Goal: Task Accomplishment & Management: Manage account settings

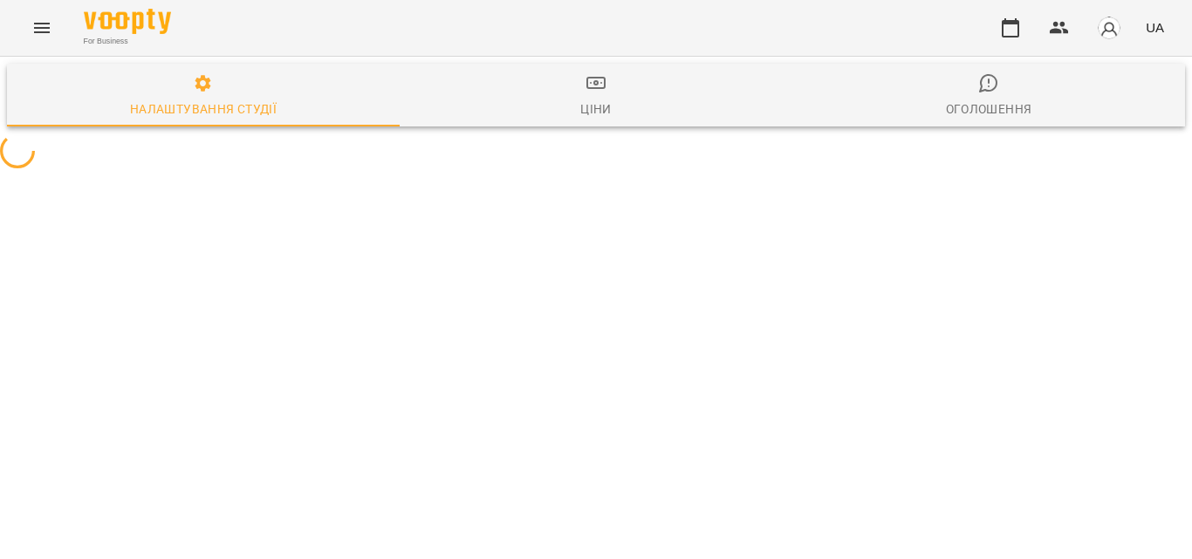
select select "**"
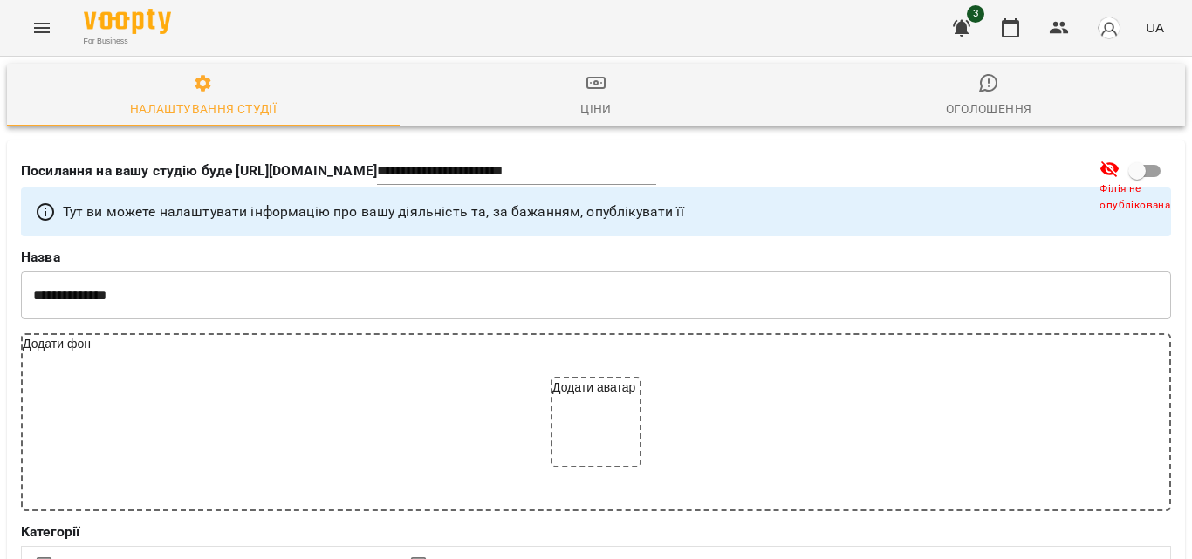
click at [29, 25] on button "Menu" at bounding box center [42, 28] width 42 height 42
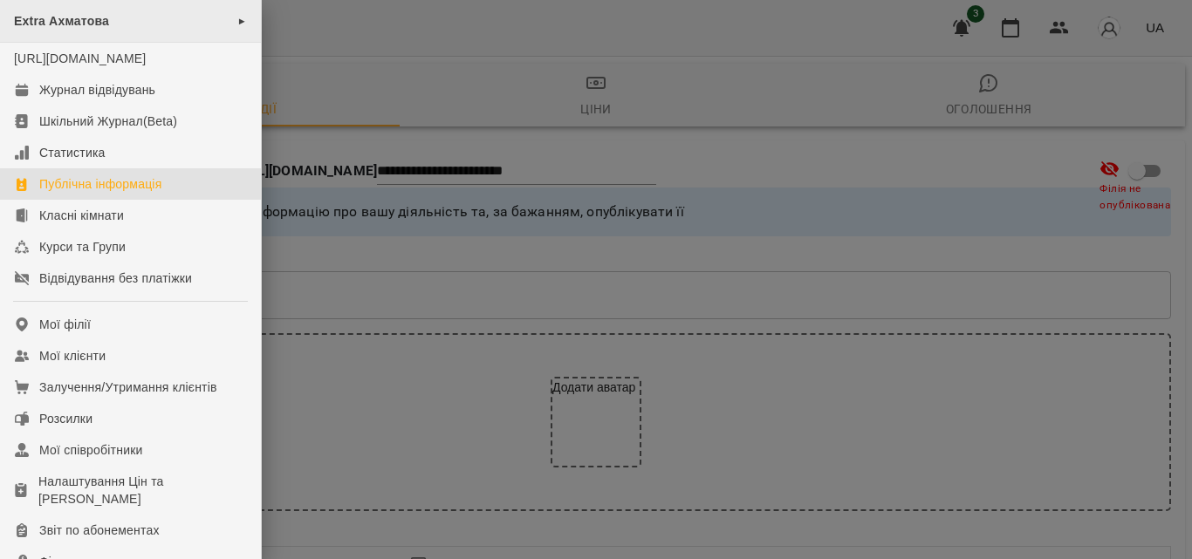
click at [237, 24] on span "►" at bounding box center [242, 21] width 10 height 14
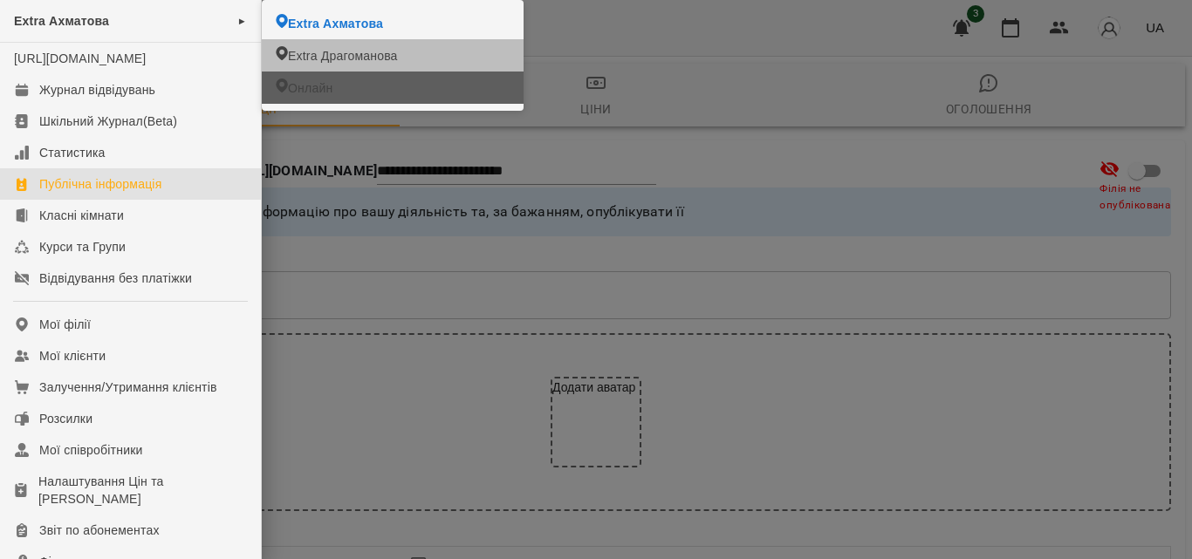
click at [317, 87] on span "Онлайн" at bounding box center [310, 87] width 45 height 17
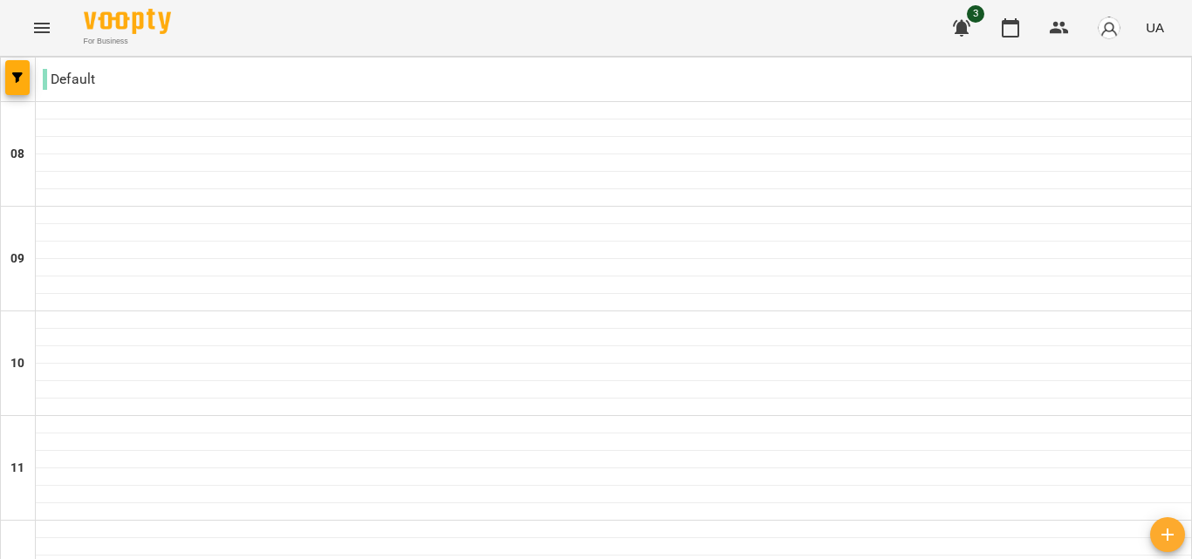
click at [39, 22] on icon "Menu" at bounding box center [41, 27] width 21 height 21
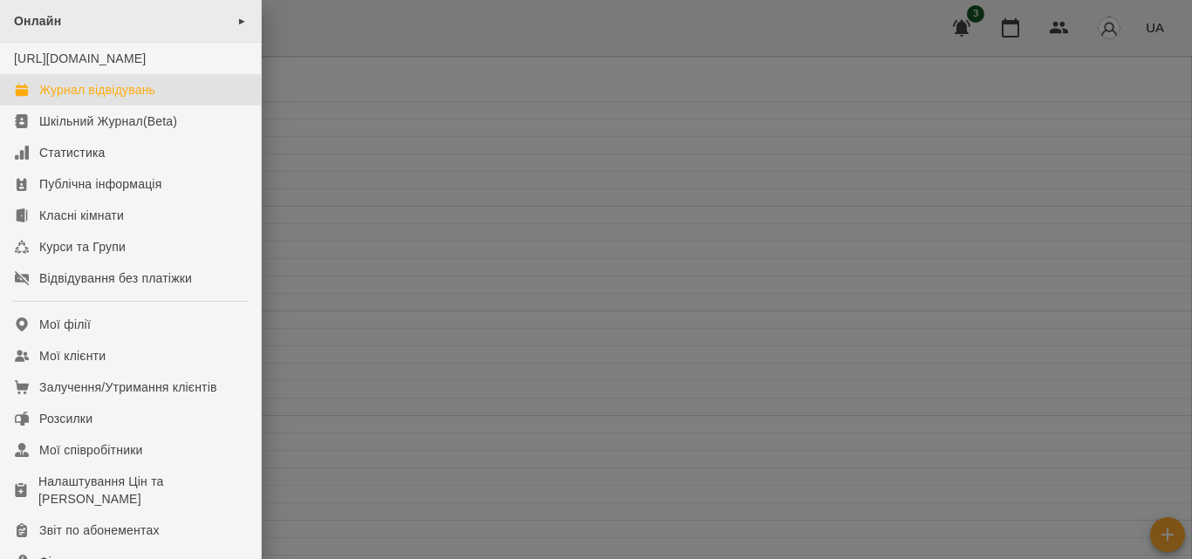
click at [229, 22] on div "Онлайн ►" at bounding box center [130, 21] width 261 height 43
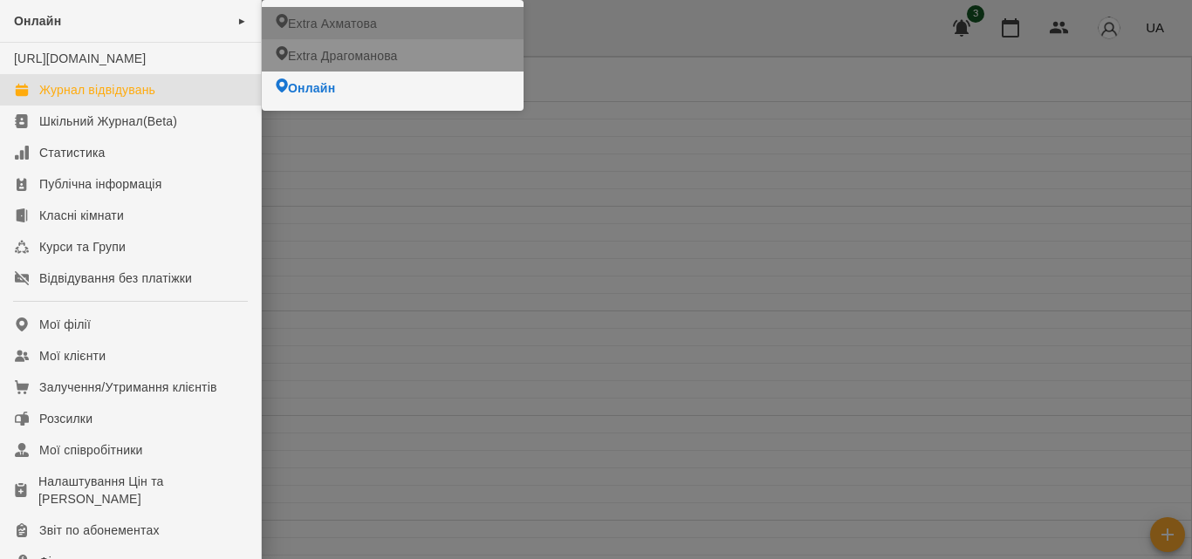
click at [337, 48] on span "Extra Драгоманова" at bounding box center [343, 55] width 110 height 17
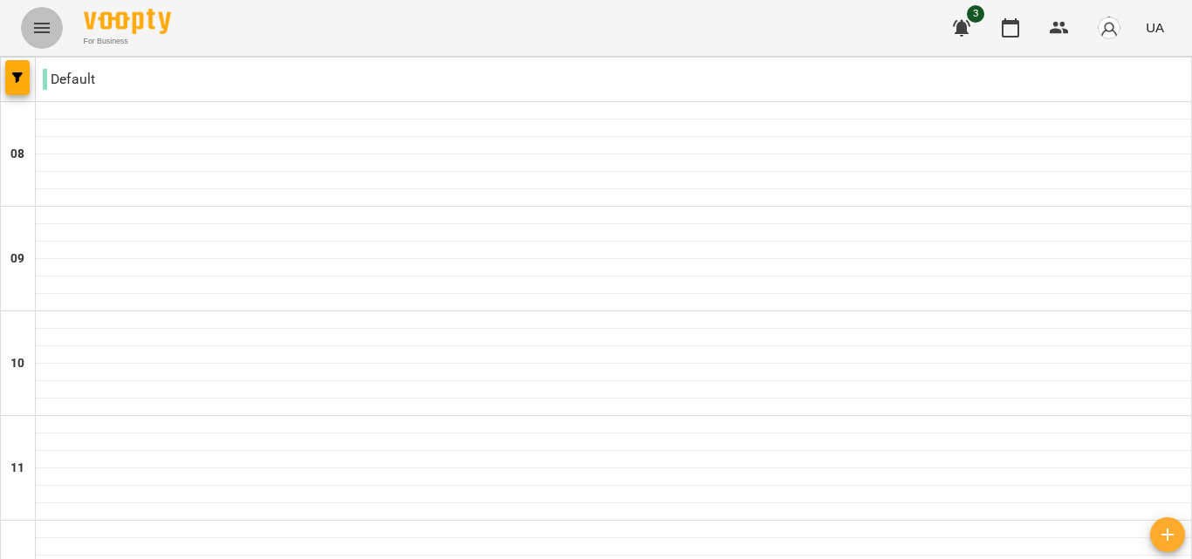
click at [45, 31] on icon "Menu" at bounding box center [42, 28] width 16 height 10
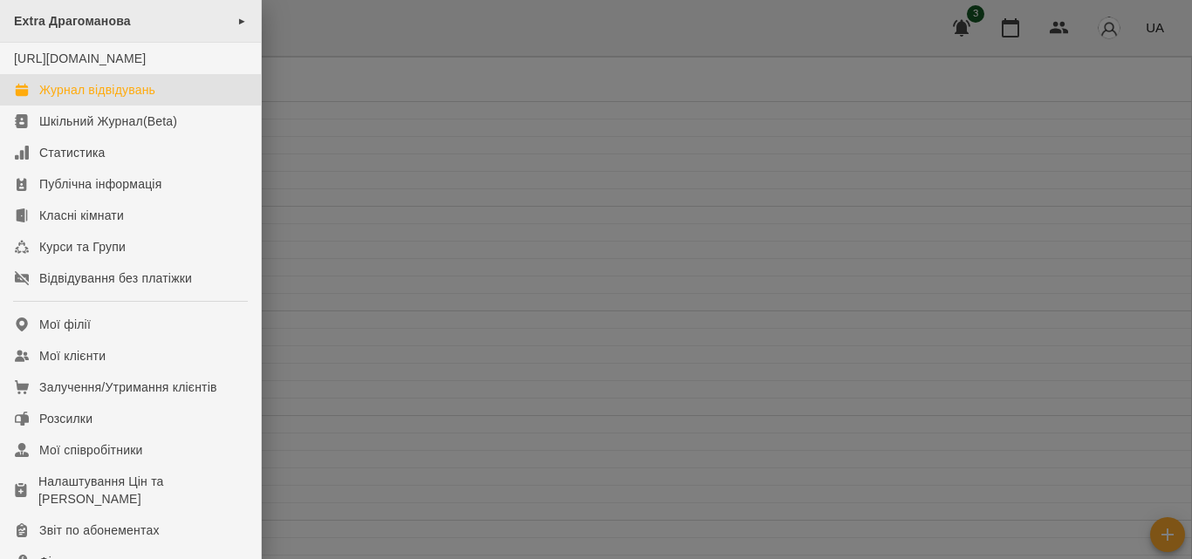
click at [71, 22] on span "Extra Драгоманова" at bounding box center [72, 21] width 117 height 14
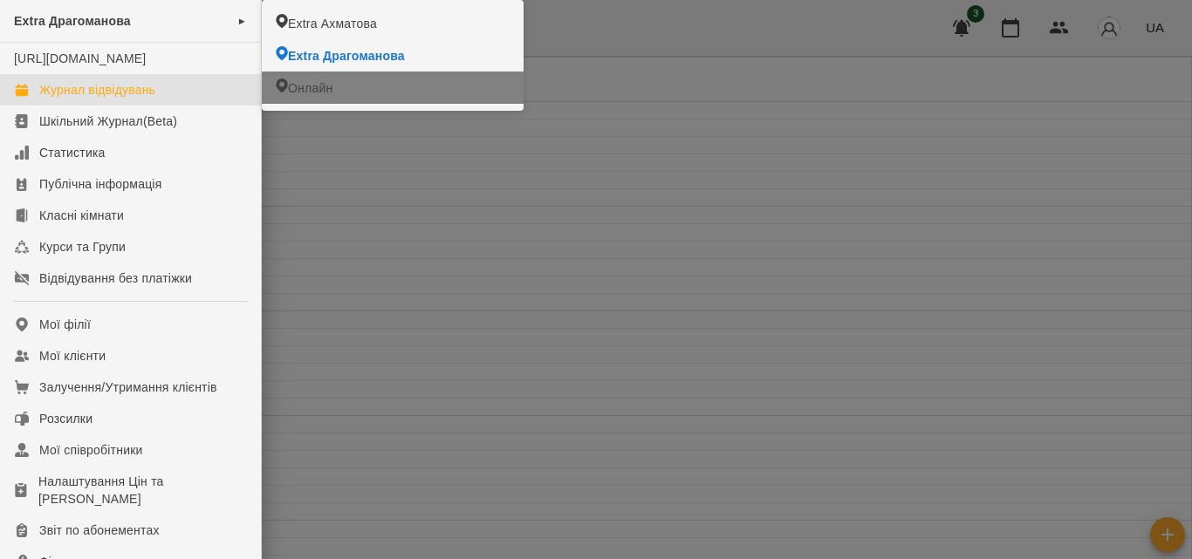
click at [323, 91] on span "Онлайн" at bounding box center [310, 87] width 45 height 17
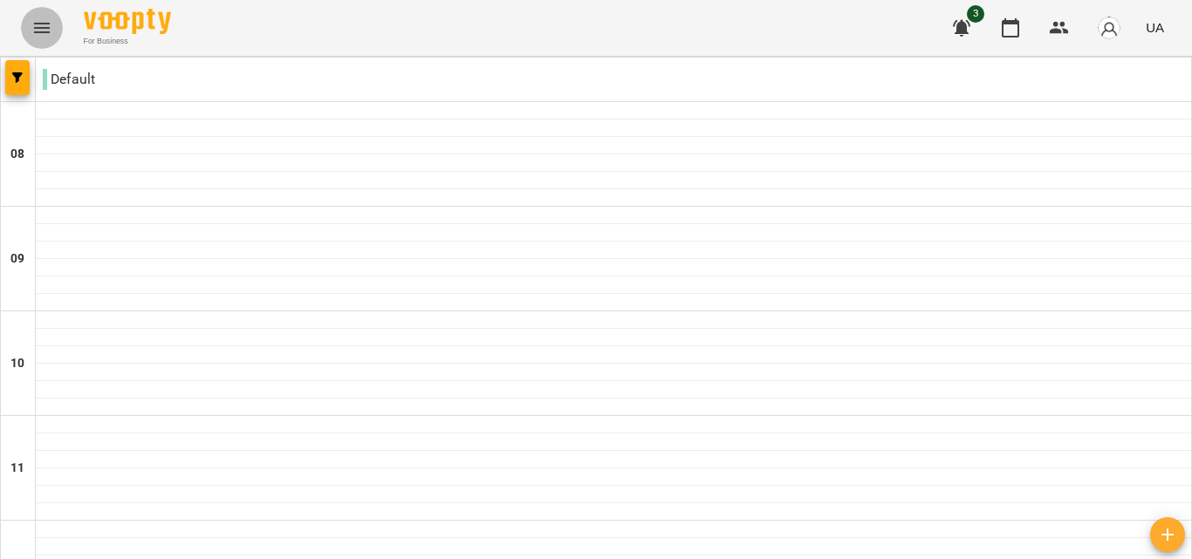
click at [43, 34] on icon "Menu" at bounding box center [41, 27] width 21 height 21
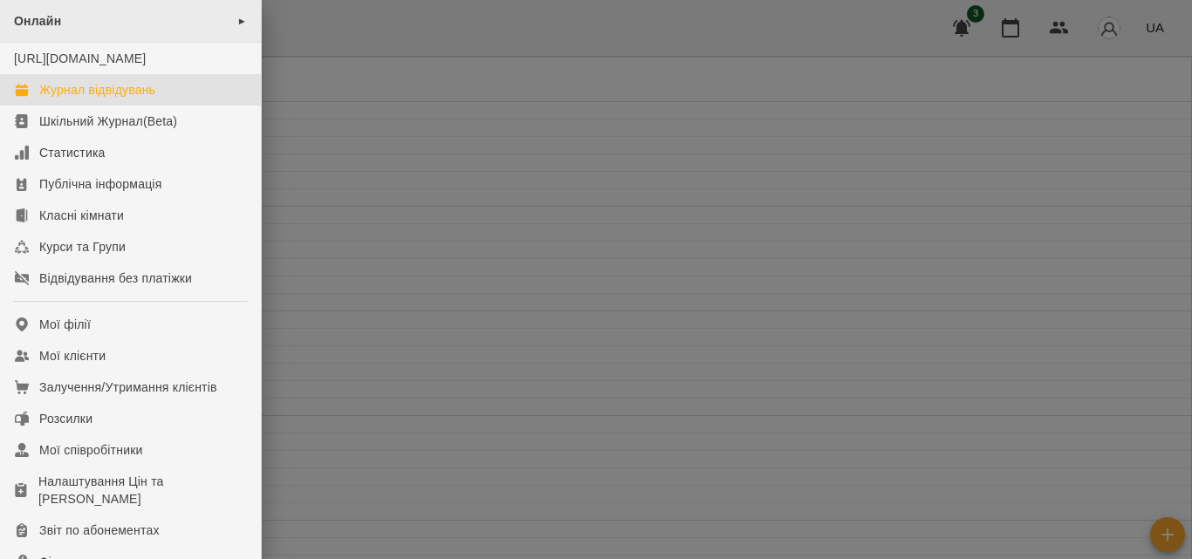
click at [32, 24] on span "Онлайн" at bounding box center [37, 21] width 47 height 14
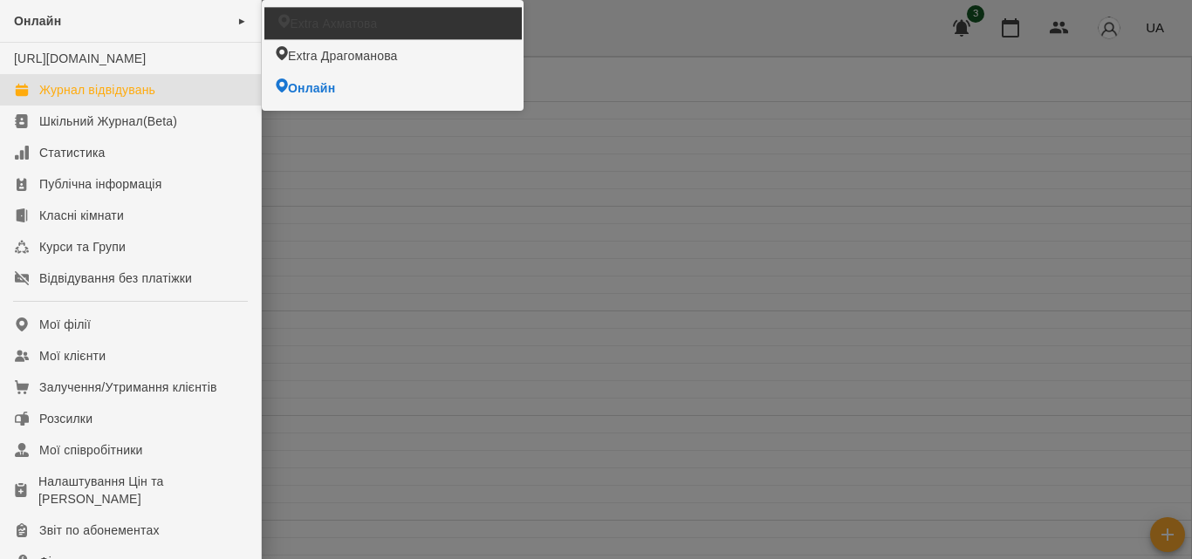
click at [369, 30] on span "Extra Ахматова" at bounding box center [333, 23] width 87 height 17
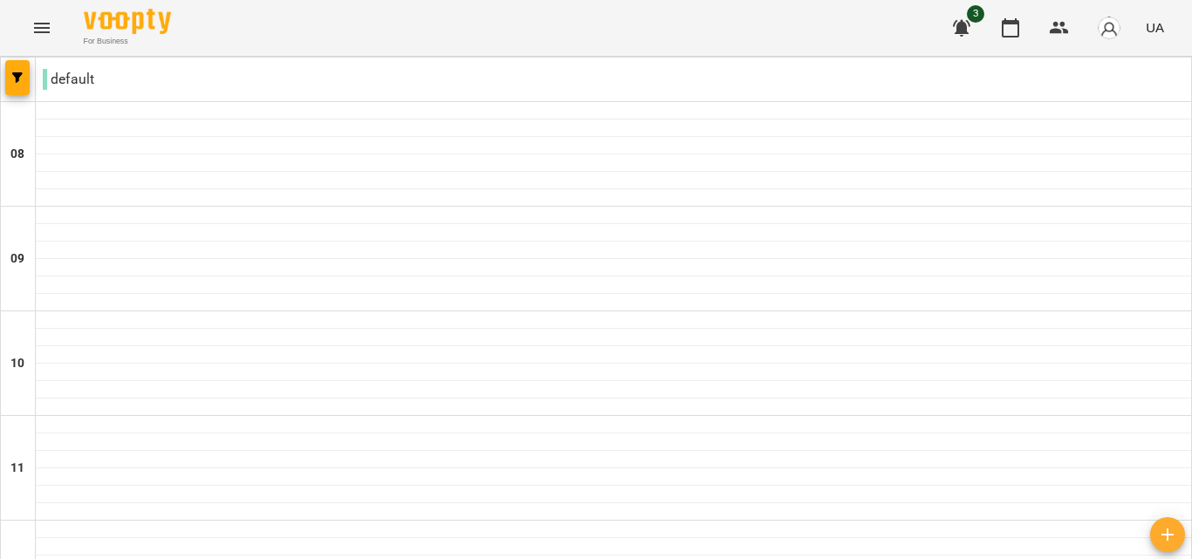
click at [48, 19] on icon "Menu" at bounding box center [41, 27] width 21 height 21
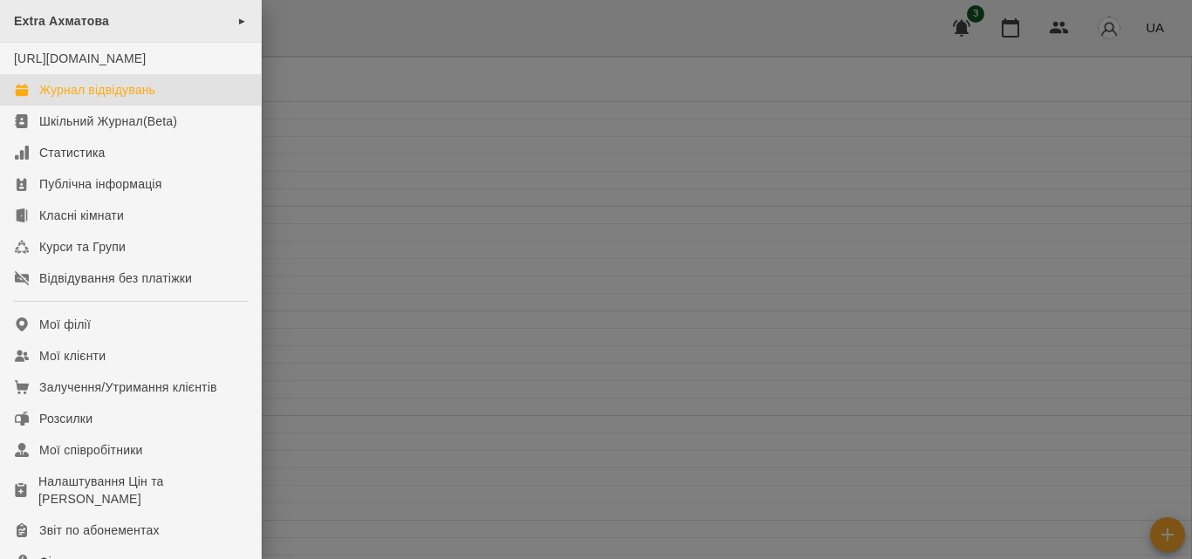
click at [241, 20] on div "Extra Ахматова ►" at bounding box center [130, 21] width 261 height 43
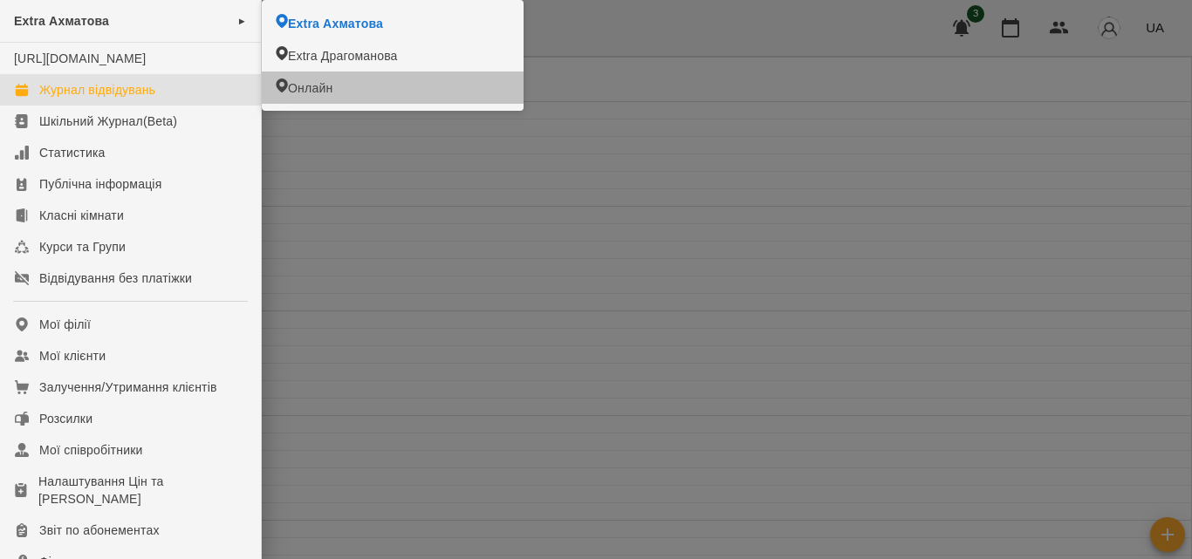
click at [360, 83] on li "Онлайн" at bounding box center [393, 88] width 262 height 32
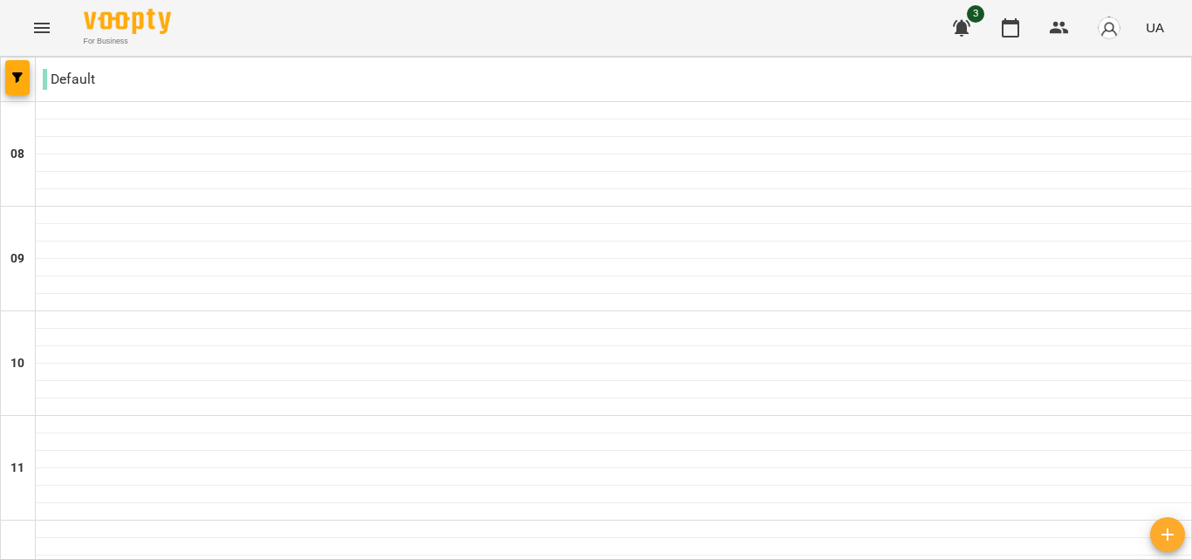
click at [21, 7] on button "Menu" at bounding box center [42, 28] width 42 height 42
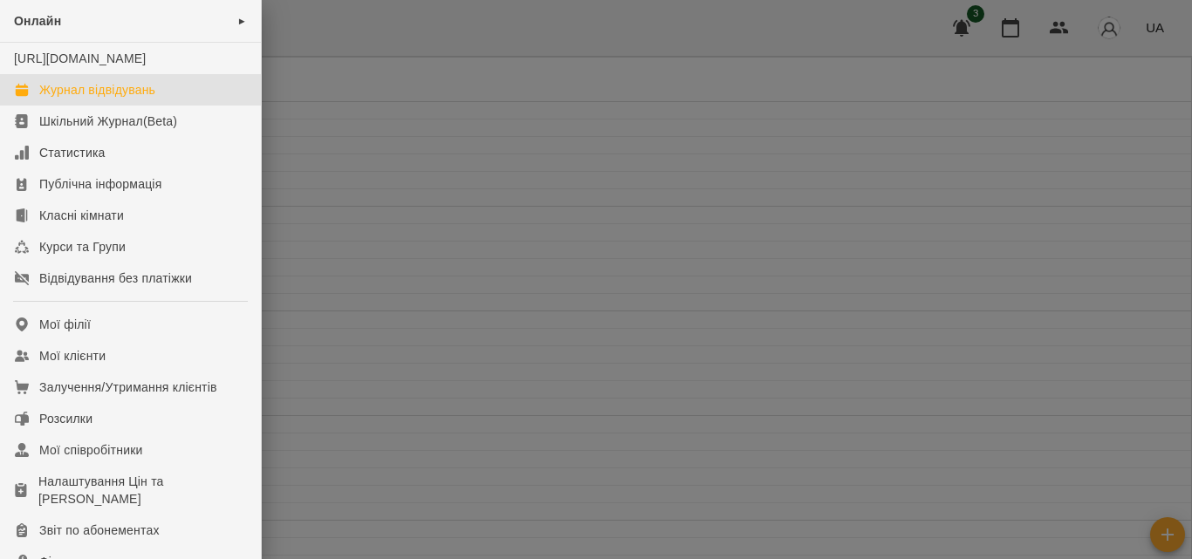
click at [714, 199] on div at bounding box center [596, 279] width 1192 height 559
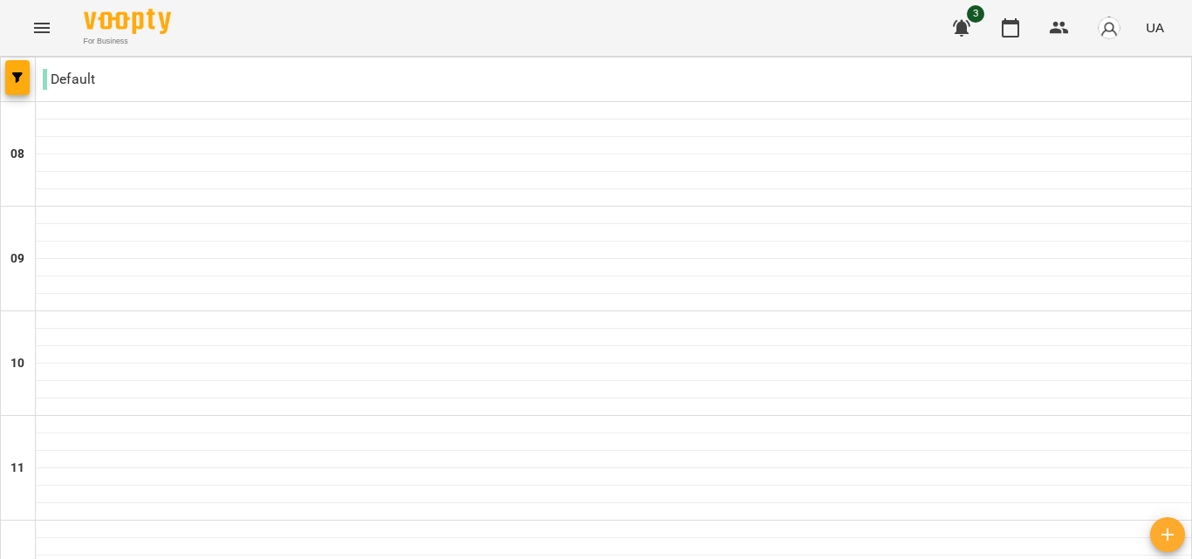
click at [45, 17] on icon "Menu" at bounding box center [41, 27] width 21 height 21
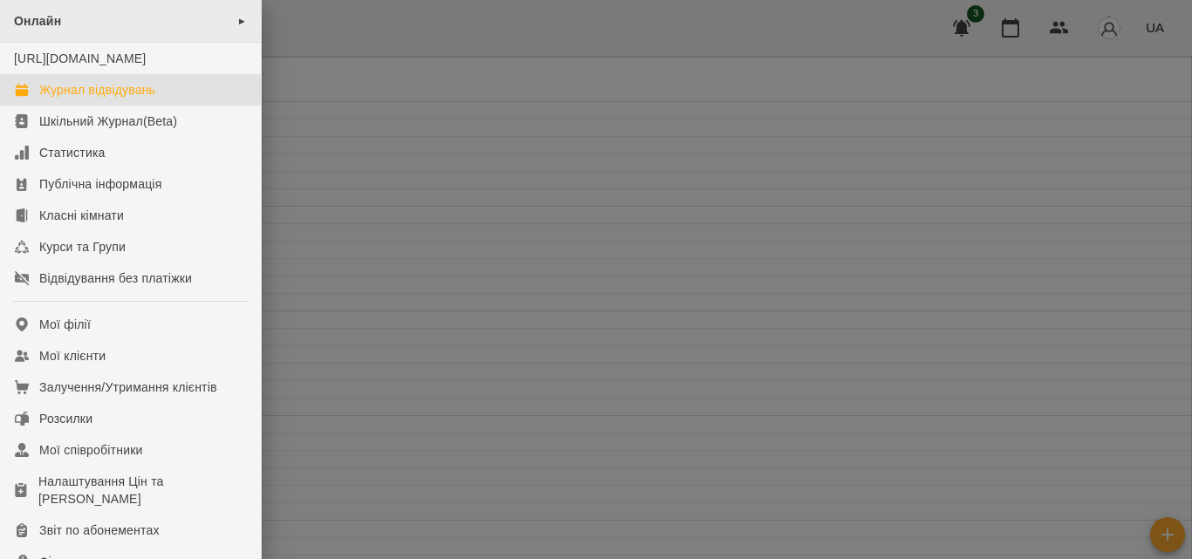
click at [234, 15] on div "Онлайн ►" at bounding box center [130, 21] width 261 height 43
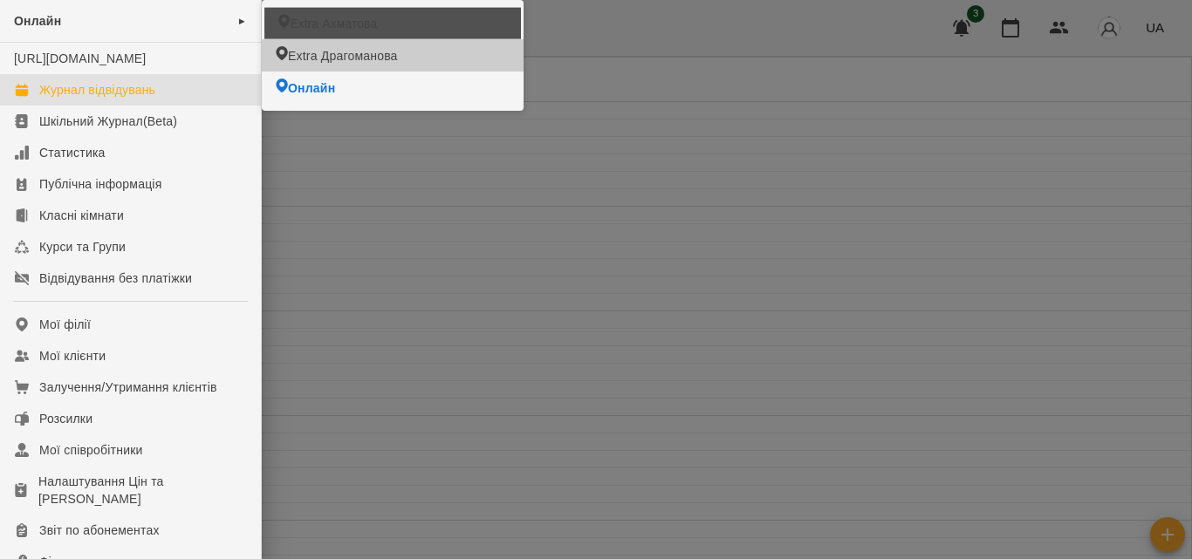
click at [355, 20] on span "Extra Ахматова" at bounding box center [333, 23] width 87 height 17
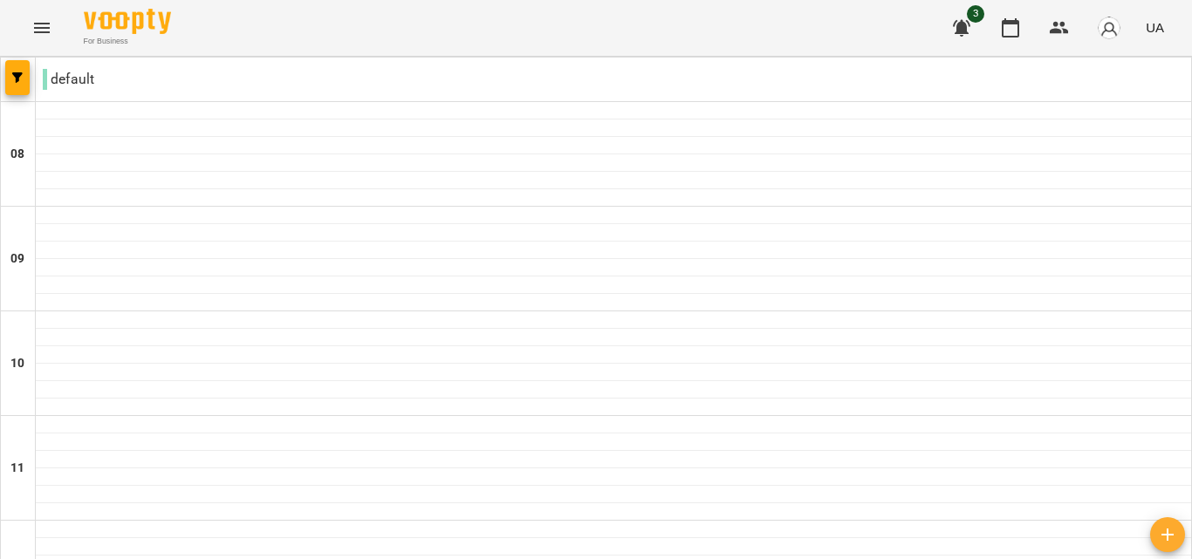
click at [43, 17] on button "Menu" at bounding box center [42, 28] width 42 height 42
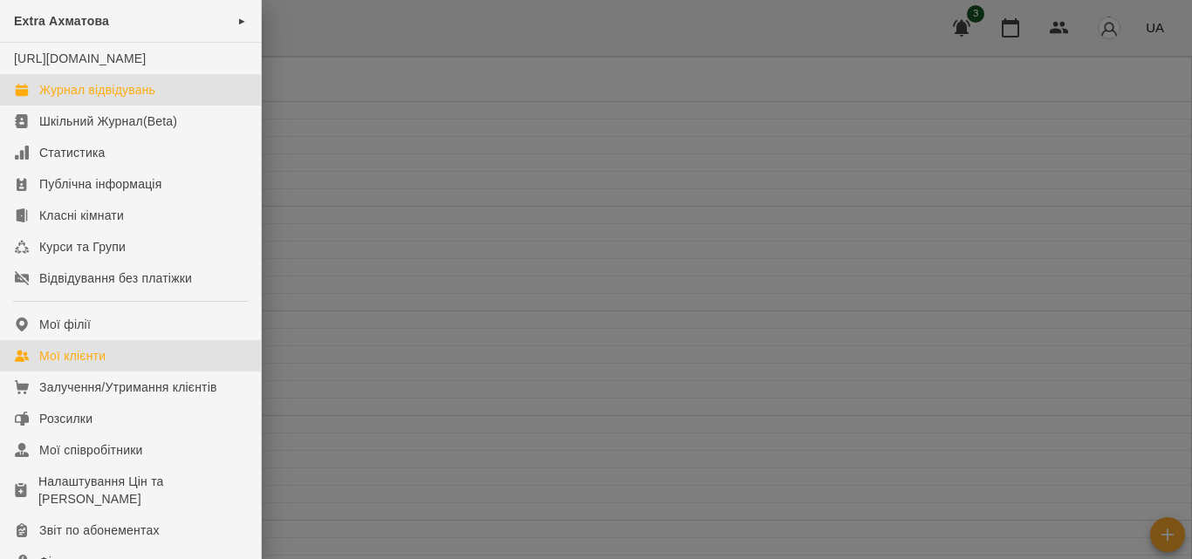
click at [108, 366] on link "Мої клієнти" at bounding box center [130, 355] width 261 height 31
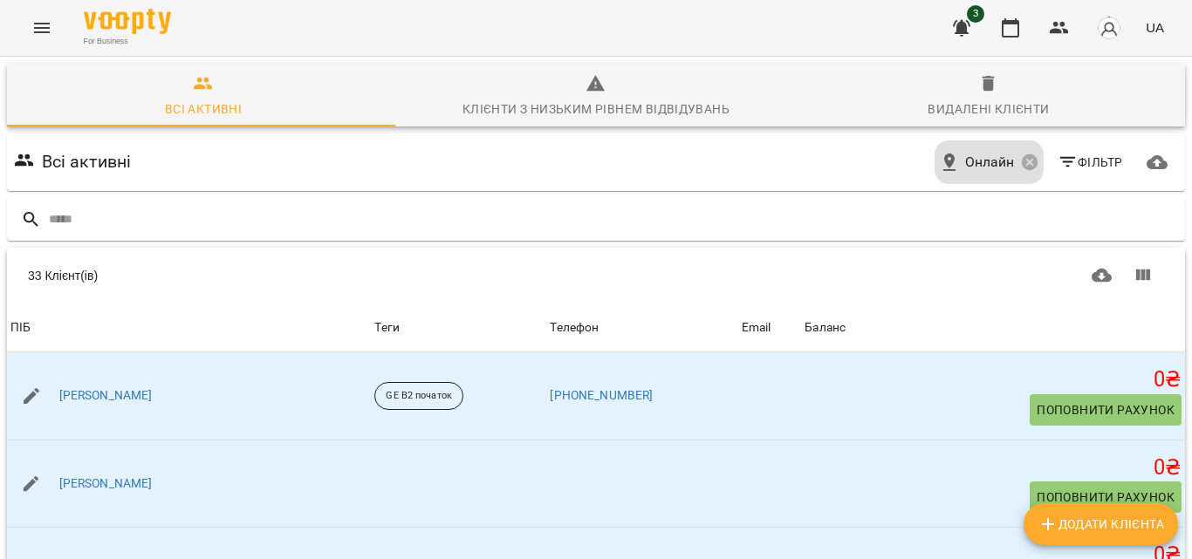
click at [34, 17] on icon "Menu" at bounding box center [41, 27] width 21 height 21
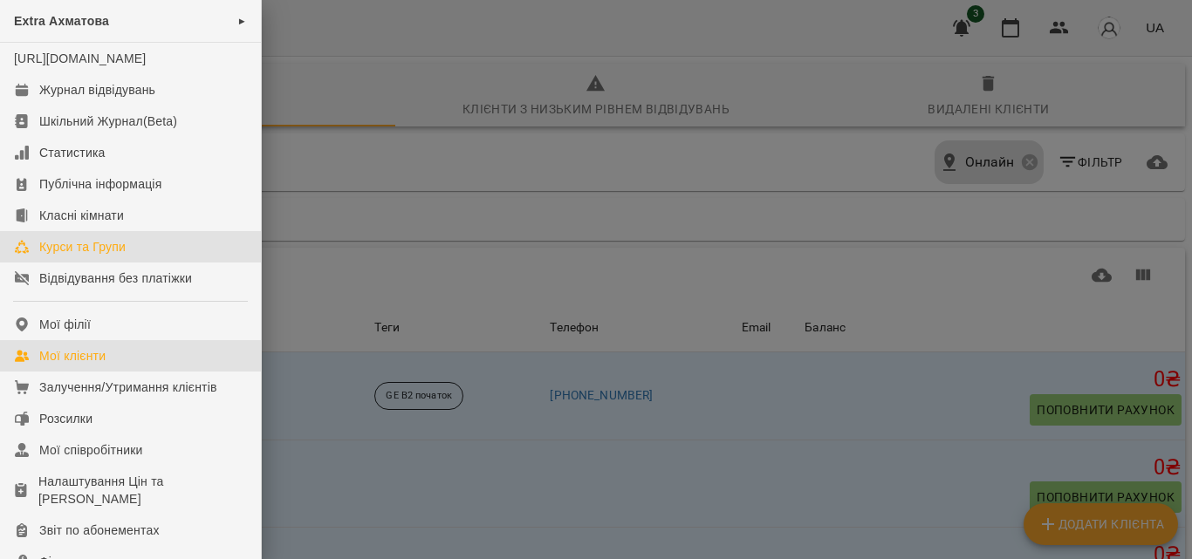
click at [113, 256] on div "Курси та Групи" at bounding box center [82, 246] width 86 height 17
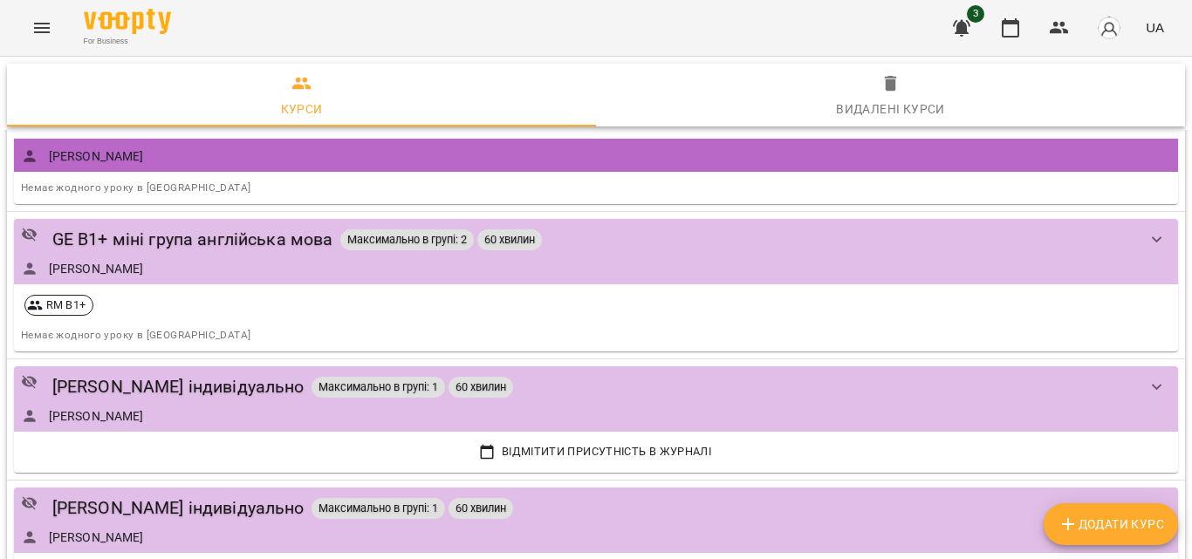
scroll to position [1047, 0]
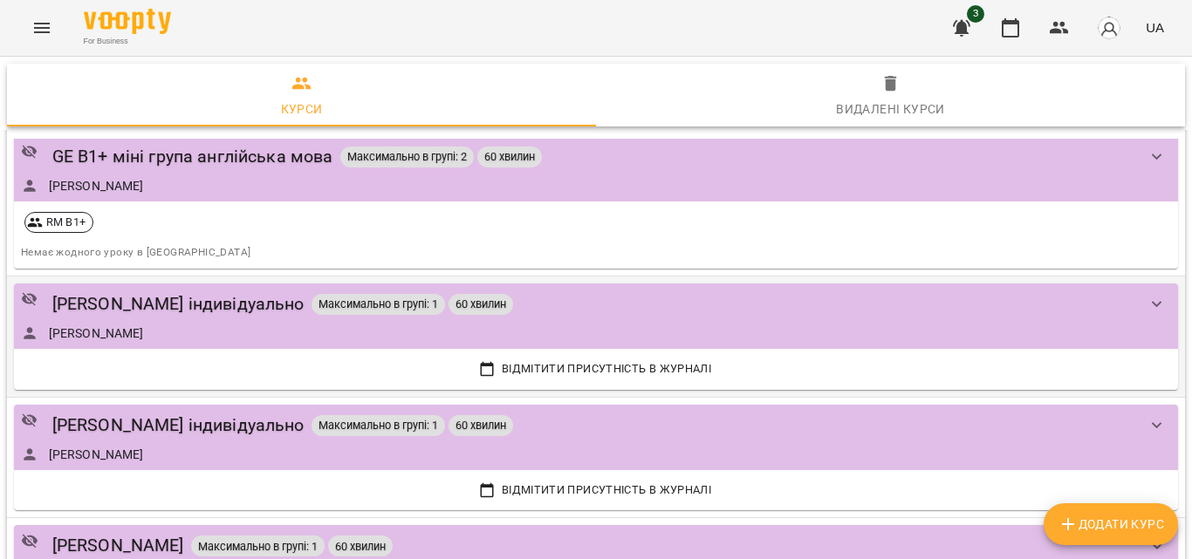
click at [1147, 301] on icon "show more" at bounding box center [1157, 304] width 21 height 21
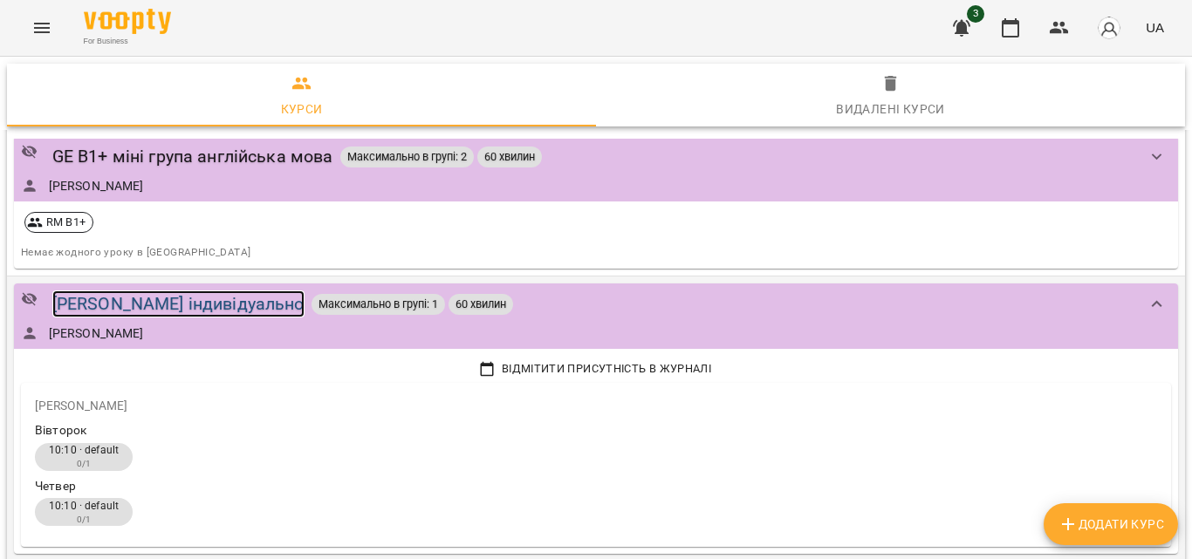
click at [213, 295] on div "Колядіна Ірина індивідуально" at bounding box center [178, 304] width 252 height 27
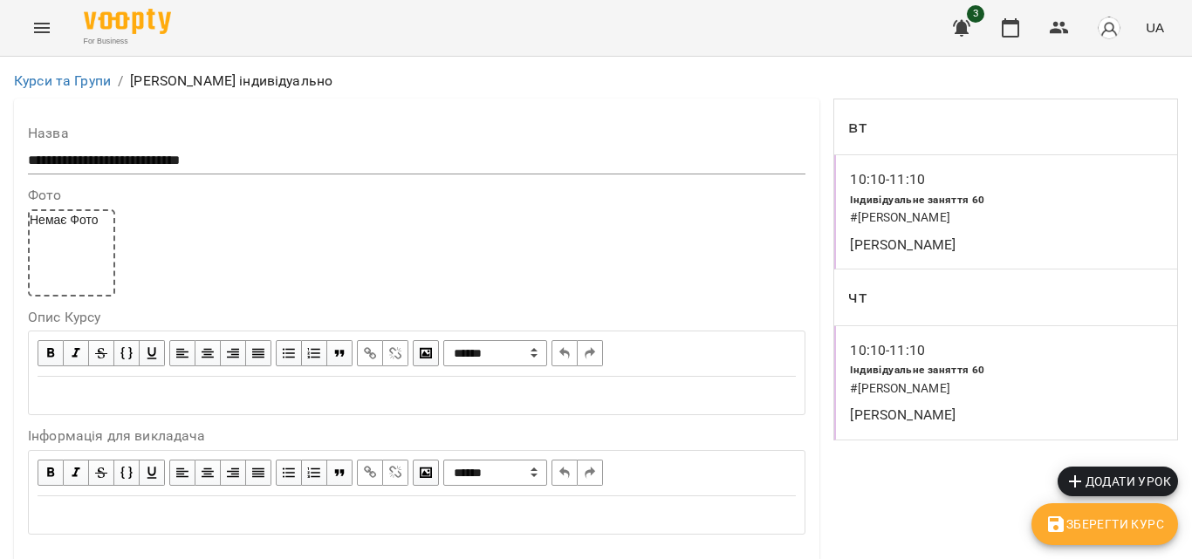
scroll to position [1396, 0]
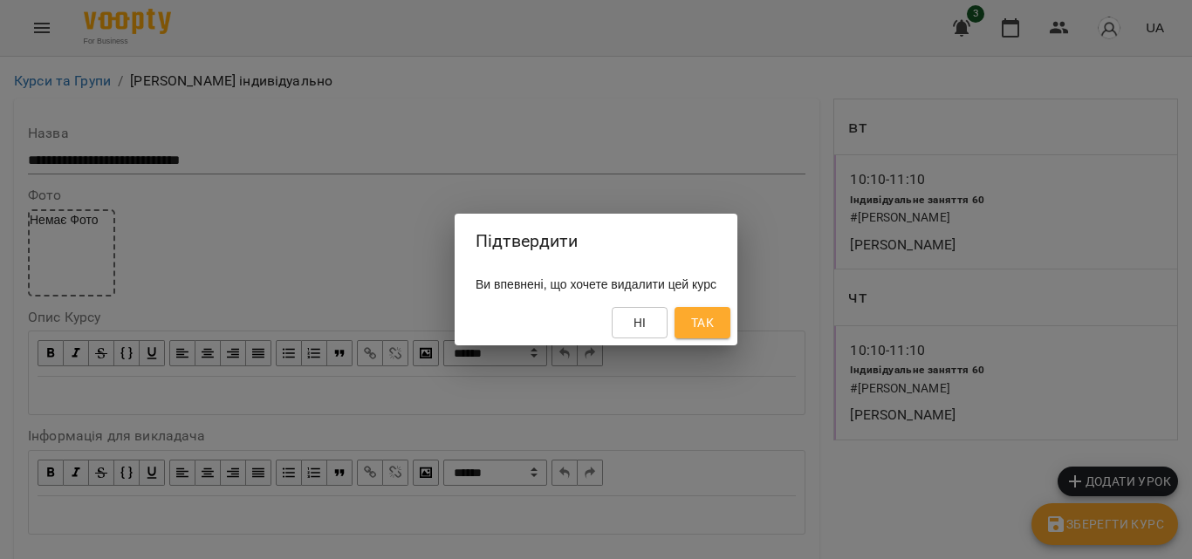
click at [730, 313] on button "Так" at bounding box center [703, 322] width 56 height 31
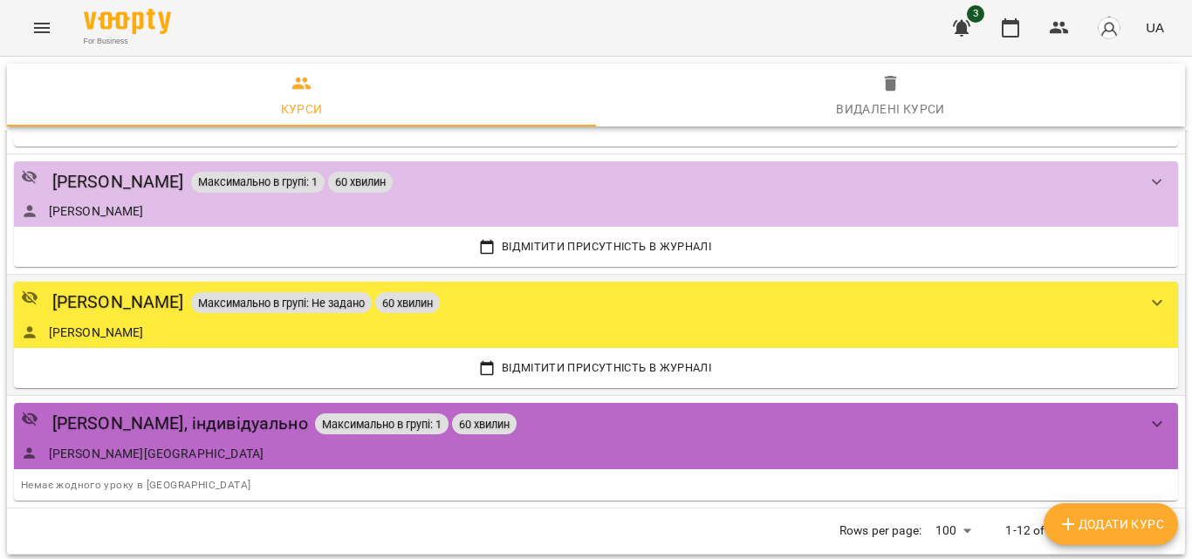
scroll to position [1348, 0]
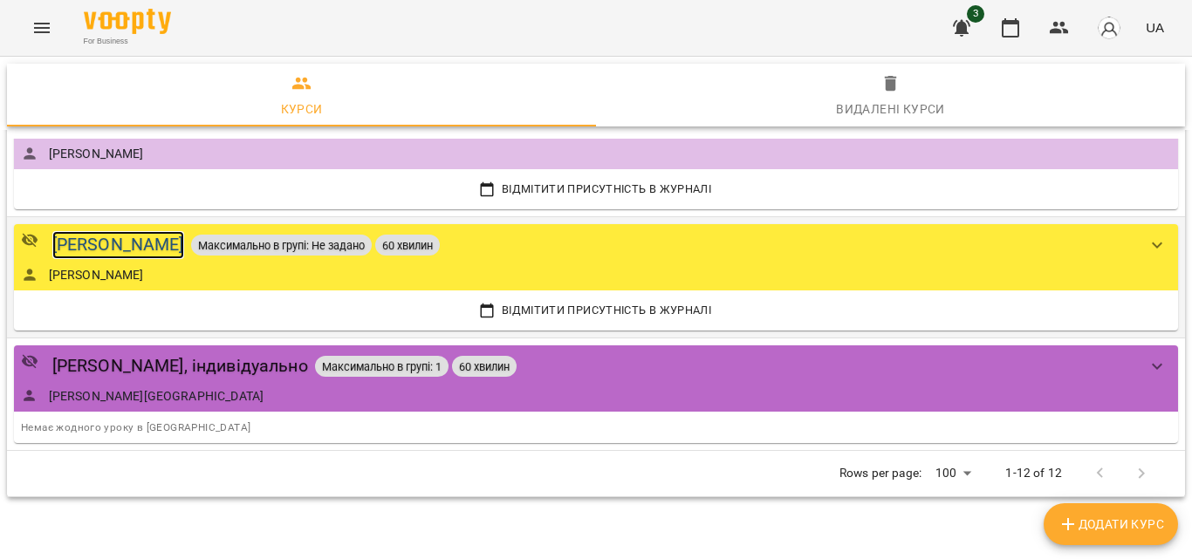
click at [115, 235] on div "[PERSON_NAME]" at bounding box center [118, 244] width 132 height 27
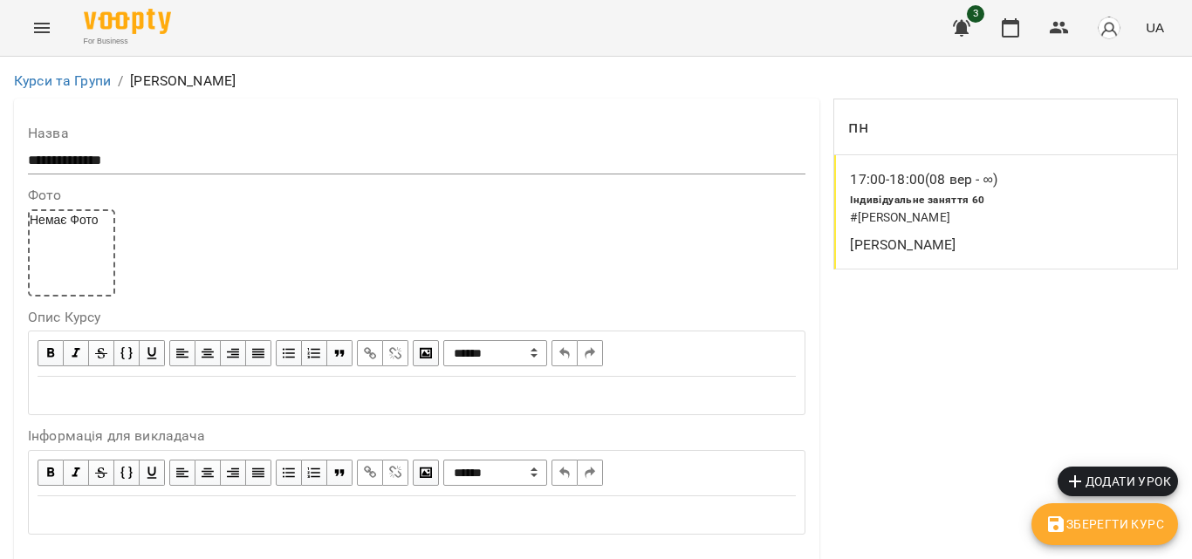
scroll to position [1511, 0]
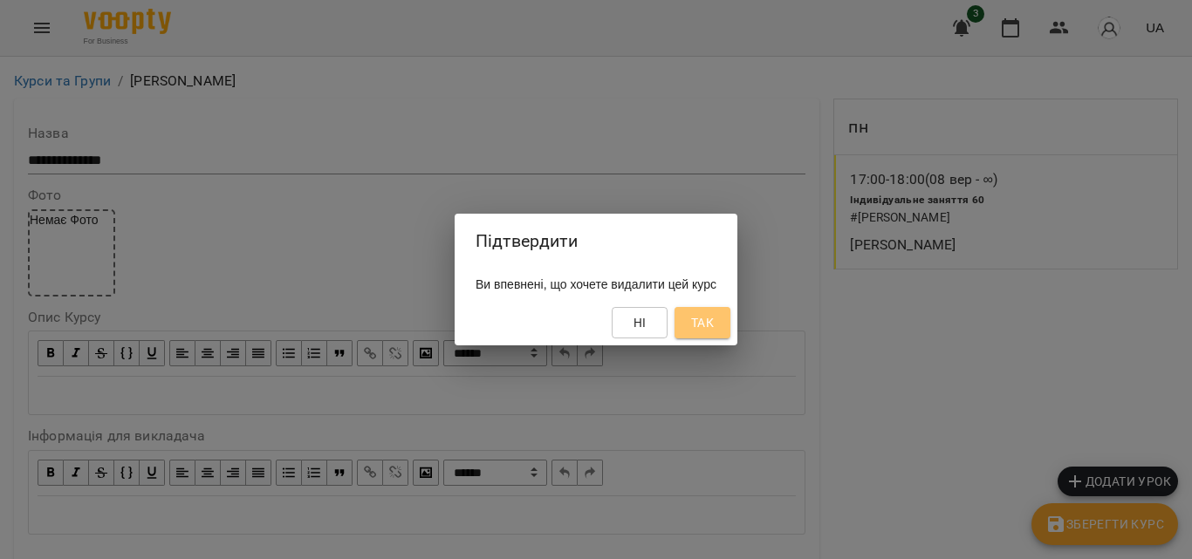
click at [714, 318] on span "Так" at bounding box center [702, 322] width 23 height 21
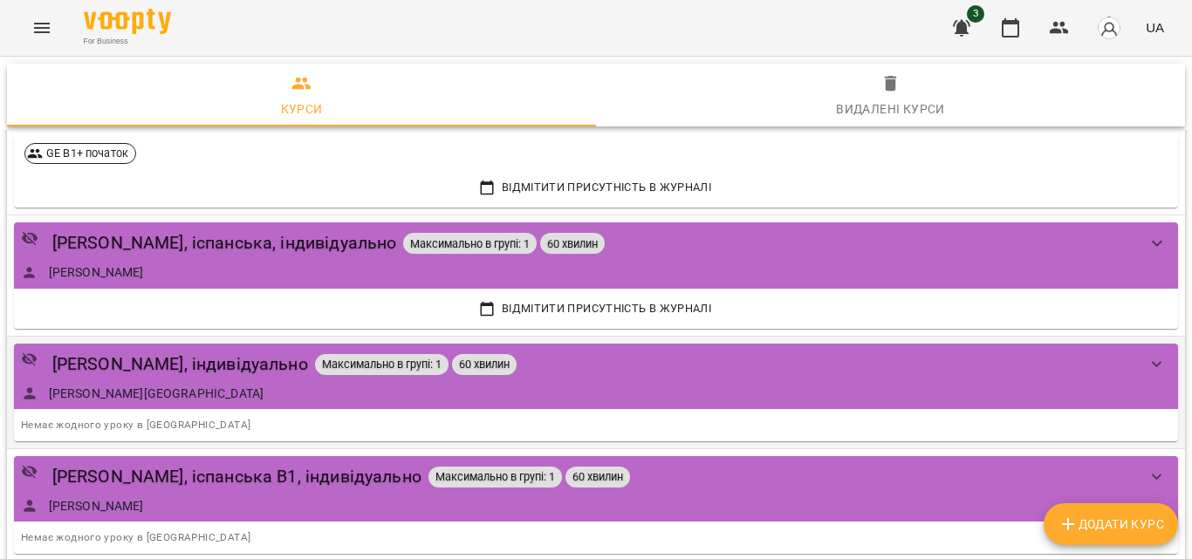
scroll to position [785, 0]
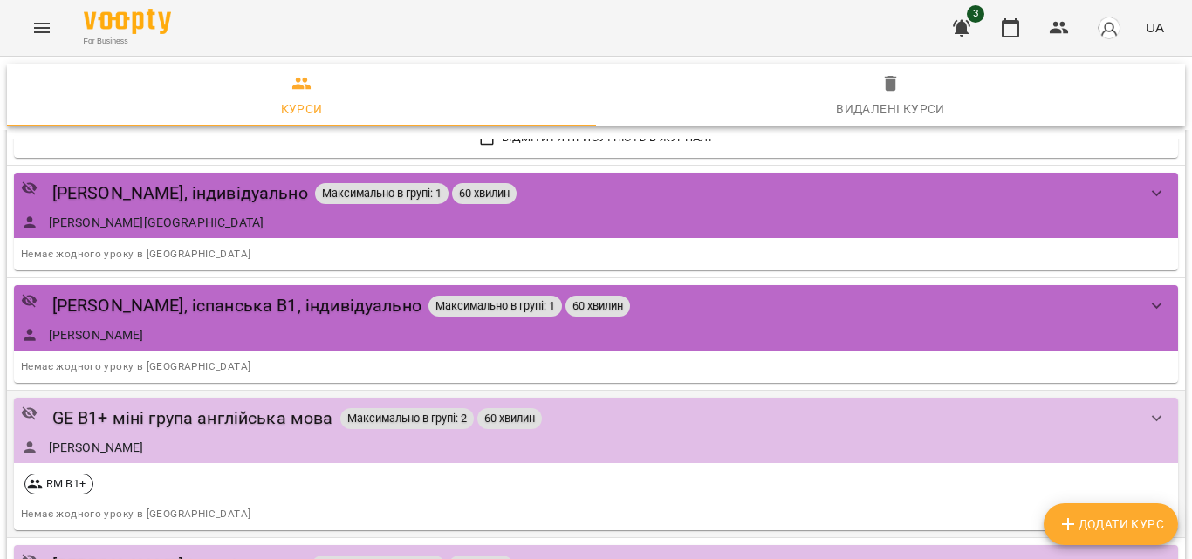
click at [215, 444] on div "[PERSON_NAME]" at bounding box center [578, 447] width 1115 height 17
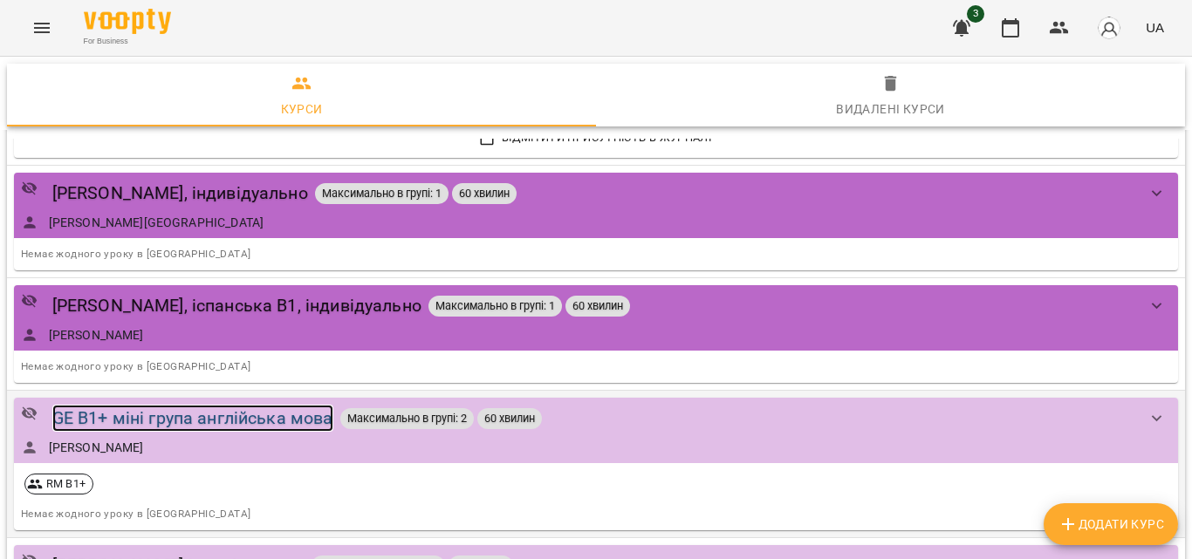
click at [231, 408] on div "GE B1+ міні група англійська мова" at bounding box center [192, 418] width 281 height 27
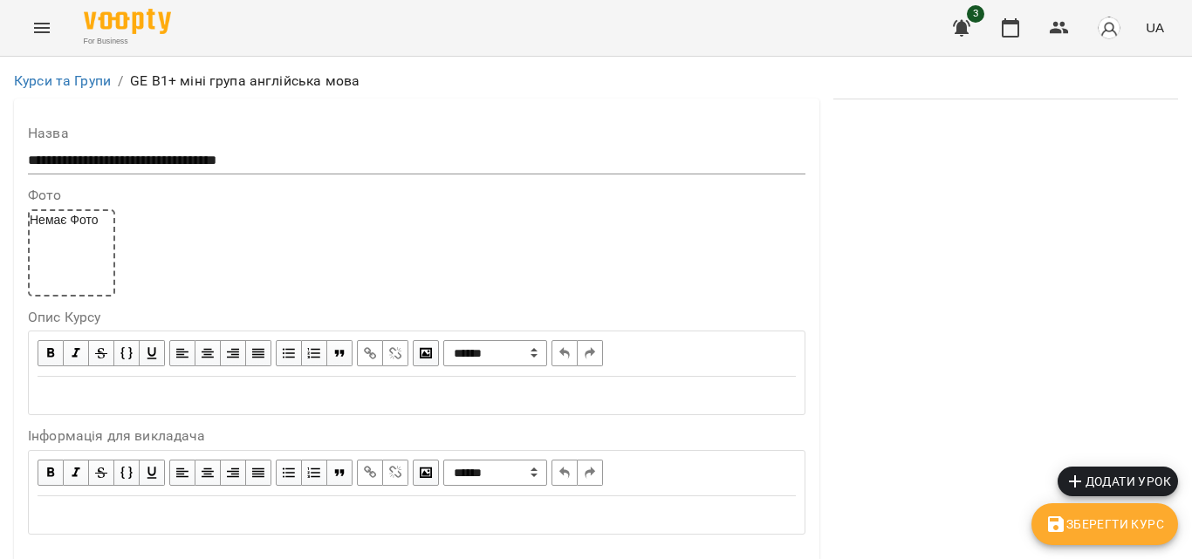
scroll to position [1545, 0]
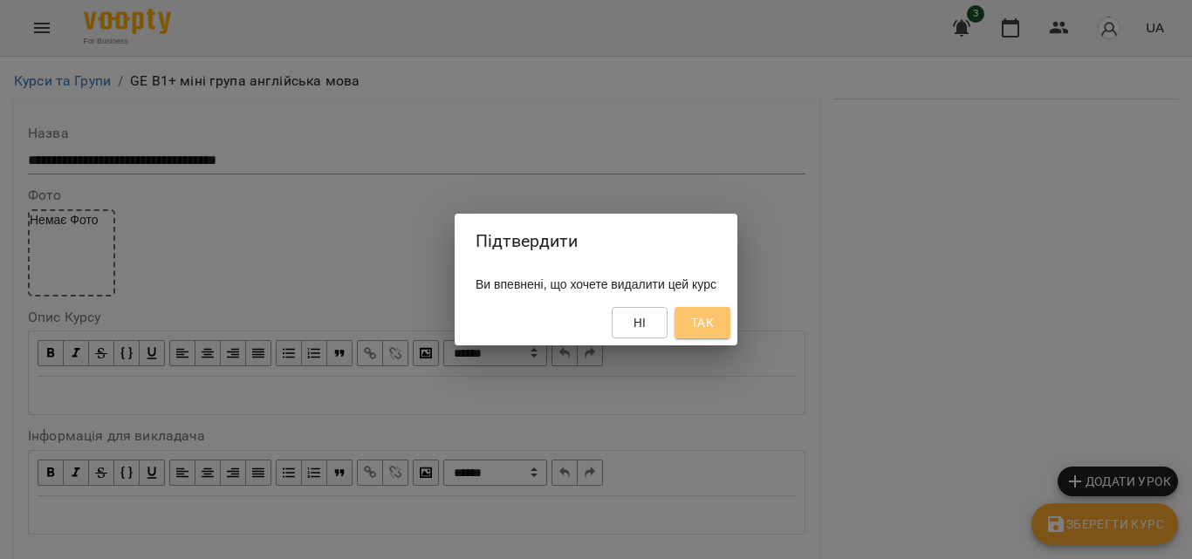
click at [714, 326] on span "Так" at bounding box center [702, 322] width 23 height 21
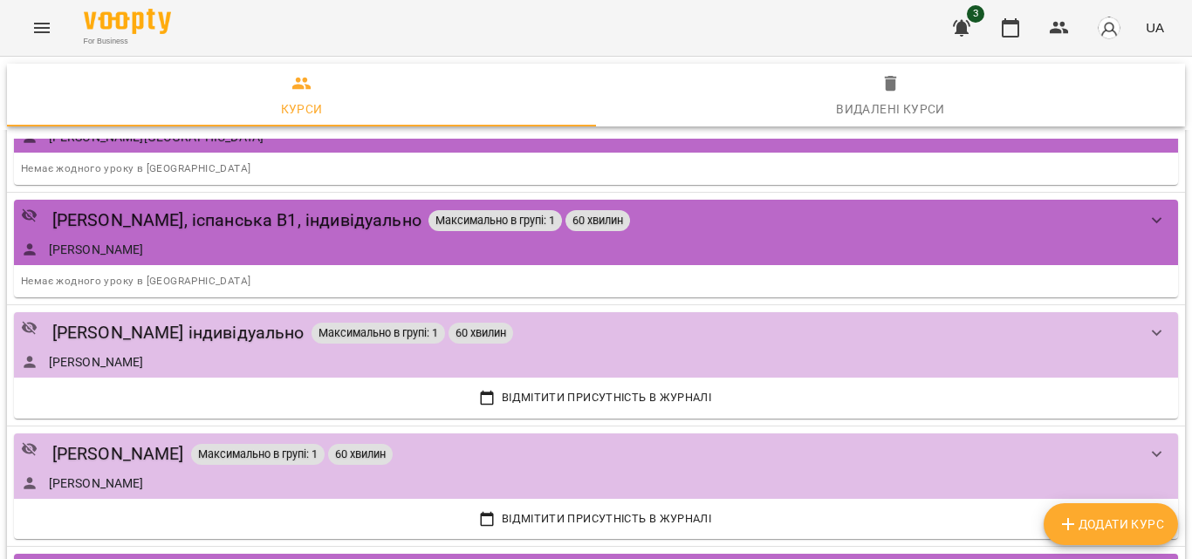
scroll to position [873, 0]
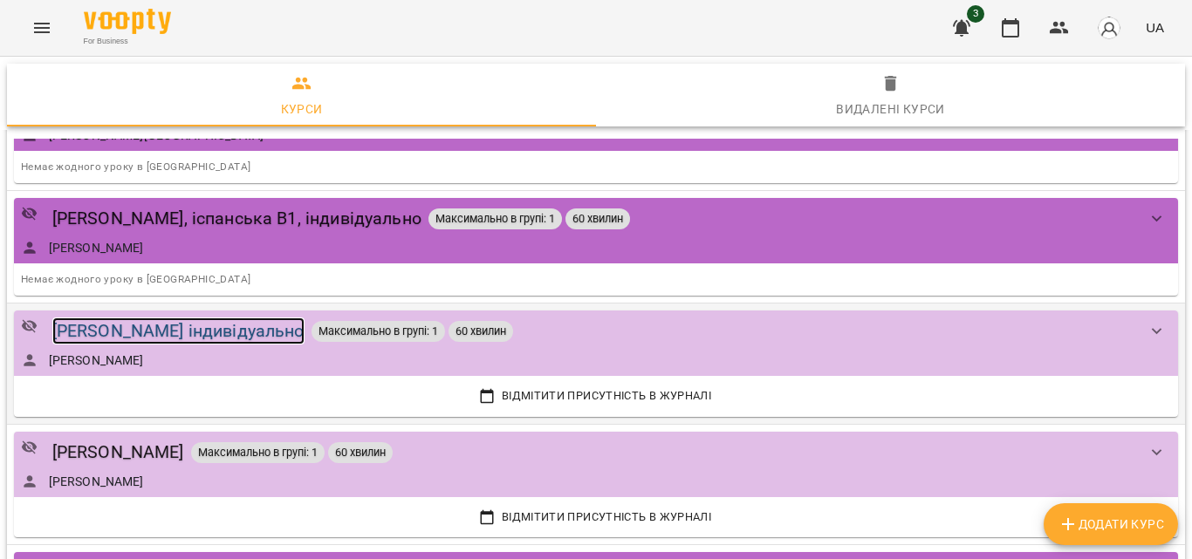
click at [96, 325] on div "Міхайлеску Валерія індивідуально" at bounding box center [178, 331] width 252 height 27
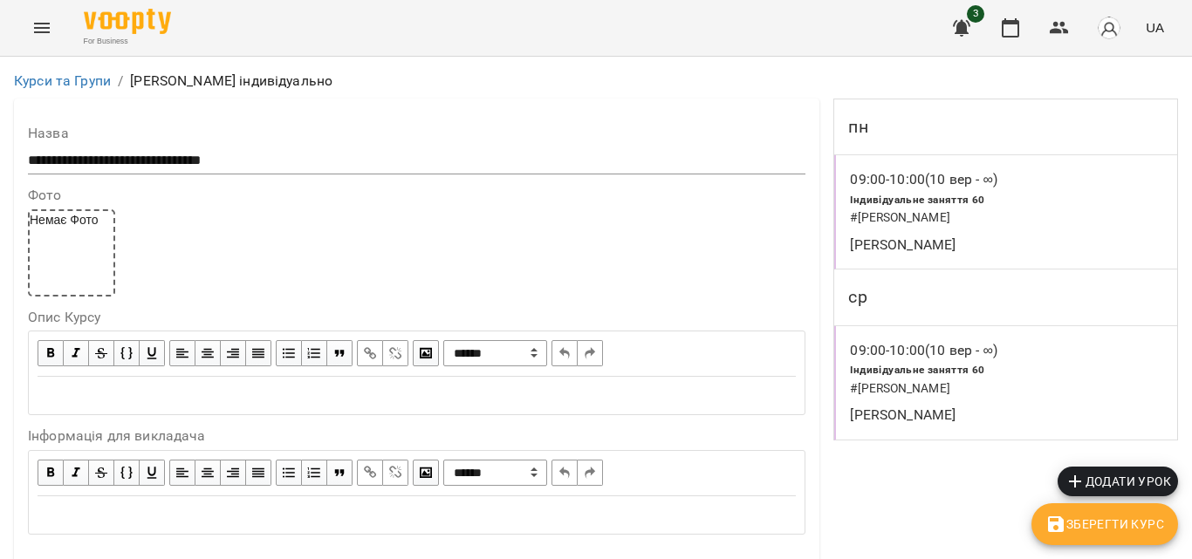
scroll to position [1511, 0]
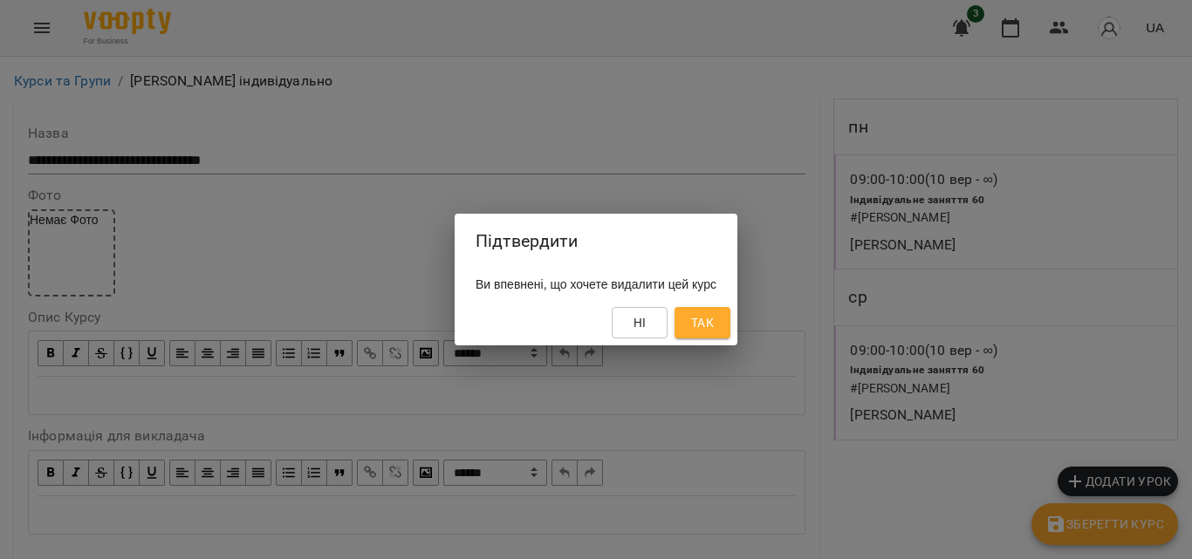
click at [728, 307] on div "Ні Так" at bounding box center [596, 322] width 283 height 45
click at [714, 322] on span "Так" at bounding box center [702, 322] width 23 height 21
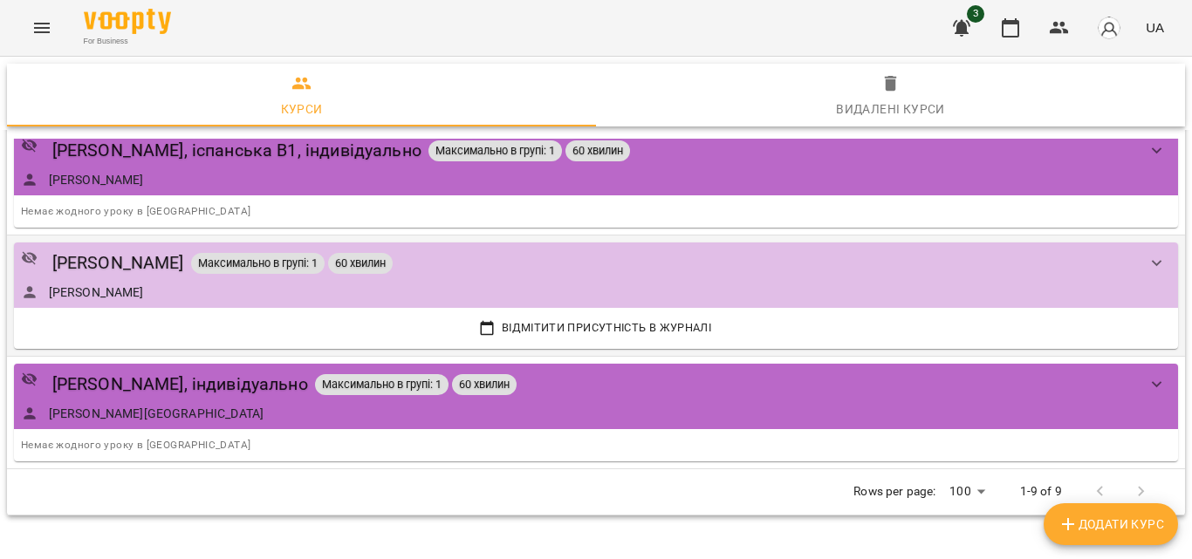
scroll to position [959, 0]
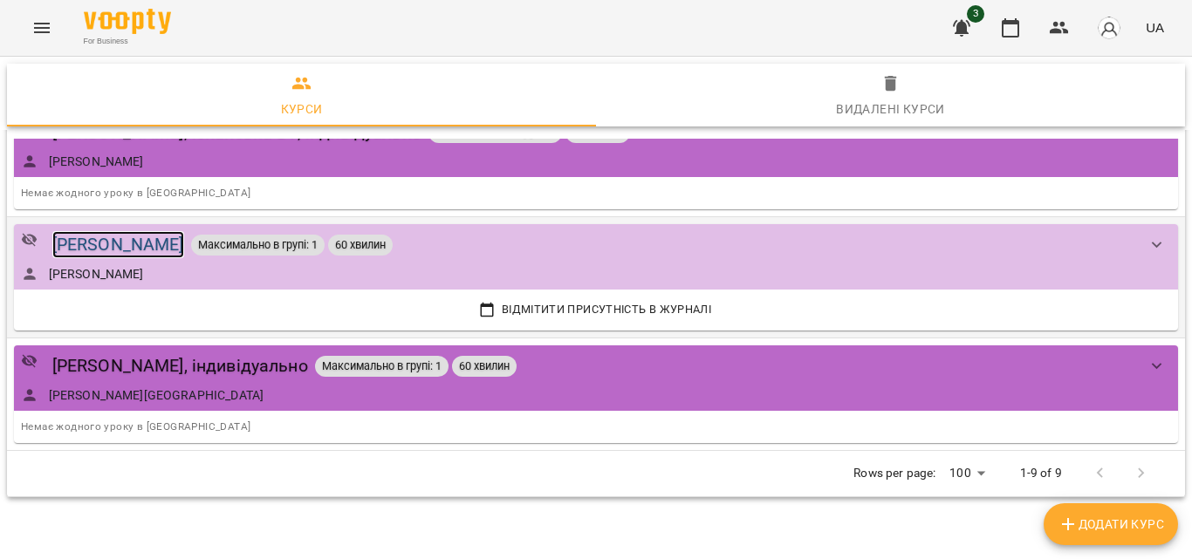
click at [98, 247] on div "[PERSON_NAME]" at bounding box center [118, 244] width 132 height 27
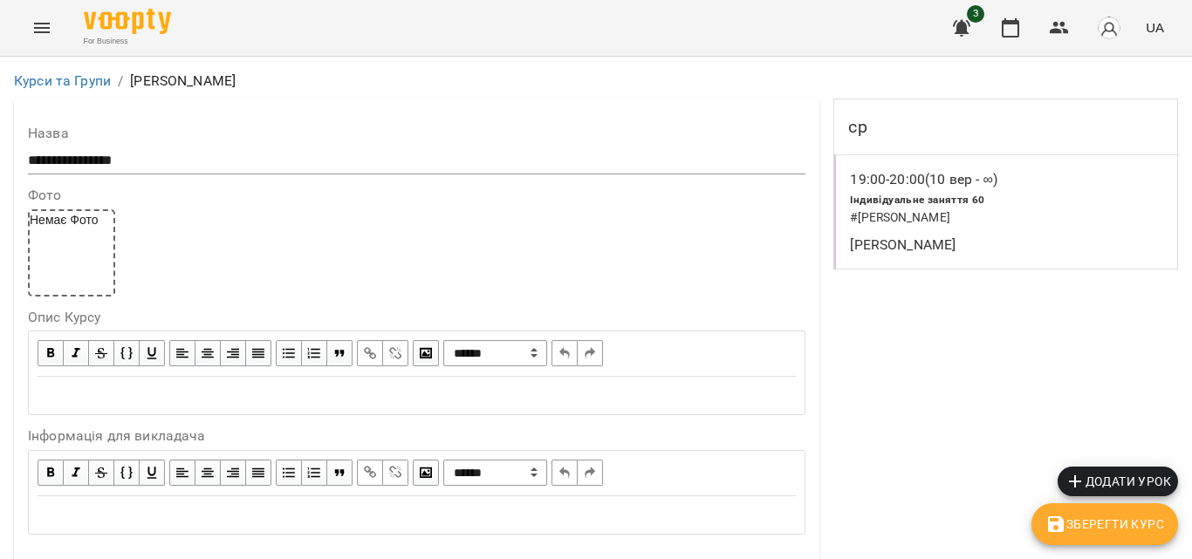
scroll to position [1511, 0]
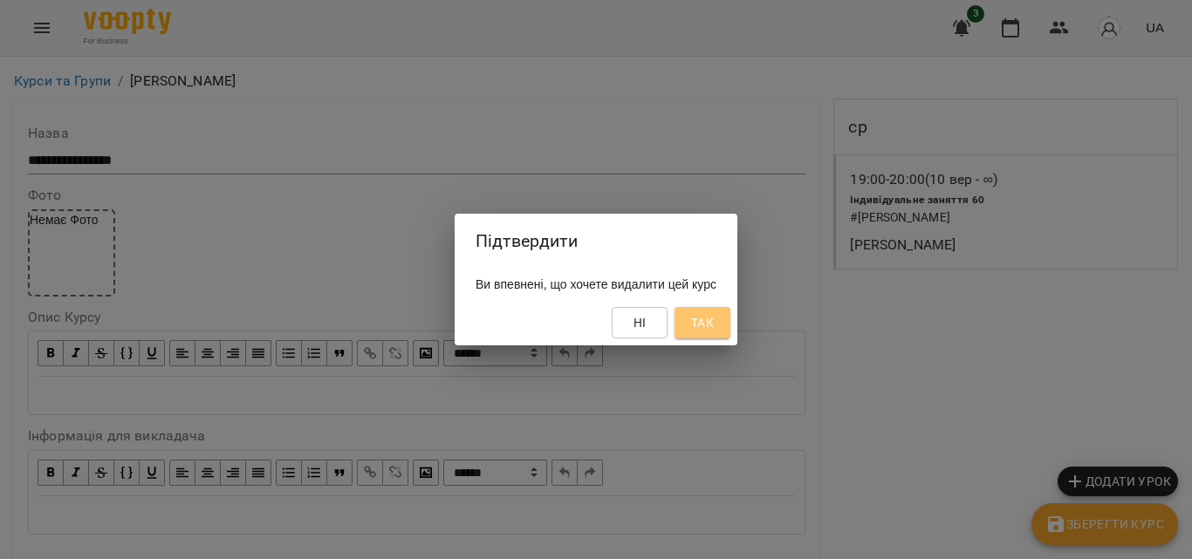
click at [730, 320] on button "Так" at bounding box center [703, 322] width 56 height 31
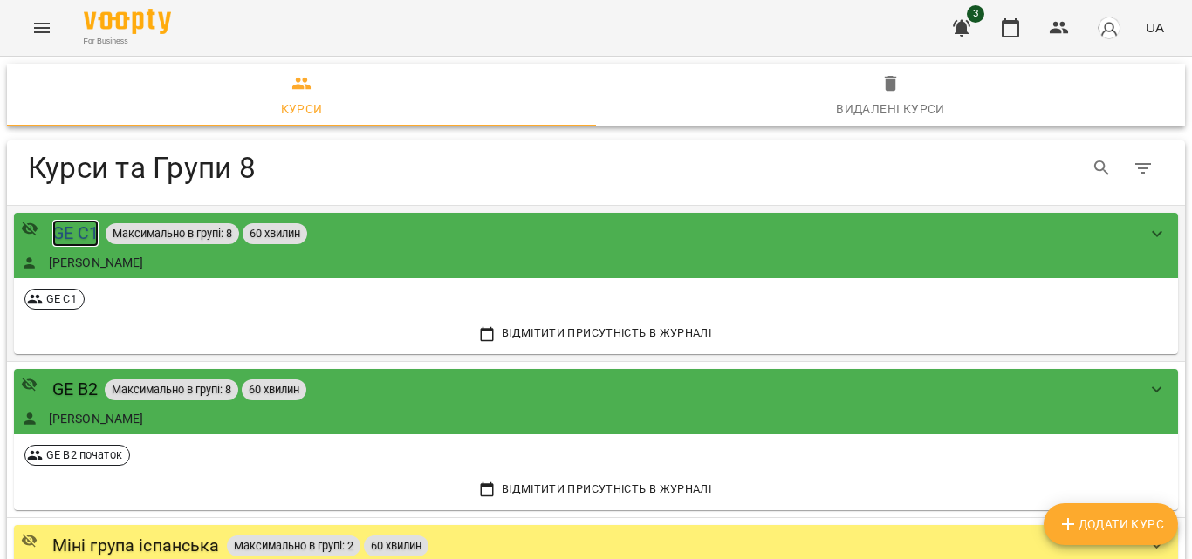
click at [65, 229] on div "GE C1" at bounding box center [75, 233] width 47 height 27
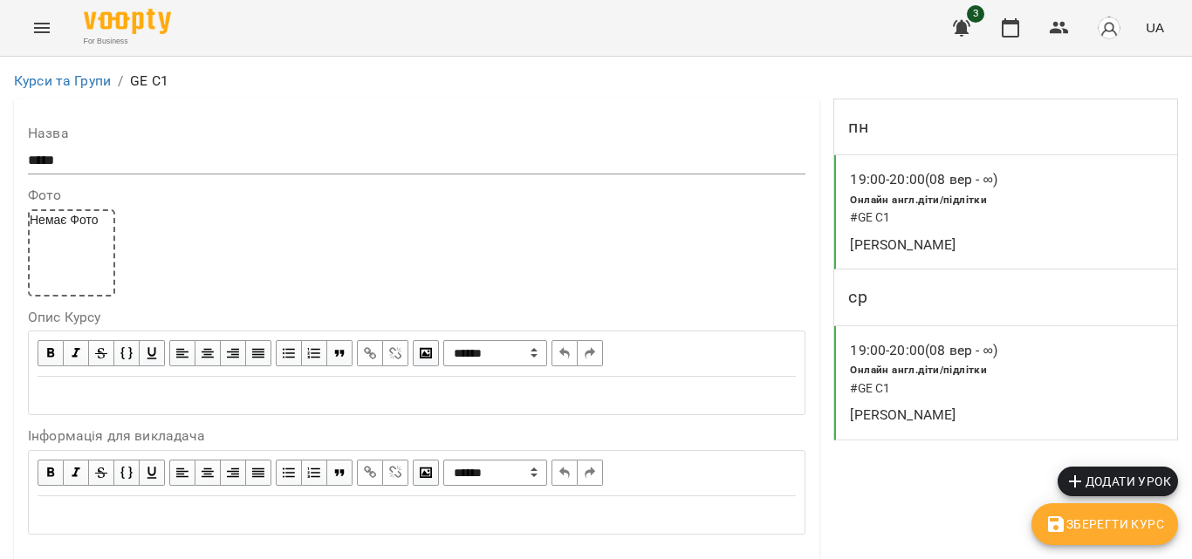
scroll to position [1614, 0]
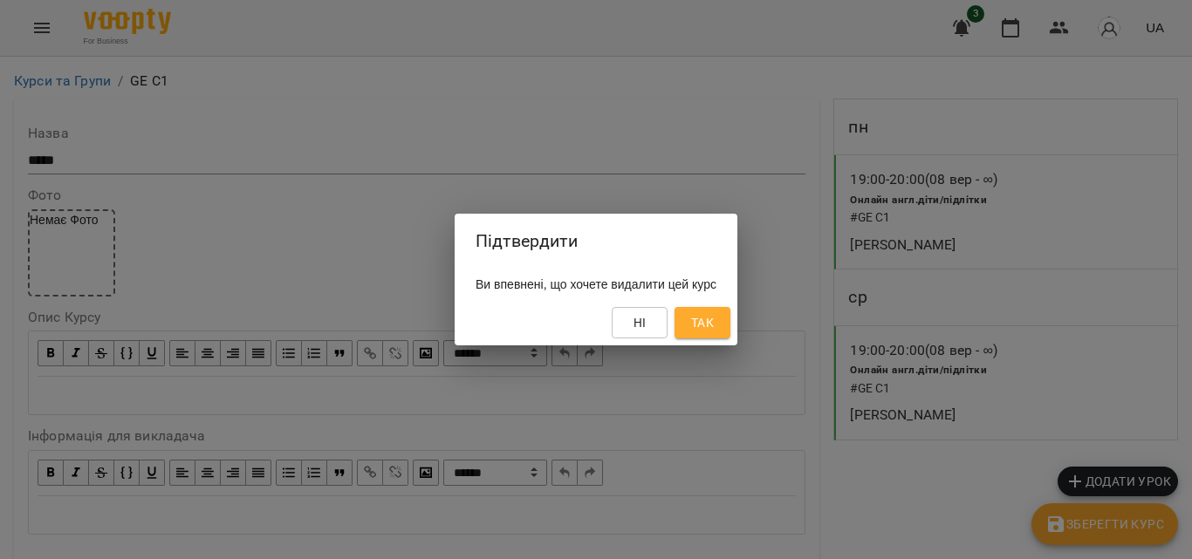
click at [705, 325] on button "Так" at bounding box center [703, 322] width 56 height 31
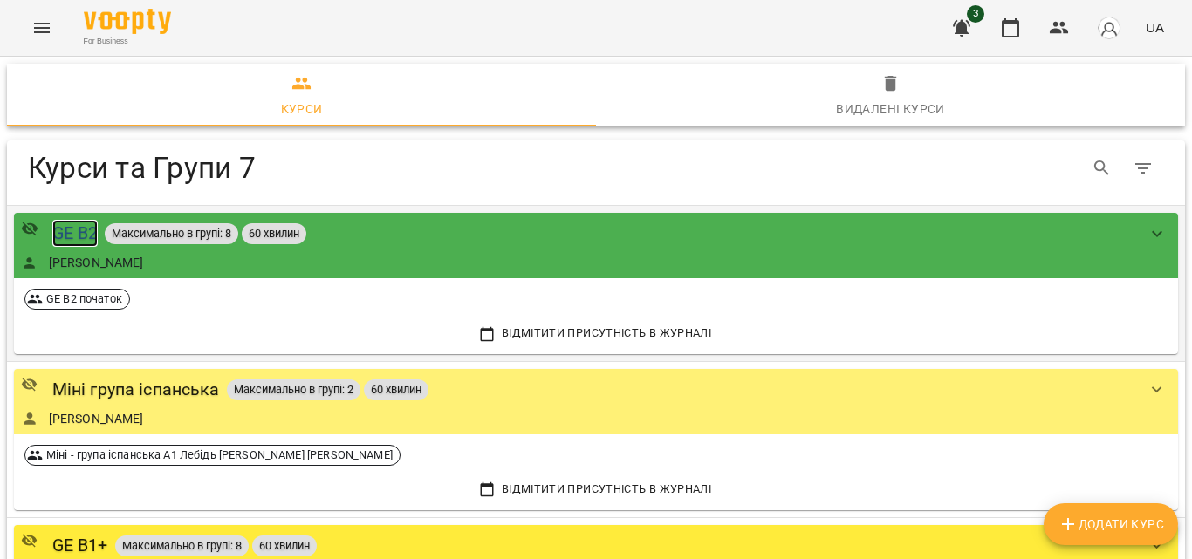
click at [75, 232] on div "GE B2" at bounding box center [75, 233] width 46 height 27
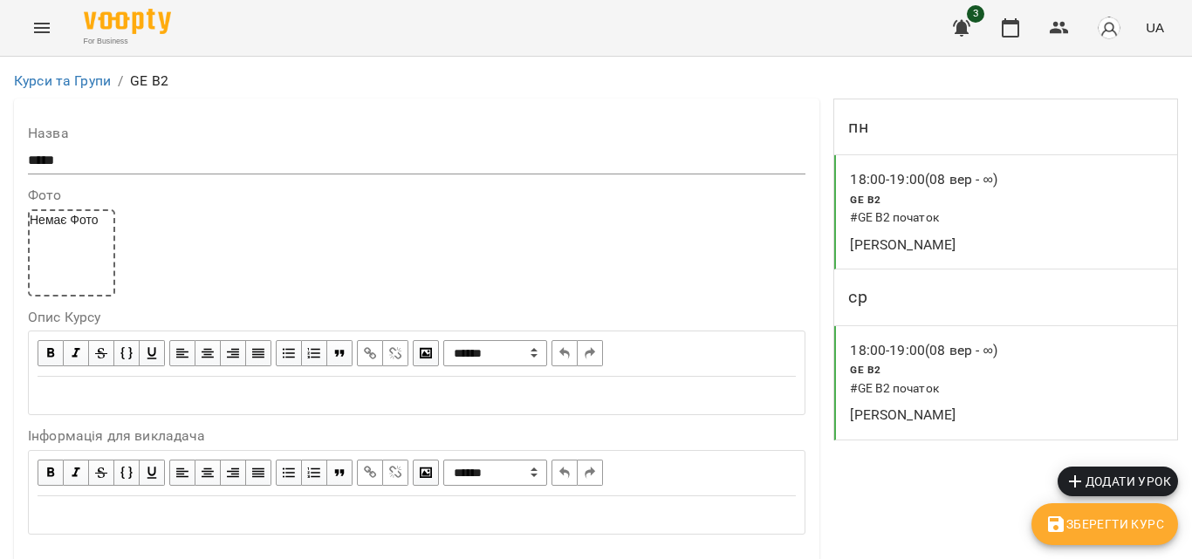
scroll to position [1614, 0]
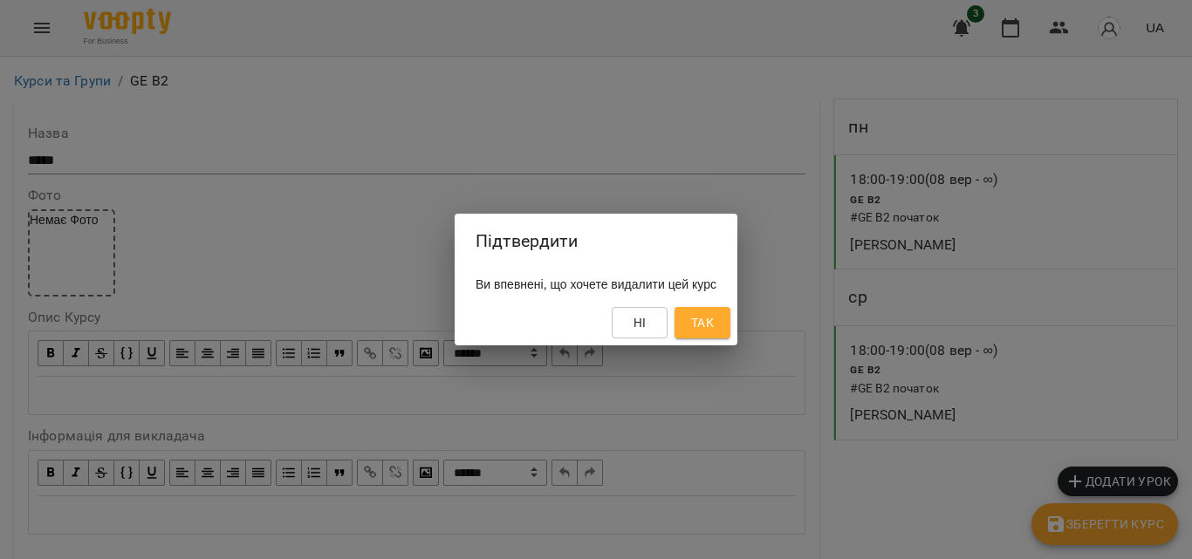
click at [714, 329] on span "Так" at bounding box center [702, 322] width 23 height 21
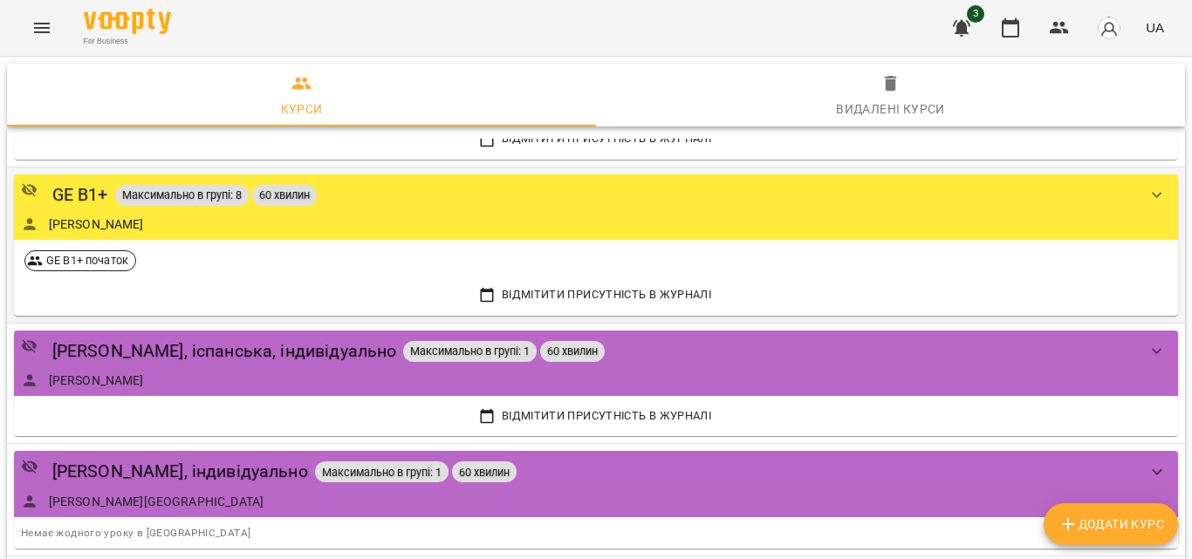
scroll to position [87, 0]
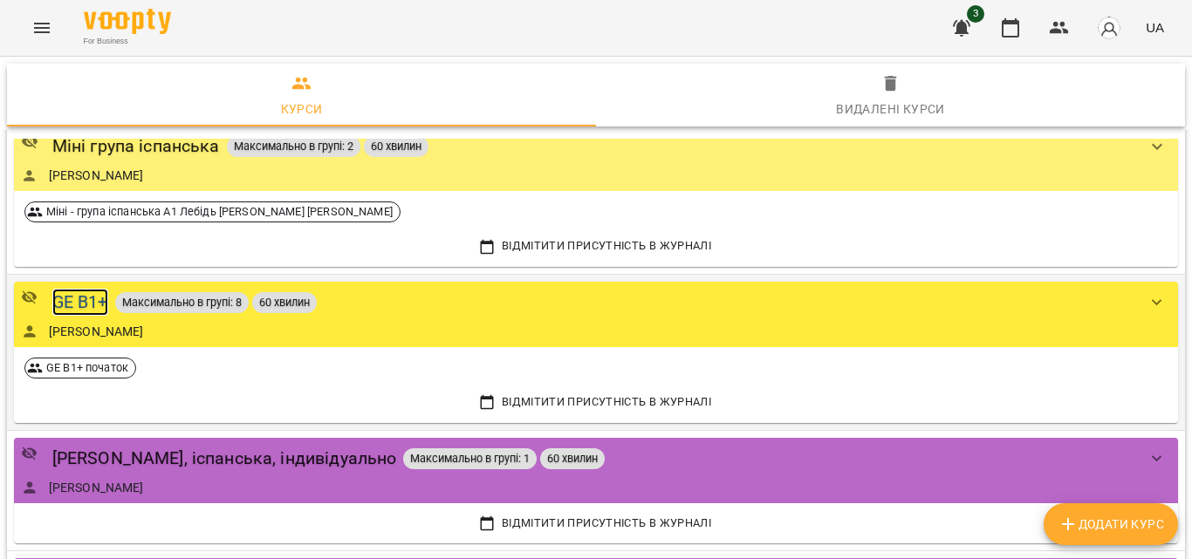
click at [69, 293] on div "GE B1+" at bounding box center [80, 302] width 56 height 27
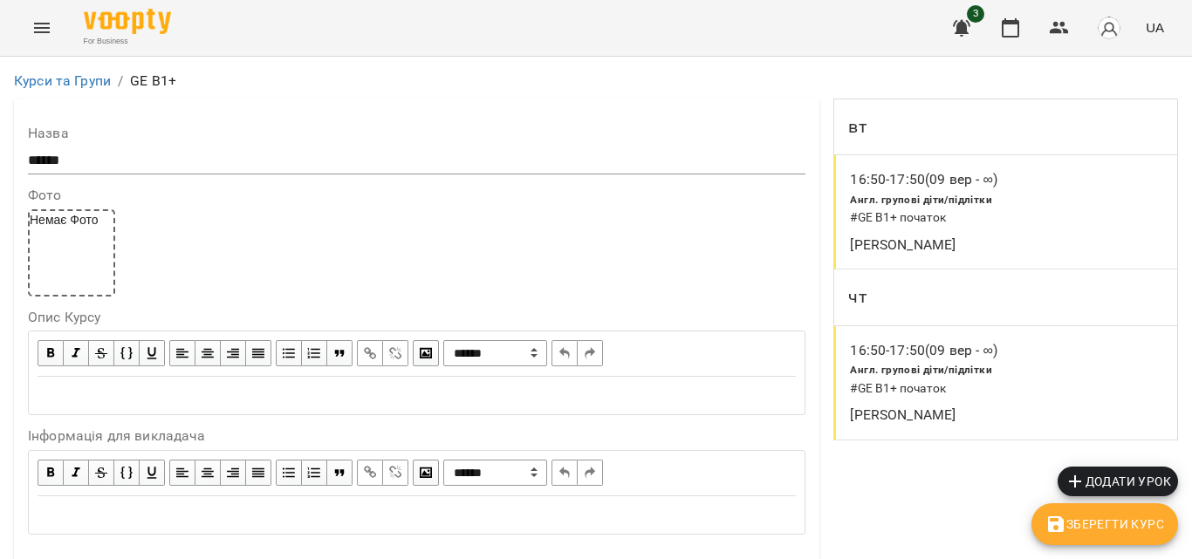
scroll to position [1683, 0]
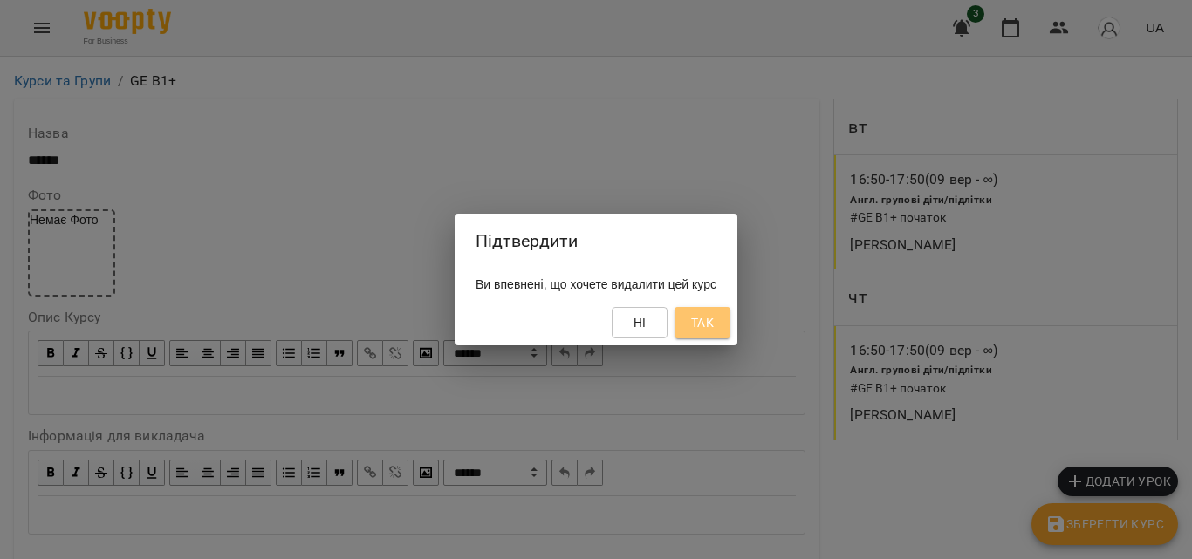
click at [714, 321] on span "Так" at bounding box center [702, 322] width 23 height 21
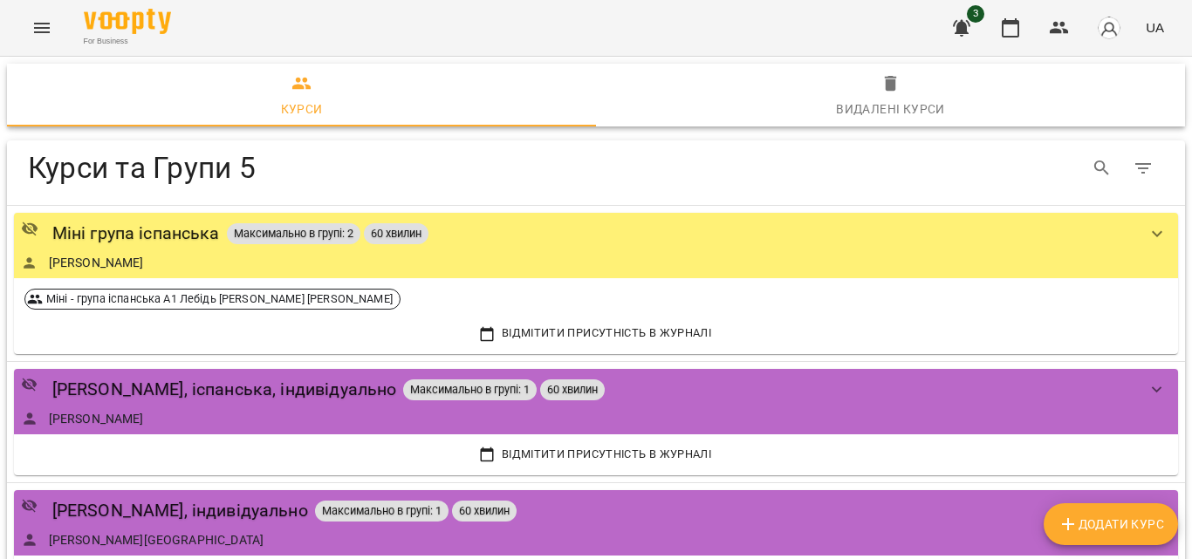
click at [40, 19] on icon "Menu" at bounding box center [41, 27] width 21 height 21
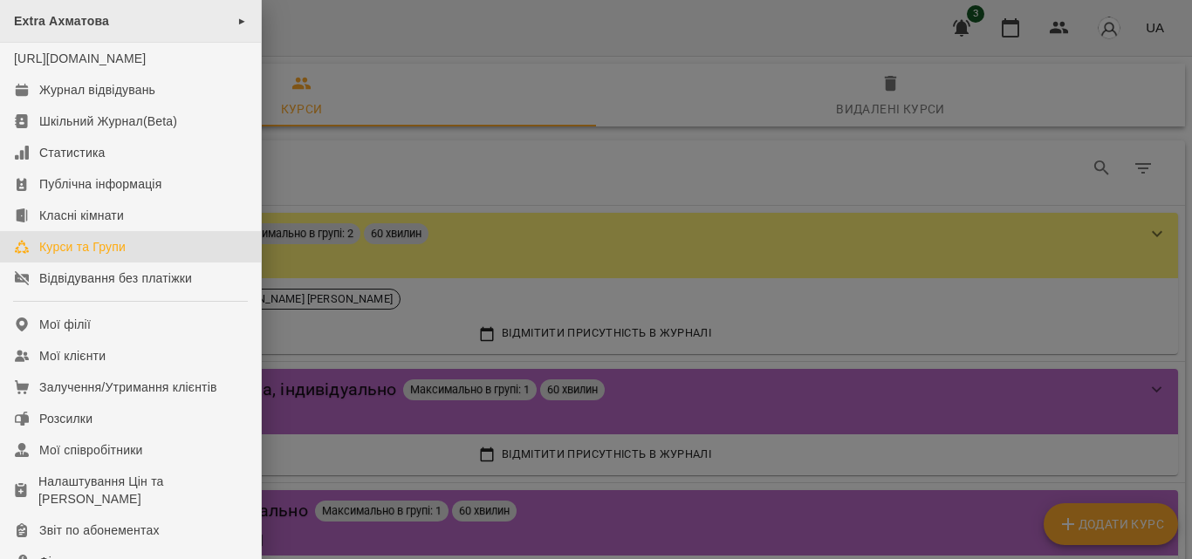
click at [240, 24] on span "►" at bounding box center [242, 21] width 10 height 14
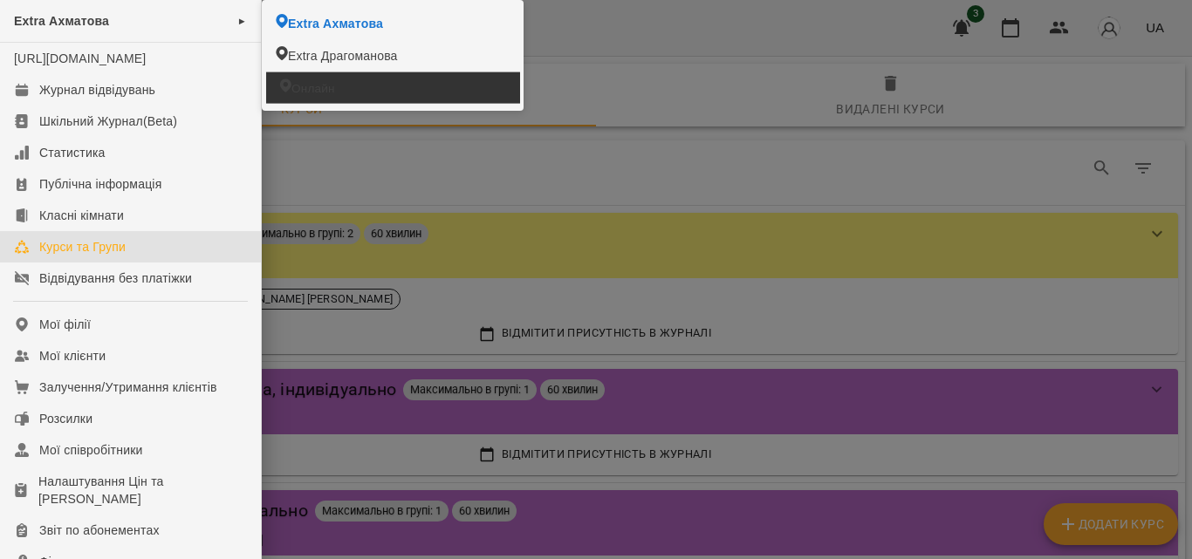
drag, startPoint x: 309, startPoint y: 86, endPoint x: 464, endPoint y: 83, distance: 155.4
click at [309, 87] on span "Онлайн" at bounding box center [313, 87] width 44 height 17
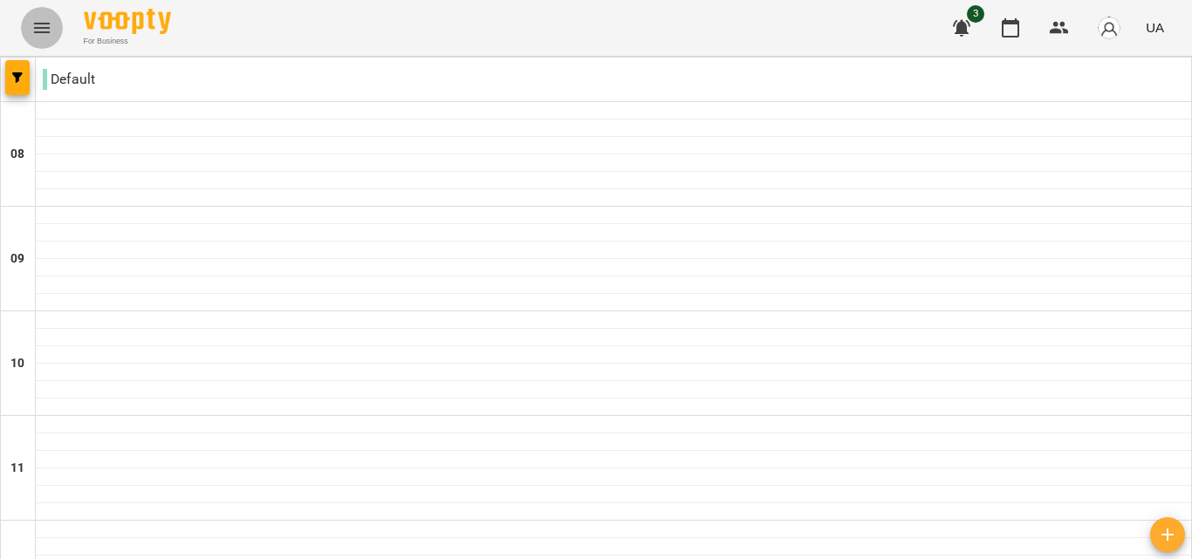
click at [38, 20] on icon "Menu" at bounding box center [41, 27] width 21 height 21
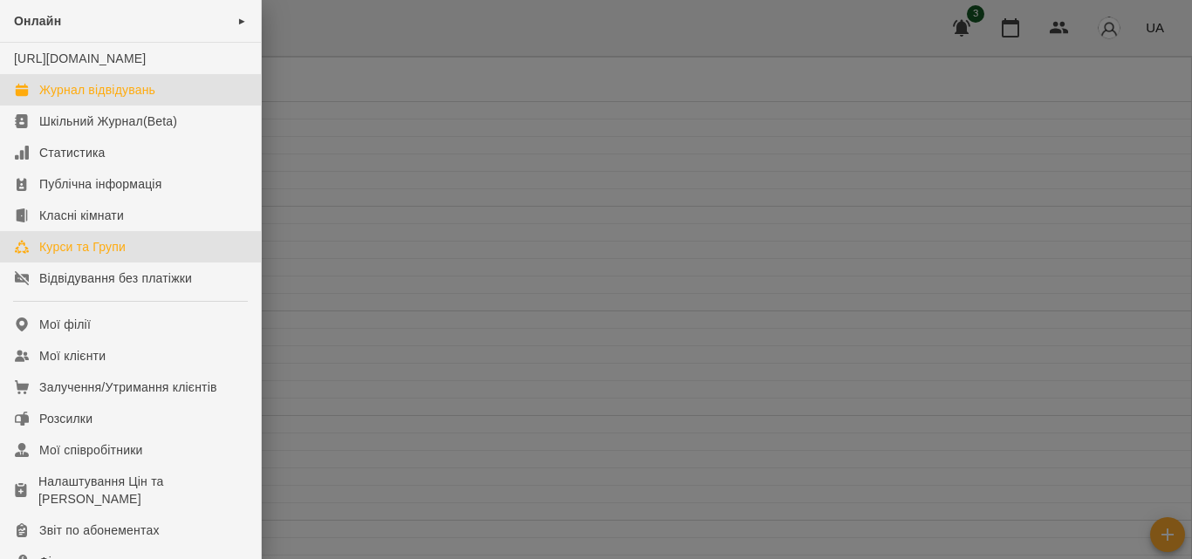
click at [95, 256] on div "Курси та Групи" at bounding box center [82, 246] width 86 height 17
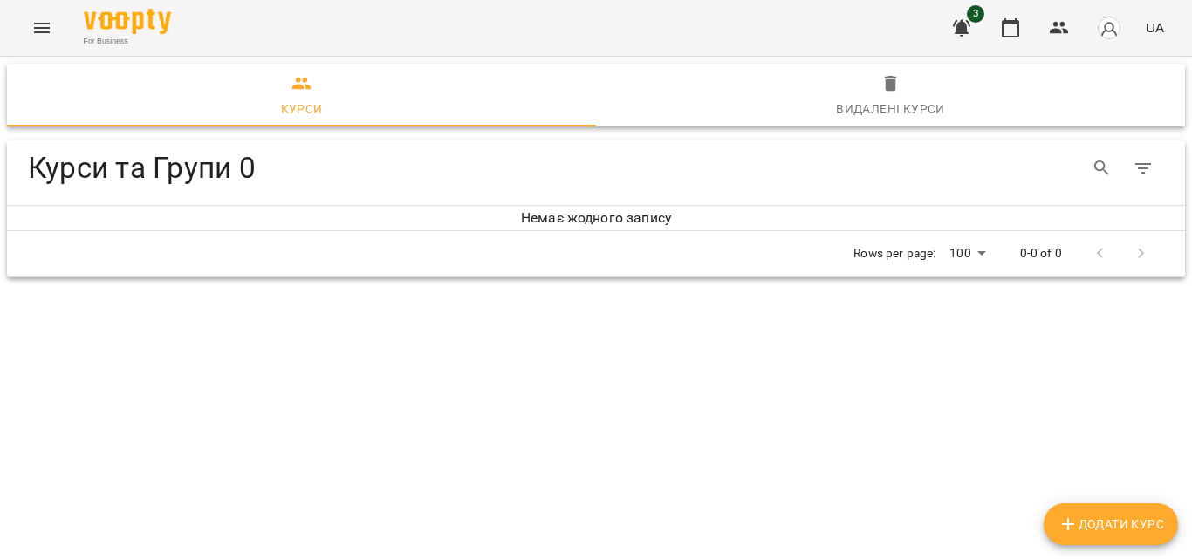
click at [1157, 526] on span "Додати Курс" at bounding box center [1111, 524] width 106 height 21
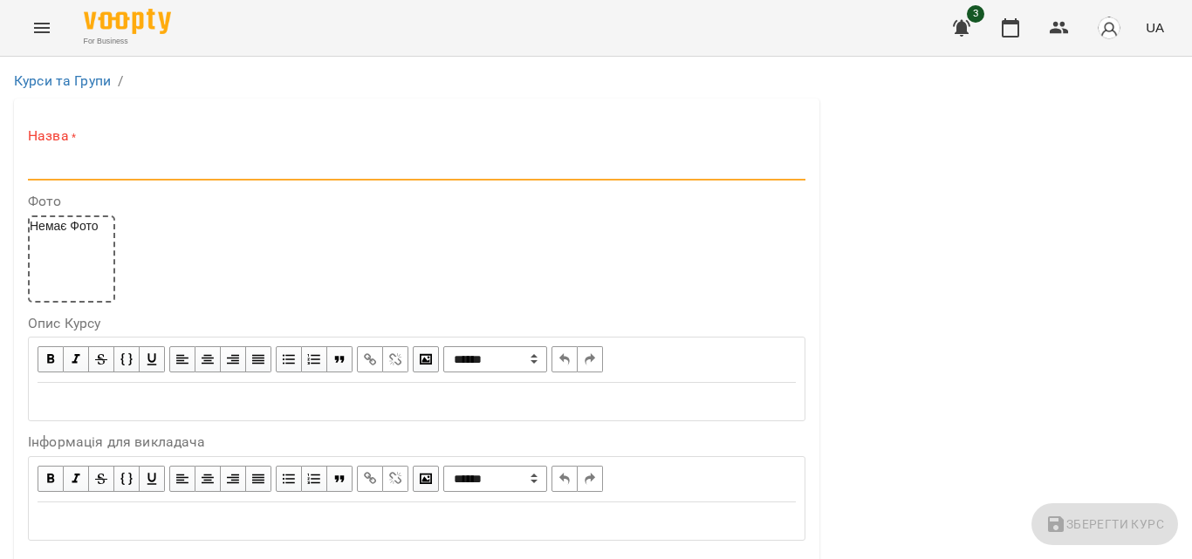
click at [257, 155] on input "text" at bounding box center [416, 167] width 777 height 28
click at [49, 19] on icon "Menu" at bounding box center [41, 27] width 21 height 21
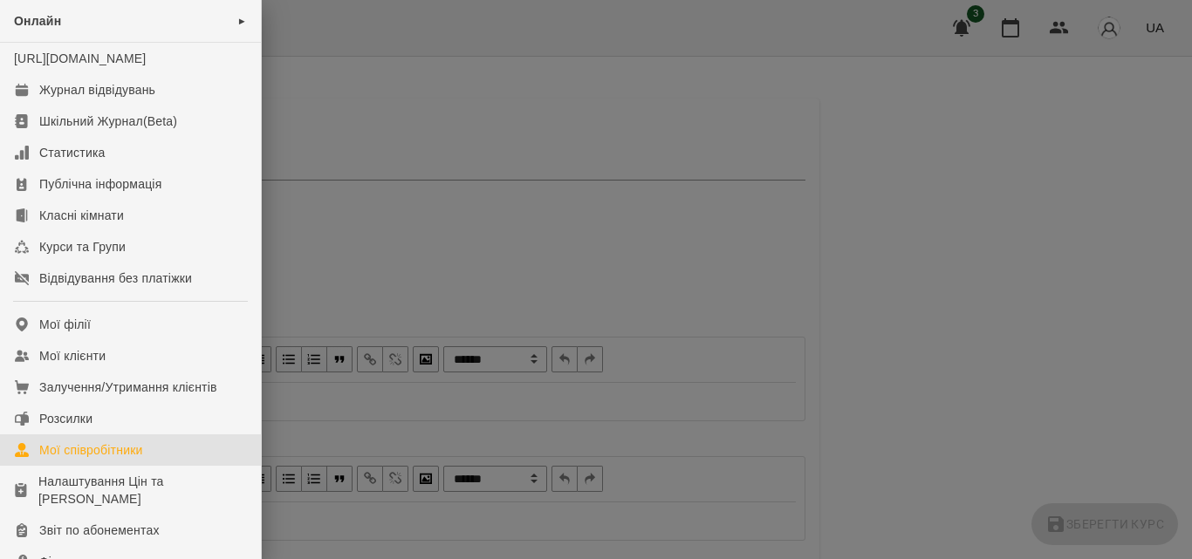
click at [131, 459] on div "Мої співробітники" at bounding box center [91, 450] width 104 height 17
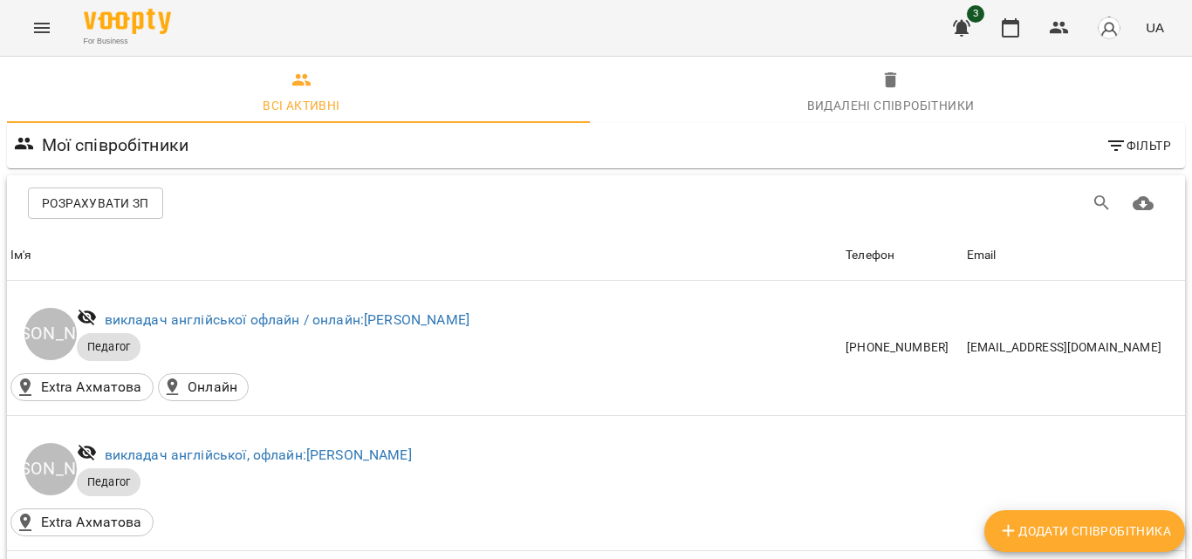
scroll to position [873, 0]
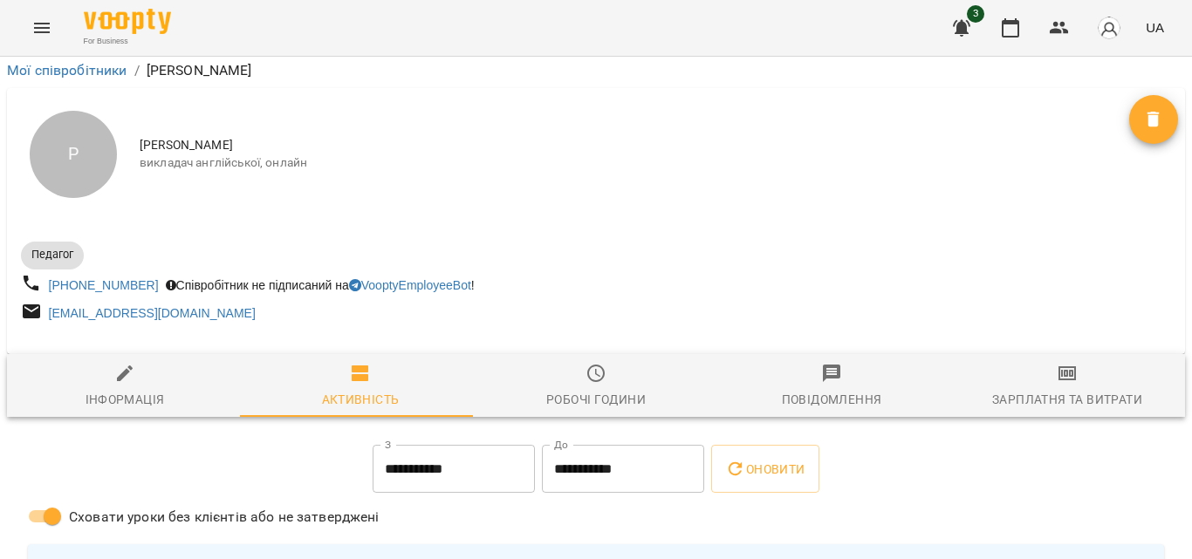
scroll to position [87, 0]
click at [91, 389] on div "Інформація" at bounding box center [125, 399] width 79 height 21
select select "**"
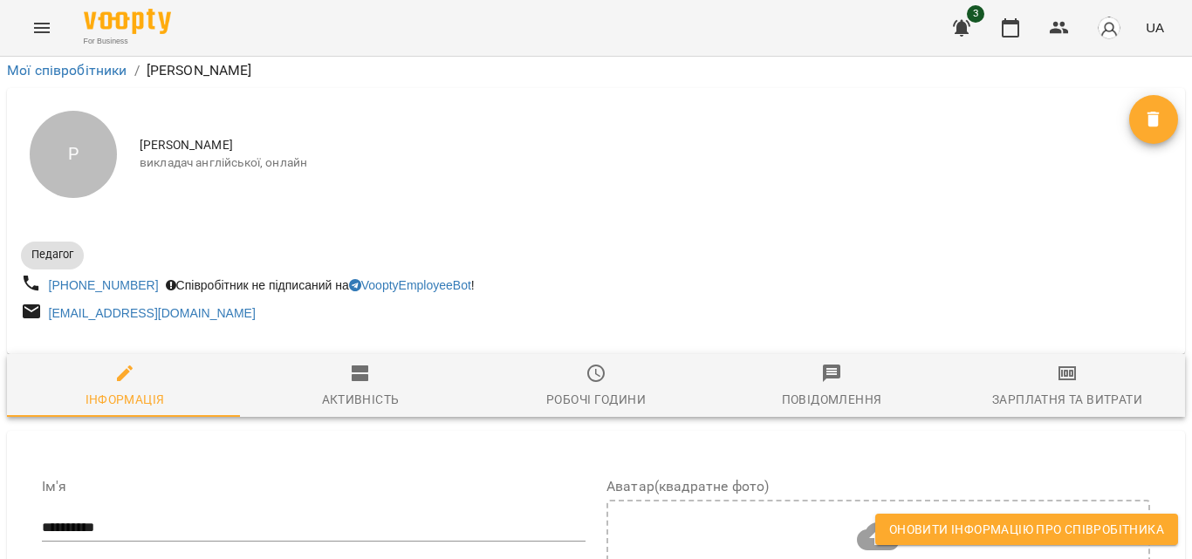
scroll to position [0, 0]
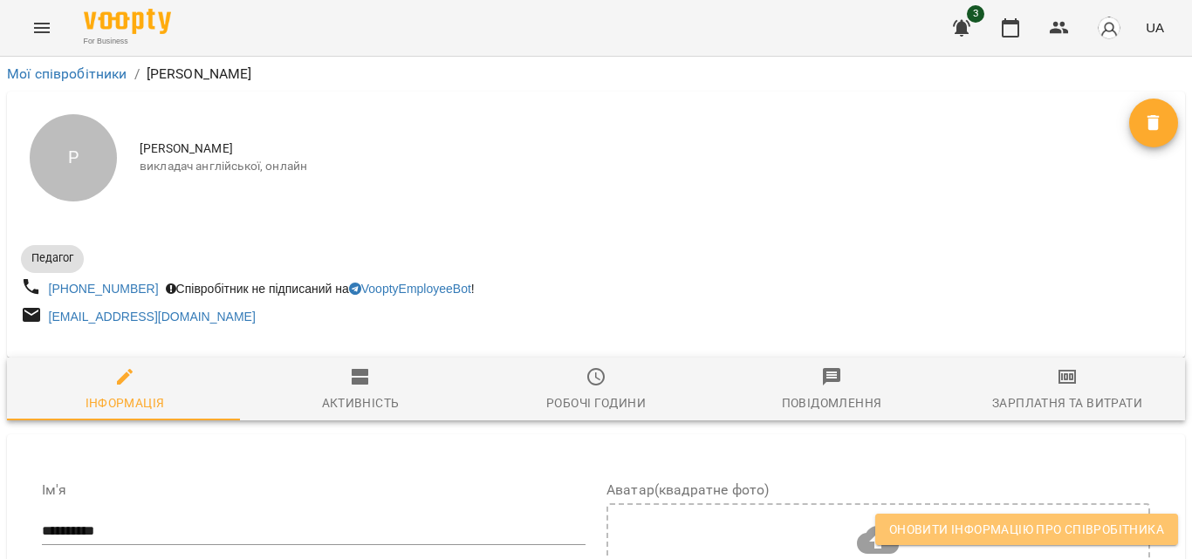
click at [1082, 536] on span "Оновити інформацію про співробітника" at bounding box center [1026, 529] width 275 height 21
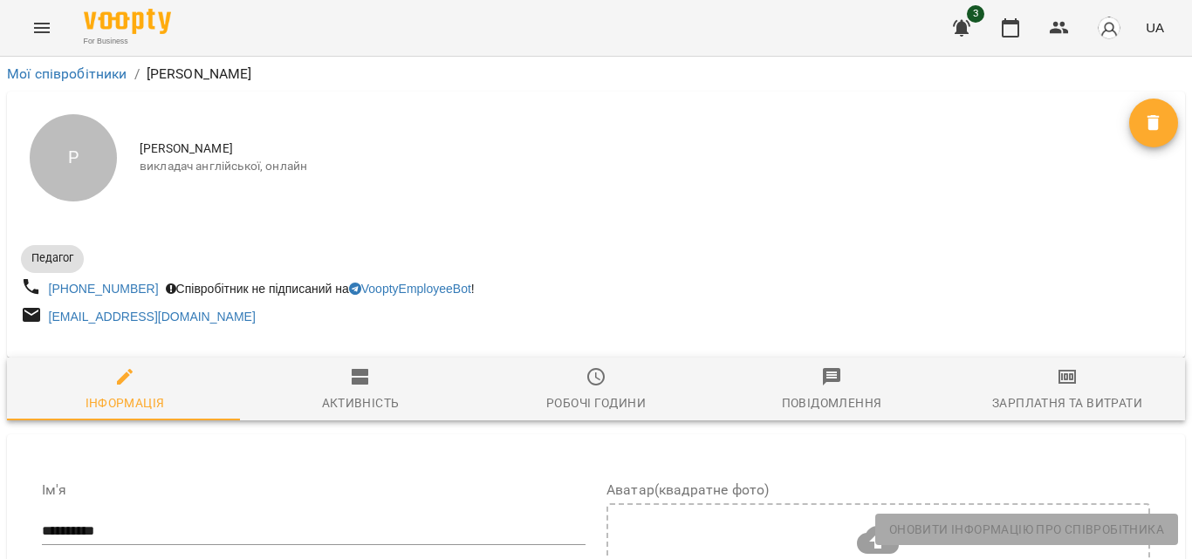
click at [32, 26] on button "Menu" at bounding box center [42, 28] width 42 height 42
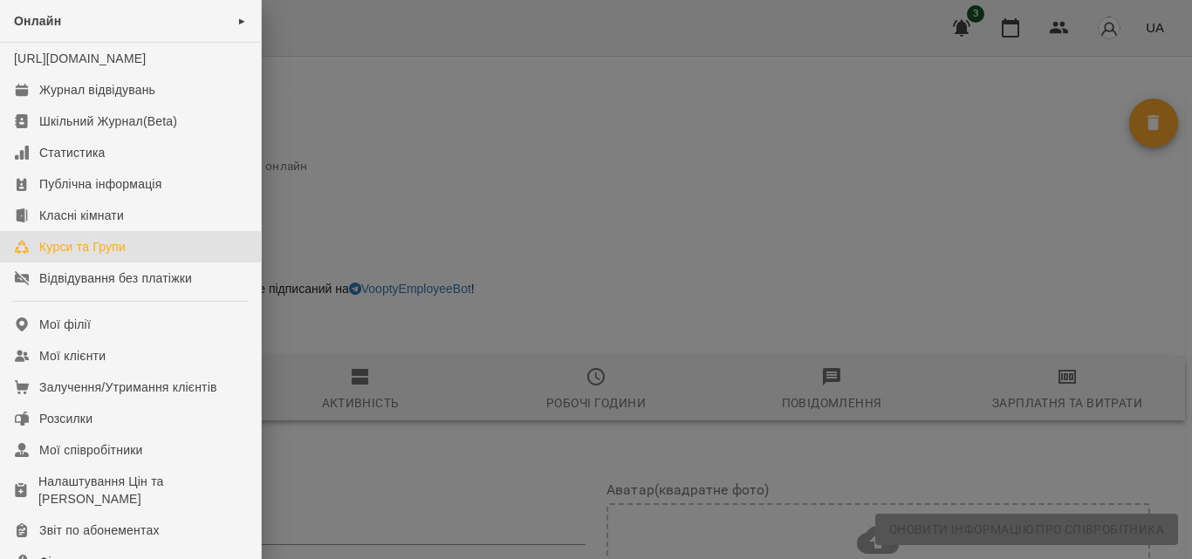
click at [86, 256] on div "Курси та Групи" at bounding box center [82, 246] width 86 height 17
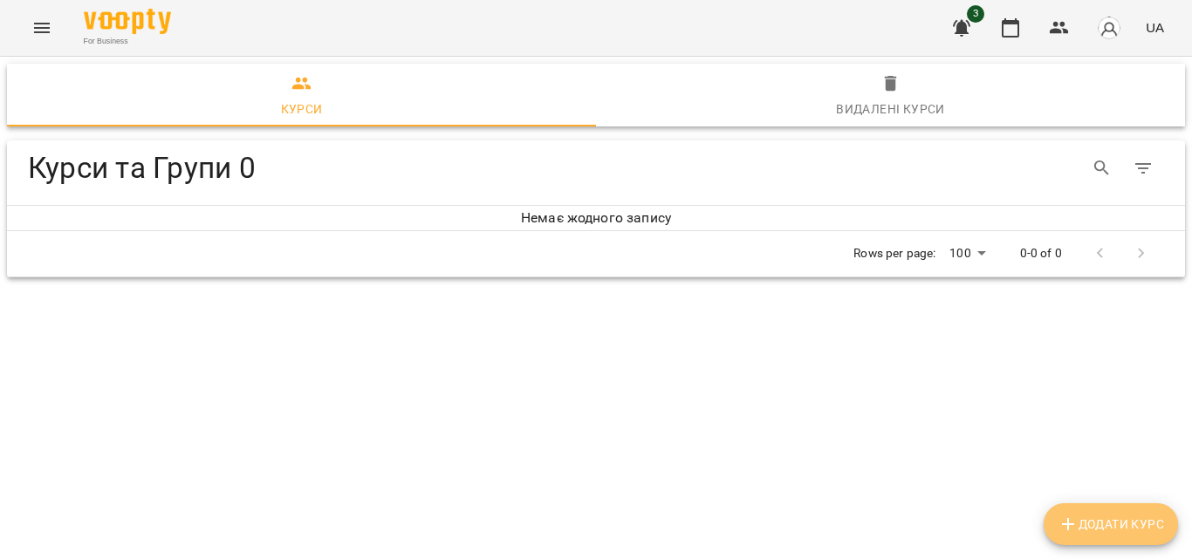
click at [1104, 511] on button "Додати Курс" at bounding box center [1111, 524] width 134 height 42
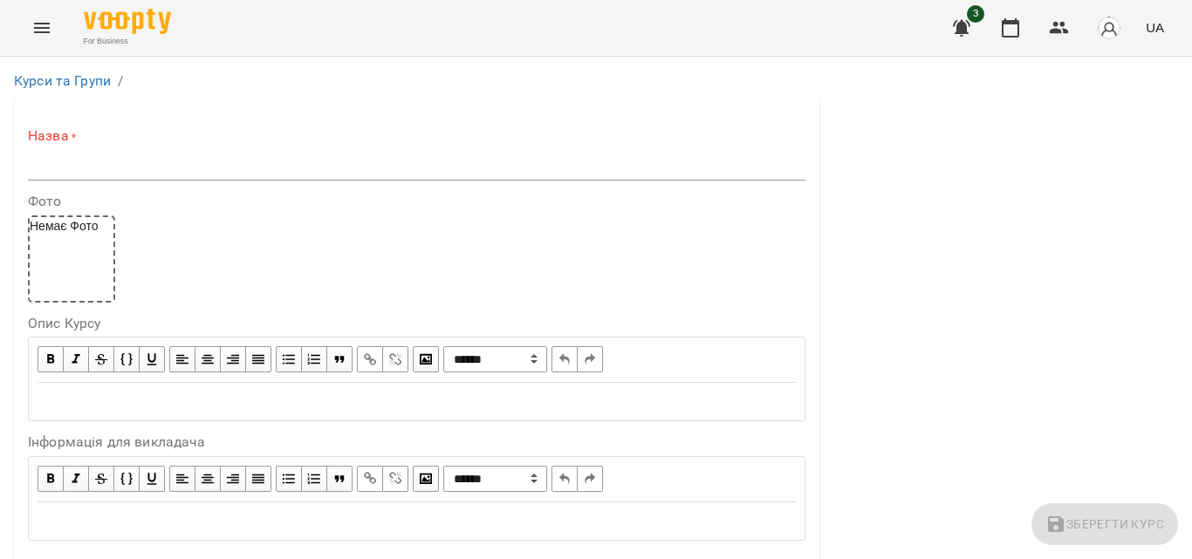
click at [275, 163] on input "text" at bounding box center [416, 167] width 777 height 28
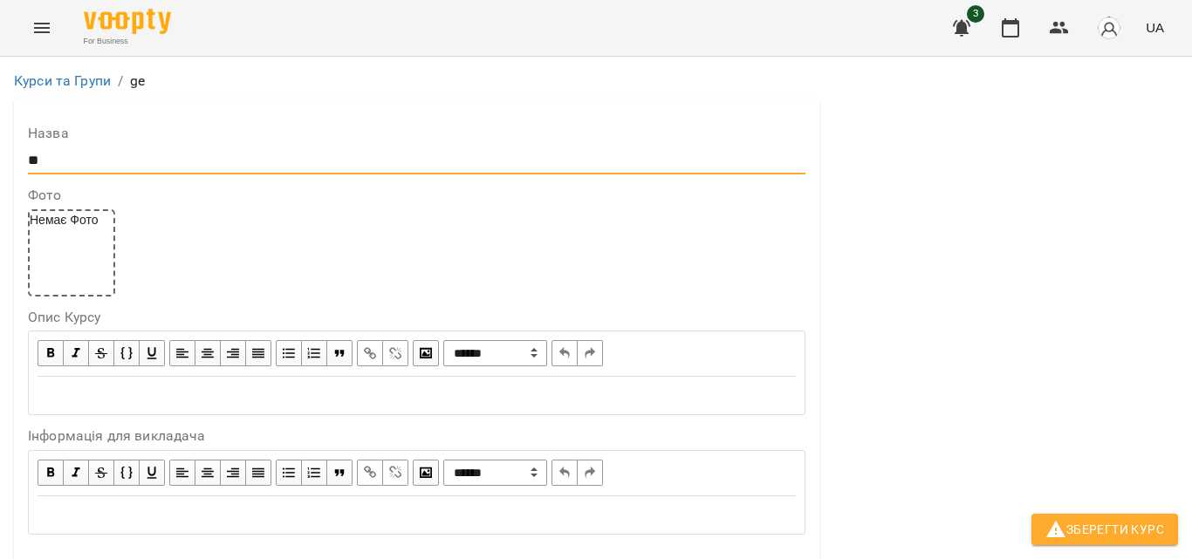
type input "*"
type input "*****"
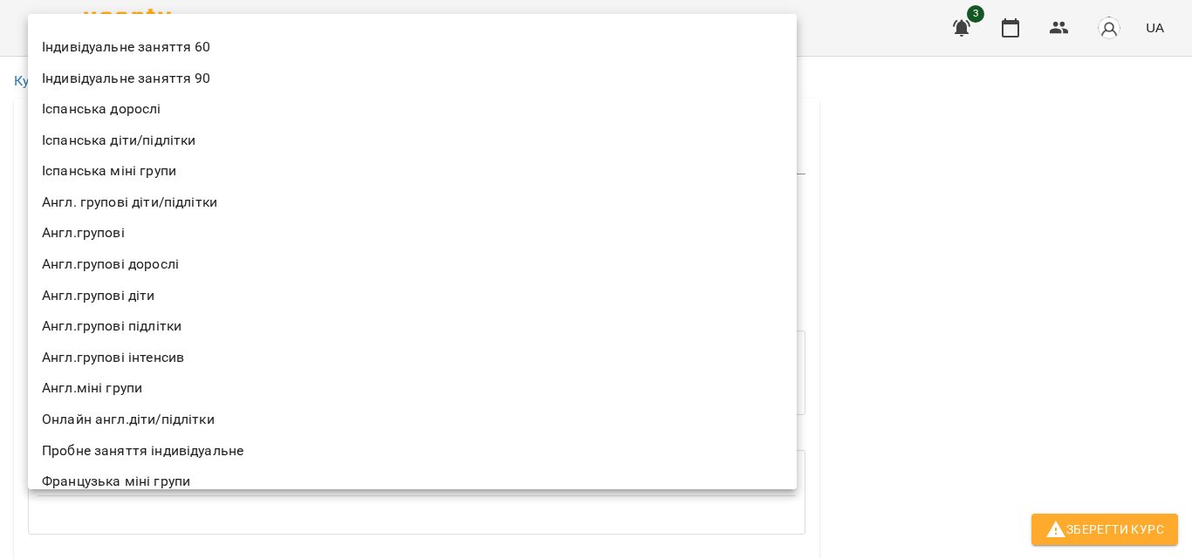
scroll to position [45, 0]
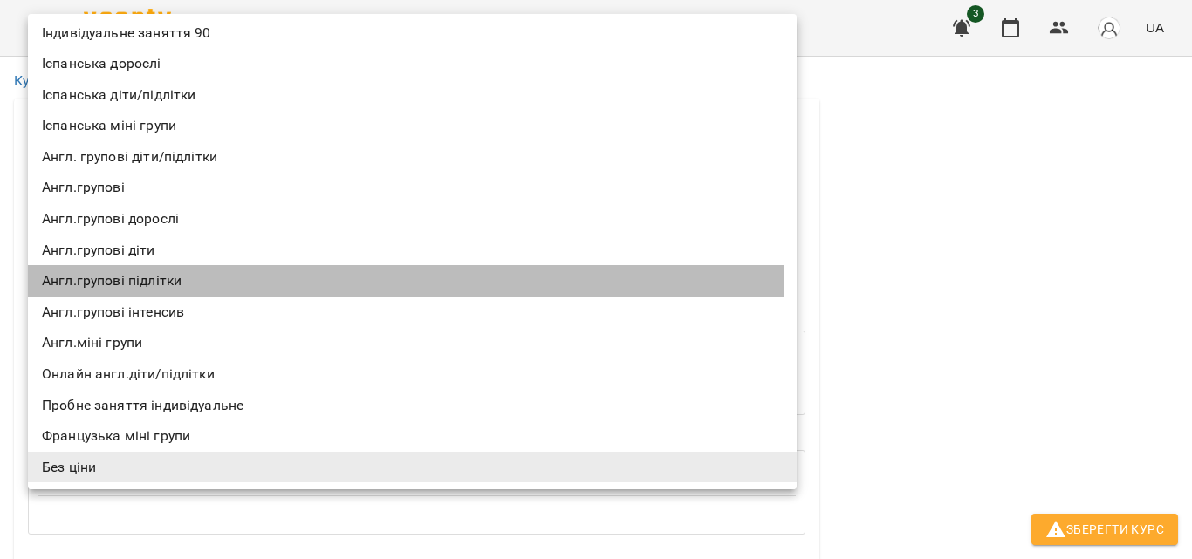
click at [152, 281] on li "Англ.групові підлітки" at bounding box center [412, 280] width 769 height 31
type input "**********"
type input "**"
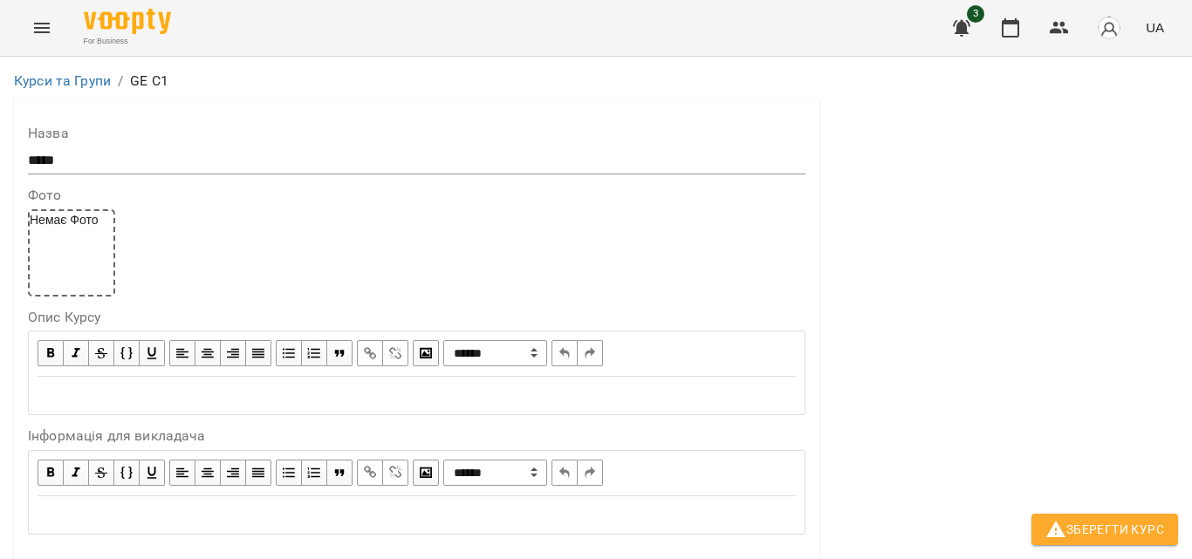
scroll to position [134, 0]
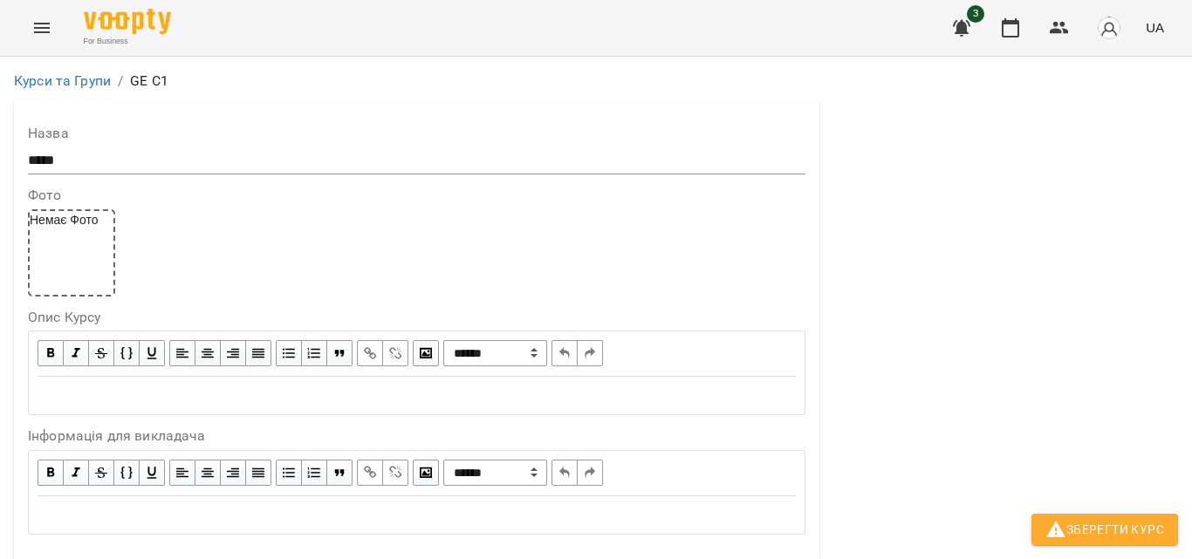
scroll to position [588, 0]
type input "*"
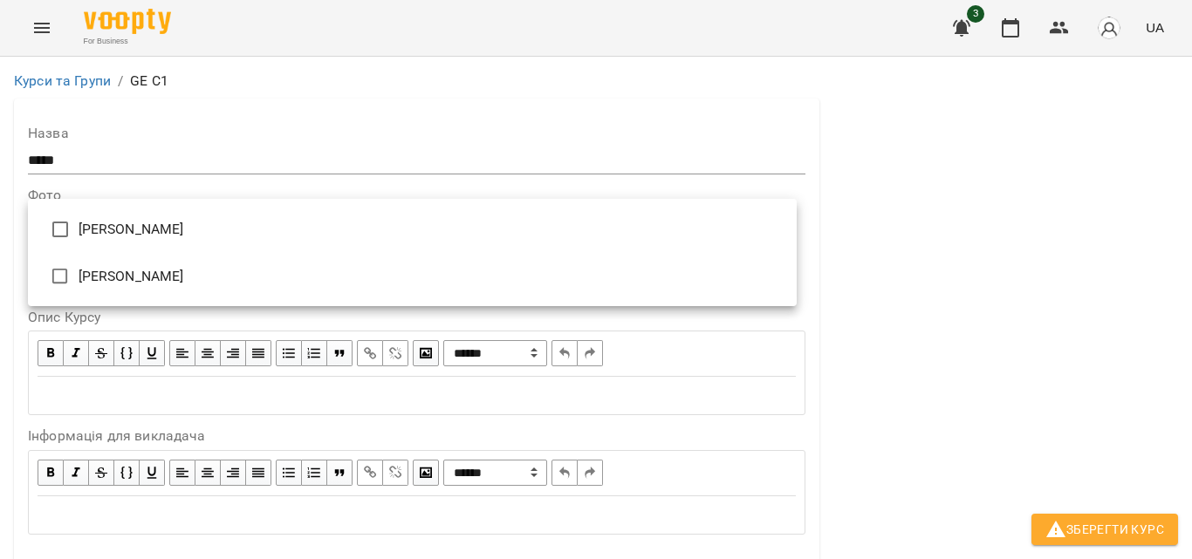
click at [158, 231] on li "[PERSON_NAME]" at bounding box center [412, 229] width 769 height 47
type input "**********"
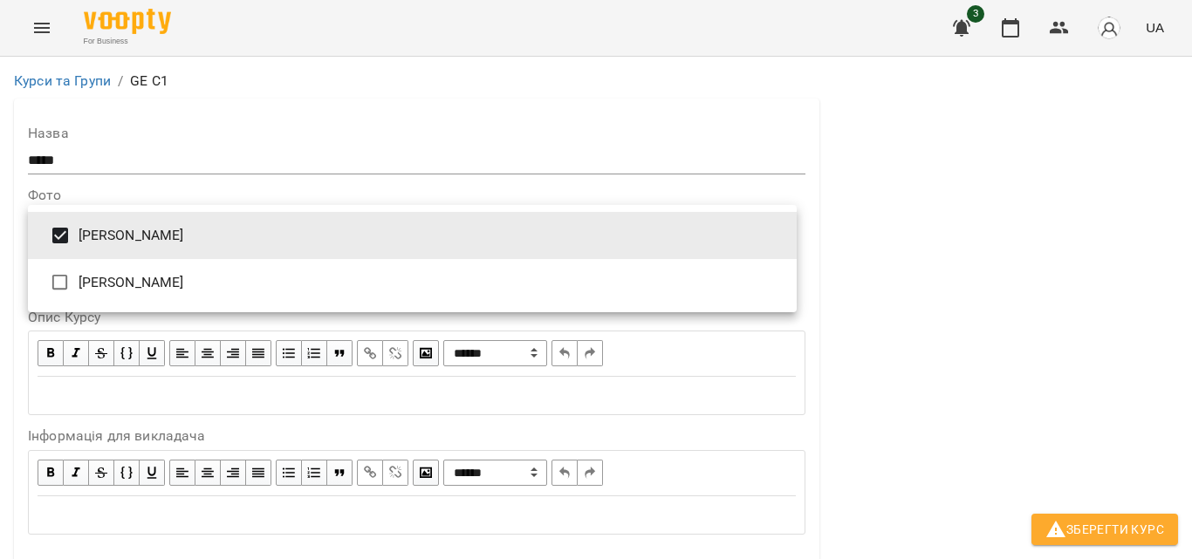
click at [974, 289] on div at bounding box center [596, 279] width 1192 height 559
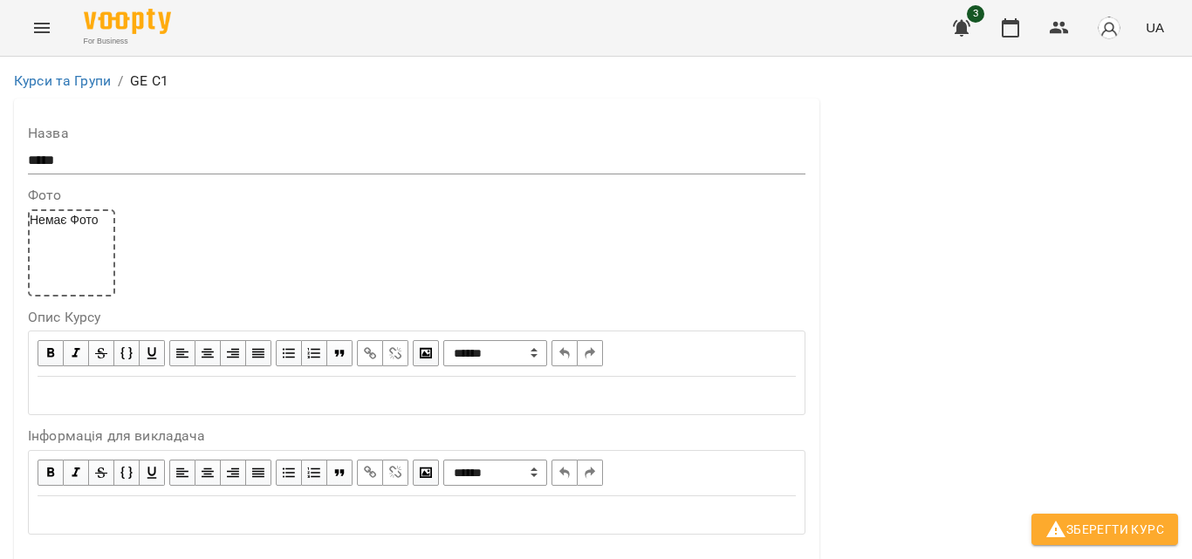
scroll to position [698, 0]
drag, startPoint x: 85, startPoint y: 260, endPoint x: 0, endPoint y: 260, distance: 84.6
type input "**"
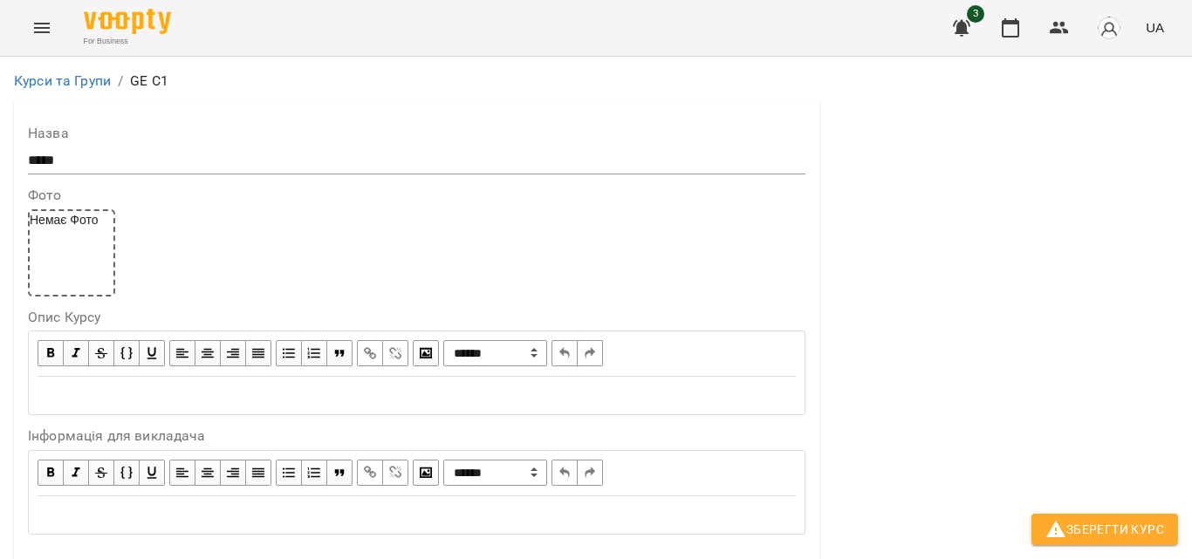
scroll to position [349, 0]
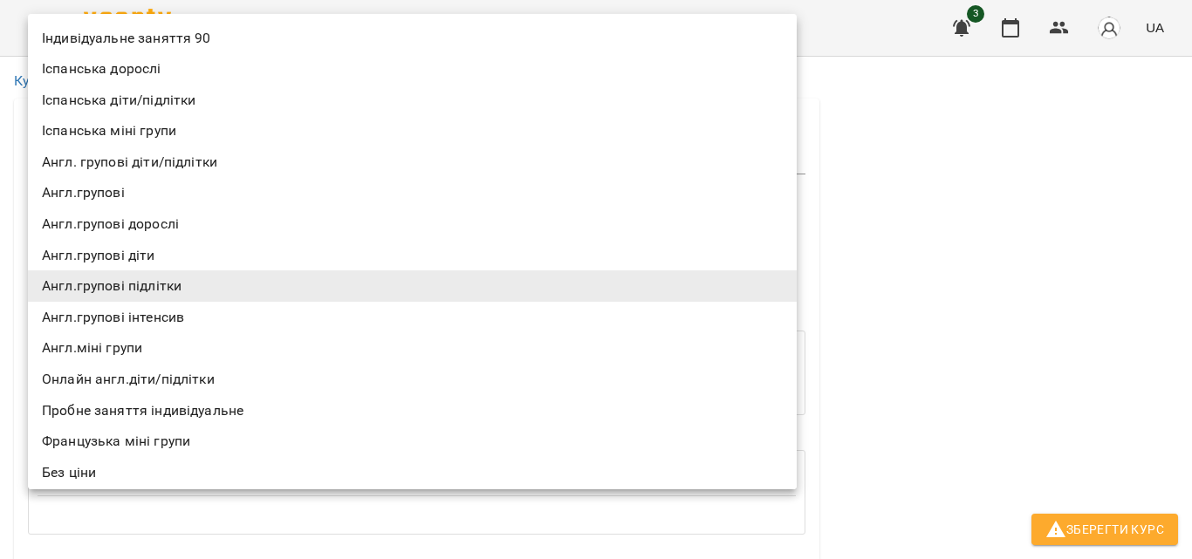
scroll to position [45, 0]
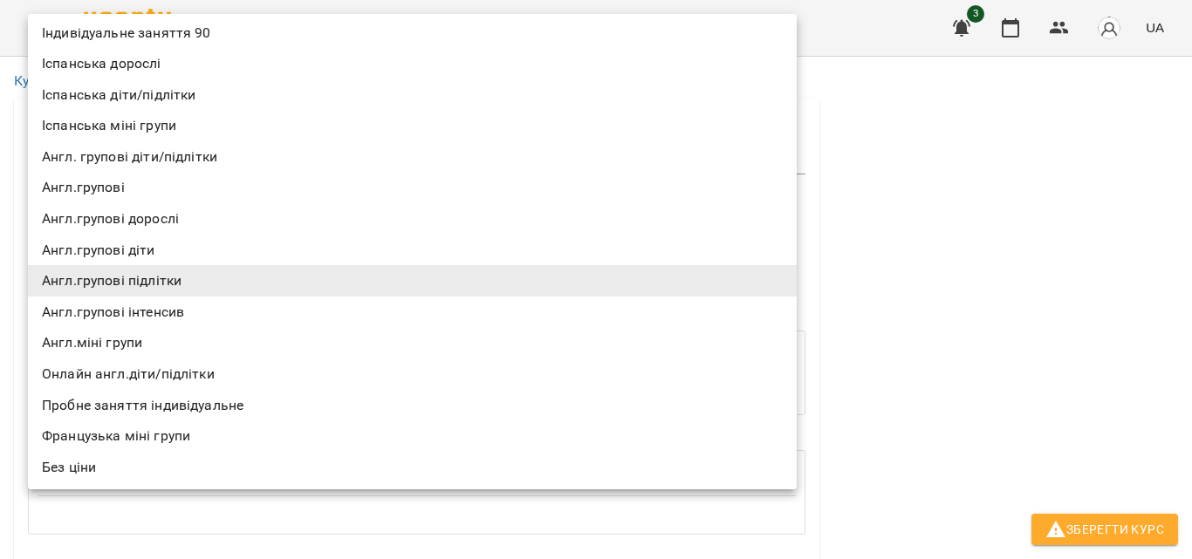
click at [156, 368] on li "Онлайн англ.діти/підлітки" at bounding box center [412, 374] width 769 height 31
type input "**********"
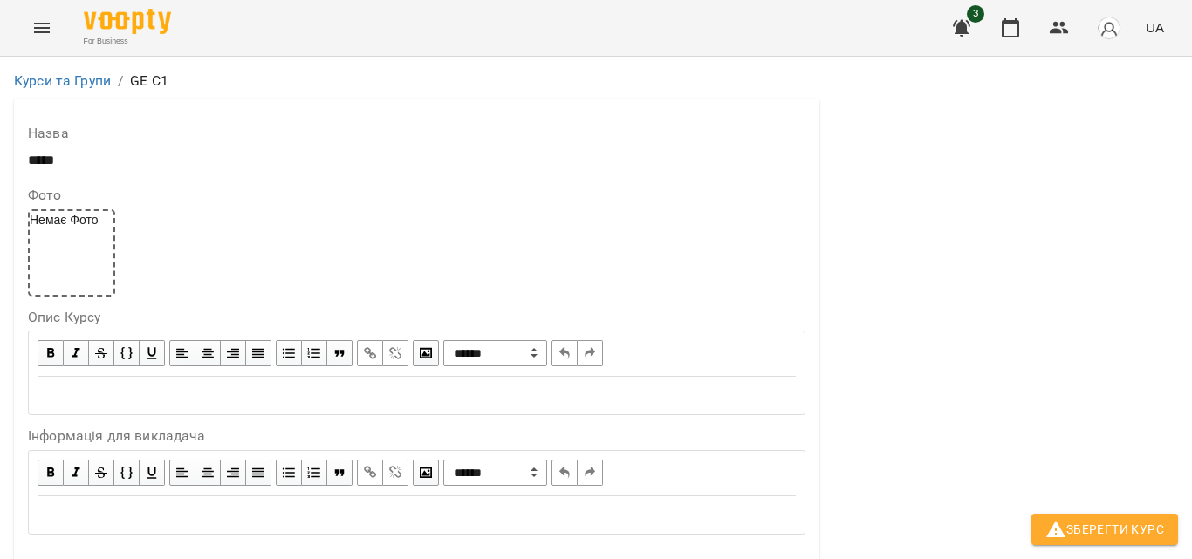
scroll to position [1473, 0]
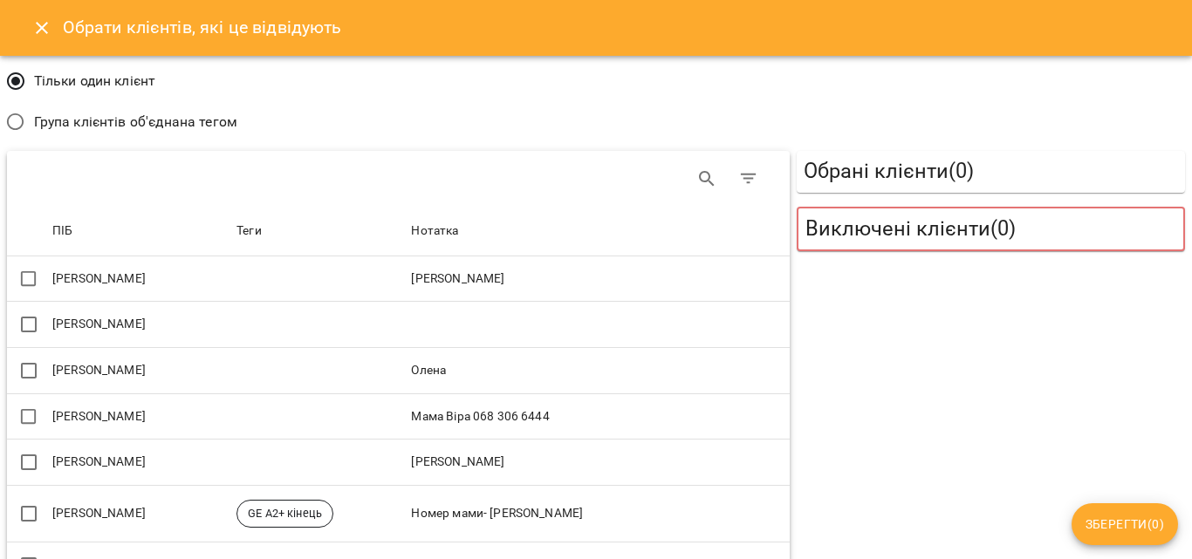
click at [97, 120] on span "Група клієнтів об'єднана тегом" at bounding box center [135, 122] width 203 height 21
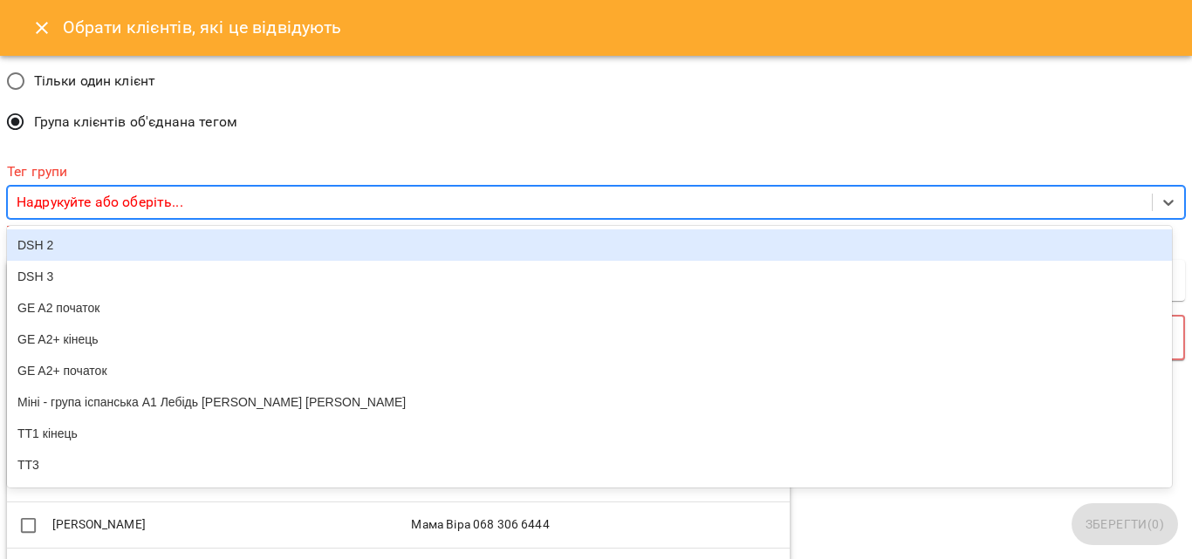
click at [128, 198] on p "Надрукуйте або оберіть..." at bounding box center [100, 202] width 167 height 21
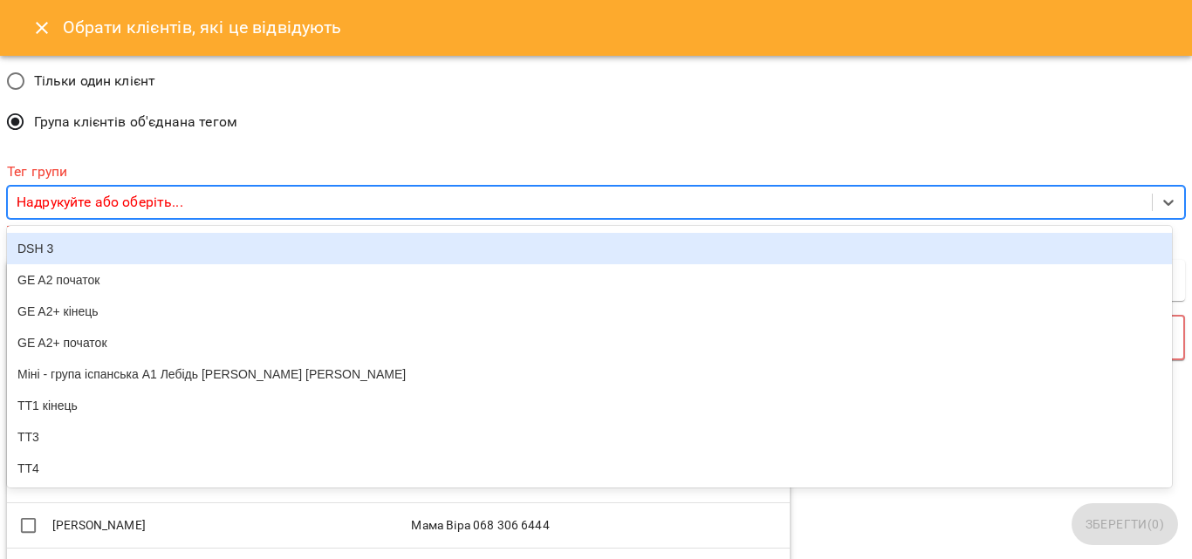
scroll to position [0, 0]
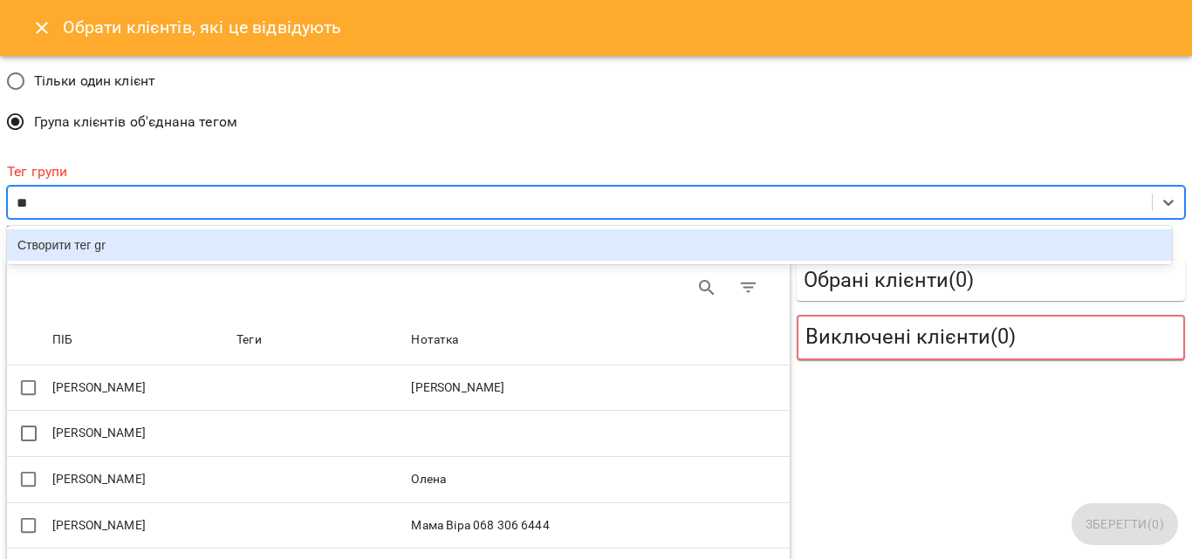
type input "*"
type input "*****"
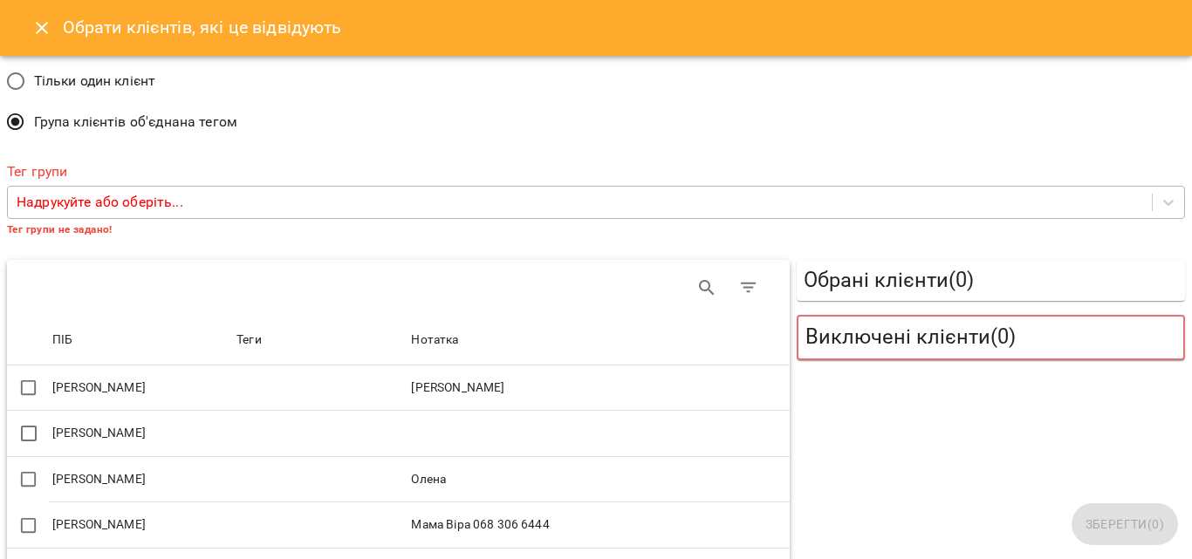
click at [603, 364] on th "Нотатка" at bounding box center [599, 340] width 382 height 49
click at [37, 24] on icon "Close" at bounding box center [42, 28] width 12 height 12
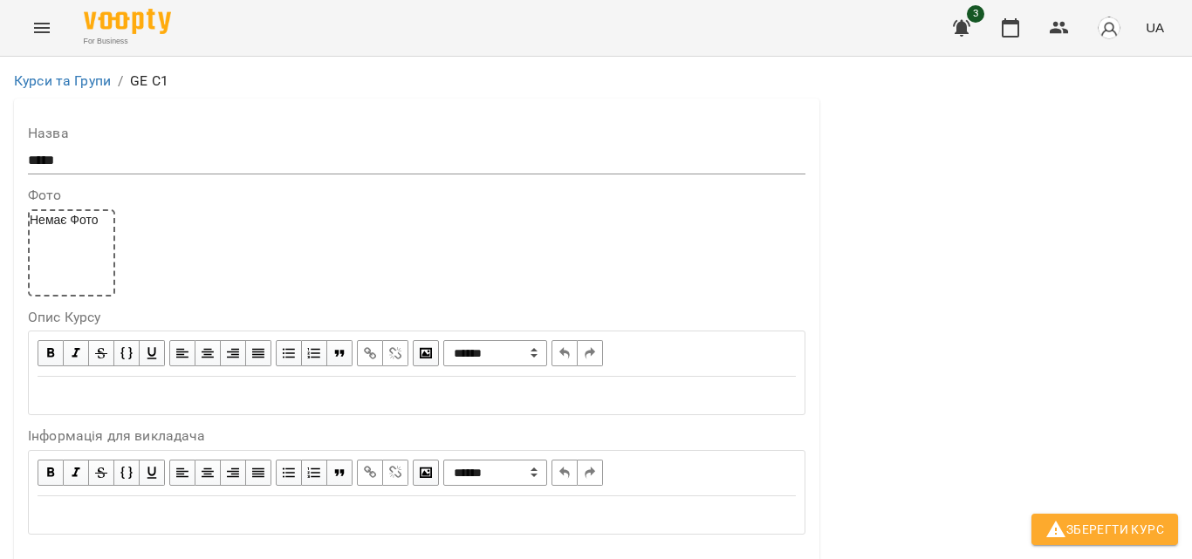
scroll to position [960, 0]
click at [27, 27] on button "Menu" at bounding box center [42, 28] width 42 height 42
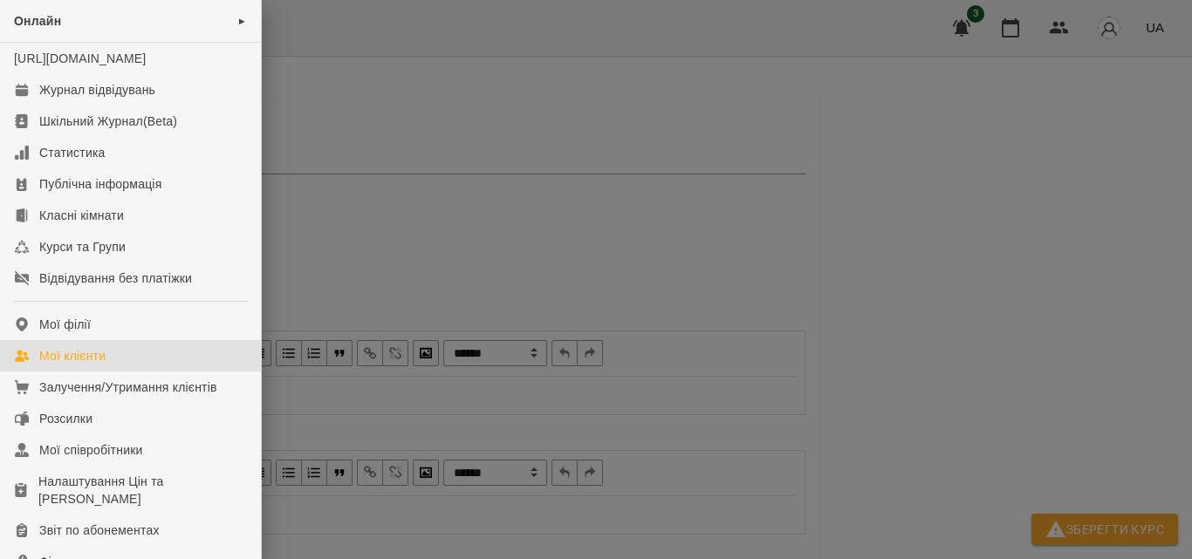
click at [93, 365] on div "Мої клієнти" at bounding box center [72, 355] width 66 height 17
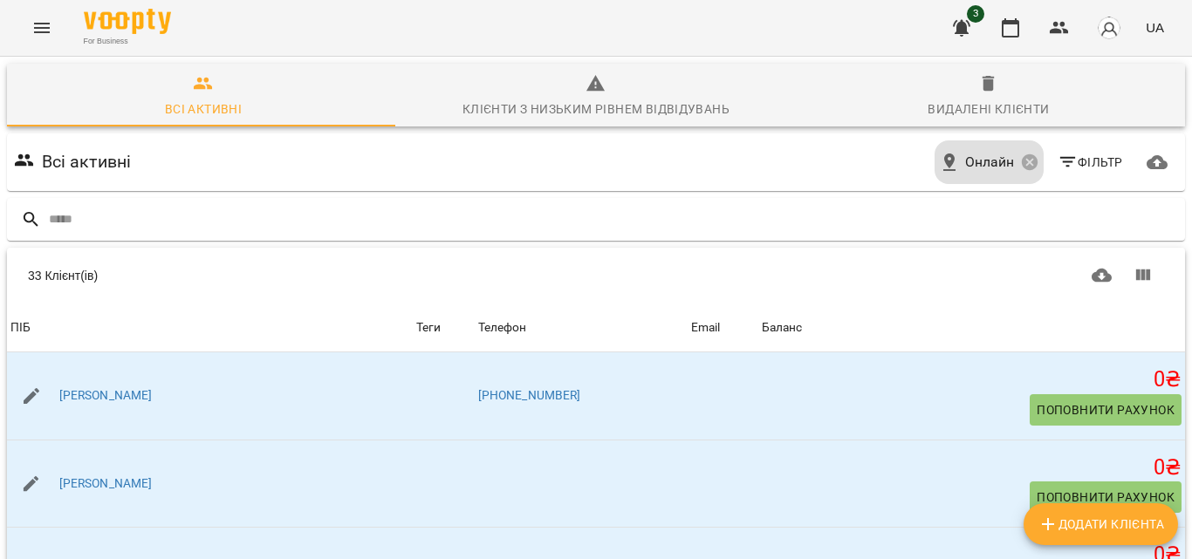
click at [65, 17] on div "For Business 3 UA" at bounding box center [596, 28] width 1192 height 56
click at [45, 22] on icon "Menu" at bounding box center [41, 27] width 21 height 21
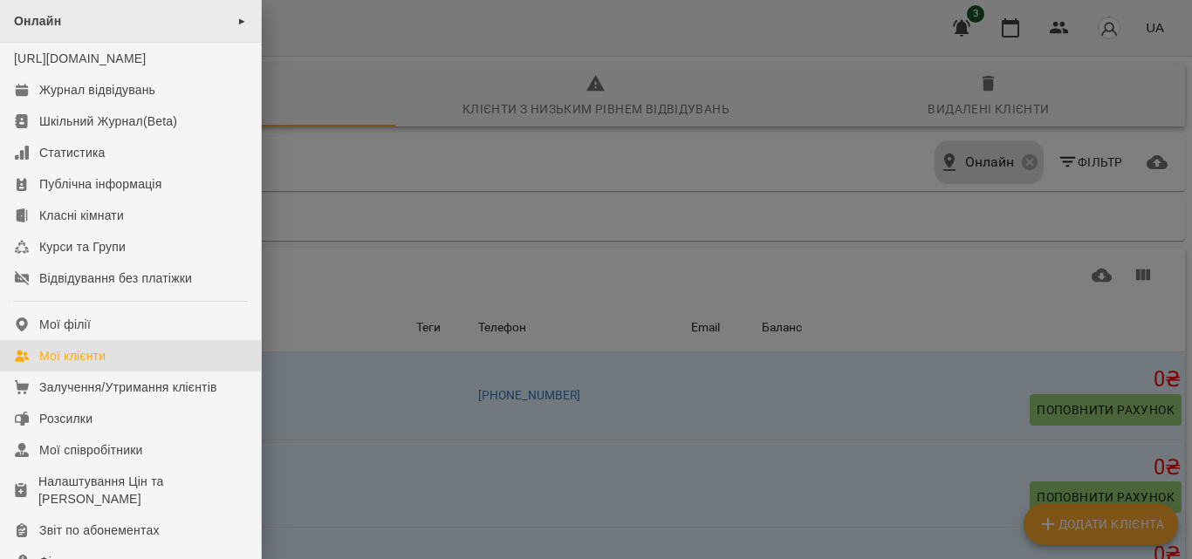
click at [196, 19] on div "Онлайн ►" at bounding box center [130, 21] width 261 height 43
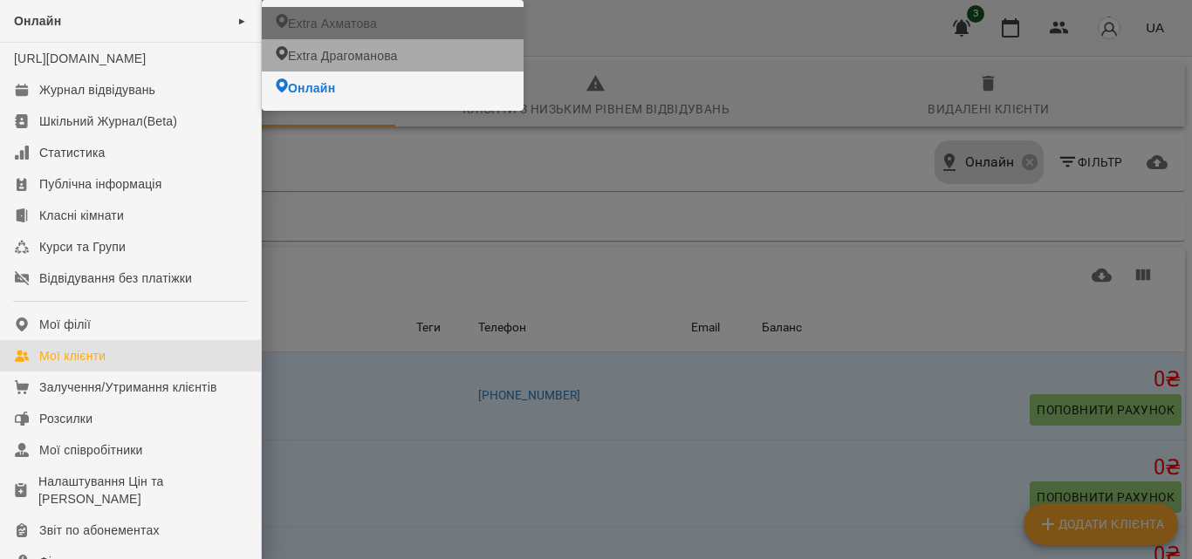
click at [336, 21] on span "Extra Ахматова" at bounding box center [332, 23] width 89 height 17
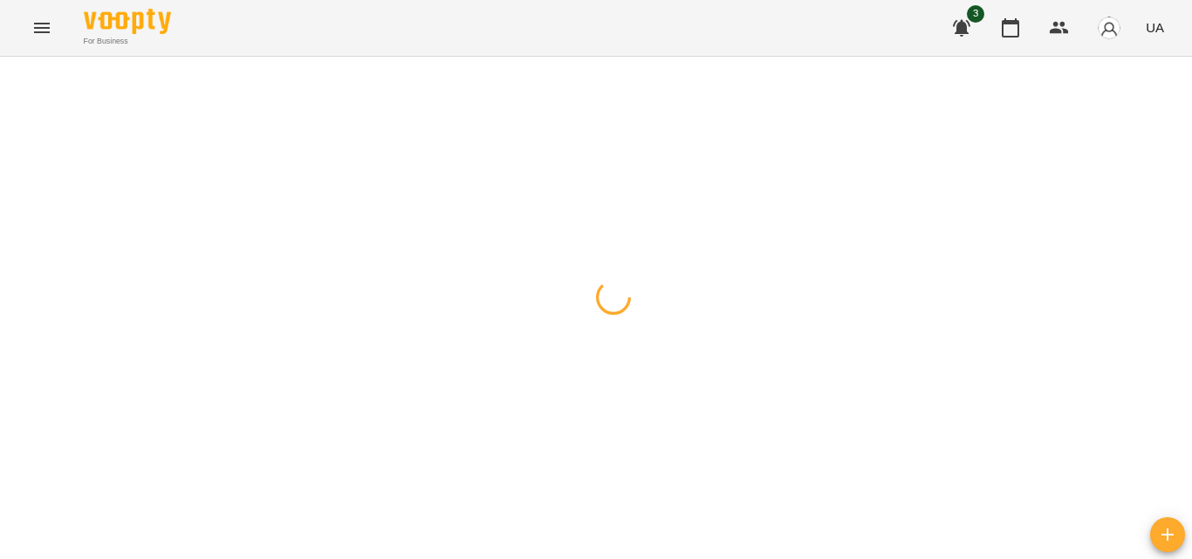
click at [47, 28] on icon "Menu" at bounding box center [42, 28] width 16 height 10
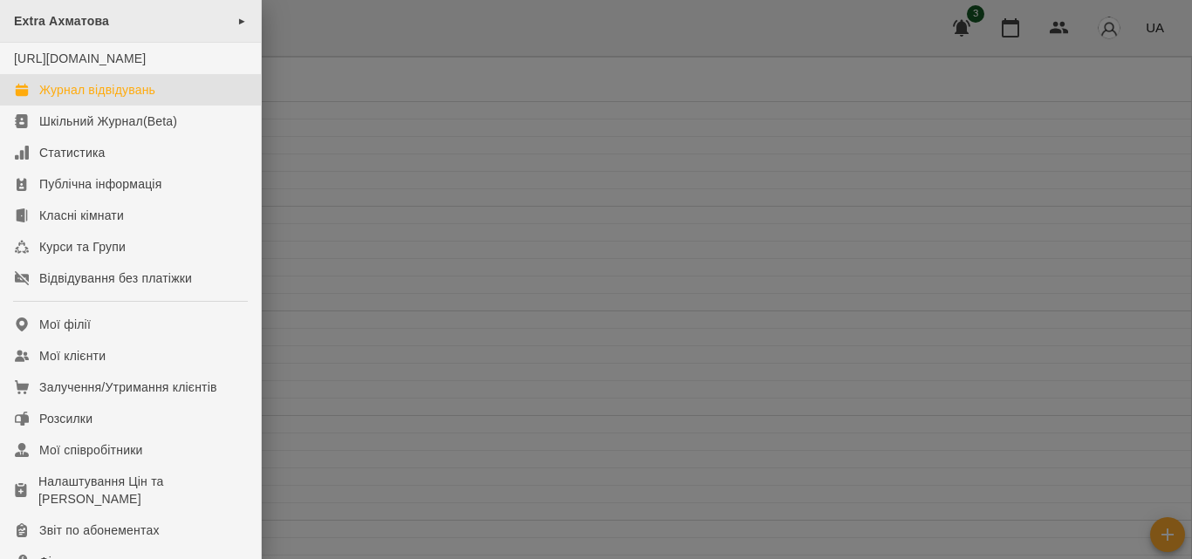
click at [91, 26] on span "Extra Ахматова" at bounding box center [61, 21] width 95 height 14
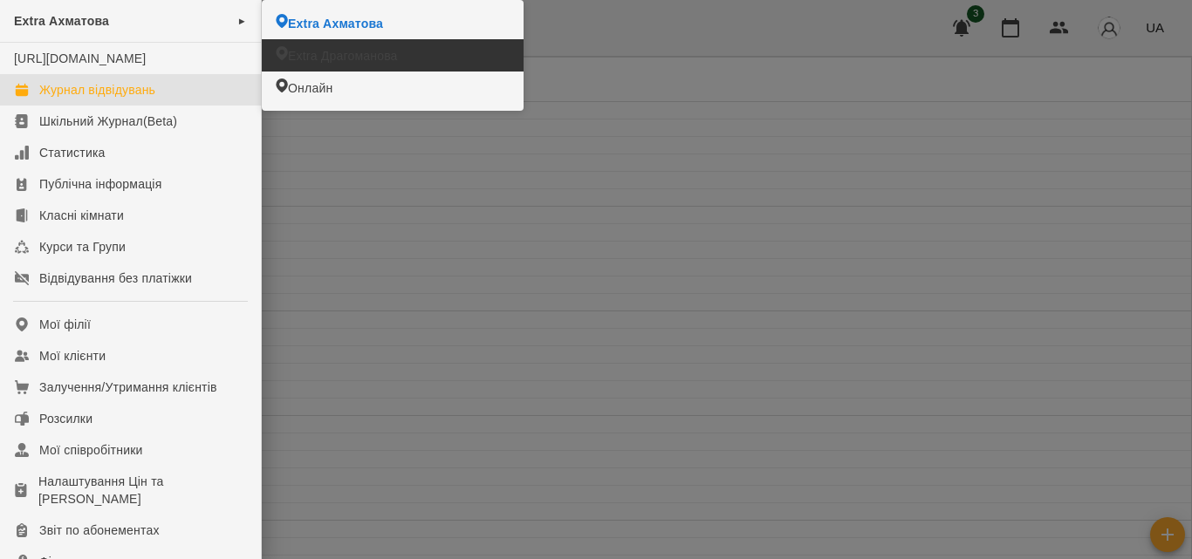
click at [345, 45] on li "Extra Драгоманова" at bounding box center [393, 55] width 262 height 32
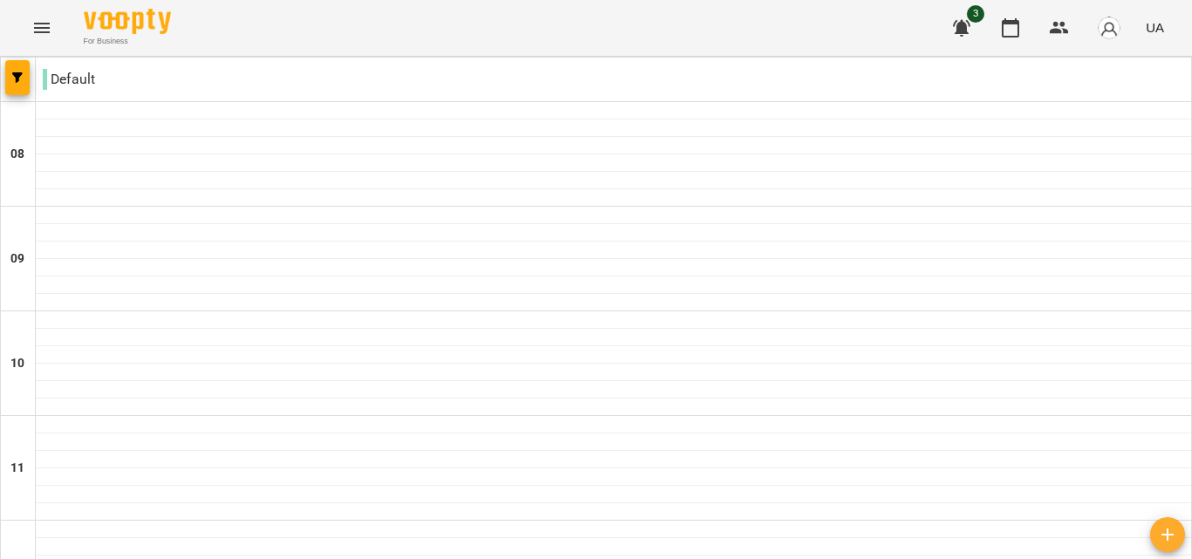
click at [38, 27] on icon "Menu" at bounding box center [41, 27] width 21 height 21
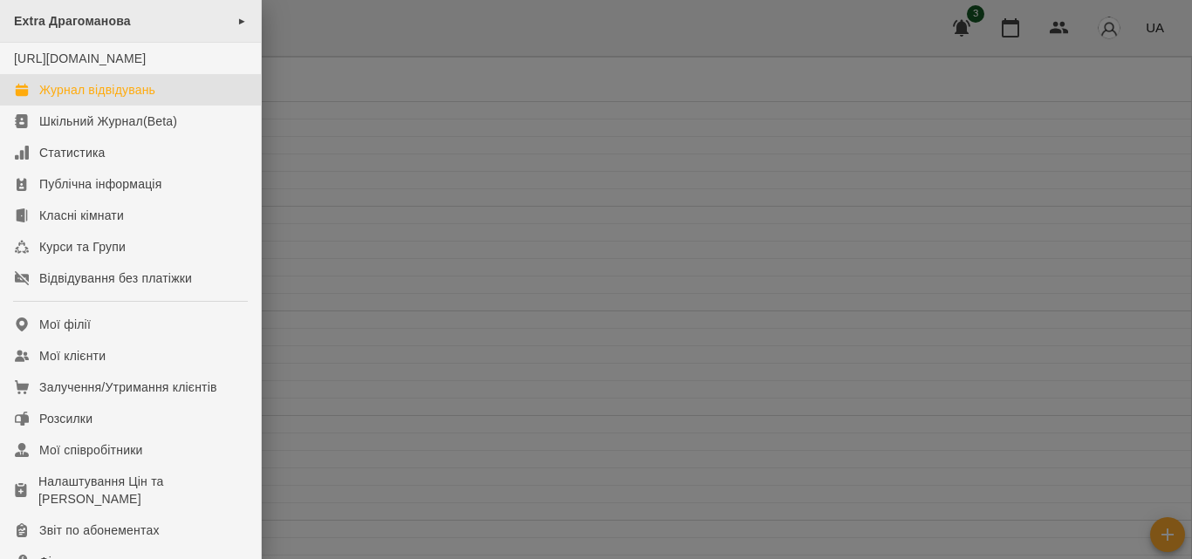
click at [83, 19] on span "Extra Драгоманова" at bounding box center [72, 21] width 117 height 14
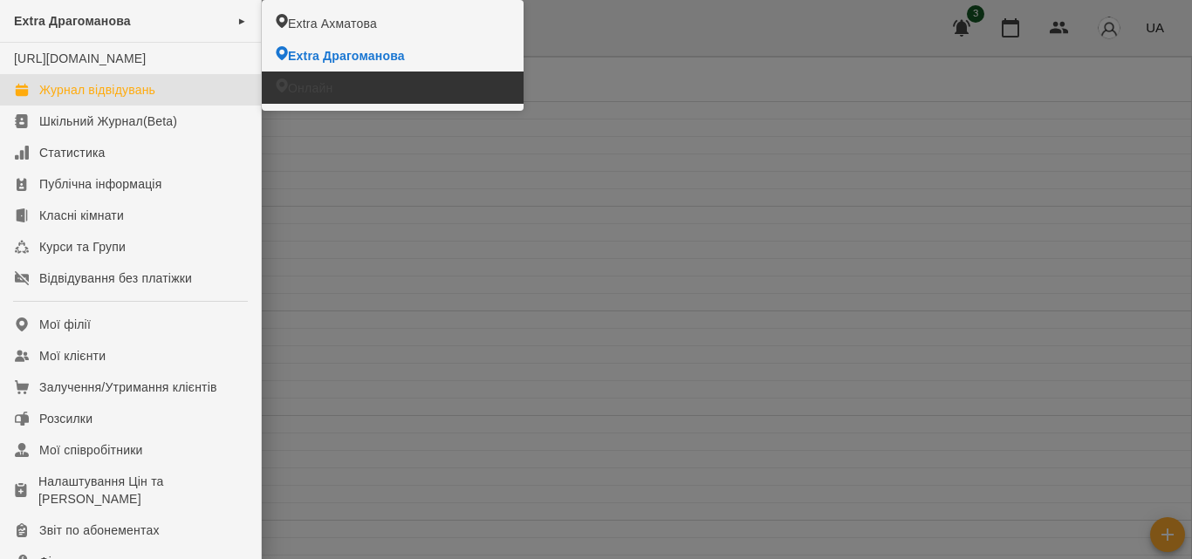
click at [296, 78] on li "Онлайн" at bounding box center [393, 88] width 262 height 32
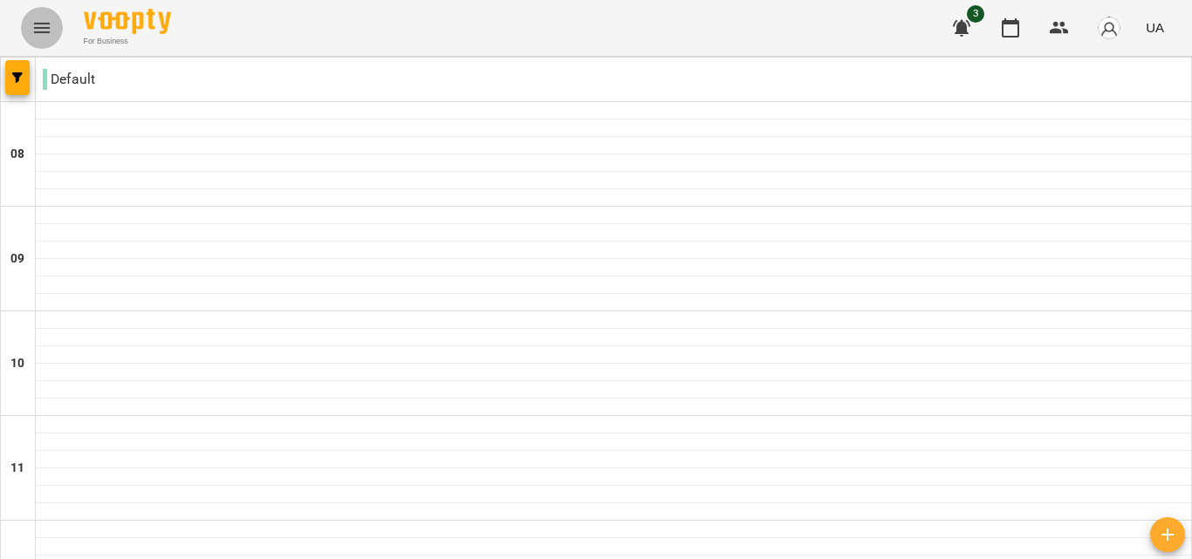
click at [26, 20] on button "Menu" at bounding box center [42, 28] width 42 height 42
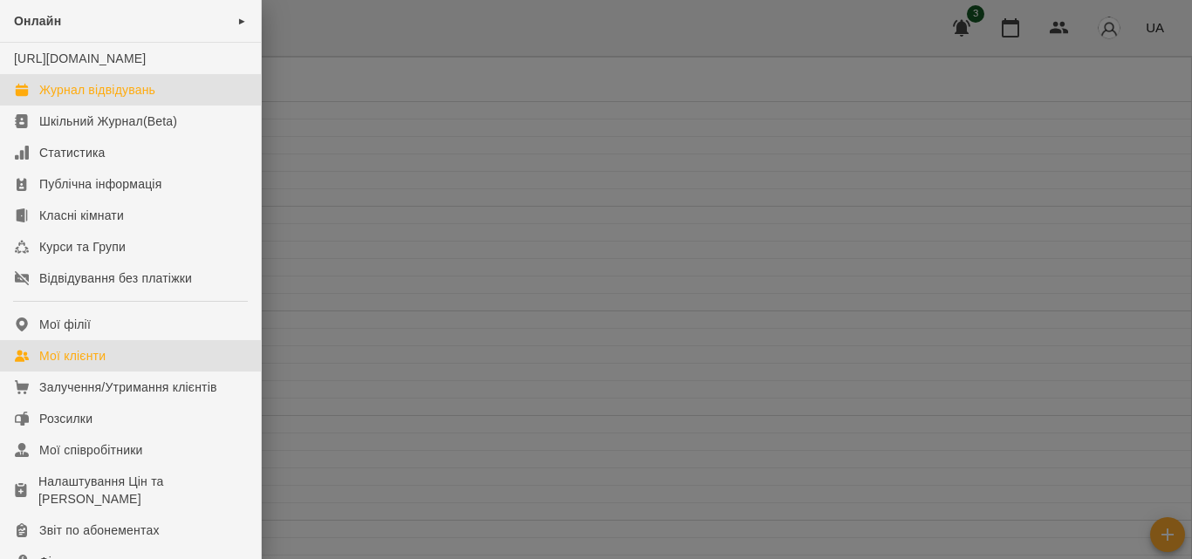
click at [84, 365] on div "Мої клієнти" at bounding box center [72, 355] width 66 height 17
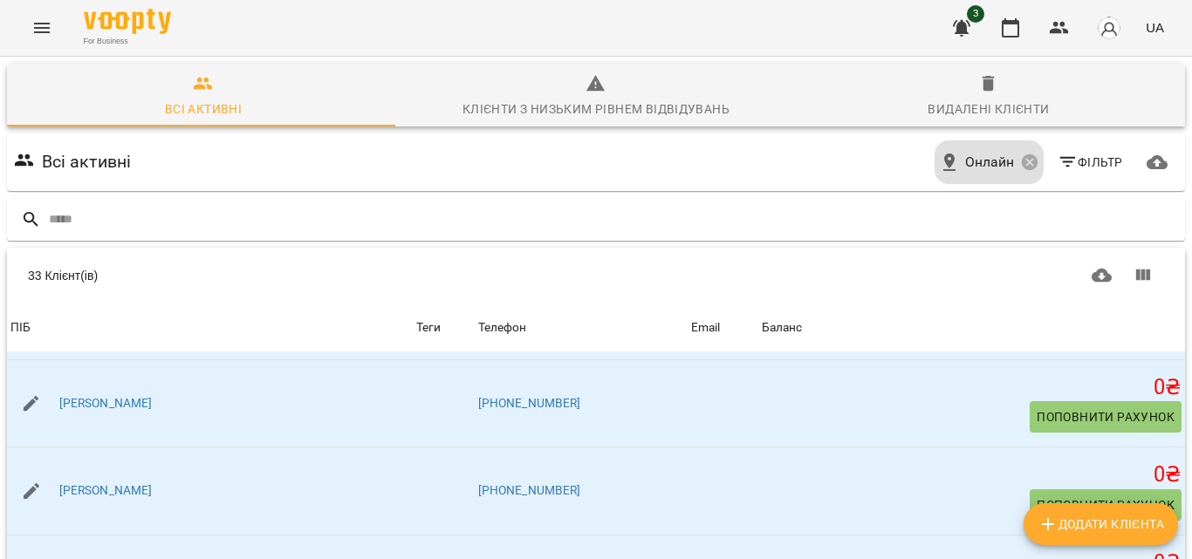
scroll to position [1134, 0]
click at [30, 22] on button "Menu" at bounding box center [42, 28] width 42 height 42
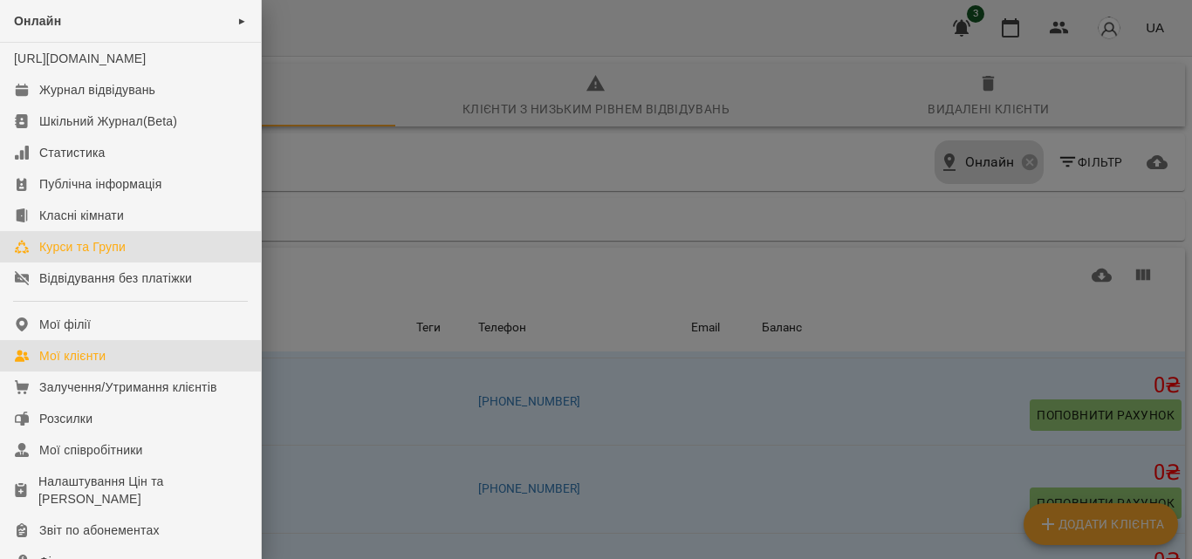
click at [99, 256] on div "Курси та Групи" at bounding box center [82, 246] width 86 height 17
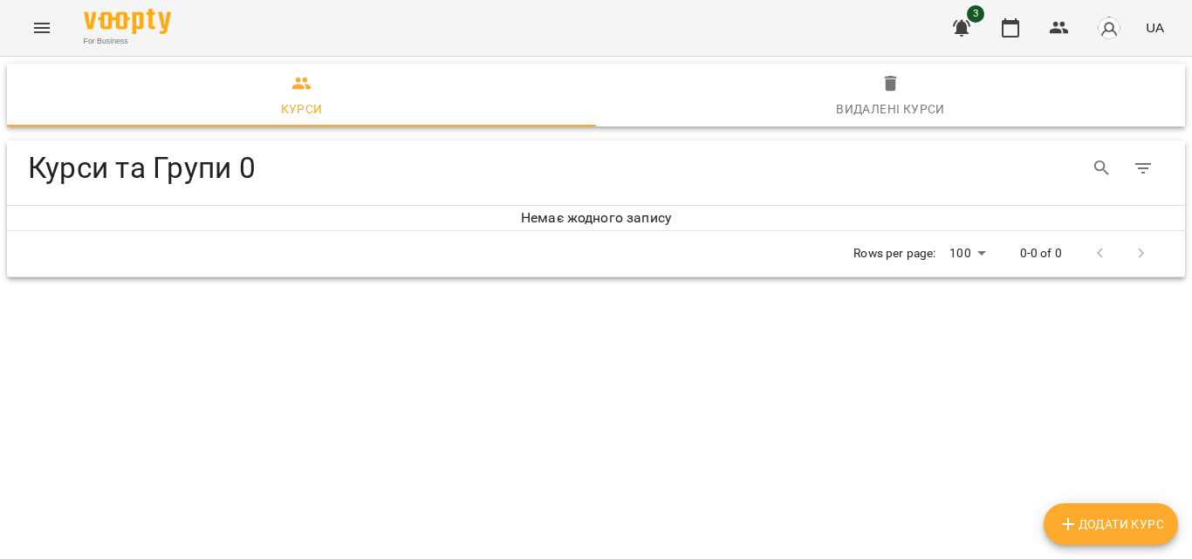
click at [1115, 519] on span "Додати Курс" at bounding box center [1111, 524] width 106 height 21
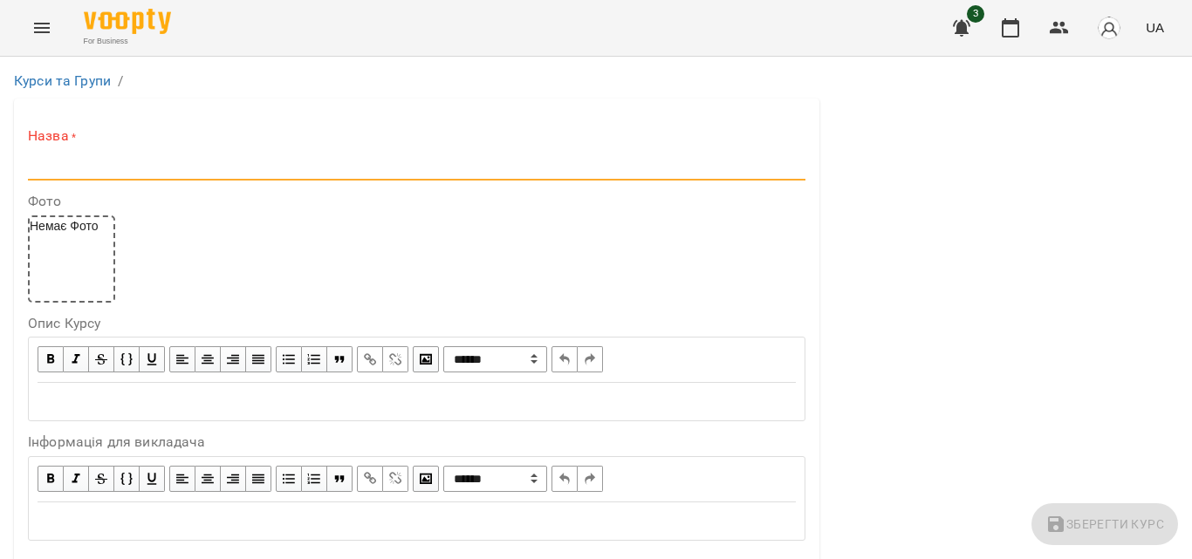
click at [236, 170] on input "text" at bounding box center [416, 167] width 777 height 28
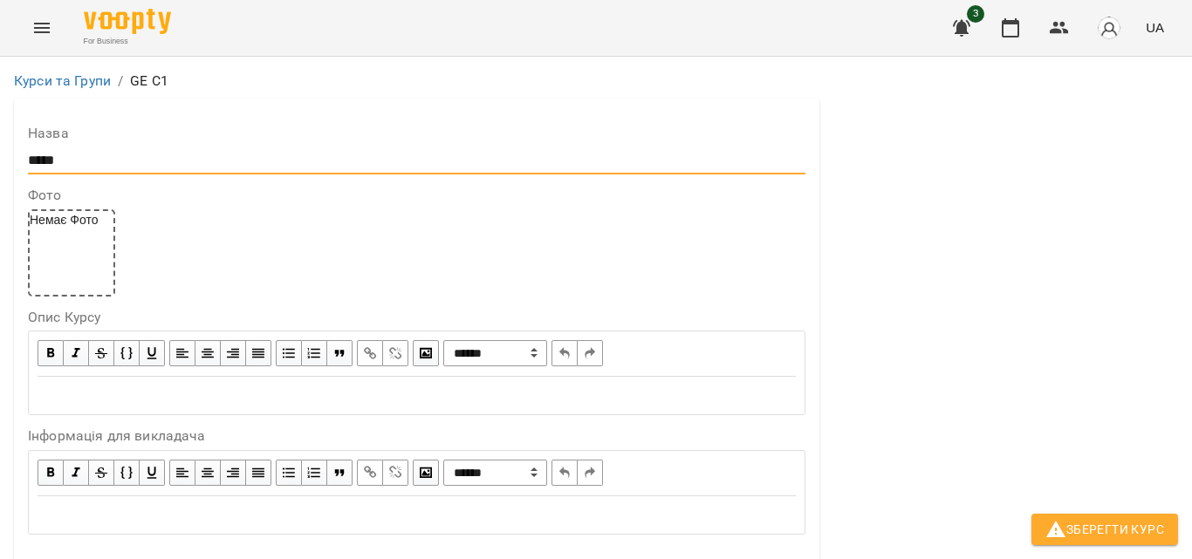
scroll to position [262, 0]
type input "*****"
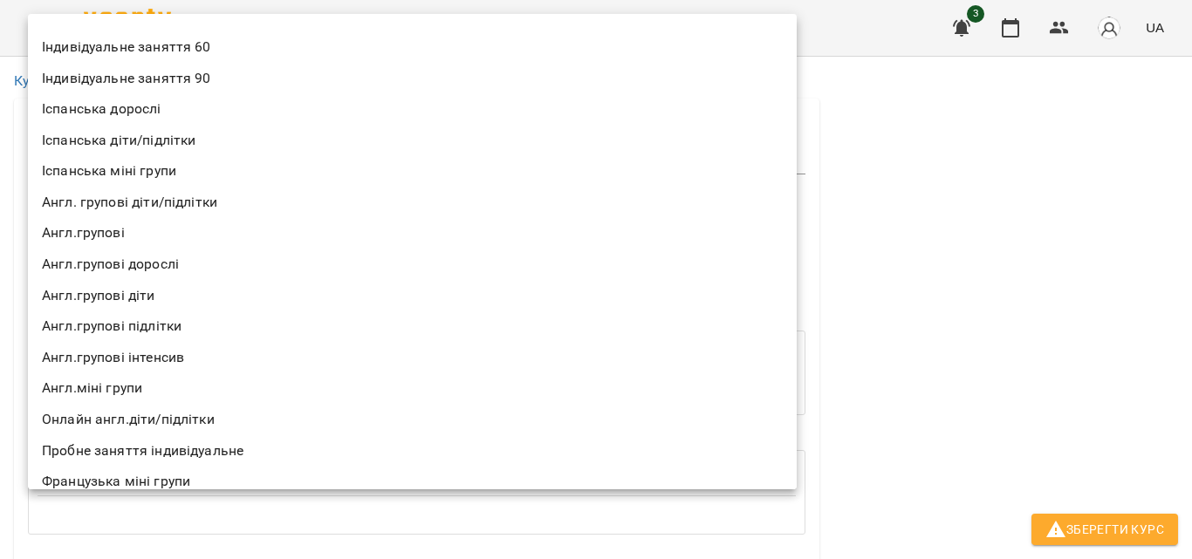
scroll to position [45, 0]
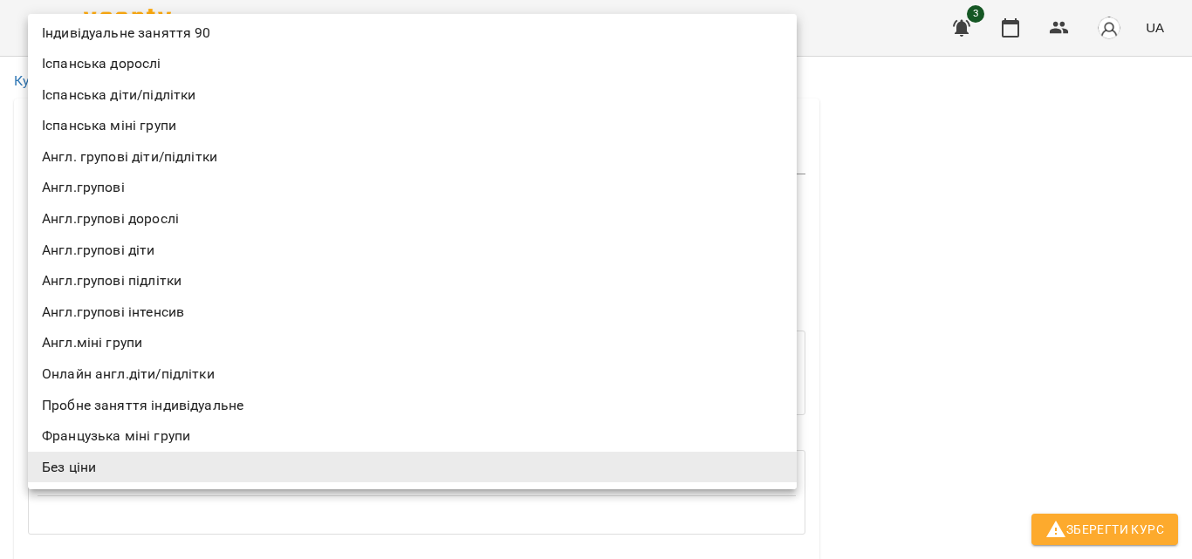
click at [167, 373] on li "Онлайн англ.діти/підлітки" at bounding box center [412, 374] width 769 height 31
type input "**********"
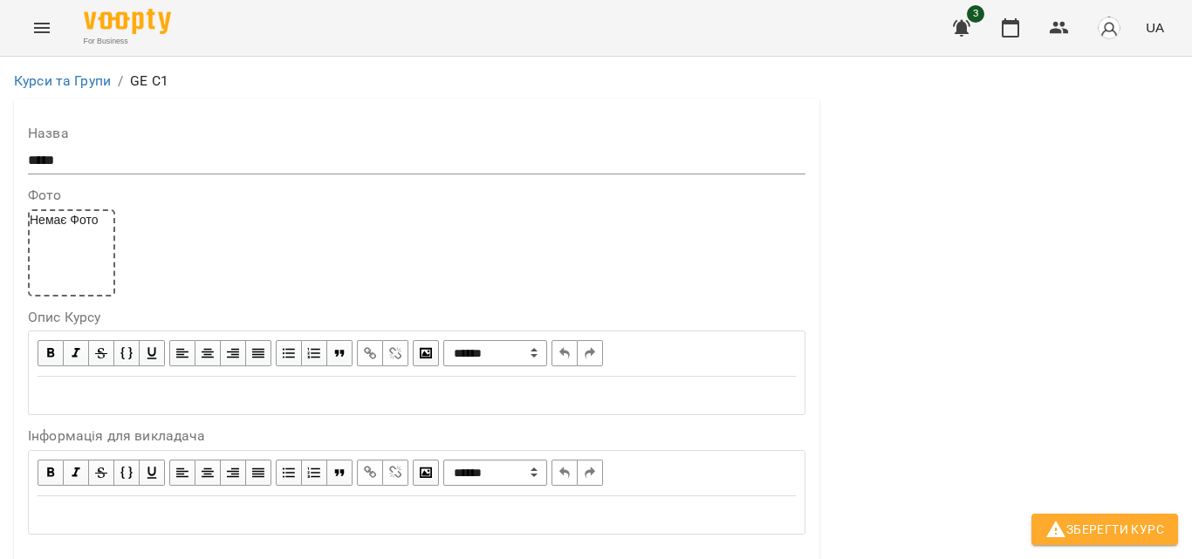
scroll to position [349, 0]
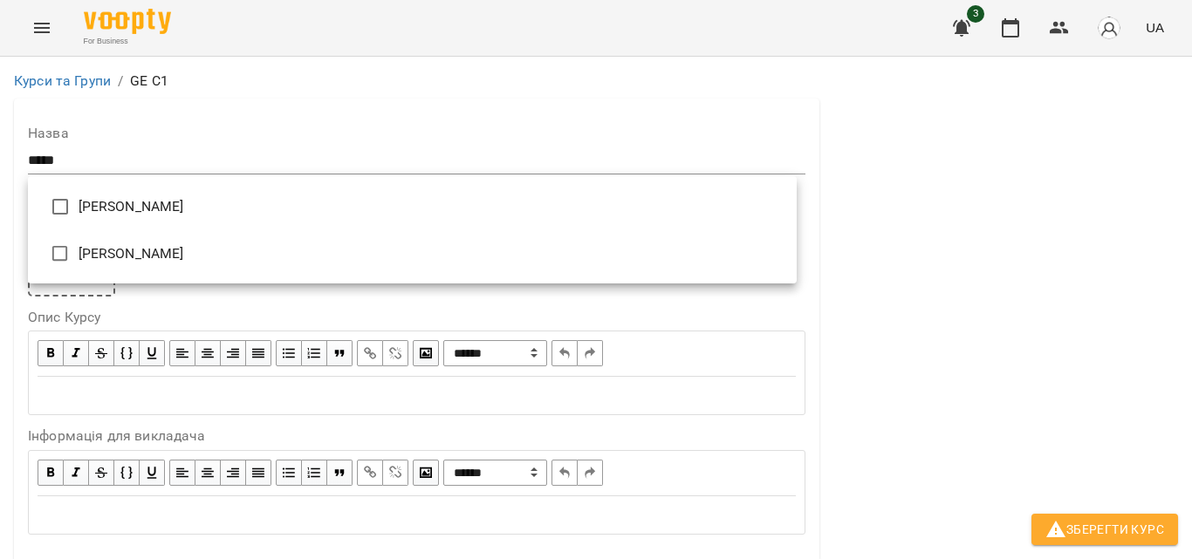
click at [176, 217] on li "[PERSON_NAME]" at bounding box center [412, 206] width 769 height 47
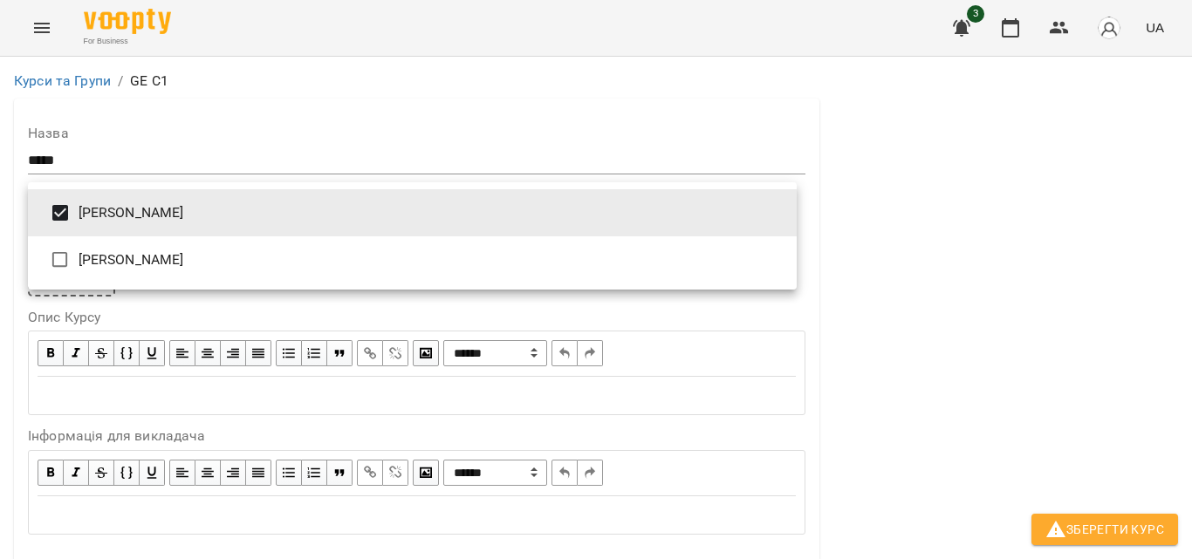
type input "**********"
drag, startPoint x: 1191, startPoint y: 271, endPoint x: 1191, endPoint y: 330, distance: 58.5
click at [1191, 330] on div at bounding box center [596, 279] width 1192 height 559
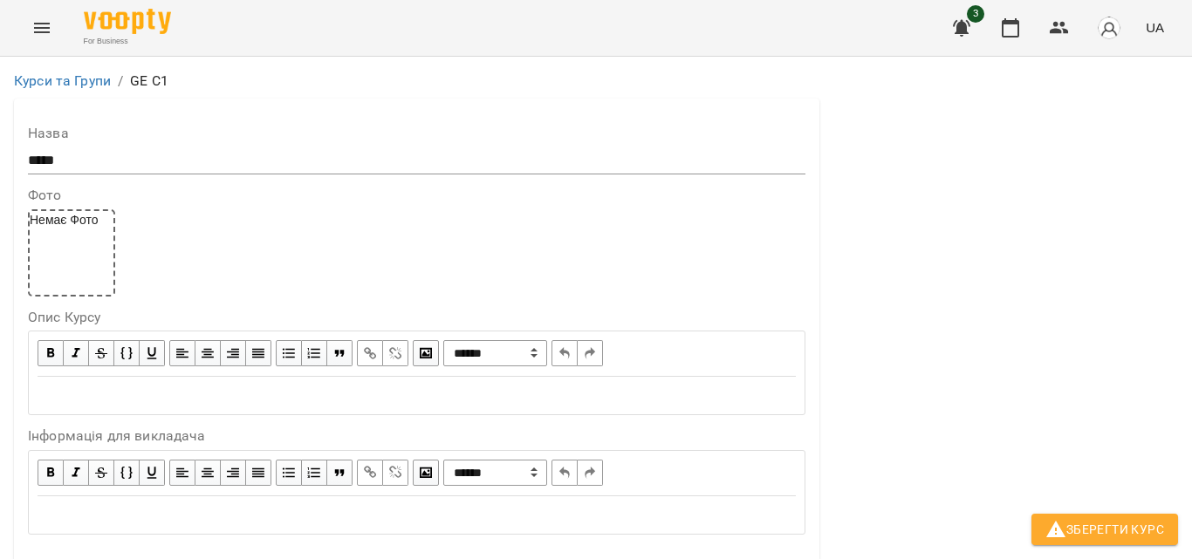
scroll to position [262, 0]
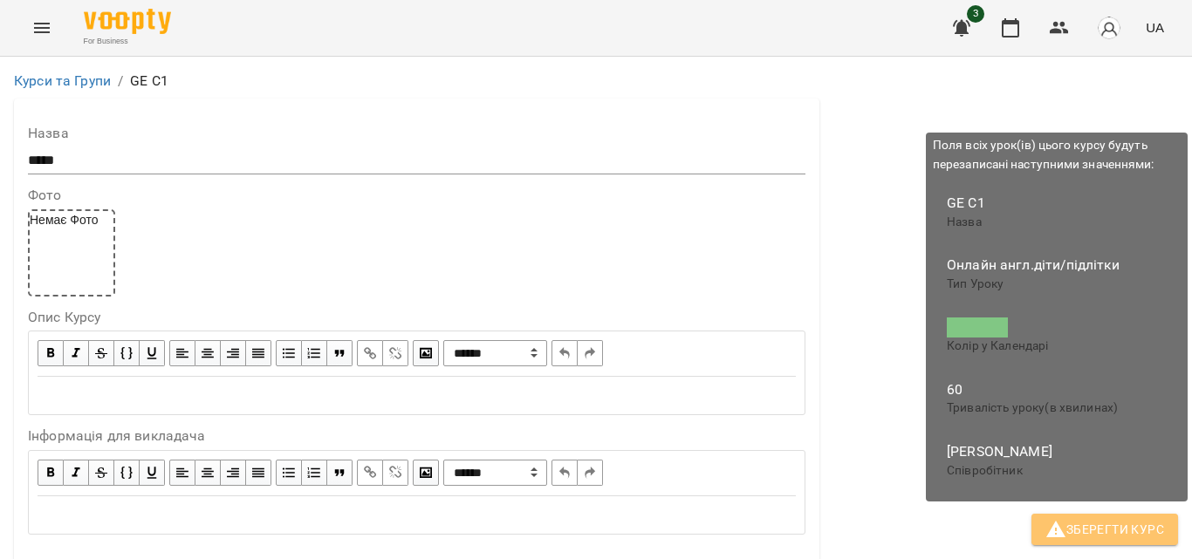
click at [1133, 521] on span "Зберегти Курс" at bounding box center [1104, 529] width 119 height 21
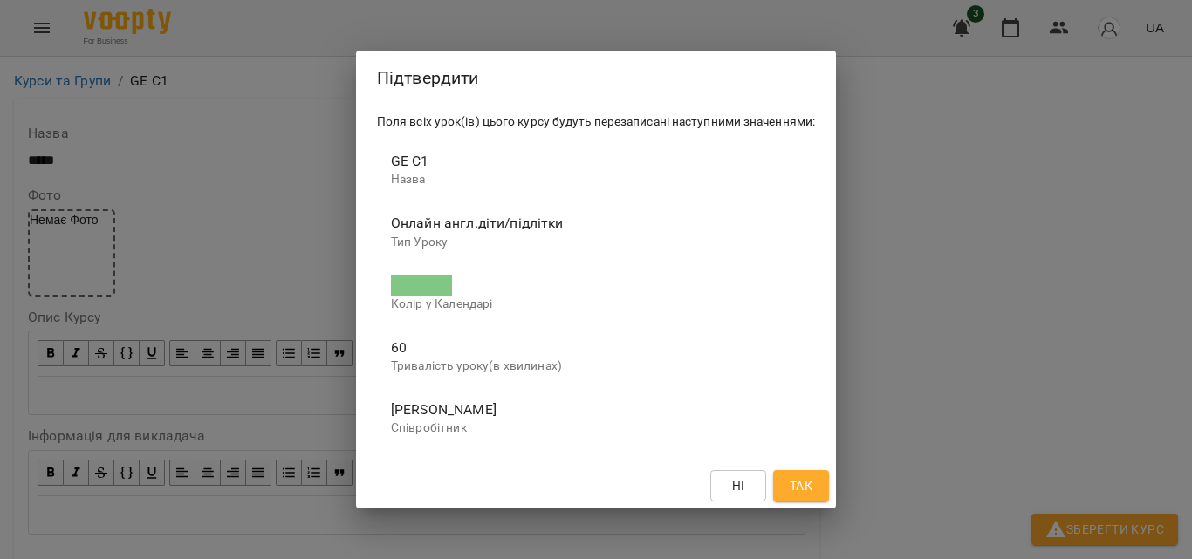
click at [810, 485] on span "Так" at bounding box center [801, 486] width 23 height 21
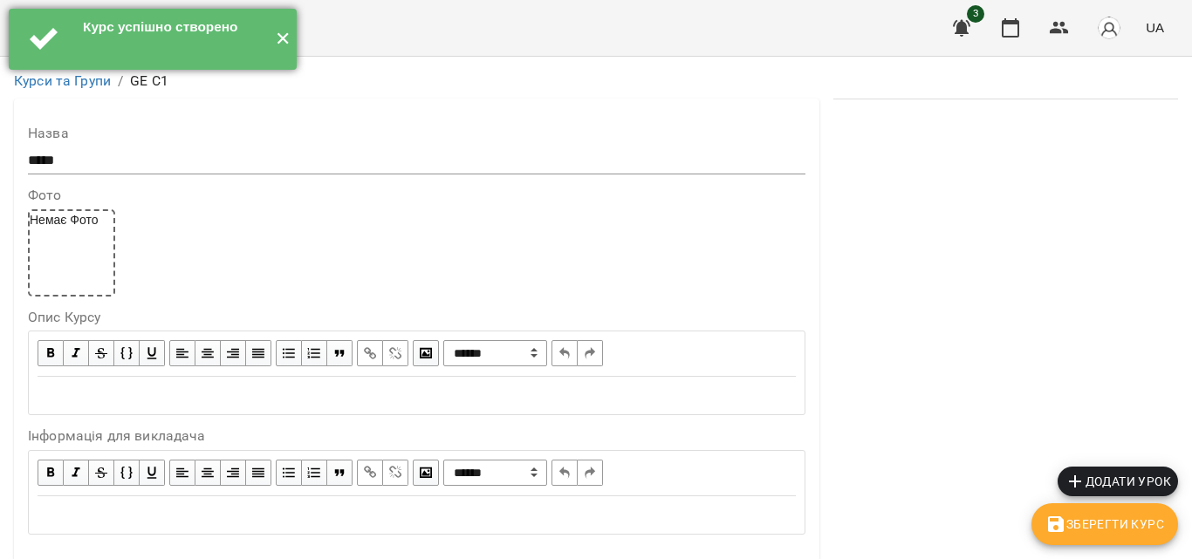
click at [279, 39] on button "✕" at bounding box center [282, 39] width 29 height 61
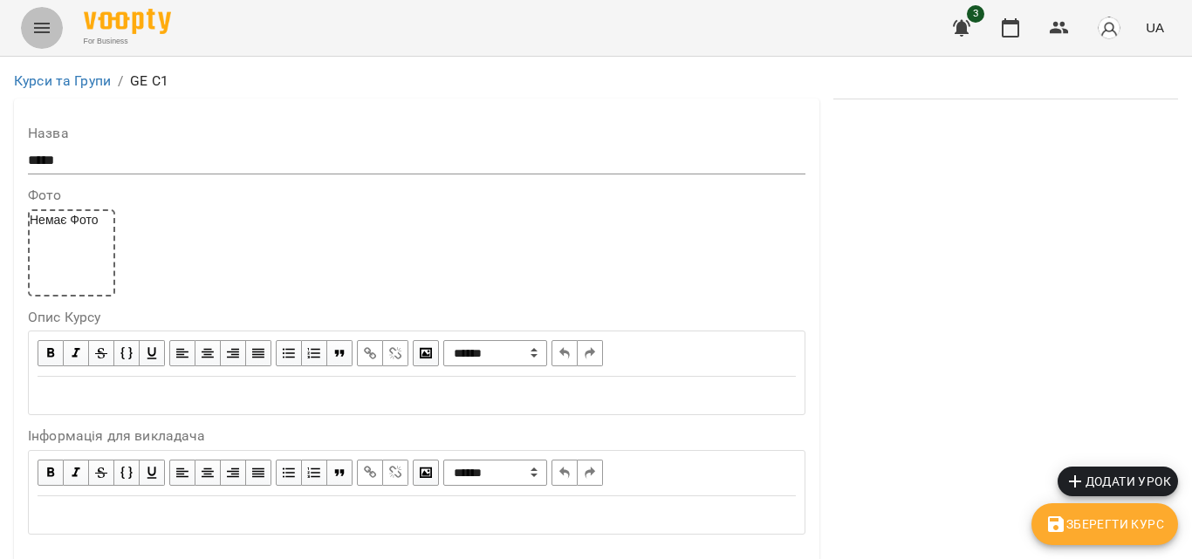
click at [35, 28] on icon "Menu" at bounding box center [42, 28] width 16 height 10
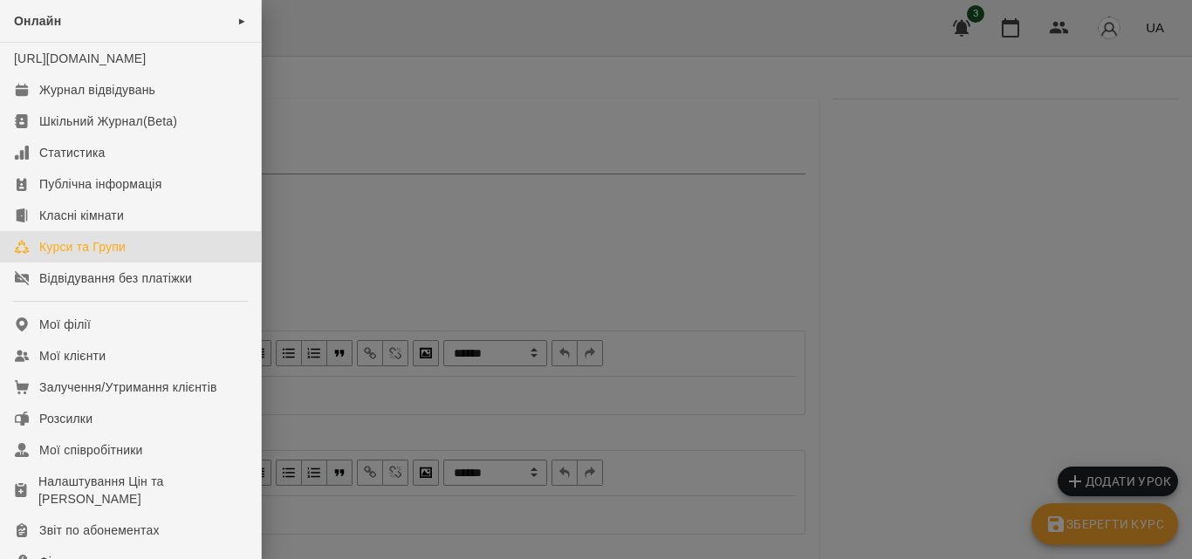
click at [88, 256] on div "Курси та Групи" at bounding box center [82, 246] width 86 height 17
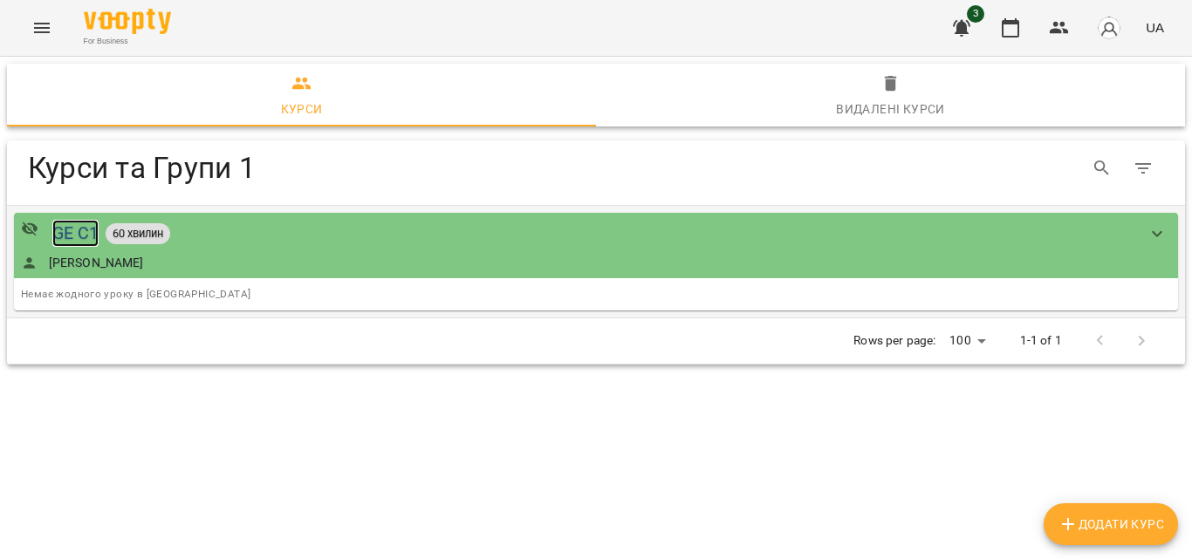
click at [74, 235] on div "GE C1" at bounding box center [75, 233] width 47 height 27
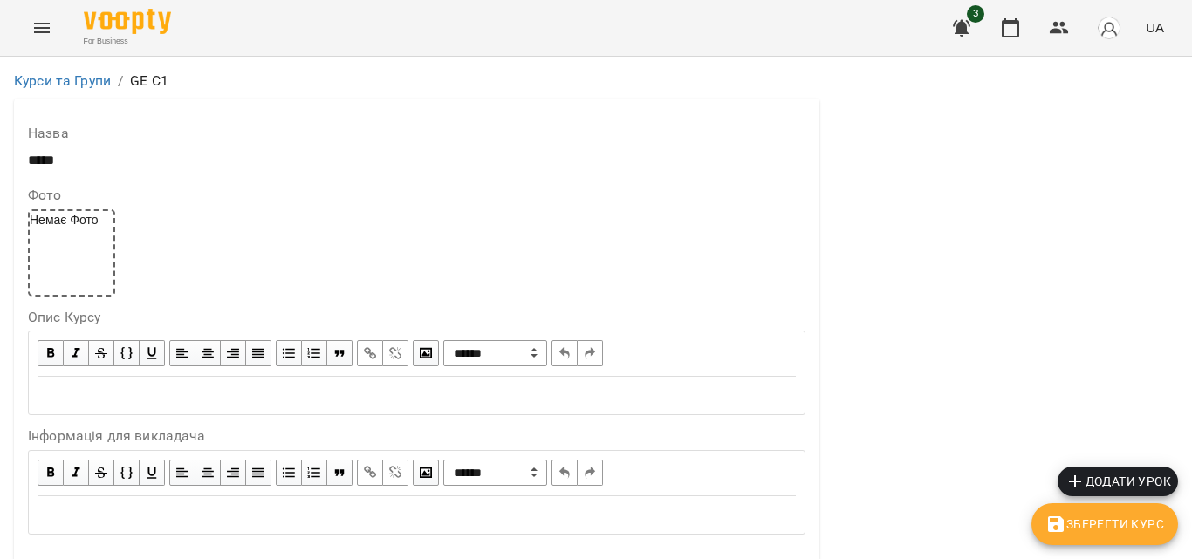
scroll to position [1504, 0]
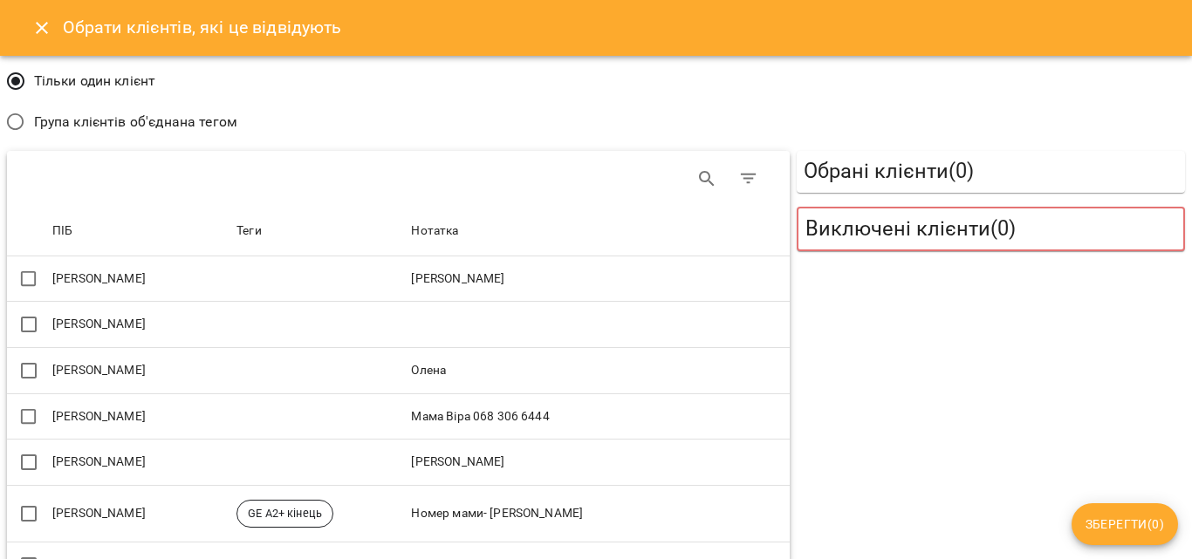
click at [157, 120] on span "Група клієнтів об'єднана тегом" at bounding box center [135, 122] width 203 height 21
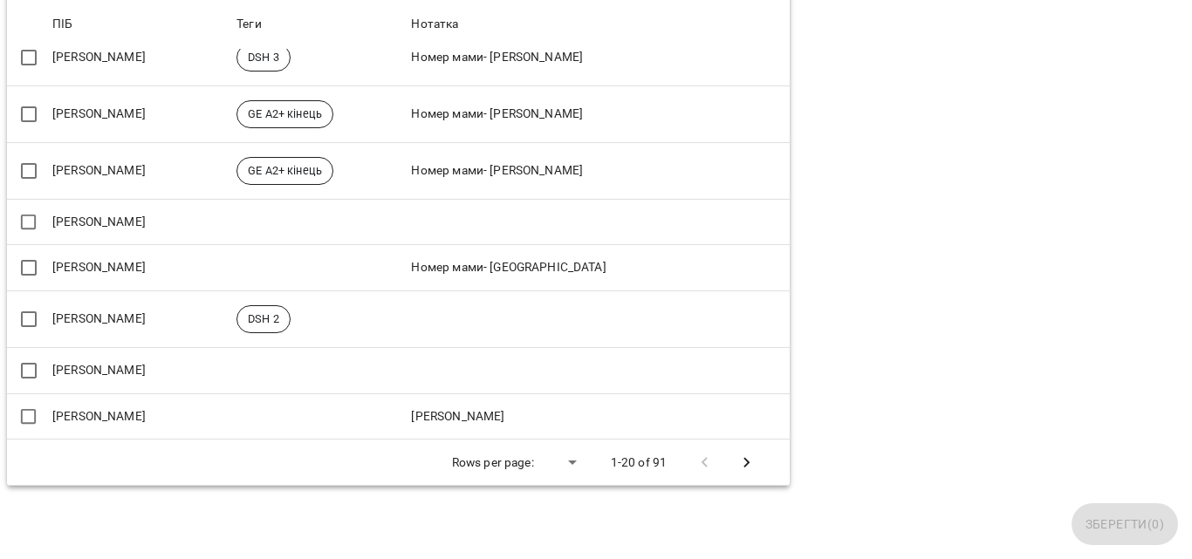
scroll to position [943, 0]
click at [746, 459] on icon "Next Page" at bounding box center [746, 463] width 21 height 21
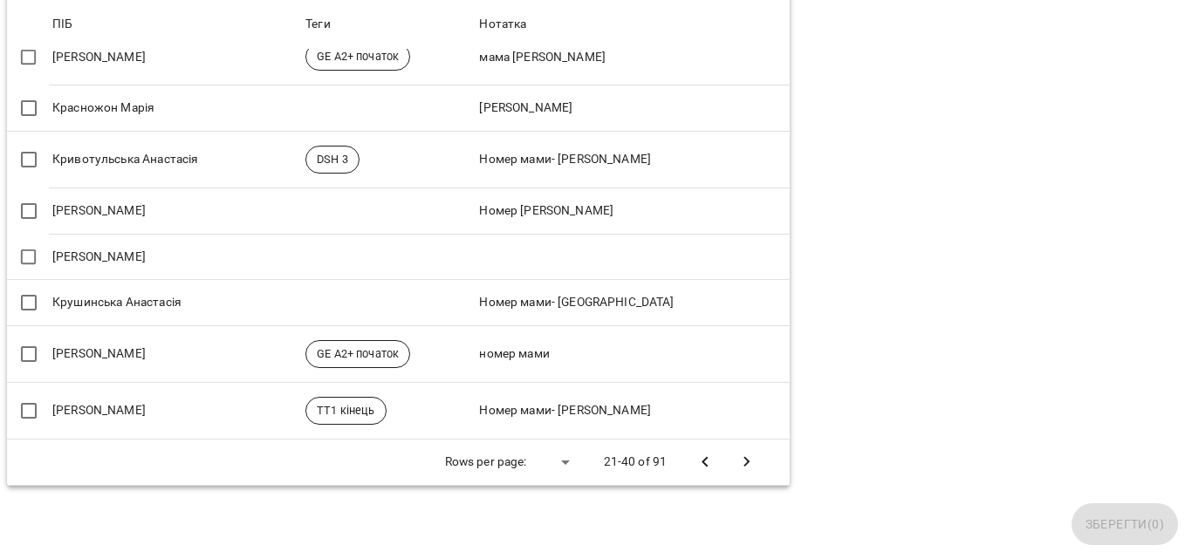
scroll to position [933, 0]
click at [741, 452] on icon "Next Page" at bounding box center [746, 462] width 21 height 21
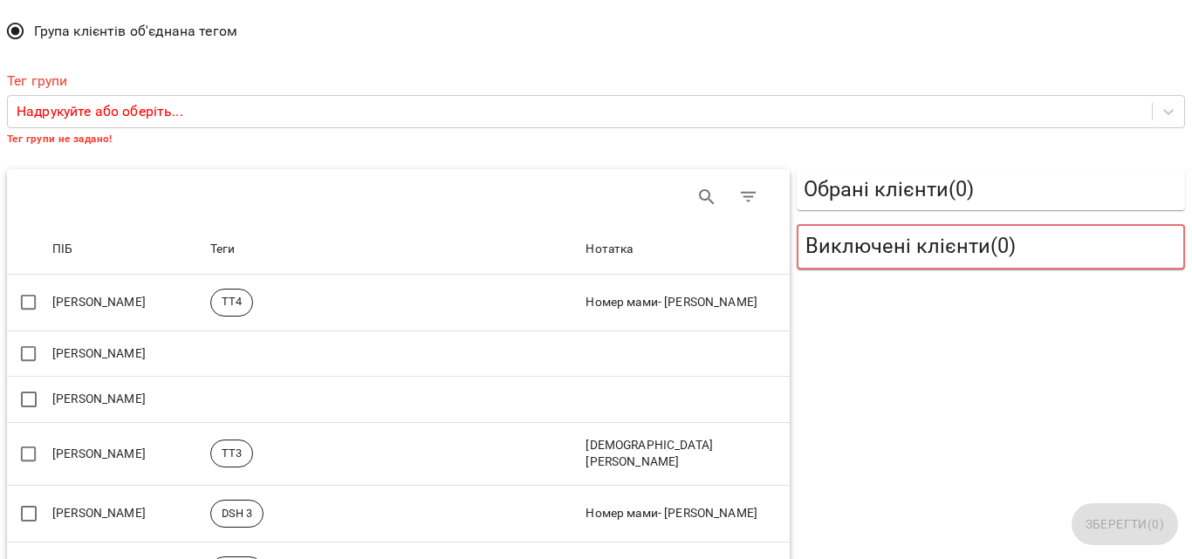
scroll to position [0, 0]
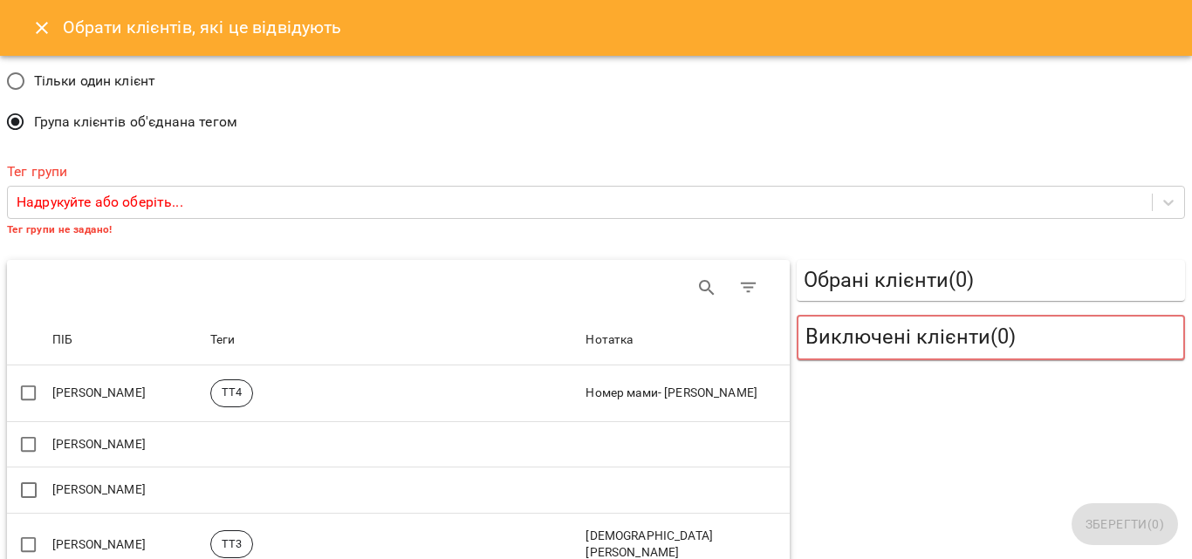
click at [38, 17] on button "Close" at bounding box center [42, 28] width 42 height 42
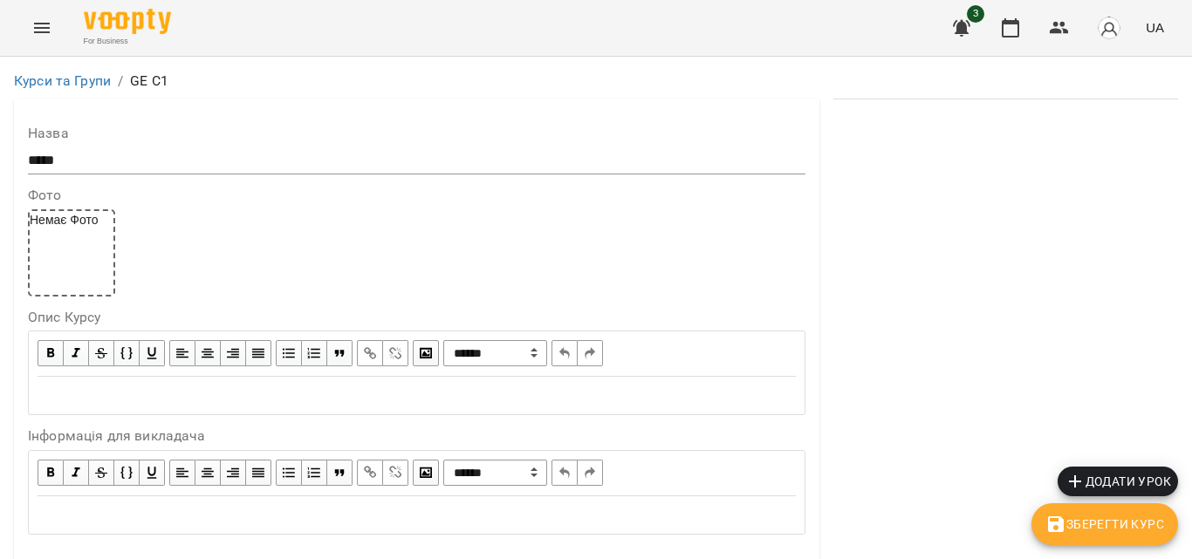
click at [45, 24] on icon "Menu" at bounding box center [42, 28] width 16 height 10
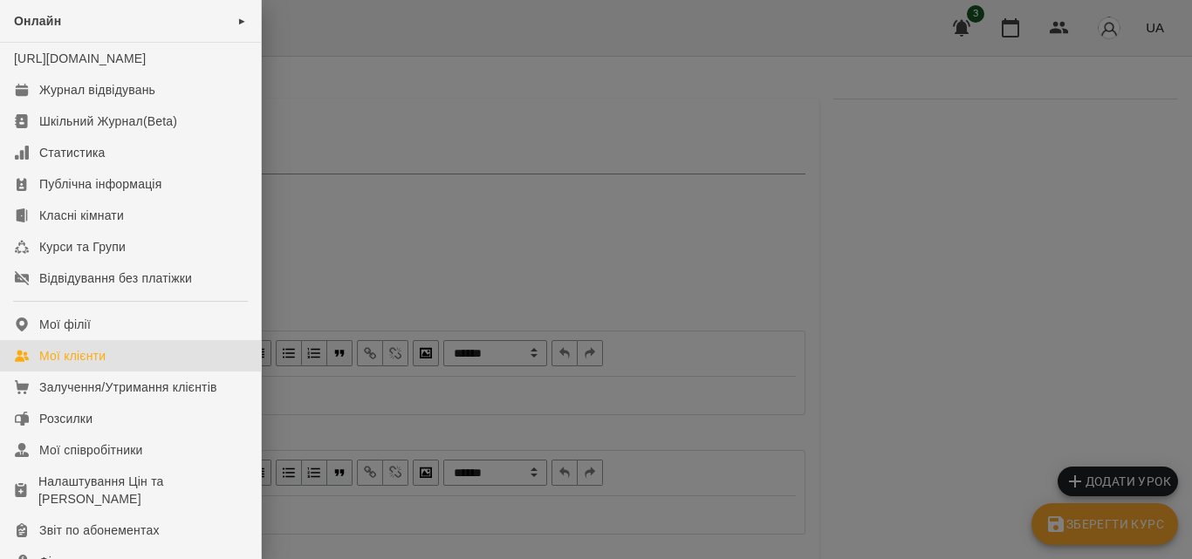
click at [84, 360] on link "Мої клієнти" at bounding box center [130, 355] width 261 height 31
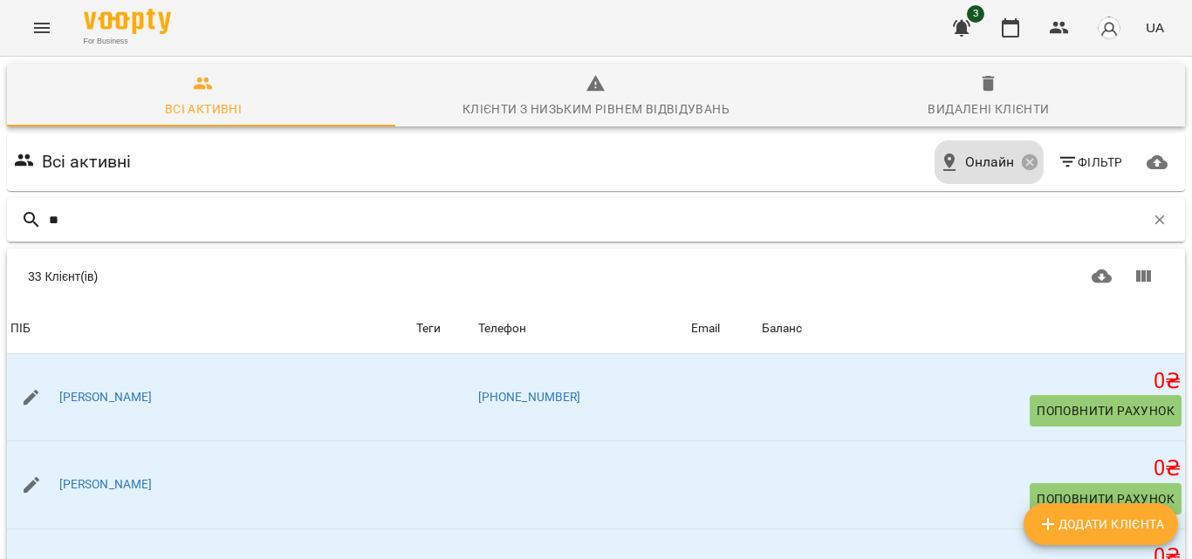
type input "*"
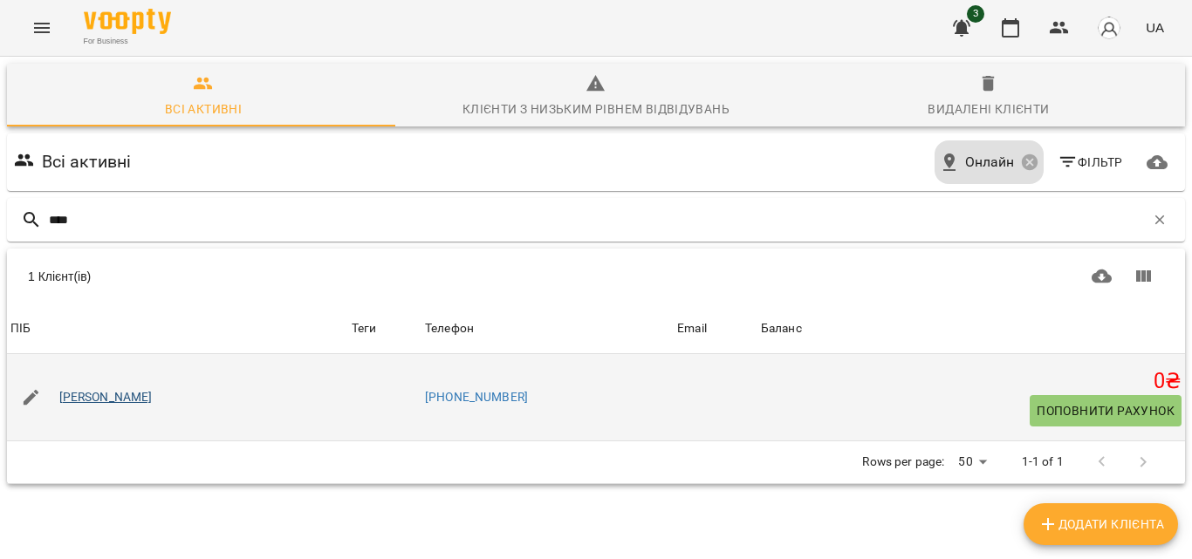
type input "****"
click at [111, 389] on link "Юзвик Григорій" at bounding box center [105, 397] width 93 height 17
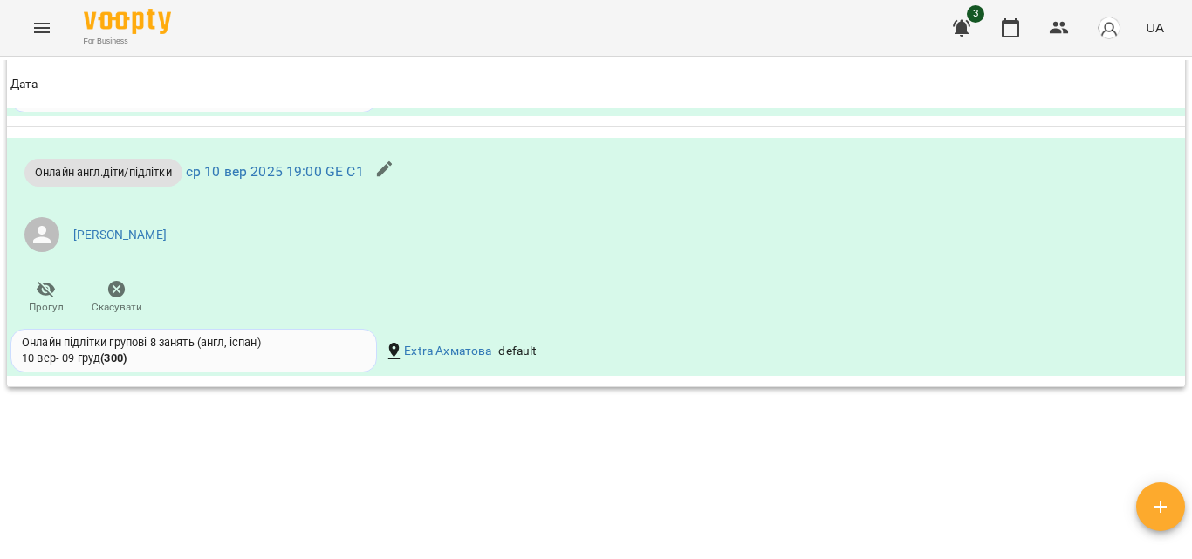
scroll to position [1134, 0]
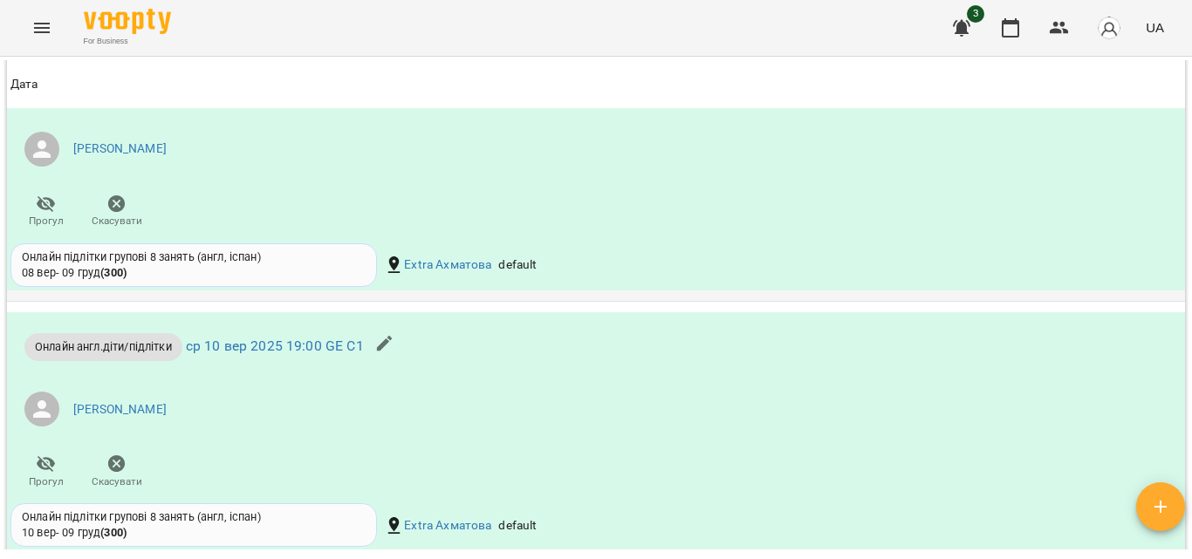
click at [125, 215] on icon "button" at bounding box center [116, 204] width 21 height 21
click at [387, 93] on icon "button" at bounding box center [385, 82] width 21 height 21
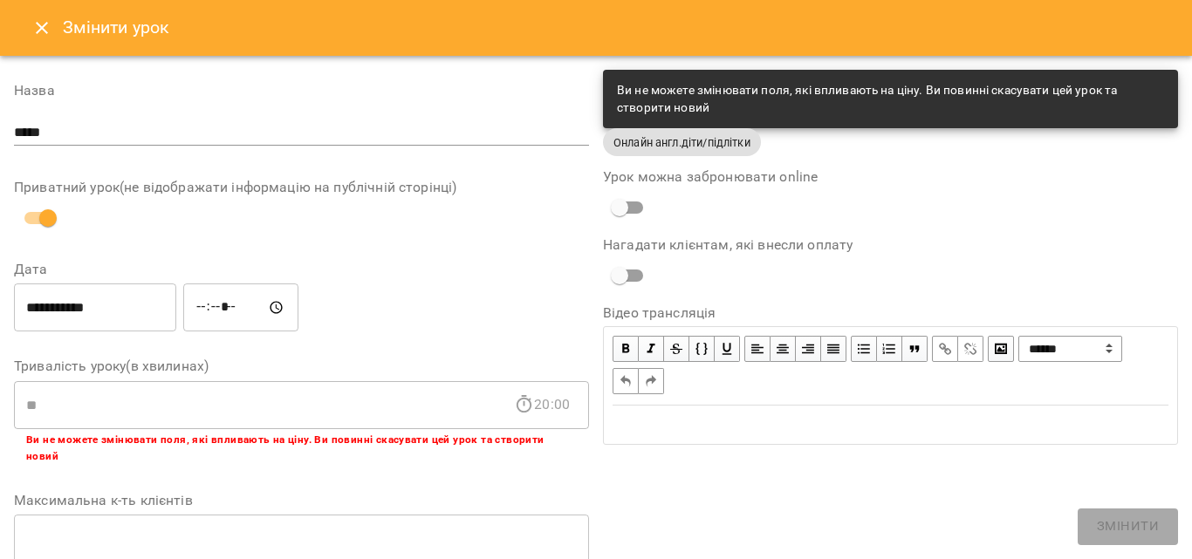
click at [38, 23] on icon "Close" at bounding box center [41, 27] width 21 height 21
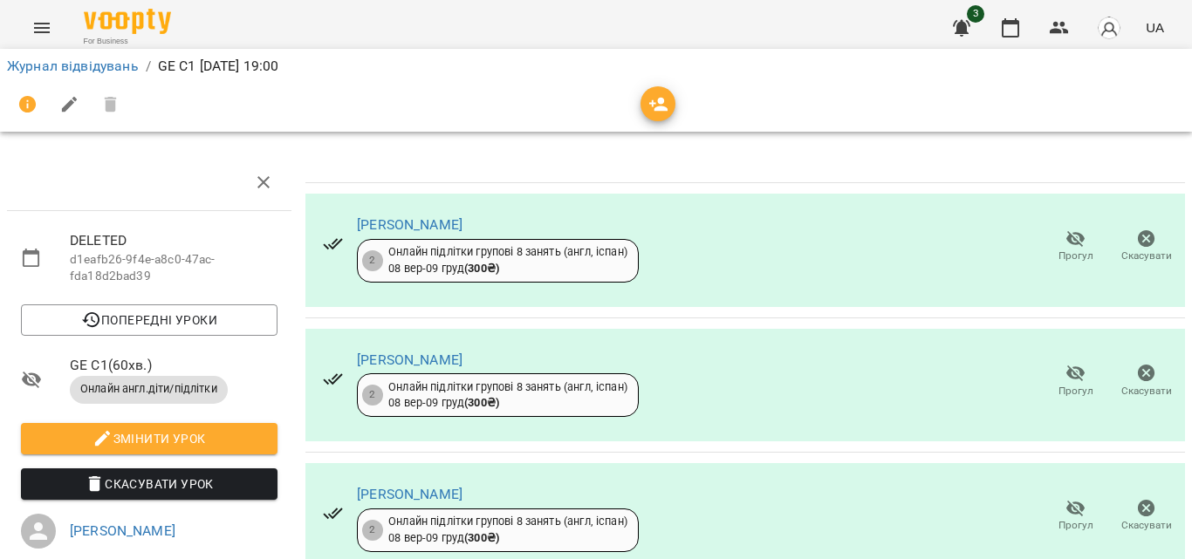
click at [38, 18] on icon "Menu" at bounding box center [41, 27] width 21 height 21
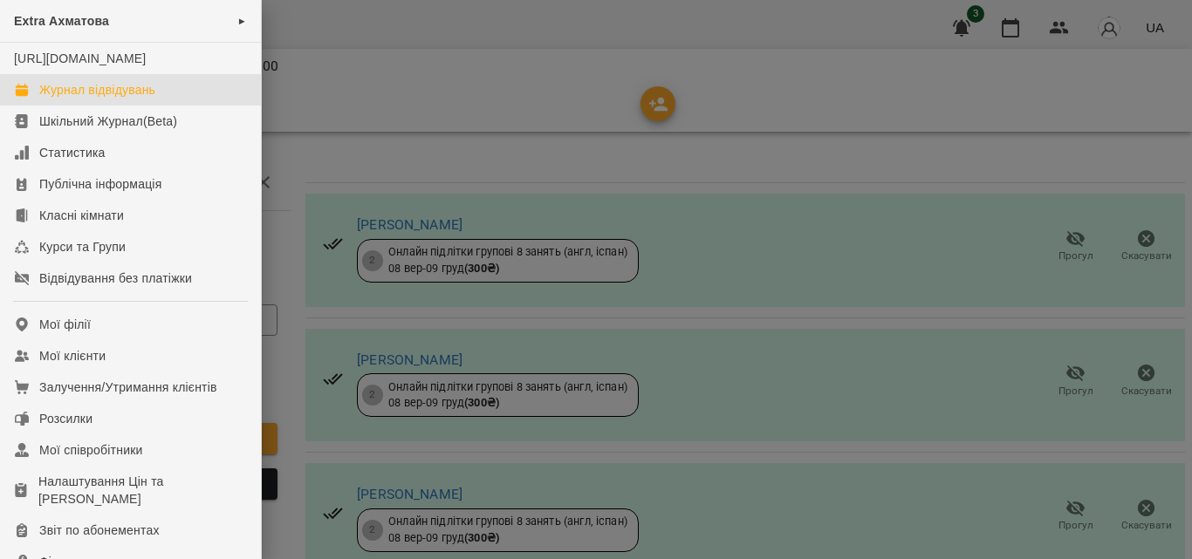
click at [77, 99] on div "Журнал відвідувань" at bounding box center [97, 89] width 116 height 17
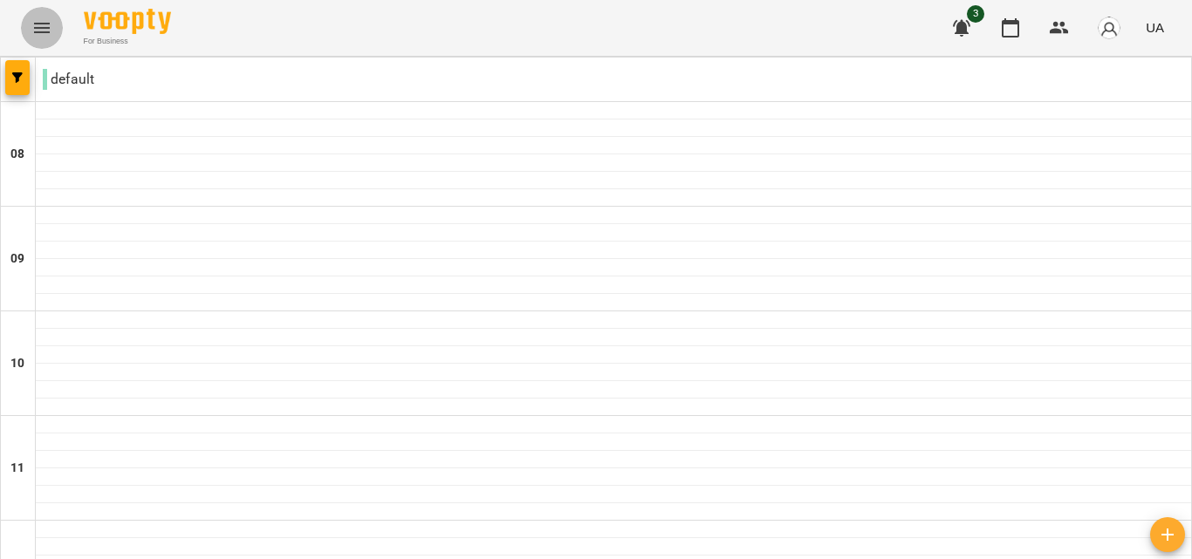
click at [29, 23] on button "Menu" at bounding box center [42, 28] width 42 height 42
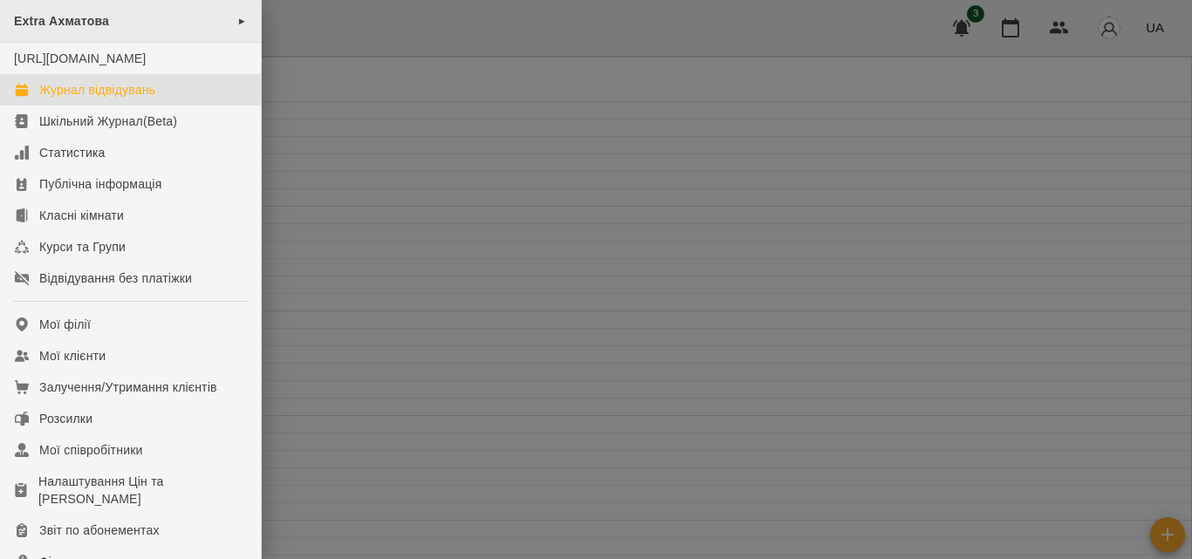
click at [202, 20] on div "Extra Ахматова ►" at bounding box center [130, 21] width 261 height 43
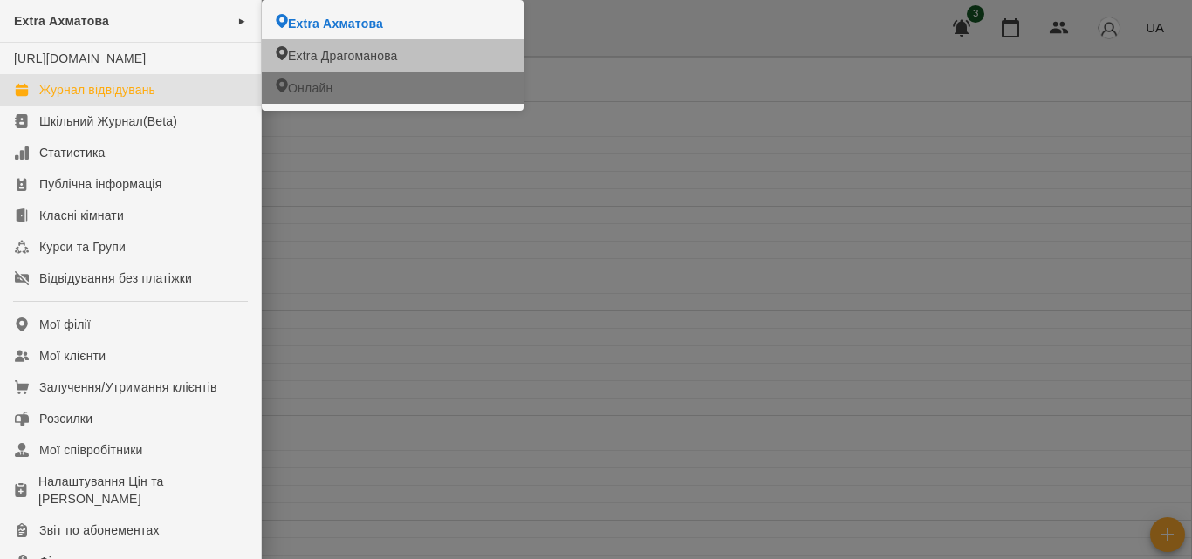
click at [301, 79] on li "Онлайн" at bounding box center [393, 88] width 262 height 32
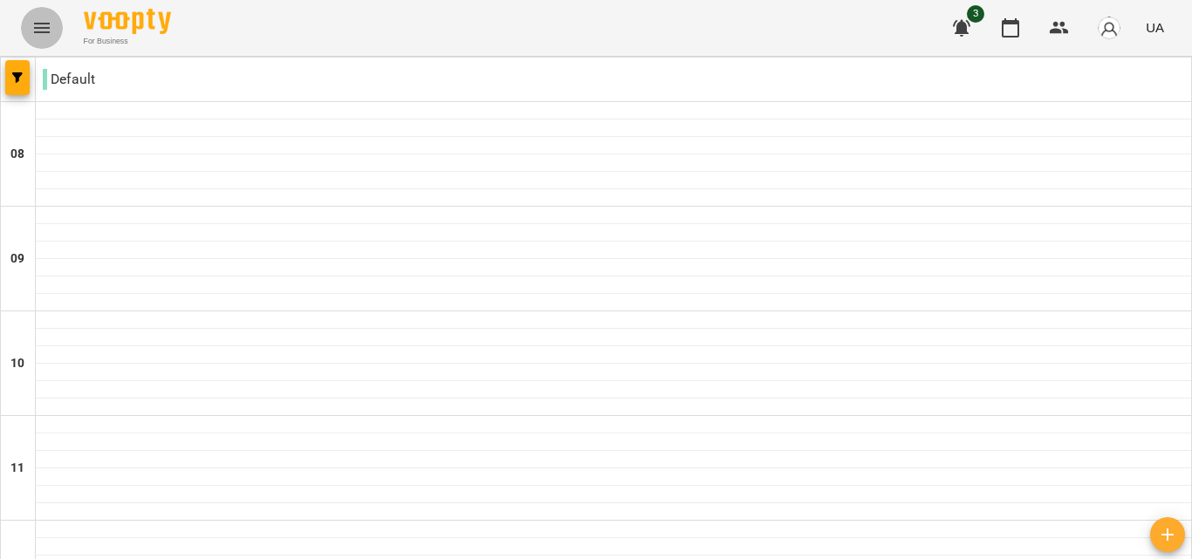
click at [38, 31] on icon "Menu" at bounding box center [42, 28] width 16 height 10
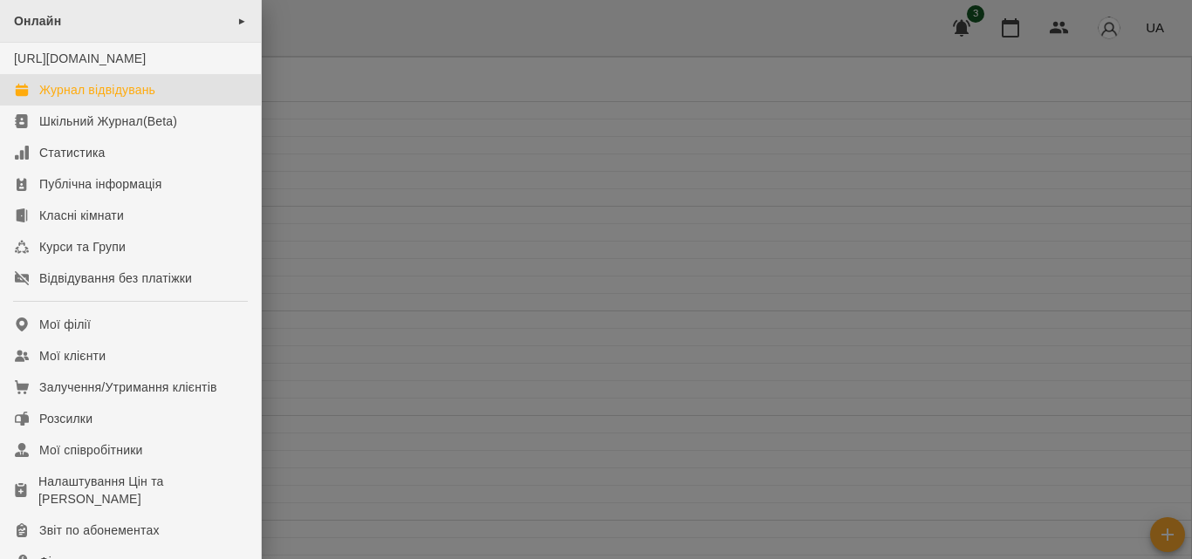
click at [79, 28] on div "Онлайн ►" at bounding box center [130, 21] width 261 height 43
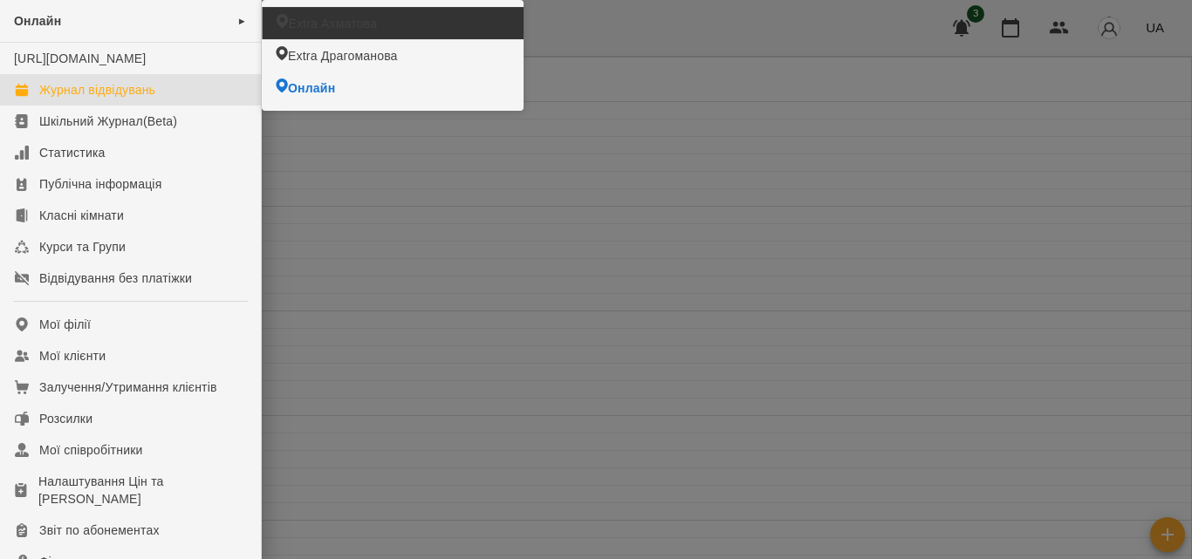
click at [356, 13] on li "Extra Ахматова" at bounding box center [392, 23] width 261 height 32
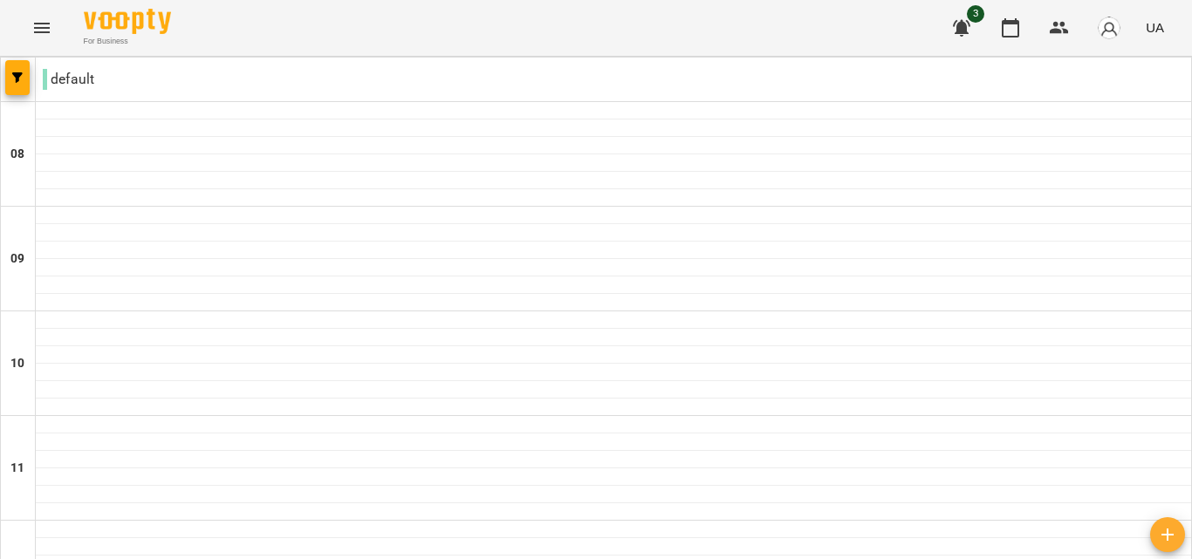
scroll to position [1125, 0]
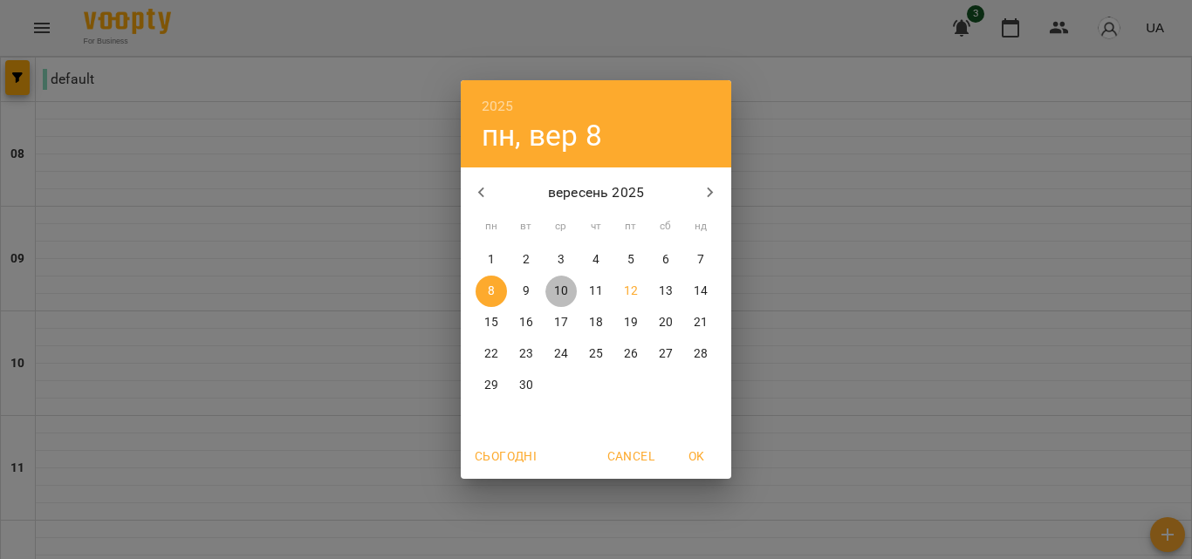
click at [558, 286] on p "10" at bounding box center [561, 291] width 14 height 17
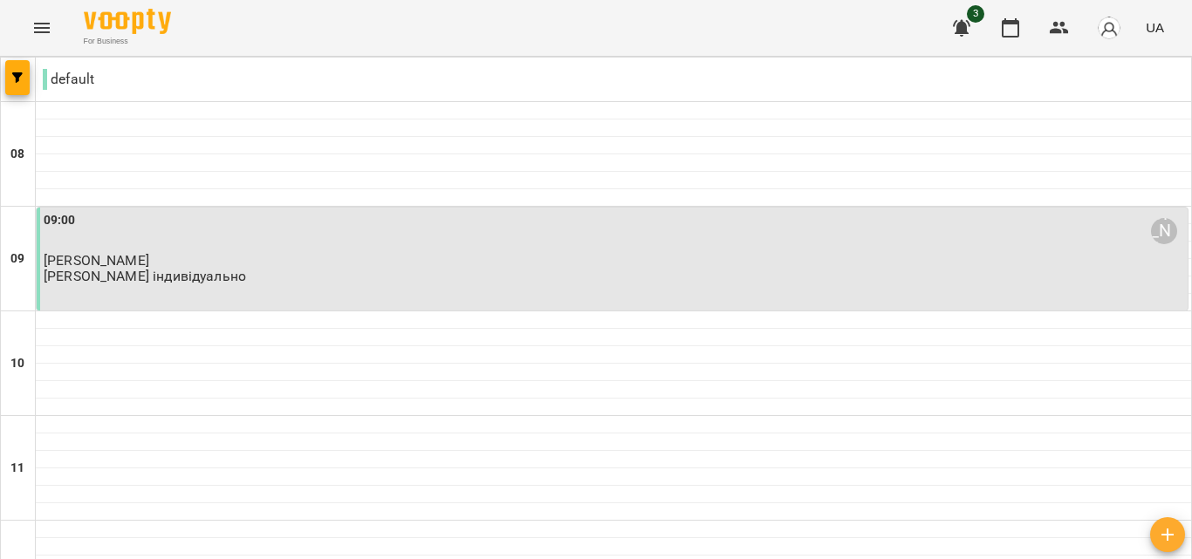
scroll to position [0, 0]
drag, startPoint x: 205, startPoint y: 244, endPoint x: 74, endPoint y: 257, distance: 131.5
click at [74, 257] on span "Міхайлеску Валерія" at bounding box center [97, 260] width 106 height 17
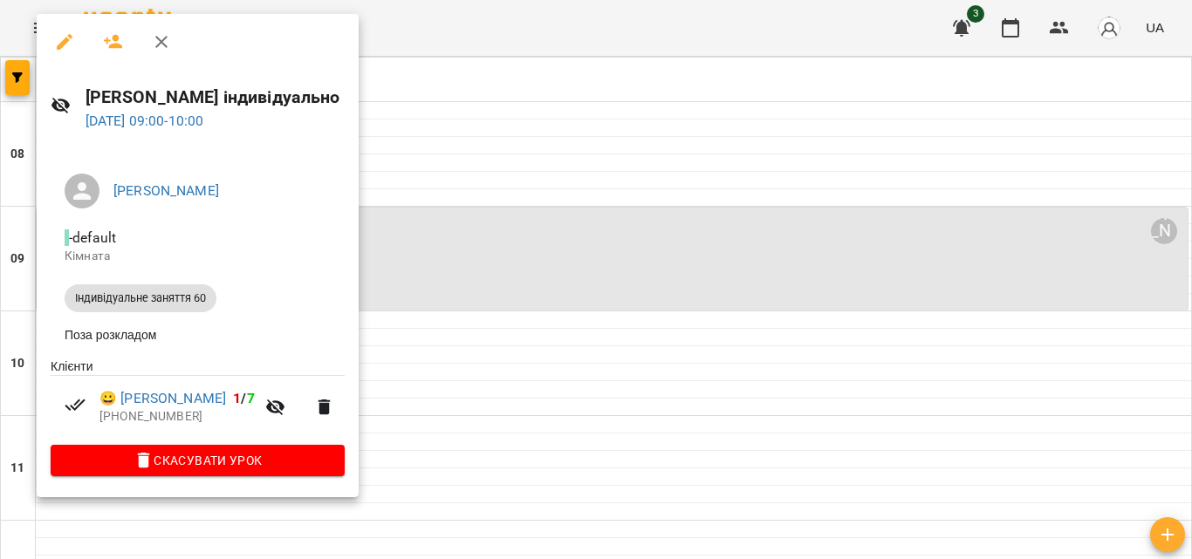
click at [64, 45] on icon "button" at bounding box center [65, 42] width 16 height 16
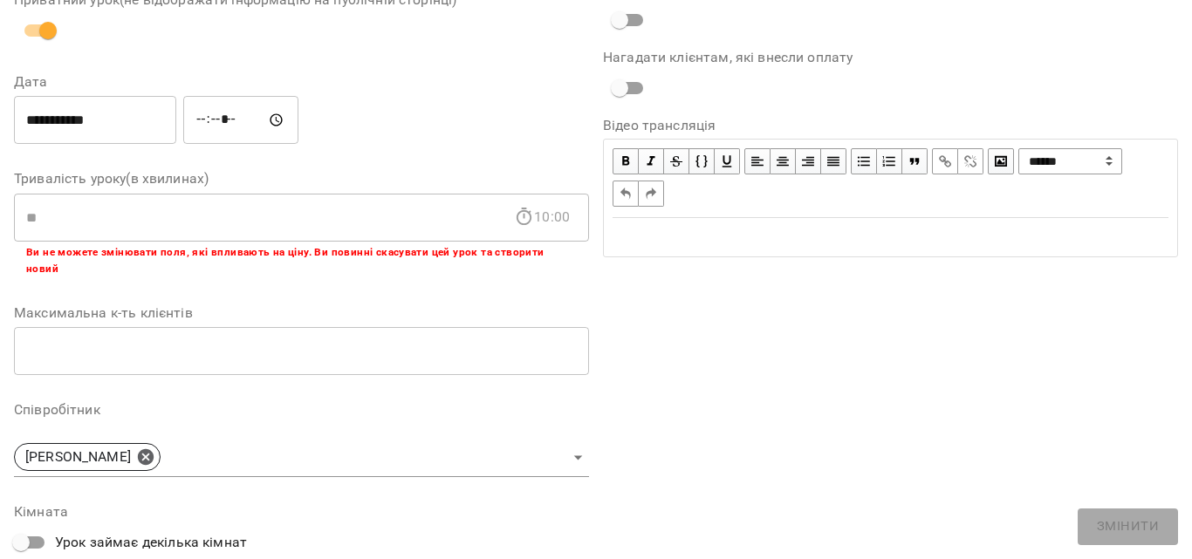
scroll to position [20, 0]
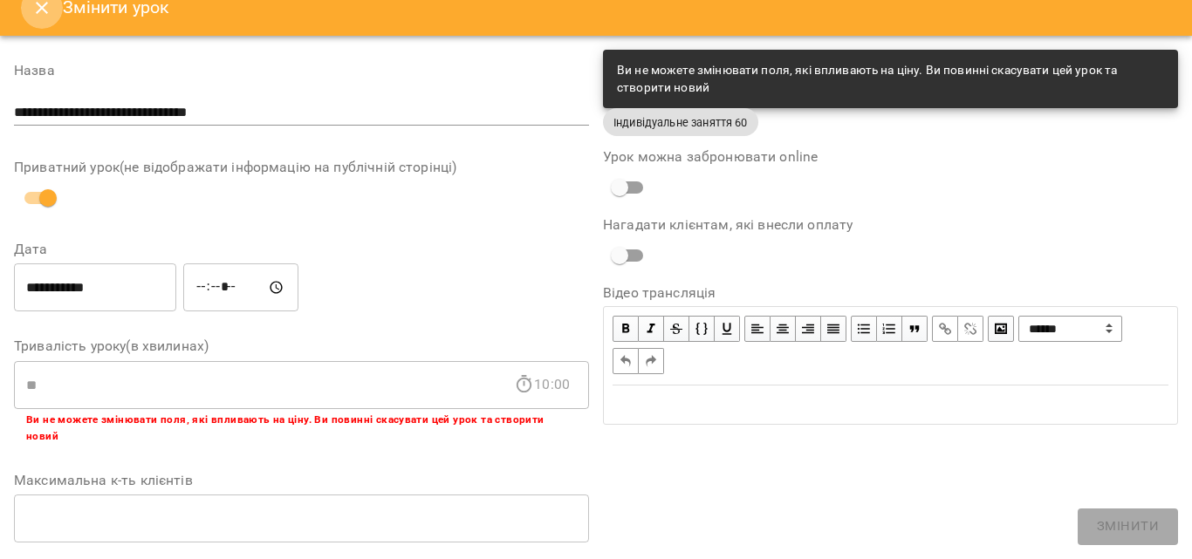
click at [36, 9] on icon "Close" at bounding box center [41, 7] width 21 height 21
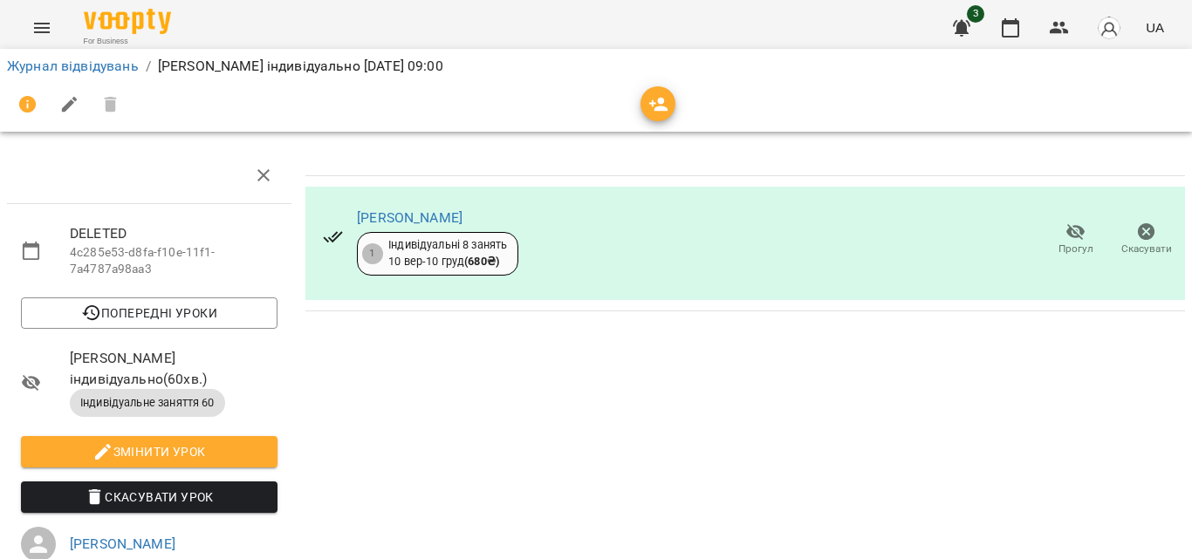
scroll to position [0, 0]
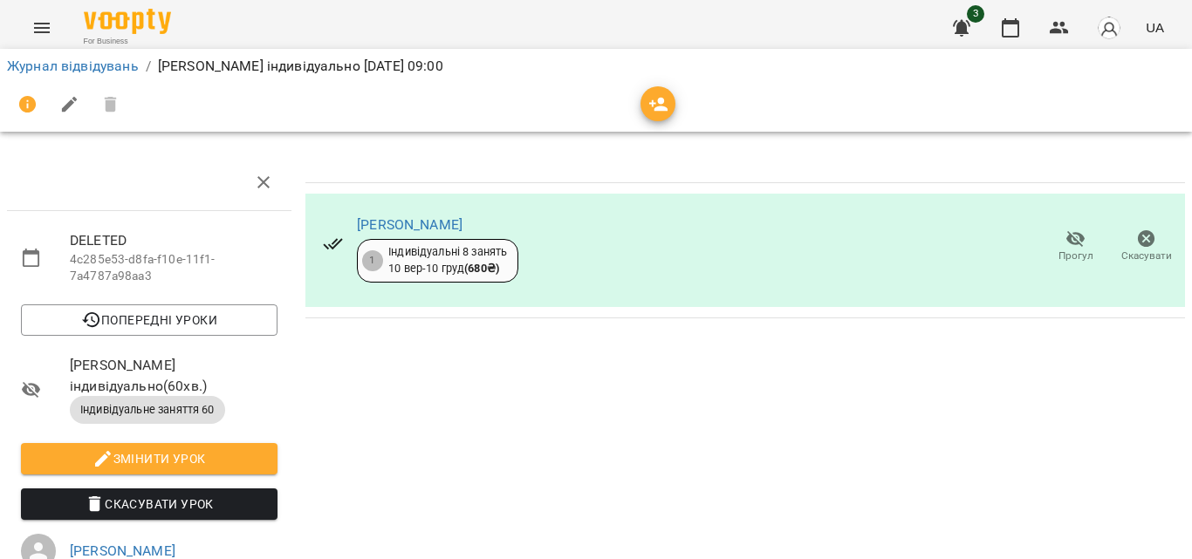
click at [104, 102] on div at bounding box center [69, 105] width 125 height 42
click at [113, 106] on div at bounding box center [69, 105] width 125 height 42
click at [71, 100] on icon "button" at bounding box center [70, 105] width 16 height 16
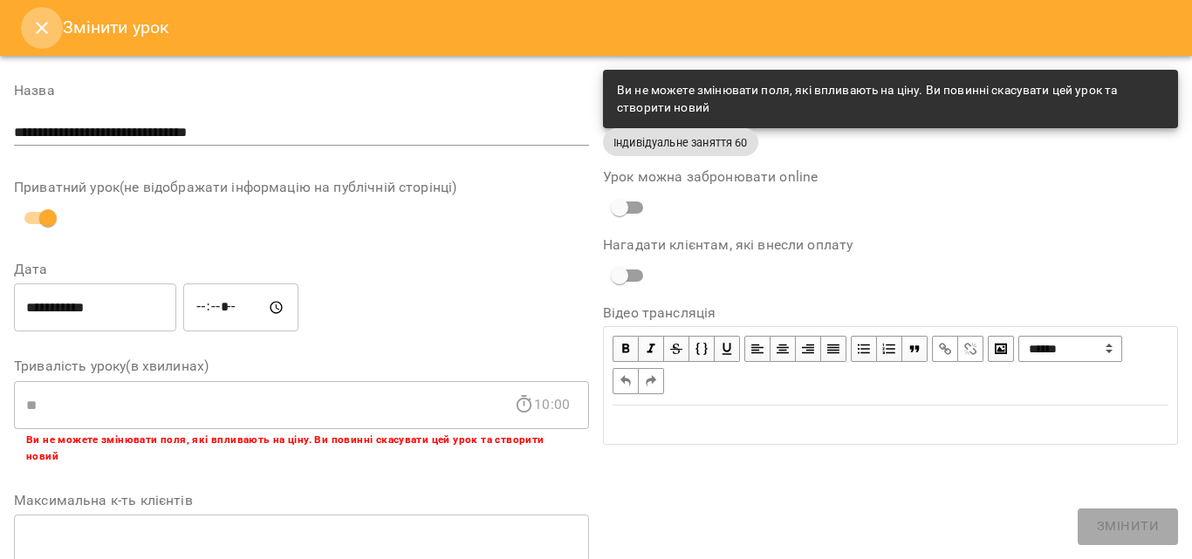
click at [39, 18] on icon "Close" at bounding box center [41, 27] width 21 height 21
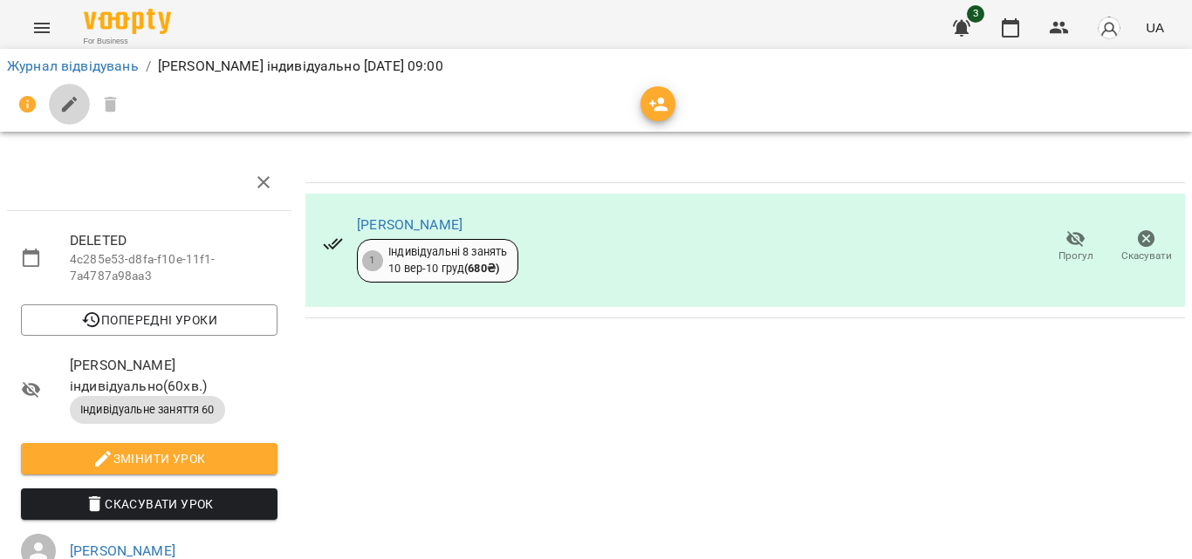
click at [67, 94] on icon "button" at bounding box center [69, 104] width 21 height 21
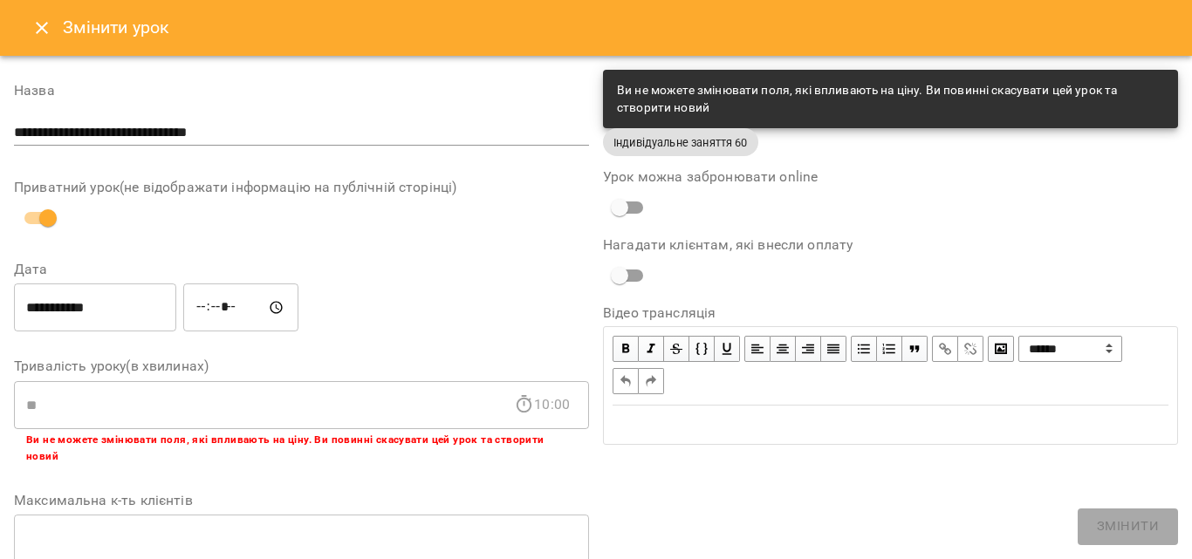
drag, startPoint x: 26, startPoint y: 1, endPoint x: 41, endPoint y: 23, distance: 26.4
click at [31, 9] on div "Змінити урок" at bounding box center [596, 28] width 1192 height 56
click at [41, 23] on icon "Close" at bounding box center [41, 27] width 21 height 21
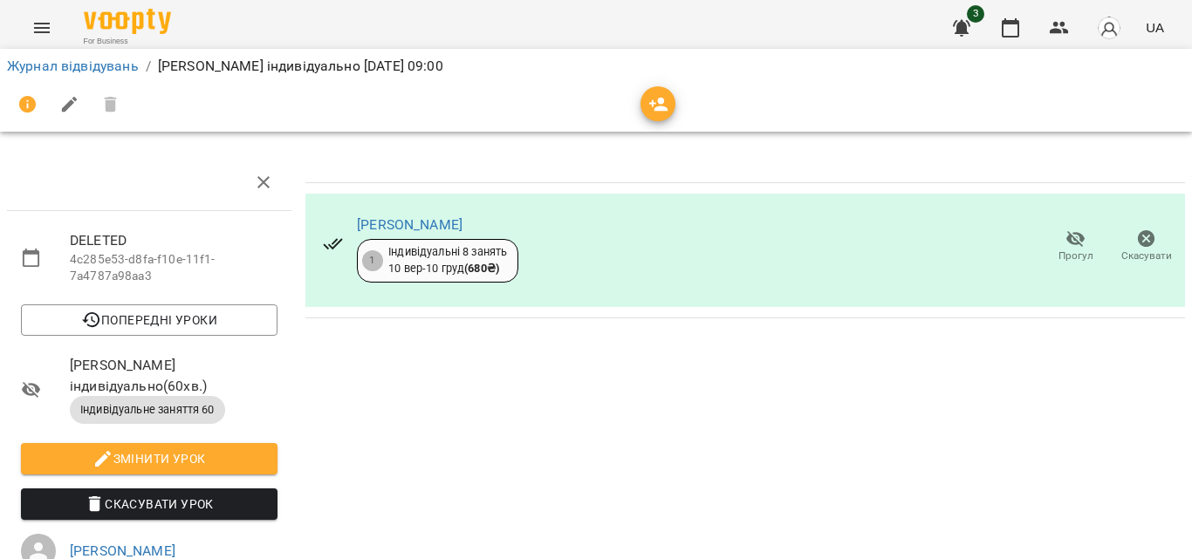
click at [45, 17] on icon "Menu" at bounding box center [41, 27] width 21 height 21
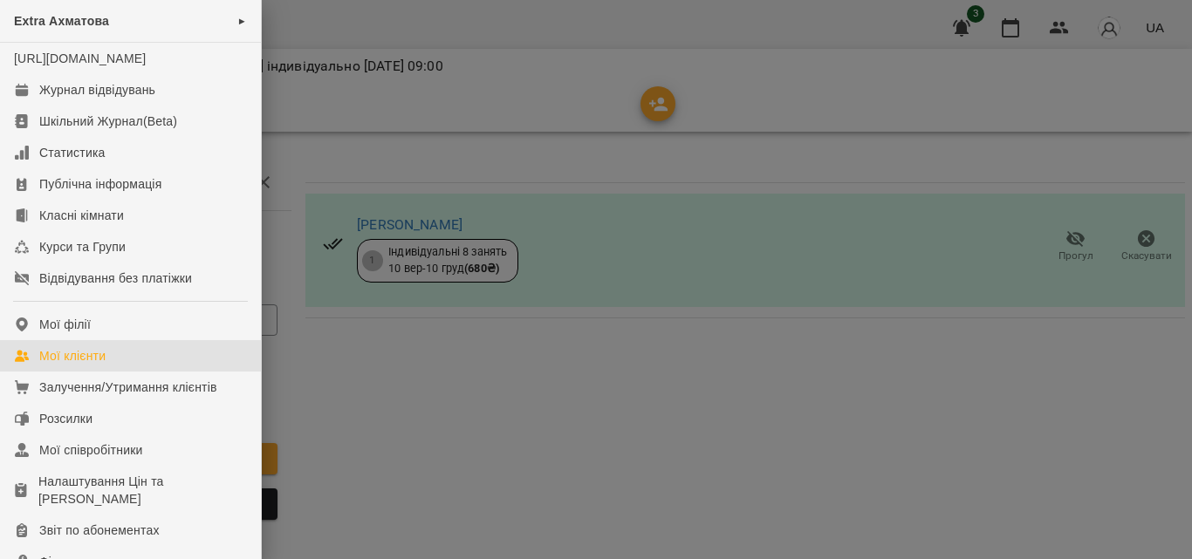
click at [99, 365] on div "Мої клієнти" at bounding box center [72, 355] width 66 height 17
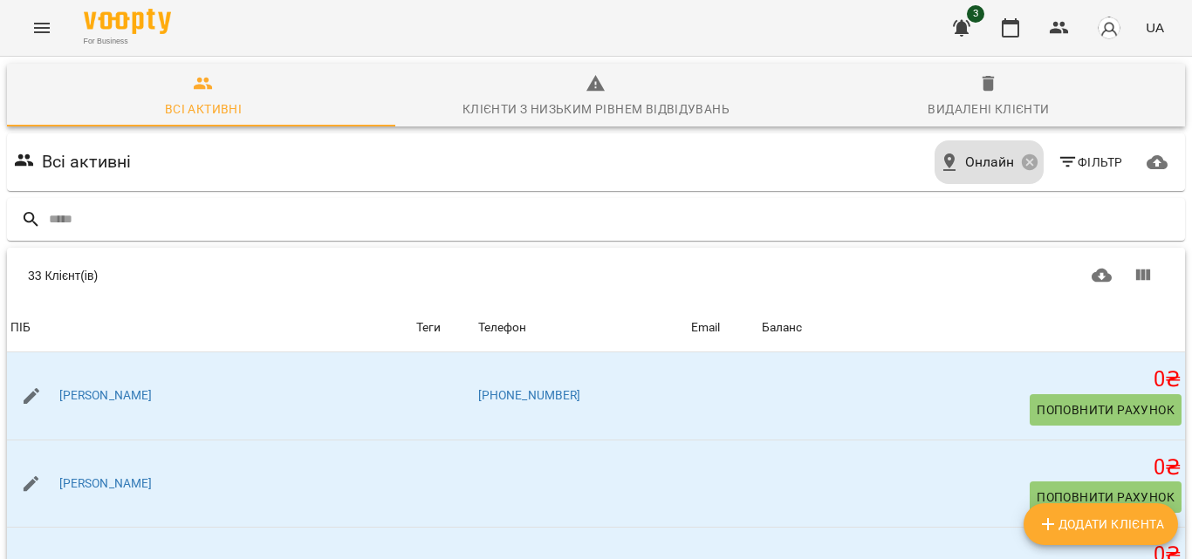
click at [48, 28] on icon "Menu" at bounding box center [42, 28] width 16 height 10
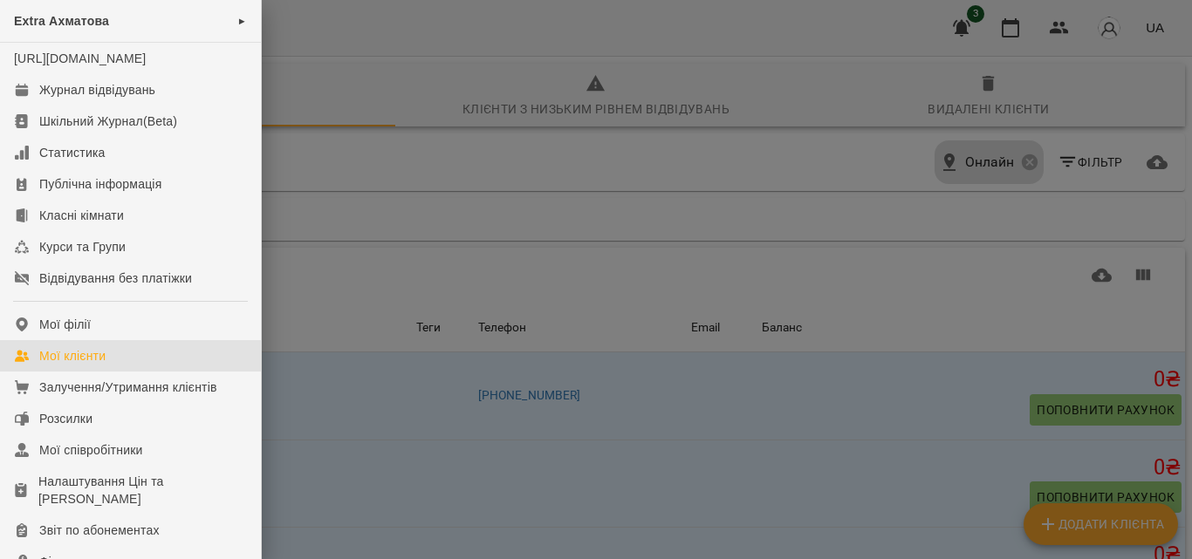
click at [403, 379] on div at bounding box center [596, 279] width 1192 height 559
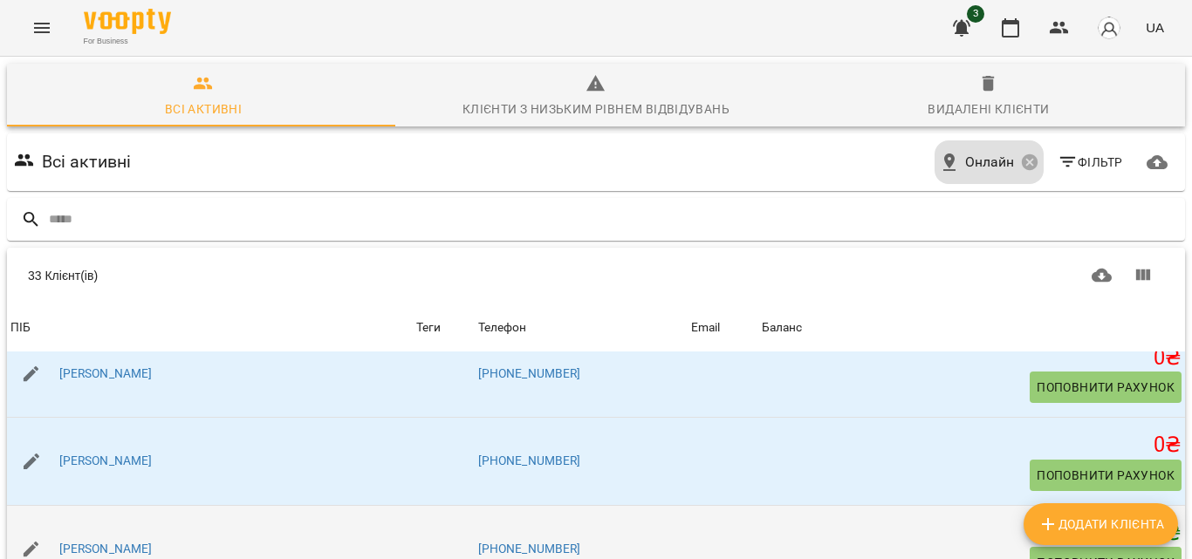
scroll to position [87, 0]
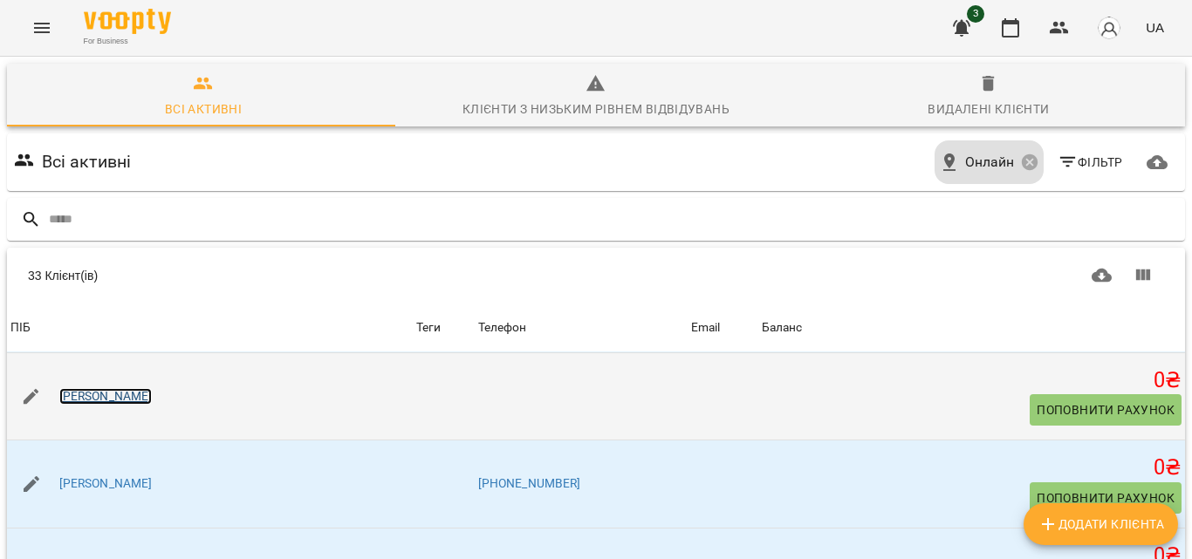
click at [121, 399] on link "Єрмолко Людмила" at bounding box center [105, 396] width 93 height 17
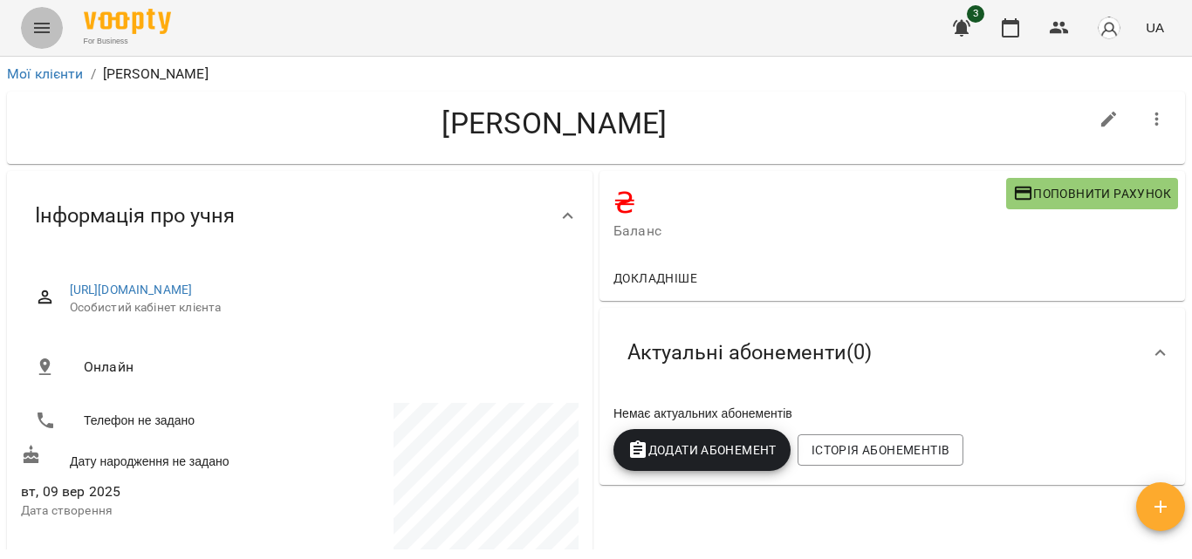
click at [38, 27] on icon "Menu" at bounding box center [41, 27] width 21 height 21
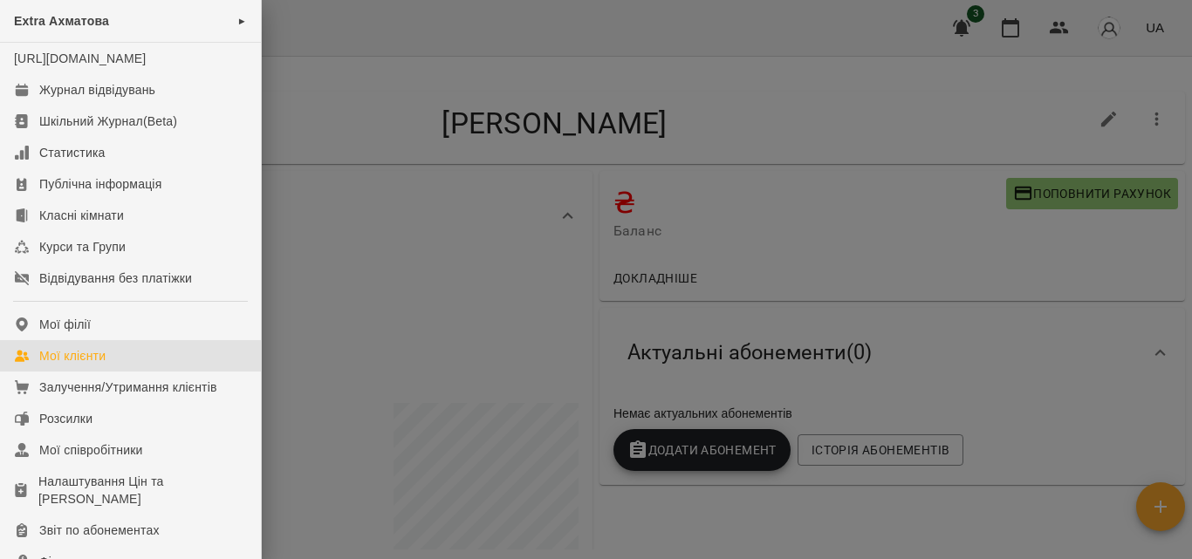
click at [81, 365] on div "Мої клієнти" at bounding box center [72, 355] width 66 height 17
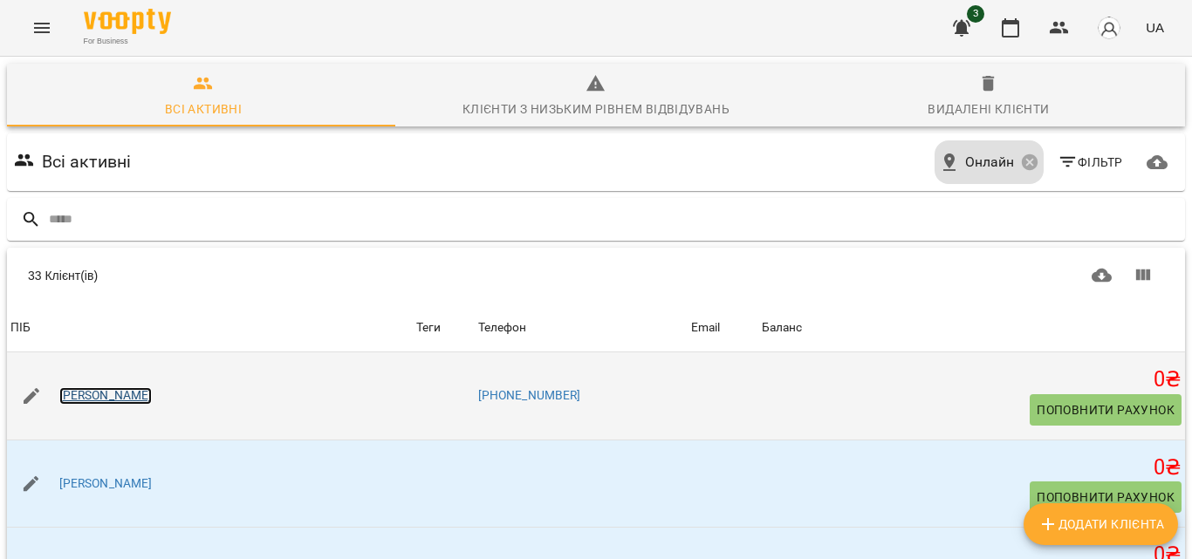
click at [116, 399] on link "Cимков Вова" at bounding box center [105, 395] width 93 height 17
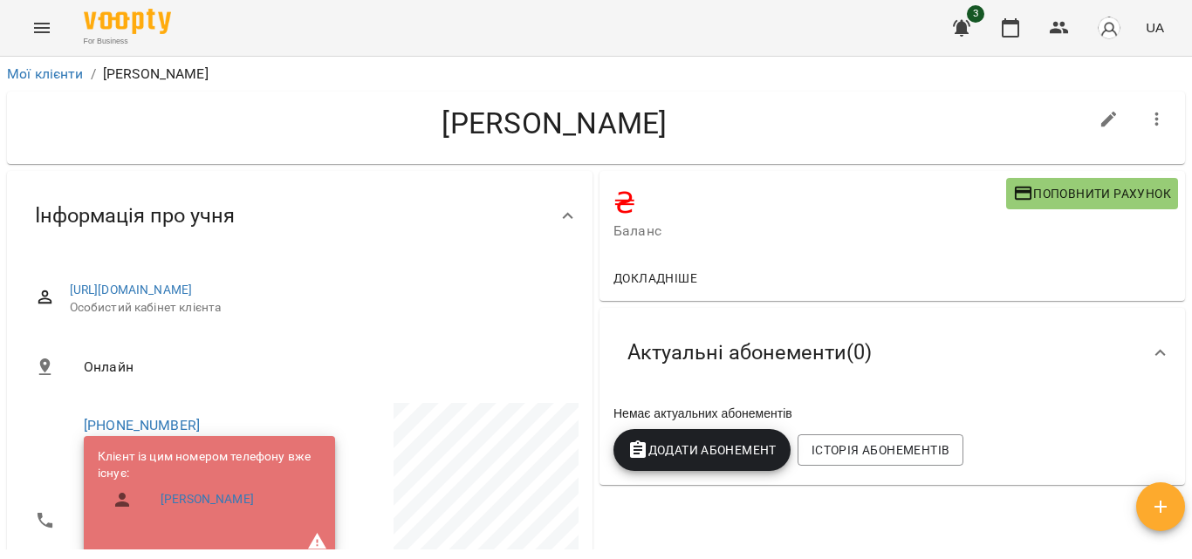
click at [1099, 116] on icon "button" at bounding box center [1109, 119] width 21 height 21
select select "**"
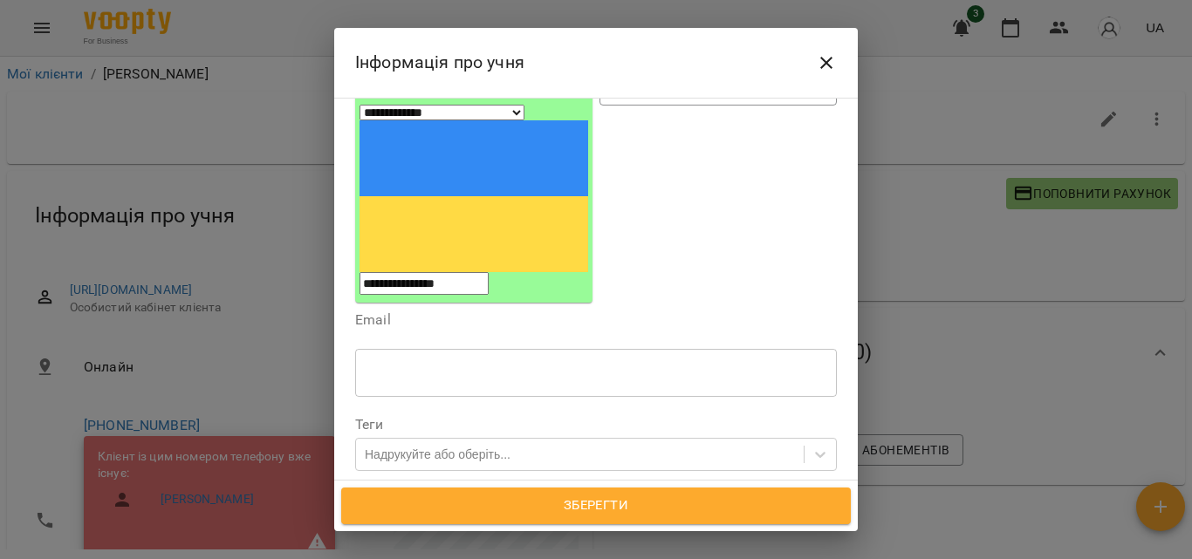
scroll to position [220, 0]
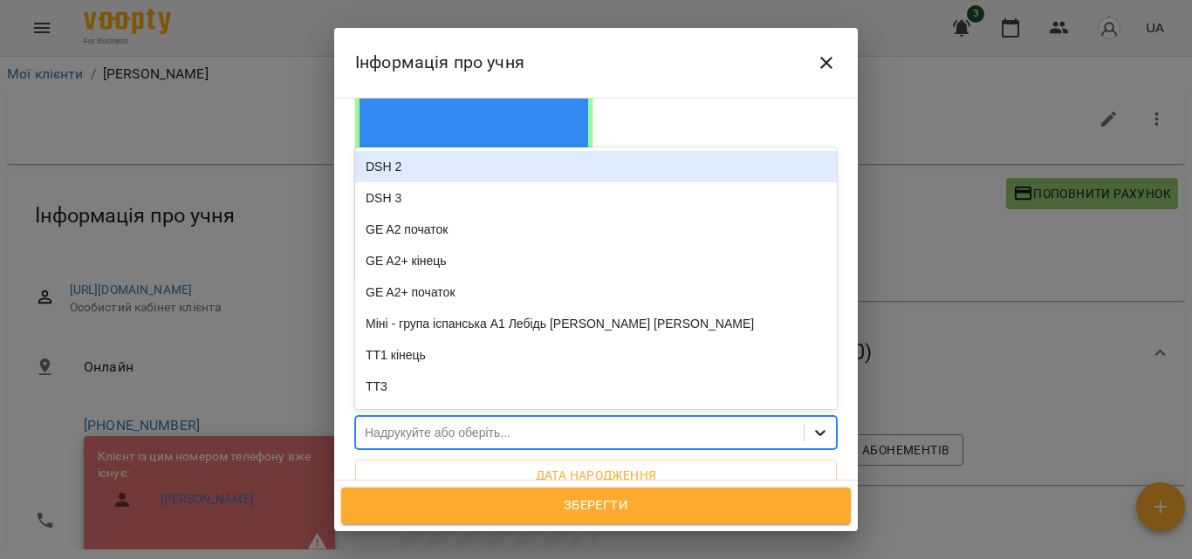
click at [812, 424] on icon at bounding box center [820, 432] width 17 height 17
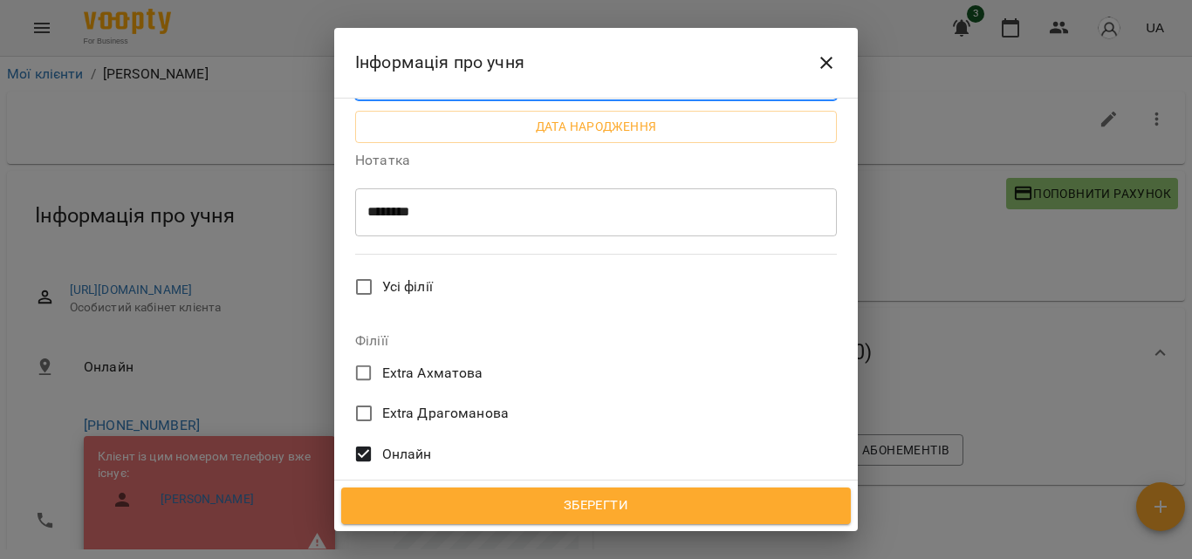
scroll to position [656, 0]
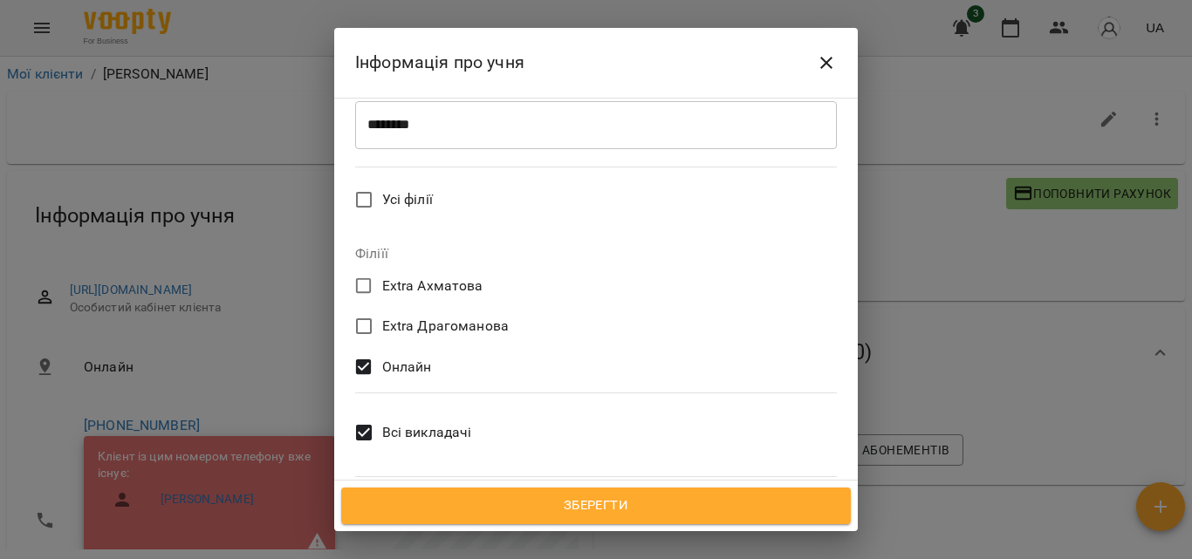
type input "*****"
click at [643, 510] on span "Зберегти" at bounding box center [595, 506] width 471 height 23
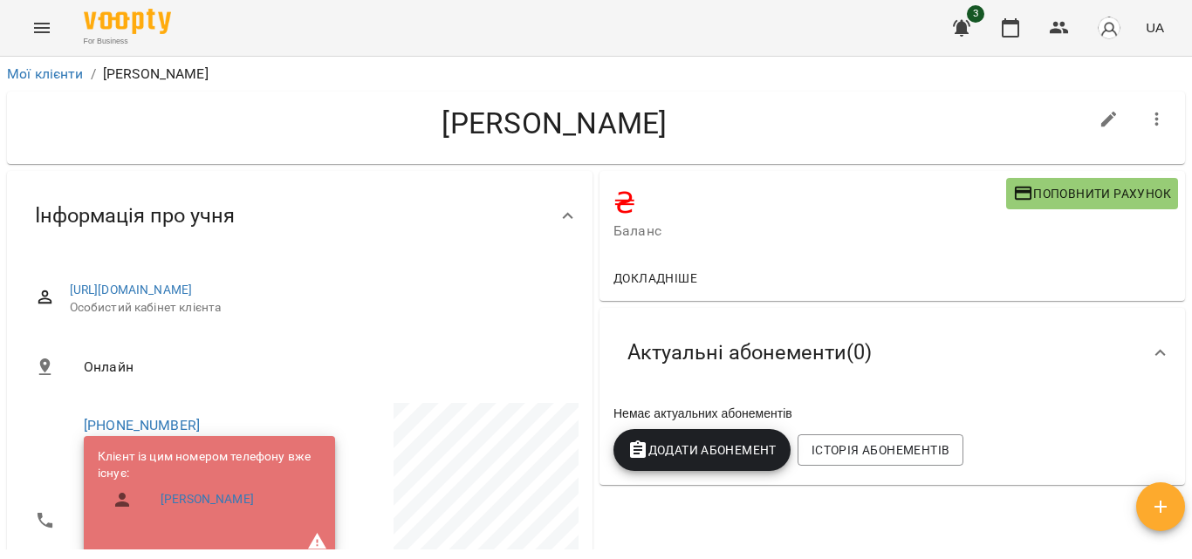
click at [25, 28] on button "Menu" at bounding box center [42, 28] width 42 height 42
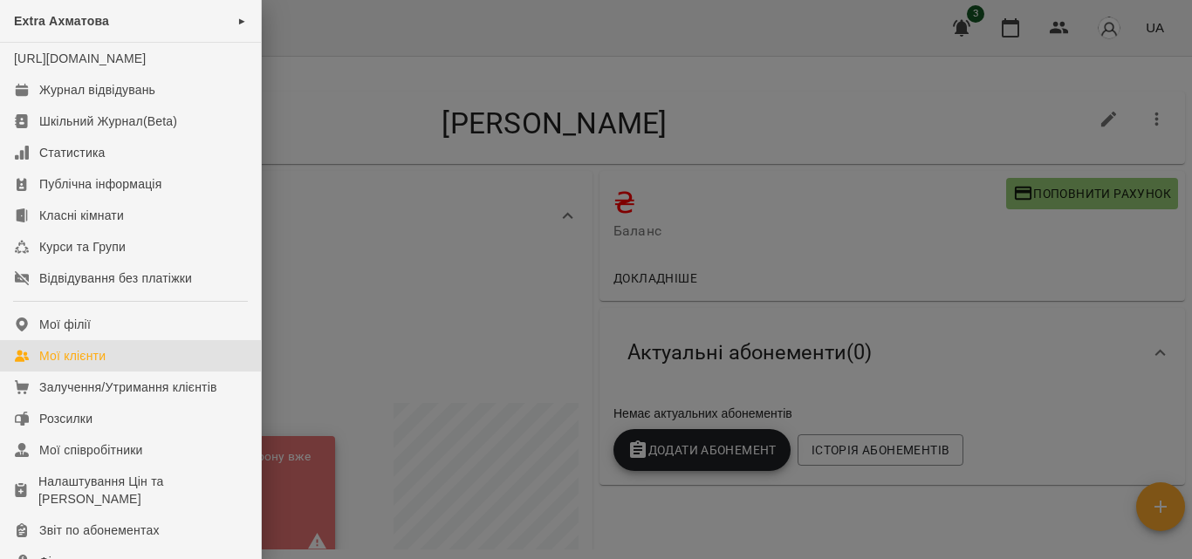
click at [93, 365] on div "Мої клієнти" at bounding box center [72, 355] width 66 height 17
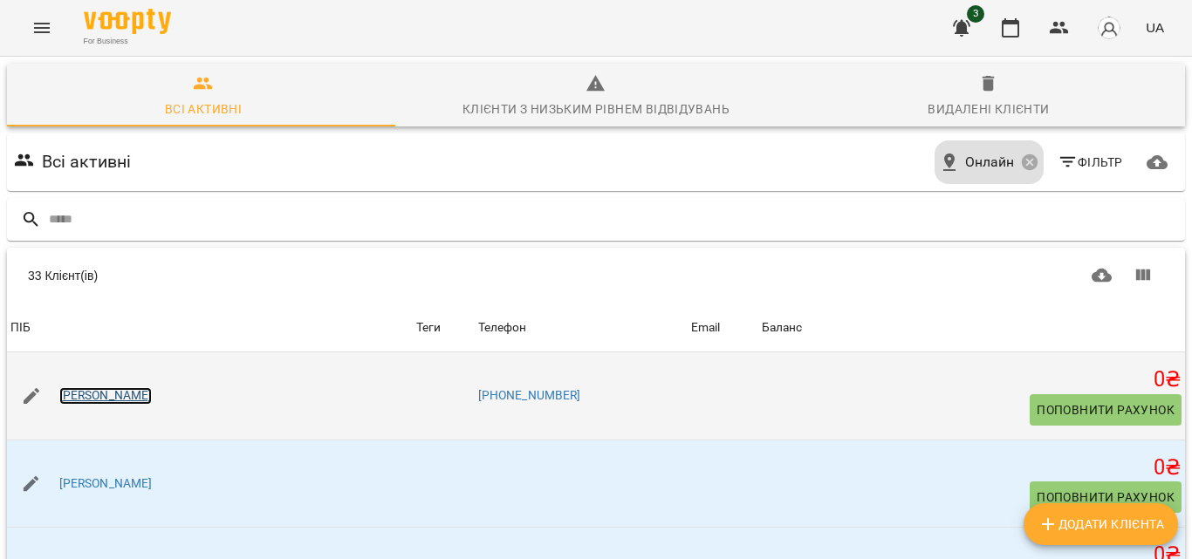
click at [122, 387] on link "[PERSON_NAME]" at bounding box center [105, 395] width 93 height 17
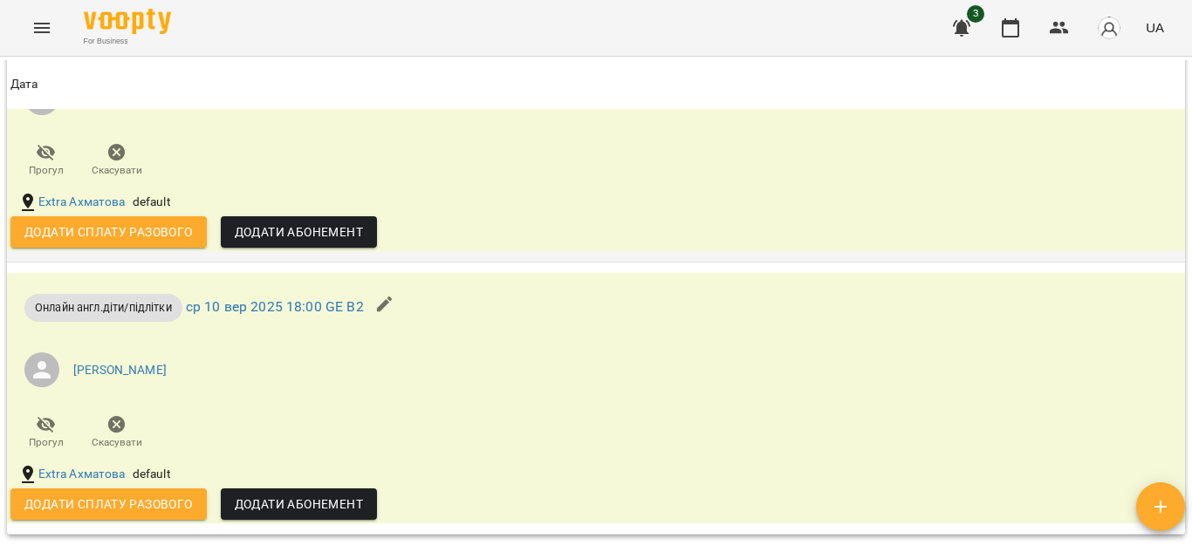
scroll to position [1309, 0]
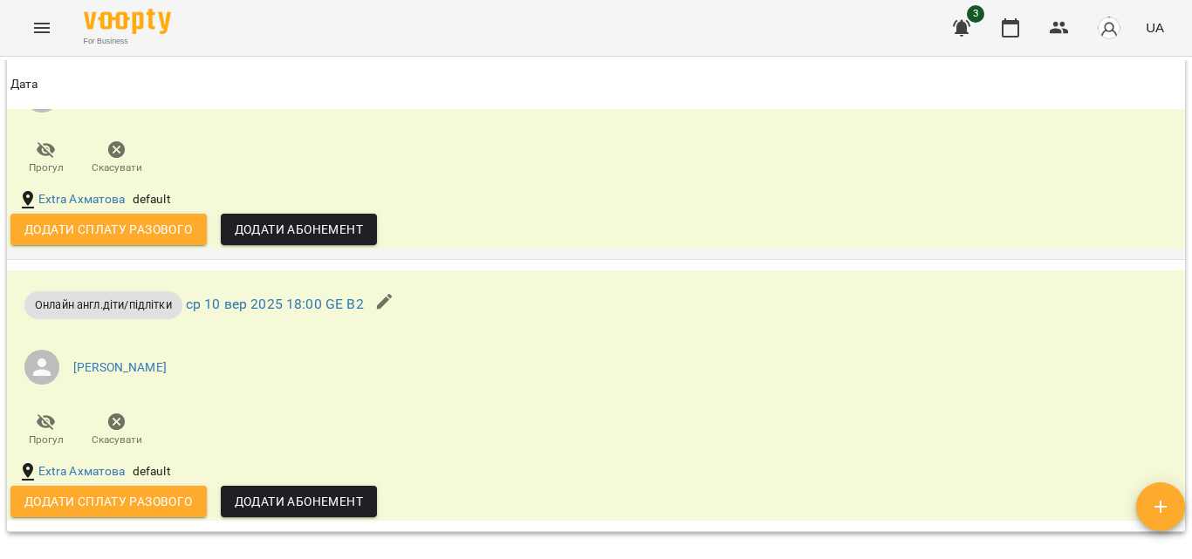
click at [123, 159] on icon "button" at bounding box center [116, 149] width 17 height 17
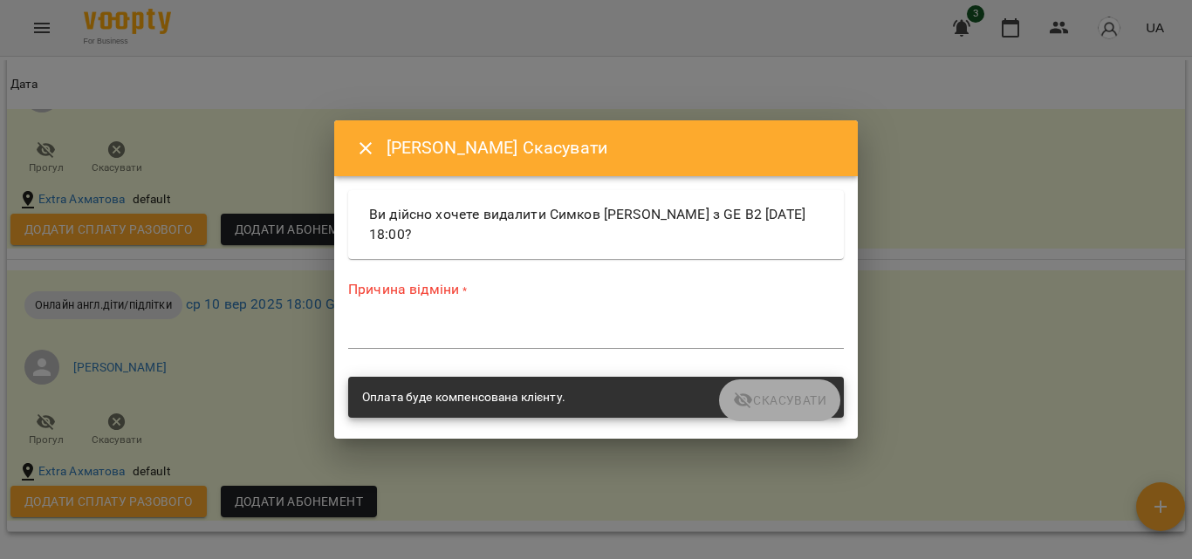
click at [506, 295] on label "Причина відміни *" at bounding box center [596, 290] width 496 height 20
click at [426, 291] on label "Причина відміни *" at bounding box center [596, 290] width 496 height 20
click at [414, 286] on label "Причина відміни *" at bounding box center [596, 290] width 496 height 20
click at [427, 393] on div "Оплата буде компенсована клієнту." at bounding box center [463, 397] width 203 height 31
drag, startPoint x: 399, startPoint y: 310, endPoint x: 397, endPoint y: 300, distance: 9.8
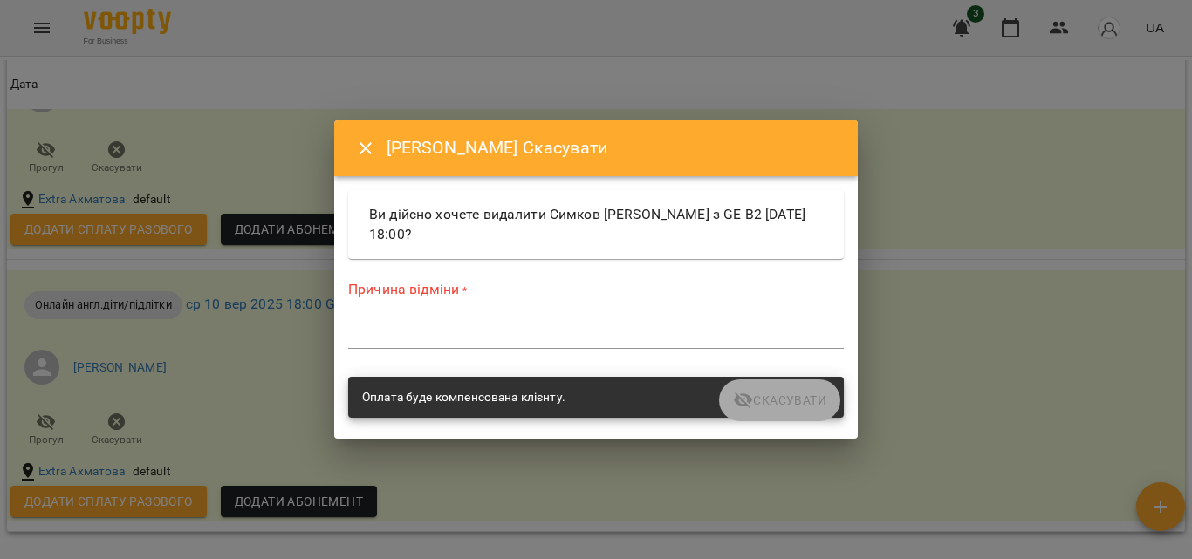
click at [398, 307] on div "Причина відміни * *" at bounding box center [596, 318] width 496 height 76
click at [397, 293] on label "Причина відміни *" at bounding box center [596, 290] width 496 height 20
click at [369, 148] on icon "Close" at bounding box center [365, 148] width 21 height 21
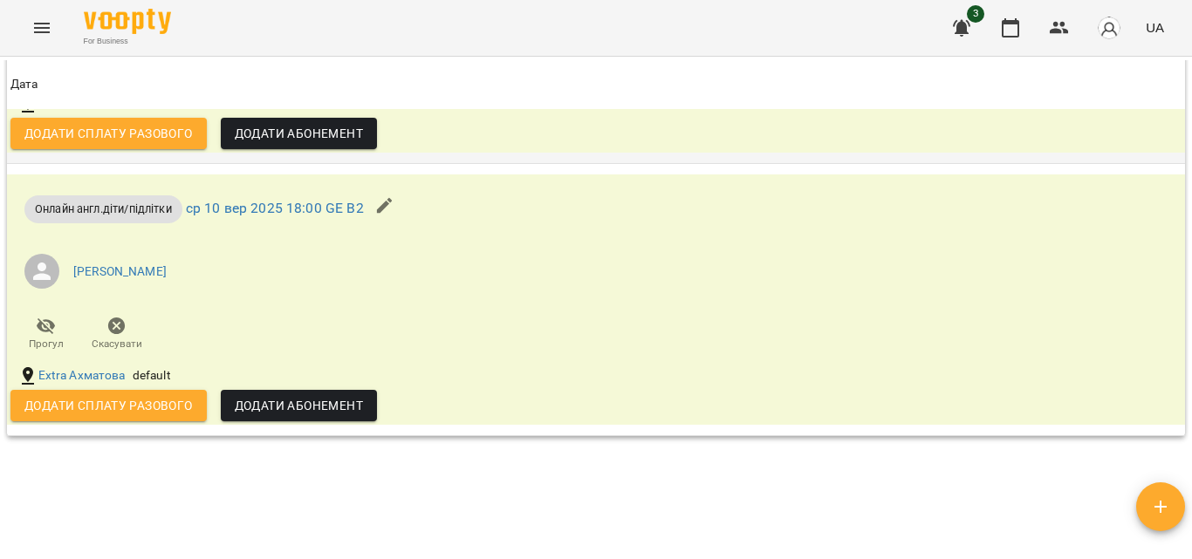
scroll to position [1483, 0]
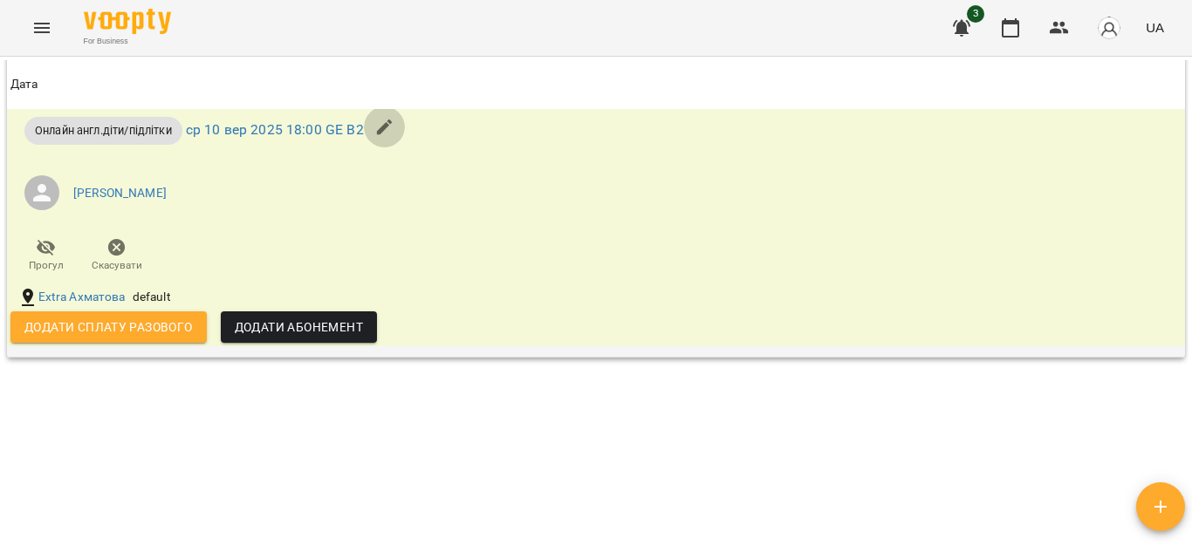
click at [391, 135] on icon "button" at bounding box center [385, 128] width 16 height 16
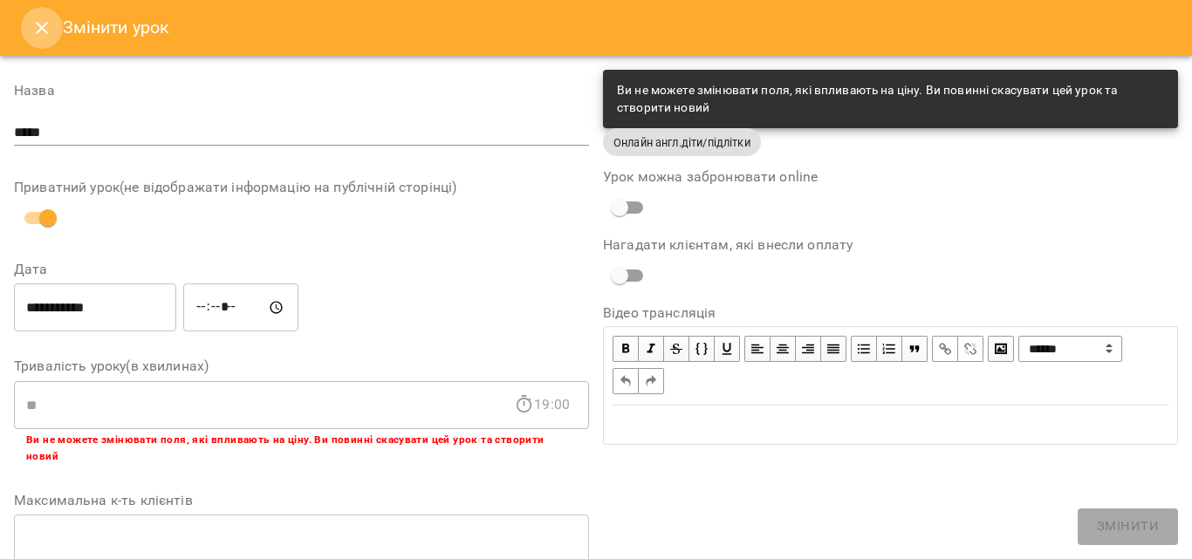
click at [38, 22] on icon "Close" at bounding box center [41, 27] width 21 height 21
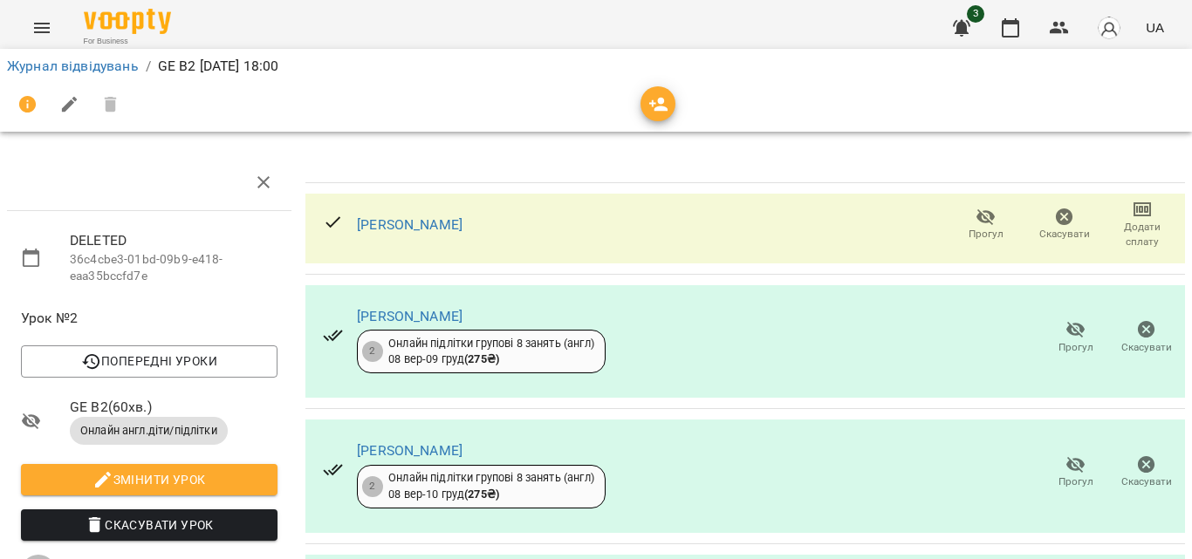
click at [1141, 331] on icon "button" at bounding box center [1146, 329] width 17 height 17
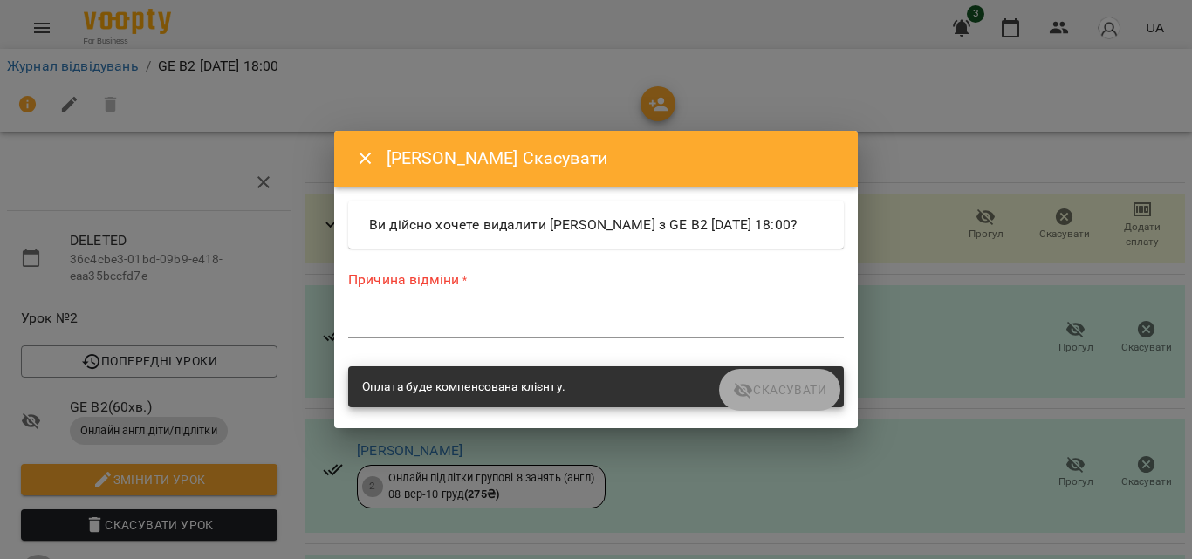
click at [579, 321] on div "*" at bounding box center [596, 325] width 496 height 28
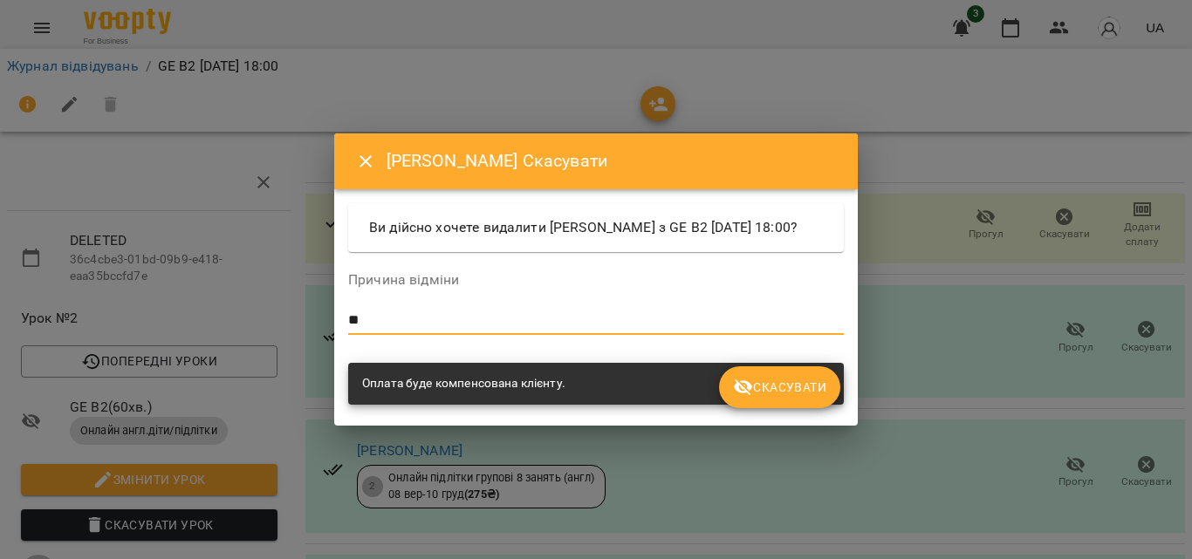
type textarea "**"
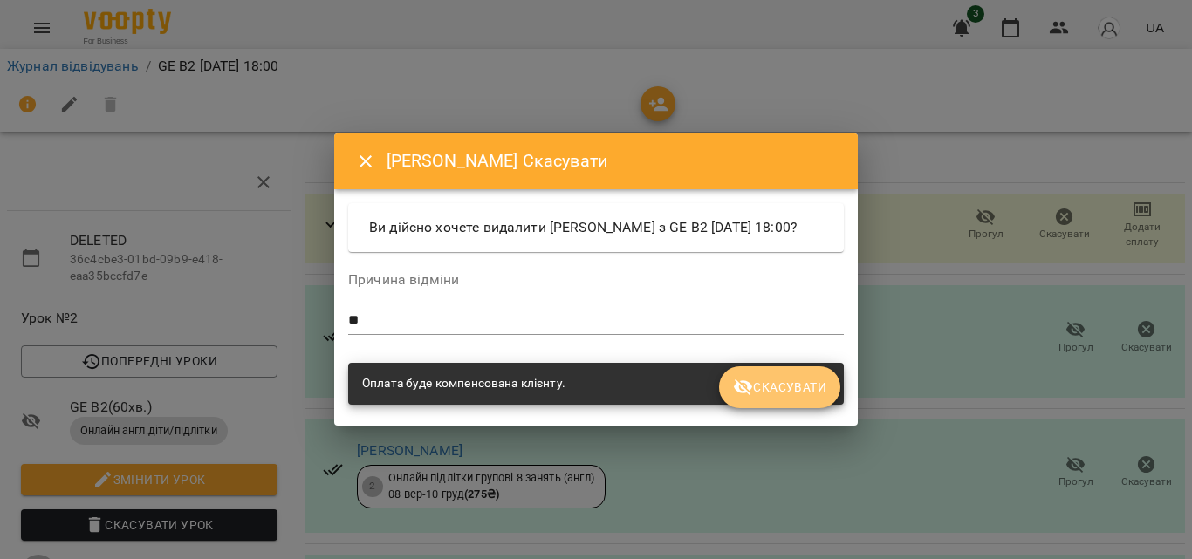
click at [807, 397] on span "Скасувати" at bounding box center [779, 387] width 93 height 21
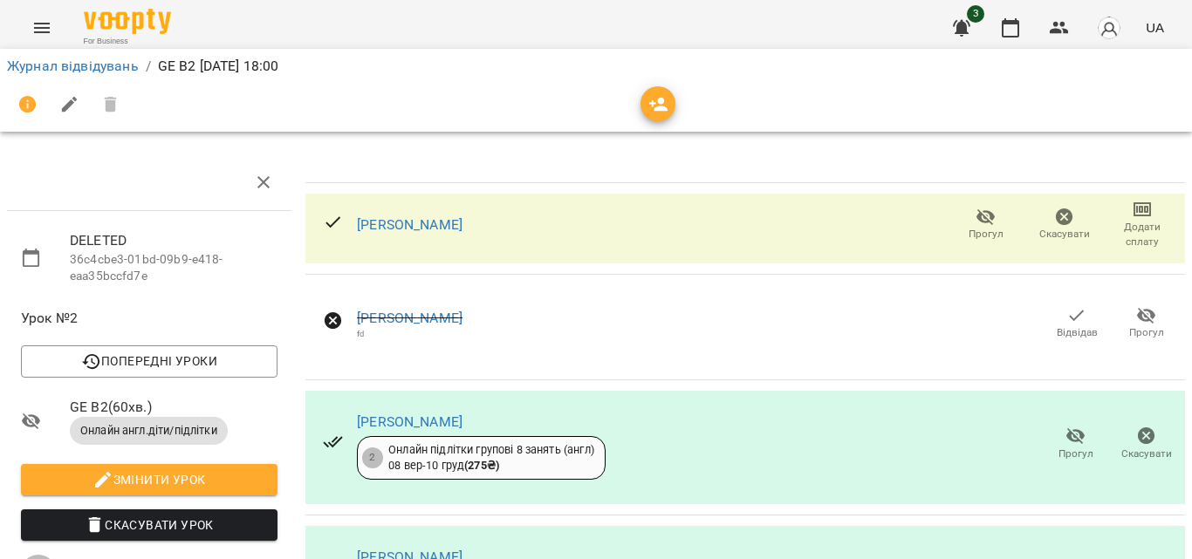
click at [258, 181] on icon "button" at bounding box center [263, 182] width 12 height 12
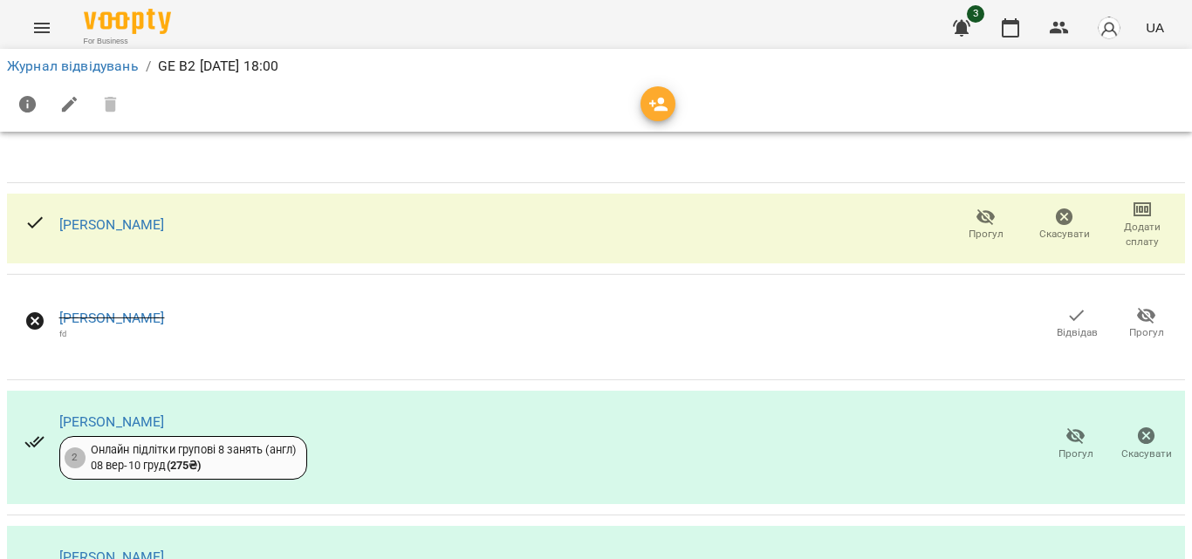
click at [35, 315] on icon at bounding box center [34, 320] width 17 height 17
click at [35, 317] on icon at bounding box center [34, 320] width 17 height 17
click at [113, 99] on div at bounding box center [69, 105] width 125 height 42
click at [113, 109] on div at bounding box center [69, 105] width 125 height 42
click at [38, 22] on icon "Menu" at bounding box center [41, 27] width 21 height 21
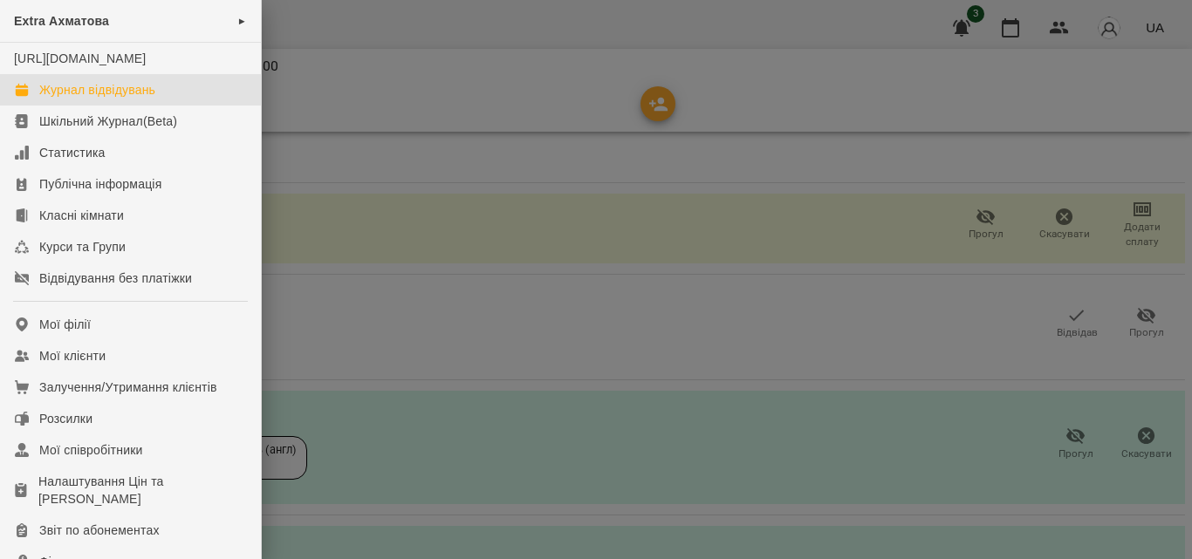
drag, startPoint x: 70, startPoint y: 102, endPoint x: 142, endPoint y: 117, distance: 73.9
click at [71, 99] on div "Журнал відвідувань" at bounding box center [97, 89] width 116 height 17
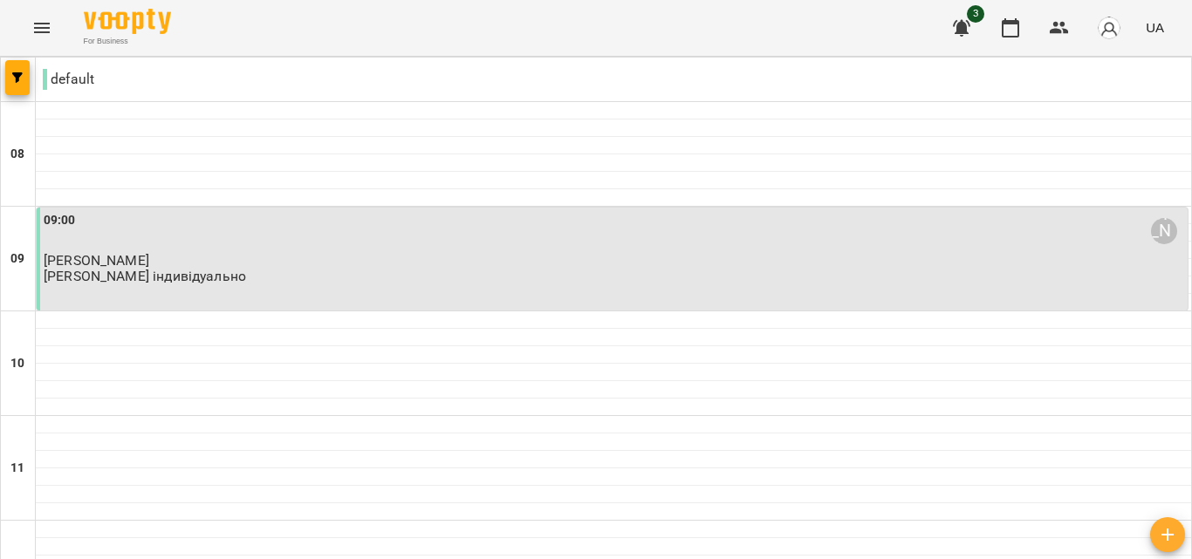
click at [197, 260] on p "[PERSON_NAME]" at bounding box center [614, 260] width 1141 height 15
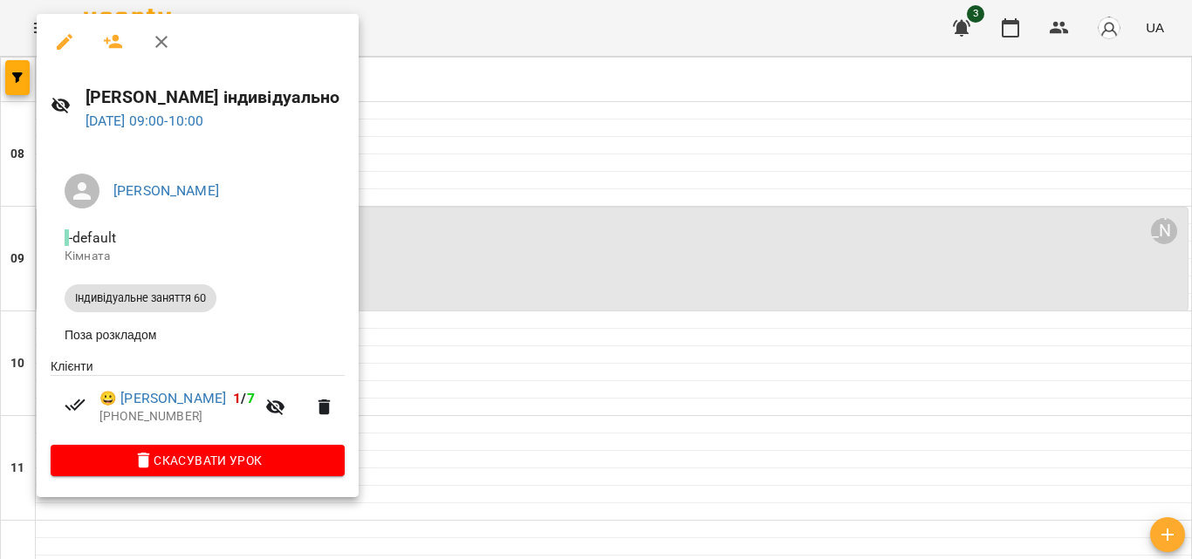
click at [65, 39] on icon "button" at bounding box center [65, 42] width 16 height 16
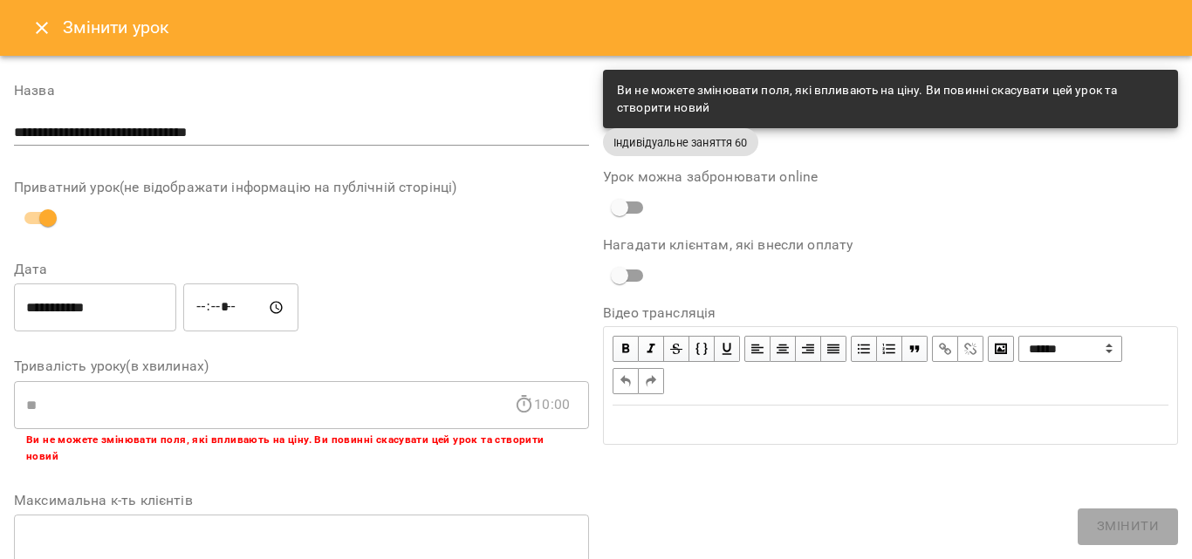
click at [35, 16] on button "Close" at bounding box center [42, 28] width 42 height 42
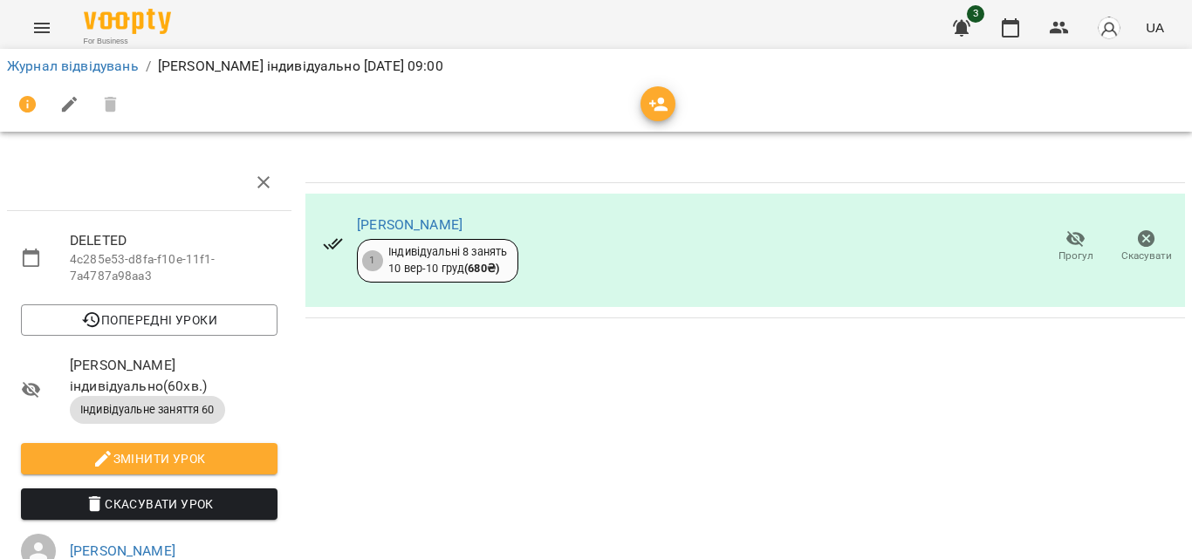
click at [131, 233] on span "DELETED" at bounding box center [174, 240] width 208 height 21
click at [253, 183] on icon "button" at bounding box center [263, 182] width 21 height 21
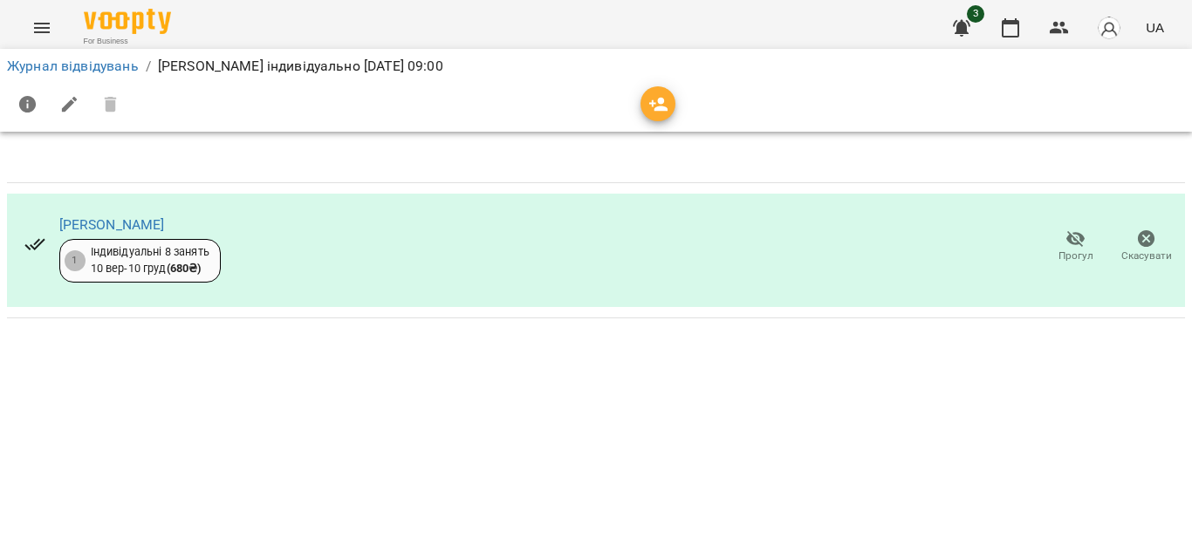
click at [1154, 235] on icon "button" at bounding box center [1146, 239] width 21 height 21
click at [38, 24] on icon "Menu" at bounding box center [42, 28] width 16 height 10
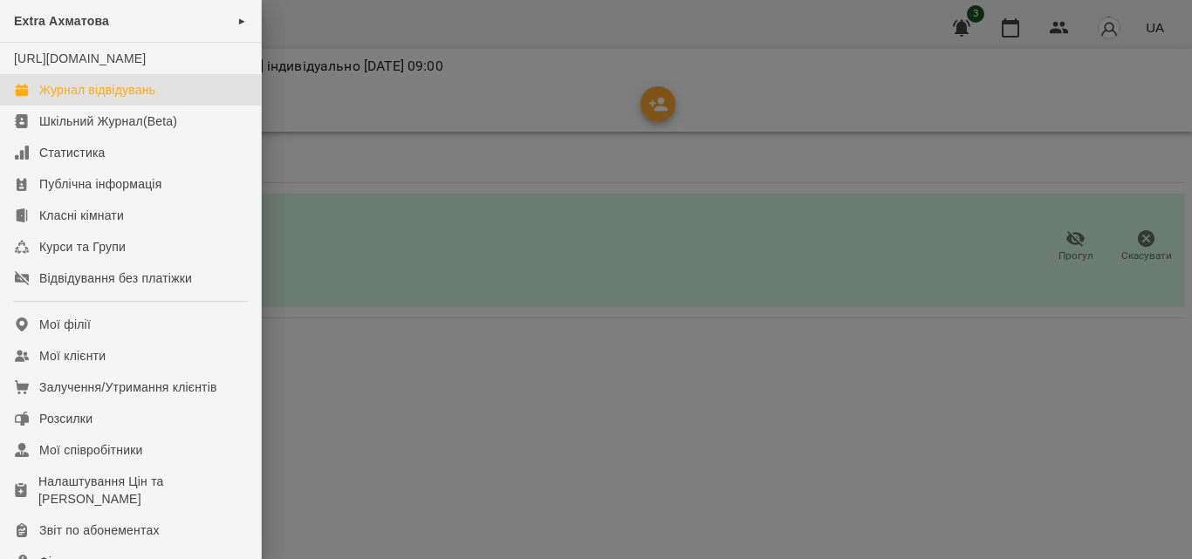
click at [105, 99] on div "Журнал відвідувань" at bounding box center [97, 89] width 116 height 17
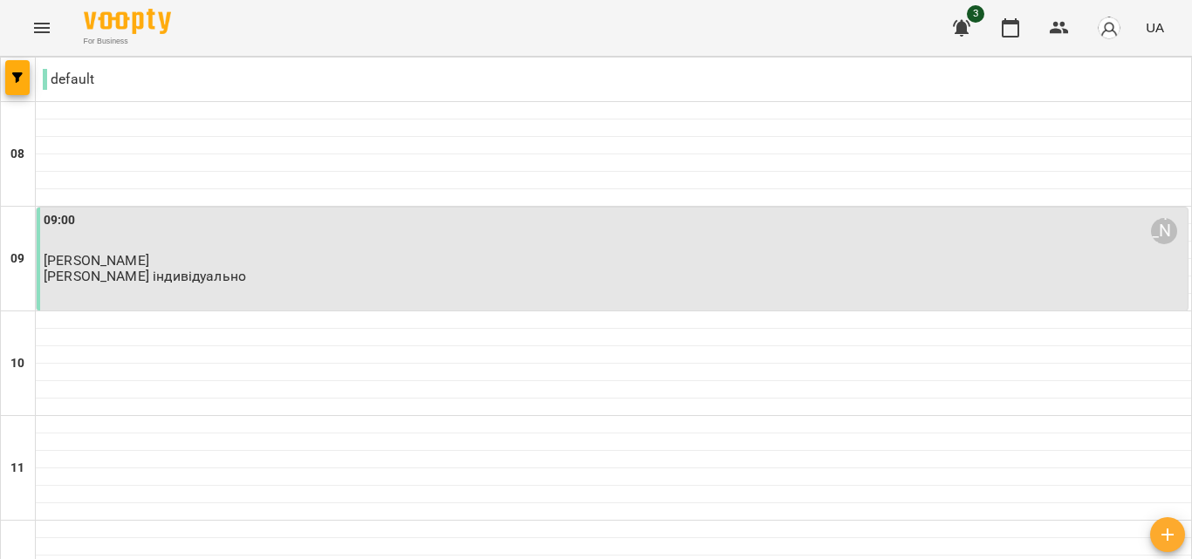
scroll to position [950, 0]
drag, startPoint x: 346, startPoint y: 236, endPoint x: 282, endPoint y: 256, distance: 67.6
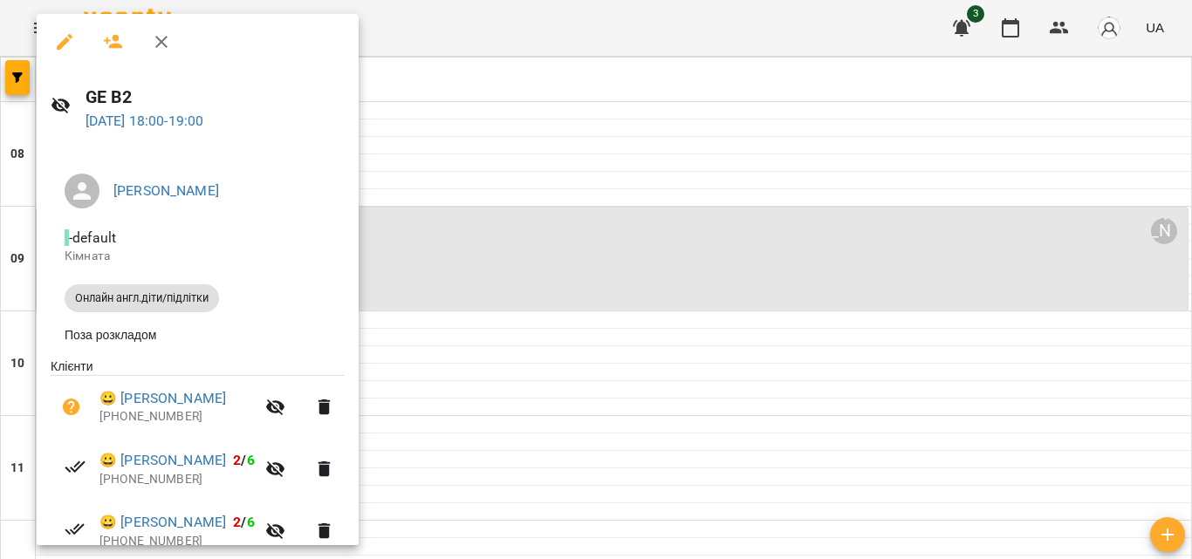
click at [331, 410] on icon "button" at bounding box center [325, 408] width 12 height 16
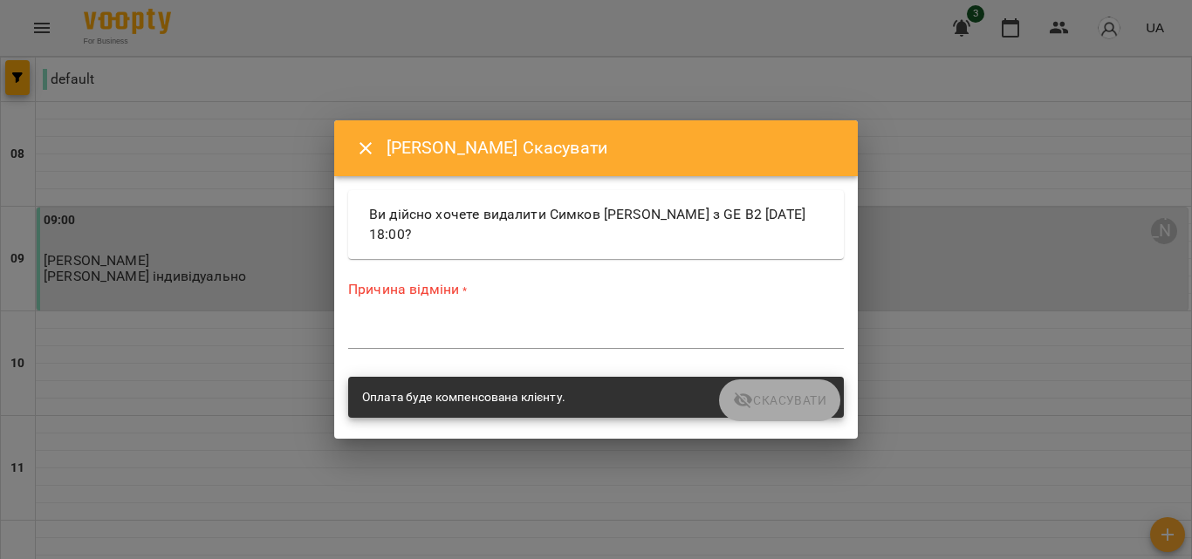
click at [379, 151] on button "Close" at bounding box center [366, 148] width 42 height 42
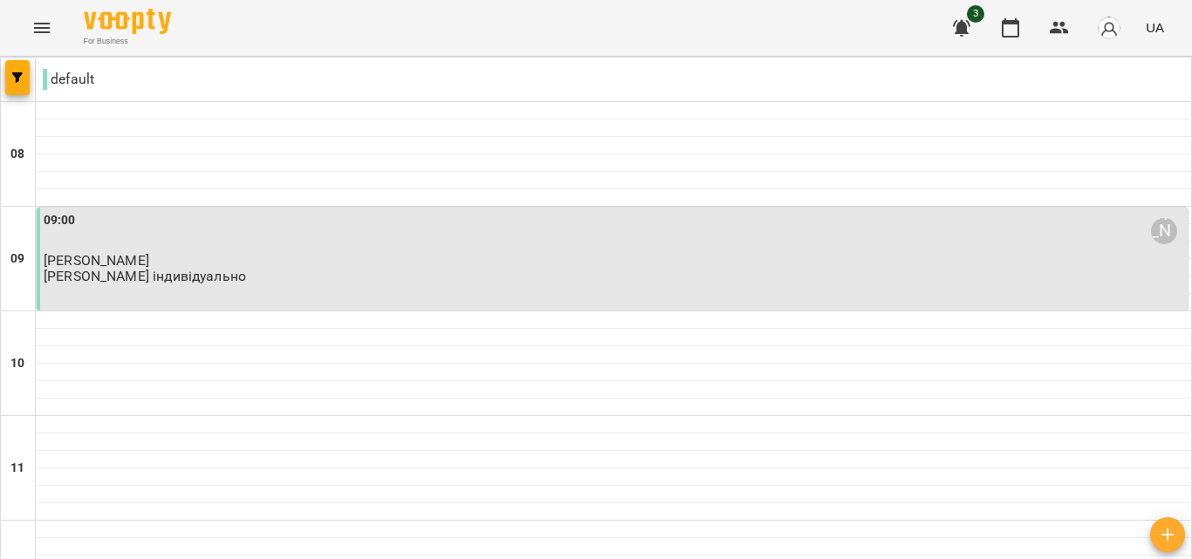
scroll to position [1125, 0]
click at [52, 22] on button "Menu" at bounding box center [42, 28] width 42 height 42
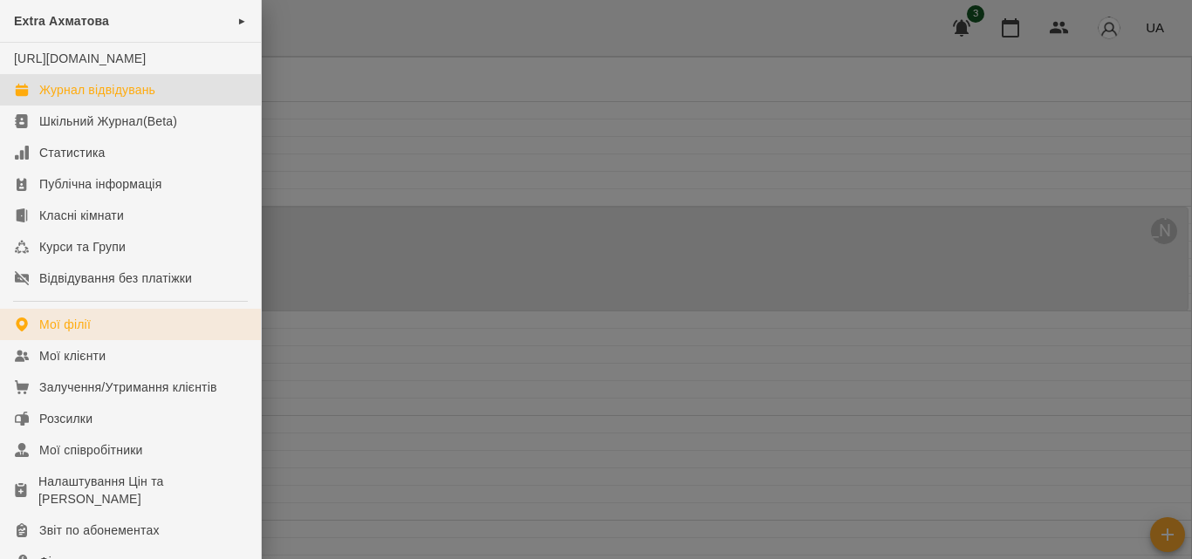
click at [58, 328] on link "Мої філії" at bounding box center [130, 324] width 261 height 31
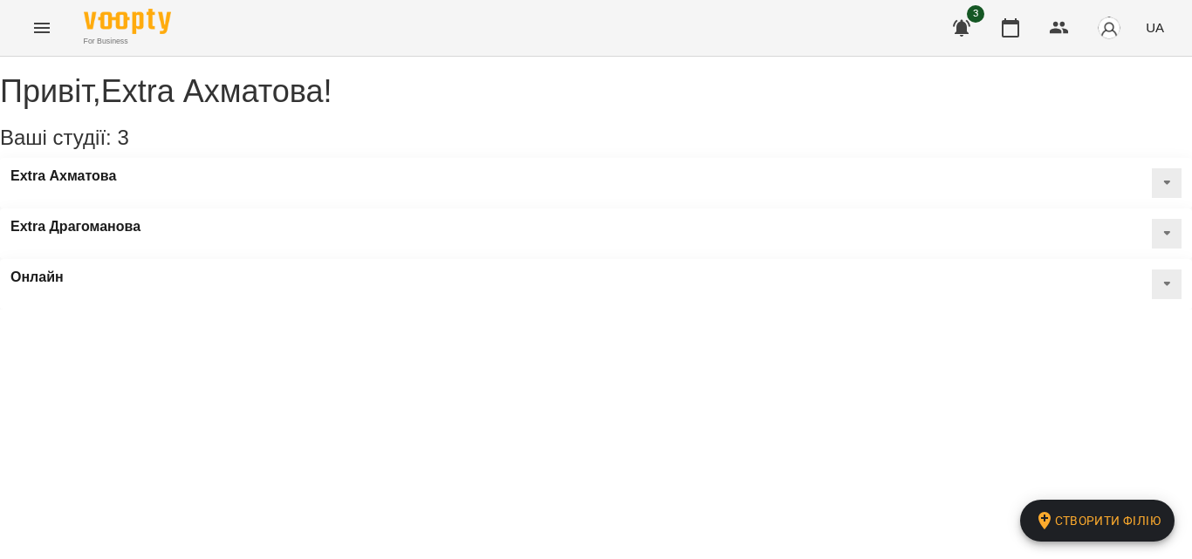
click at [52, 26] on button "Menu" at bounding box center [42, 28] width 42 height 42
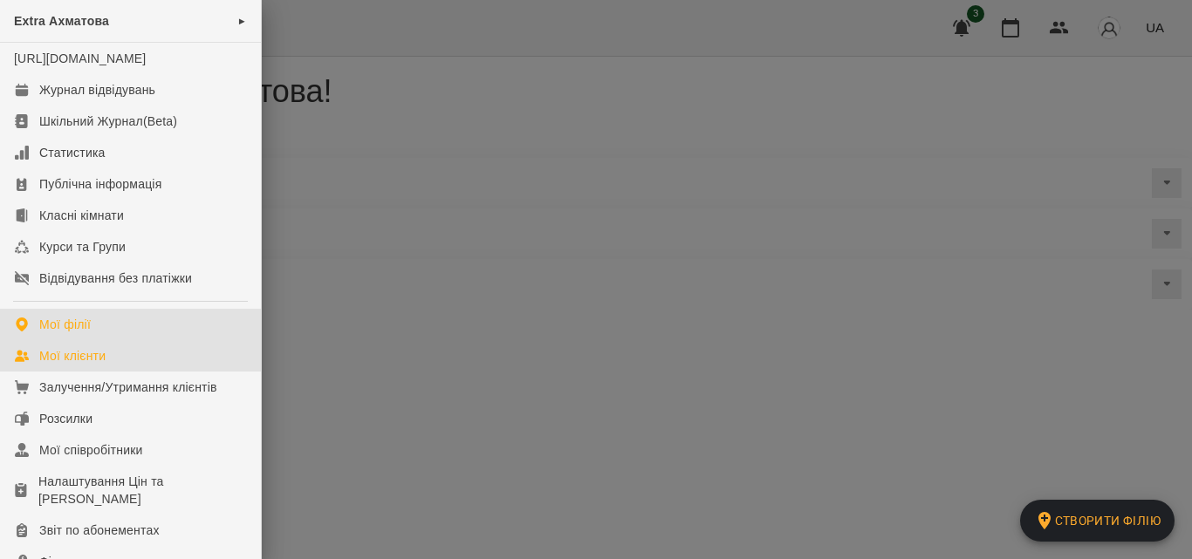
click at [93, 365] on div "Мої клієнти" at bounding box center [72, 355] width 66 height 17
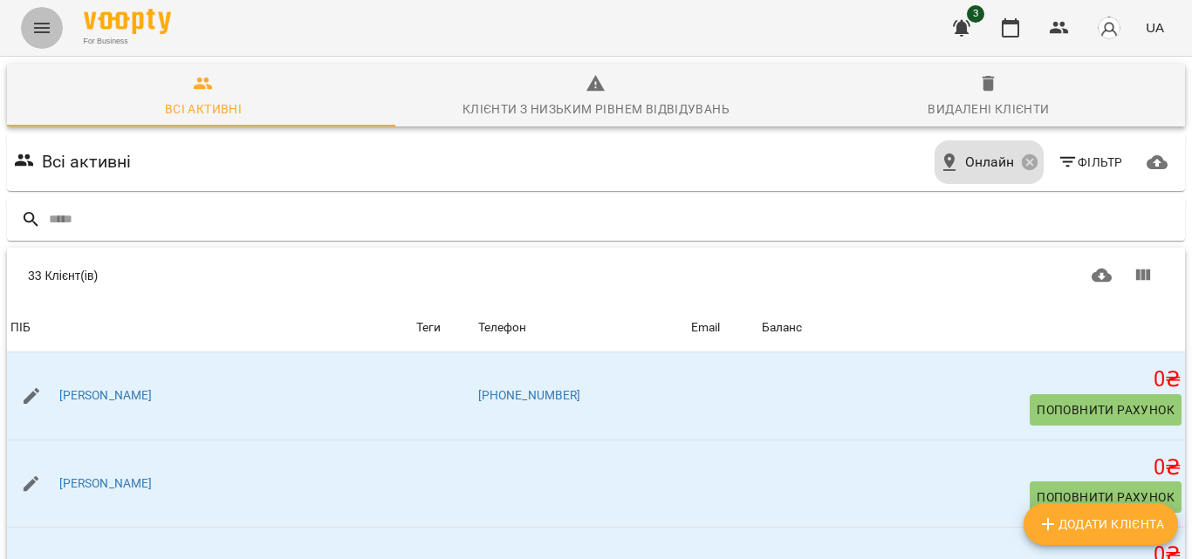
click at [50, 29] on icon "Menu" at bounding box center [41, 27] width 21 height 21
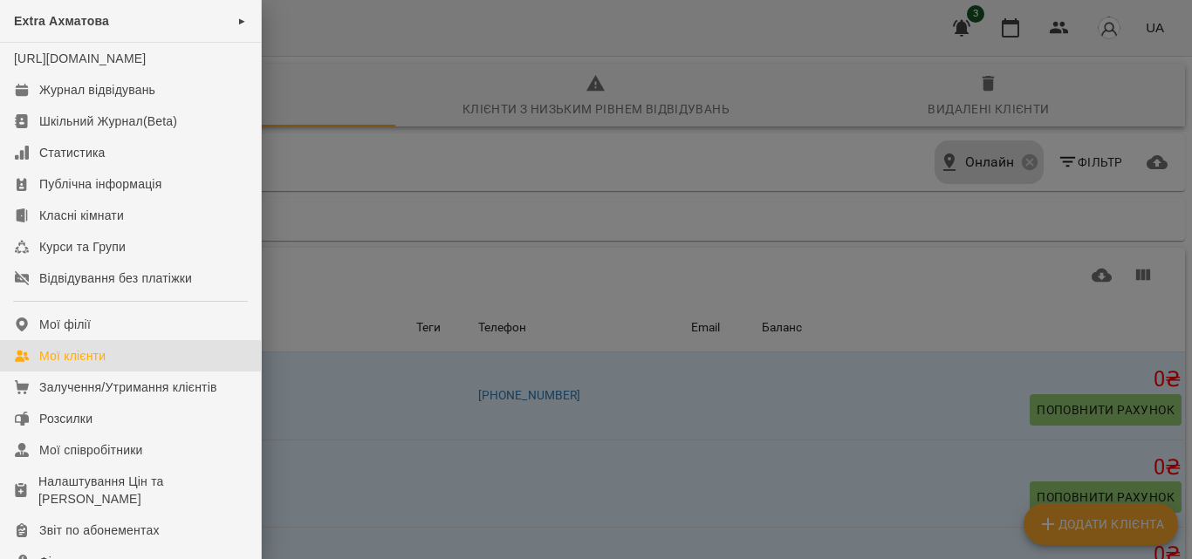
click at [297, 355] on div at bounding box center [596, 279] width 1192 height 559
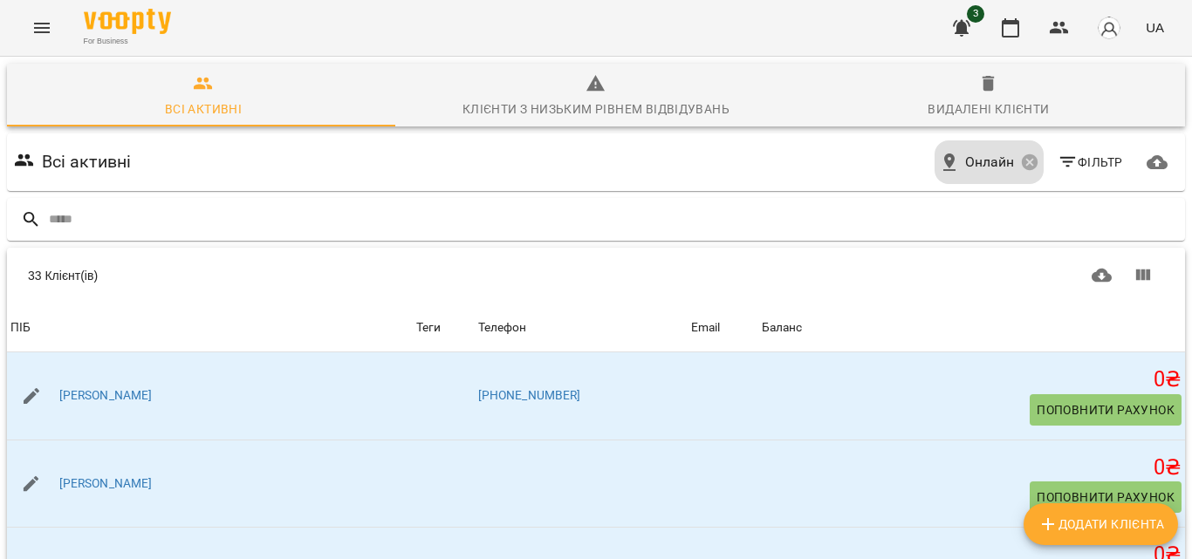
click at [38, 20] on icon "Menu" at bounding box center [41, 27] width 21 height 21
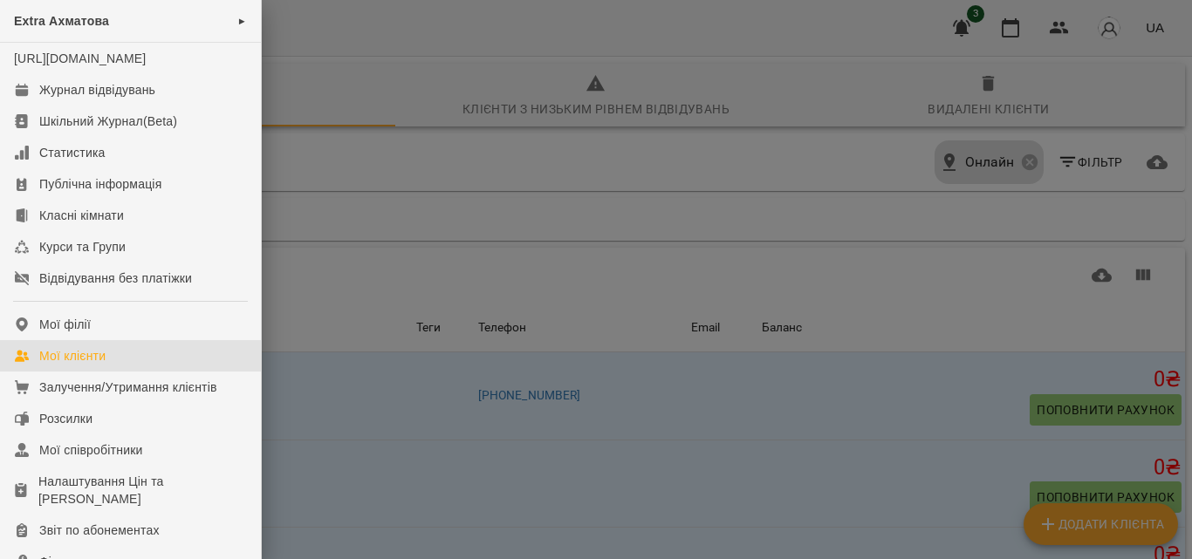
click at [89, 365] on div "Мої клієнти" at bounding box center [72, 355] width 66 height 17
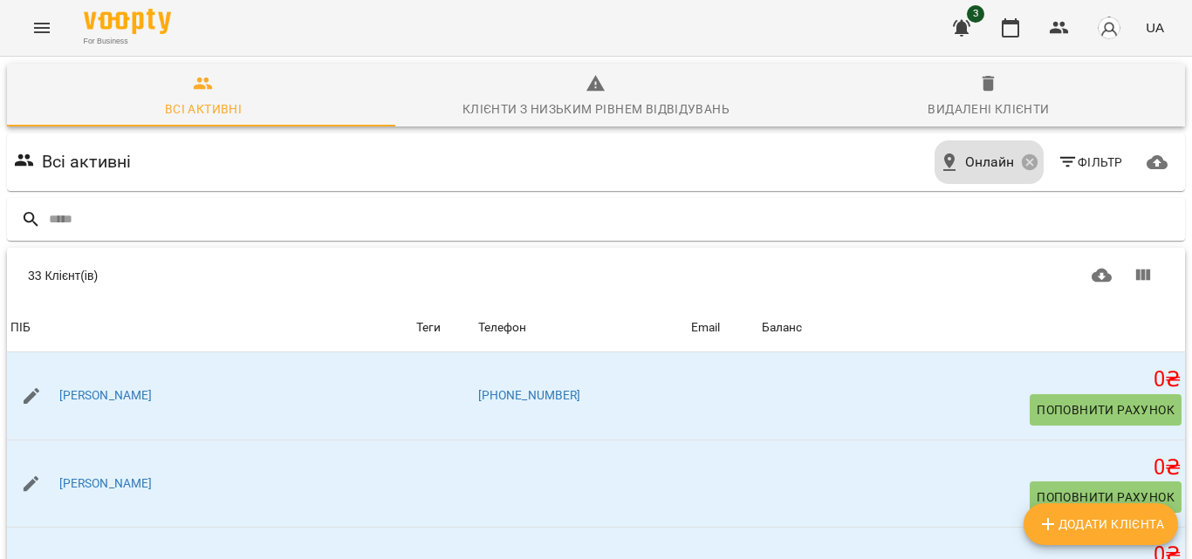
scroll to position [218, 0]
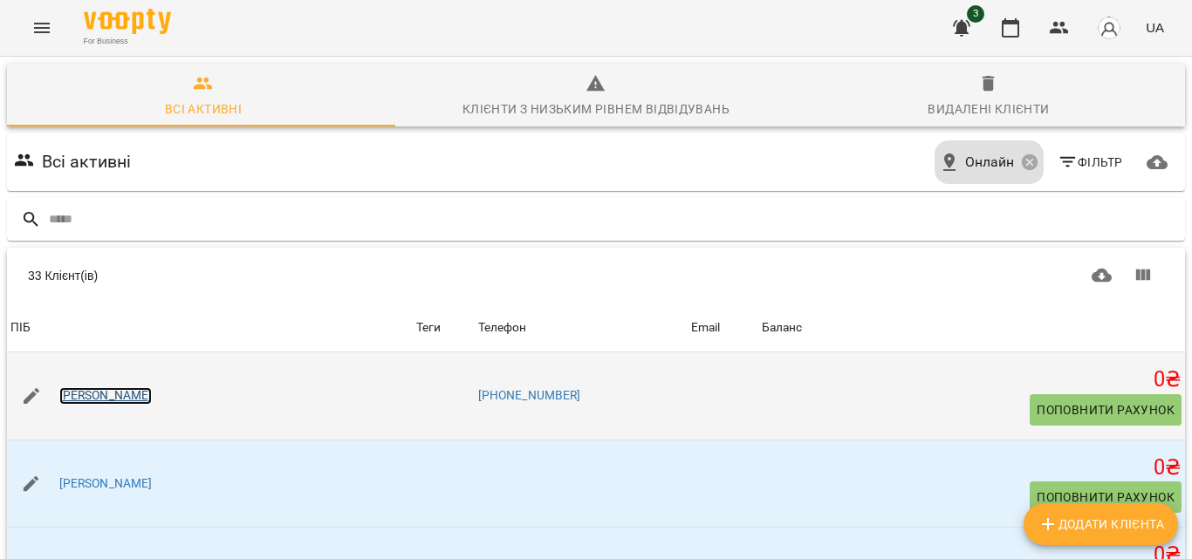
click at [88, 387] on link "[PERSON_NAME]" at bounding box center [105, 395] width 93 height 17
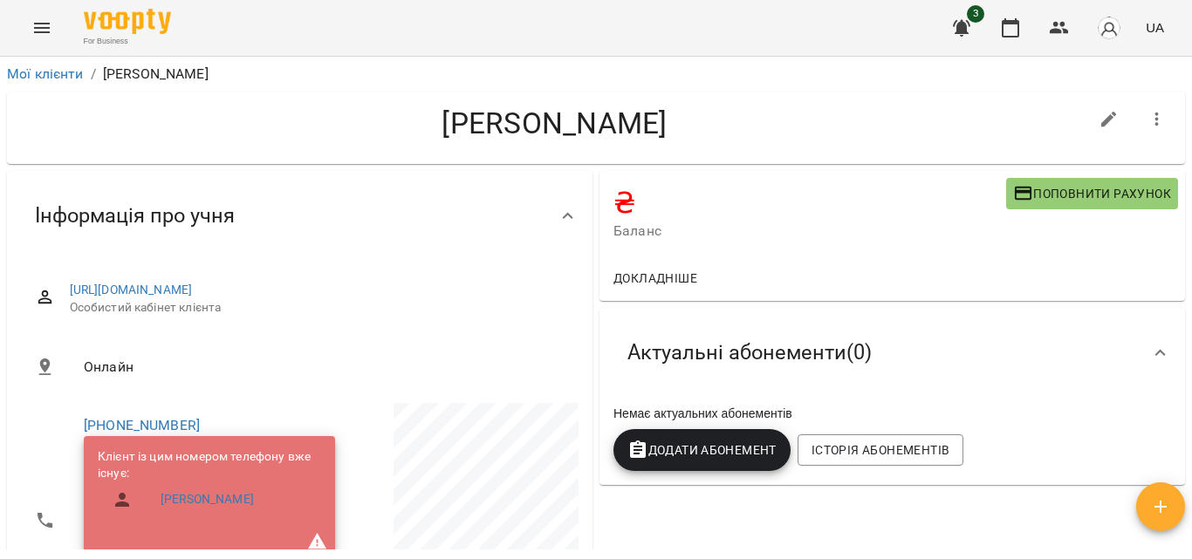
click at [1088, 124] on button "button" at bounding box center [1109, 120] width 42 height 42
select select "**"
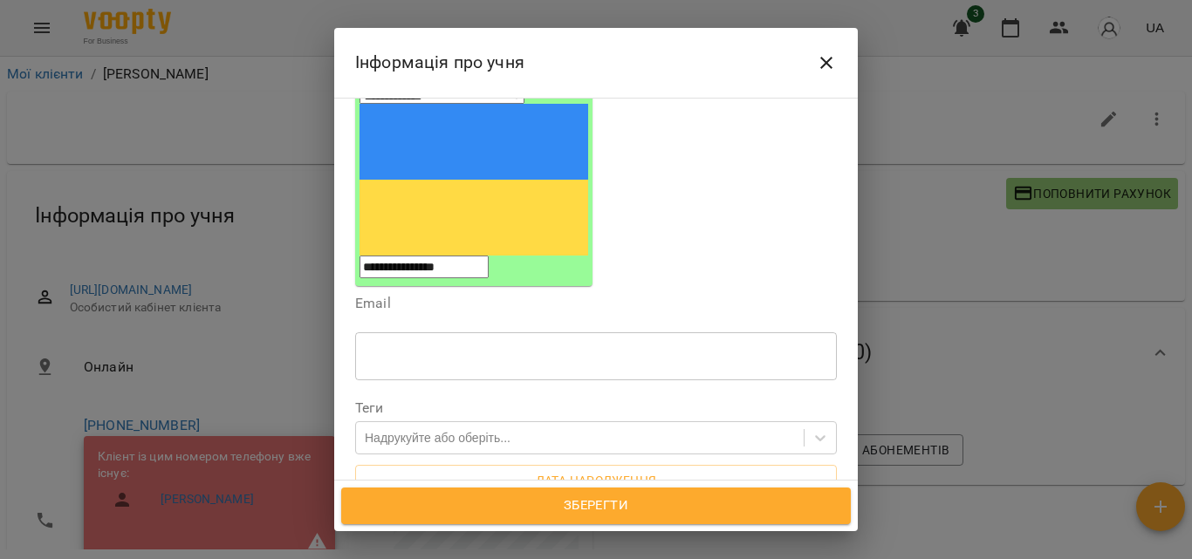
scroll to position [349, 0]
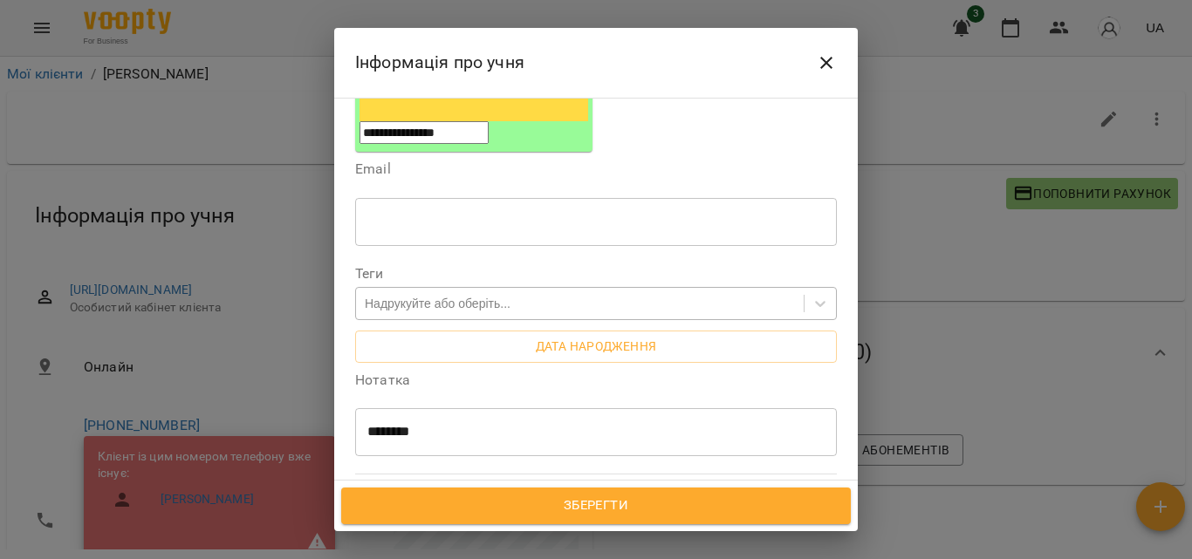
click at [617, 290] on div "Надрукуйте або оберіть..." at bounding box center [580, 304] width 448 height 29
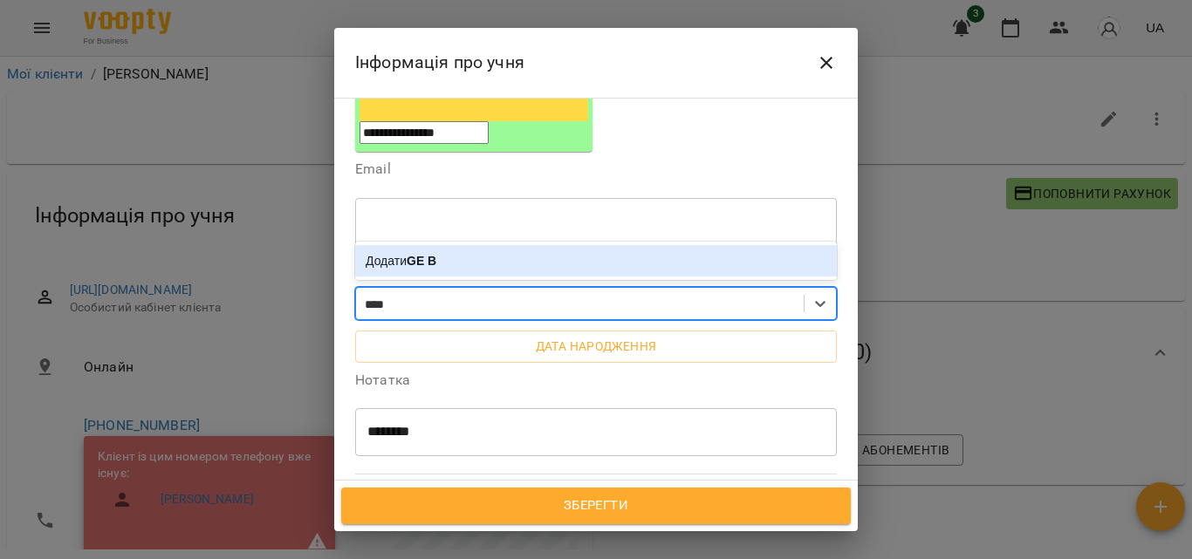
type input "*****"
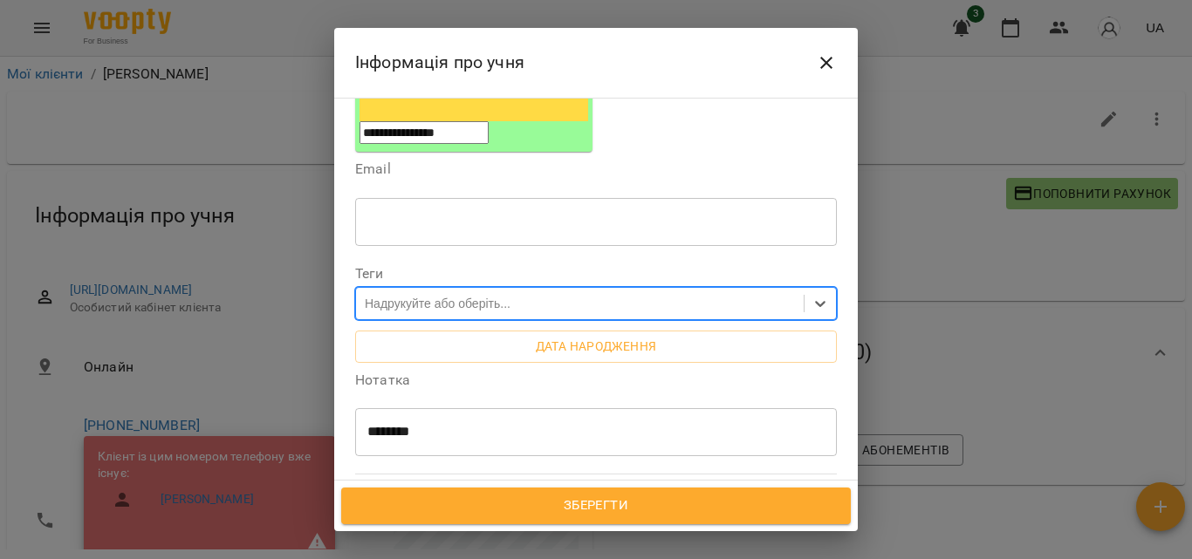
click at [567, 290] on div "Надрукуйте або оберіть..." at bounding box center [580, 304] width 448 height 29
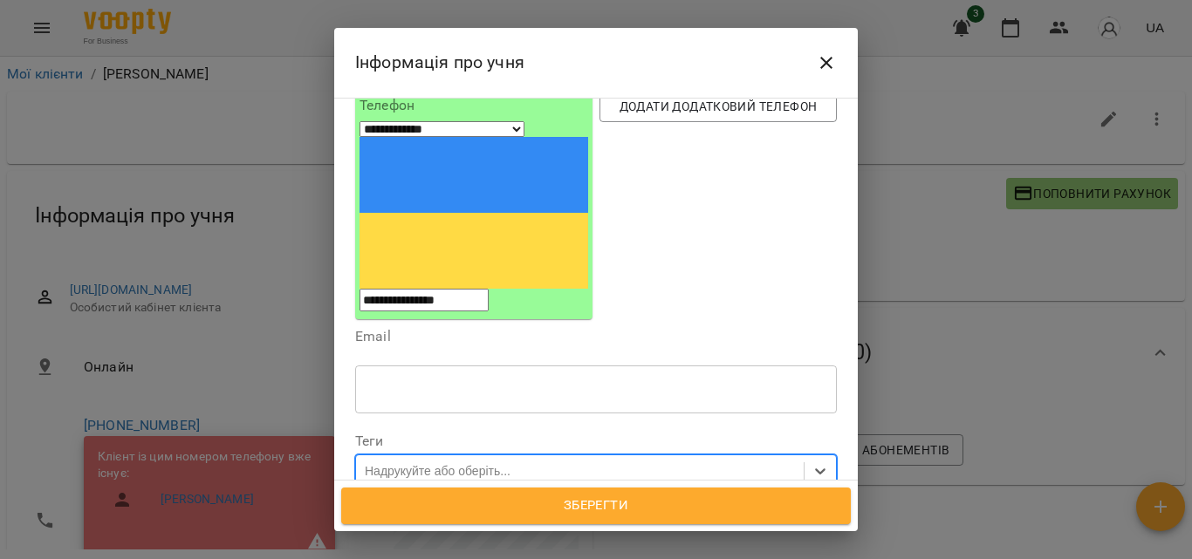
scroll to position [175, 0]
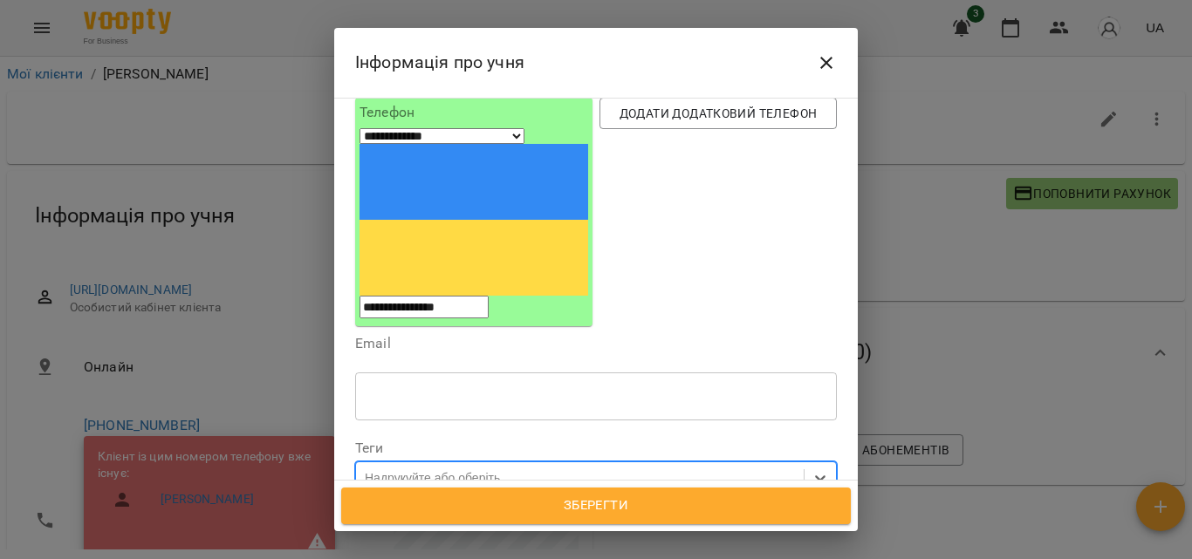
click at [505, 469] on div "Надрукуйте або оберіть..." at bounding box center [438, 477] width 146 height 17
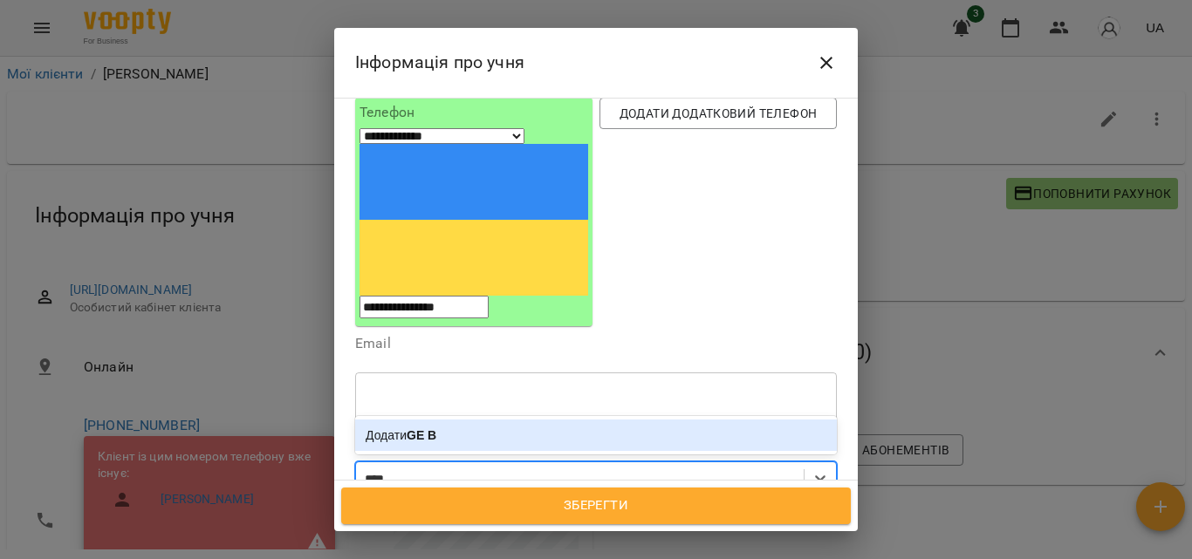
type input "*****"
click at [367, 420] on div "Додати GE B2" at bounding box center [596, 435] width 482 height 31
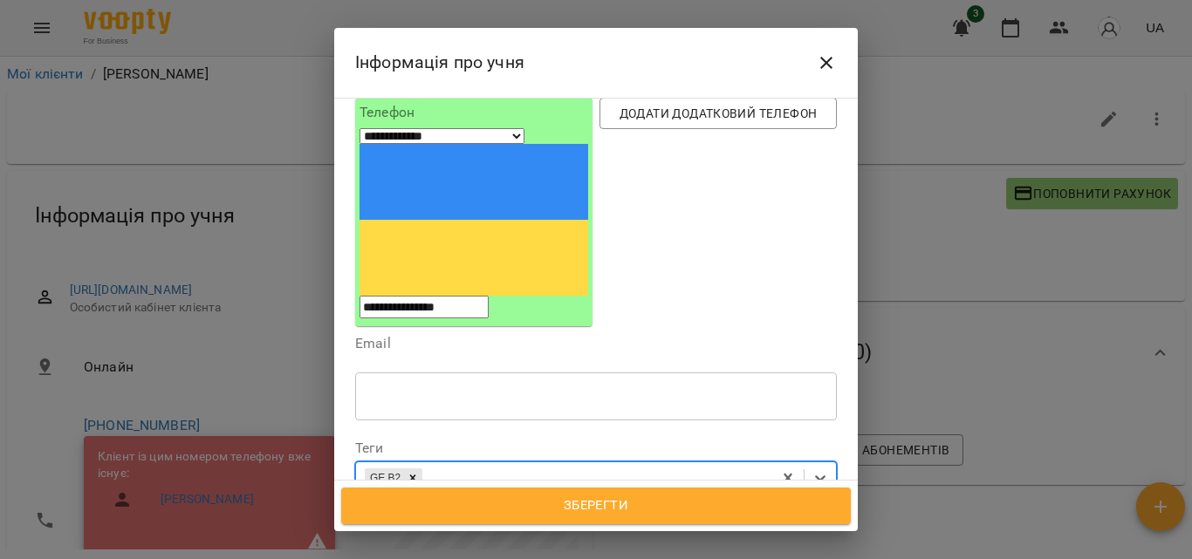
click at [593, 500] on span "Зберегти" at bounding box center [595, 506] width 471 height 23
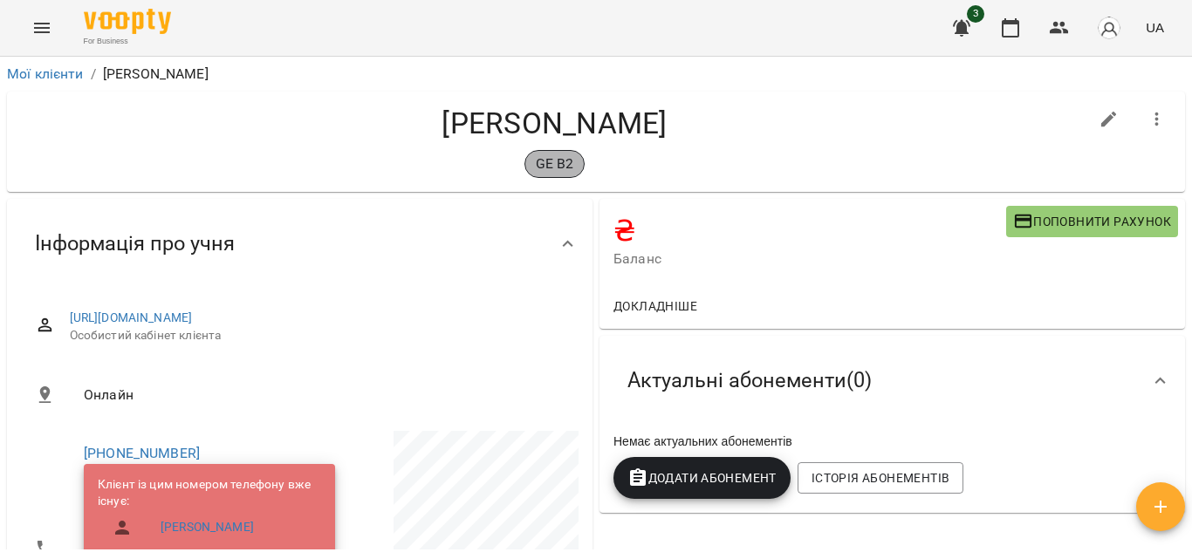
click at [546, 173] on p "GE B2" at bounding box center [555, 164] width 38 height 21
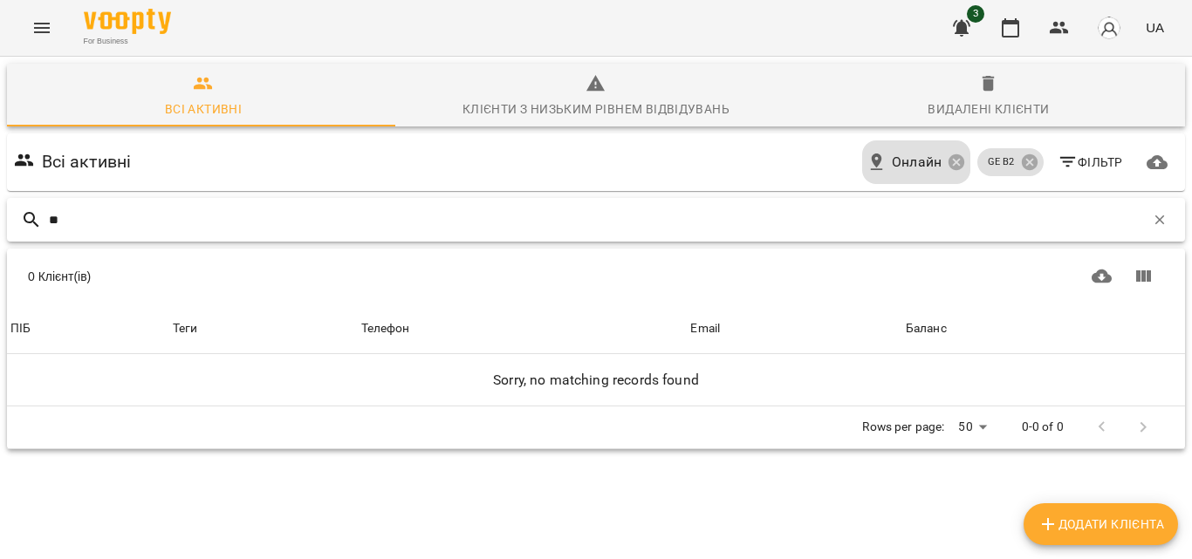
type input "*"
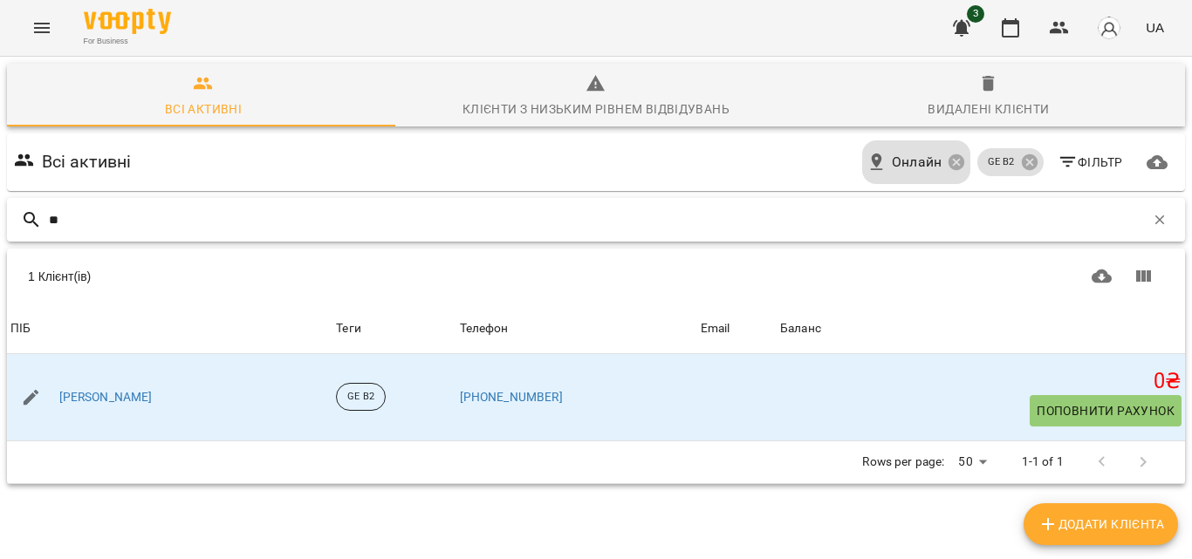
type input "*"
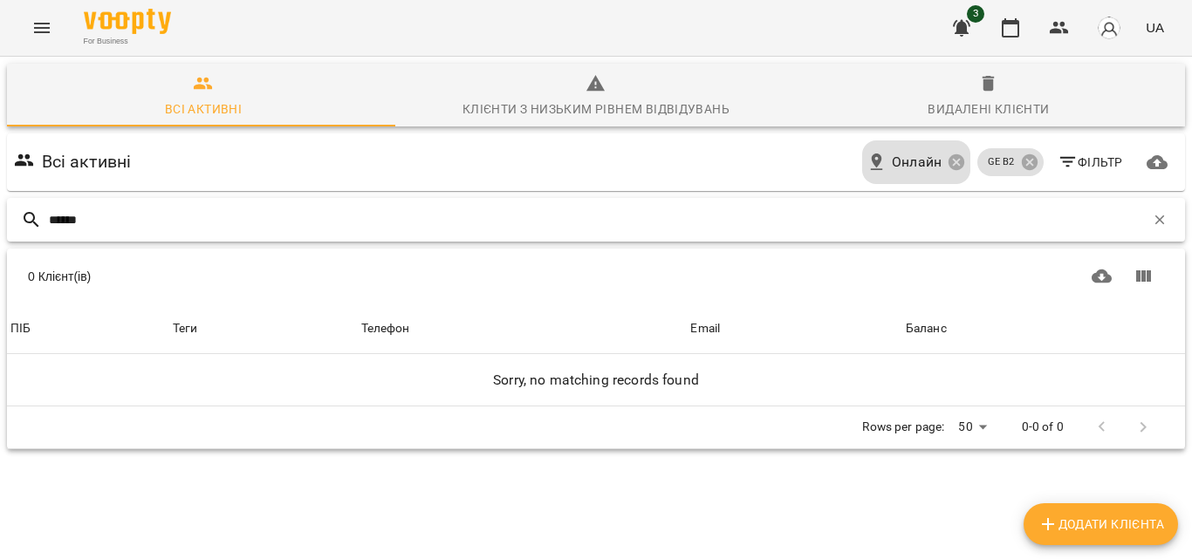
type input "******"
drag, startPoint x: 64, startPoint y: 218, endPoint x: 133, endPoint y: 219, distance: 68.9
click at [133, 219] on div "******" at bounding box center [596, 220] width 1178 height 44
drag, startPoint x: 133, startPoint y: 219, endPoint x: 0, endPoint y: 221, distance: 132.6
click at [0, 221] on div "Всі активні Клієнти з низьким рівнем відвідувань Видалені клієнти Всі активні О…" at bounding box center [596, 317] width 1199 height 529
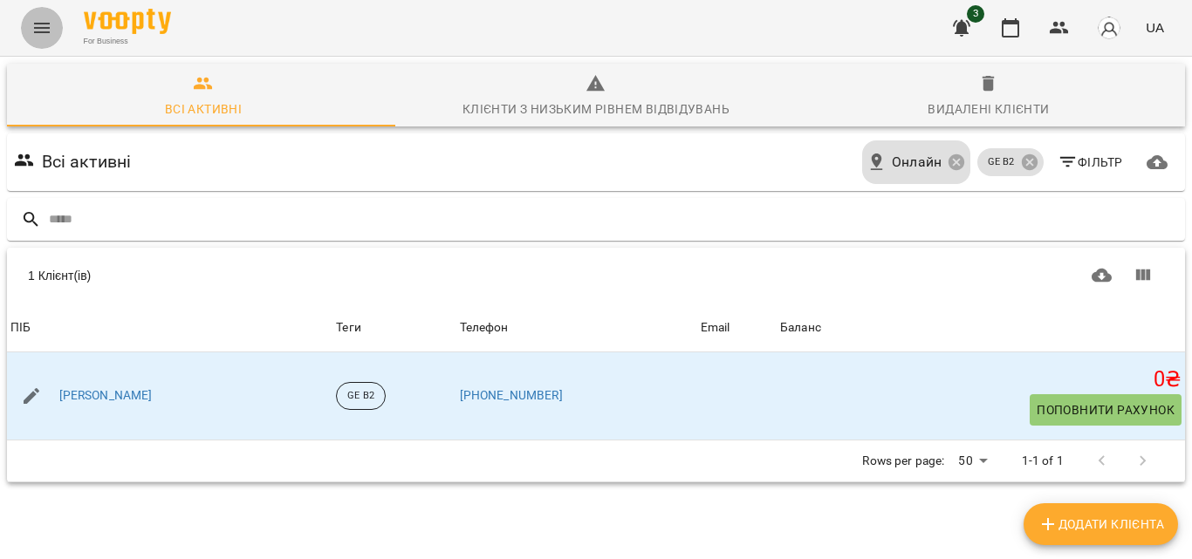
click at [41, 31] on icon "Menu" at bounding box center [41, 27] width 21 height 21
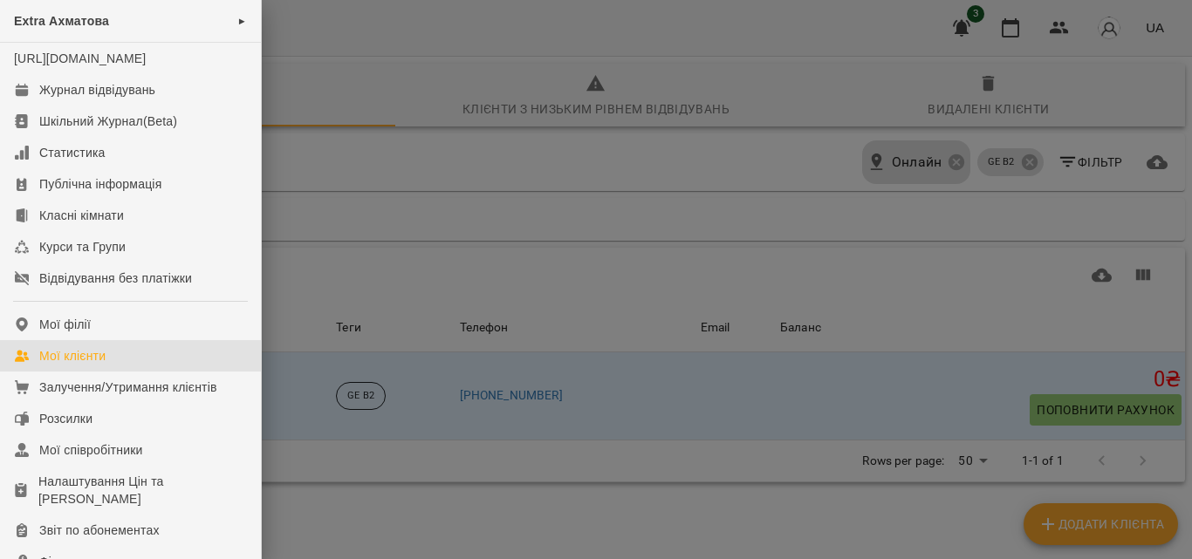
click at [85, 364] on link "Мої клієнти" at bounding box center [130, 355] width 261 height 31
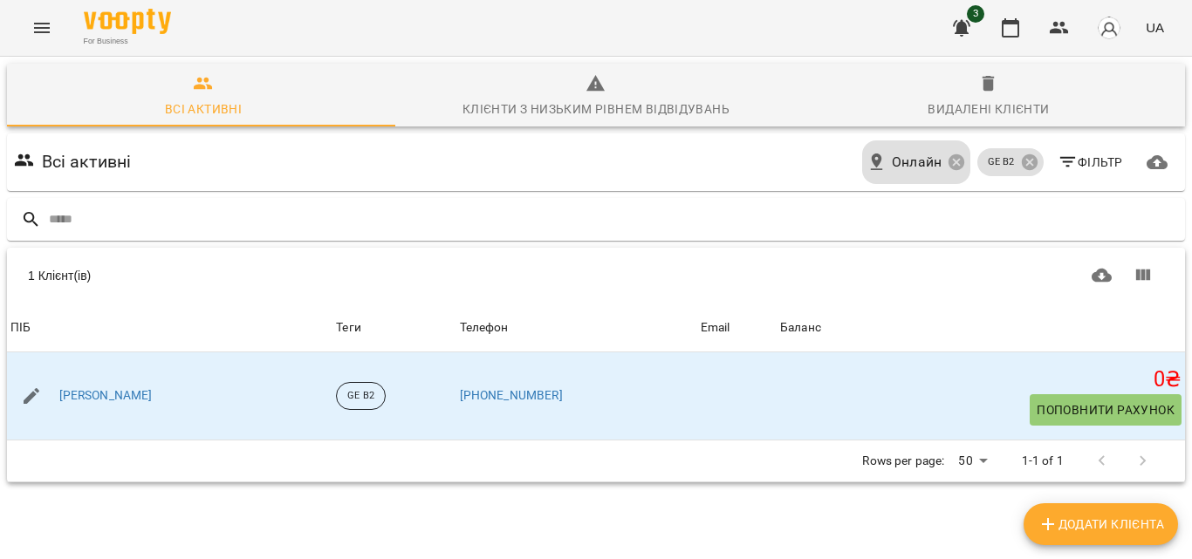
scroll to position [77, 0]
click at [1020, 153] on icon at bounding box center [1029, 162] width 19 height 19
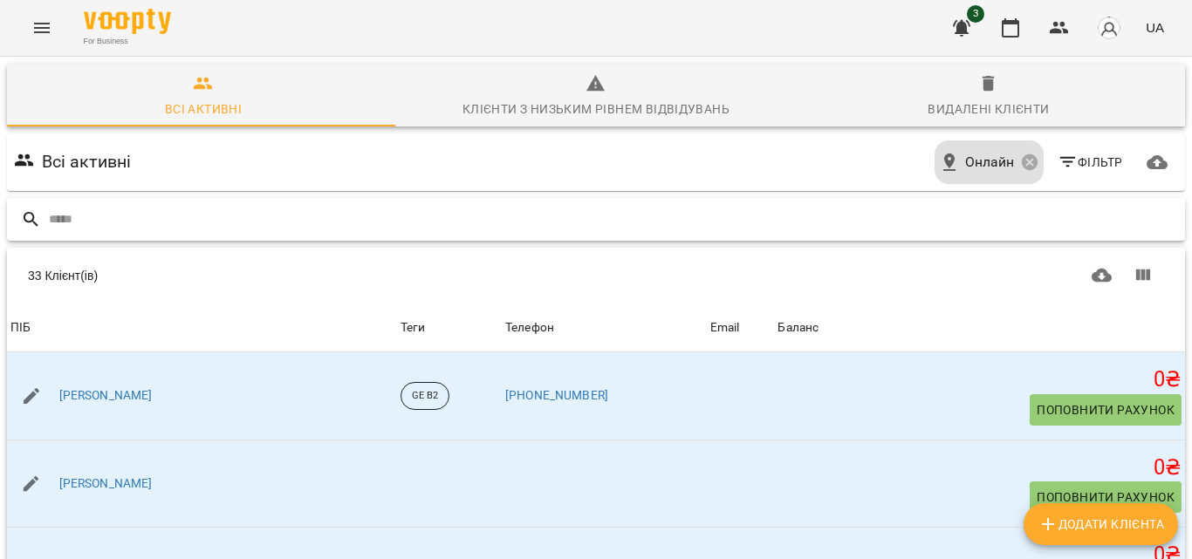
click at [383, 205] on input "text" at bounding box center [613, 219] width 1129 height 29
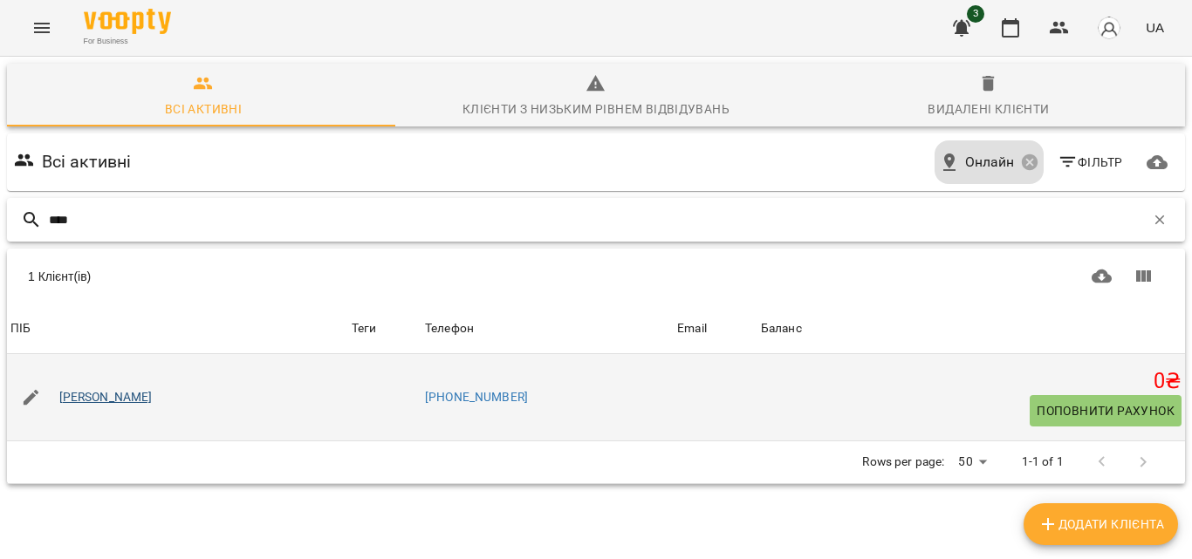
type input "****"
click at [122, 389] on link "[PERSON_NAME]" at bounding box center [105, 397] width 93 height 17
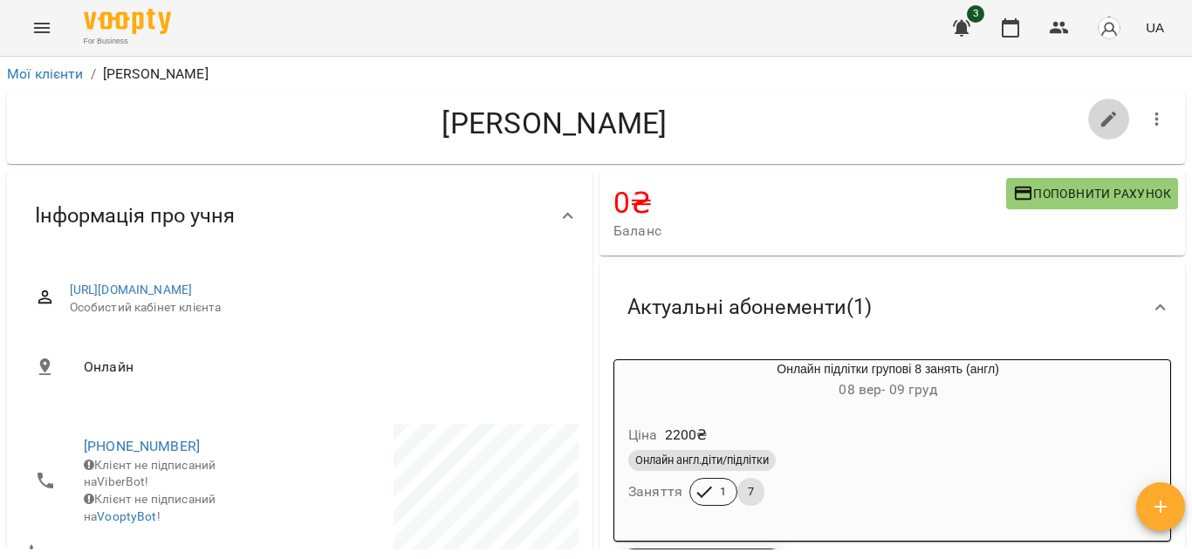
click at [1104, 118] on icon "button" at bounding box center [1109, 119] width 21 height 21
select select "**"
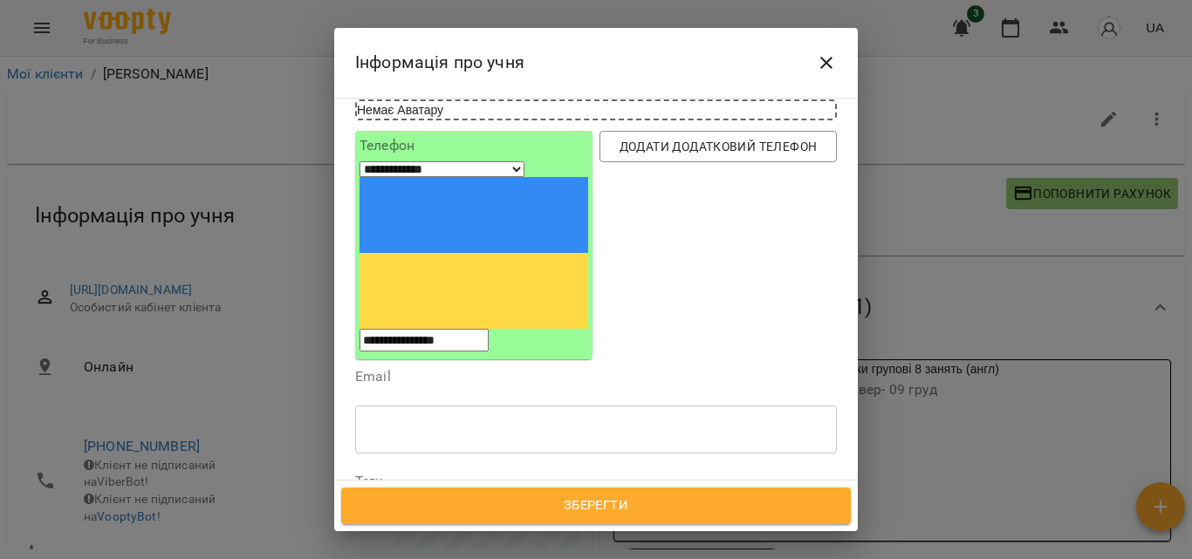
scroll to position [349, 0]
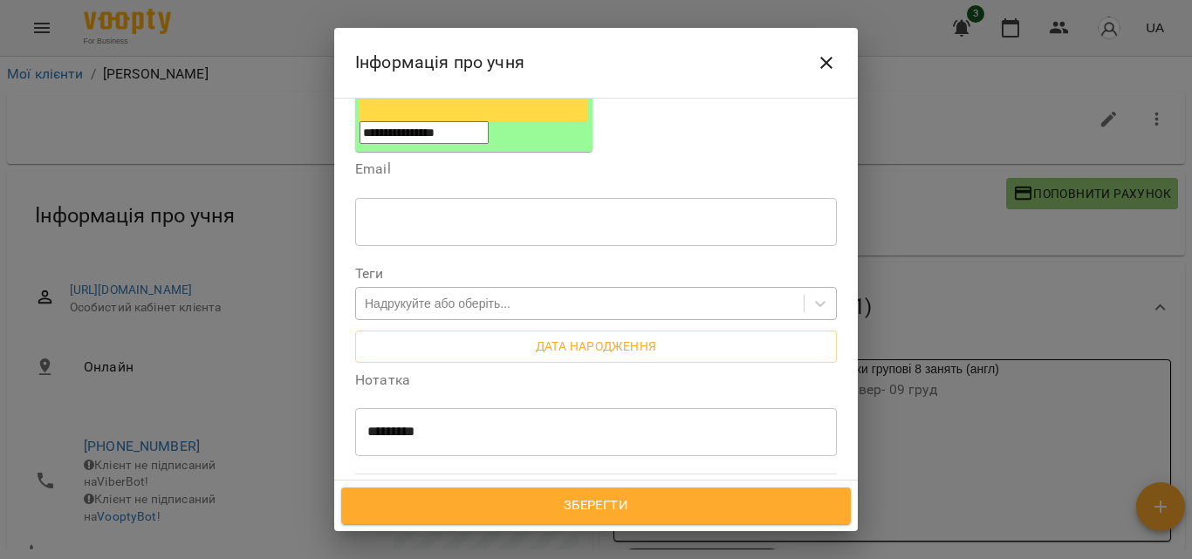
click at [439, 295] on div "Надрукуйте або оберіть..." at bounding box center [438, 303] width 146 height 17
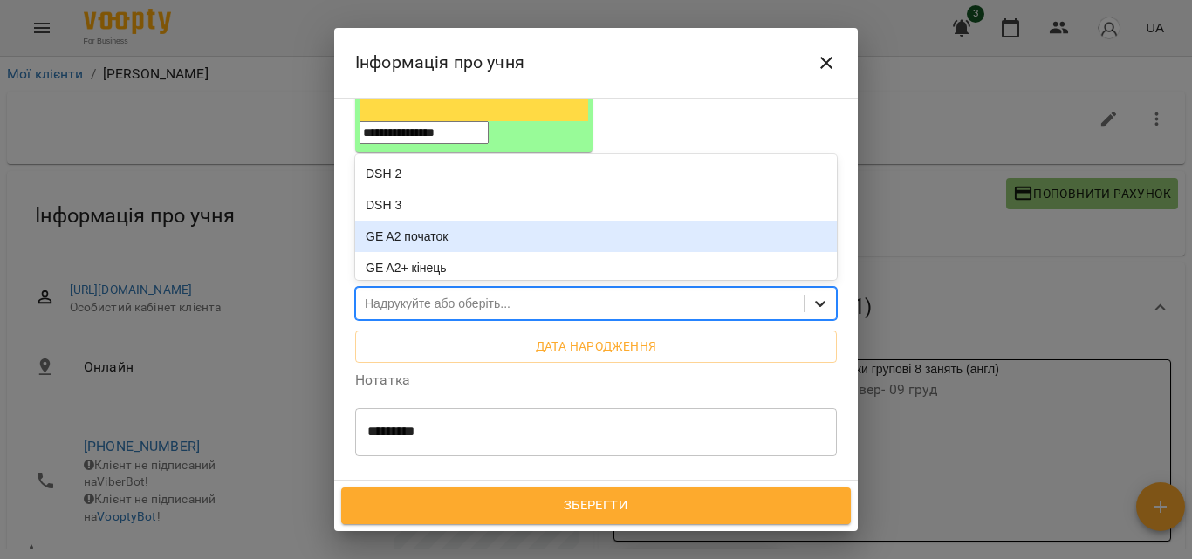
click at [812, 295] on icon at bounding box center [820, 303] width 17 height 17
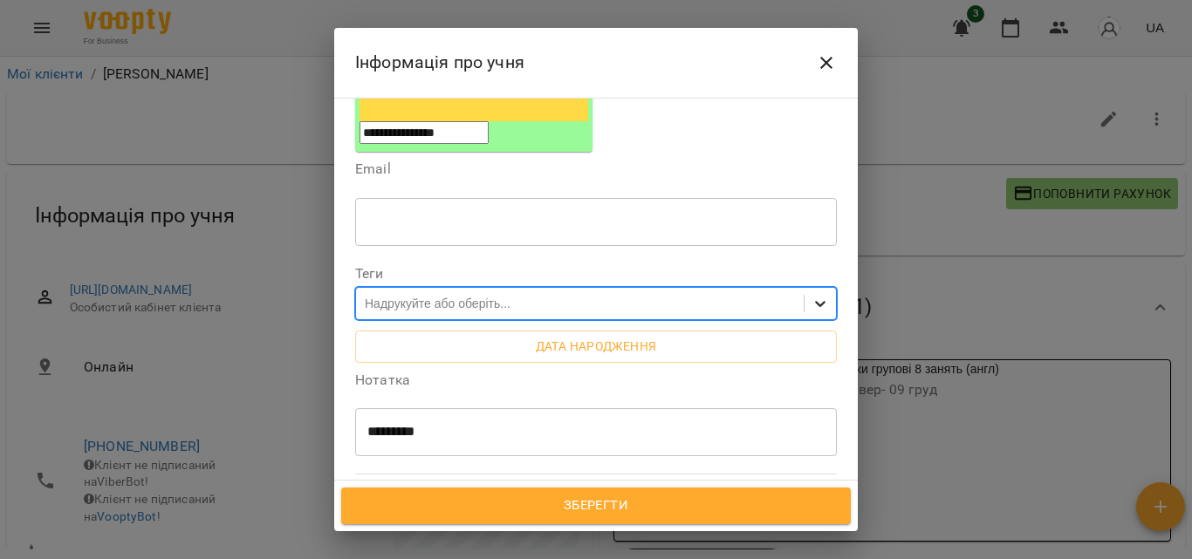
scroll to position [262, 0]
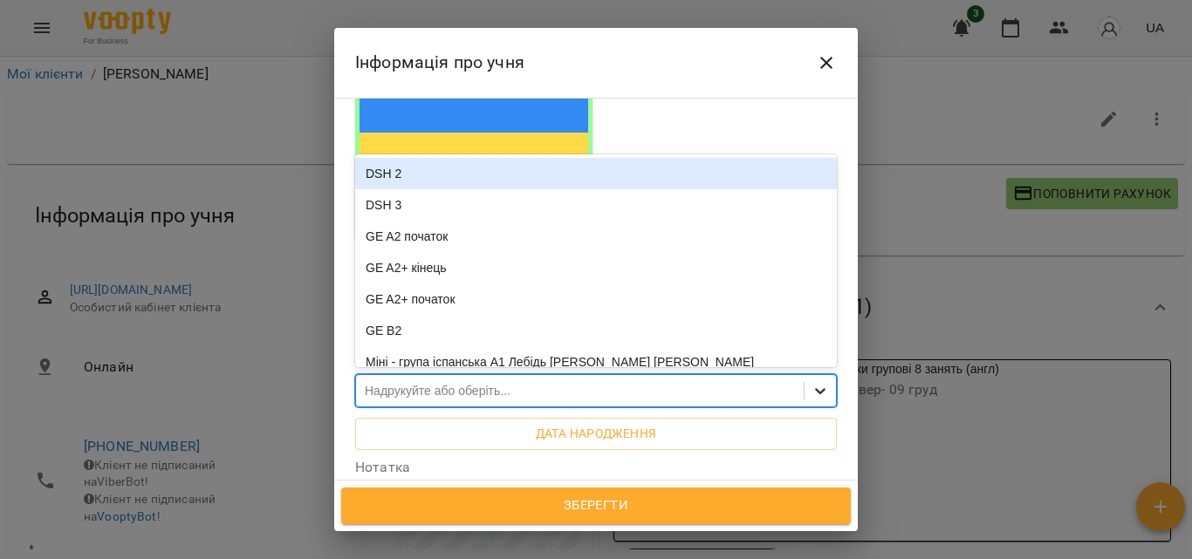
click at [815, 389] on icon at bounding box center [820, 392] width 10 height 6
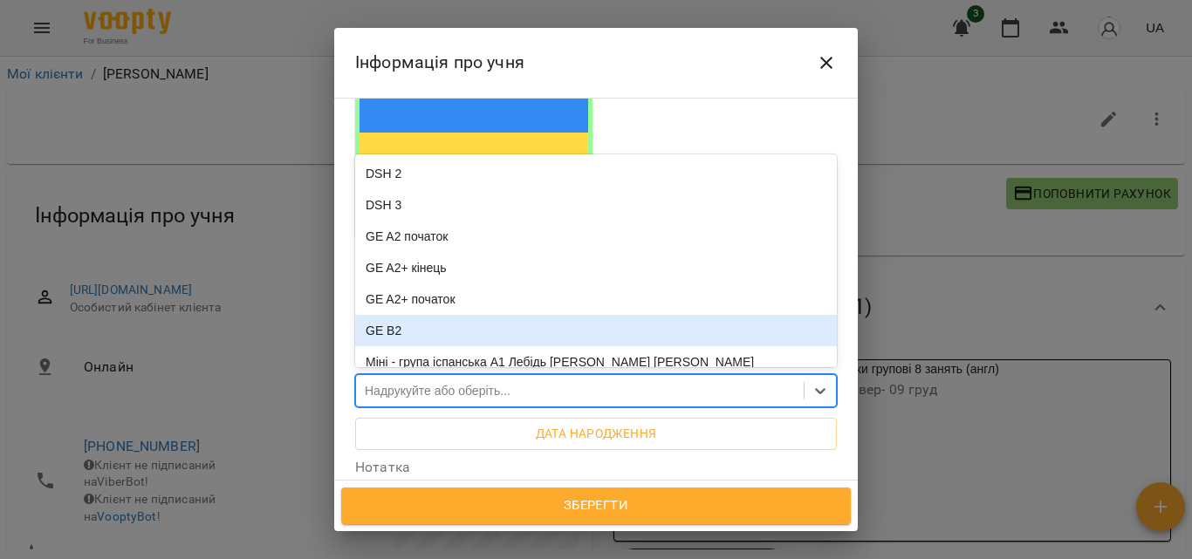
click at [462, 315] on div "GE B2" at bounding box center [596, 330] width 482 height 31
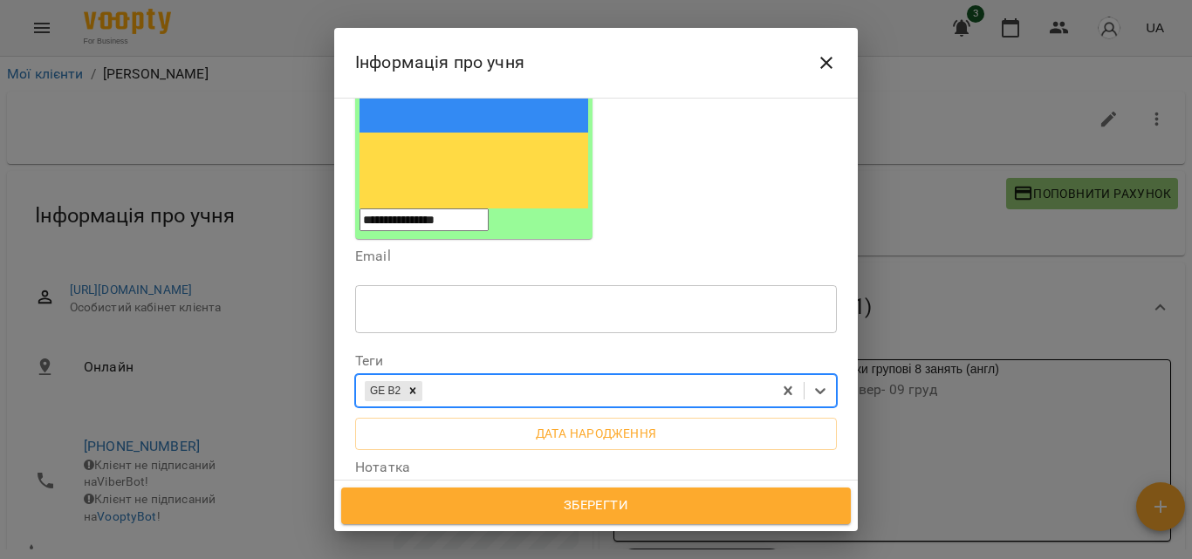
click at [596, 499] on span "Зберегти" at bounding box center [595, 506] width 471 height 23
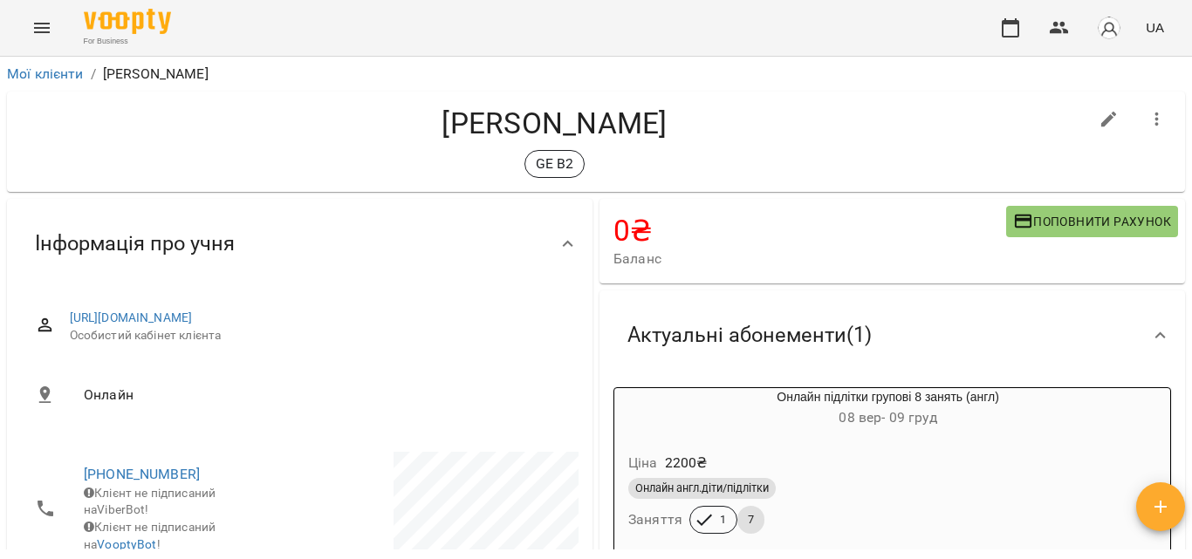
click at [1099, 120] on icon "button" at bounding box center [1109, 119] width 21 height 21
select select "**"
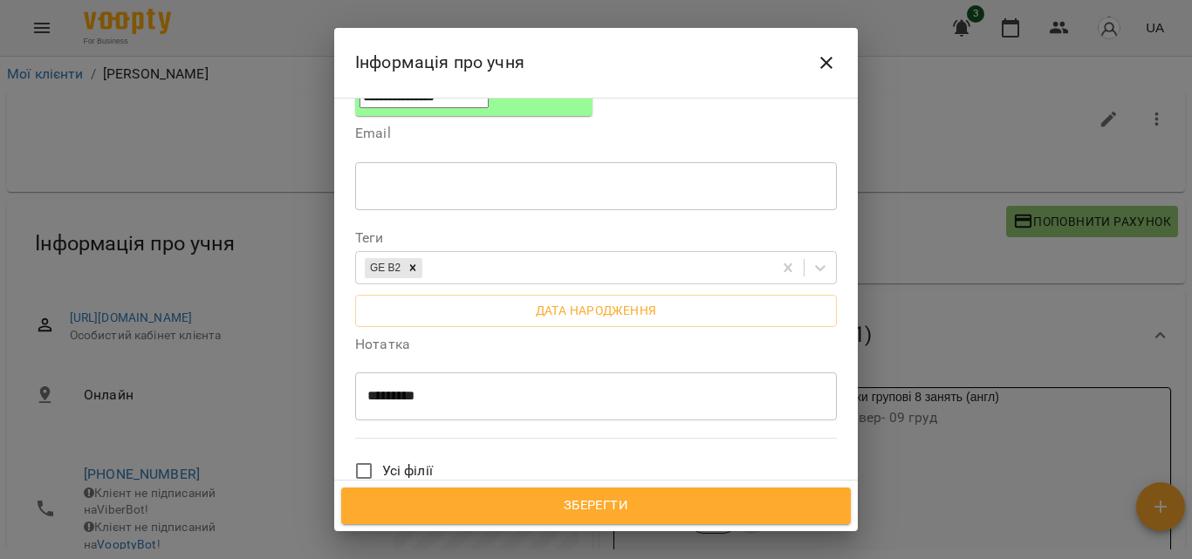
scroll to position [436, 0]
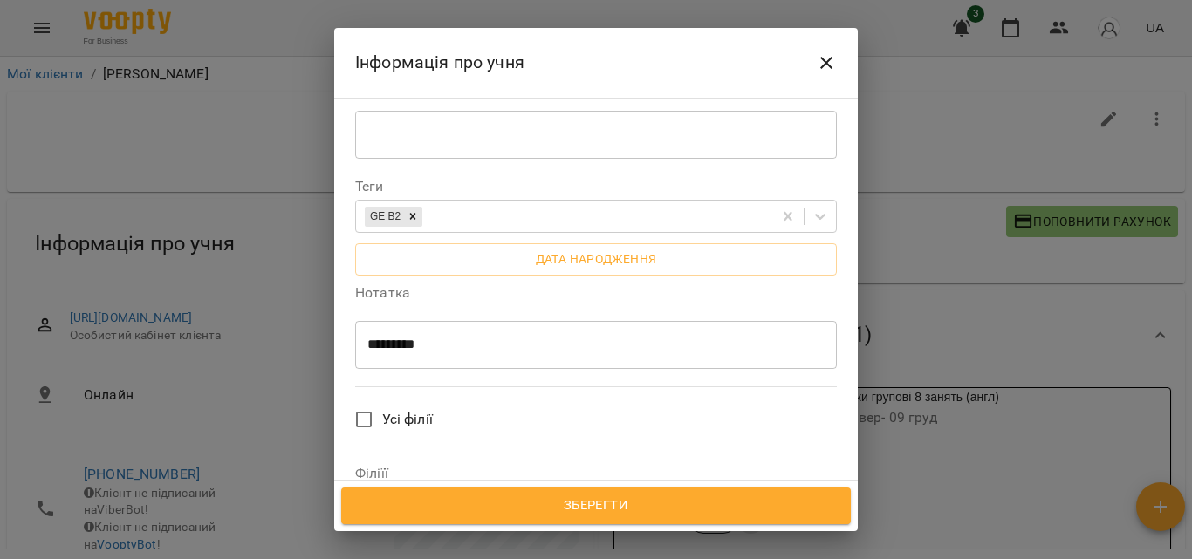
click at [830, 59] on icon "Close" at bounding box center [826, 63] width 12 height 12
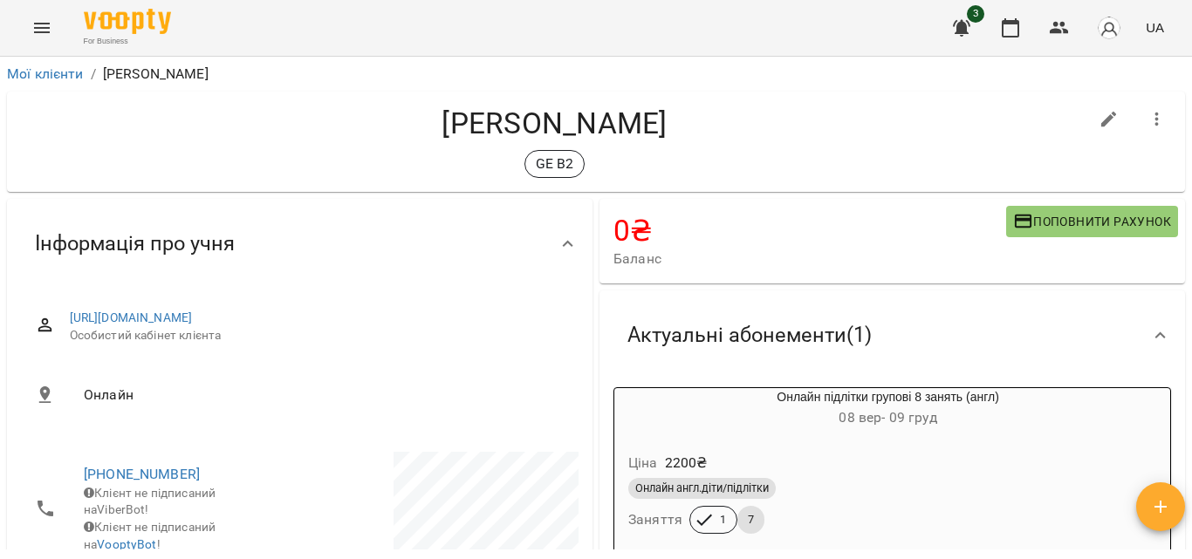
click at [28, 27] on button "Menu" at bounding box center [42, 28] width 42 height 42
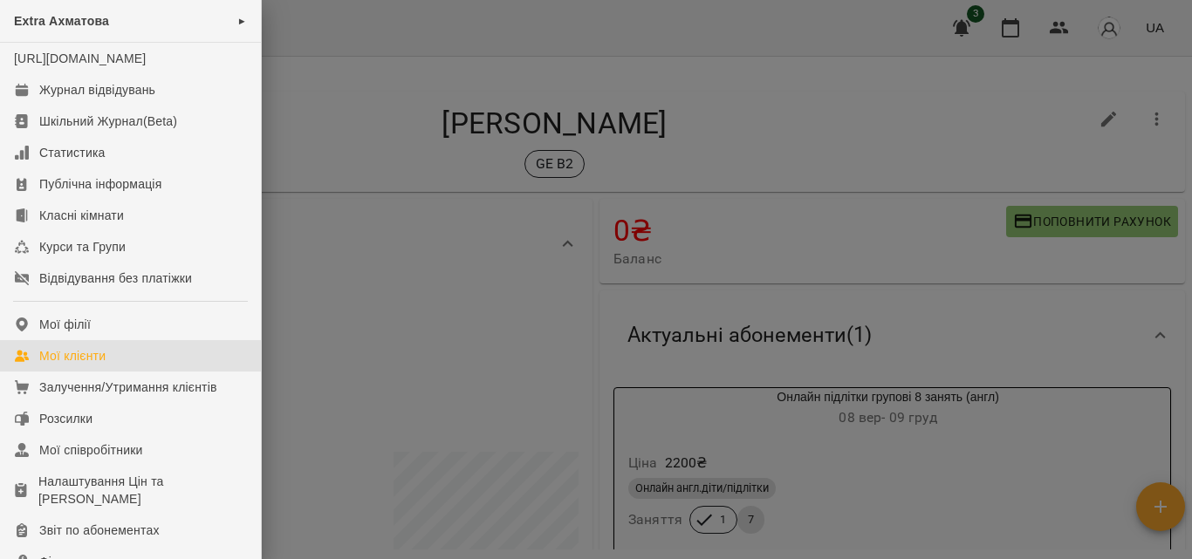
click at [79, 365] on div "Мої клієнти" at bounding box center [72, 355] width 66 height 17
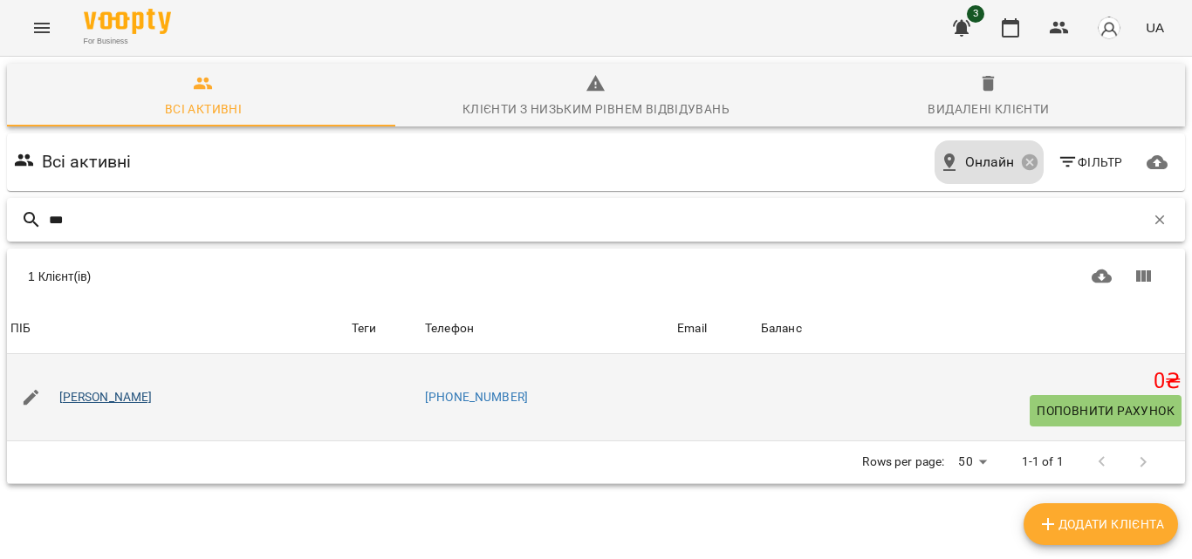
type input "***"
click at [153, 394] on link "[PERSON_NAME]" at bounding box center [105, 397] width 93 height 17
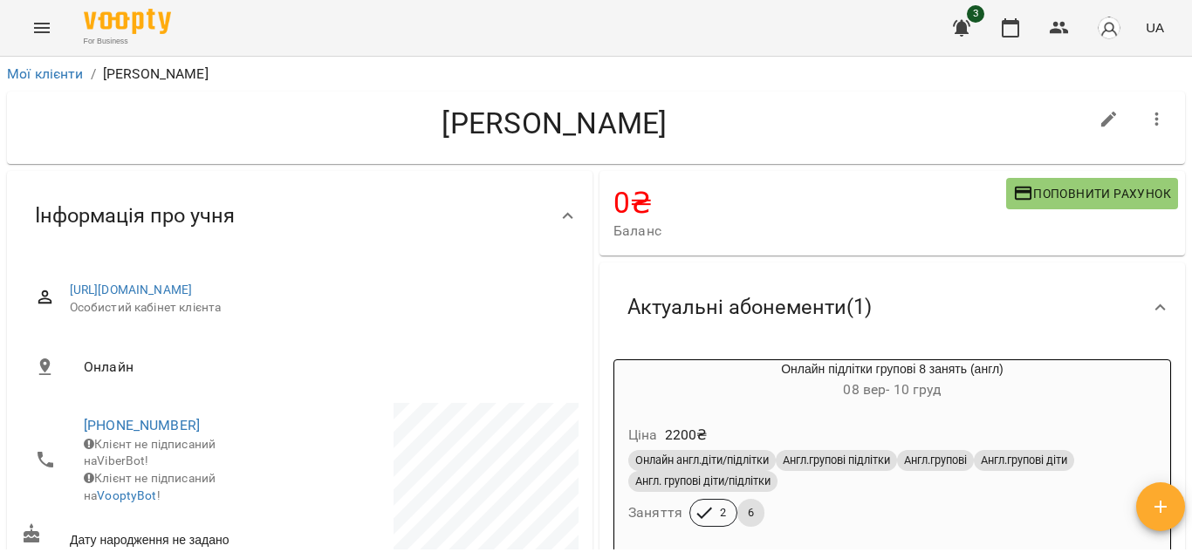
click at [1099, 117] on icon "button" at bounding box center [1109, 119] width 21 height 21
select select "**"
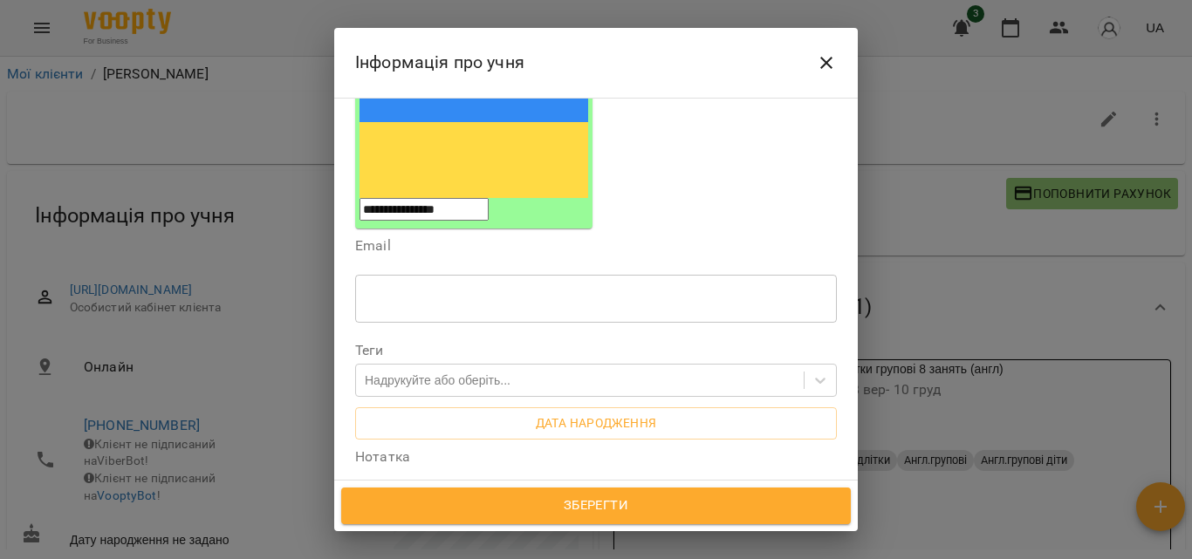
scroll to position [349, 0]
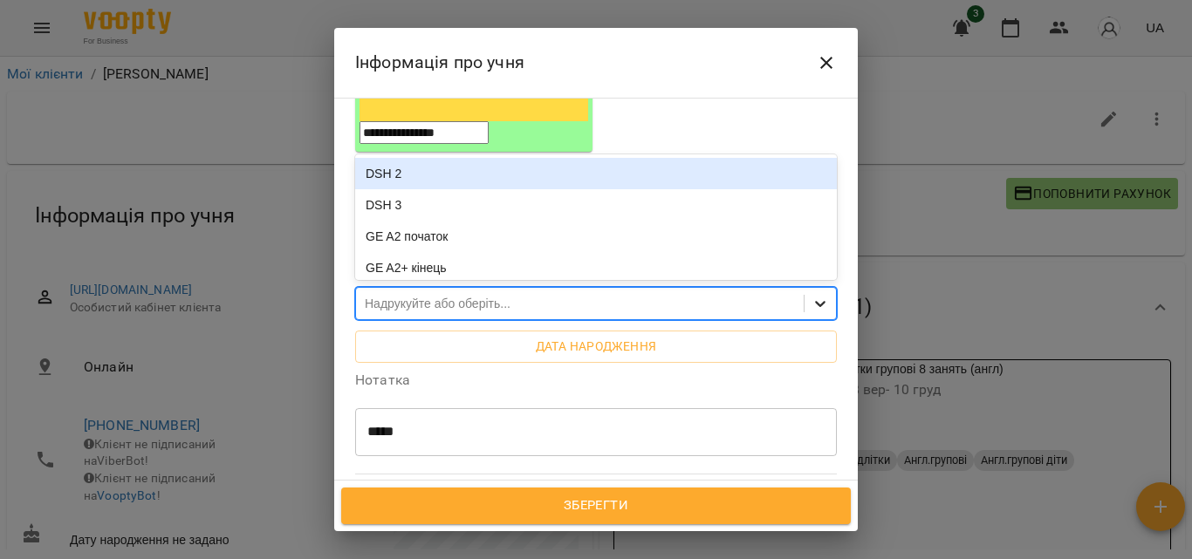
click at [812, 295] on icon at bounding box center [820, 303] width 17 height 17
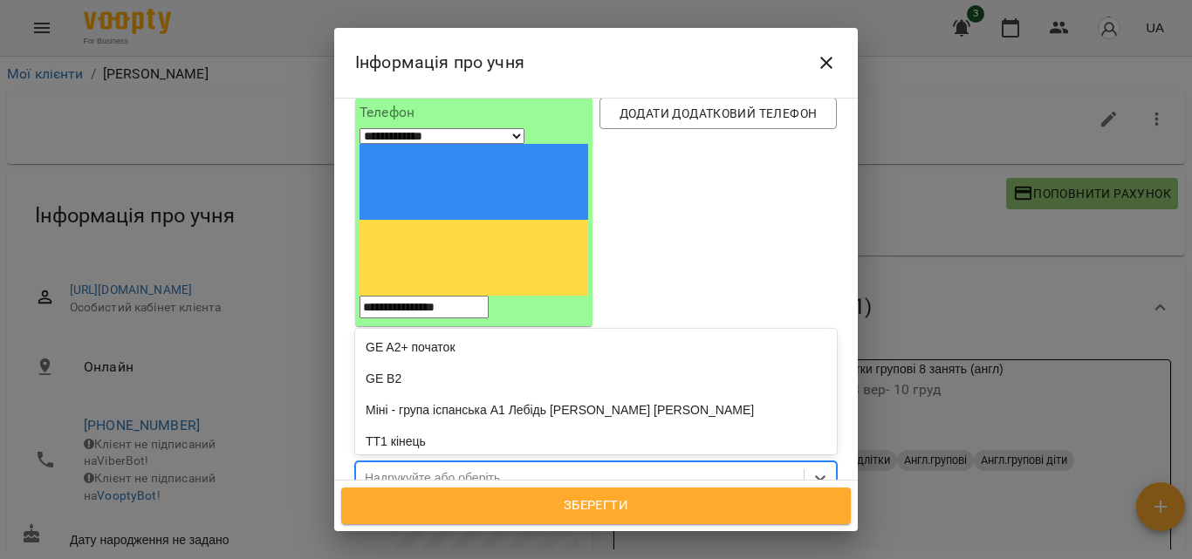
scroll to position [132, 0]
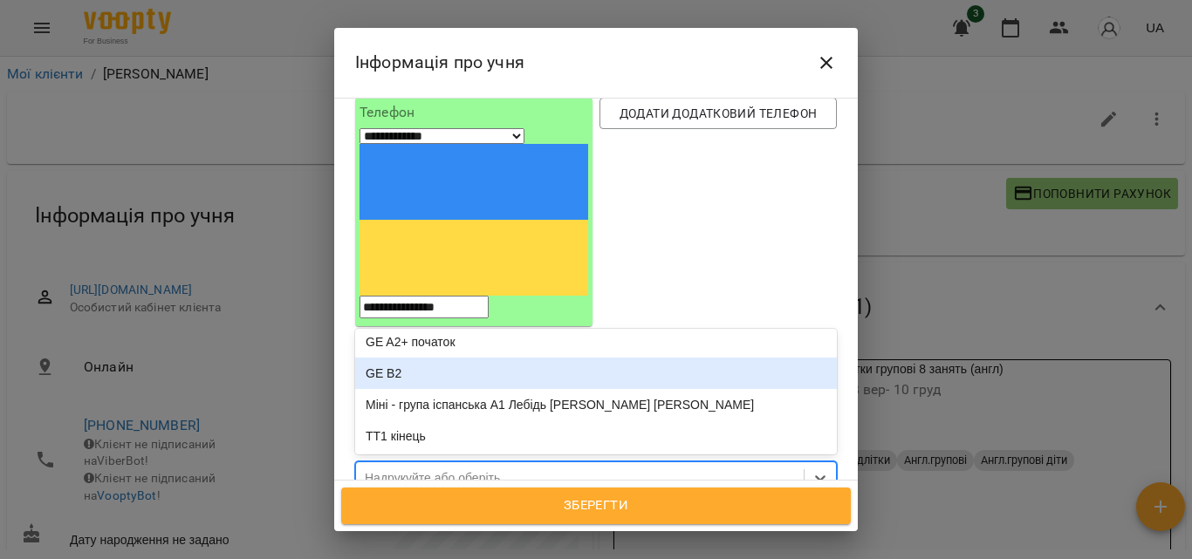
click at [434, 358] on div "GE B2" at bounding box center [596, 373] width 482 height 31
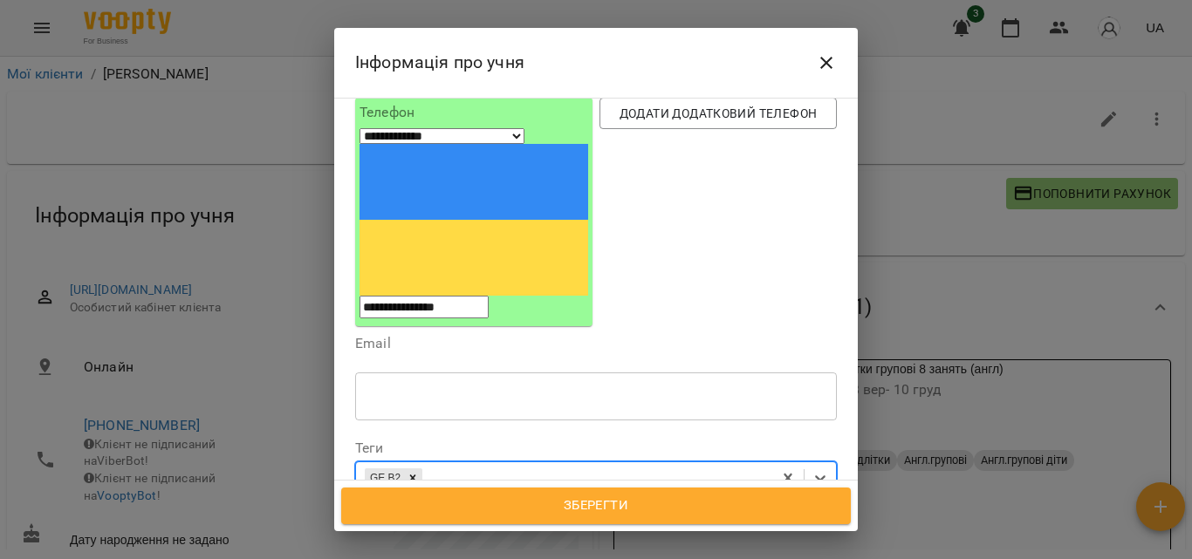
click at [606, 509] on span "Зберегти" at bounding box center [595, 506] width 471 height 23
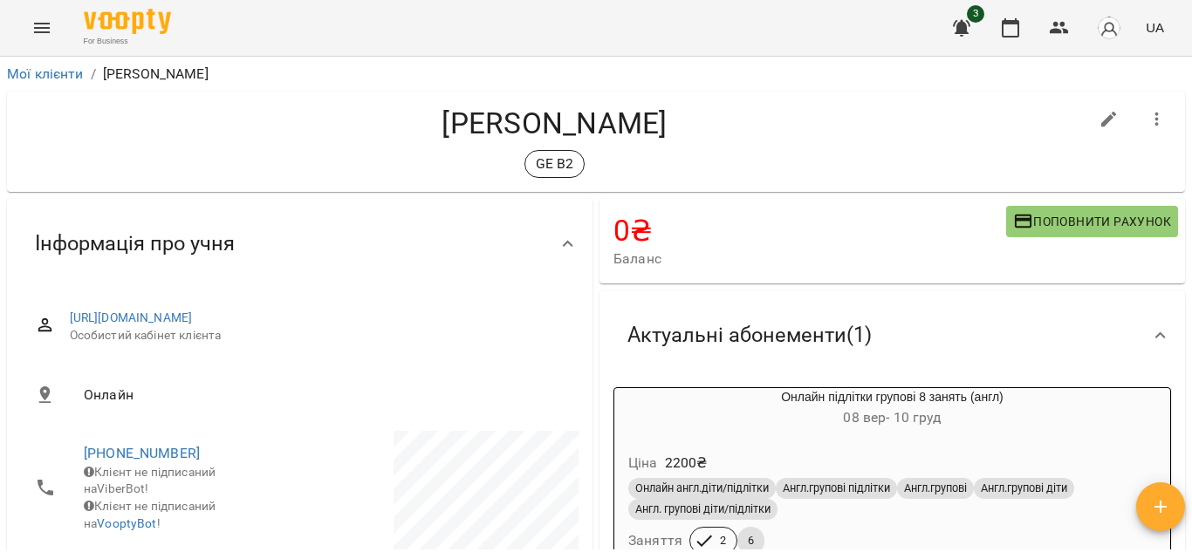
click at [29, 27] on button "Menu" at bounding box center [42, 28] width 42 height 42
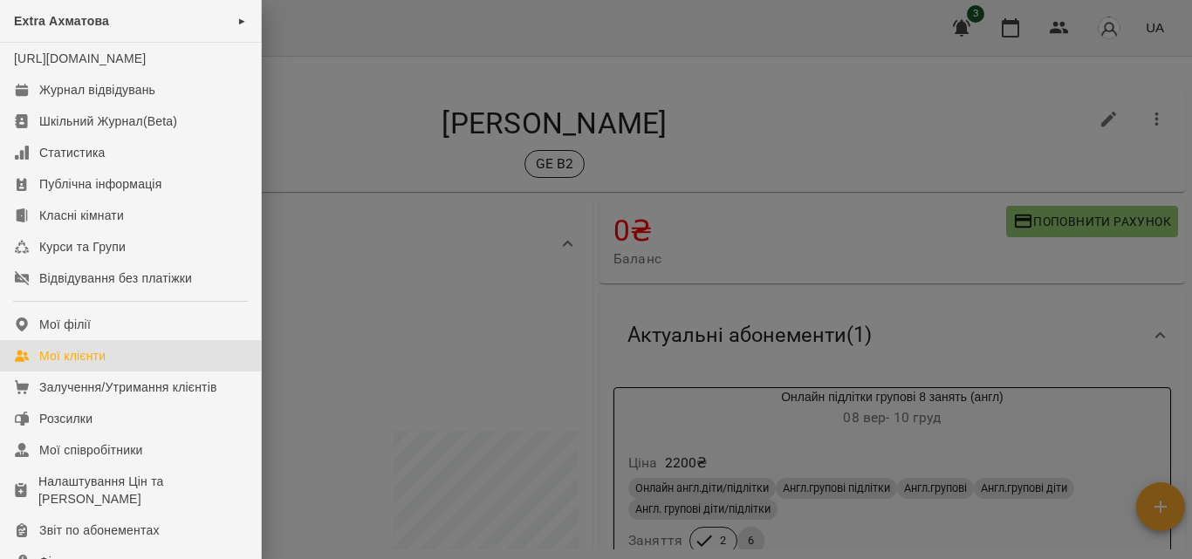
click at [88, 365] on div "Мої клієнти" at bounding box center [72, 355] width 66 height 17
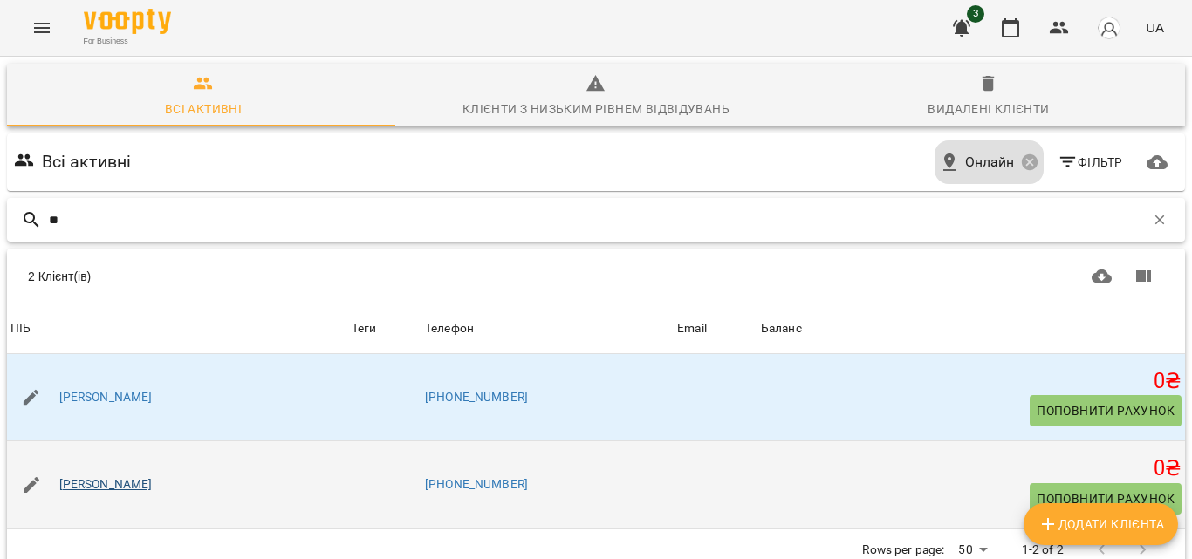
type input "**"
click at [93, 480] on link "[PERSON_NAME]" at bounding box center [105, 484] width 93 height 17
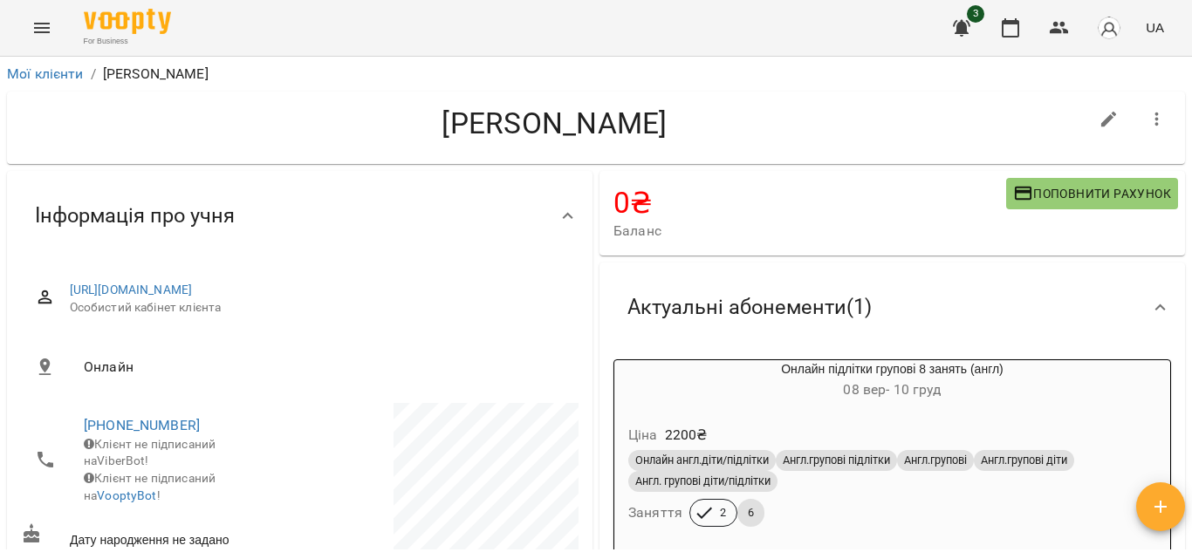
click at [1099, 111] on icon "button" at bounding box center [1109, 119] width 21 height 21
select select "**"
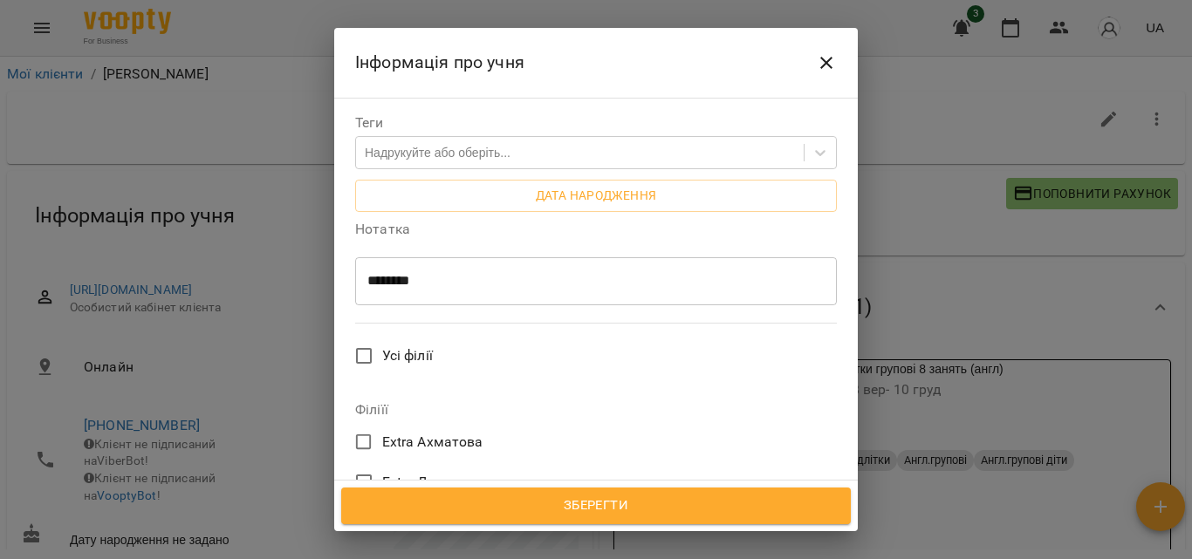
scroll to position [349, 0]
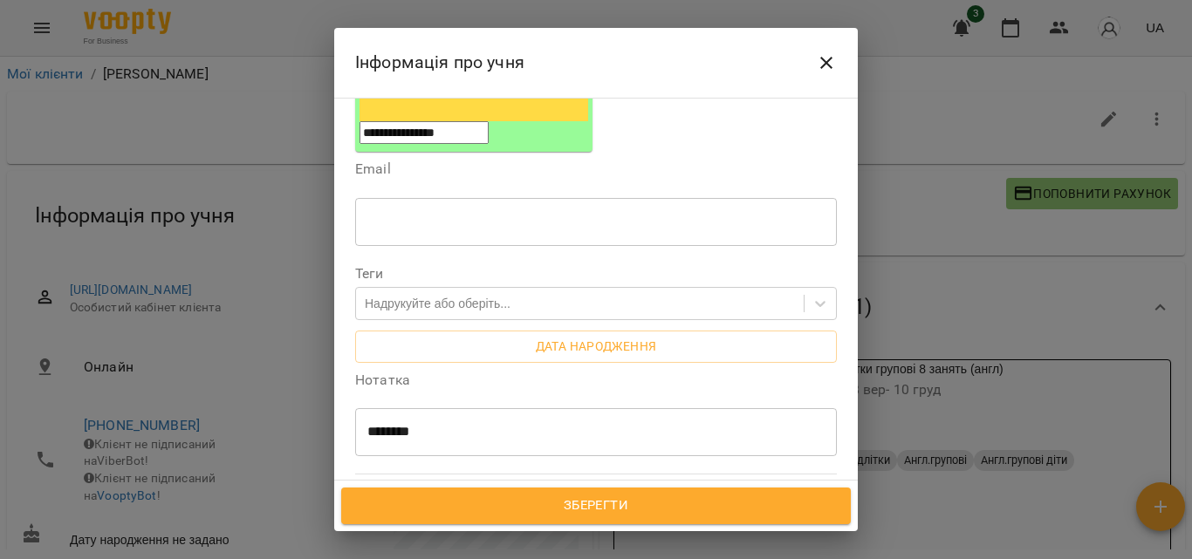
drag, startPoint x: 498, startPoint y: 273, endPoint x: 303, endPoint y: 276, distance: 195.5
click at [303, 276] on div "**********" at bounding box center [596, 279] width 1192 height 559
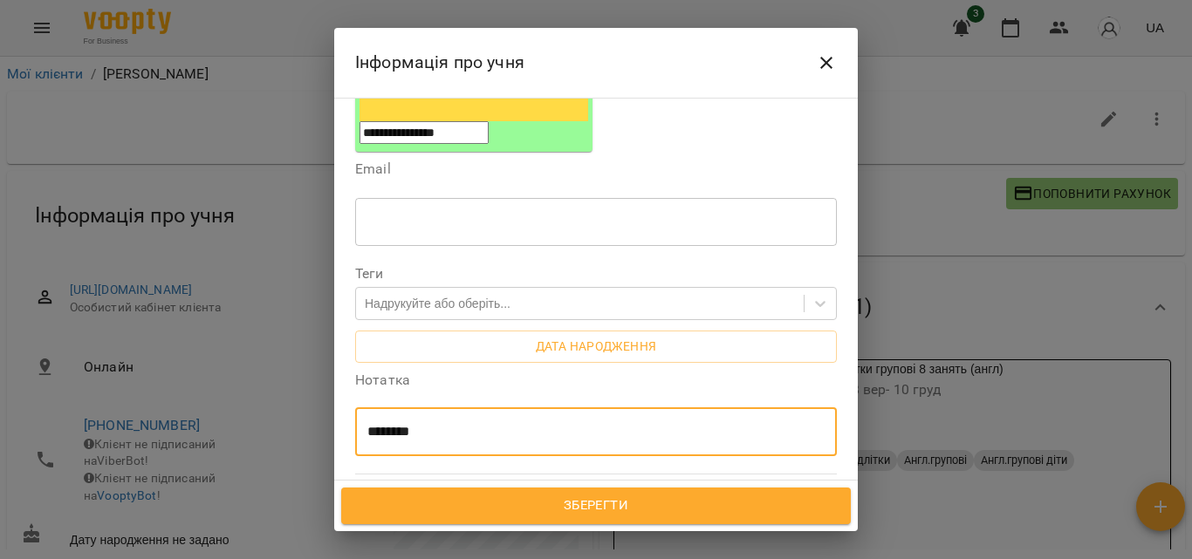
drag, startPoint x: 444, startPoint y: 280, endPoint x: 317, endPoint y: 272, distance: 127.6
click at [317, 272] on div "**********" at bounding box center [596, 279] width 1192 height 559
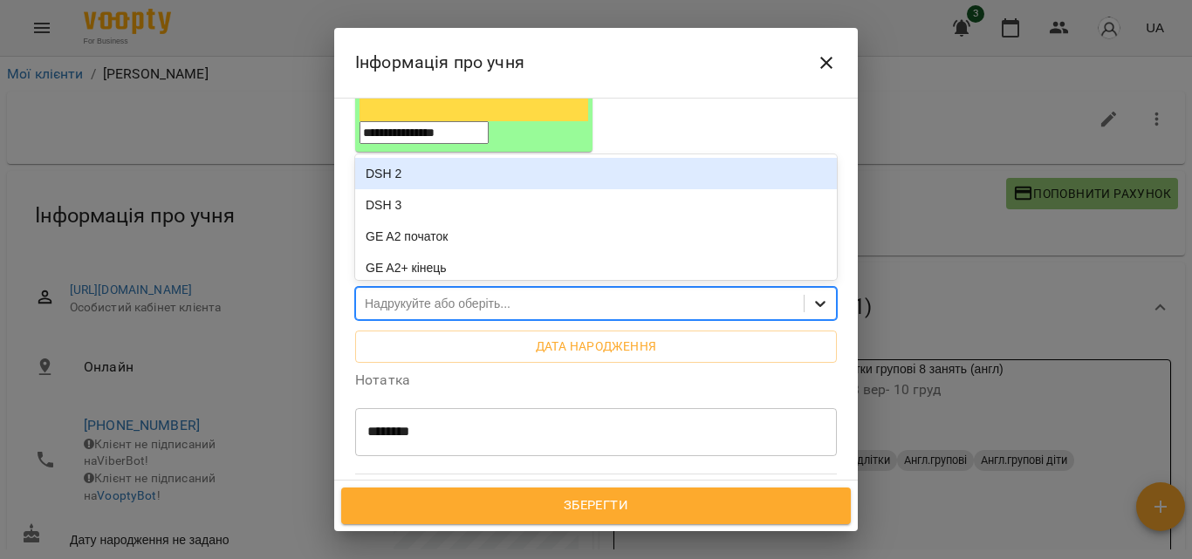
click at [812, 295] on icon at bounding box center [820, 303] width 17 height 17
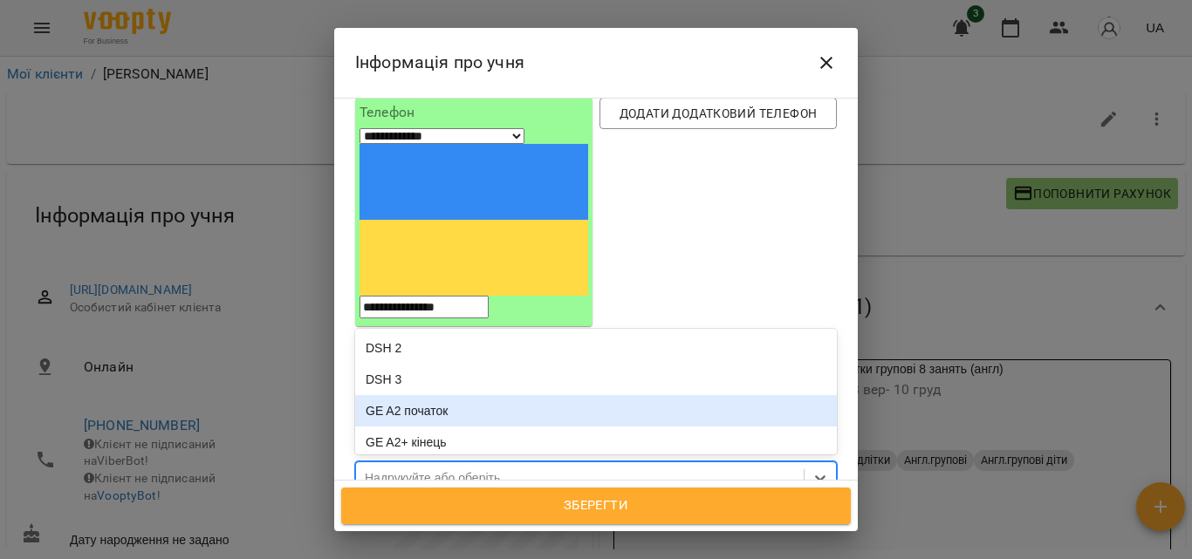
scroll to position [175, 0]
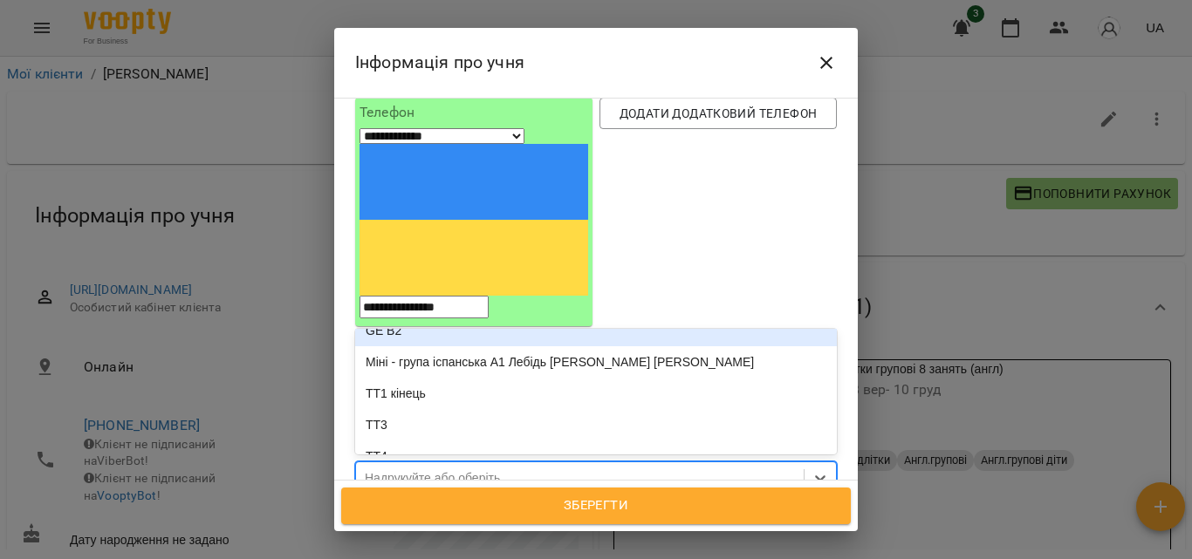
click at [400, 315] on div "GE B2" at bounding box center [596, 330] width 482 height 31
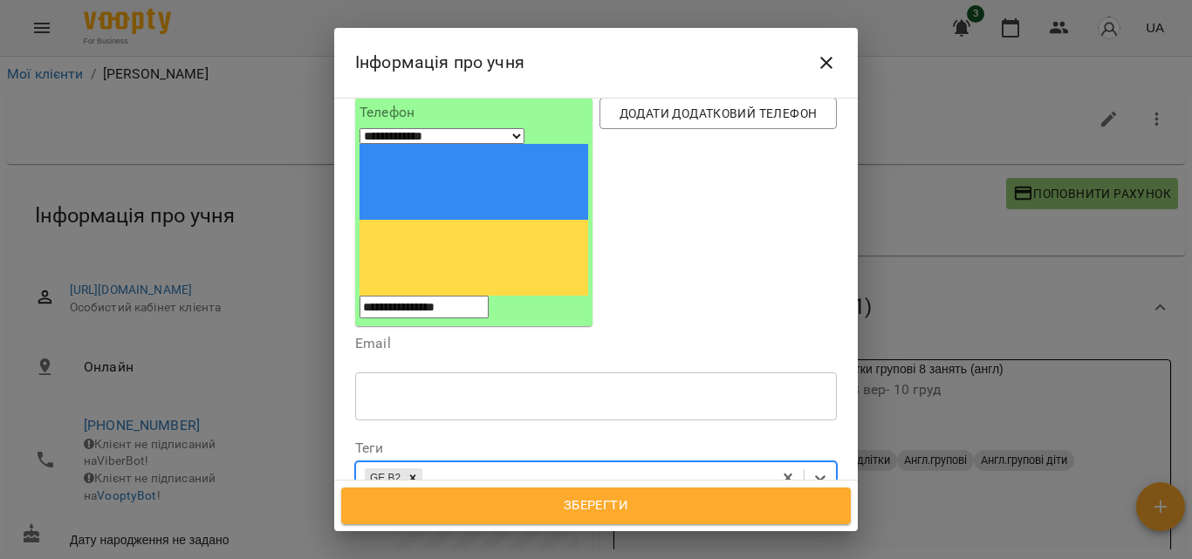
click at [616, 497] on span "Зберегти" at bounding box center [595, 506] width 471 height 23
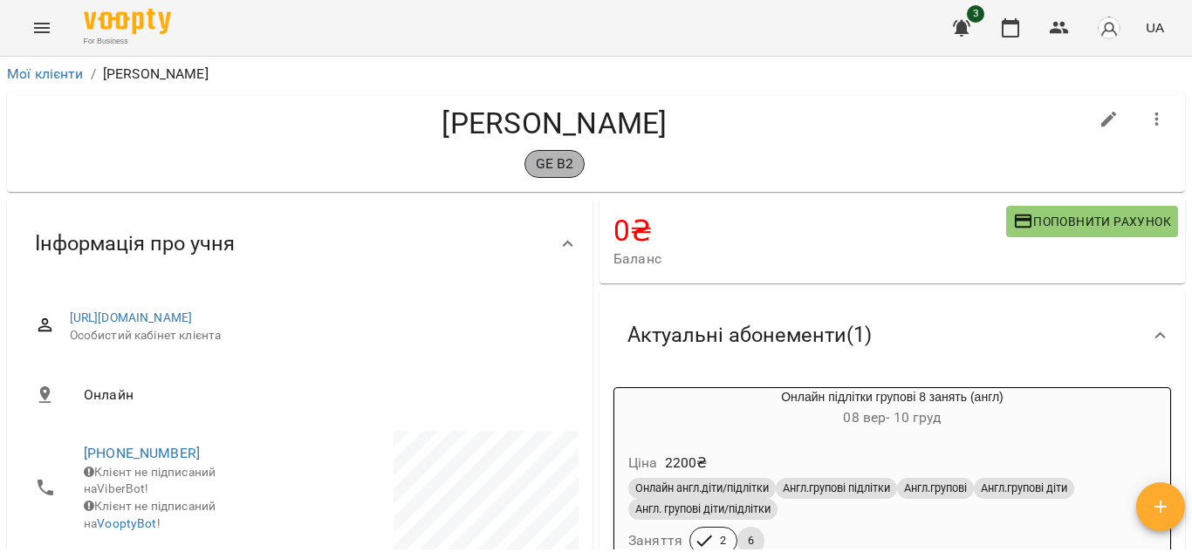
click at [536, 161] on p "GE B2" at bounding box center [555, 164] width 38 height 21
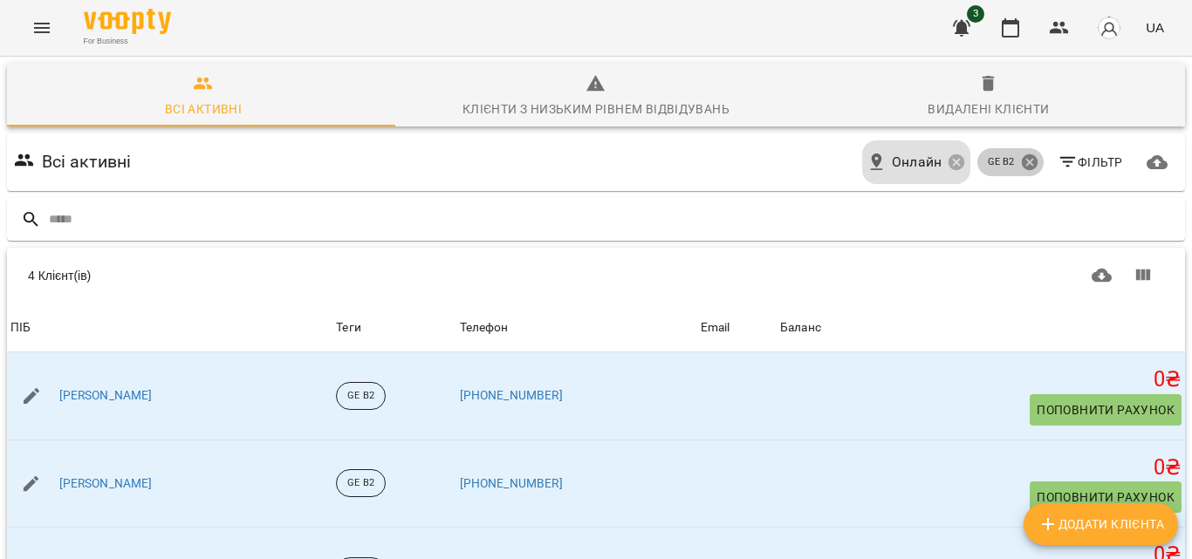
click at [1021, 167] on icon at bounding box center [1029, 162] width 16 height 16
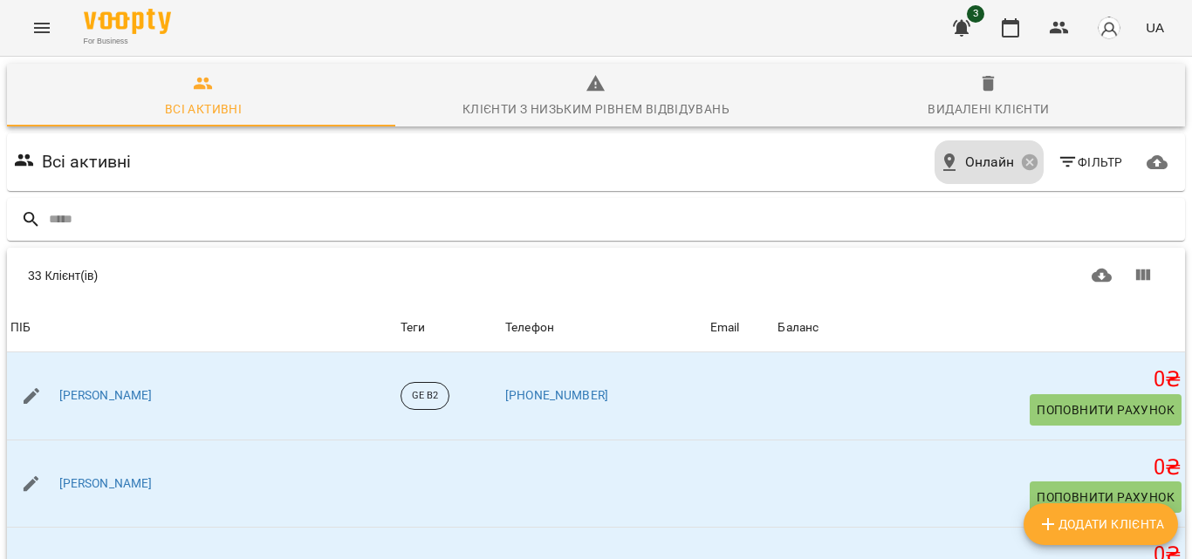
click at [529, 183] on div "Всі активні [PERSON_NAME]" at bounding box center [595, 162] width 1171 height 51
click at [529, 200] on div at bounding box center [596, 219] width 1178 height 43
click at [529, 220] on input "text" at bounding box center [613, 219] width 1129 height 29
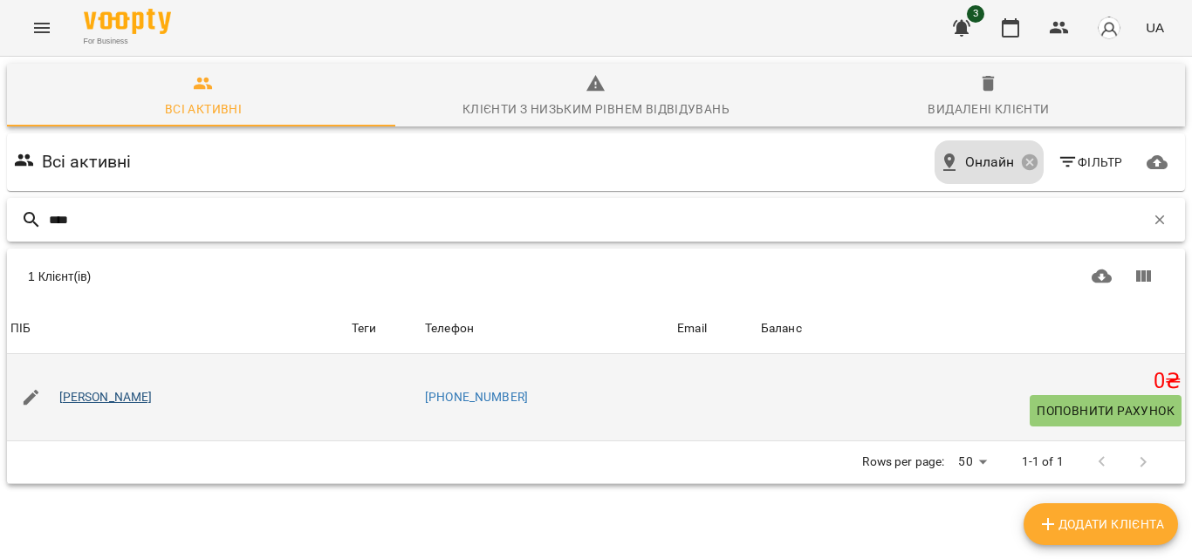
type input "****"
click at [108, 398] on link "[PERSON_NAME]" at bounding box center [105, 397] width 93 height 17
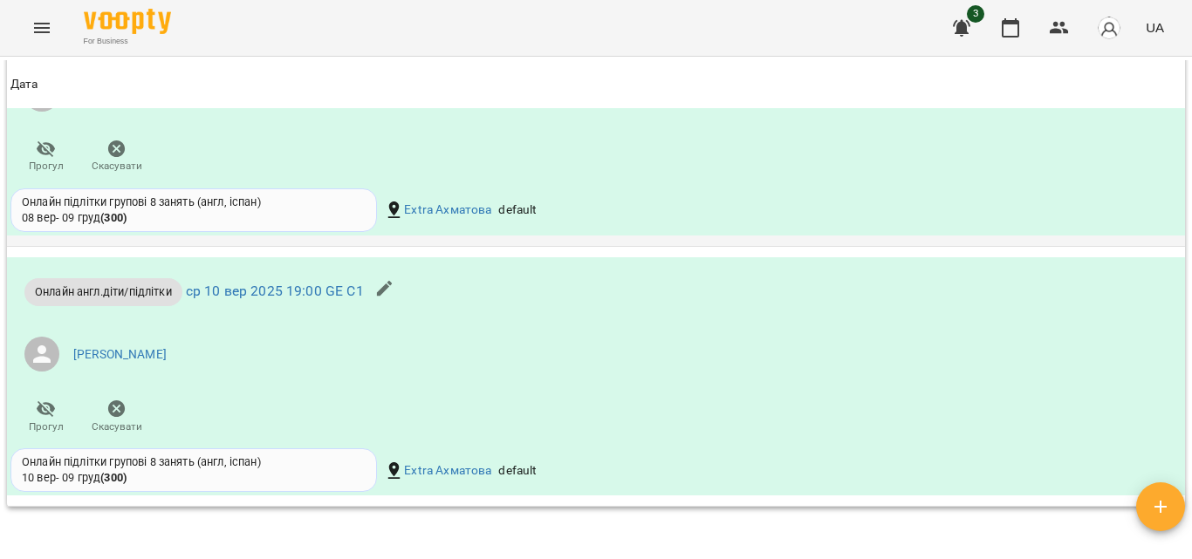
scroll to position [1129, 0]
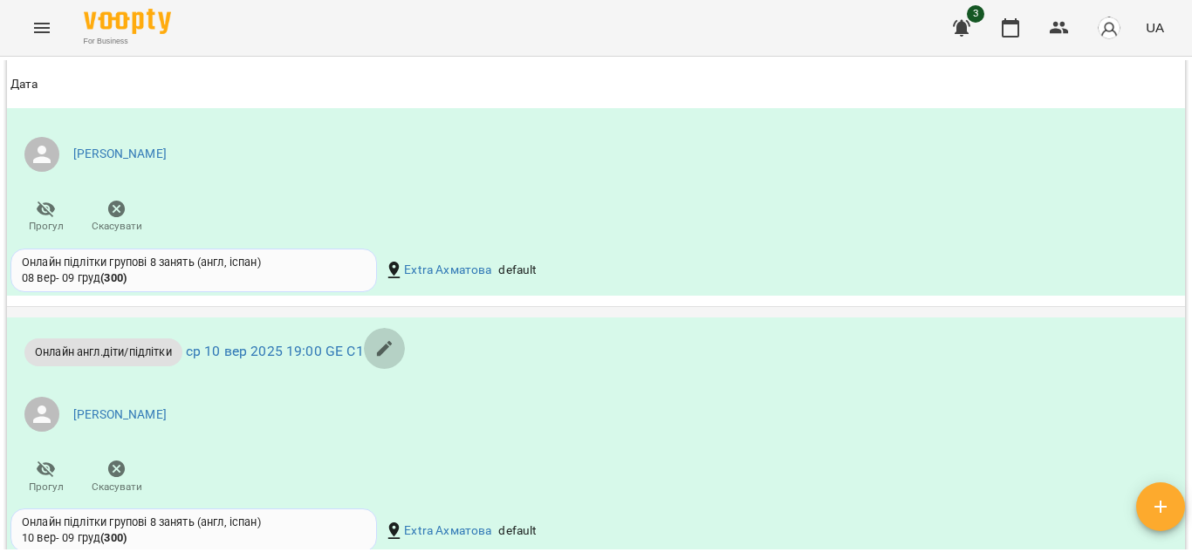
click at [390, 357] on icon "button" at bounding box center [385, 349] width 16 height 16
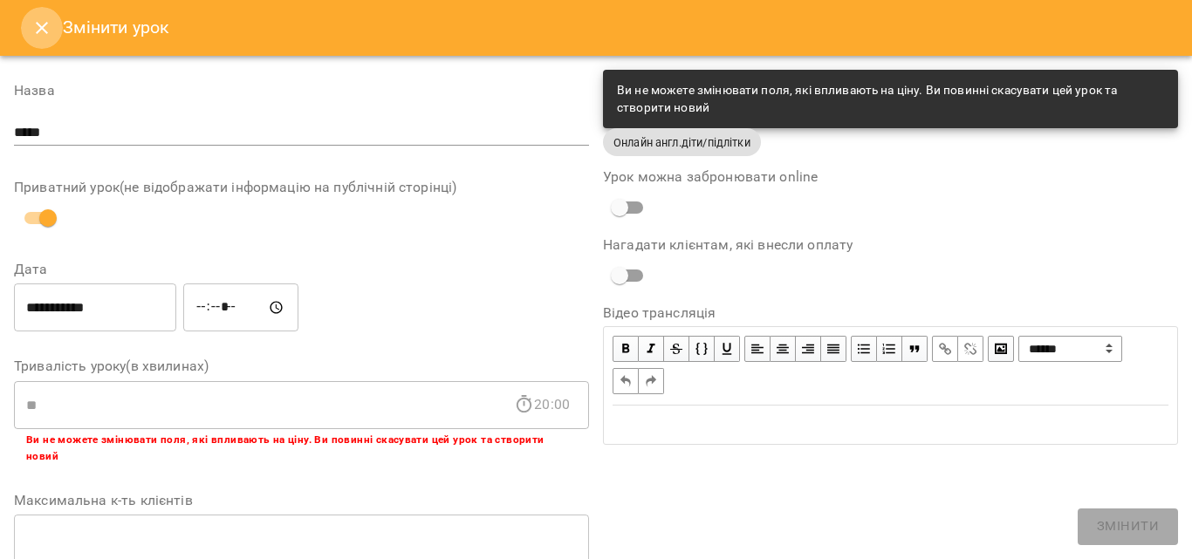
click at [40, 30] on icon "Close" at bounding box center [42, 28] width 12 height 12
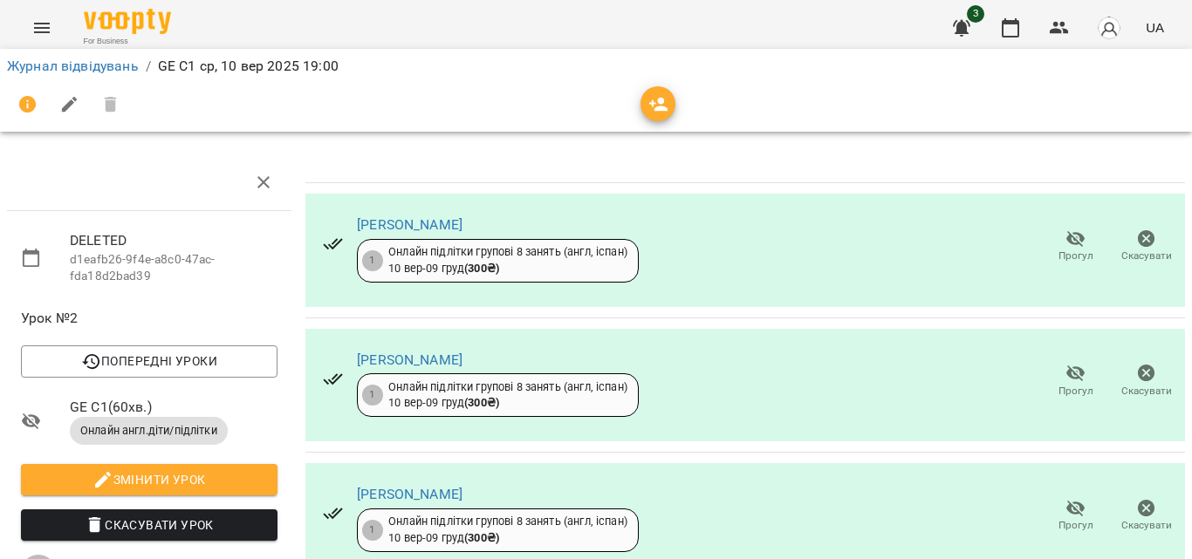
click at [43, 25] on icon "Menu" at bounding box center [41, 27] width 21 height 21
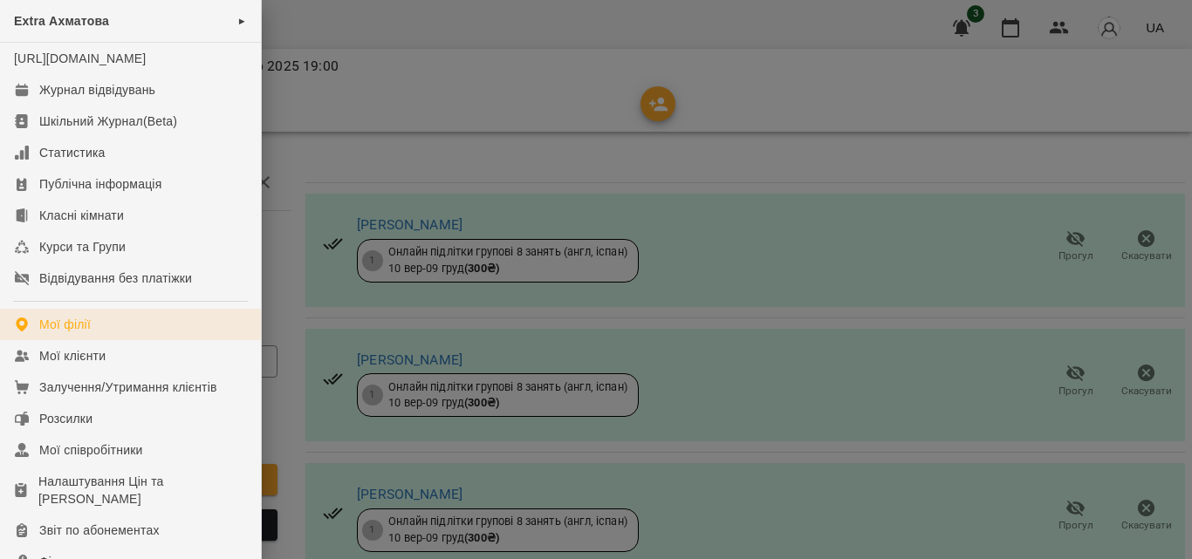
click at [87, 333] on div "Мої філії" at bounding box center [64, 324] width 51 height 17
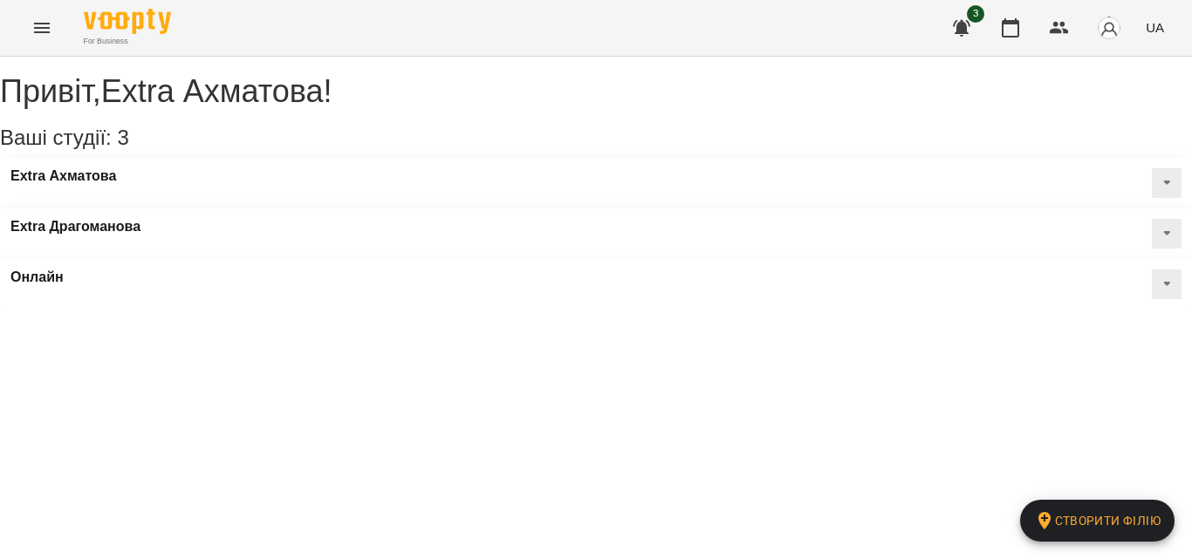
click at [44, 27] on icon "Menu" at bounding box center [41, 27] width 21 height 21
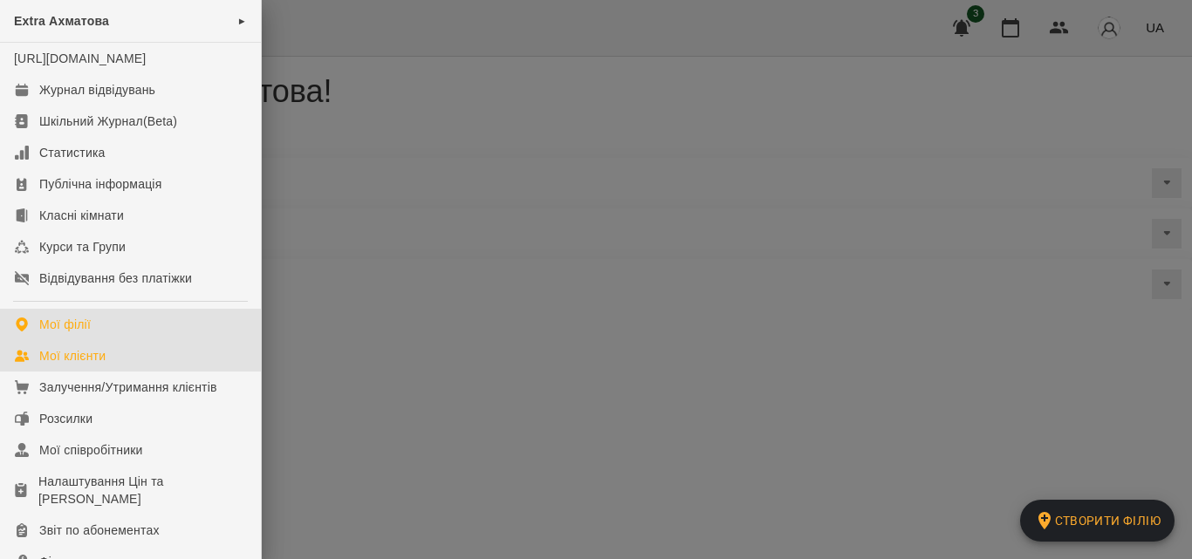
click at [88, 365] on div "Мої клієнти" at bounding box center [72, 355] width 66 height 17
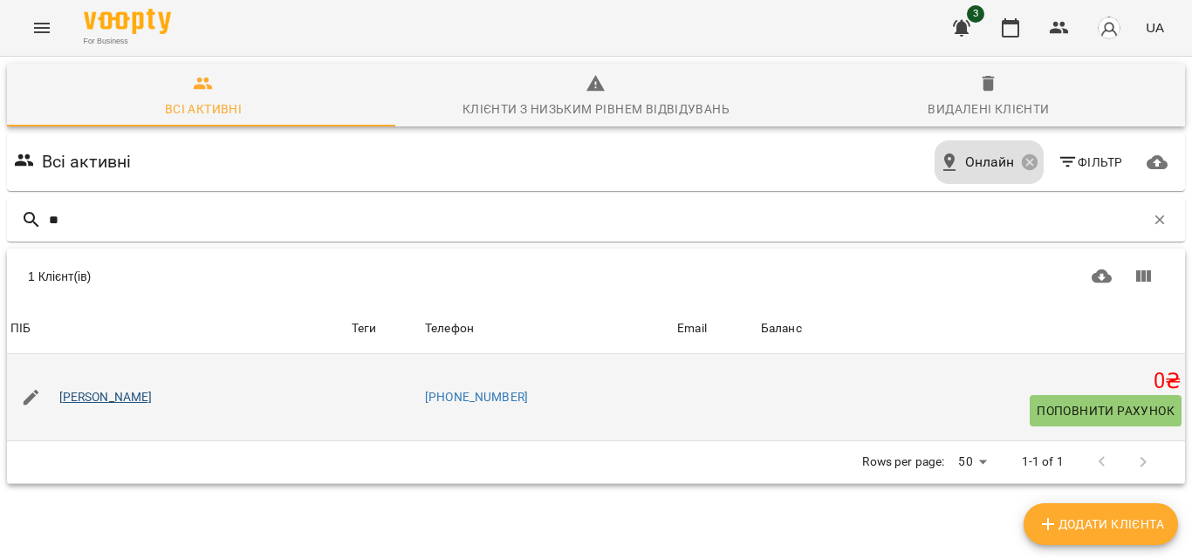
type input "**"
click at [122, 396] on link "[PERSON_NAME]" at bounding box center [105, 397] width 93 height 17
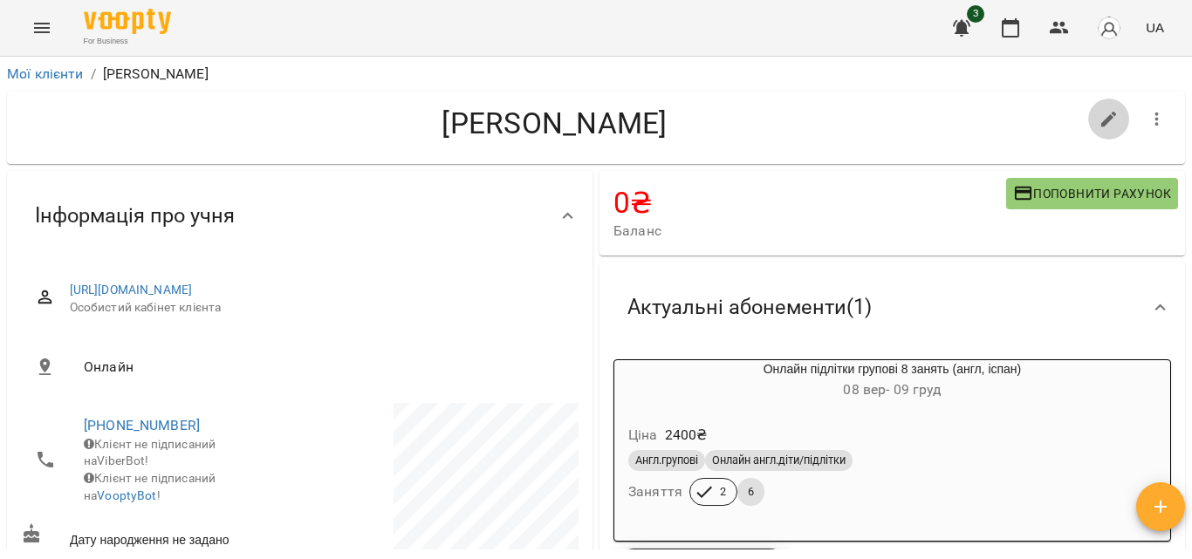
click at [1088, 115] on button "button" at bounding box center [1109, 120] width 42 height 42
select select "**"
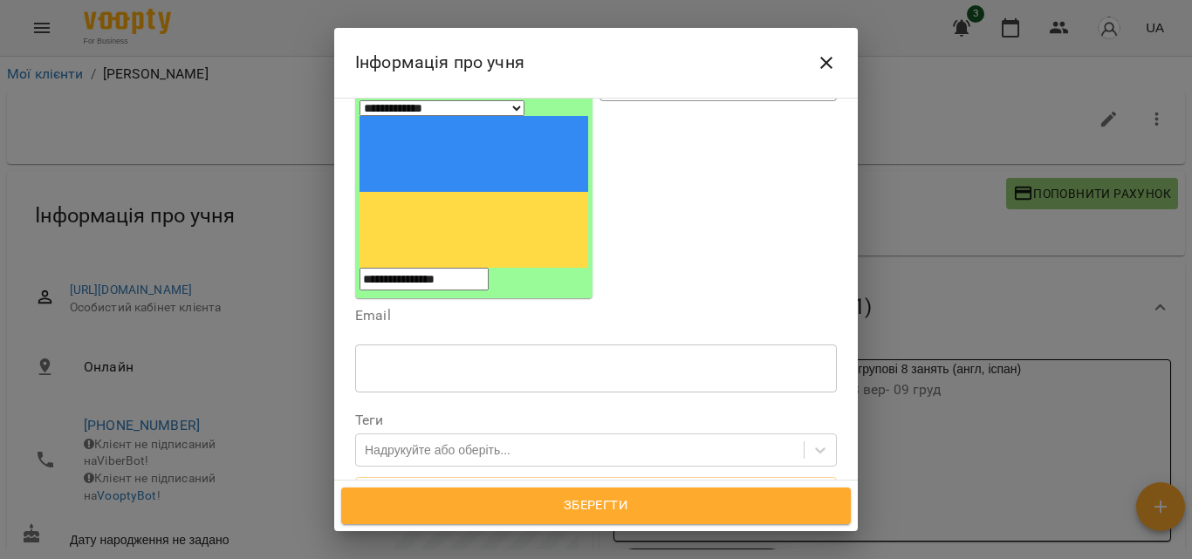
scroll to position [262, 0]
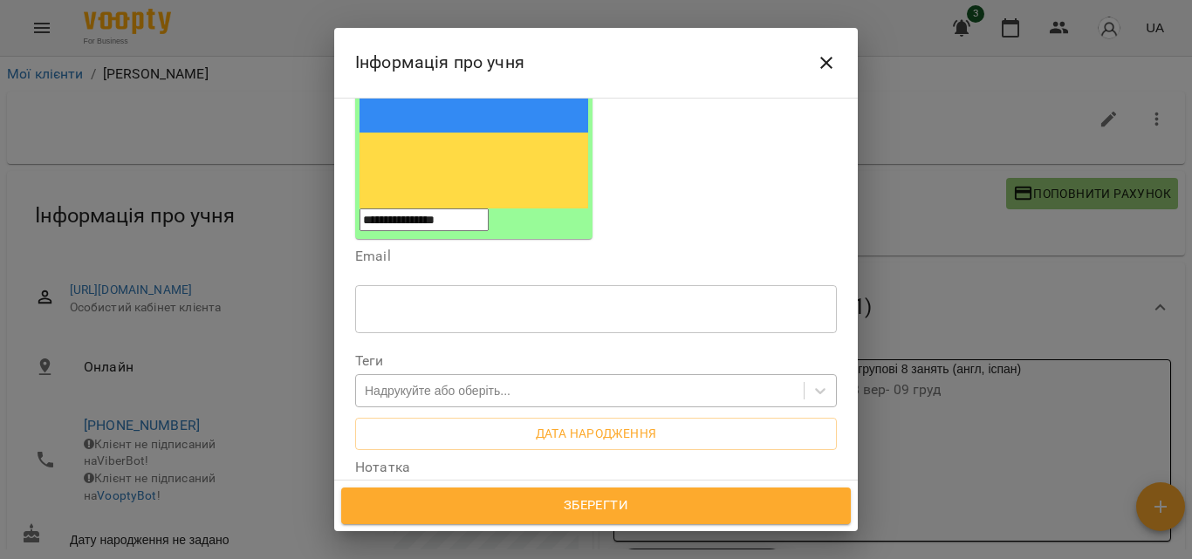
click at [436, 382] on div "Надрукуйте або оберіть..." at bounding box center [438, 390] width 146 height 17
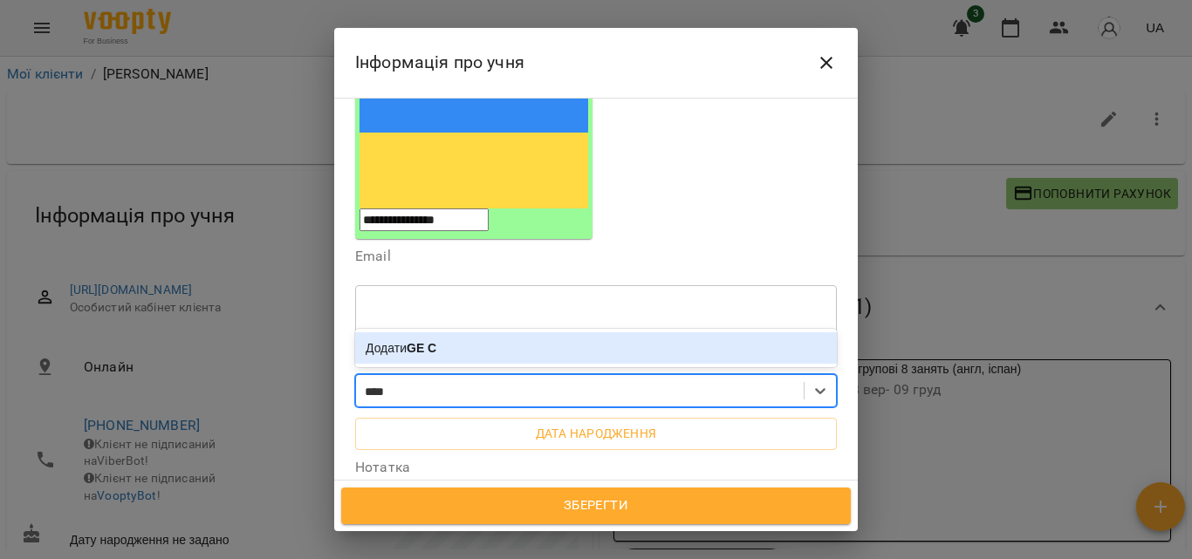
type input "*****"
click at [456, 332] on div "Додати GE C1" at bounding box center [596, 347] width 482 height 31
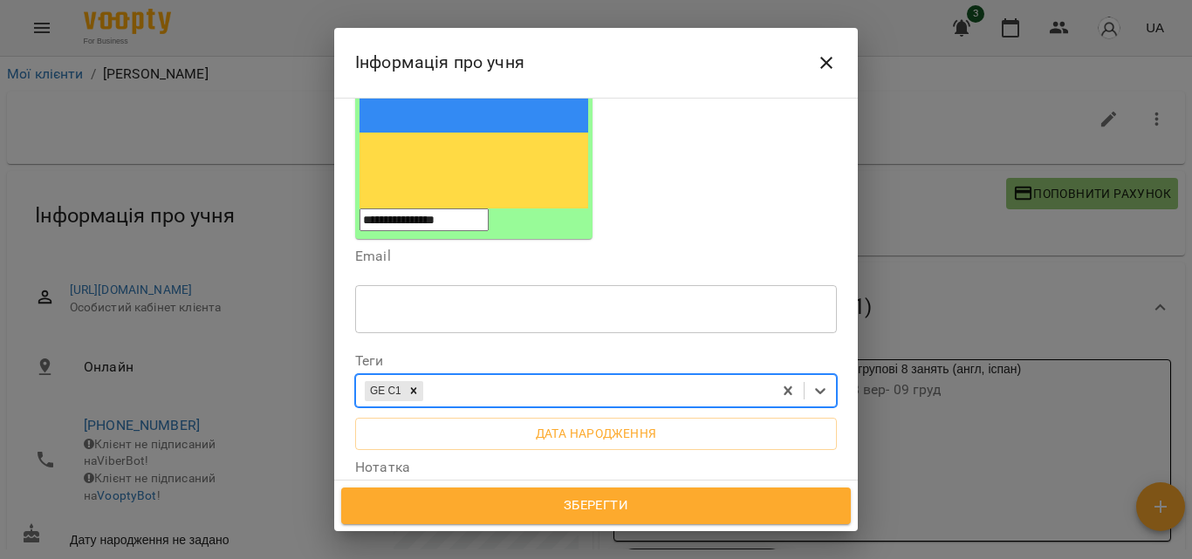
click at [614, 517] on span "Зберегти" at bounding box center [595, 506] width 471 height 23
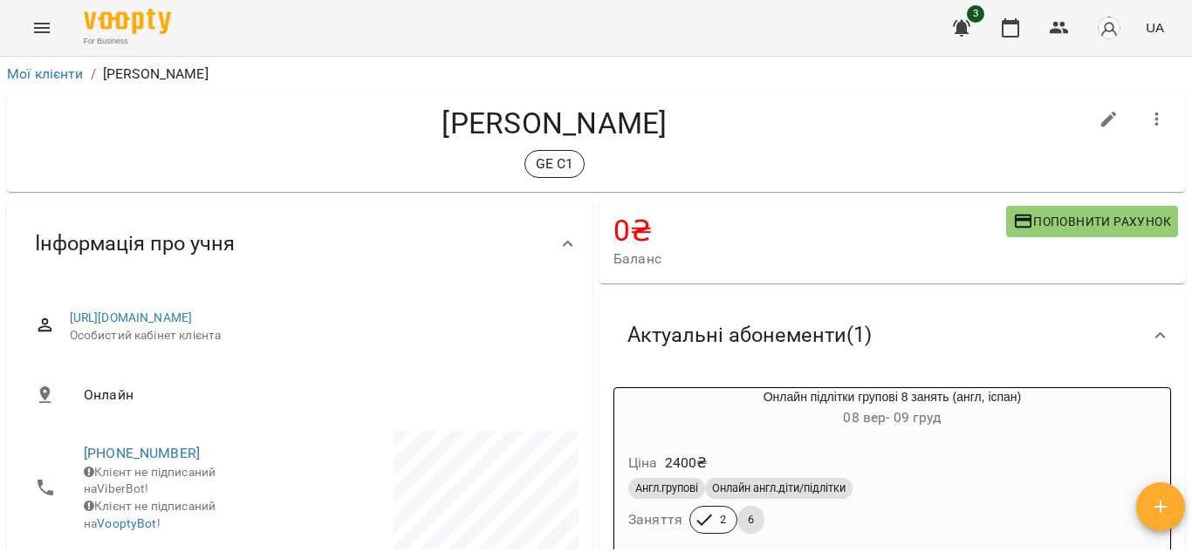
click at [37, 13] on button "Menu" at bounding box center [42, 28] width 42 height 42
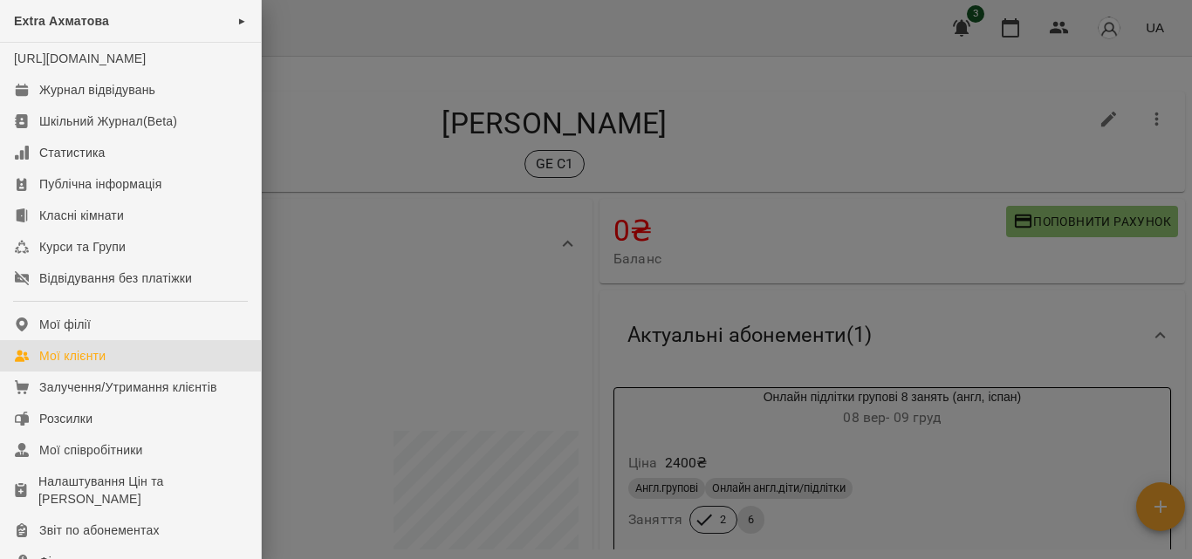
click at [101, 365] on div "Мої клієнти" at bounding box center [72, 355] width 66 height 17
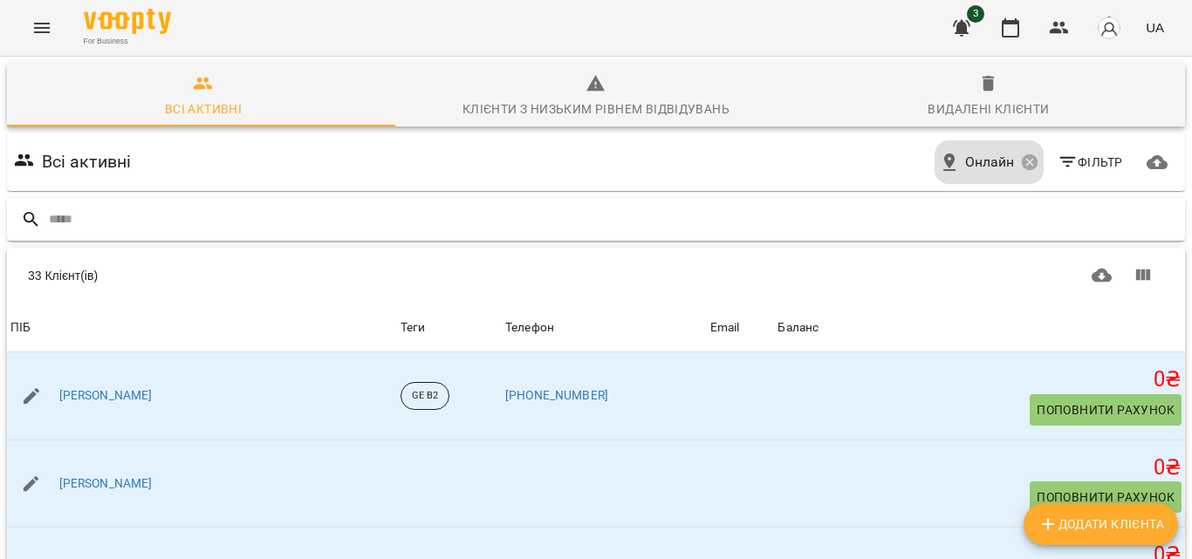
click at [213, 216] on input "text" at bounding box center [613, 219] width 1129 height 29
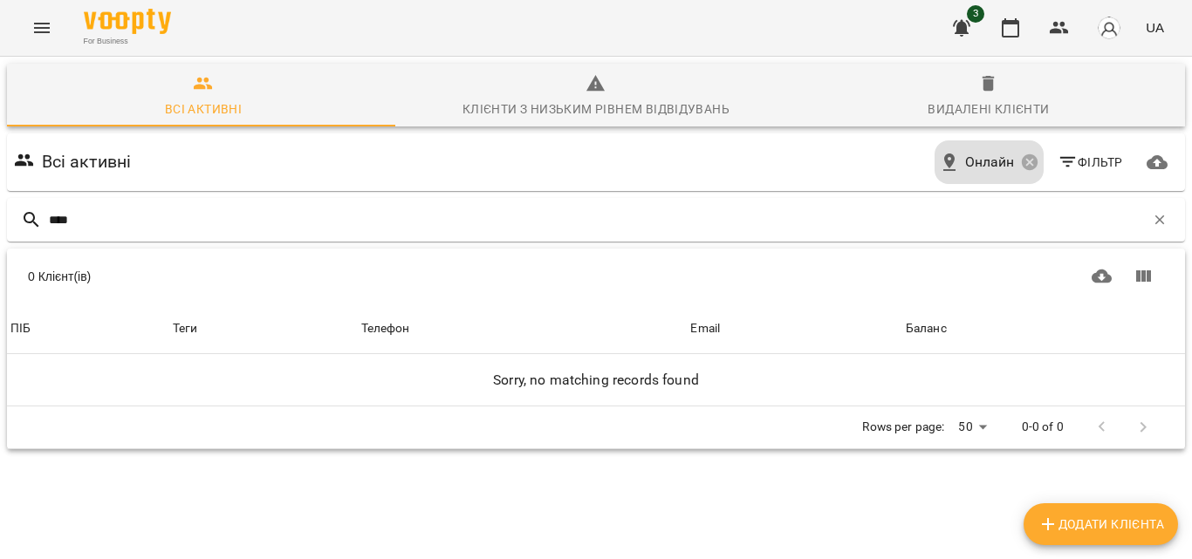
drag, startPoint x: 115, startPoint y: 223, endPoint x: 0, endPoint y: 218, distance: 115.3
click at [0, 218] on div "Всі активні Клієнти з низьким рівнем відвідувань Видалені клієнти Всі активні О…" at bounding box center [596, 317] width 1199 height 529
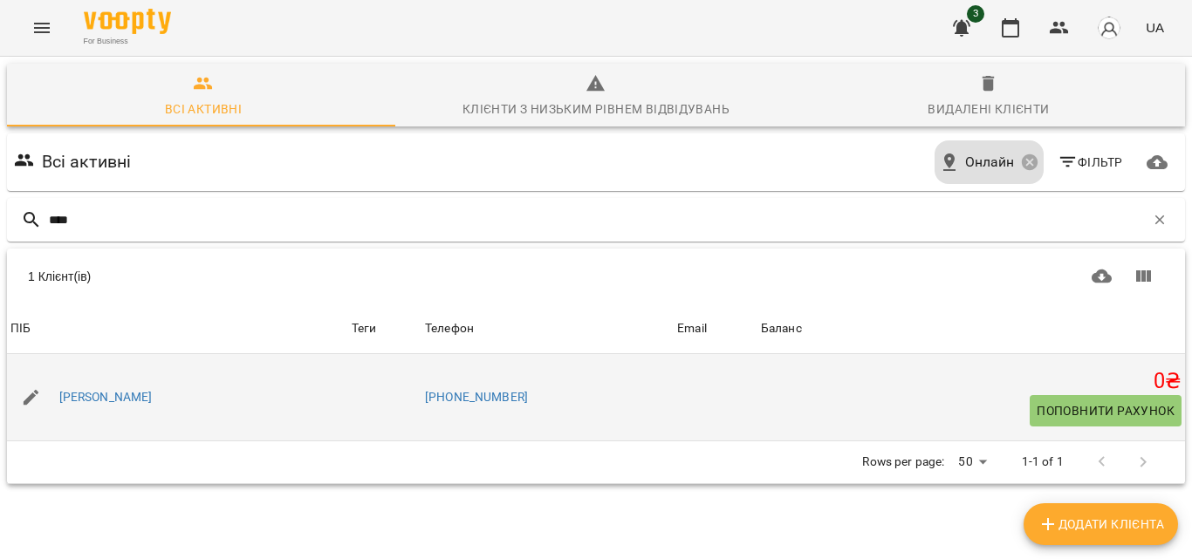
type input "****"
click at [128, 407] on div "[PERSON_NAME]" at bounding box center [106, 398] width 100 height 24
click at [131, 394] on link "[PERSON_NAME]" at bounding box center [105, 397] width 93 height 17
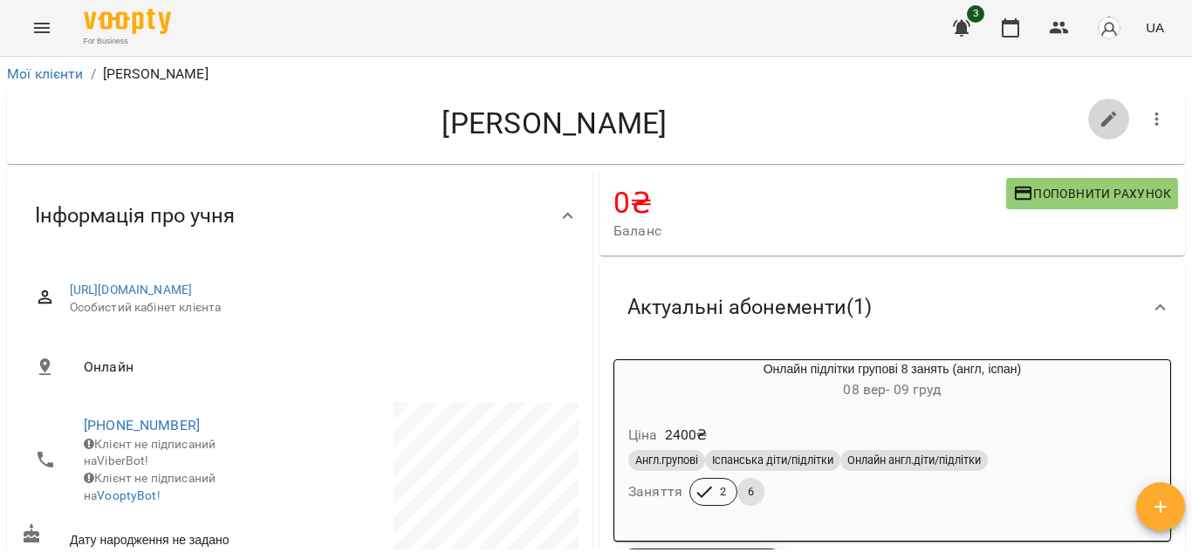
click at [1094, 101] on button "button" at bounding box center [1109, 120] width 42 height 42
select select "**"
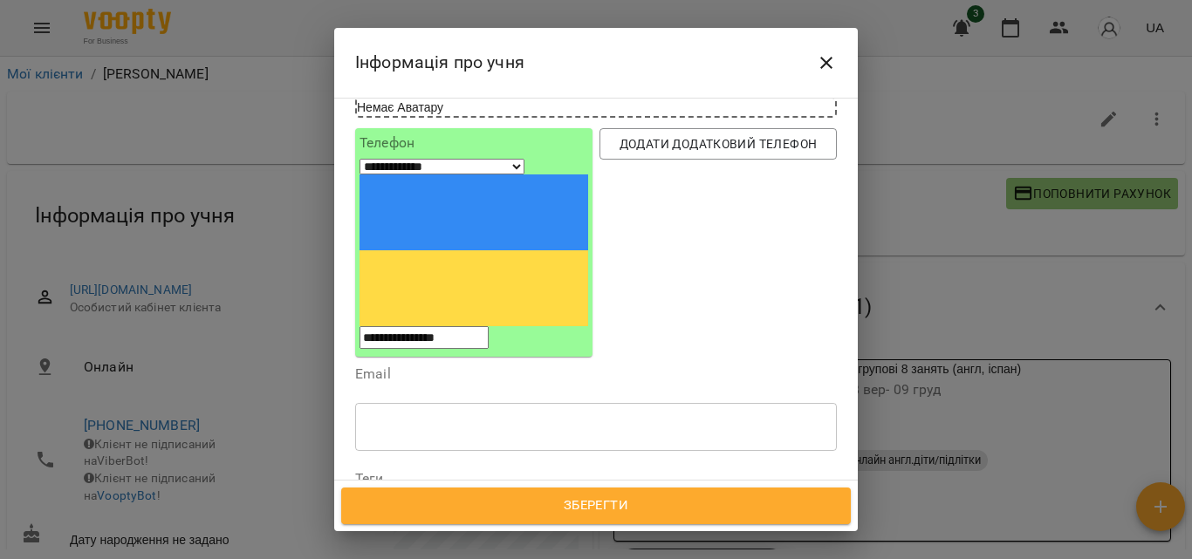
scroll to position [262, 0]
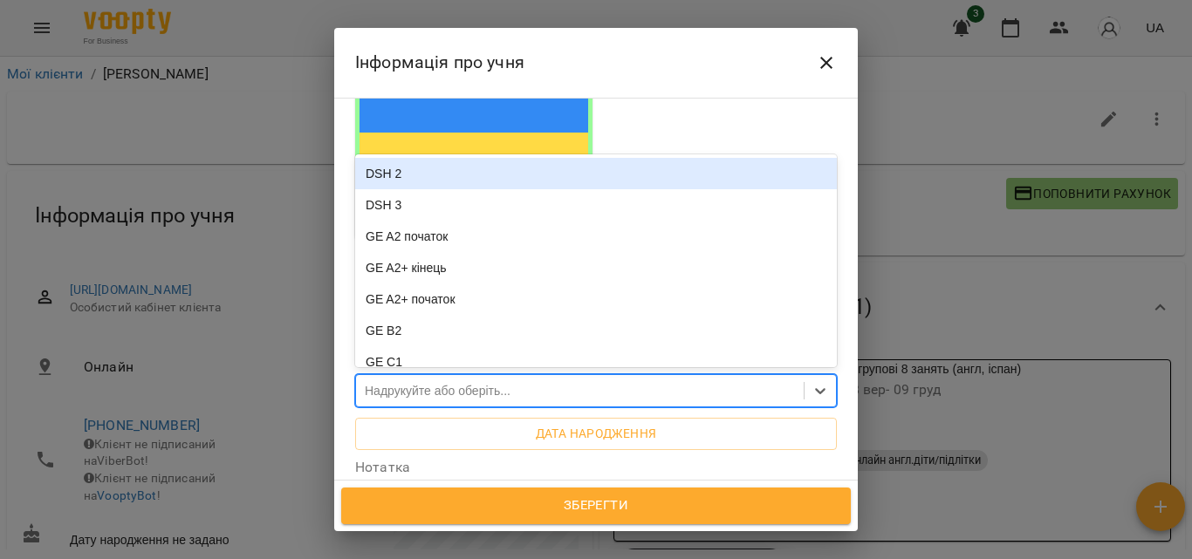
click at [472, 382] on div "Надрукуйте або оберіть..." at bounding box center [438, 390] width 146 height 17
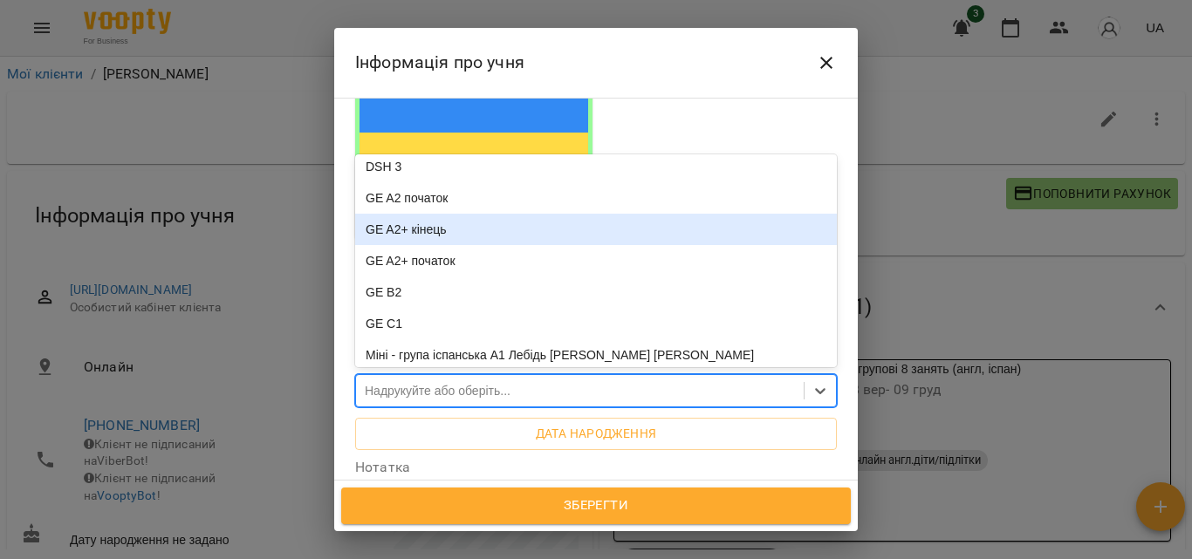
scroll to position [44, 0]
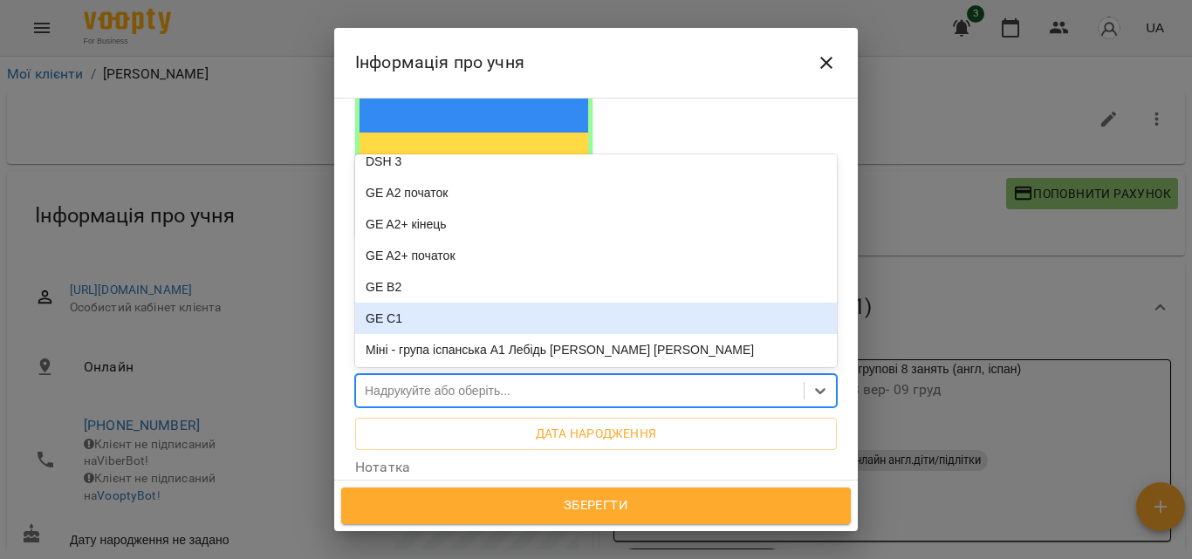
click at [373, 303] on div "GE C1" at bounding box center [596, 318] width 482 height 31
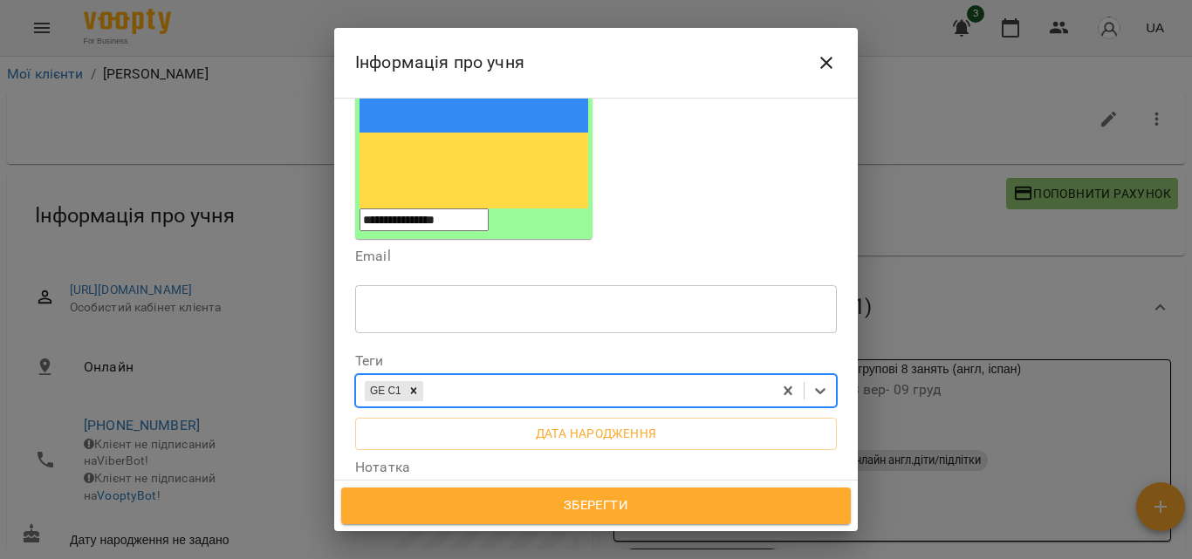
click at [605, 500] on span "Зберегти" at bounding box center [595, 506] width 471 height 23
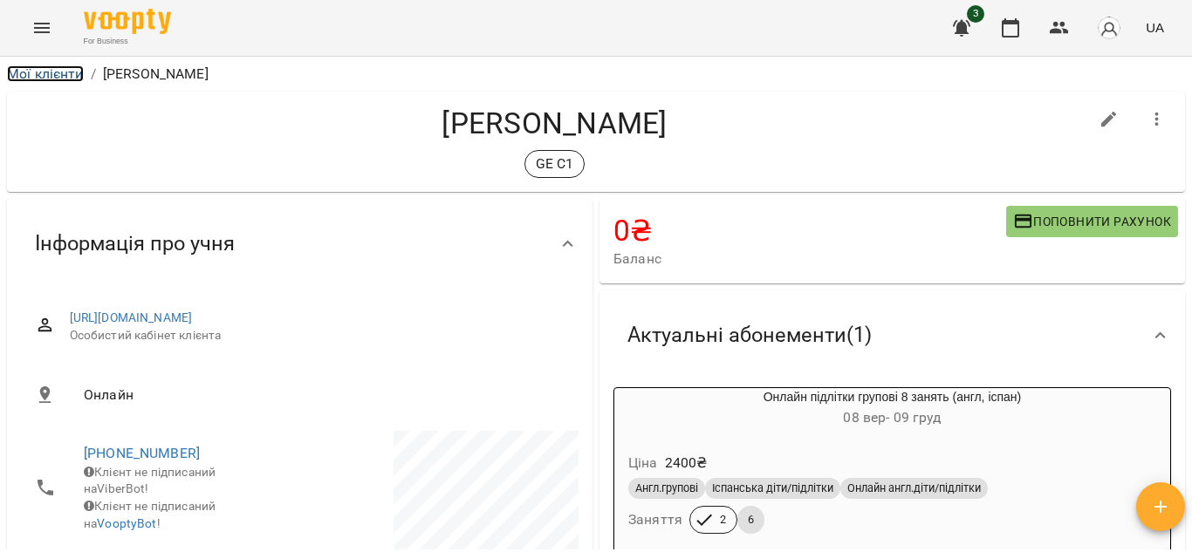
click at [42, 76] on link "Мої клієнти" at bounding box center [45, 73] width 77 height 17
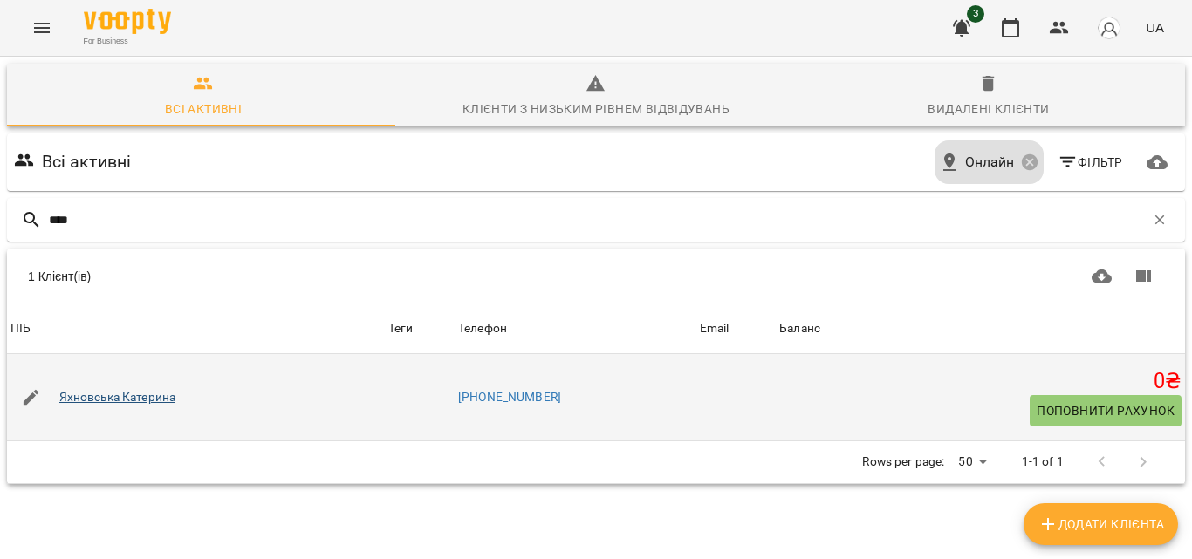
type input "****"
click at [140, 393] on link "Яхновська Катерина" at bounding box center [117, 397] width 117 height 17
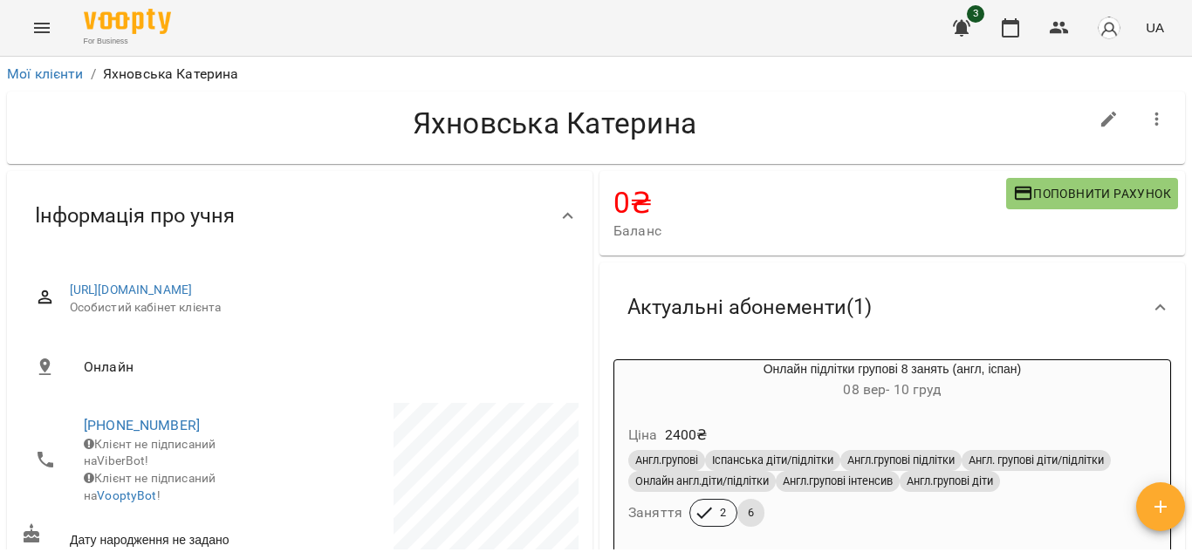
click at [1101, 115] on icon "button" at bounding box center [1109, 120] width 16 height 16
select select "**"
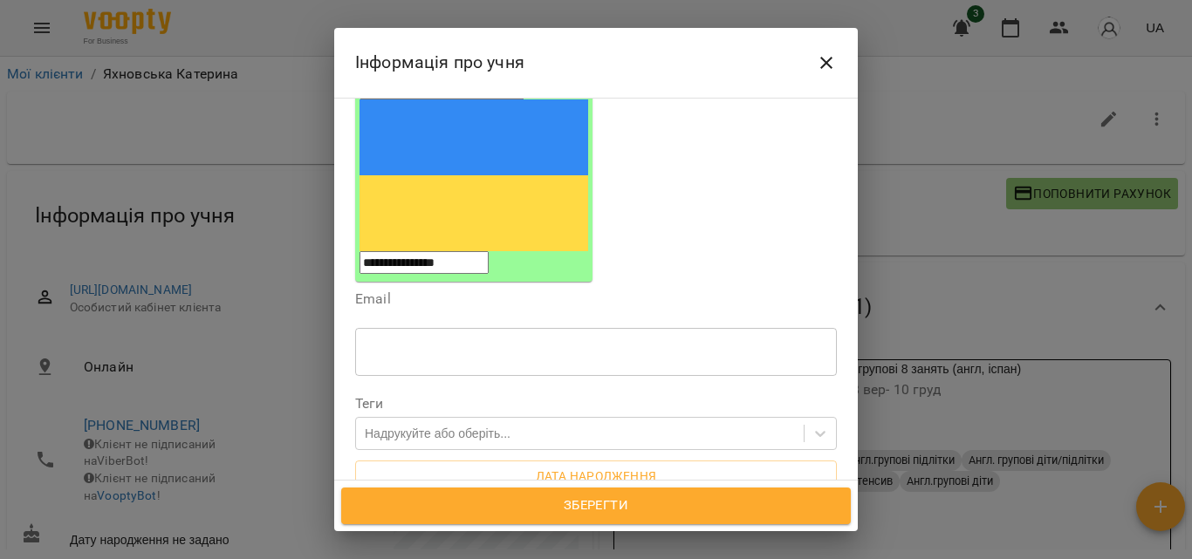
scroll to position [262, 0]
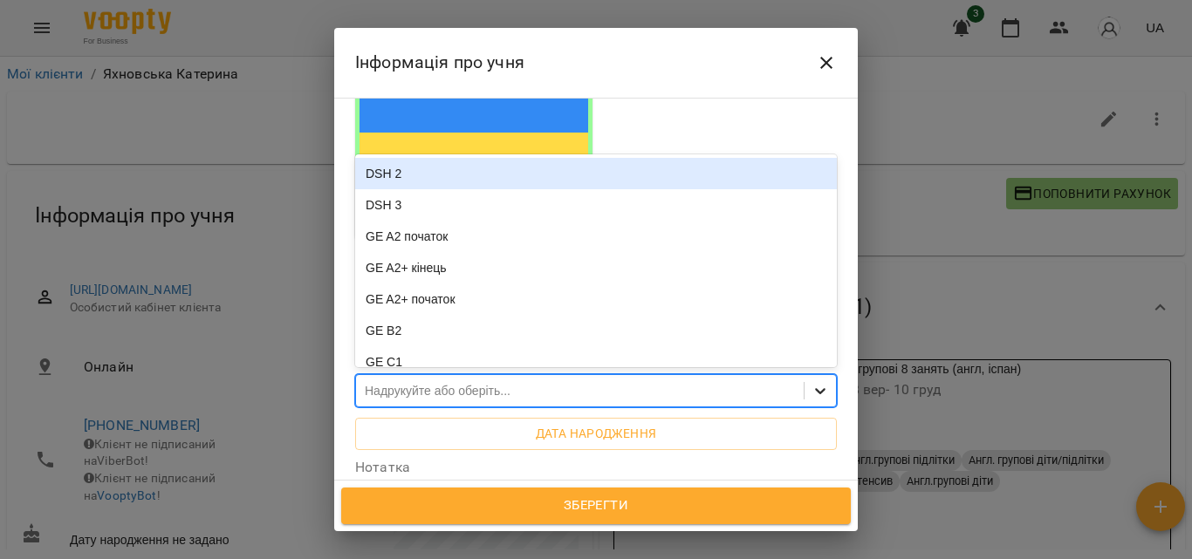
click at [812, 382] on icon at bounding box center [820, 390] width 17 height 17
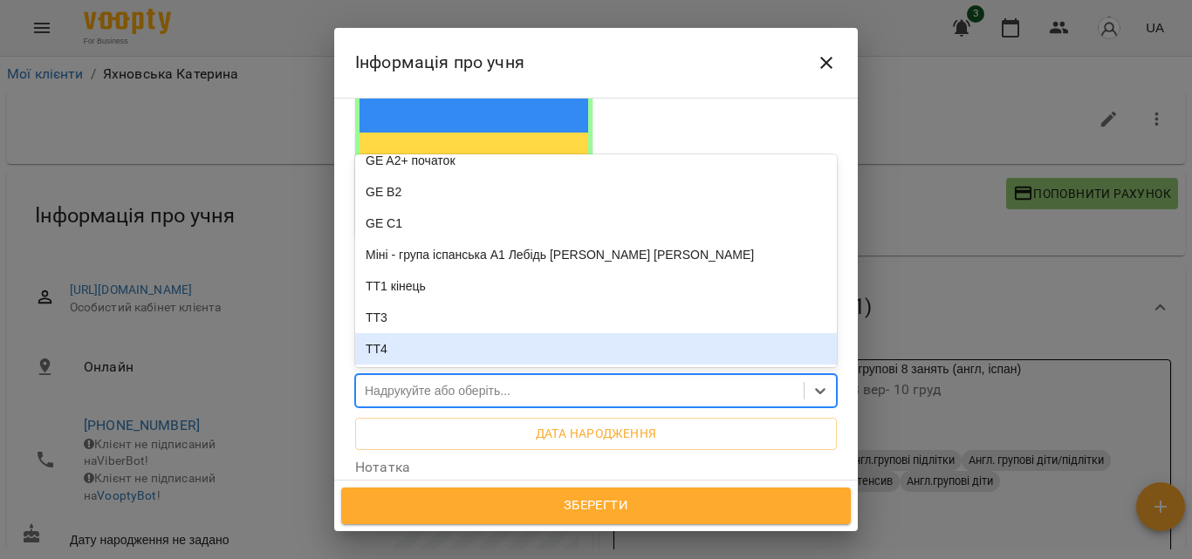
scroll to position [79, 0]
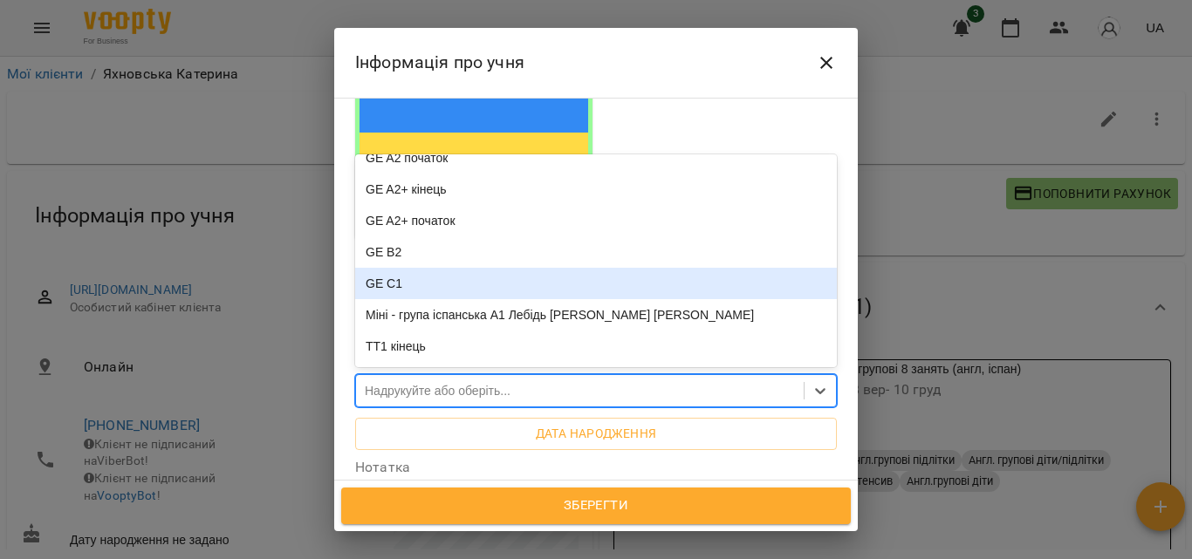
click at [411, 268] on div "GE C1" at bounding box center [596, 283] width 482 height 31
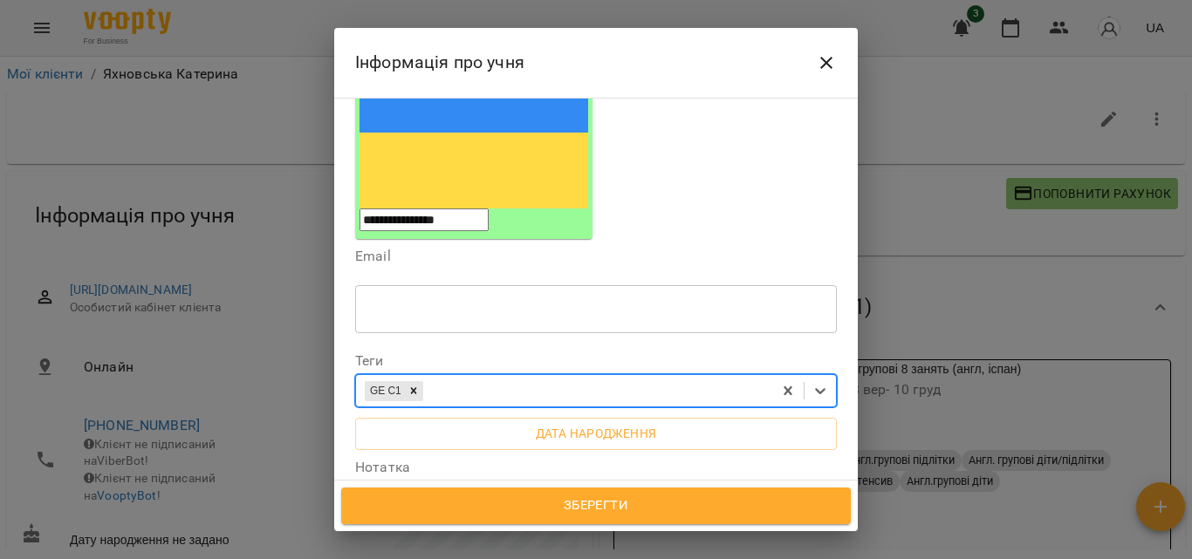
click at [637, 502] on span "Зберегти" at bounding box center [595, 506] width 471 height 23
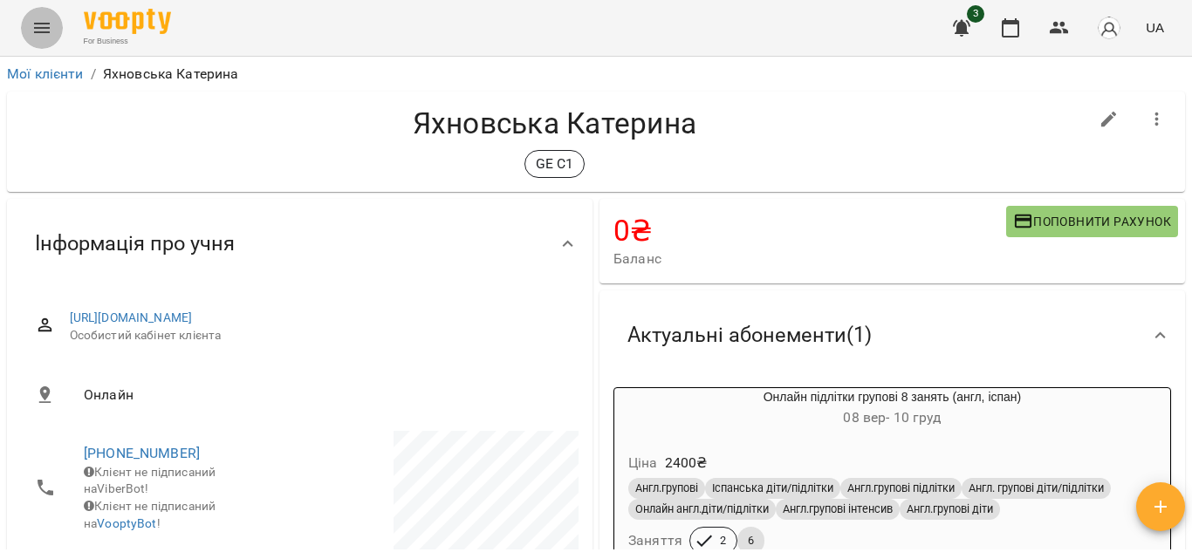
click at [38, 29] on icon "Menu" at bounding box center [41, 27] width 21 height 21
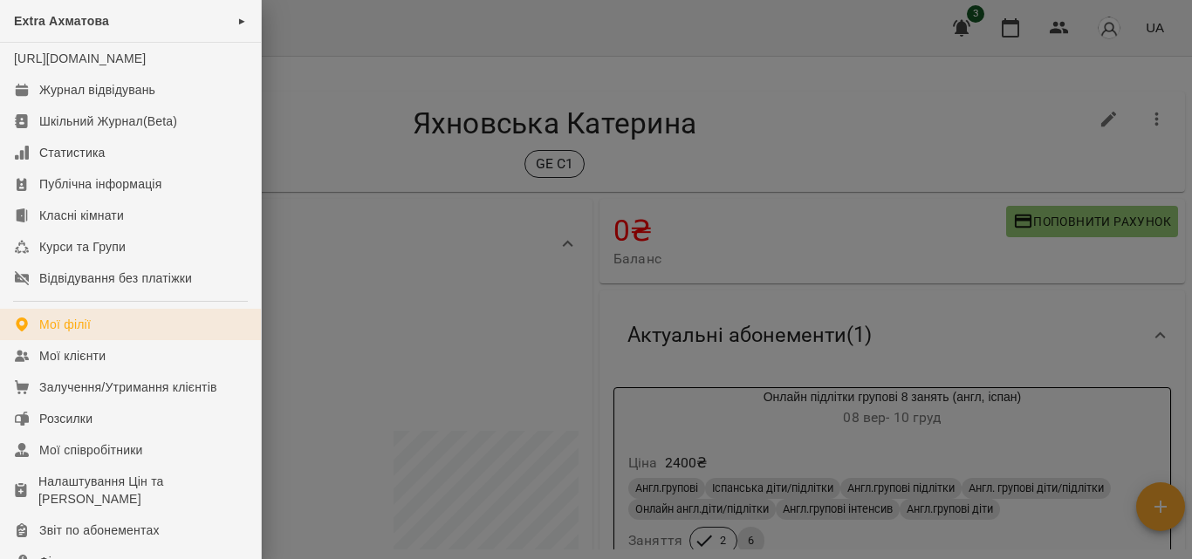
click at [96, 340] on link "Мої філії" at bounding box center [130, 324] width 261 height 31
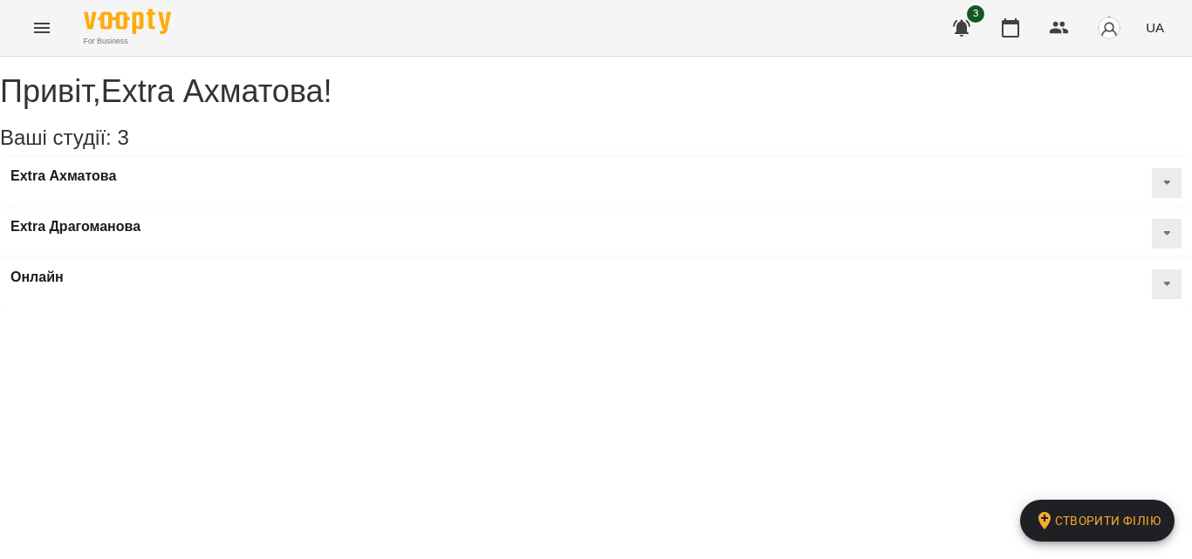
click at [51, 24] on icon "Menu" at bounding box center [41, 27] width 21 height 21
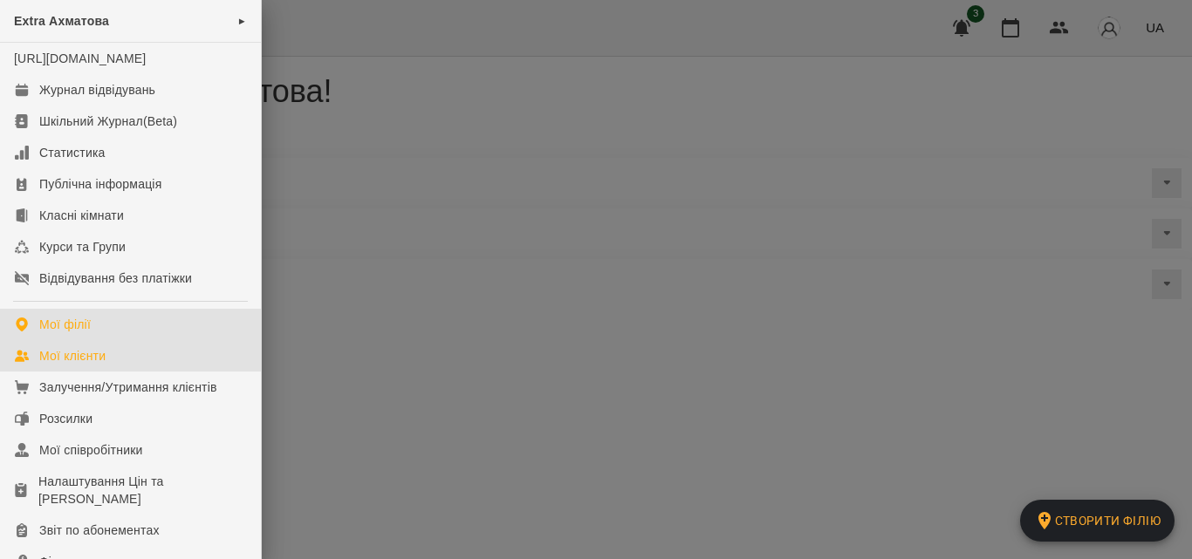
click at [75, 365] on div "Мої клієнти" at bounding box center [72, 355] width 66 height 17
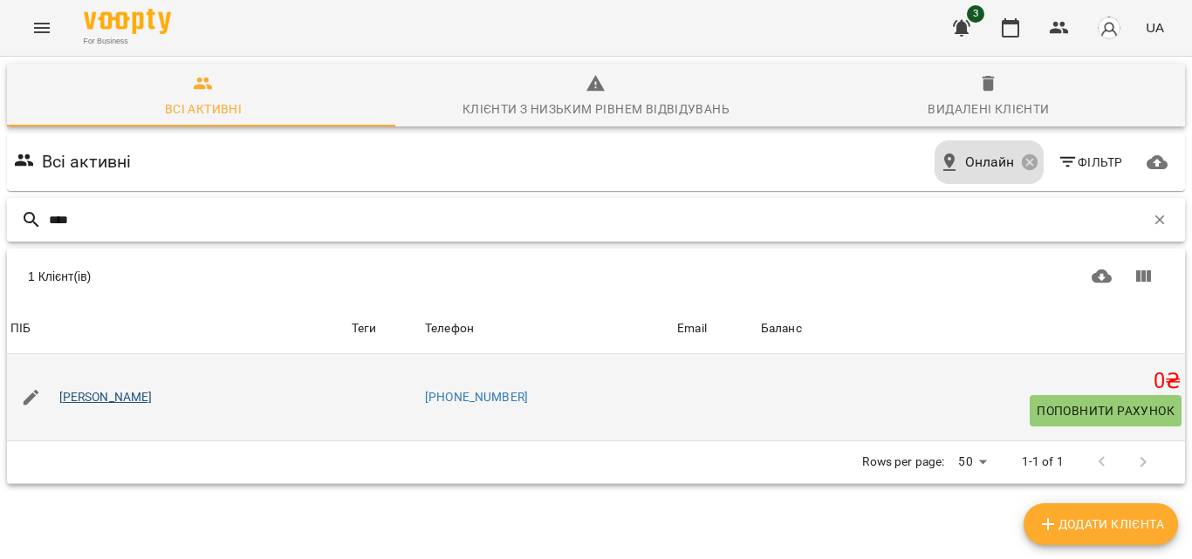
type input "****"
click at [126, 394] on link "[PERSON_NAME]" at bounding box center [105, 397] width 93 height 17
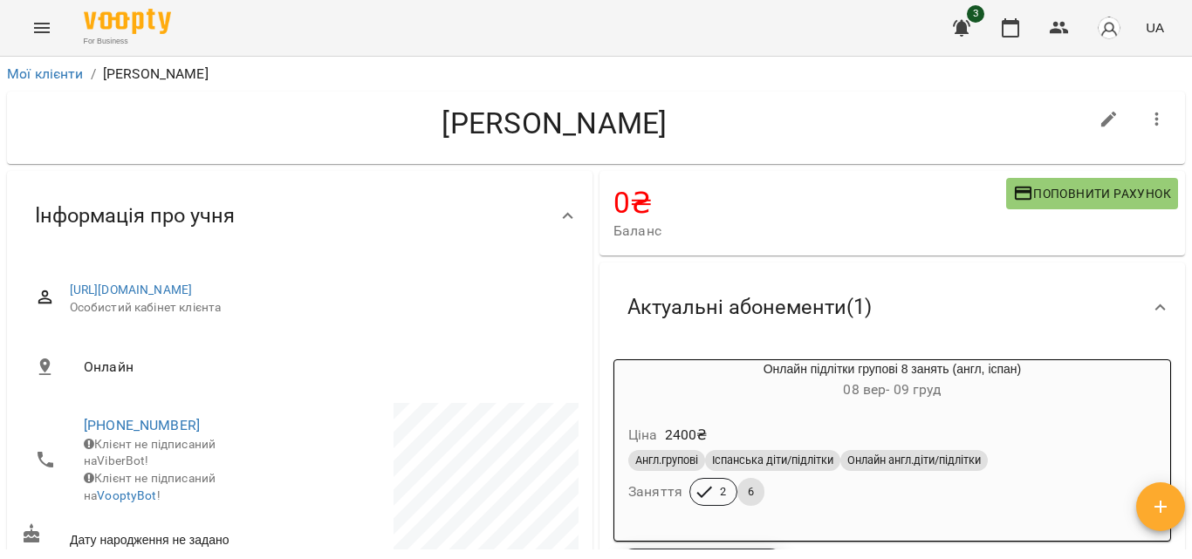
click at [1099, 103] on button "button" at bounding box center [1109, 120] width 42 height 42
select select "**"
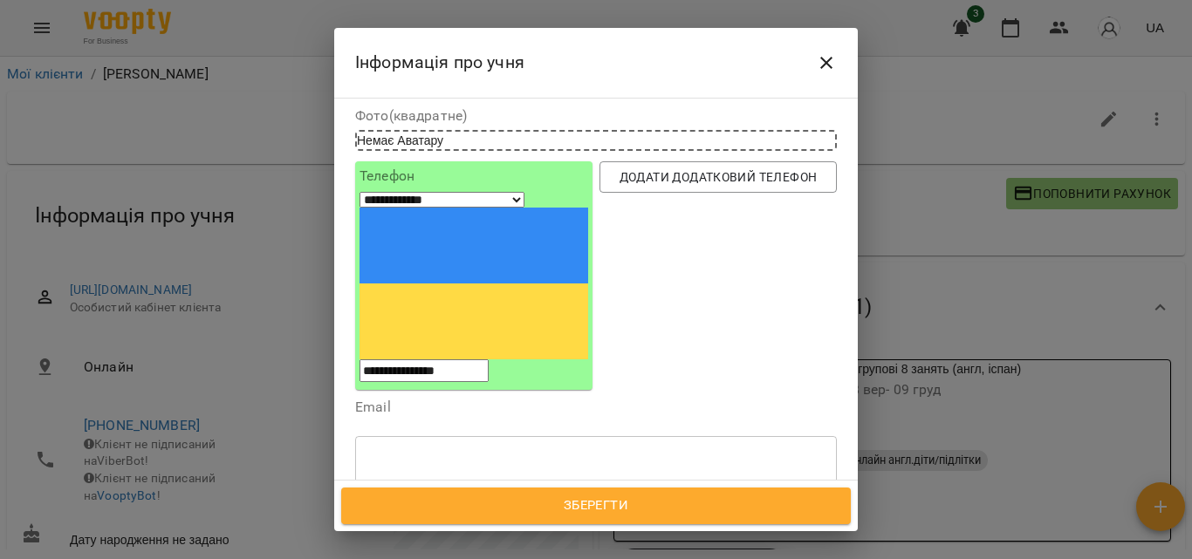
scroll to position [175, 0]
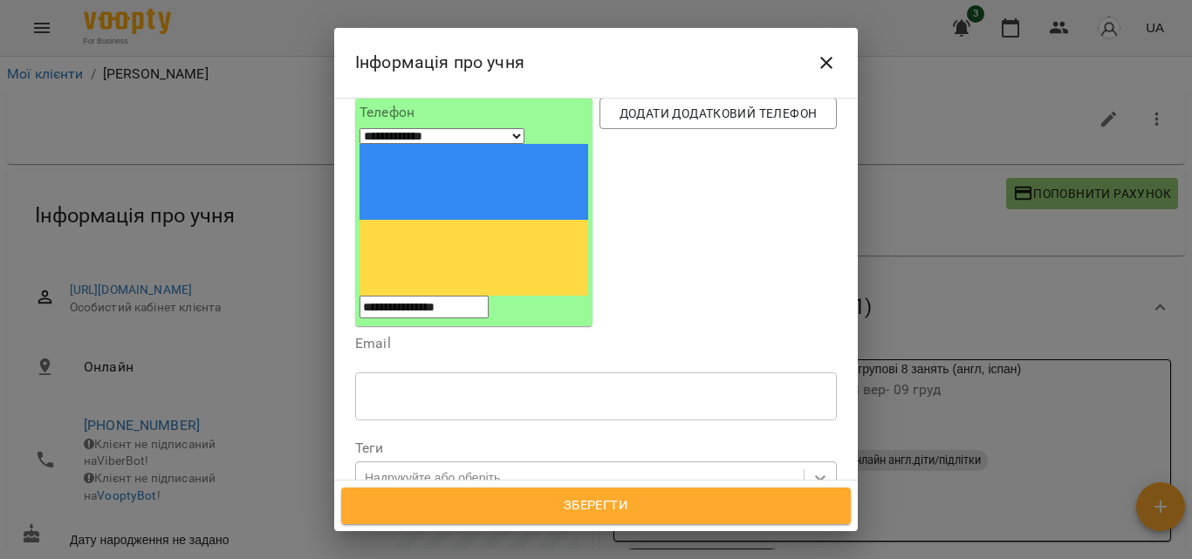
click at [812, 469] on icon at bounding box center [820, 477] width 17 height 17
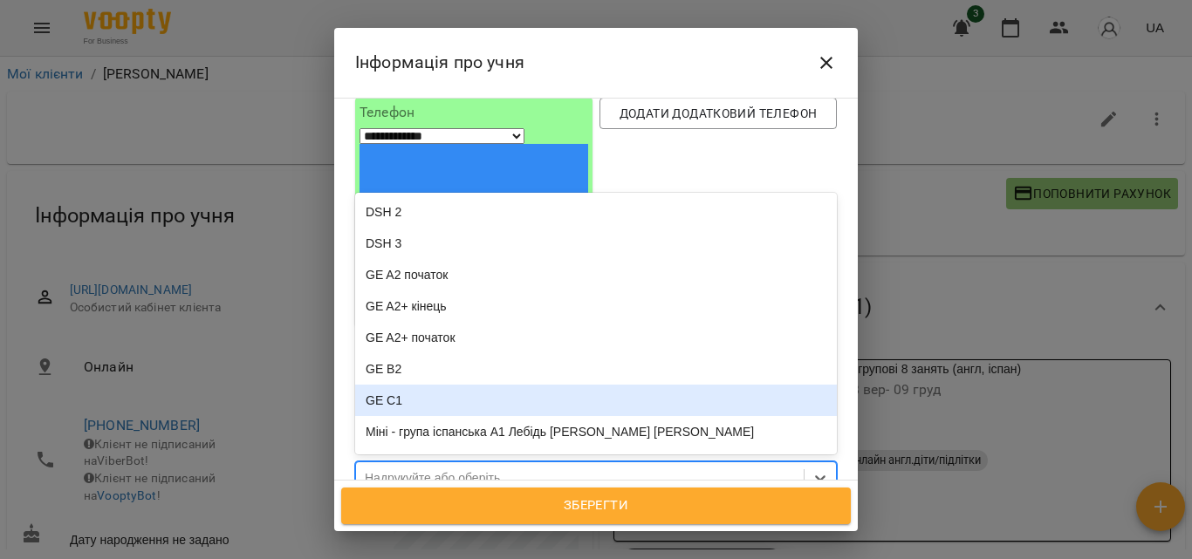
click at [457, 385] on div "GE C1" at bounding box center [596, 400] width 482 height 31
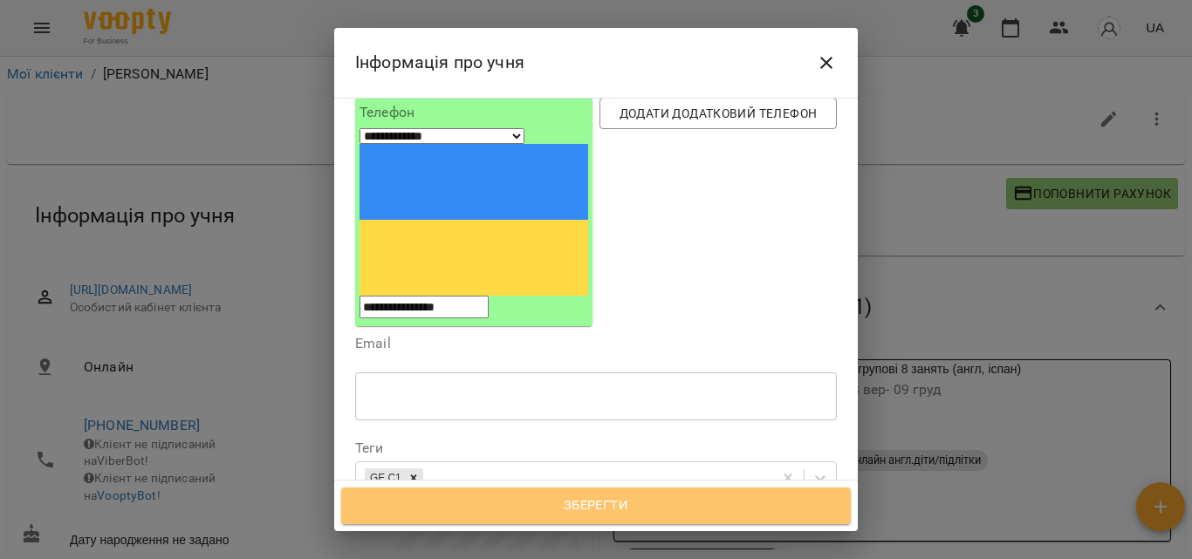
click at [632, 500] on span "Зберегти" at bounding box center [595, 506] width 471 height 23
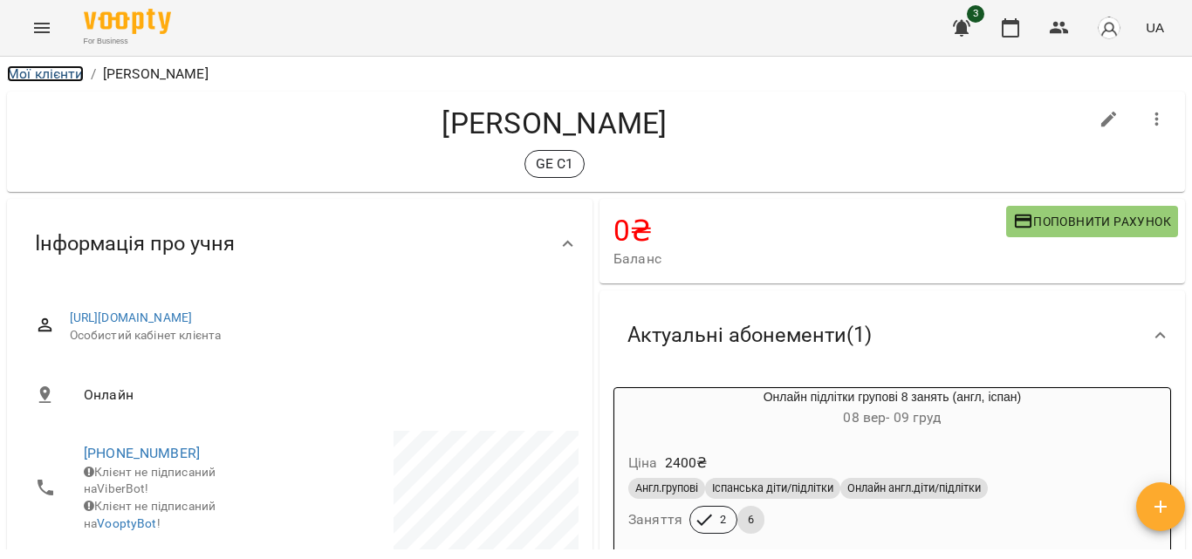
click at [48, 65] on link "Мої клієнти" at bounding box center [45, 73] width 77 height 17
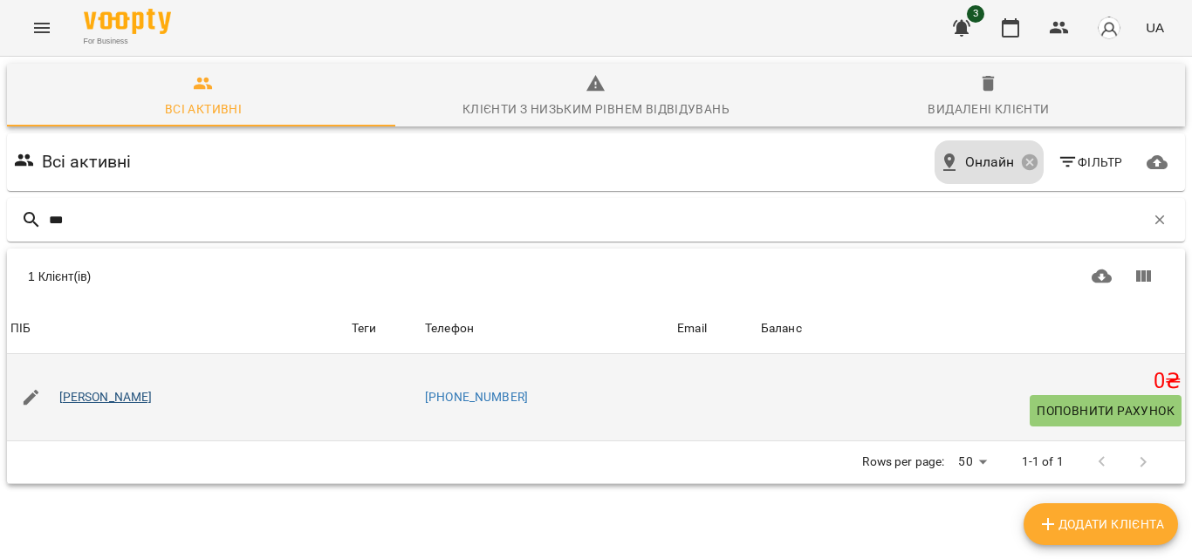
type input "***"
click at [134, 393] on link "[PERSON_NAME]" at bounding box center [105, 397] width 93 height 17
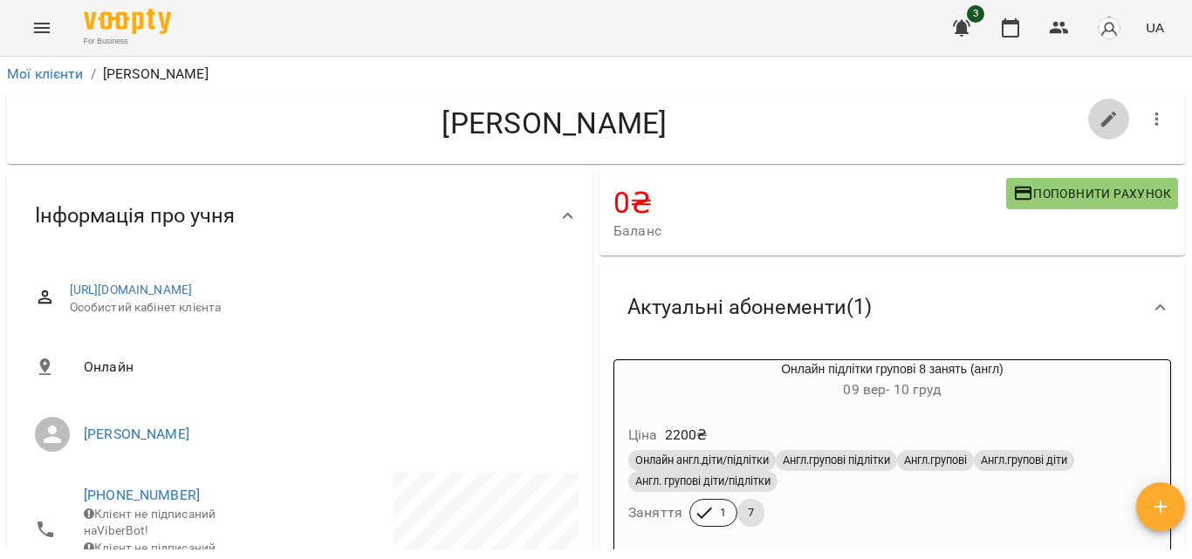
click at [1099, 122] on icon "button" at bounding box center [1109, 119] width 21 height 21
select select "**"
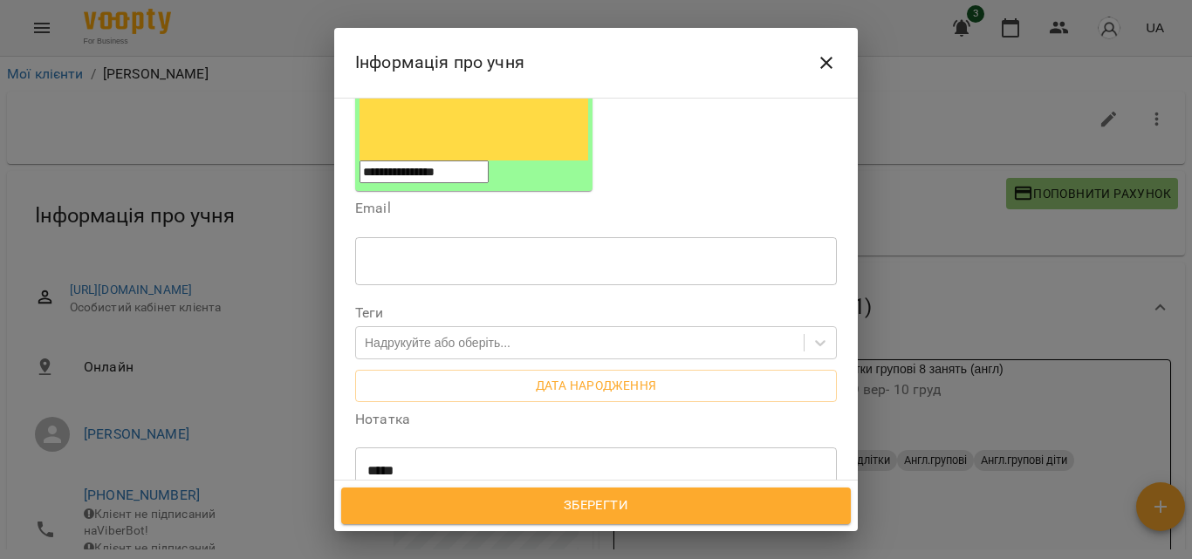
scroll to position [349, 0]
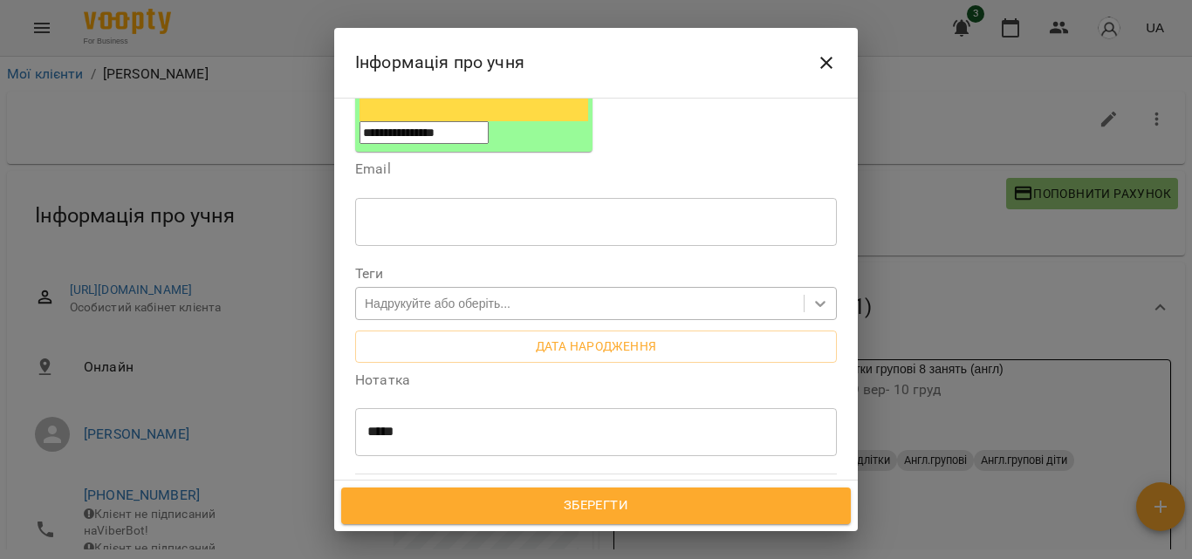
click at [812, 295] on icon at bounding box center [820, 303] width 17 height 17
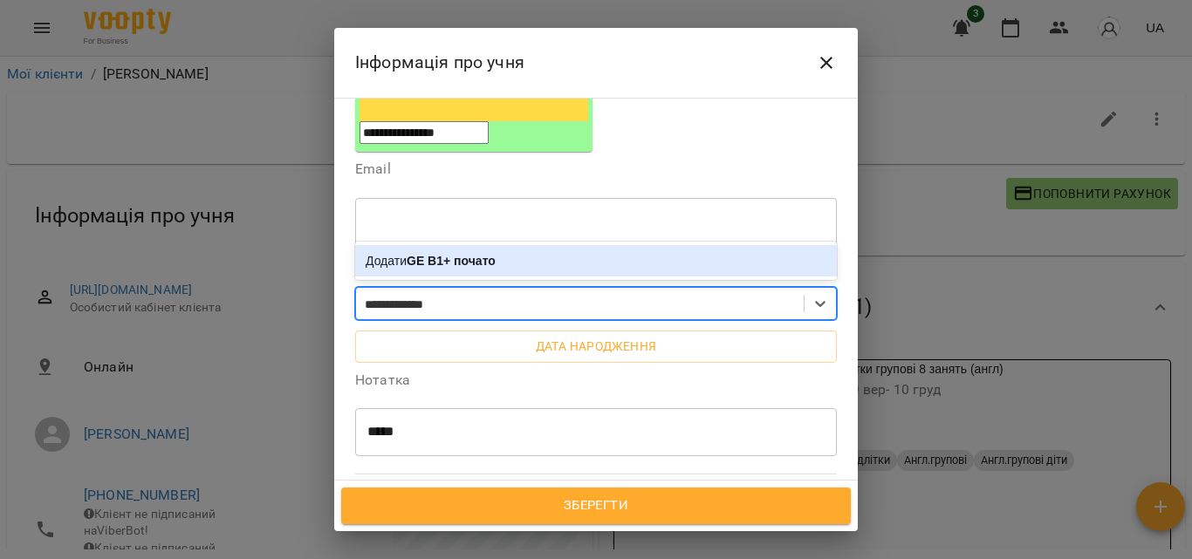
type input "**********"
click at [525, 245] on div "Додати GE B1+ початок" at bounding box center [596, 260] width 482 height 31
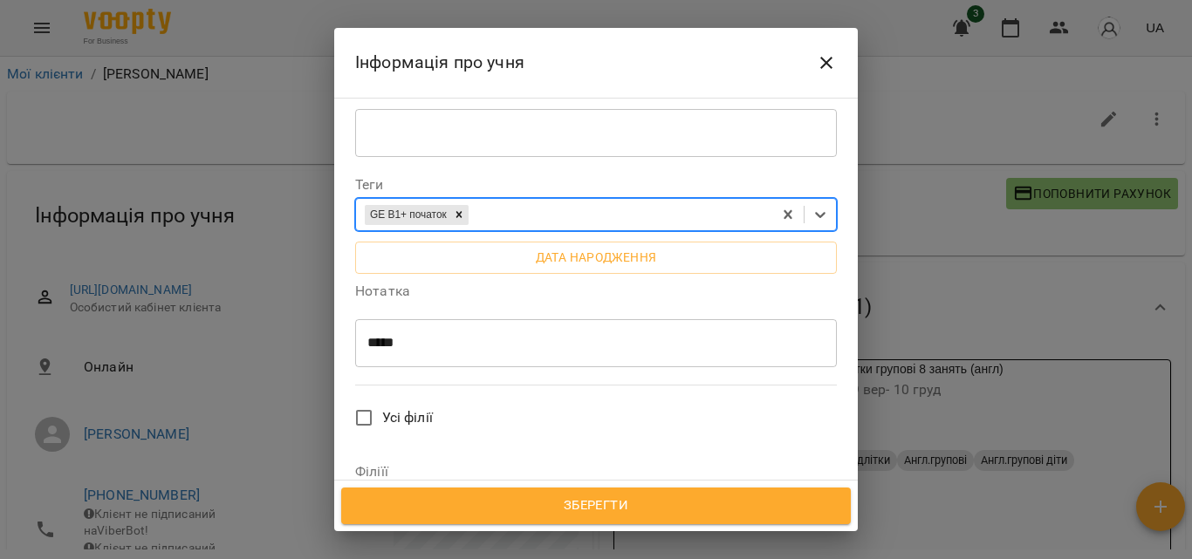
scroll to position [524, 0]
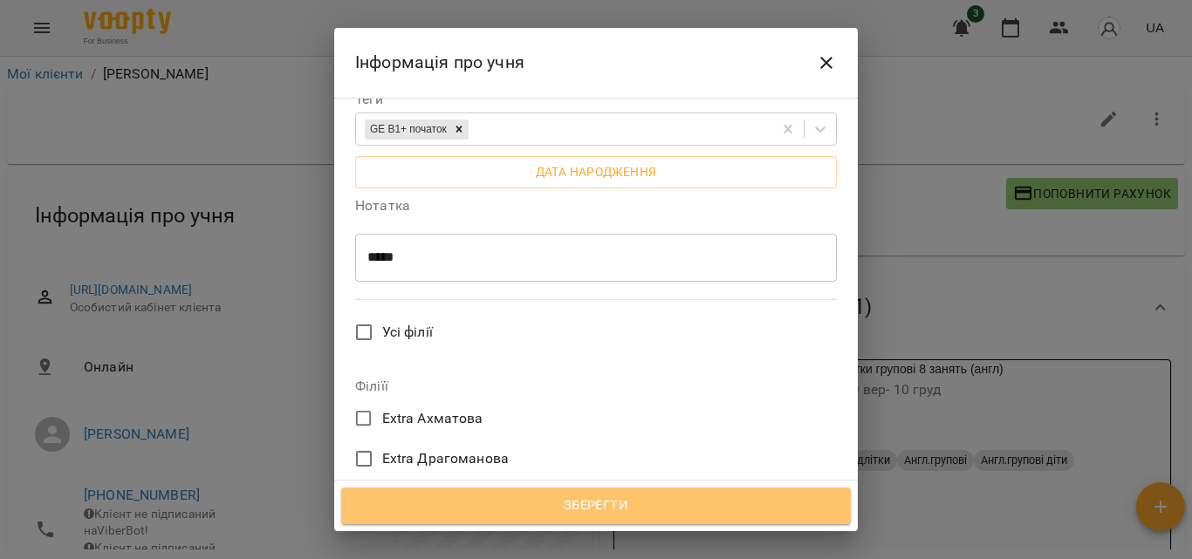
click at [599, 496] on span "Зберегти" at bounding box center [595, 506] width 471 height 23
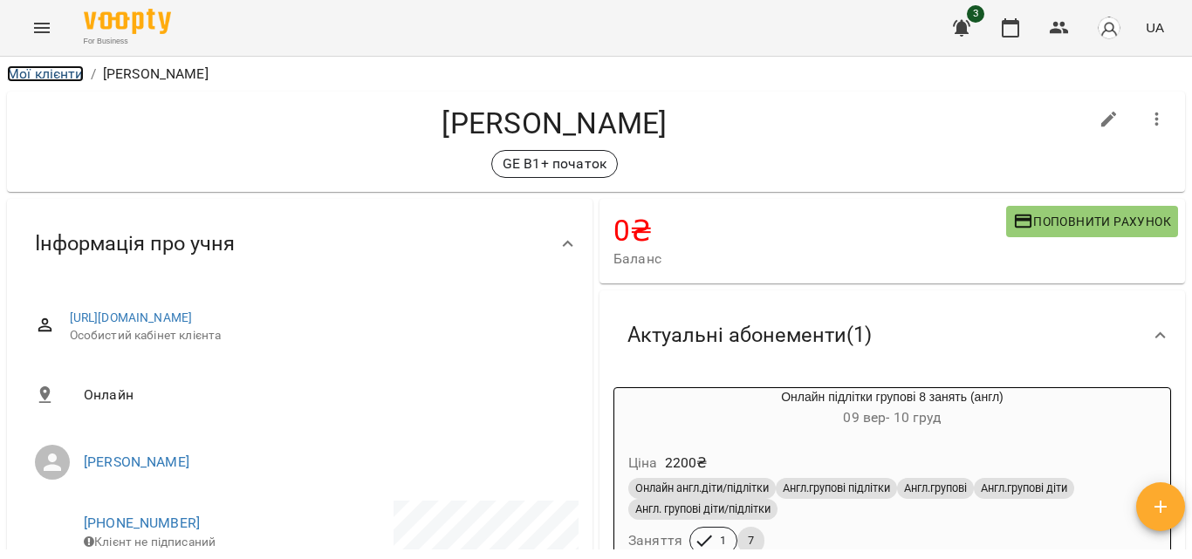
click at [58, 67] on link "Мої клієнти" at bounding box center [45, 73] width 77 height 17
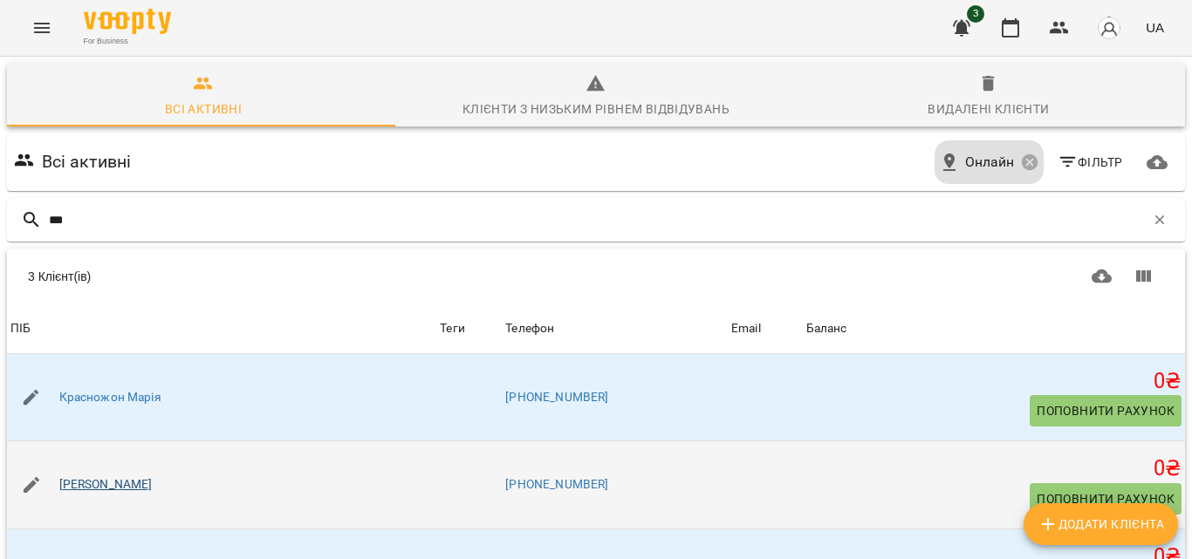
type input "***"
click at [120, 487] on link "[PERSON_NAME]" at bounding box center [105, 484] width 93 height 17
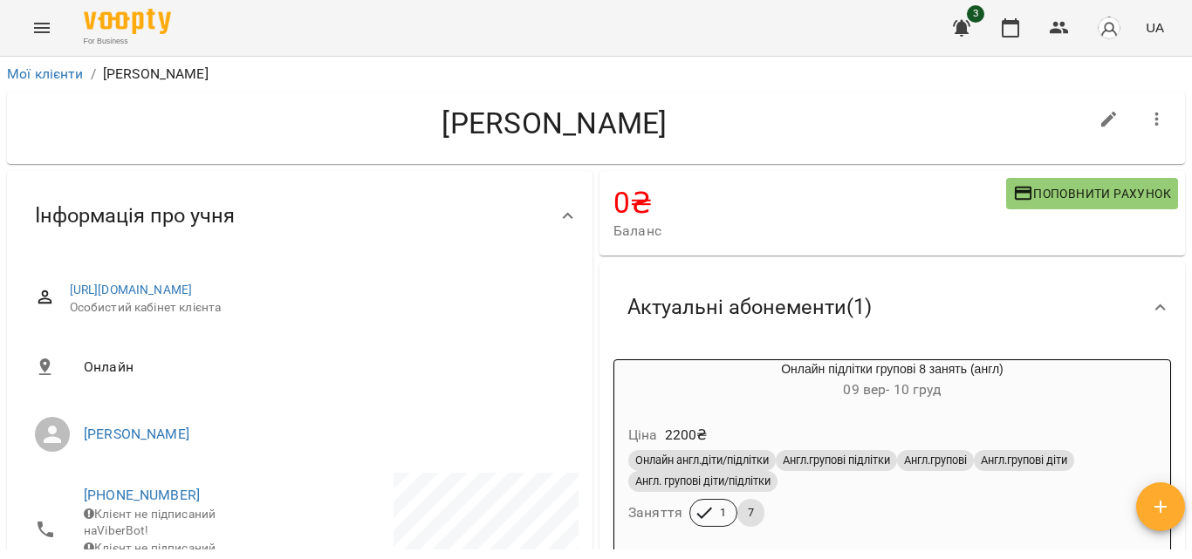
click at [1101, 121] on icon "button" at bounding box center [1109, 120] width 16 height 16
select select "**"
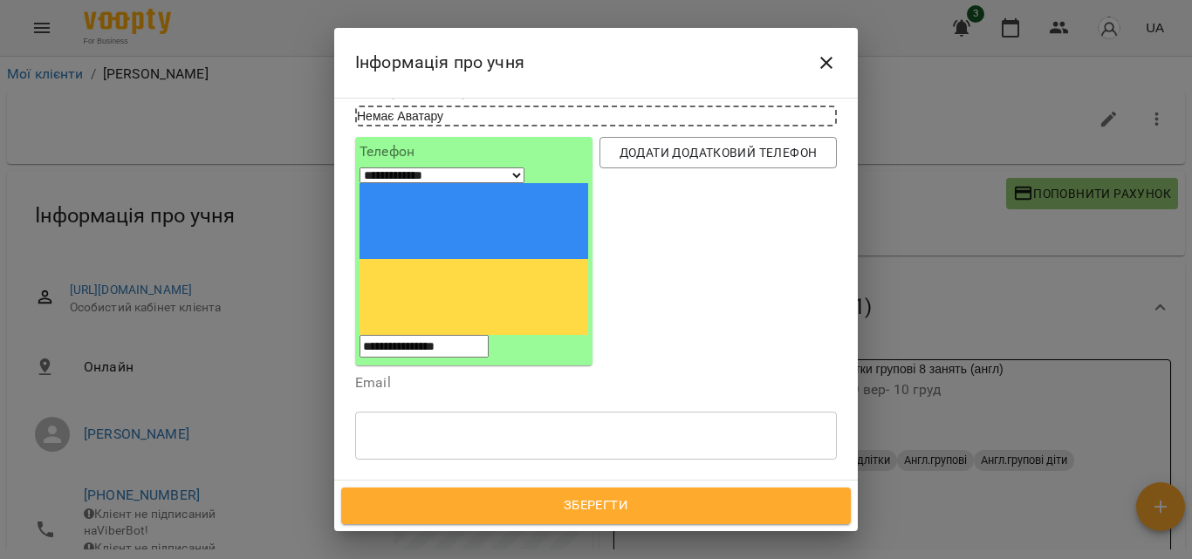
scroll to position [262, 0]
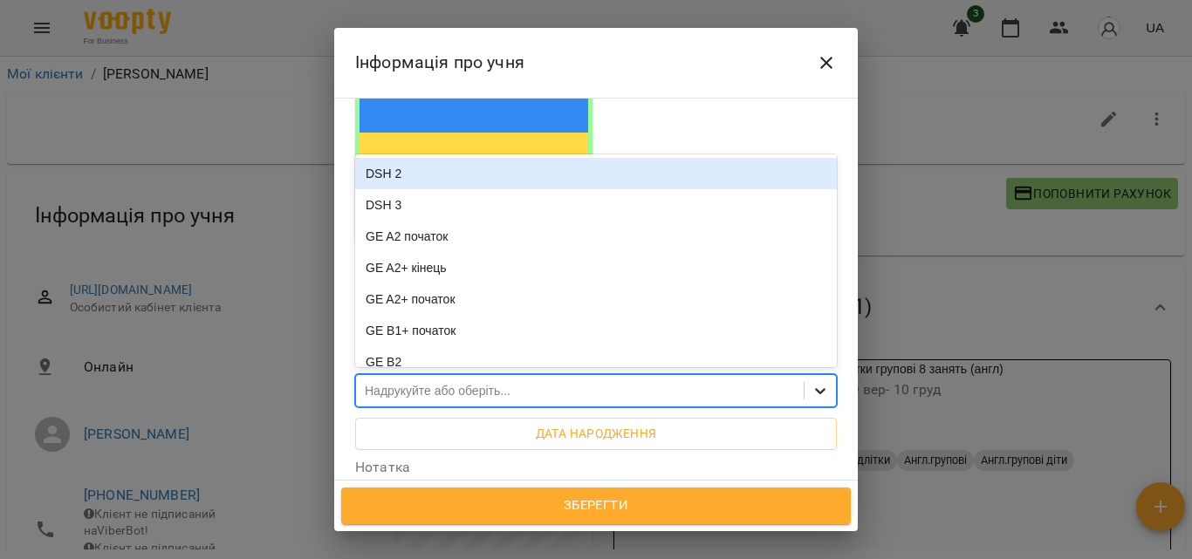
click at [812, 382] on icon at bounding box center [820, 390] width 17 height 17
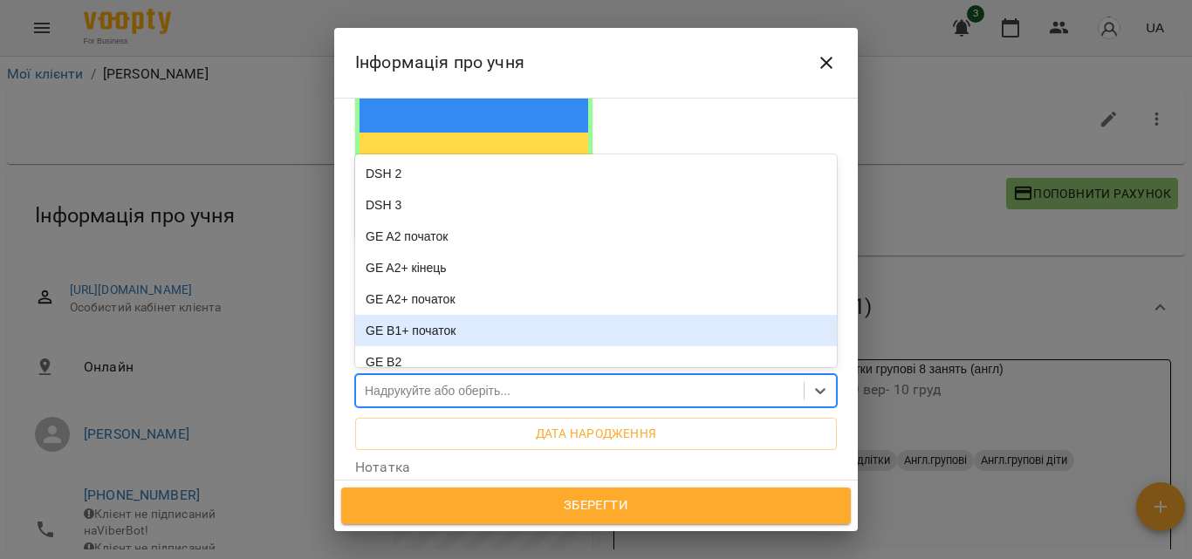
click at [506, 315] on div "GE B1+ початок" at bounding box center [596, 330] width 482 height 31
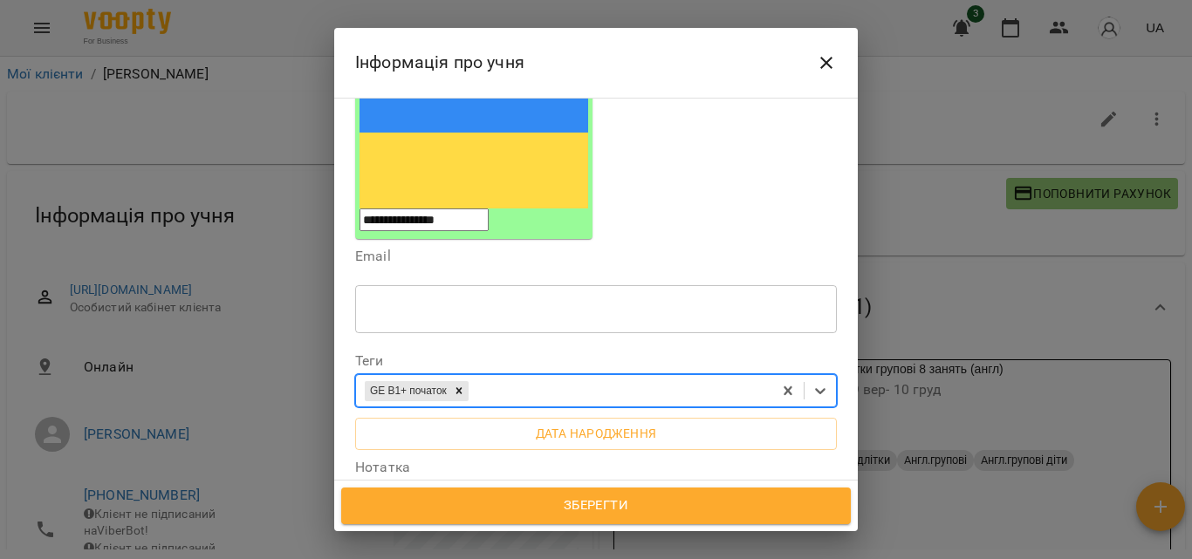
click at [547, 503] on span "Зберегти" at bounding box center [595, 506] width 471 height 23
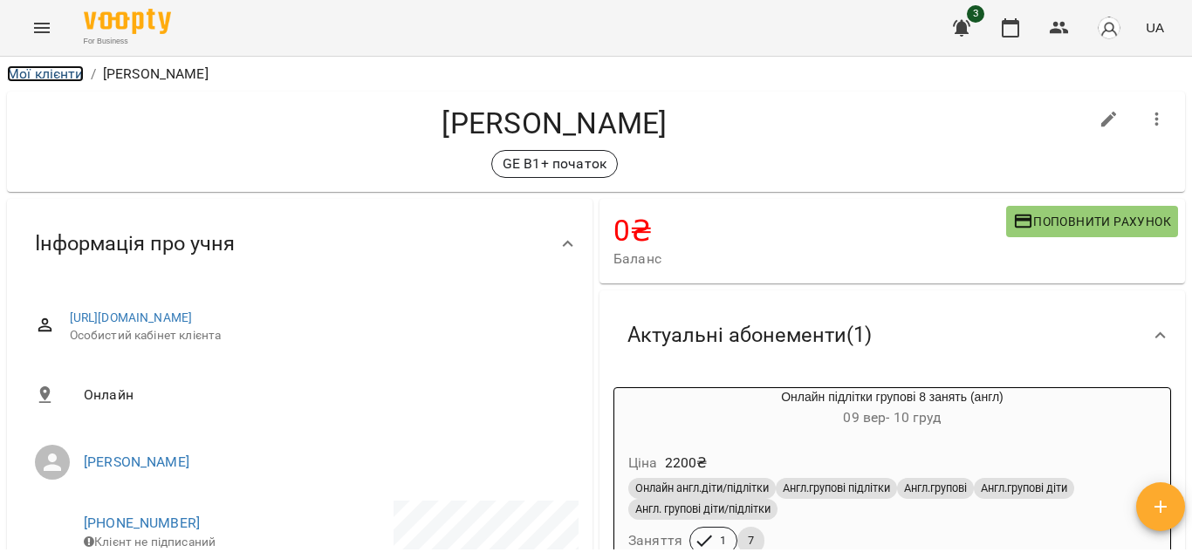
click at [51, 70] on link "Мої клієнти" at bounding box center [45, 73] width 77 height 17
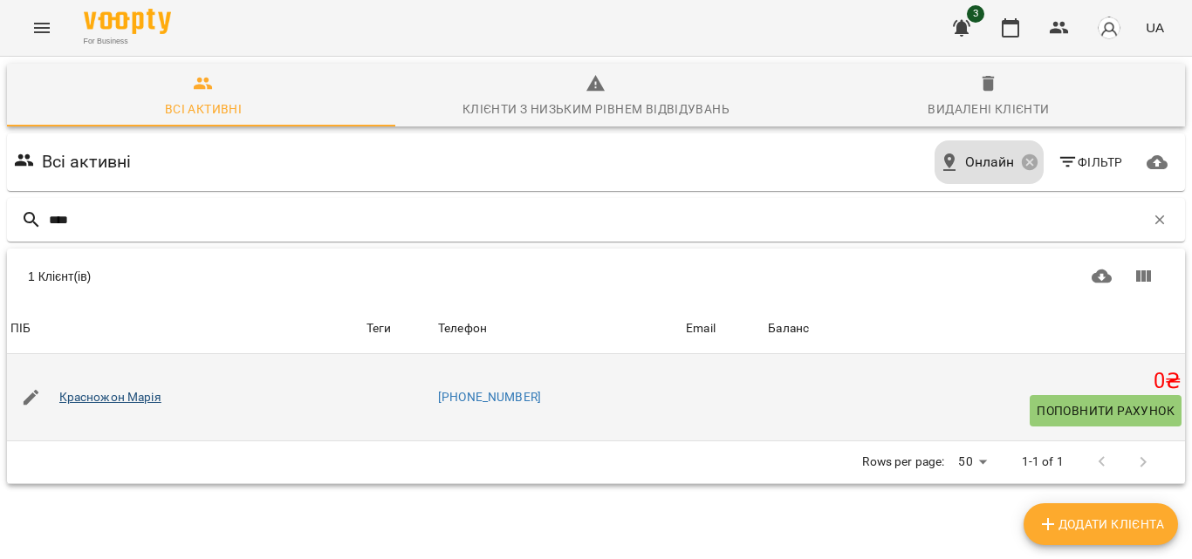
type input "****"
click at [122, 397] on link "Красножон Марія" at bounding box center [110, 397] width 102 height 17
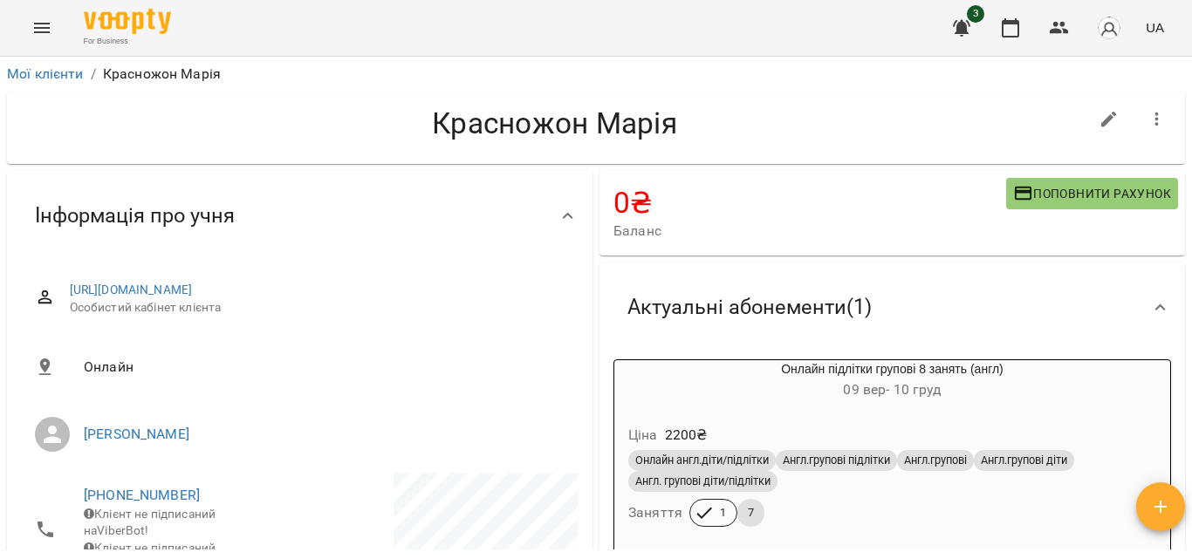
click at [1099, 120] on icon "button" at bounding box center [1109, 119] width 21 height 21
select select "**"
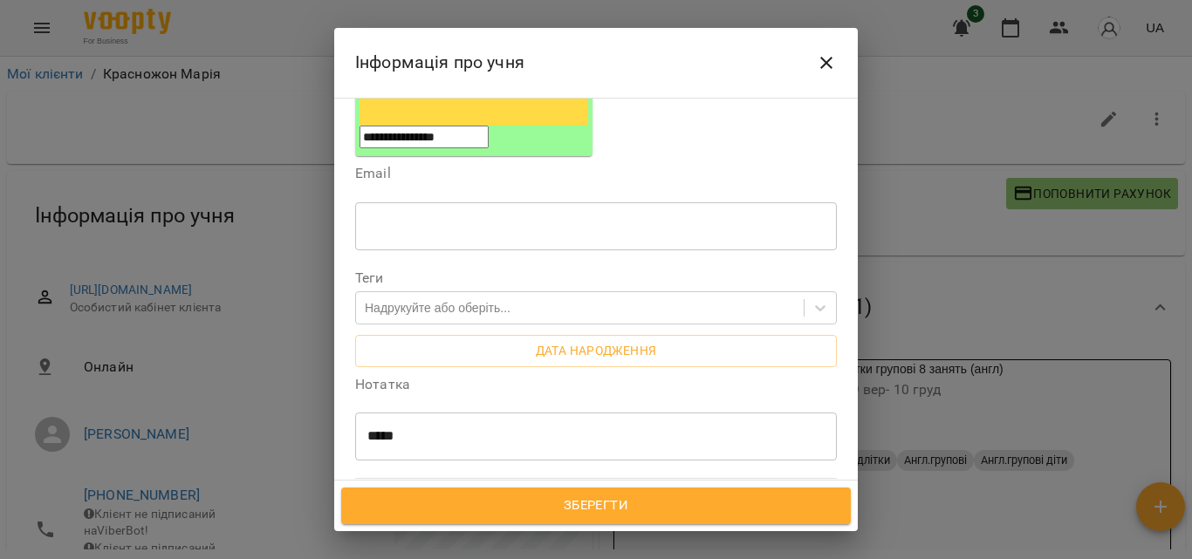
scroll to position [349, 0]
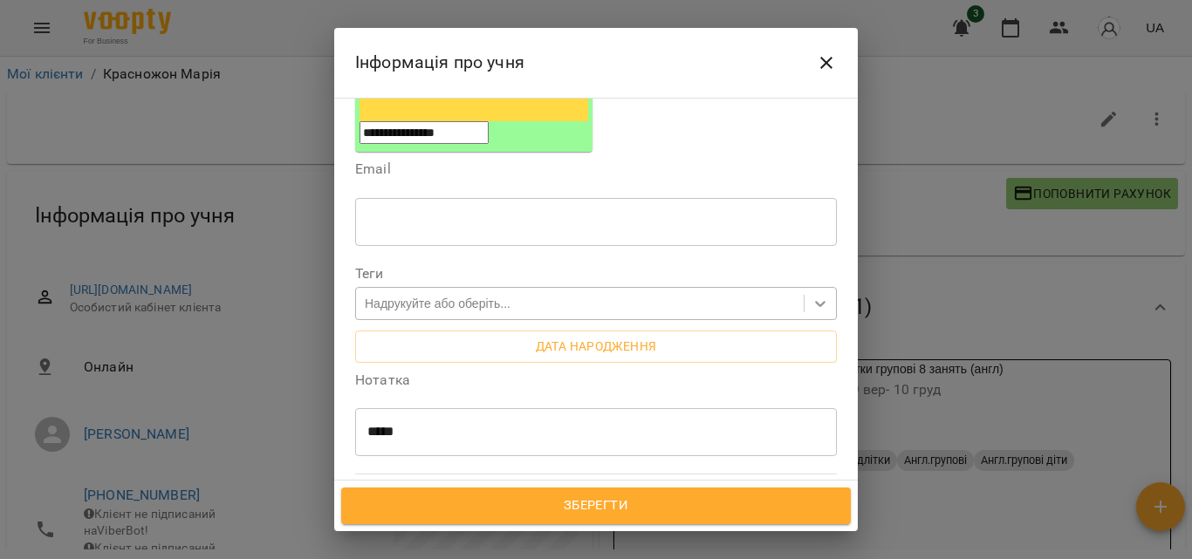
click at [812, 295] on icon at bounding box center [820, 303] width 17 height 17
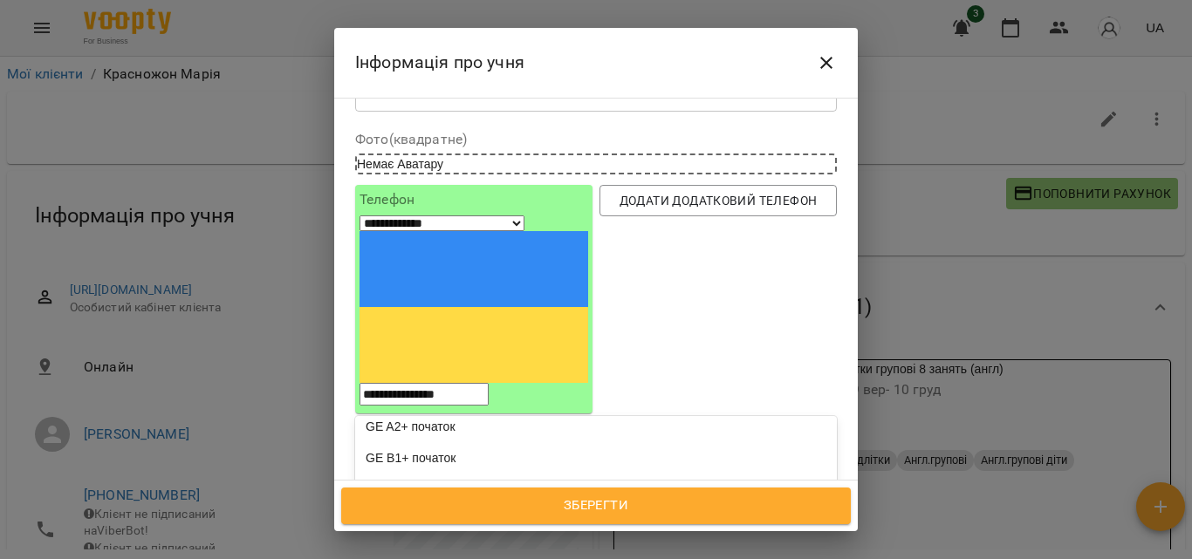
scroll to position [175, 0]
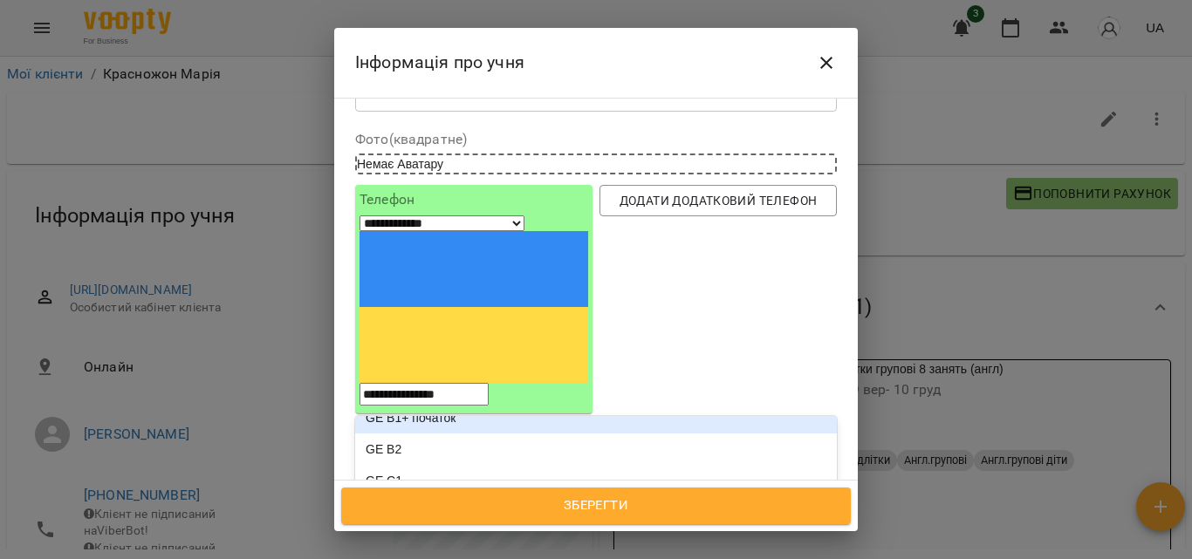
click at [413, 402] on div "GE B1+ початок" at bounding box center [596, 417] width 482 height 31
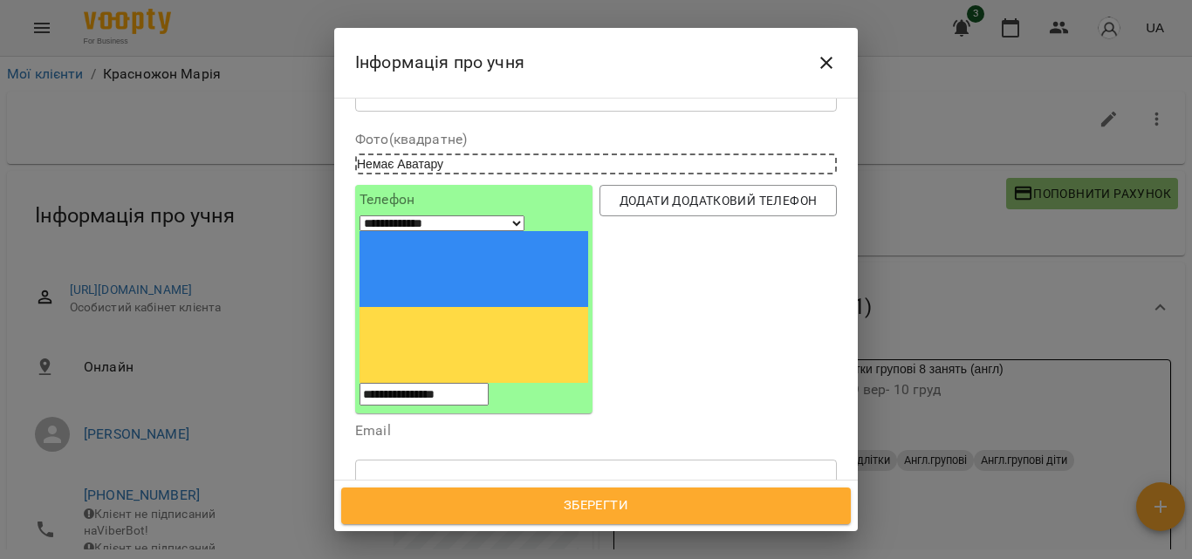
click at [577, 501] on span "Зберегти" at bounding box center [595, 506] width 471 height 23
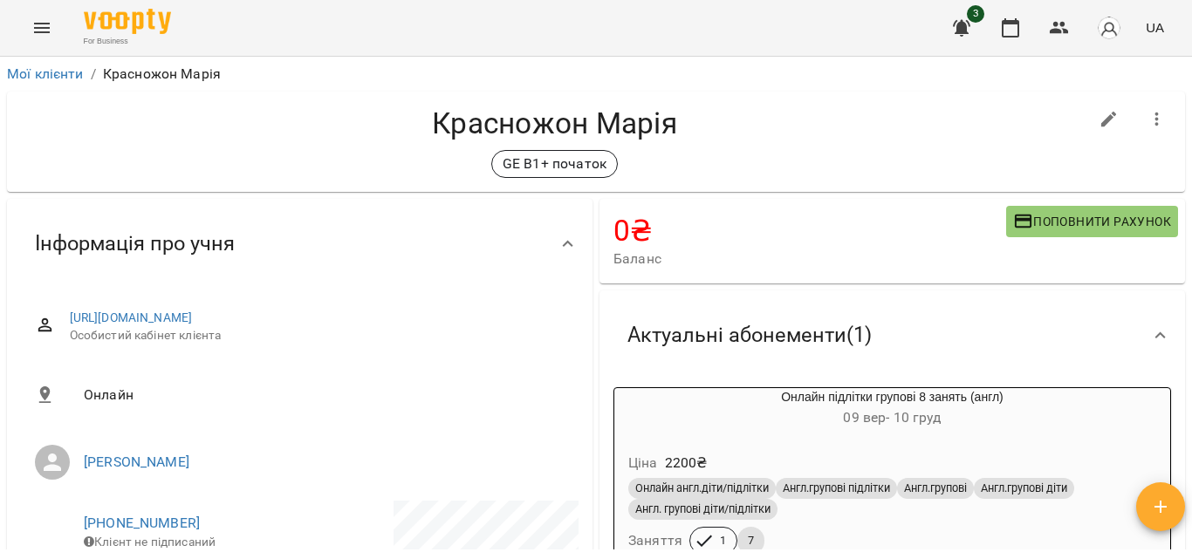
click at [21, 63] on div "Мої клієнти / [PERSON_NAME]" at bounding box center [595, 74] width 1185 height 28
click at [22, 74] on link "Мої клієнти" at bounding box center [45, 73] width 77 height 17
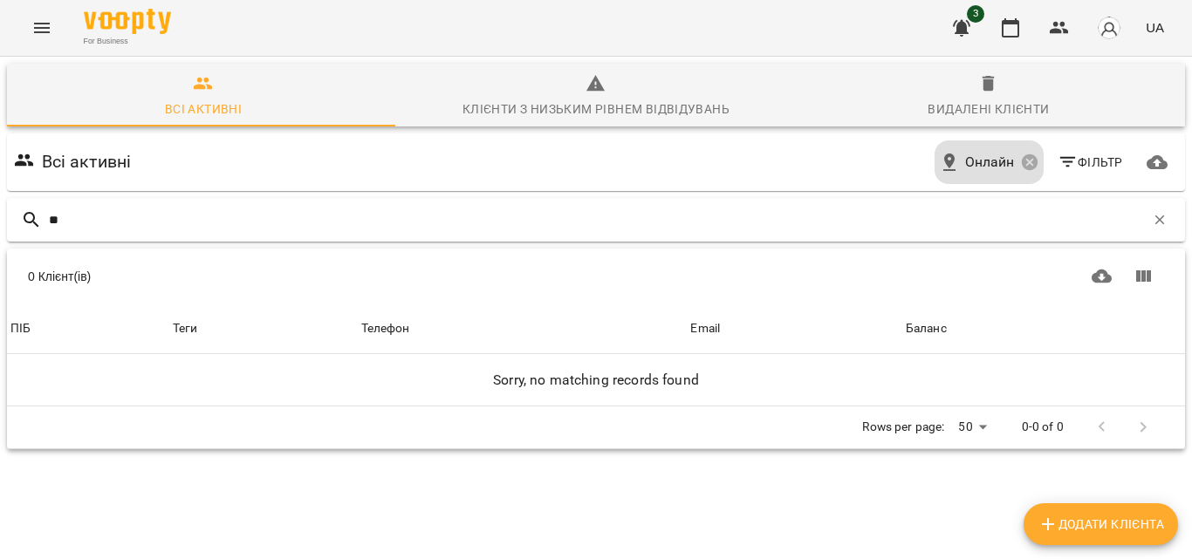
type input "*"
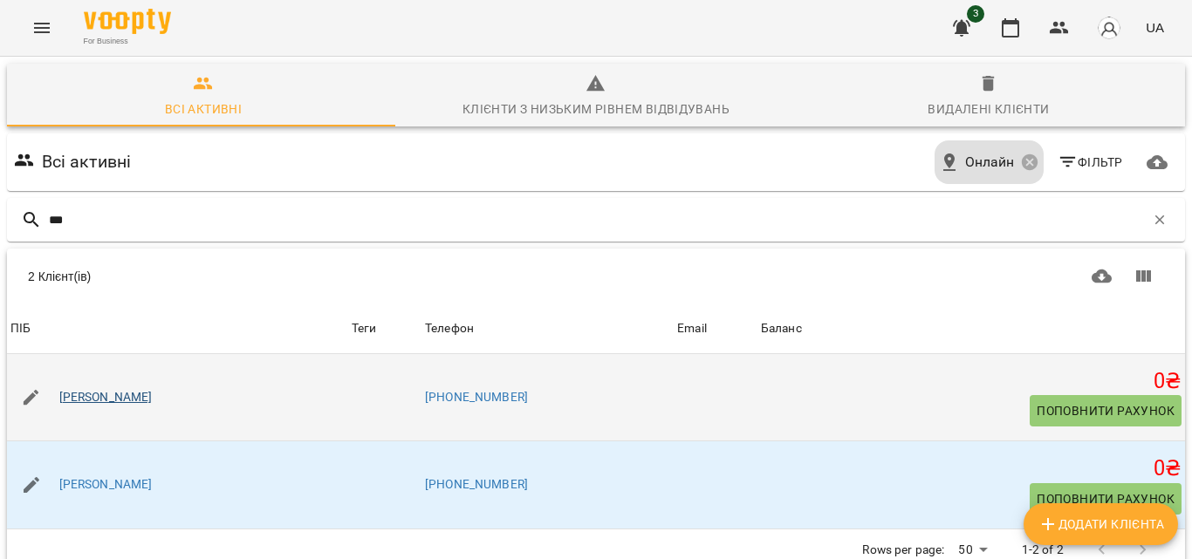
type input "***"
click at [137, 400] on link "[PERSON_NAME]" at bounding box center [105, 397] width 93 height 17
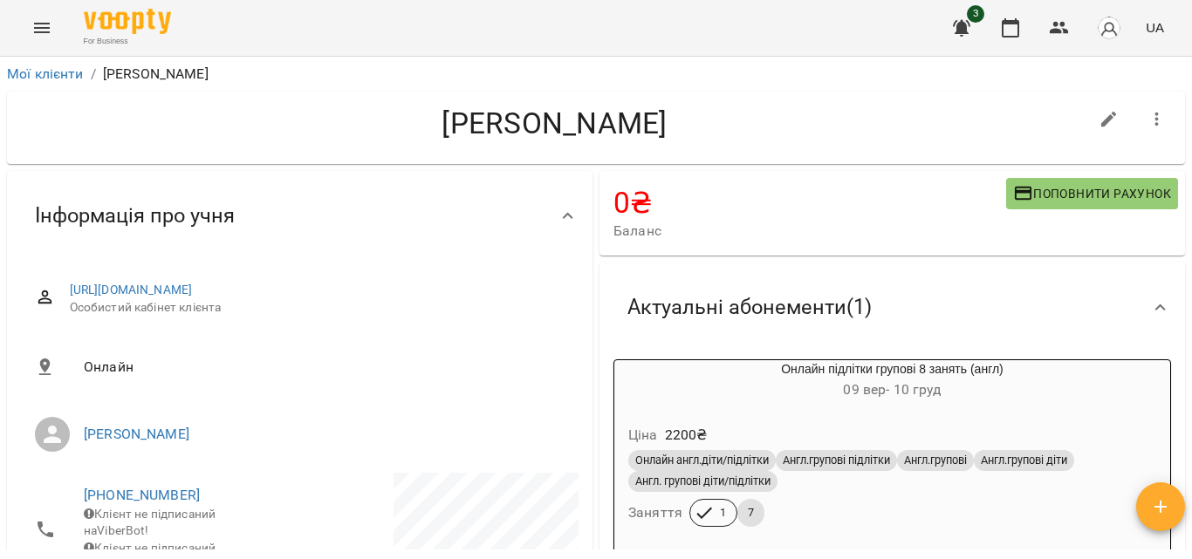
click at [1099, 123] on icon "button" at bounding box center [1109, 119] width 21 height 21
select select "**"
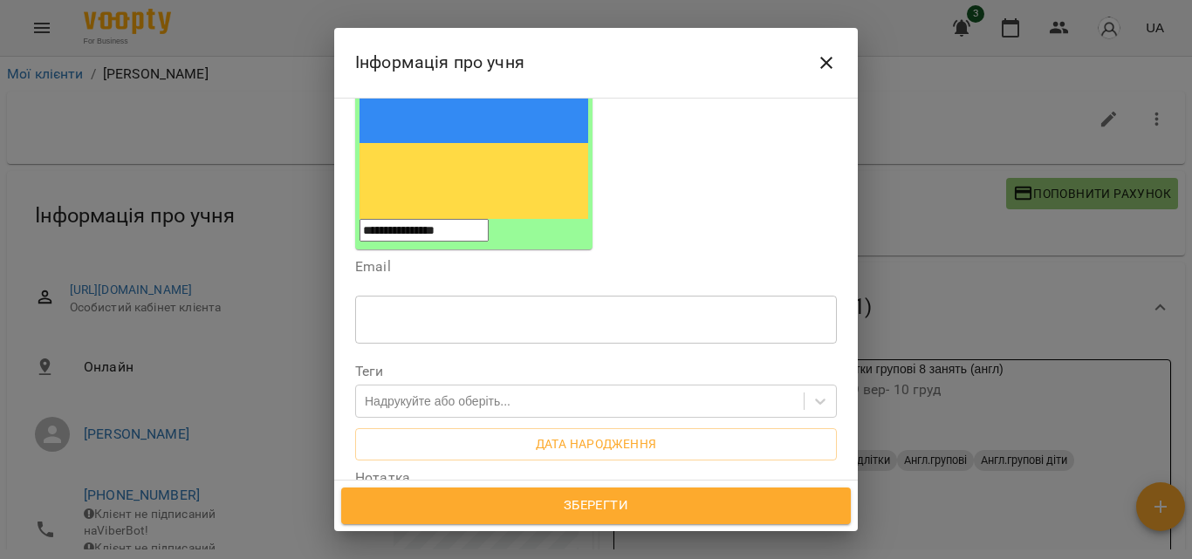
scroll to position [262, 0]
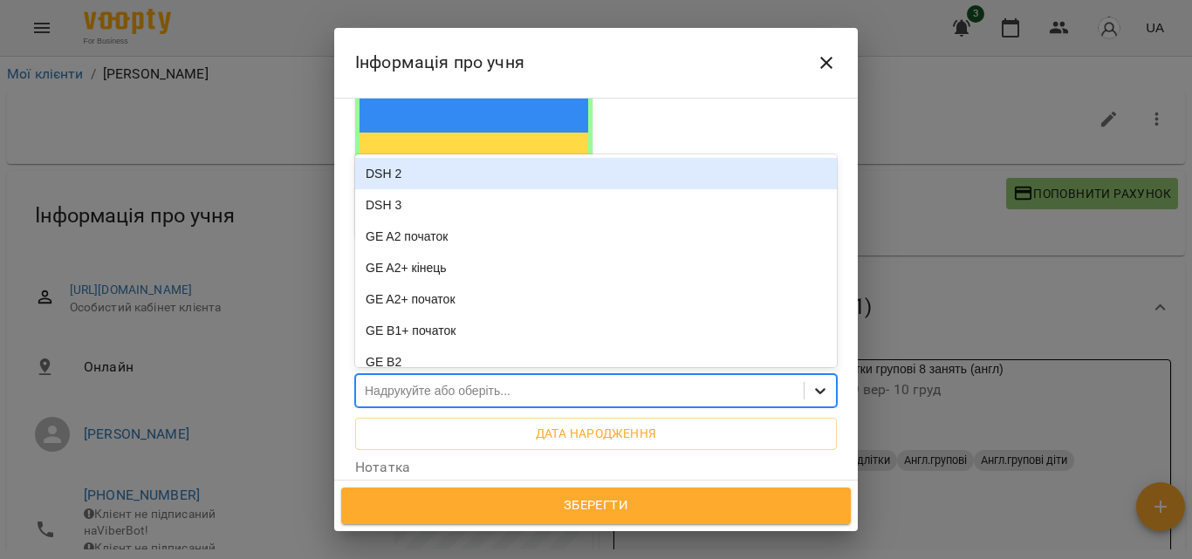
click at [812, 382] on icon at bounding box center [820, 390] width 17 height 17
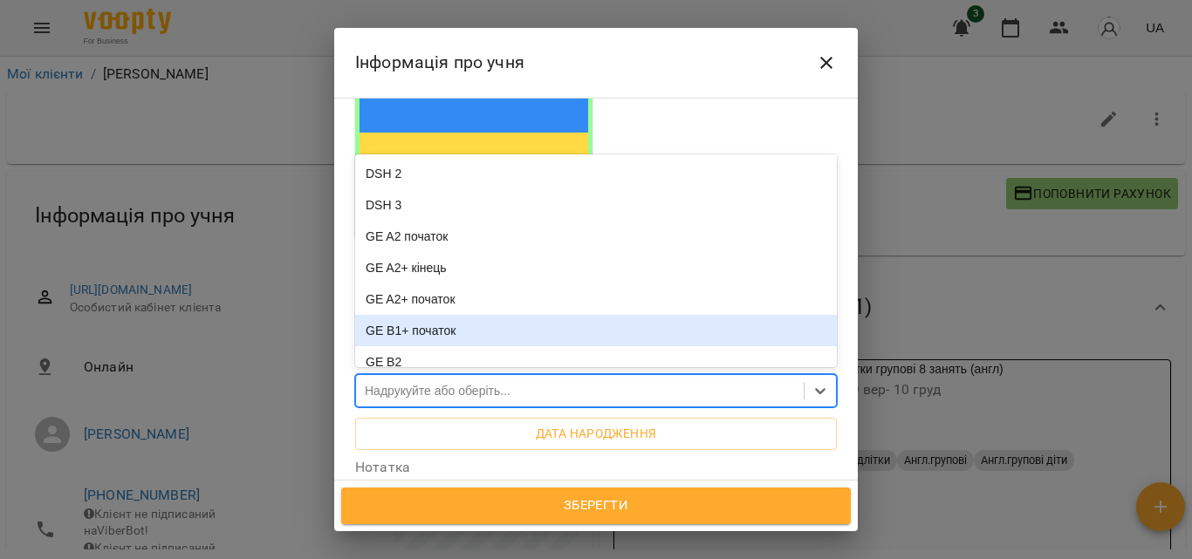
click at [440, 315] on div "GE B1+ початок" at bounding box center [596, 330] width 482 height 31
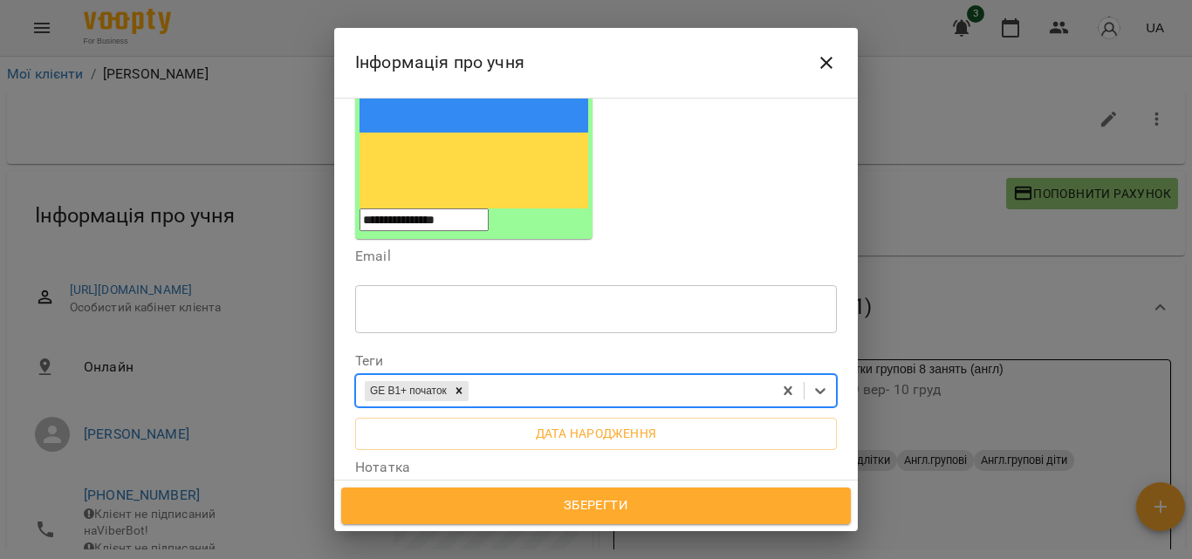
click at [609, 500] on span "Зберегти" at bounding box center [595, 506] width 471 height 23
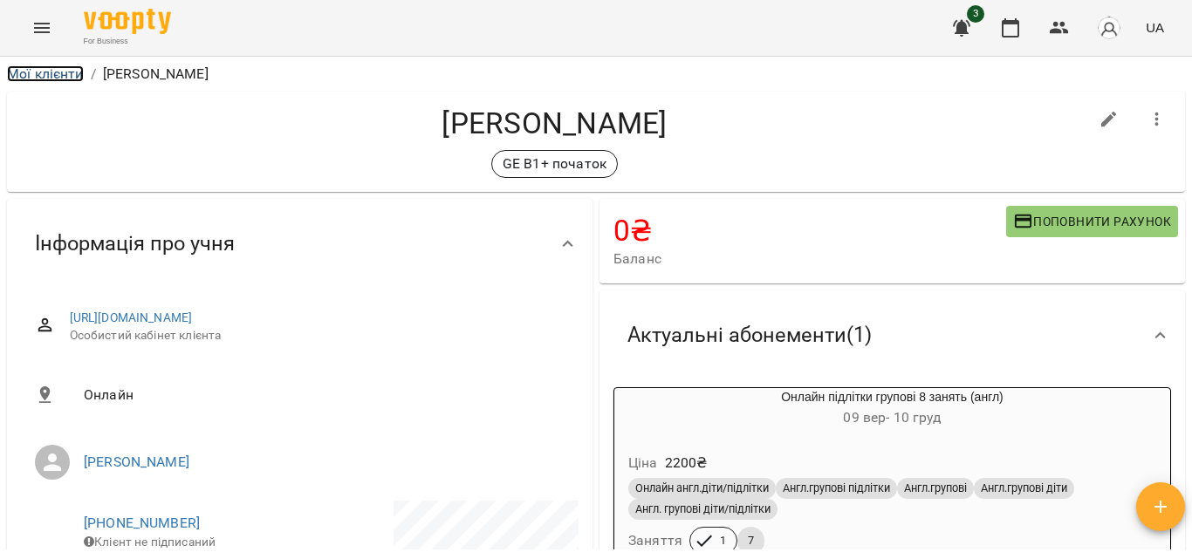
click at [22, 69] on link "Мої клієнти" at bounding box center [45, 73] width 77 height 17
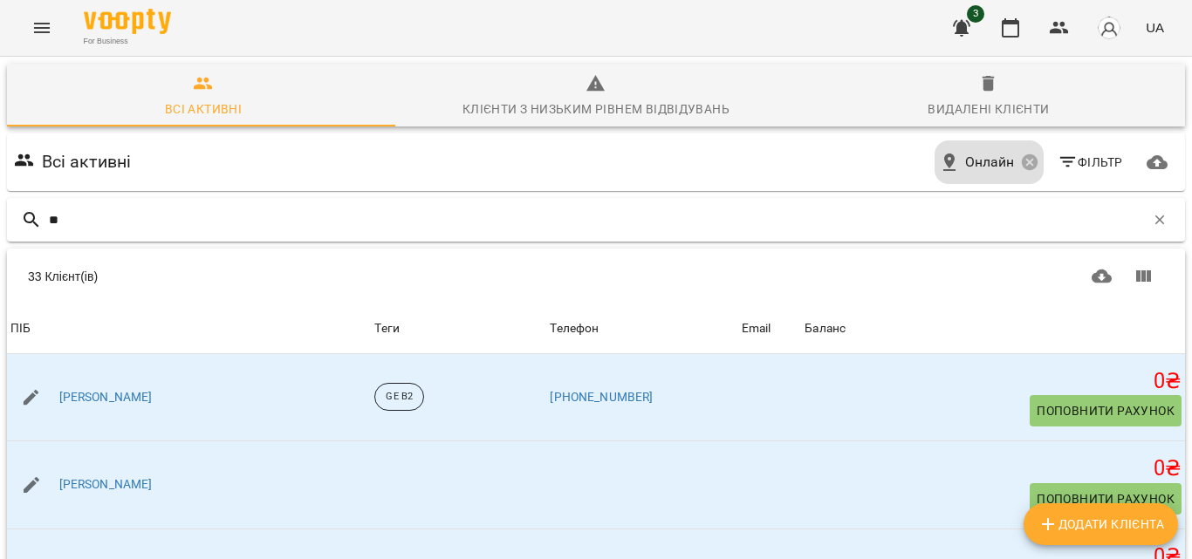
type input "***"
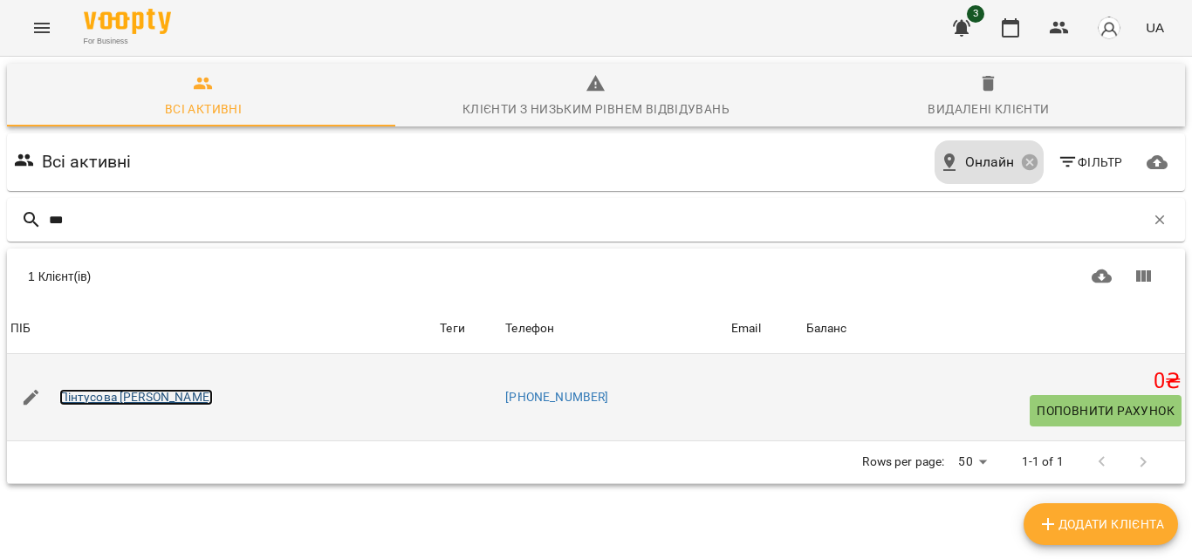
click at [142, 394] on link "Пінтусова [PERSON_NAME]" at bounding box center [136, 397] width 154 height 17
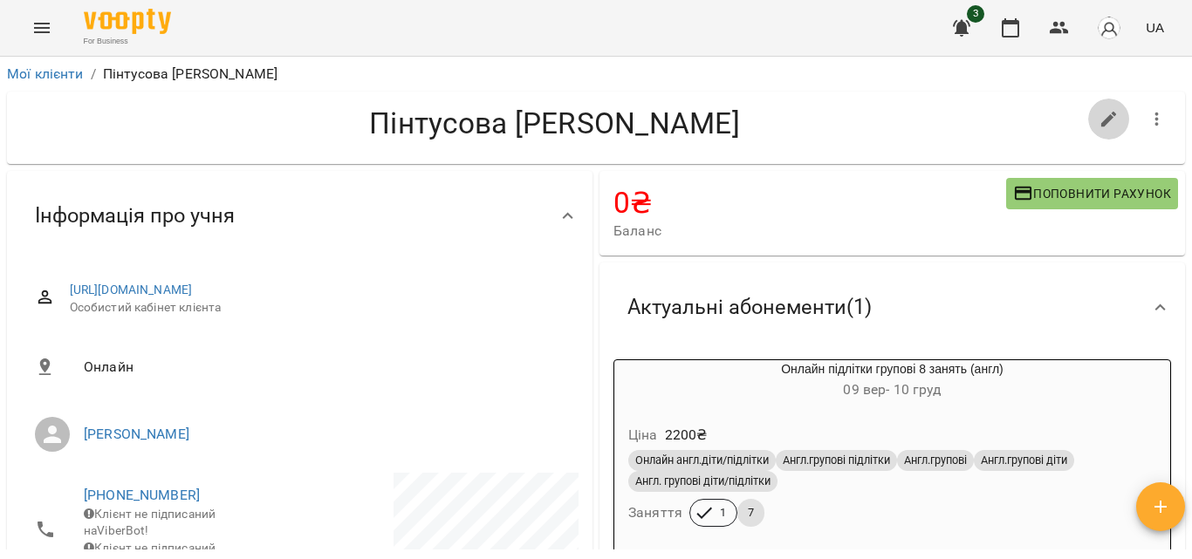
click at [1097, 131] on button "button" at bounding box center [1109, 120] width 42 height 42
select select "**"
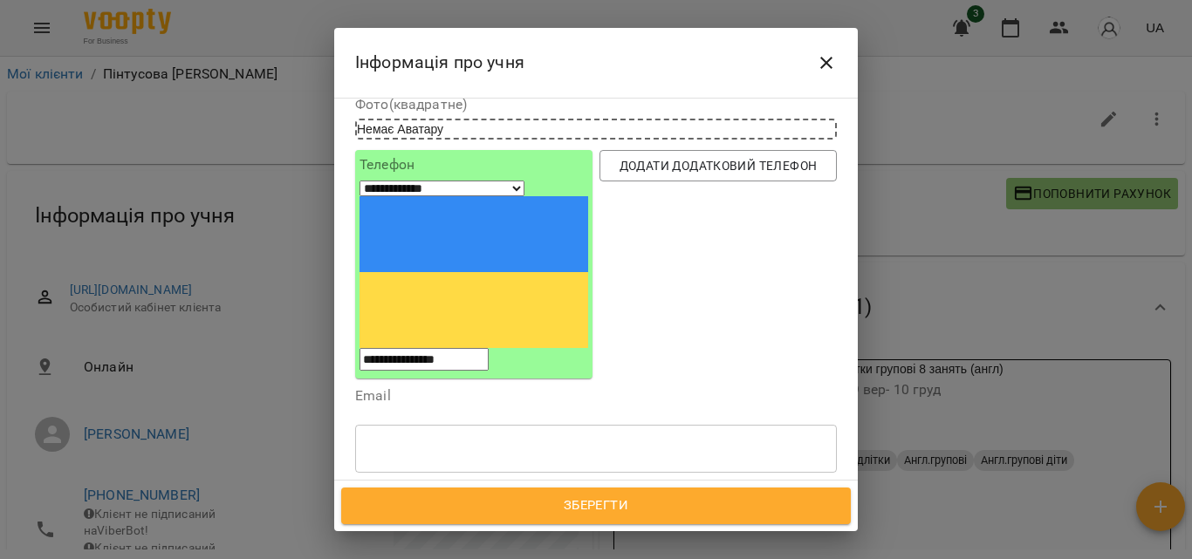
scroll to position [262, 0]
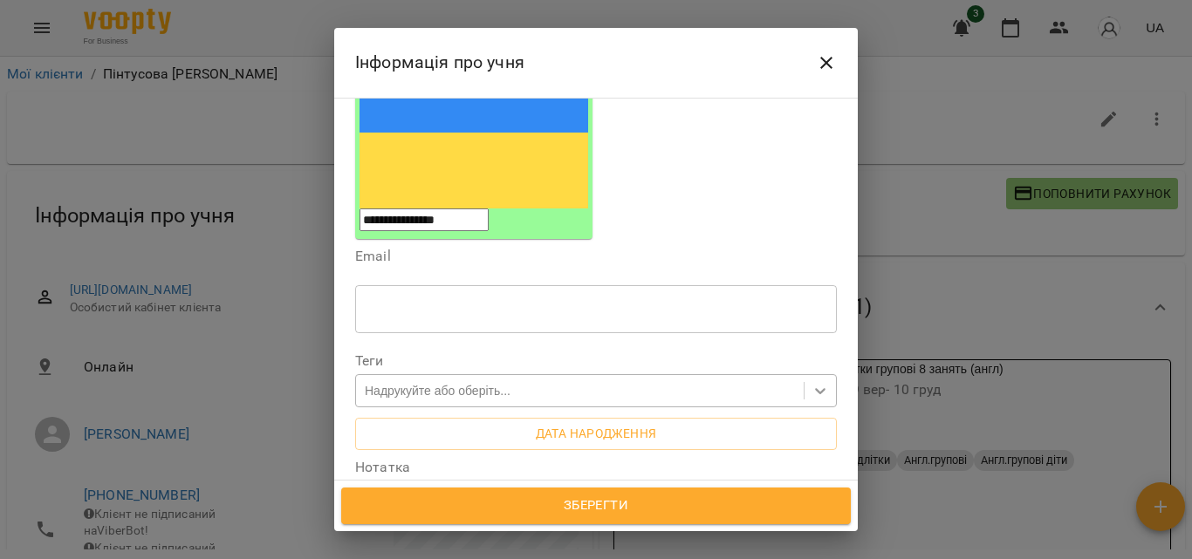
click at [812, 382] on icon at bounding box center [820, 390] width 17 height 17
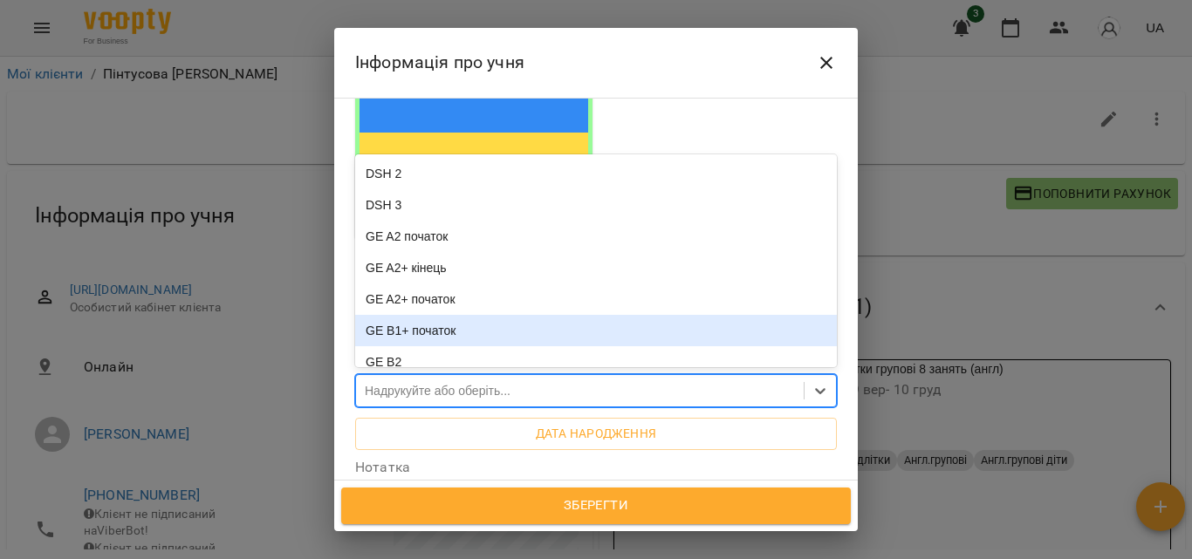
click at [447, 315] on div "GE B1+ початок" at bounding box center [596, 330] width 482 height 31
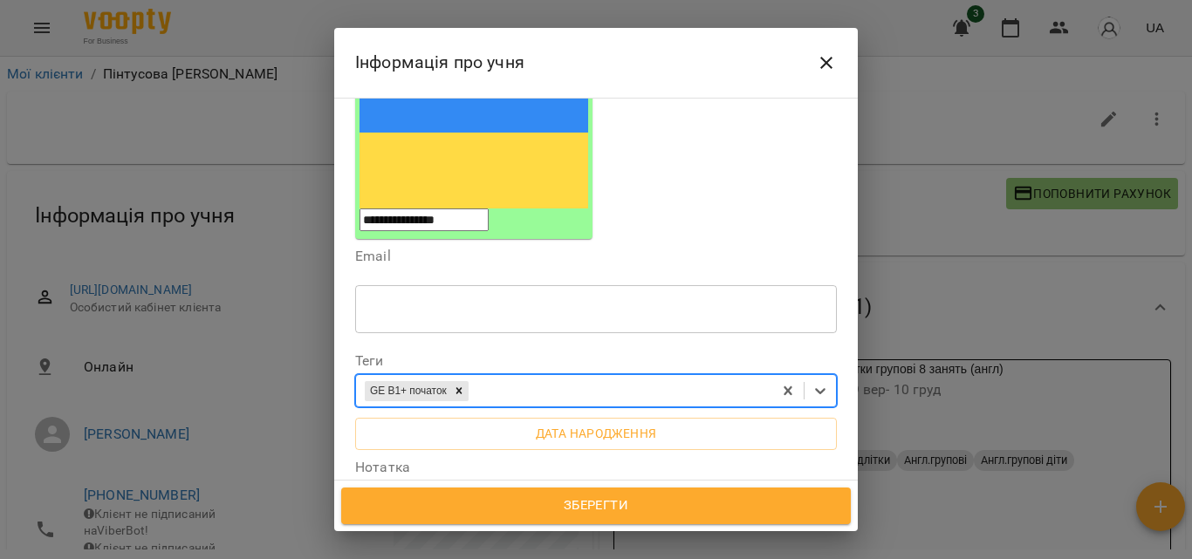
click at [584, 501] on span "Зберегти" at bounding box center [595, 506] width 471 height 23
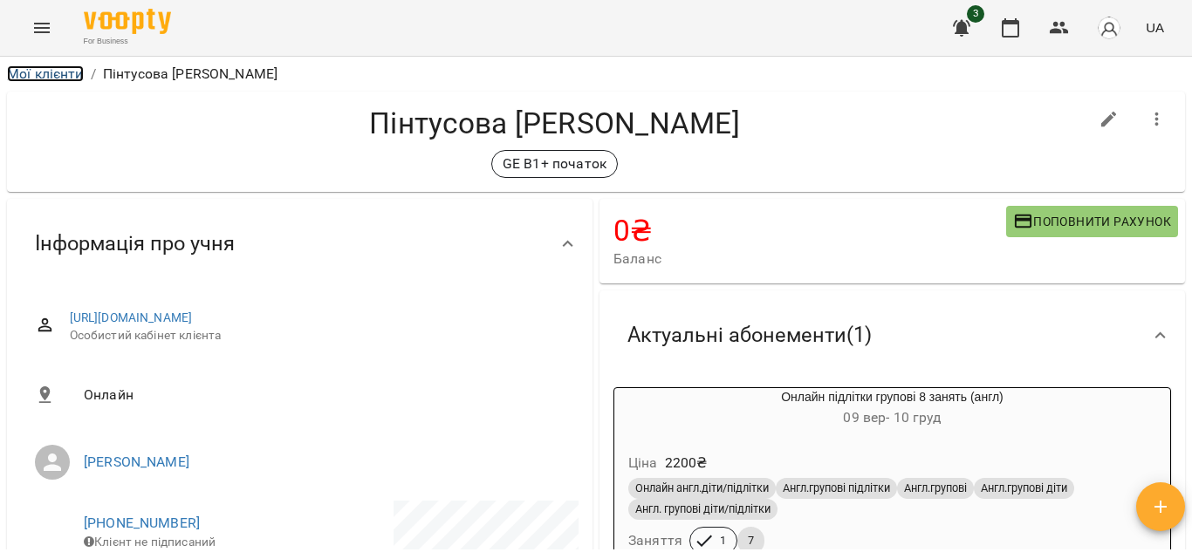
click at [35, 75] on link "Мої клієнти" at bounding box center [45, 73] width 77 height 17
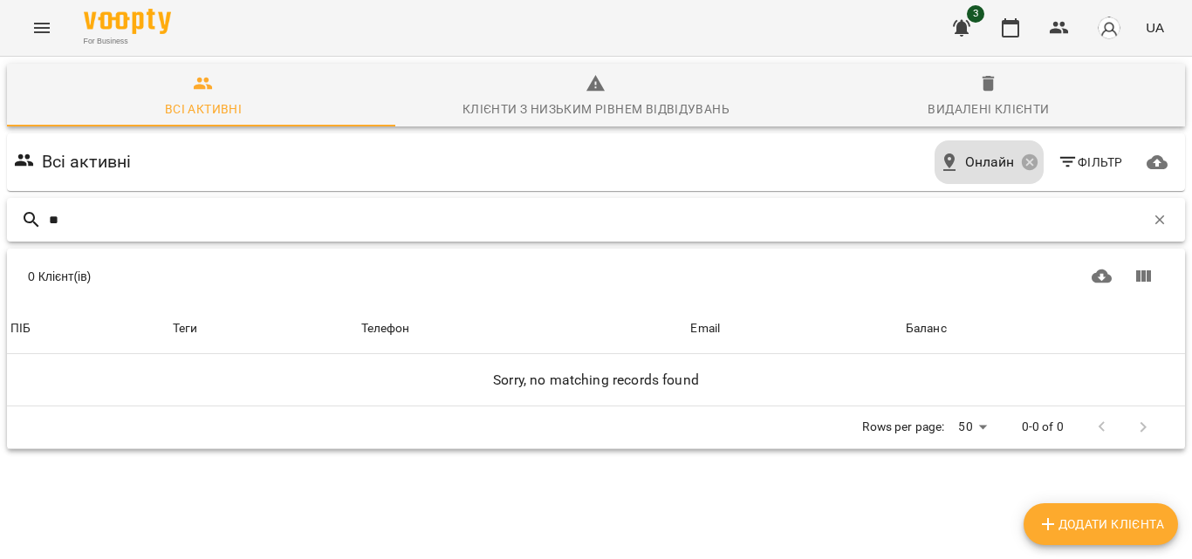
type input "*"
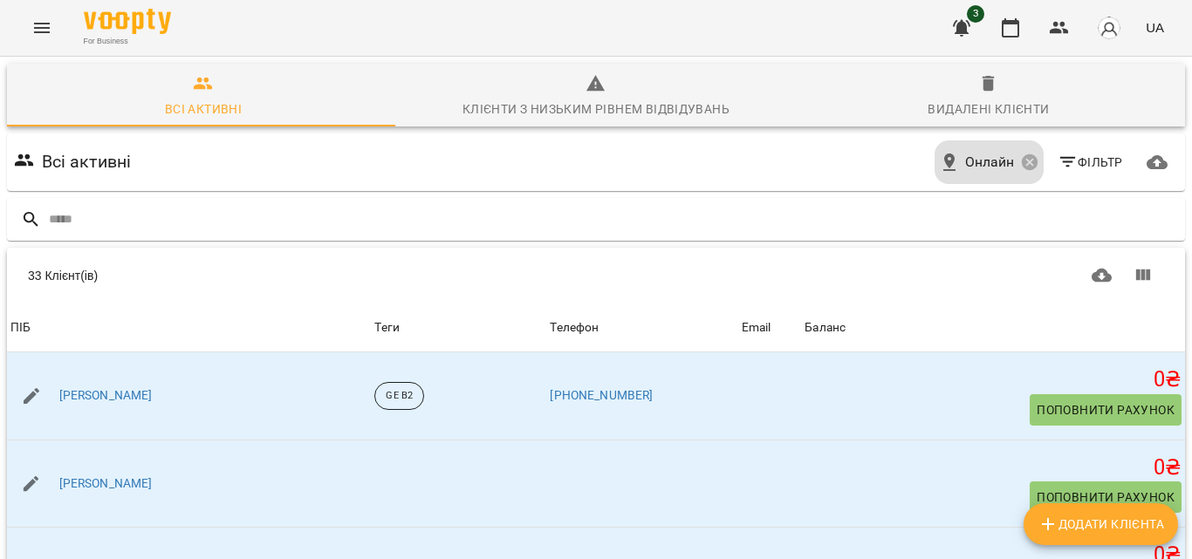
click at [42, 24] on icon "Menu" at bounding box center [42, 28] width 16 height 10
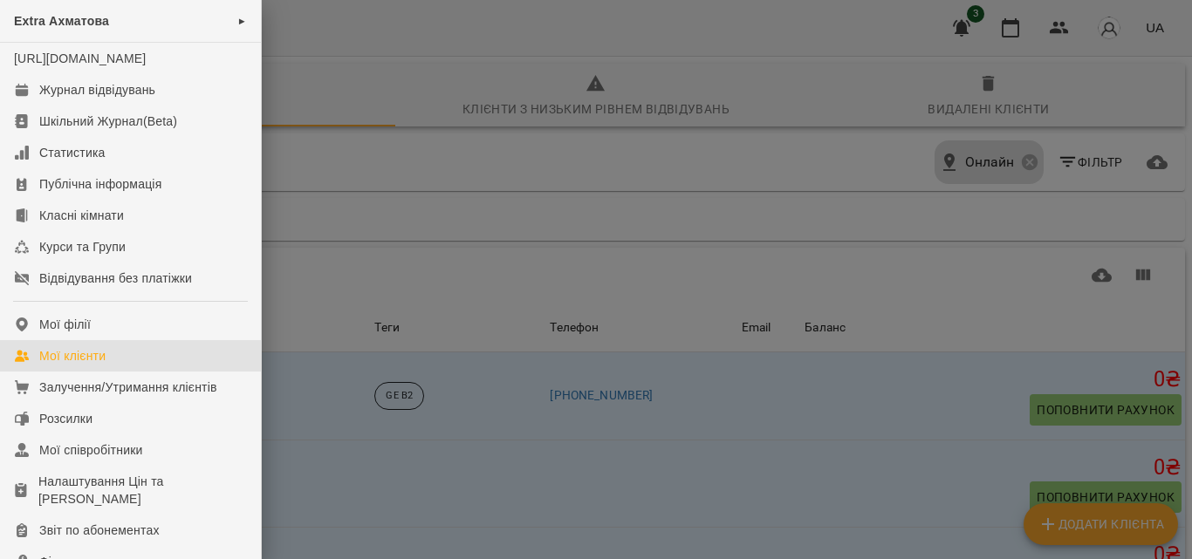
click at [82, 365] on div "Мої клієнти" at bounding box center [72, 355] width 66 height 17
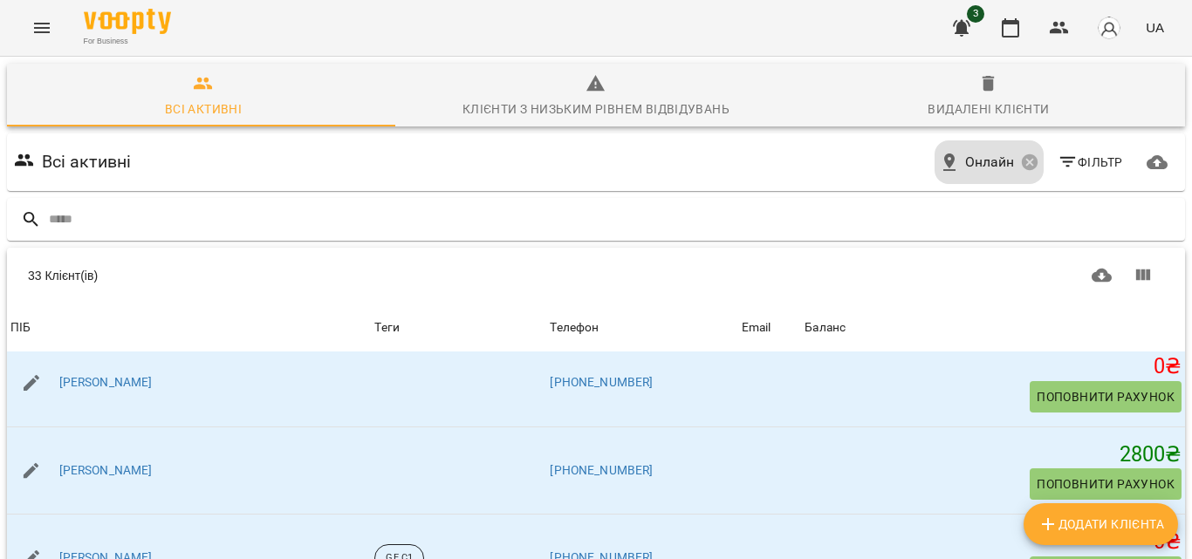
scroll to position [524, 0]
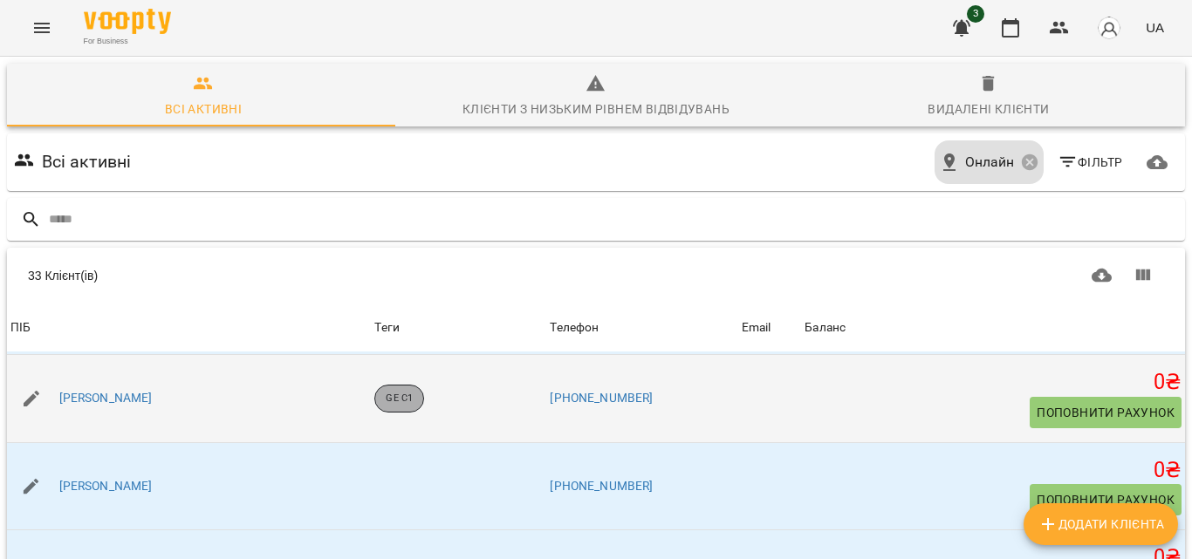
click at [386, 397] on p "GE C1" at bounding box center [399, 399] width 27 height 15
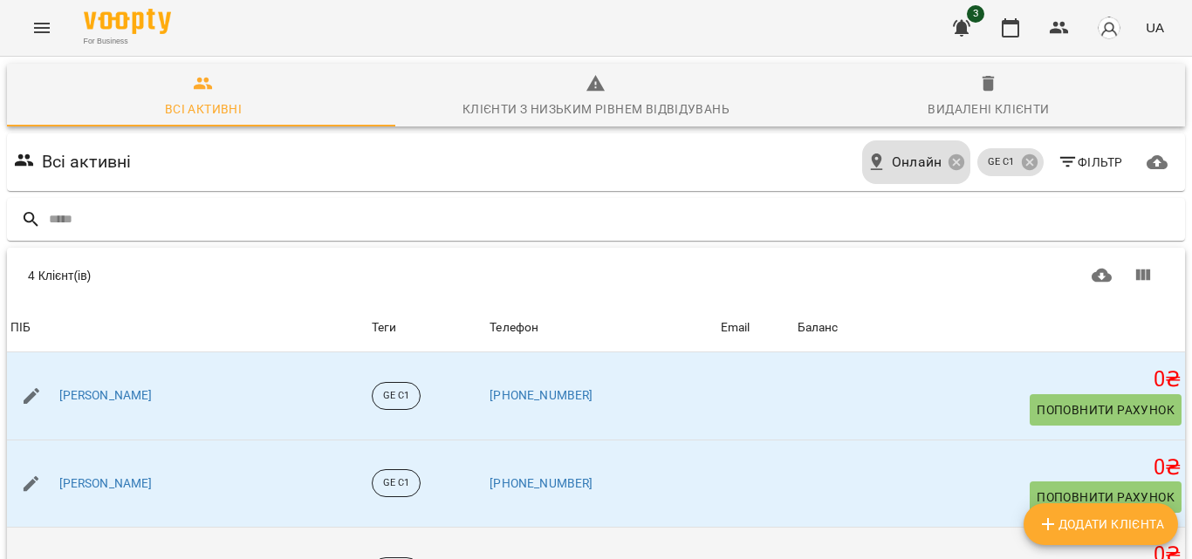
scroll to position [0, 0]
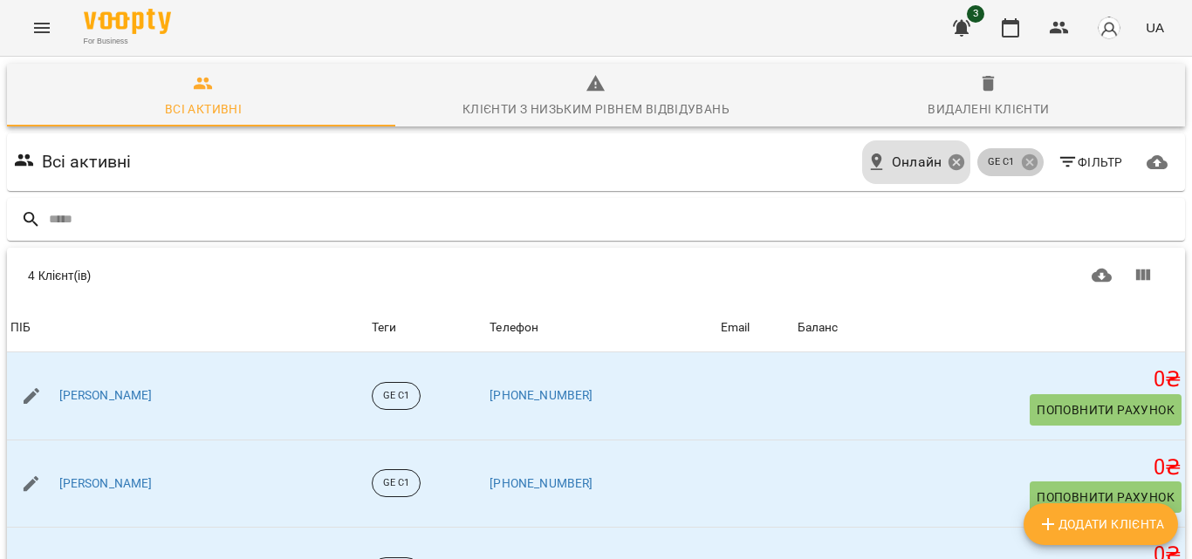
click at [1024, 161] on icon at bounding box center [1029, 162] width 19 height 19
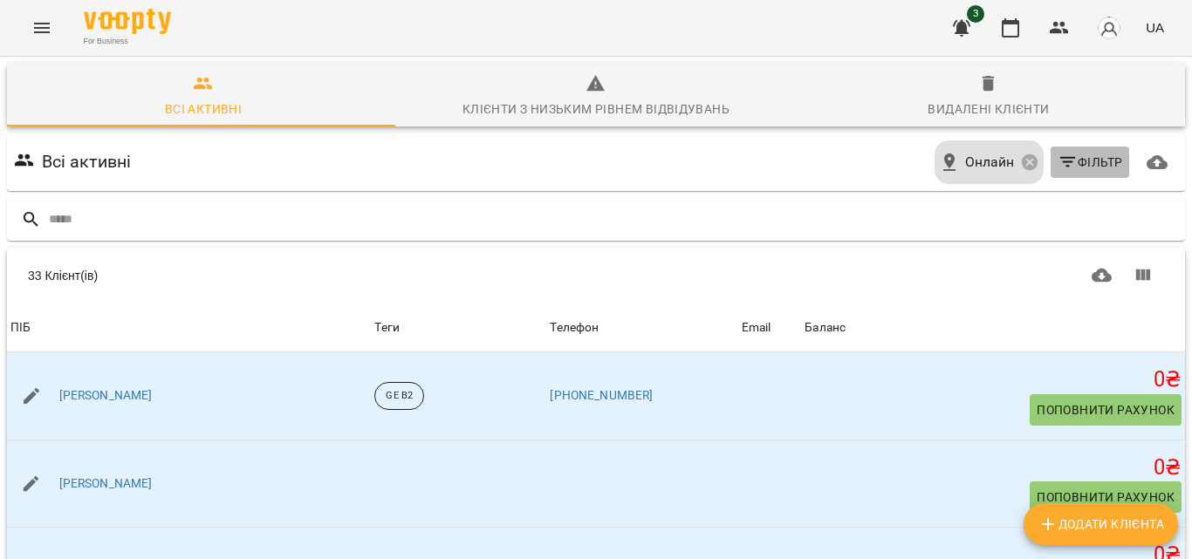
click at [1059, 158] on icon "button" at bounding box center [1067, 162] width 16 height 10
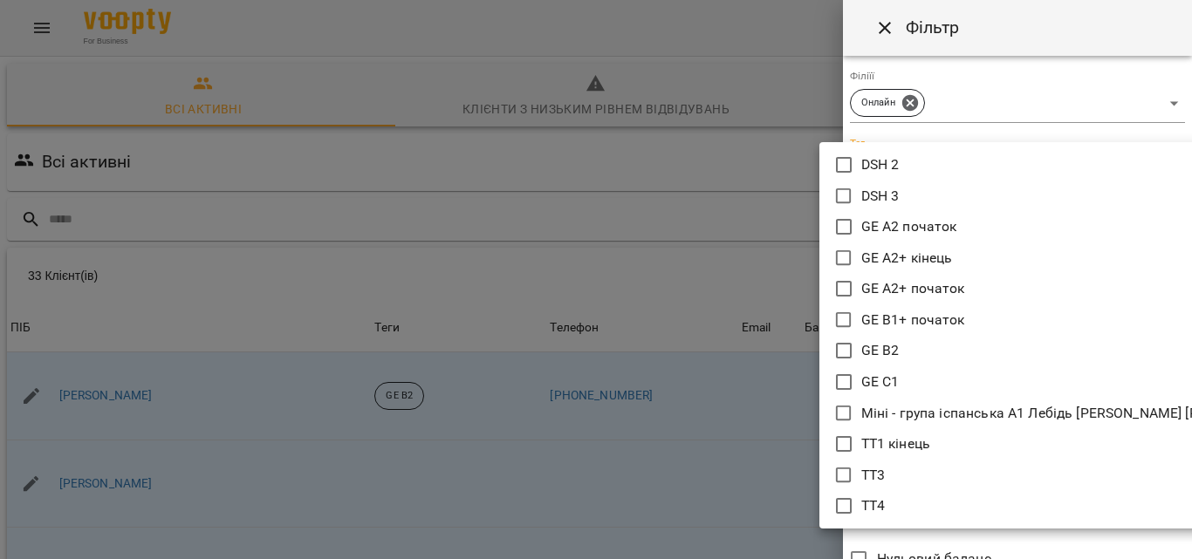
click at [1153, 170] on body "For Business 3 UA Всі активні Клієнти з низьким рівнем відвідувань Видалені клі…" at bounding box center [596, 455] width 1192 height 910
click at [968, 318] on li "GE B1+ початок" at bounding box center [1061, 320] width 485 height 31
type input "**********"
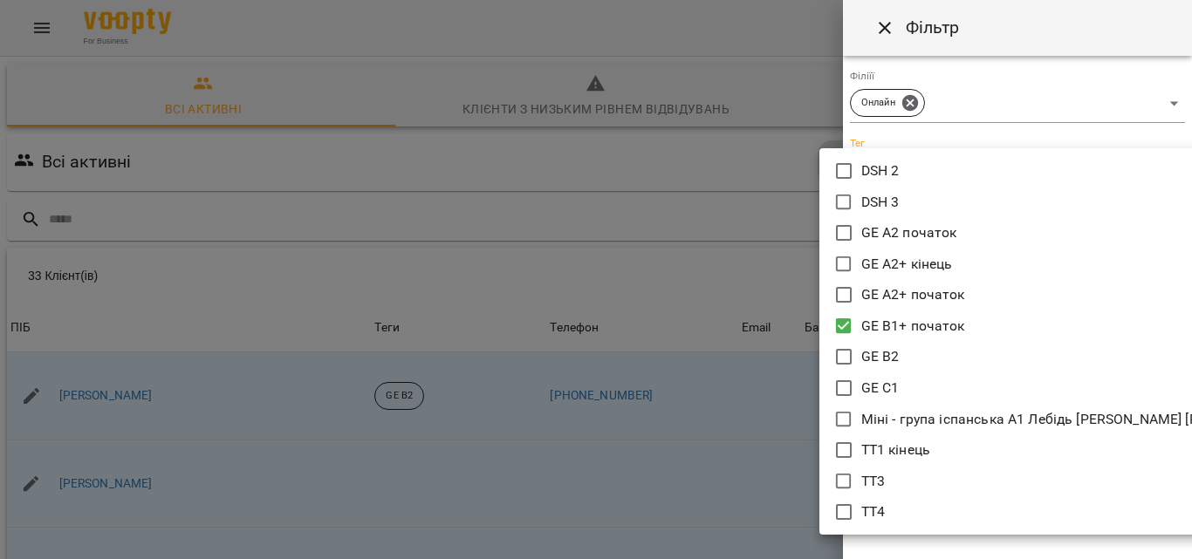
click at [753, 237] on div at bounding box center [596, 279] width 1192 height 559
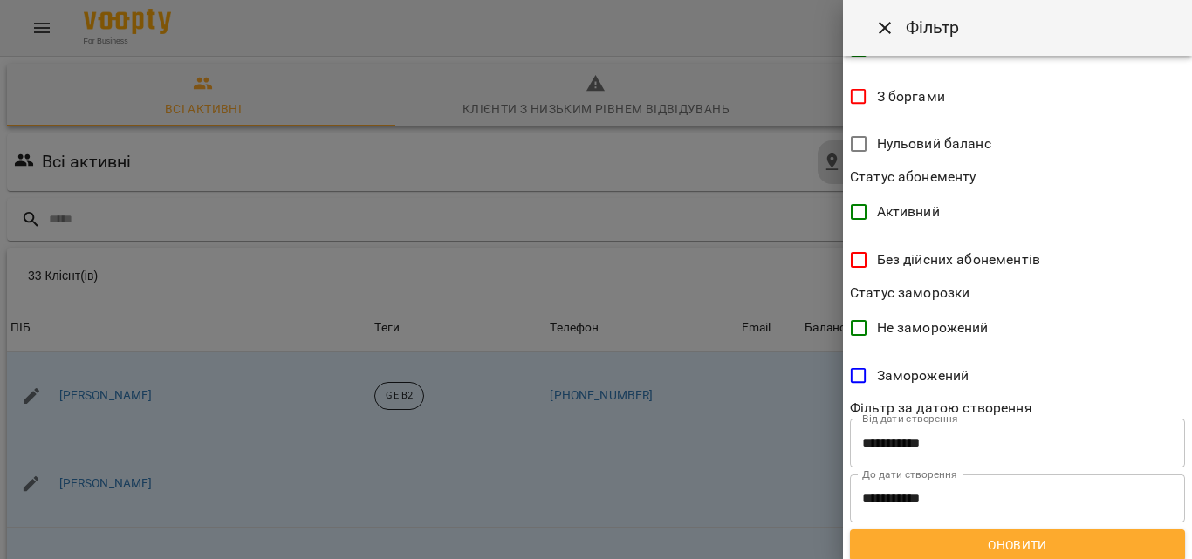
scroll to position [435, 0]
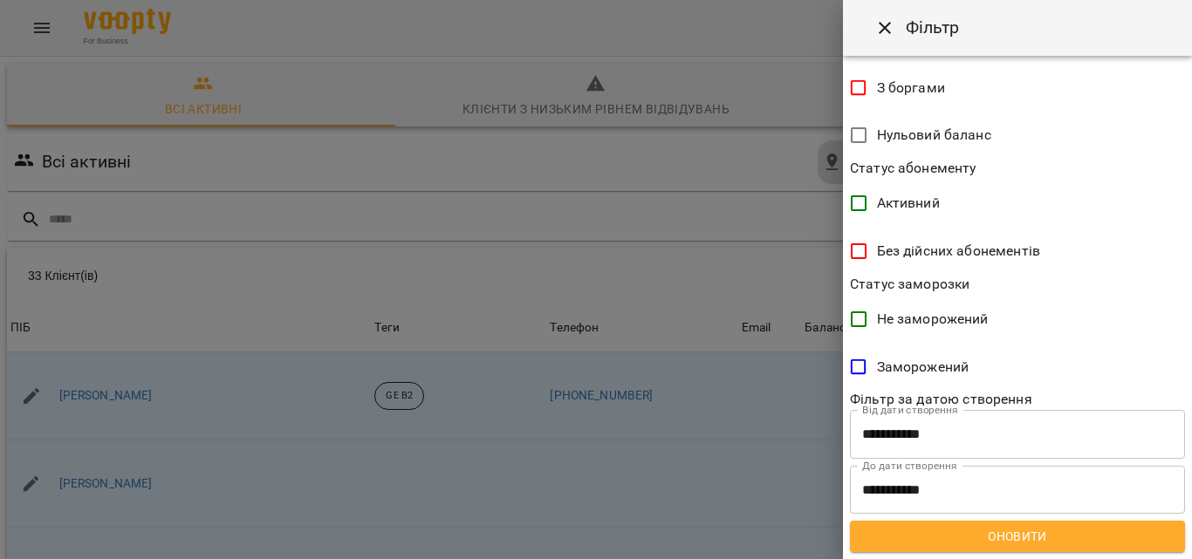
click at [1038, 544] on span "Оновити" at bounding box center [1017, 536] width 307 height 21
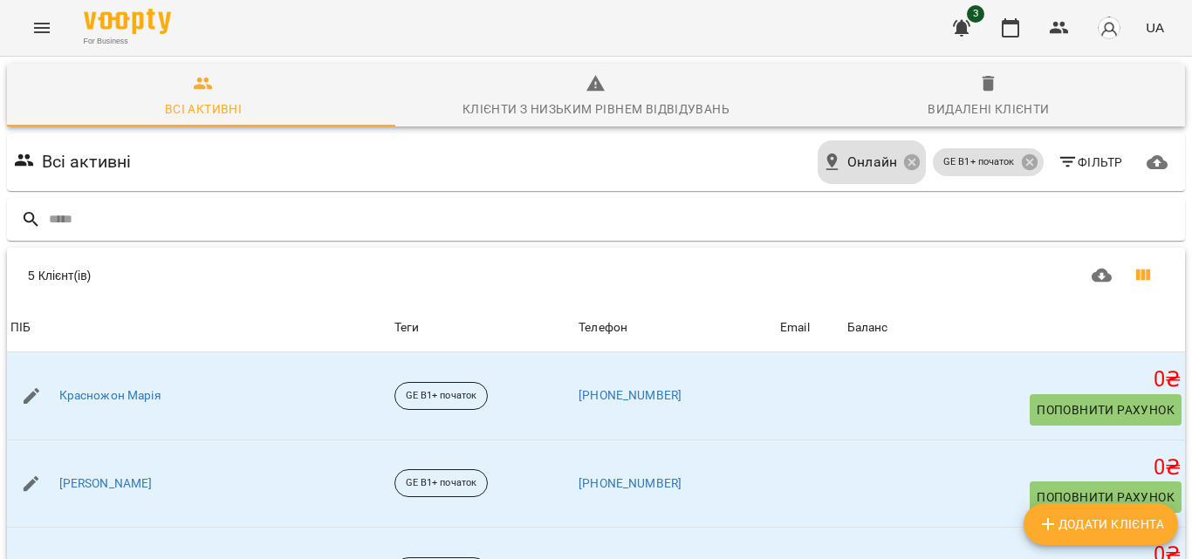
scroll to position [0, 0]
click at [1021, 156] on icon at bounding box center [1029, 162] width 16 height 16
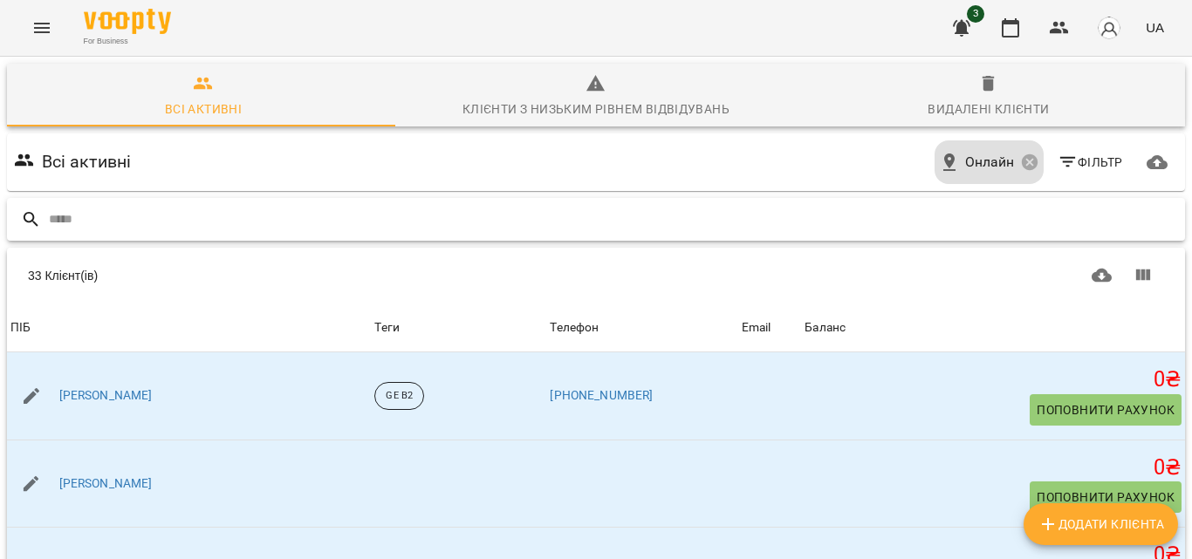
click at [99, 223] on input "text" at bounding box center [613, 219] width 1129 height 29
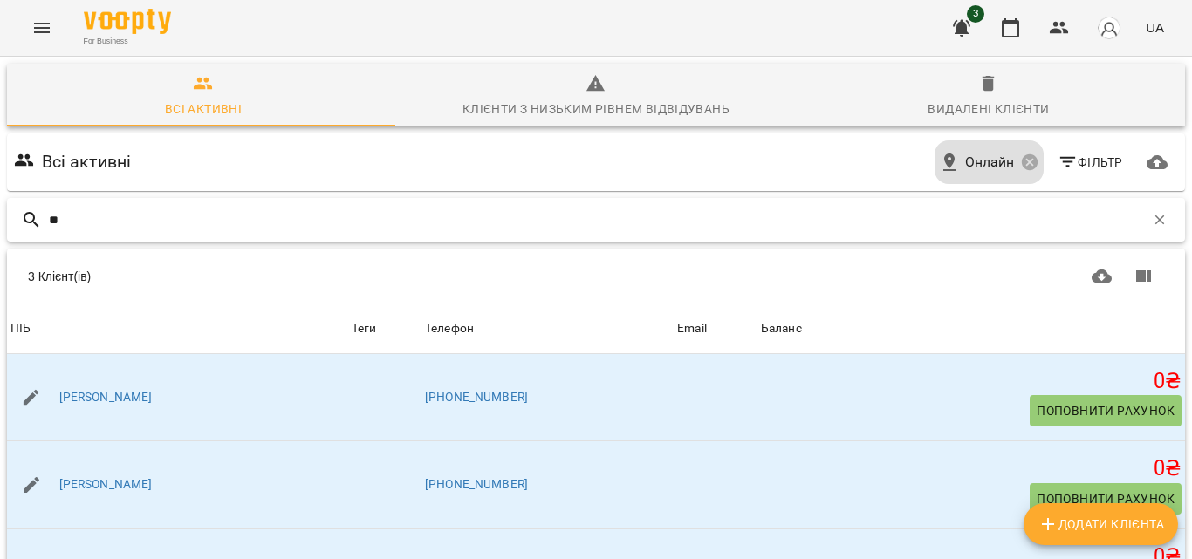
type input "*"
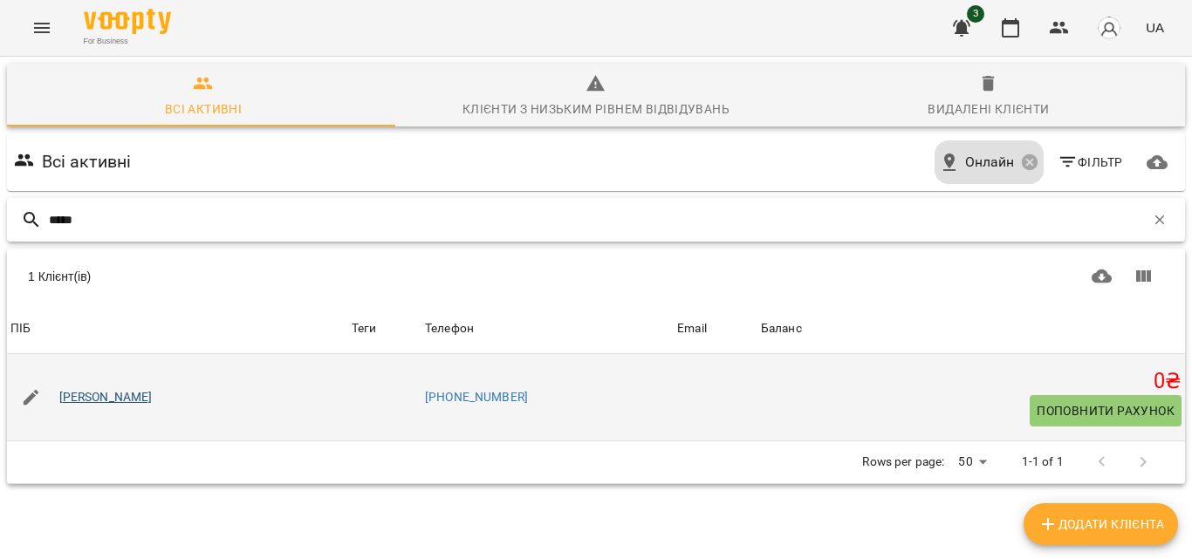
type input "*****"
click at [131, 394] on link "Чишихін Матвій" at bounding box center [105, 397] width 93 height 17
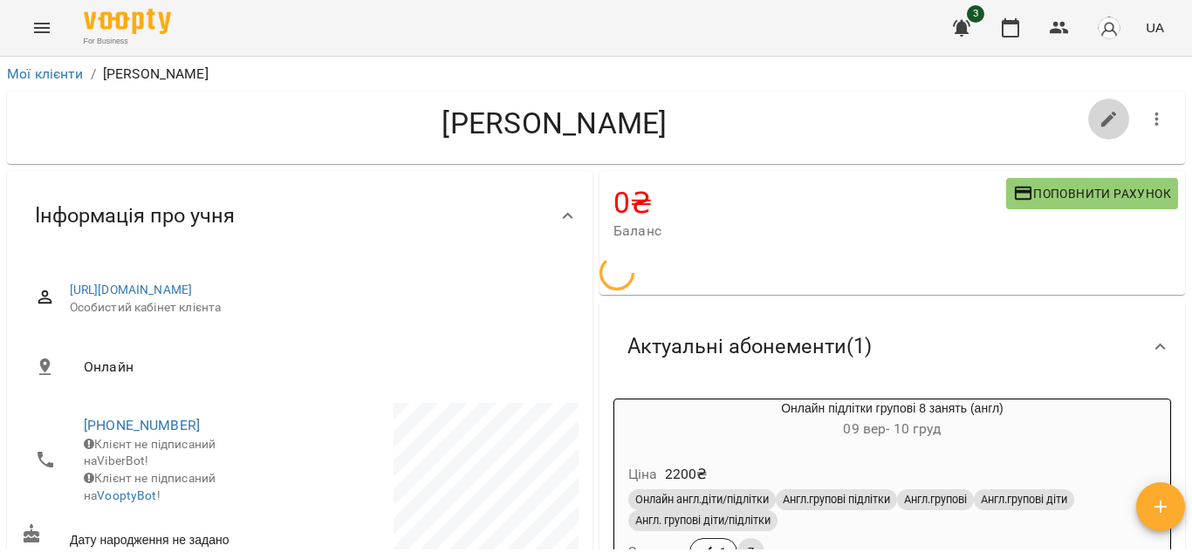
click at [1101, 122] on icon "button" at bounding box center [1109, 120] width 16 height 16
select select "**"
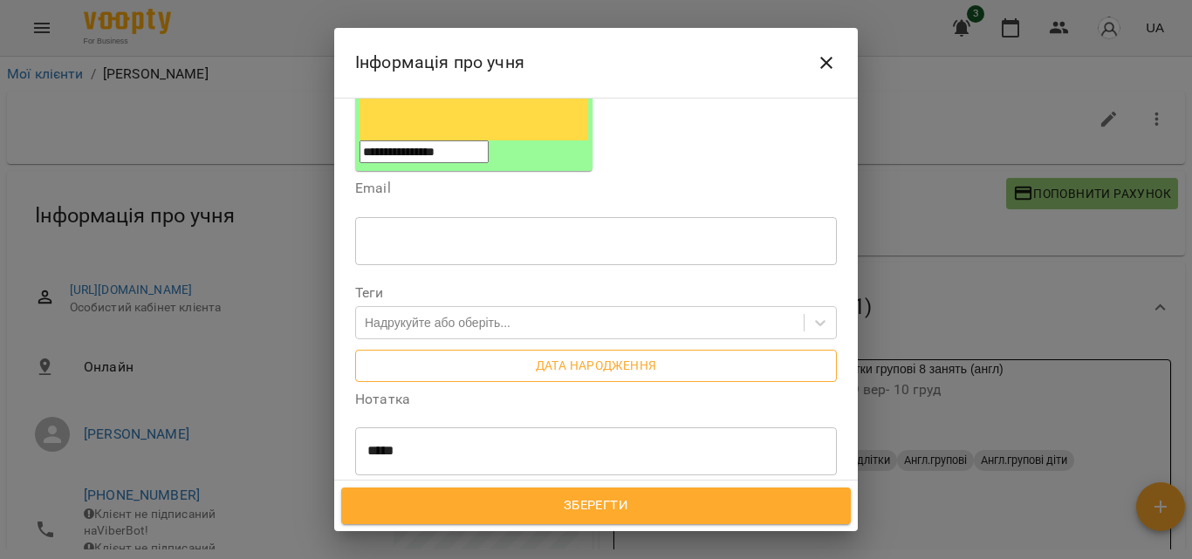
scroll to position [262, 0]
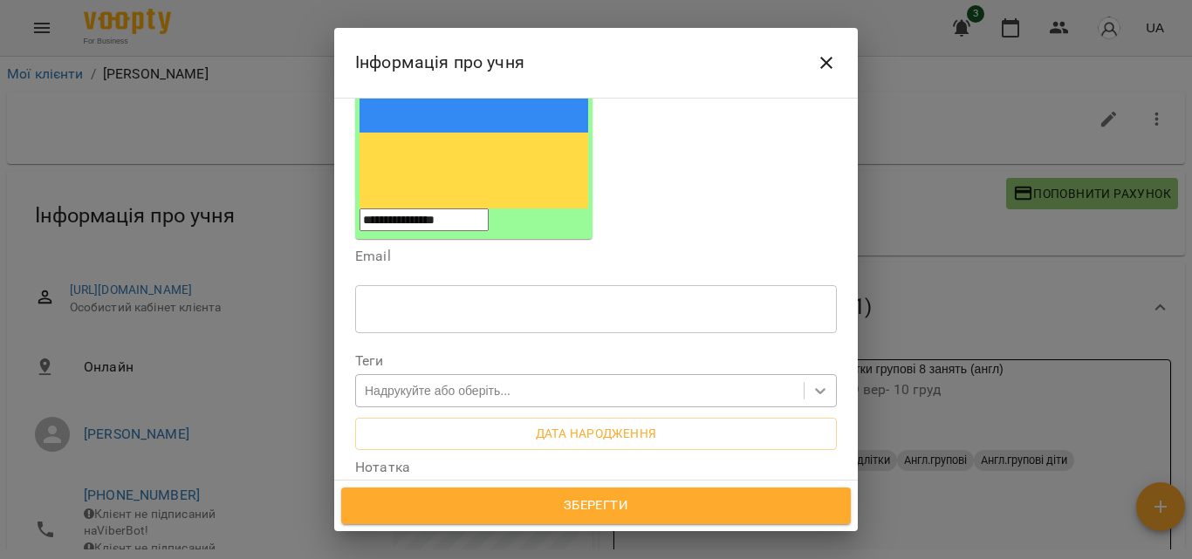
click at [812, 382] on icon at bounding box center [820, 390] width 17 height 17
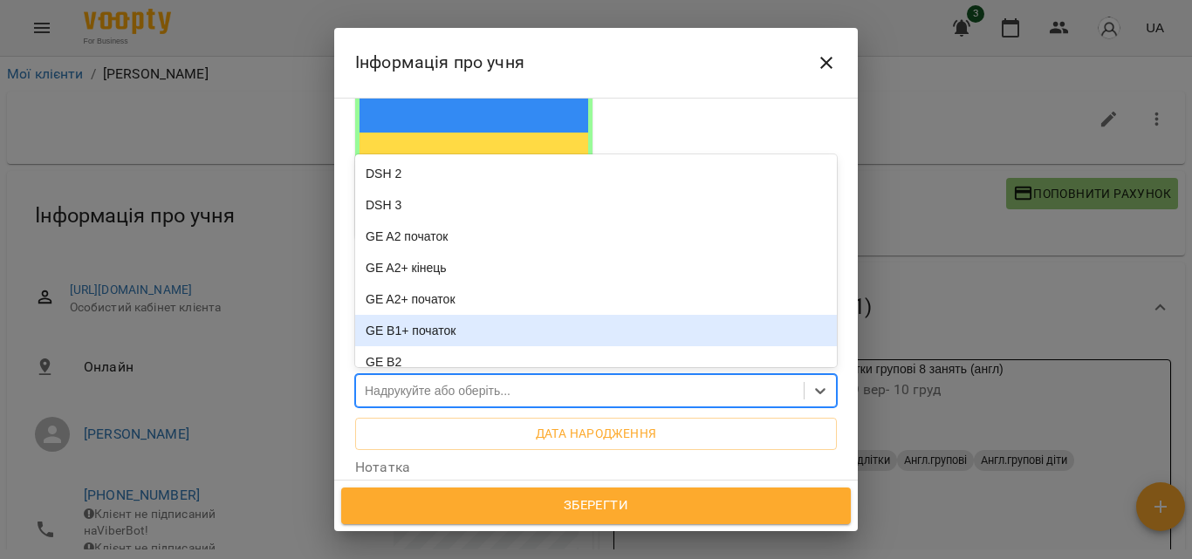
click at [435, 315] on div "GE B1+ початок" at bounding box center [596, 330] width 482 height 31
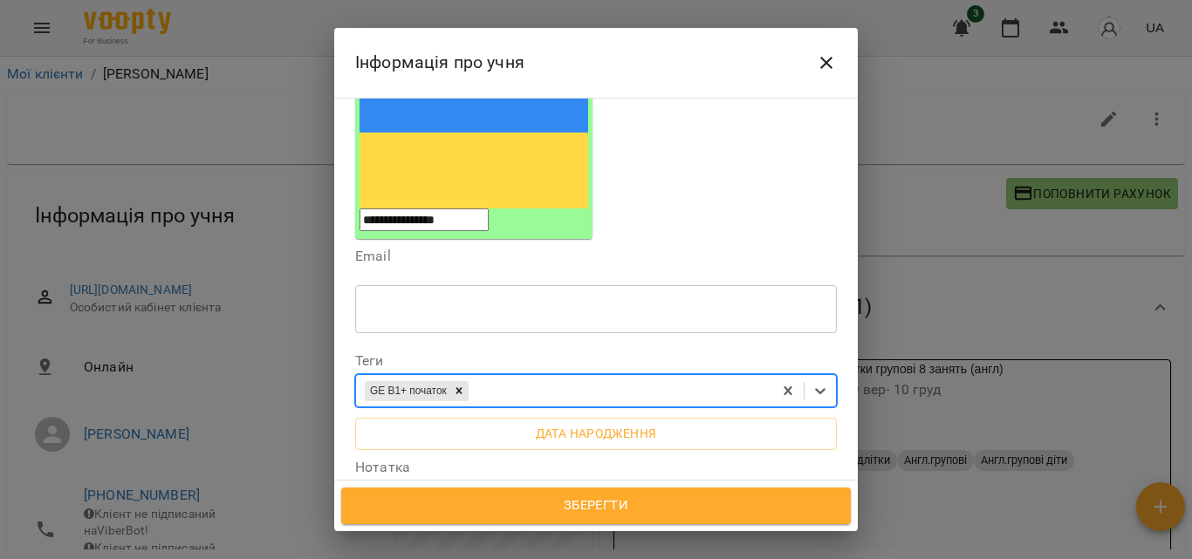
drag, startPoint x: 613, startPoint y: 499, endPoint x: 935, endPoint y: 359, distance: 352.1
click at [618, 497] on span "Зберегти" at bounding box center [595, 506] width 471 height 23
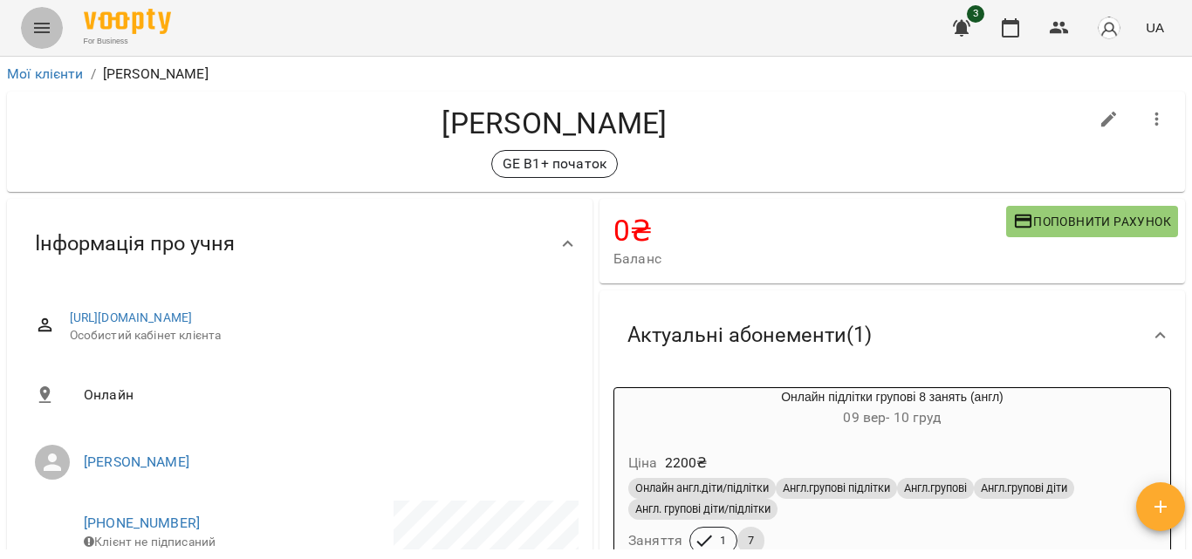
click at [40, 24] on icon "Menu" at bounding box center [42, 28] width 16 height 10
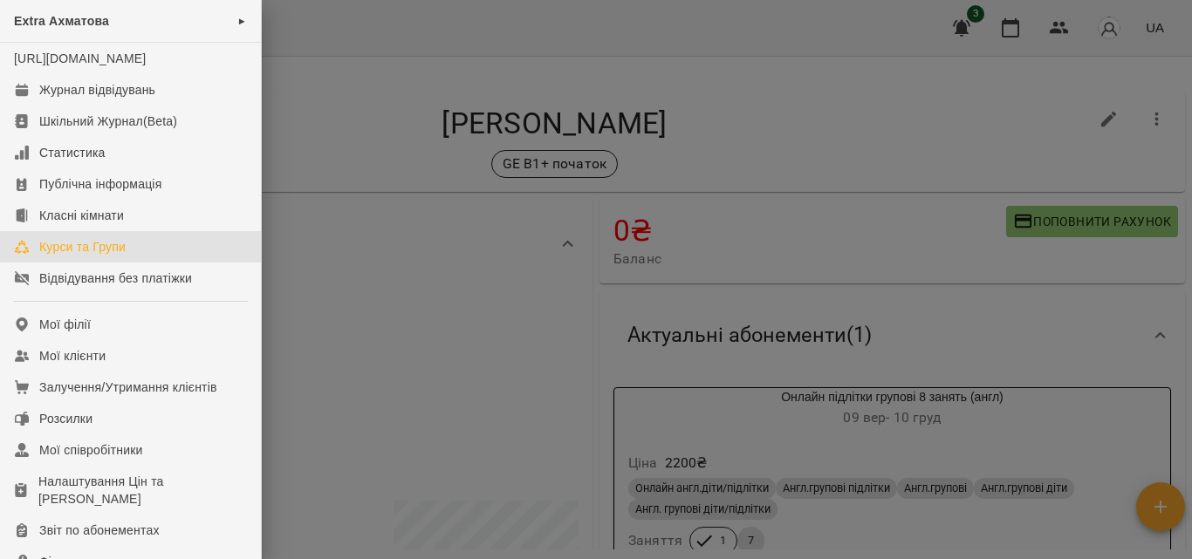
click at [88, 256] on div "Курси та Групи" at bounding box center [82, 246] width 86 height 17
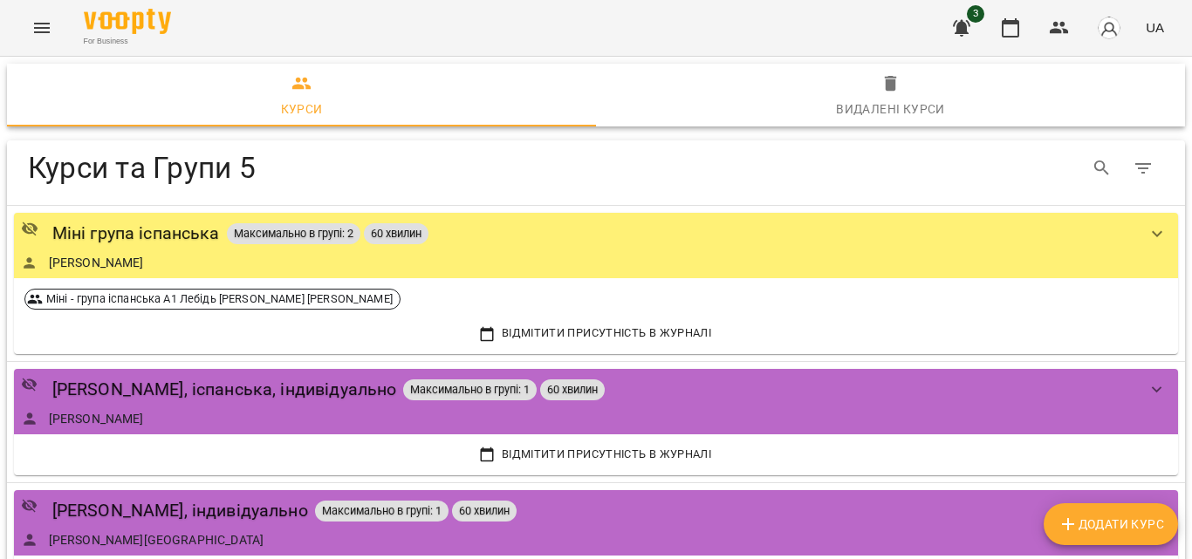
click at [57, 28] on button "Menu" at bounding box center [42, 28] width 42 height 42
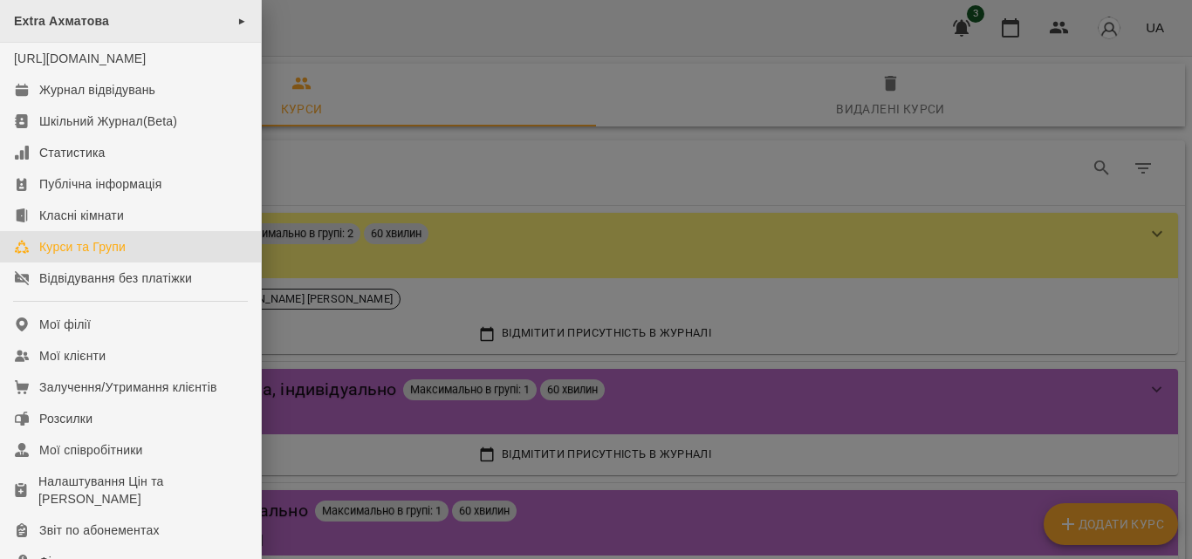
click at [237, 19] on span "►" at bounding box center [242, 21] width 10 height 14
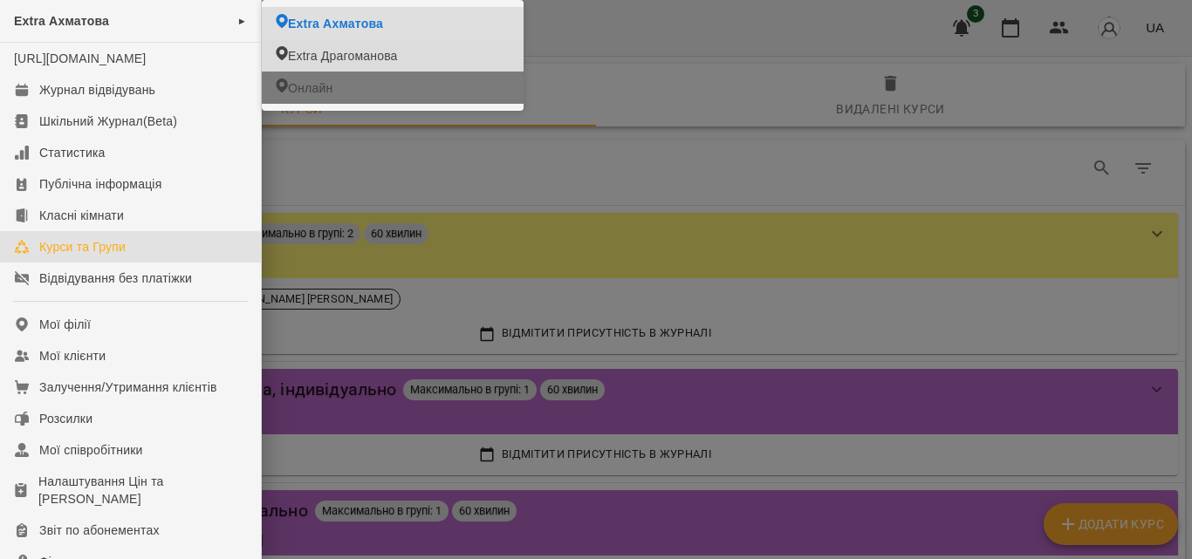
drag, startPoint x: 312, startPoint y: 90, endPoint x: 346, endPoint y: 96, distance: 35.4
click at [312, 89] on span "Онлайн" at bounding box center [310, 87] width 45 height 17
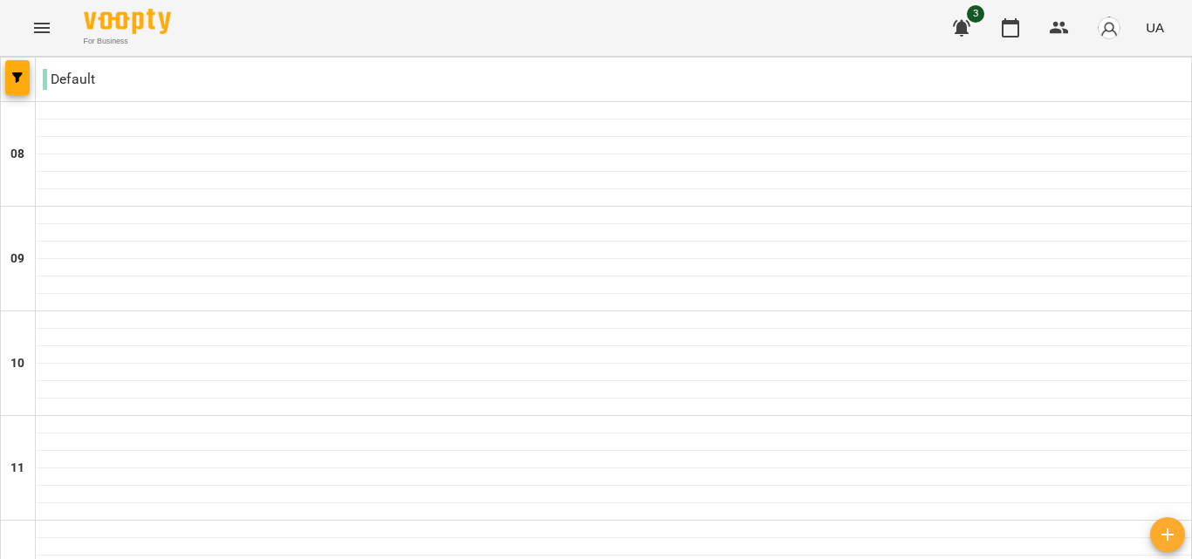
click at [44, 19] on icon "Menu" at bounding box center [41, 27] width 21 height 21
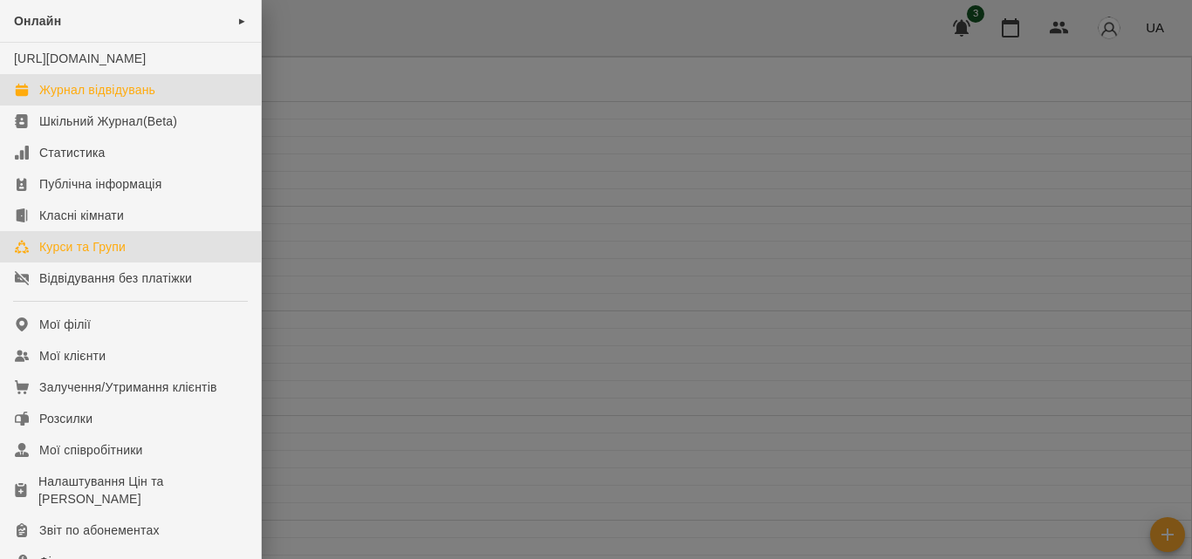
click at [96, 256] on div "Курси та Групи" at bounding box center [82, 246] width 86 height 17
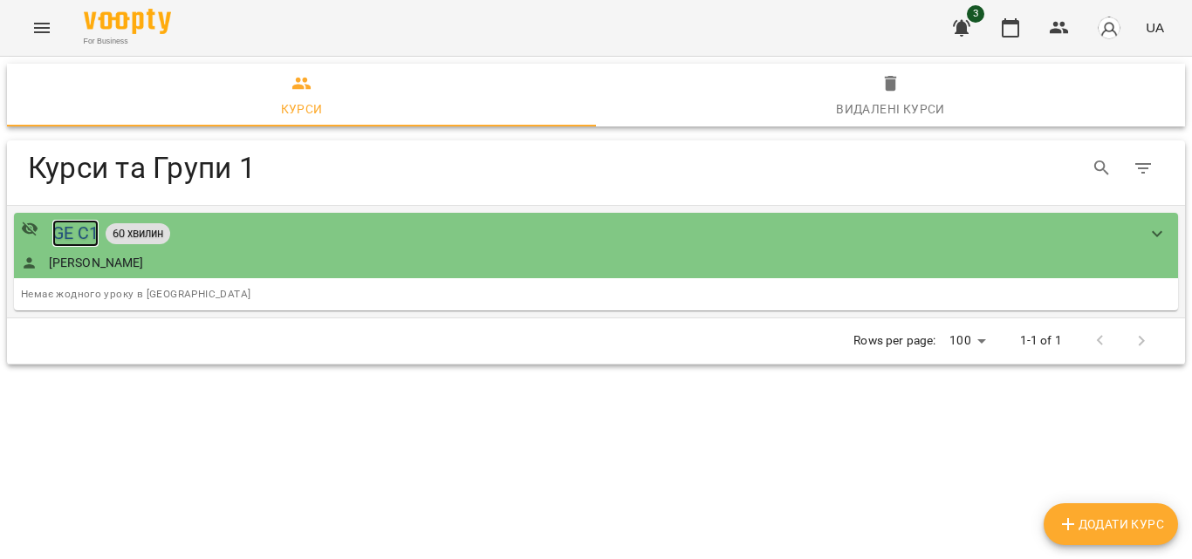
click at [65, 236] on div "GE C1" at bounding box center [75, 233] width 47 height 27
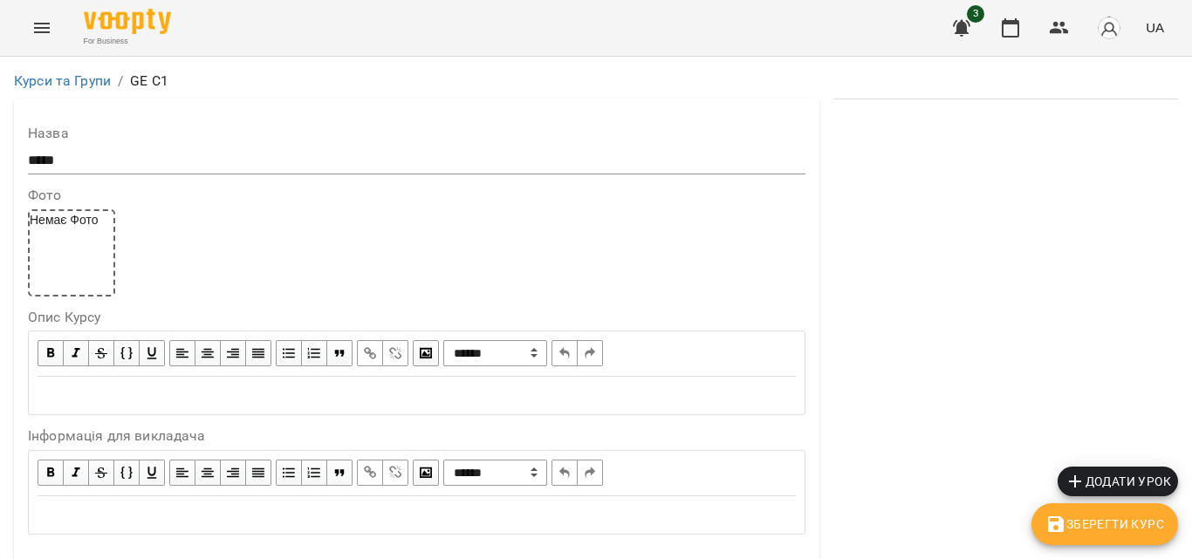
scroll to position [1483, 0]
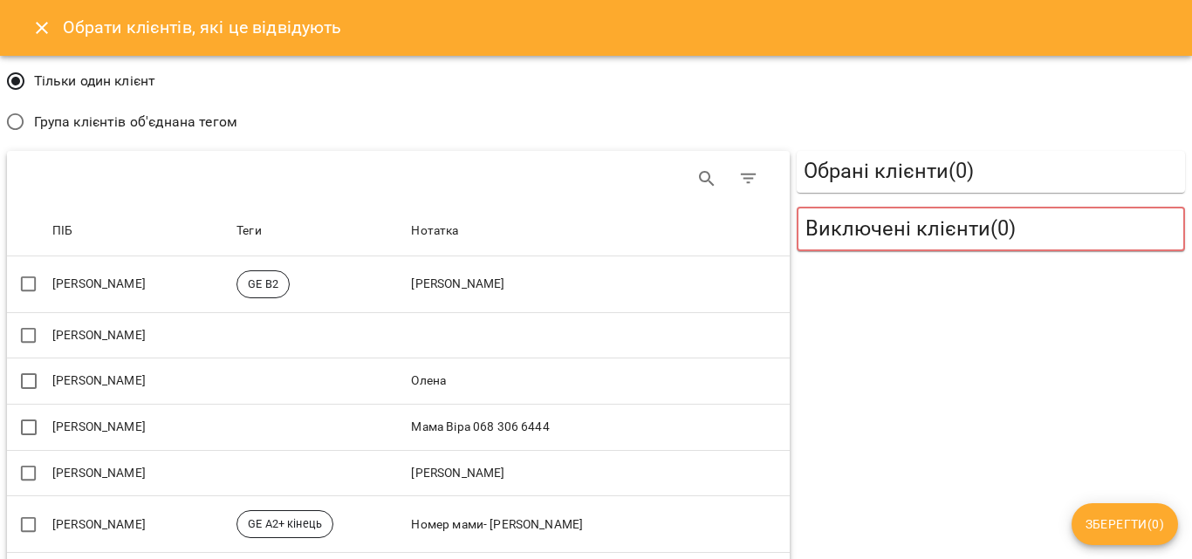
click at [201, 116] on span "Група клієнтів об'єднана тегом" at bounding box center [135, 122] width 203 height 21
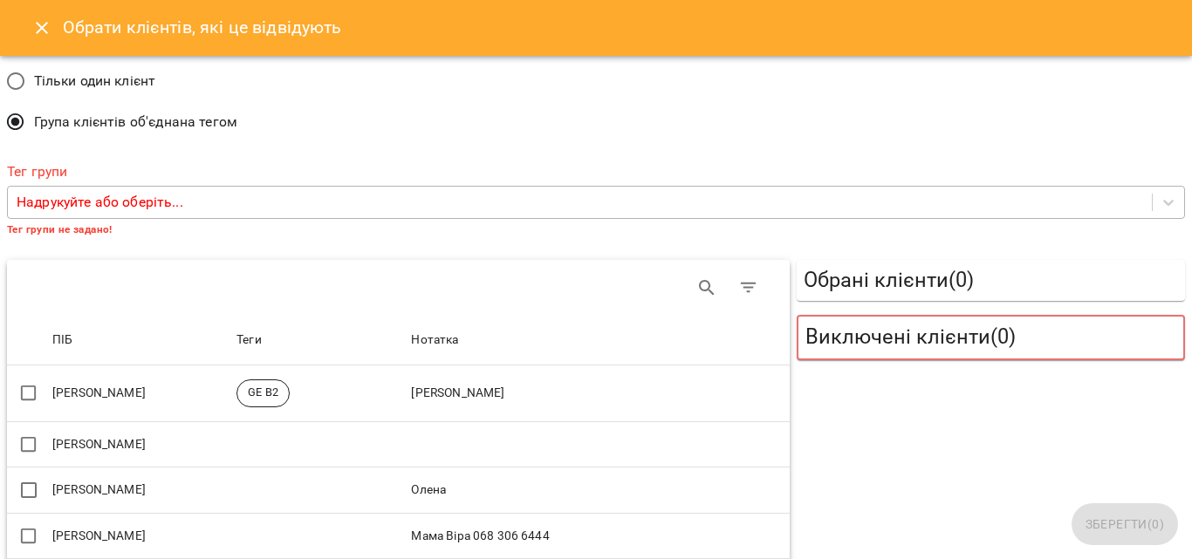
click at [203, 196] on div "Надрукуйте або оберіть..." at bounding box center [580, 203] width 1144 height 32
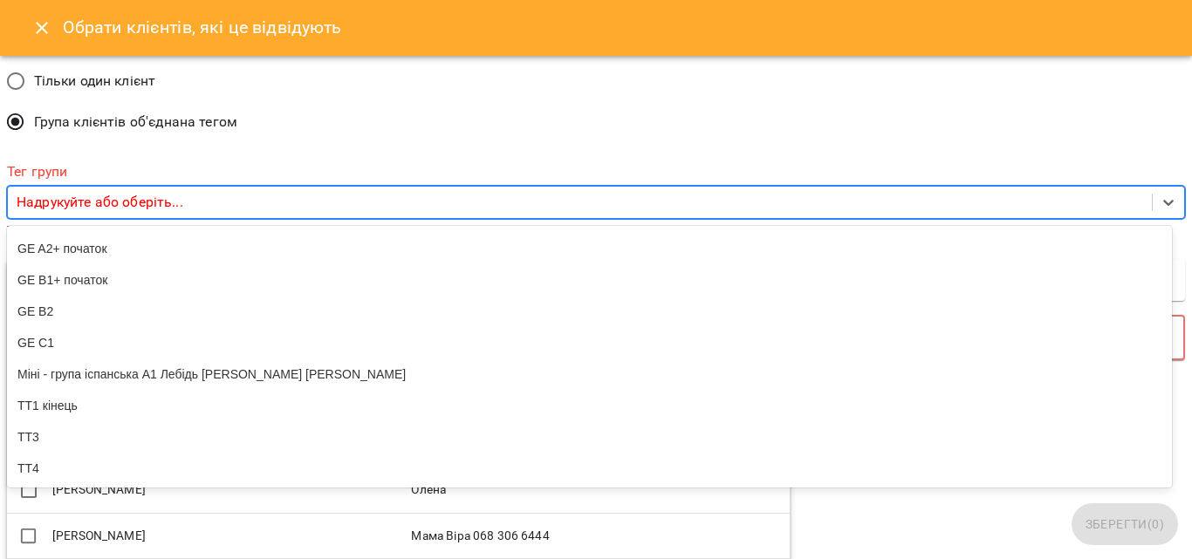
scroll to position [152, 0]
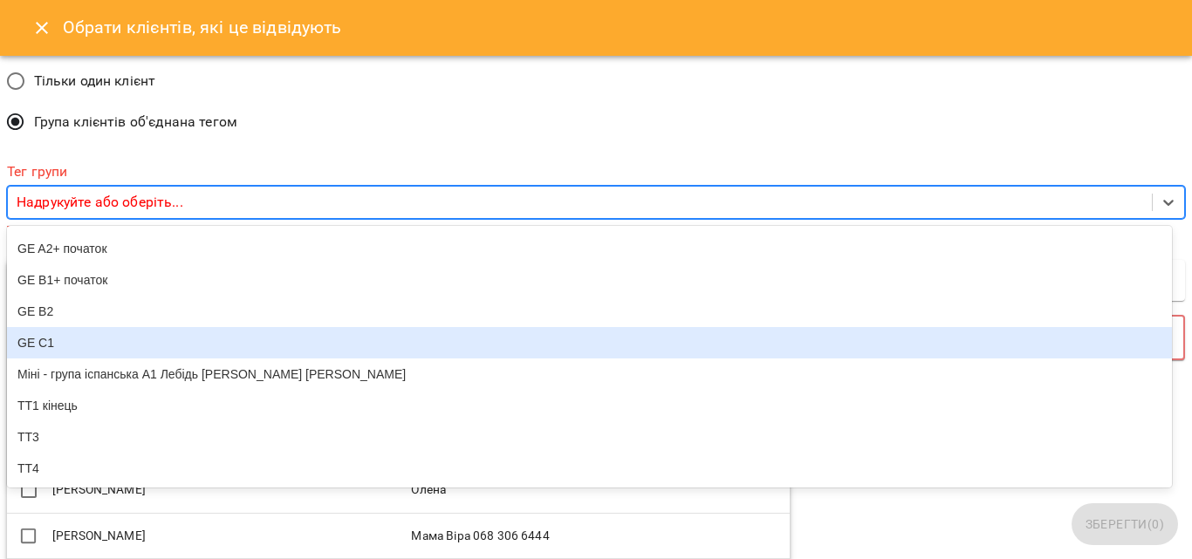
click at [87, 327] on div "GE C1" at bounding box center [589, 342] width 1165 height 31
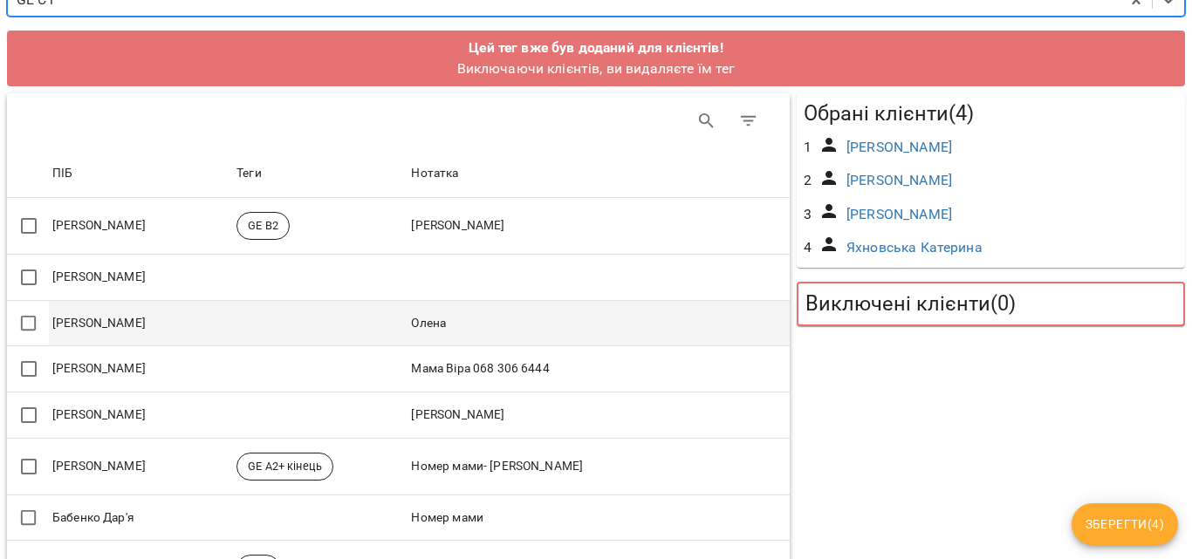
scroll to position [262, 0]
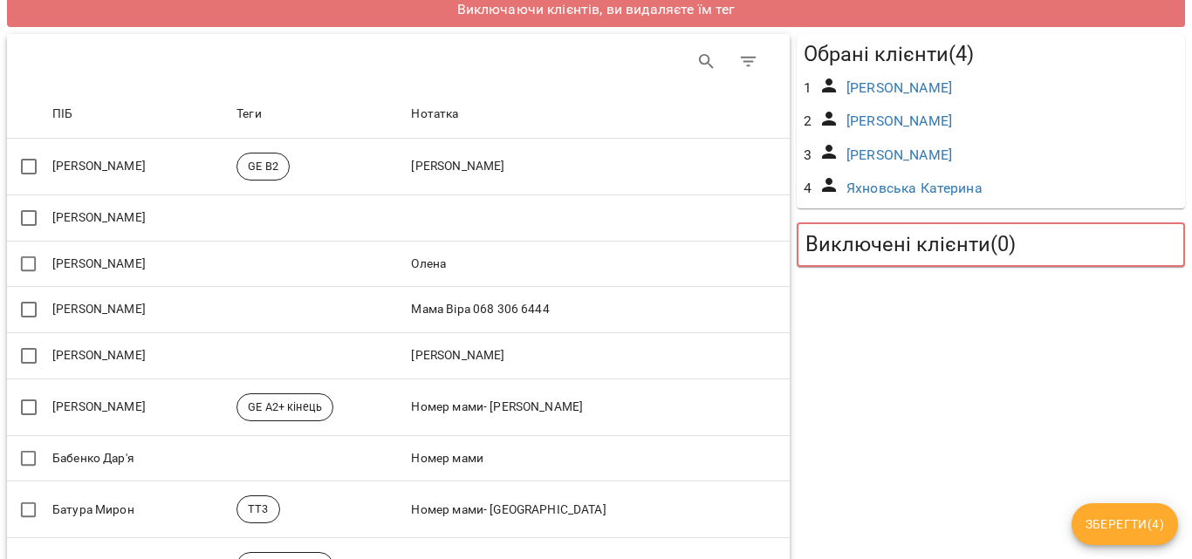
click at [1120, 531] on span "Зберегти ( 4 )" at bounding box center [1125, 524] width 79 height 21
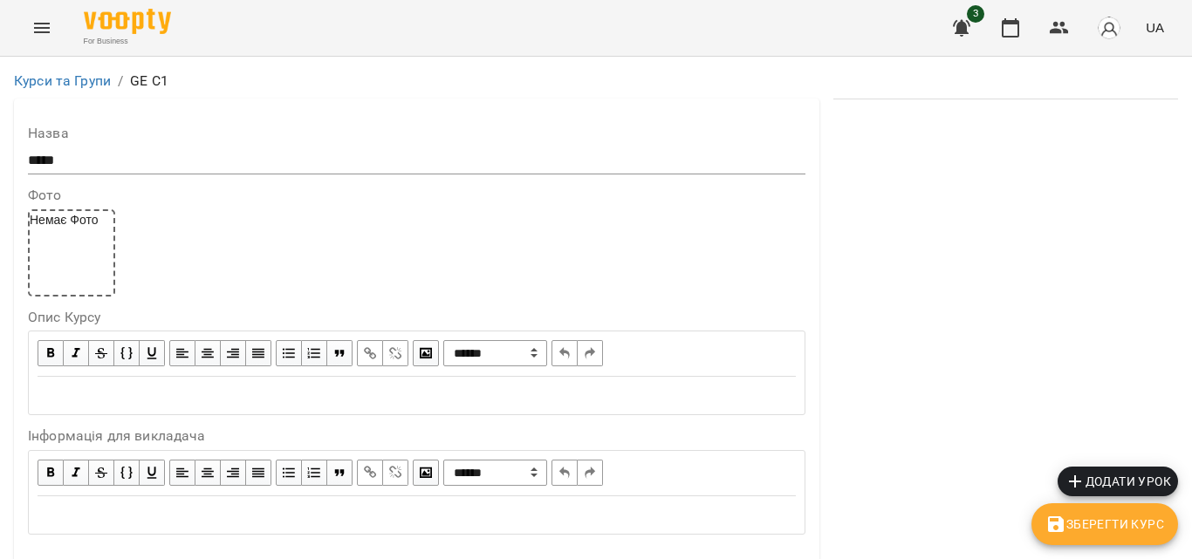
click at [1120, 480] on span "Додати урок" at bounding box center [1118, 481] width 106 height 21
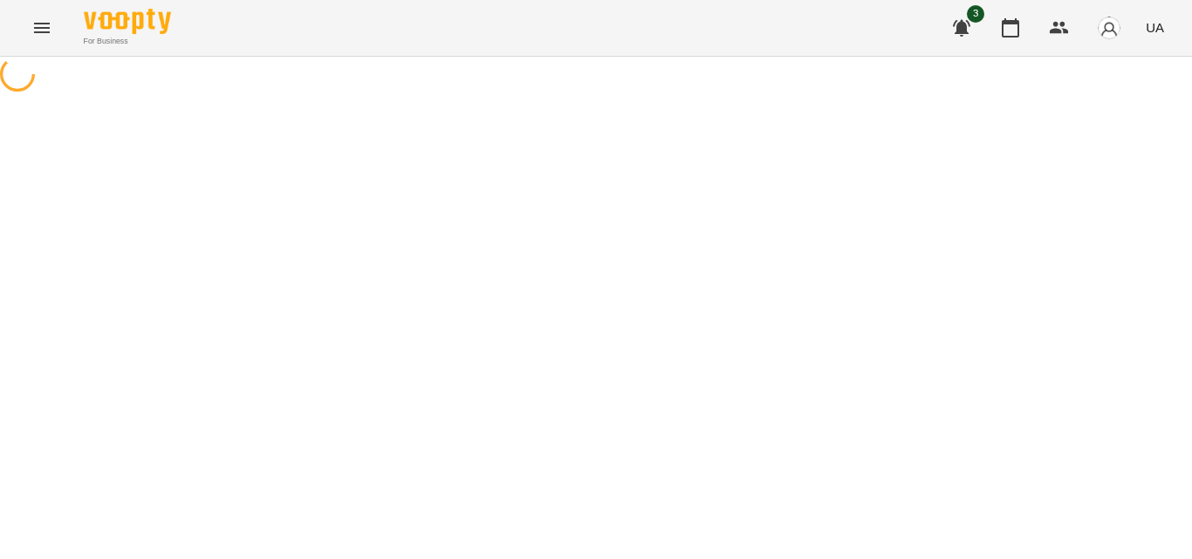
select select "**********"
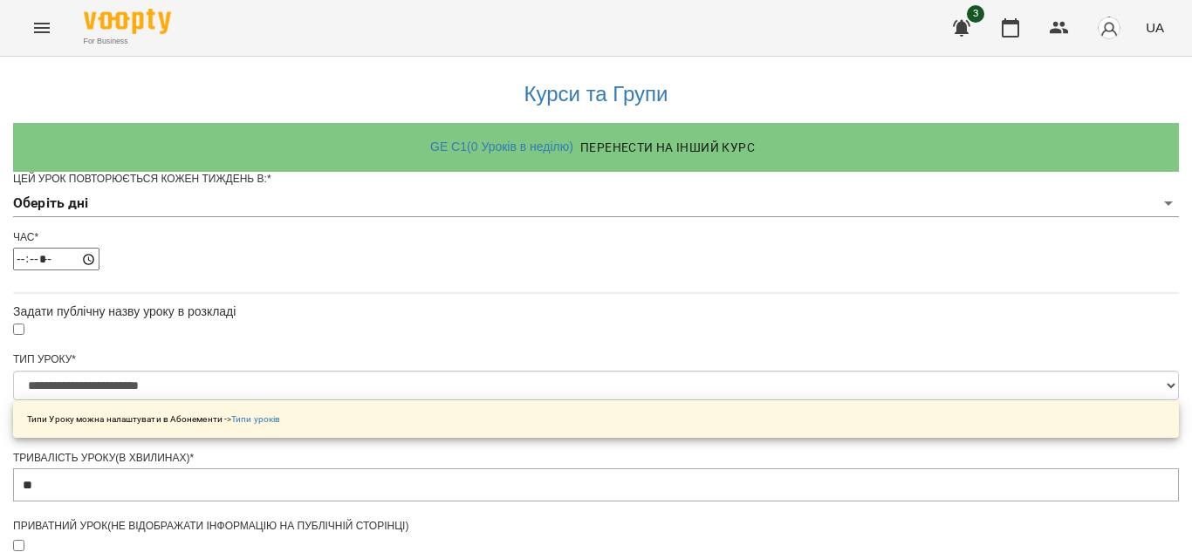
click at [788, 239] on body "**********" at bounding box center [596, 560] width 1192 height 1121
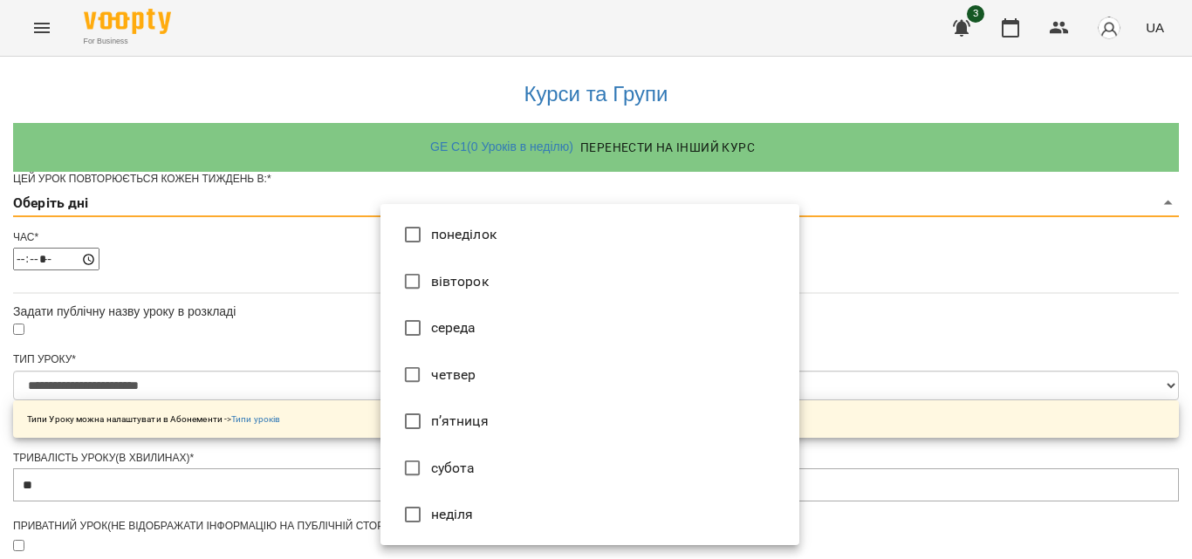
click at [462, 234] on li "понеділок" at bounding box center [589, 234] width 419 height 47
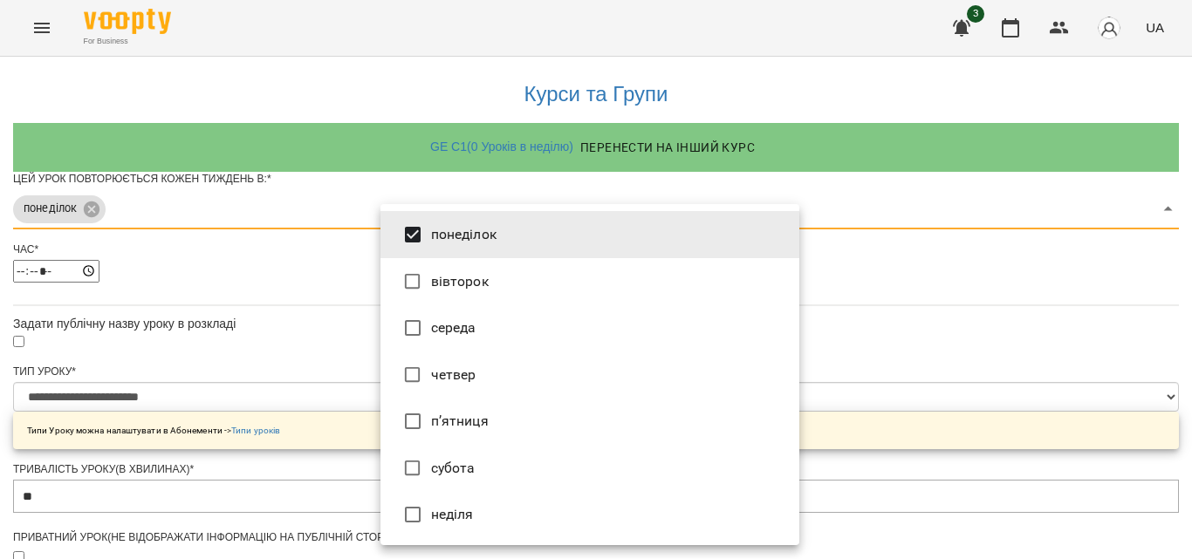
drag, startPoint x: 447, startPoint y: 323, endPoint x: 503, endPoint y: 319, distance: 56.0
click at [448, 324] on li "середа" at bounding box center [589, 328] width 419 height 47
type input "***"
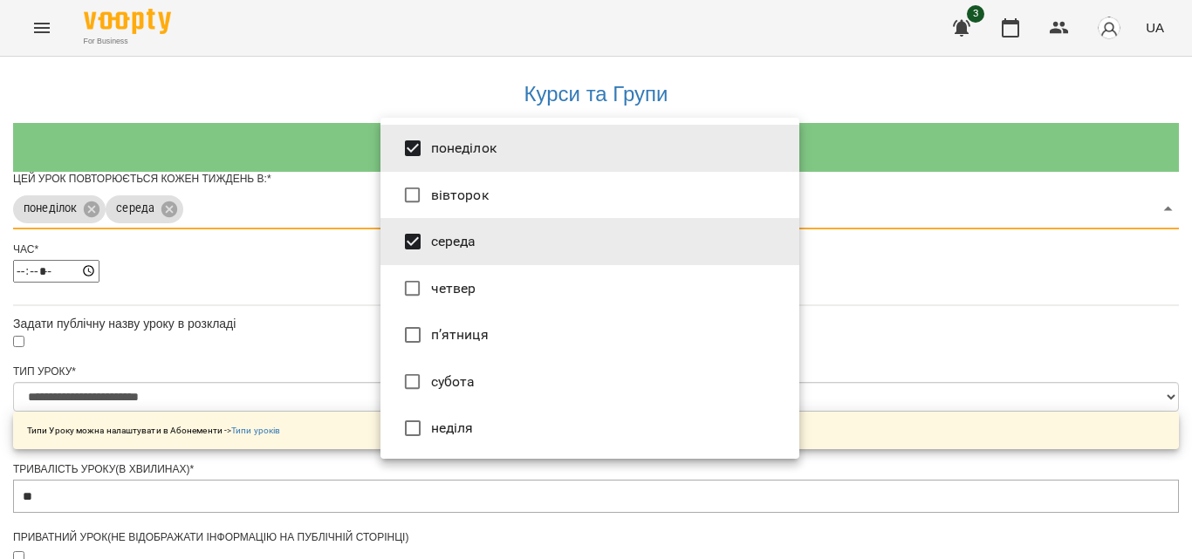
click at [883, 306] on div at bounding box center [596, 279] width 1192 height 559
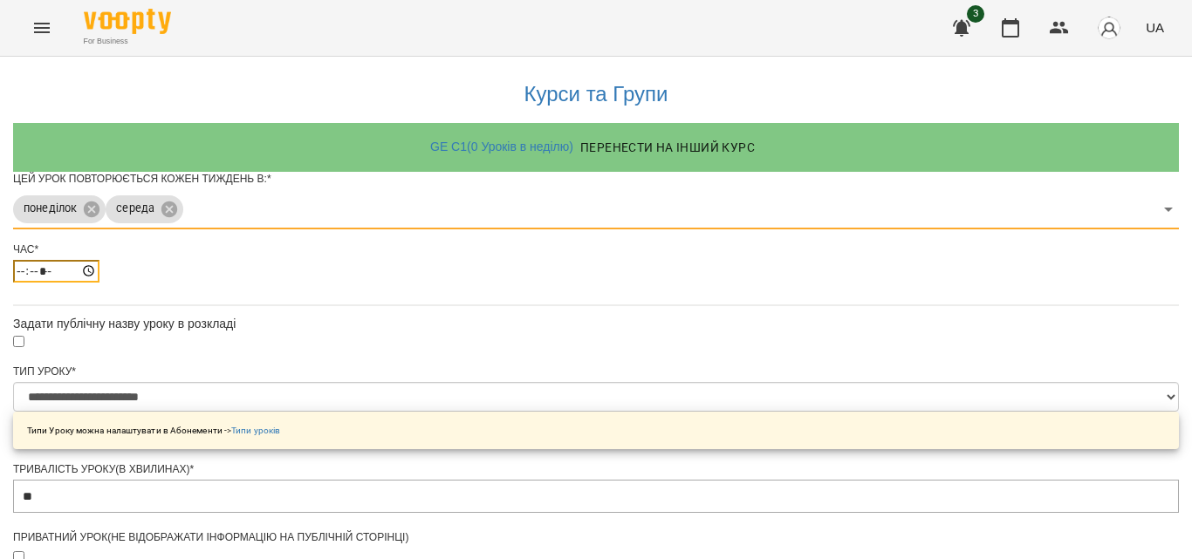
click at [99, 283] on input "*****" at bounding box center [56, 271] width 86 height 23
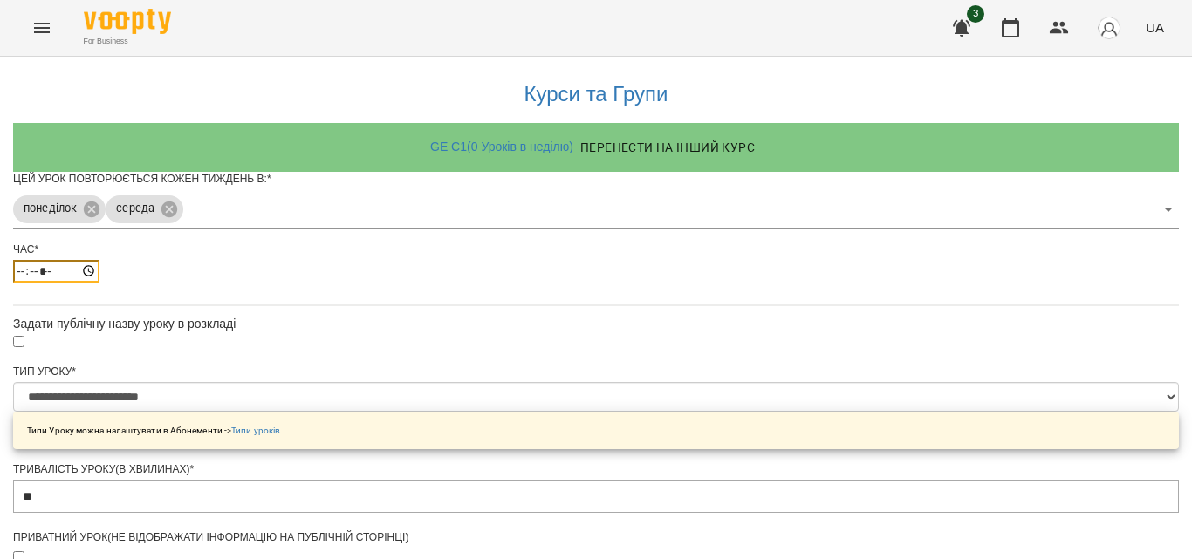
type input "*****"
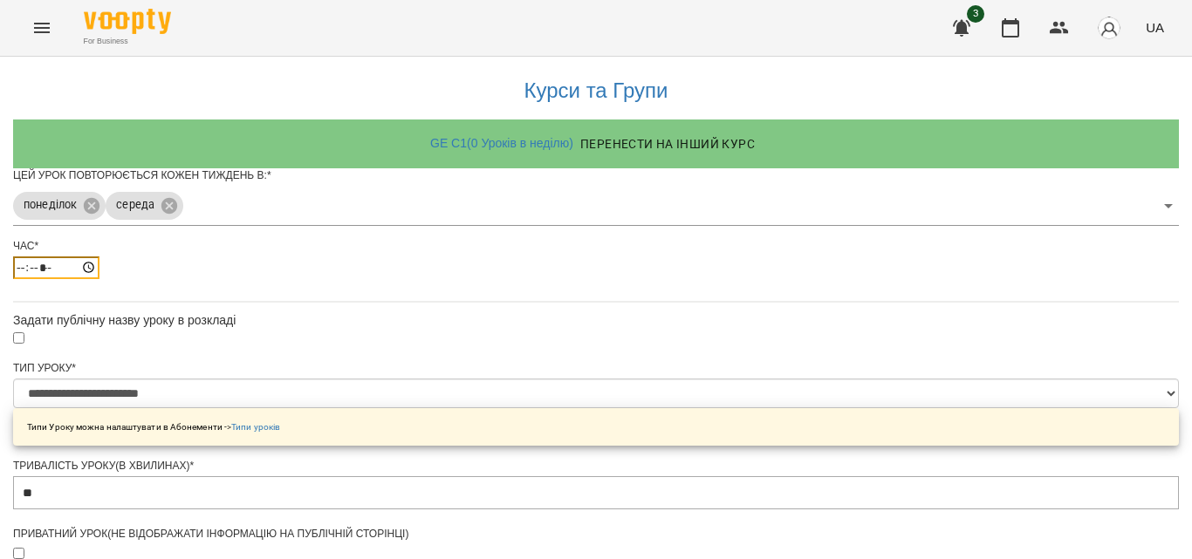
scroll to position [664, 0]
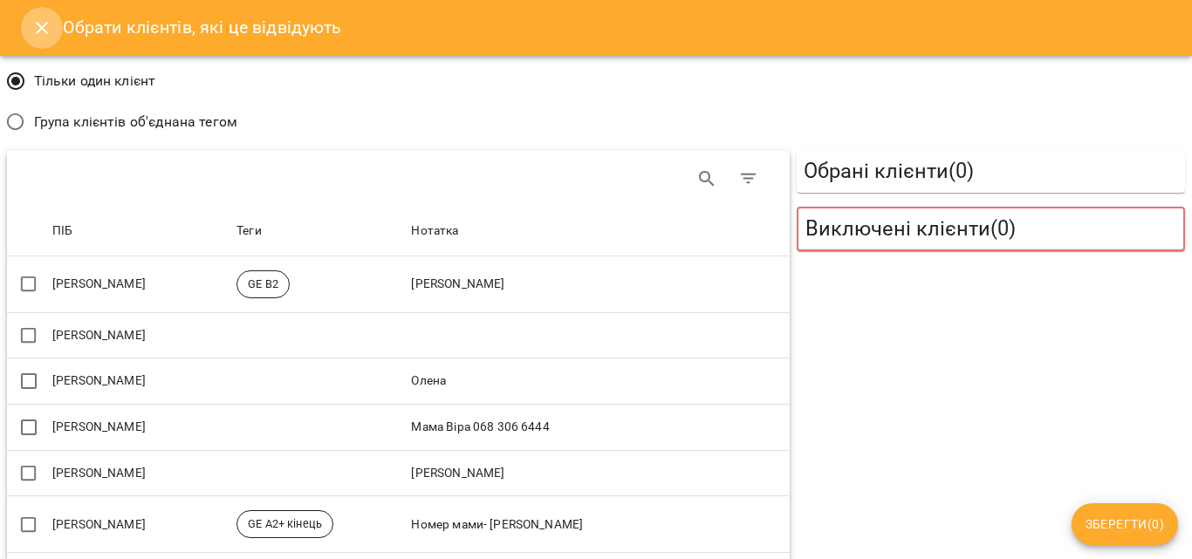
click at [32, 24] on icon "Close" at bounding box center [41, 27] width 21 height 21
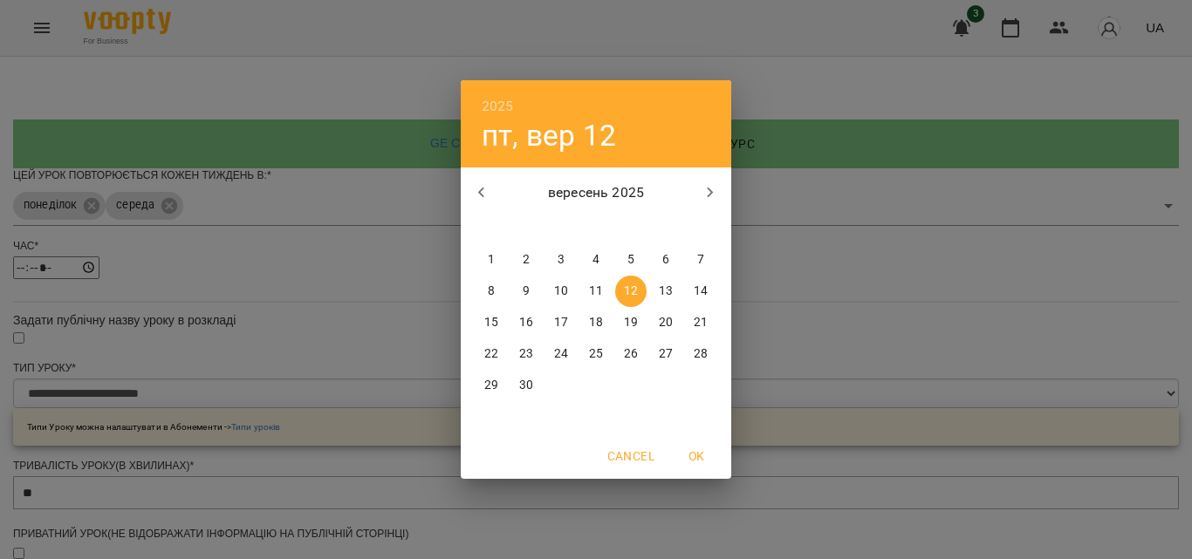
click at [496, 279] on button "8" at bounding box center [491, 291] width 31 height 31
type input "**********"
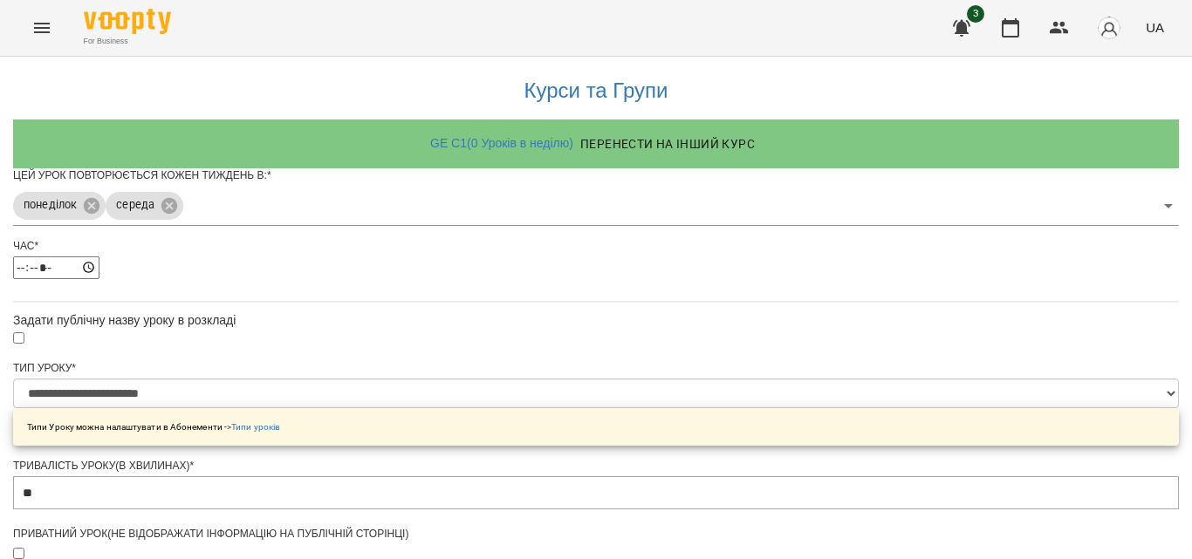
scroll to position [712, 0]
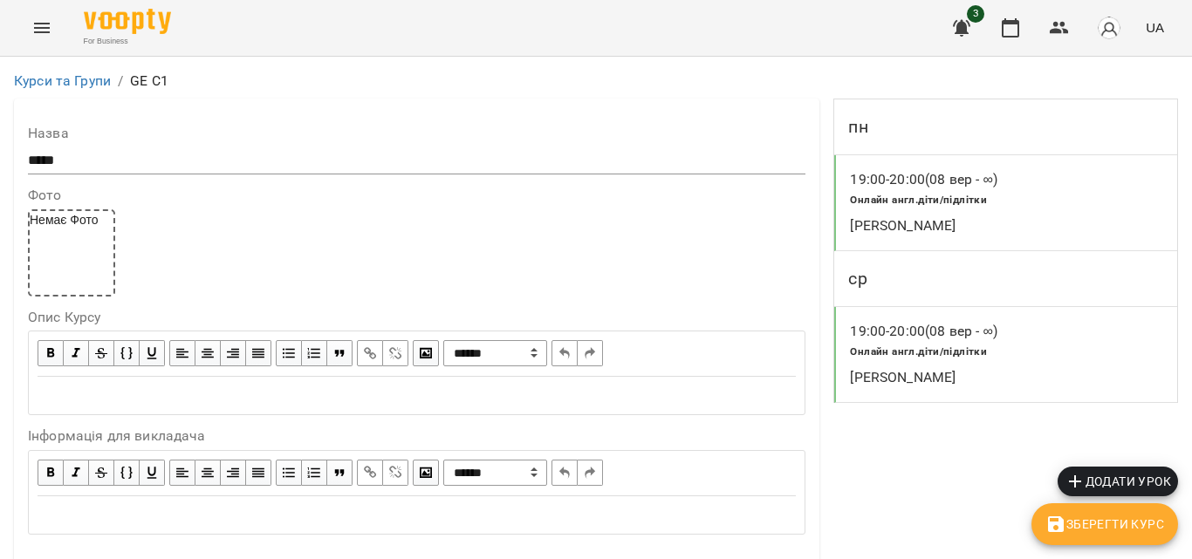
scroll to position [1504, 0]
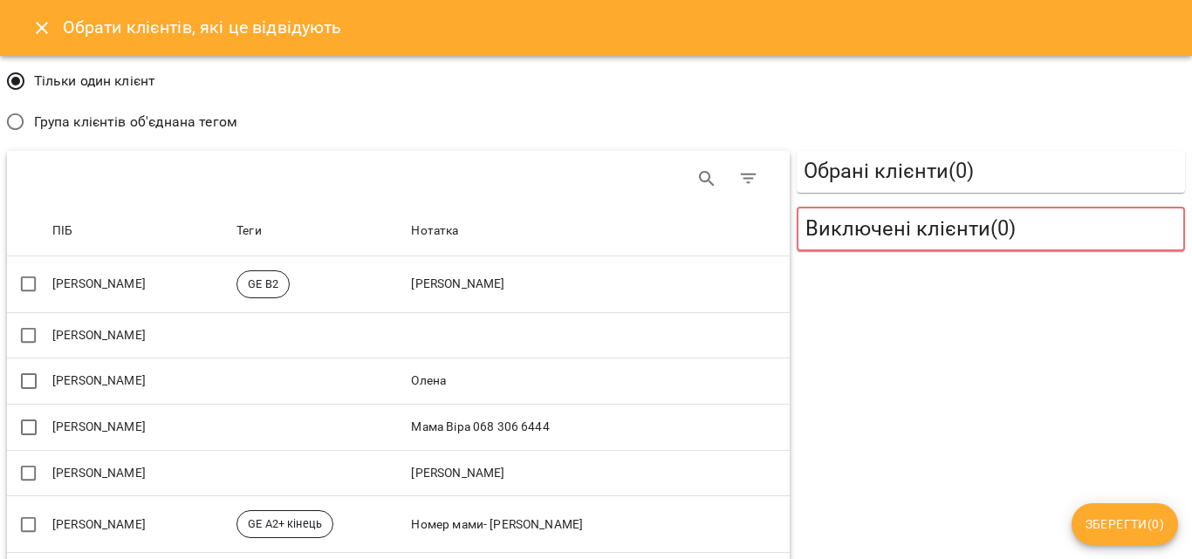
click at [181, 115] on span "Група клієнтів об'єднана тегом" at bounding box center [135, 122] width 203 height 21
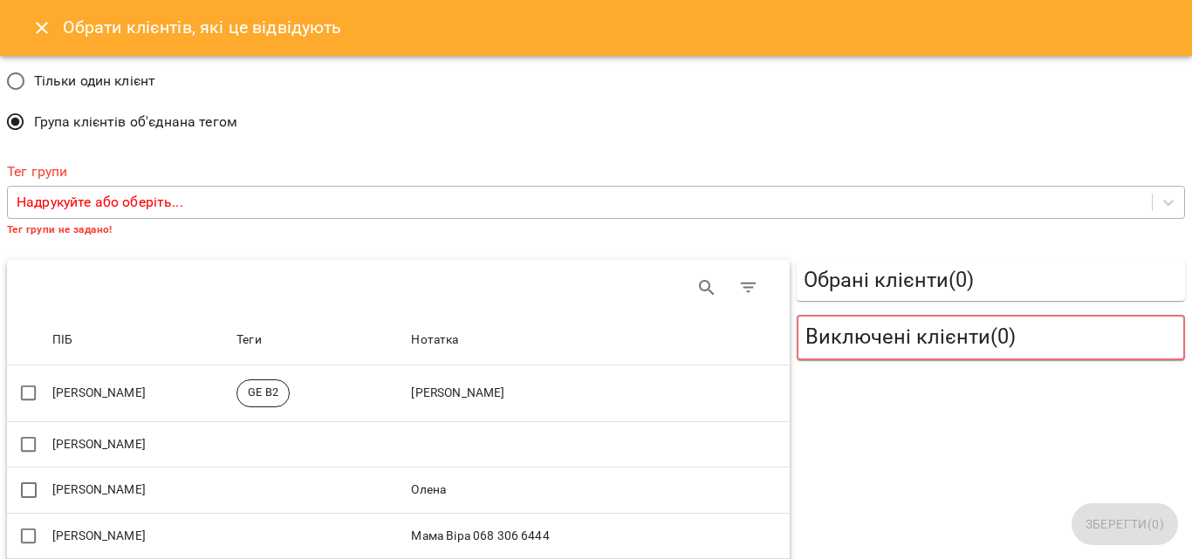
click at [184, 200] on div "Надрукуйте або оберіть..." at bounding box center [580, 203] width 1144 height 32
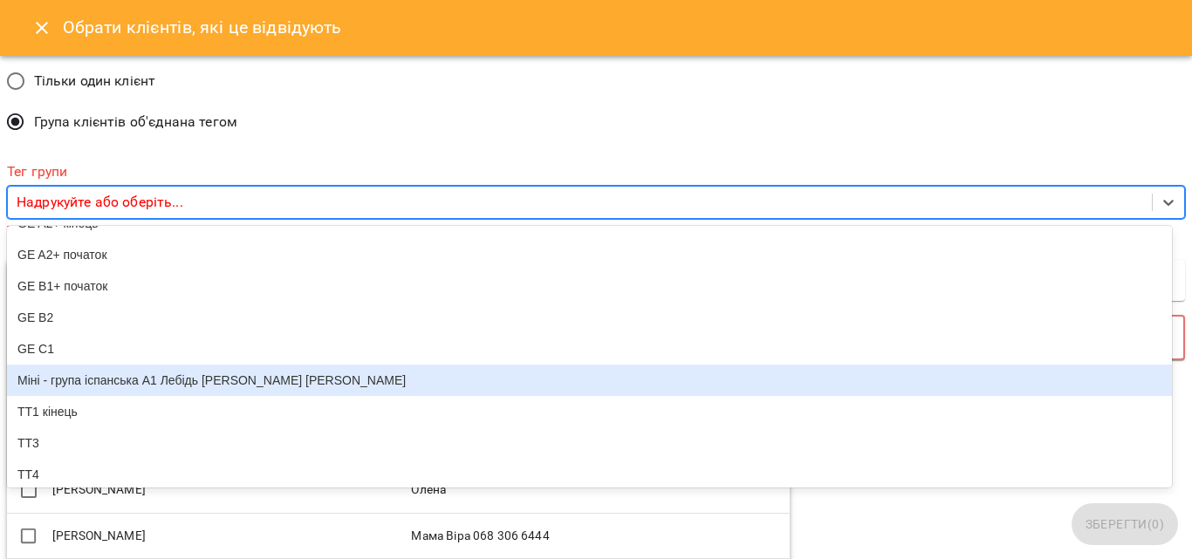
scroll to position [152, 0]
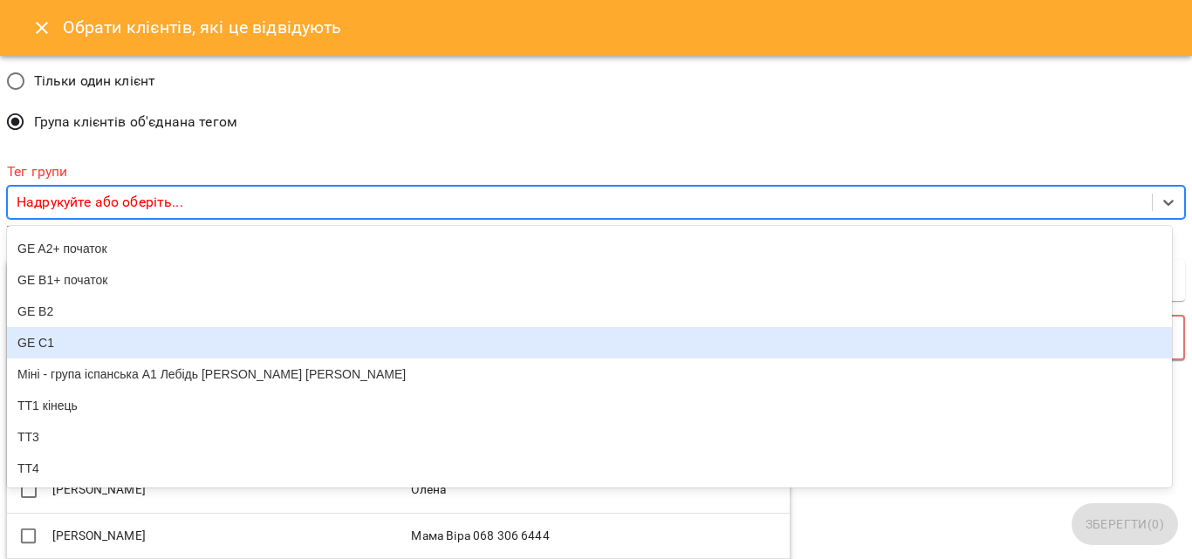
click at [55, 327] on div "GE C1" at bounding box center [589, 342] width 1165 height 31
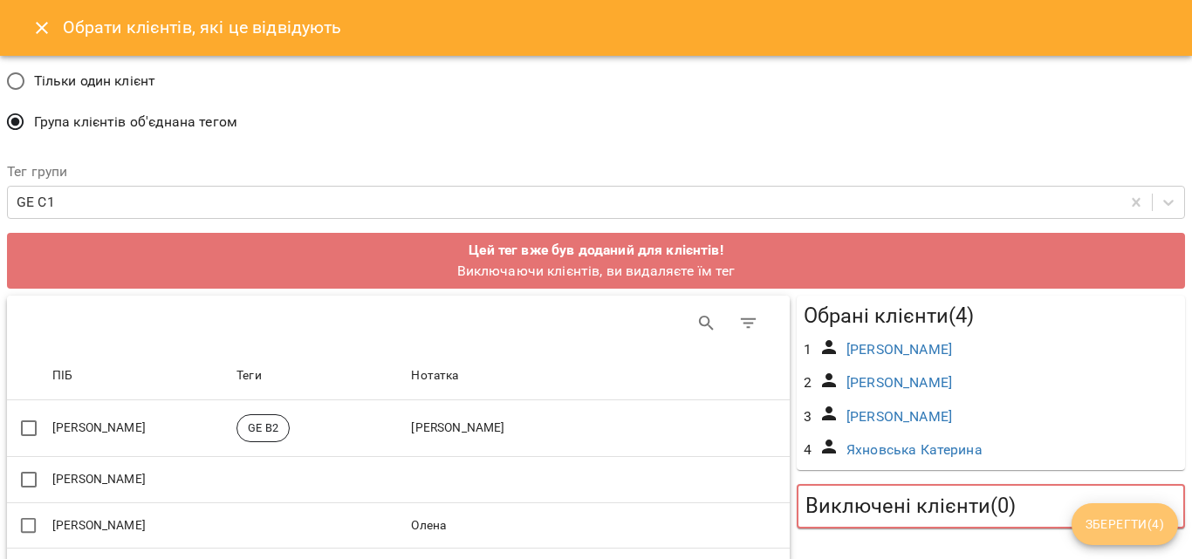
click at [1120, 522] on span "Зберегти ( 4 )" at bounding box center [1125, 524] width 79 height 21
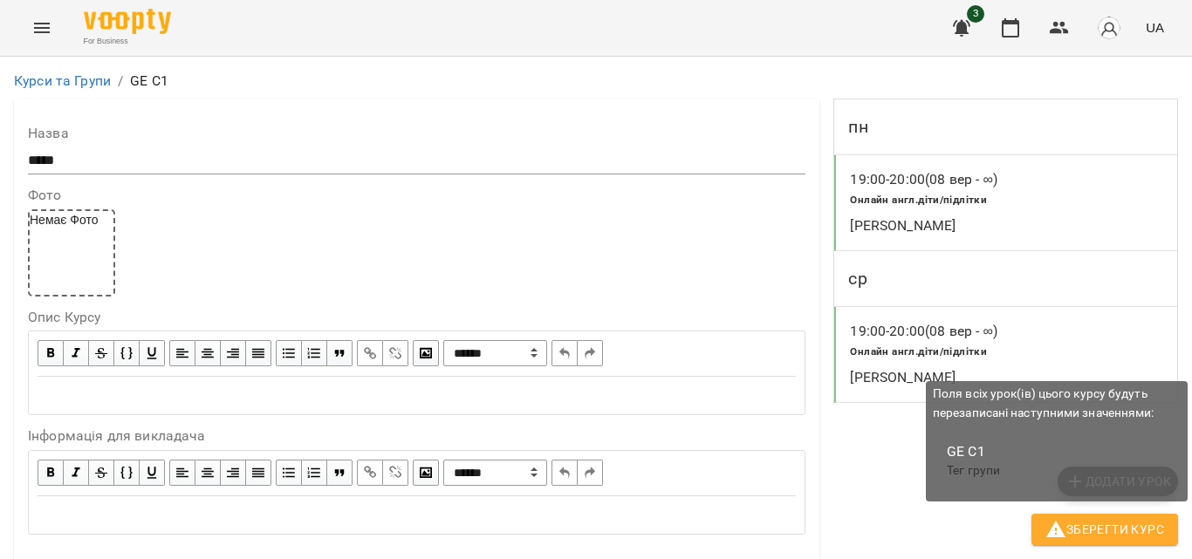
click at [1109, 529] on span "Зберегти Курс" at bounding box center [1104, 529] width 119 height 21
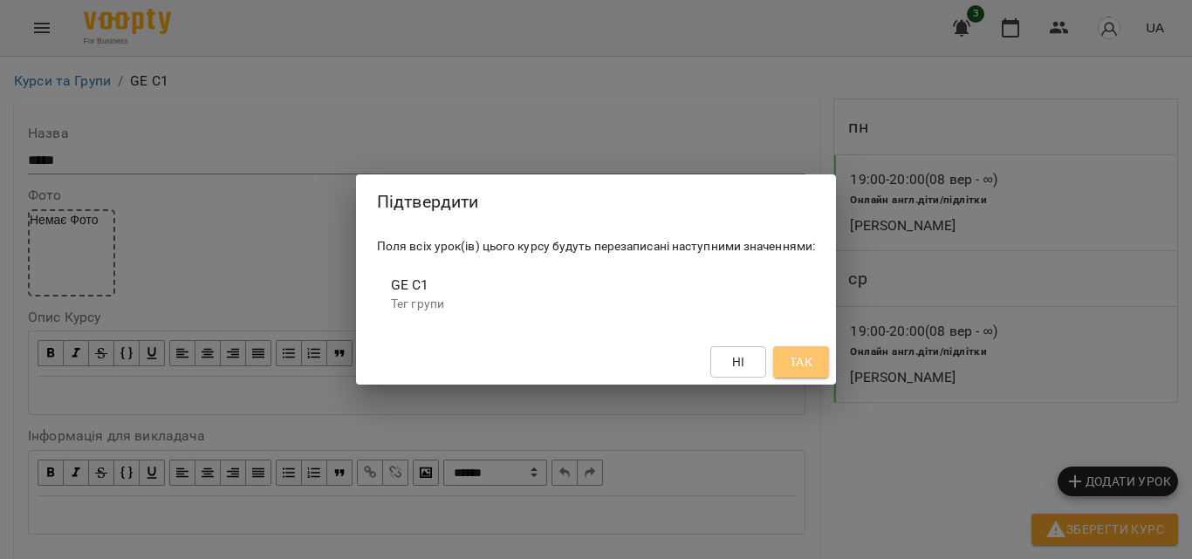
click at [822, 371] on button "Так" at bounding box center [801, 361] width 56 height 31
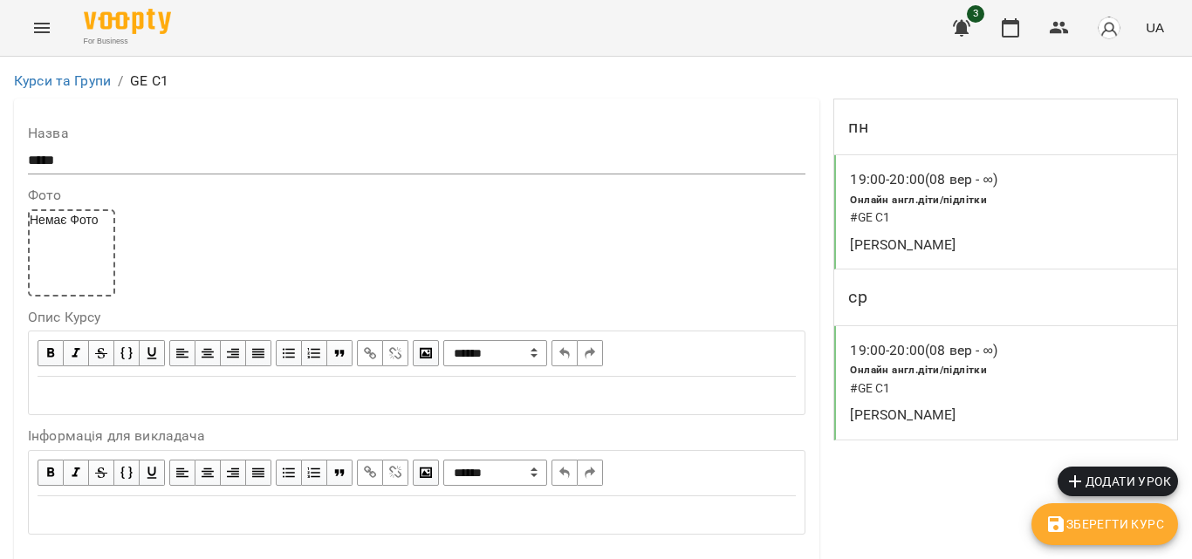
scroll to position [1483, 0]
click at [42, 30] on icon "Menu" at bounding box center [41, 27] width 21 height 21
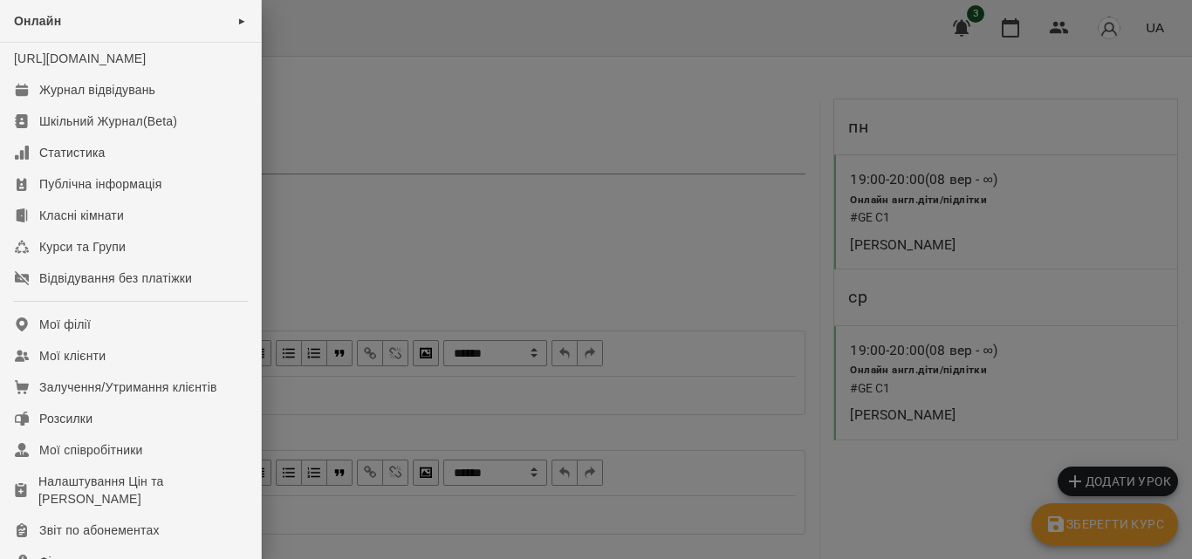
click at [446, 134] on div at bounding box center [596, 279] width 1192 height 559
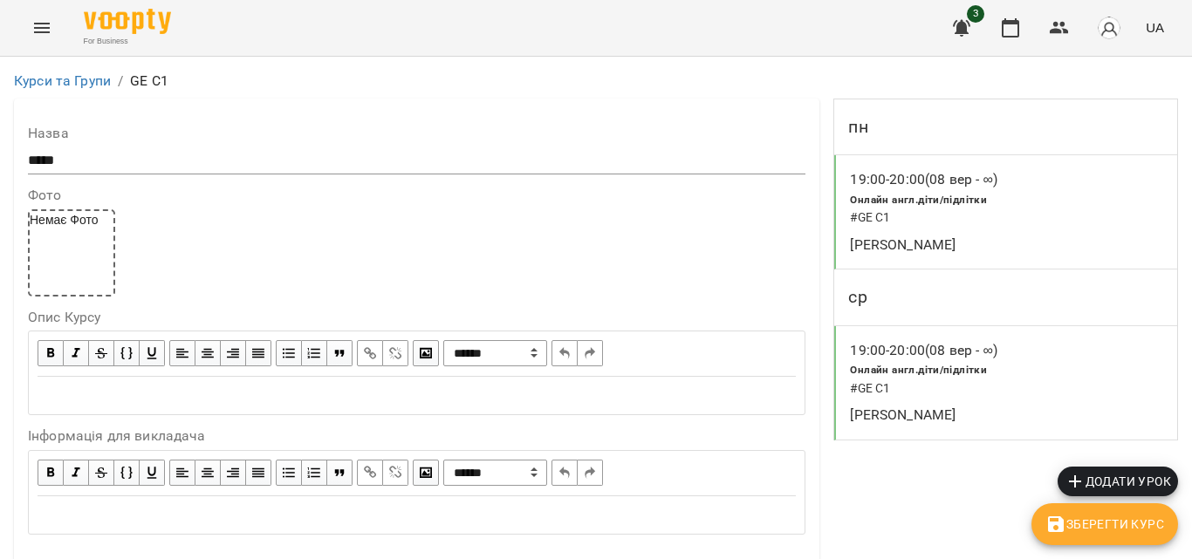
scroll to position [1483, 0]
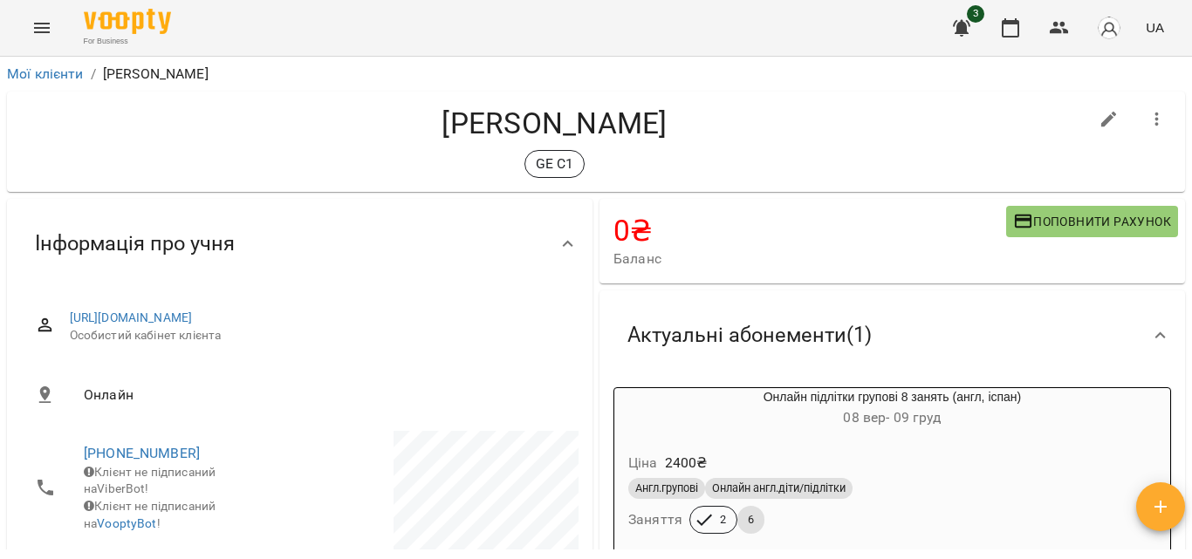
click at [37, 19] on icon "Menu" at bounding box center [41, 27] width 21 height 21
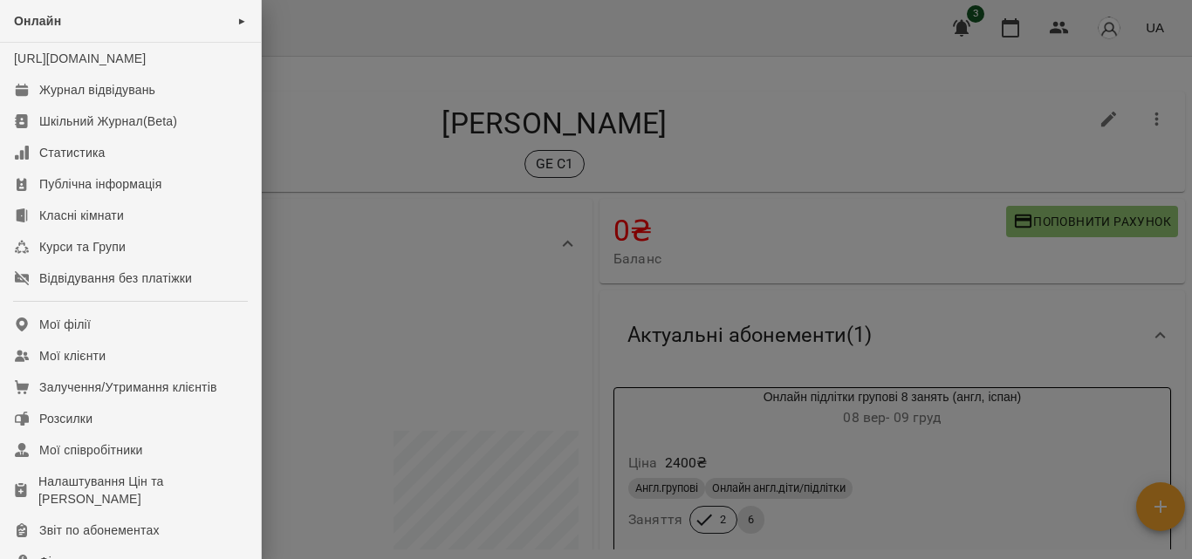
click at [292, 271] on div at bounding box center [596, 279] width 1192 height 559
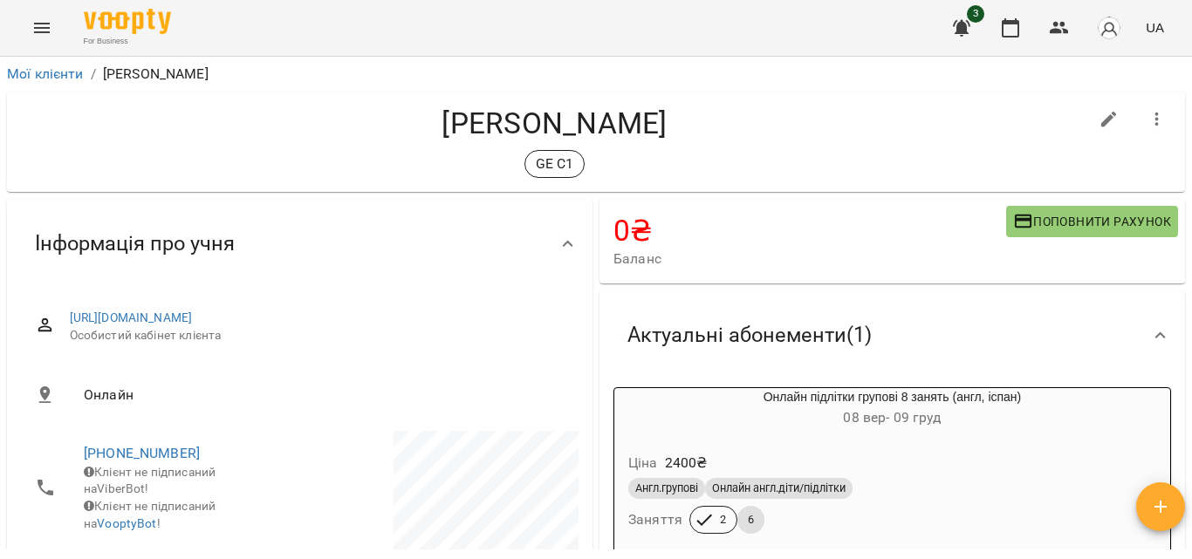
click at [39, 23] on icon "Menu" at bounding box center [41, 27] width 21 height 21
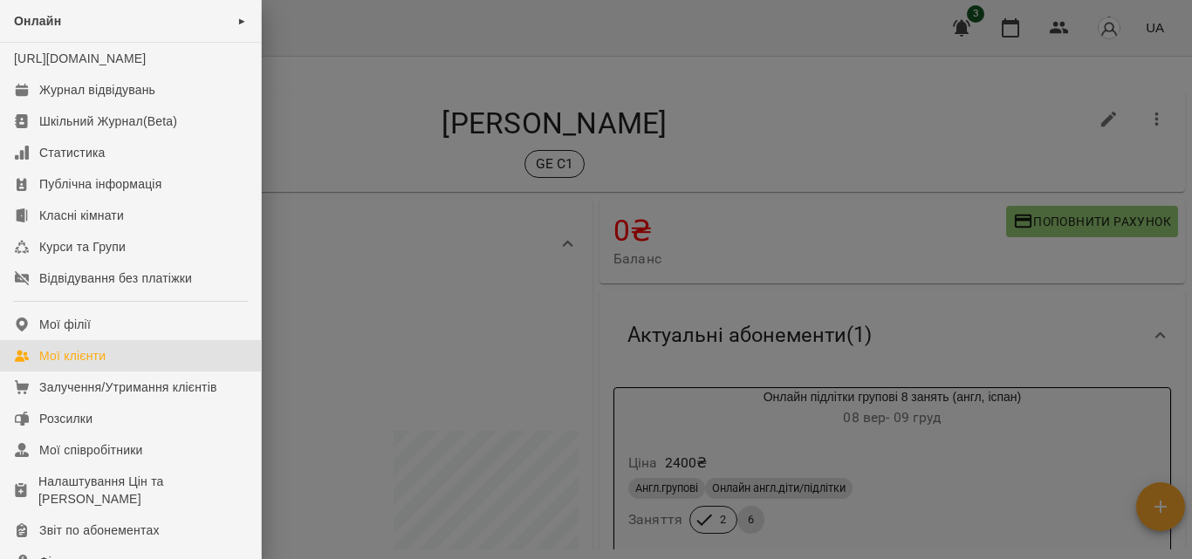
click at [113, 362] on link "Мої клієнти" at bounding box center [130, 355] width 261 height 31
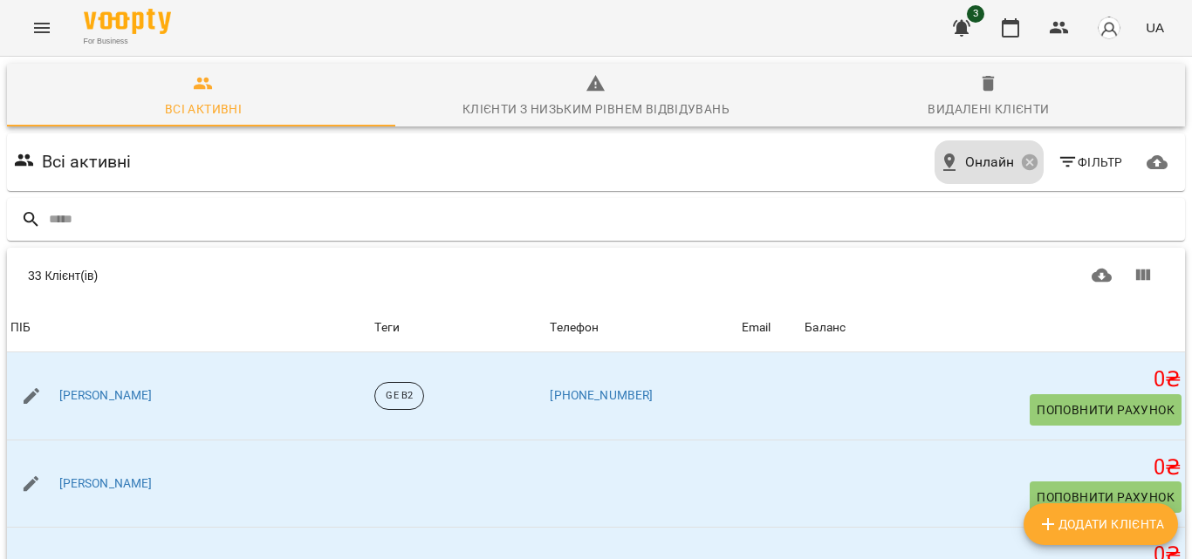
click at [38, 25] on icon "Menu" at bounding box center [41, 27] width 21 height 21
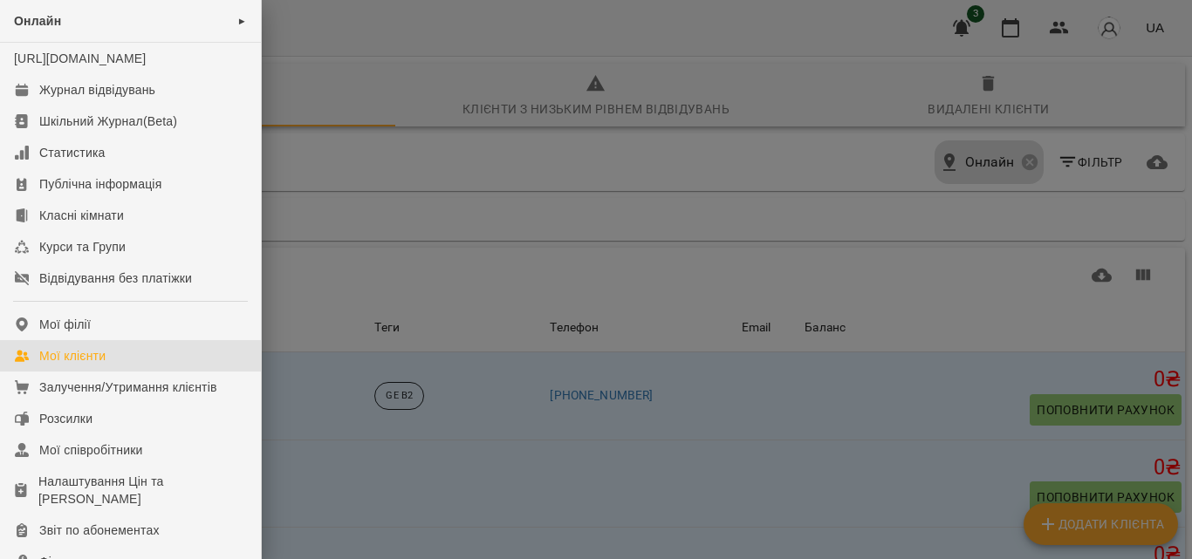
click at [359, 138] on div at bounding box center [596, 279] width 1192 height 559
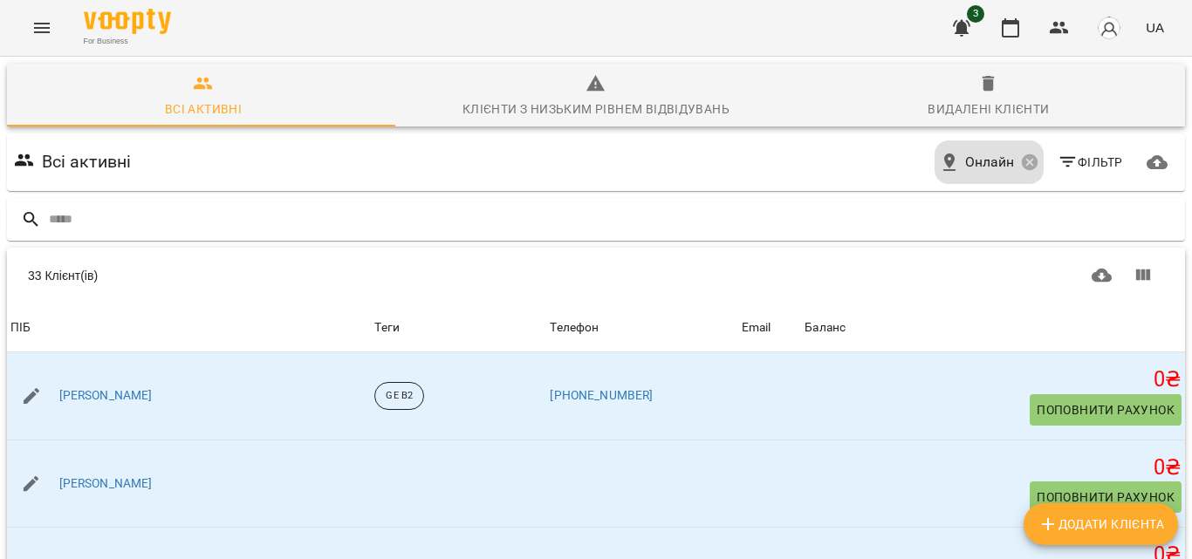
click at [36, 17] on button "Menu" at bounding box center [42, 28] width 42 height 42
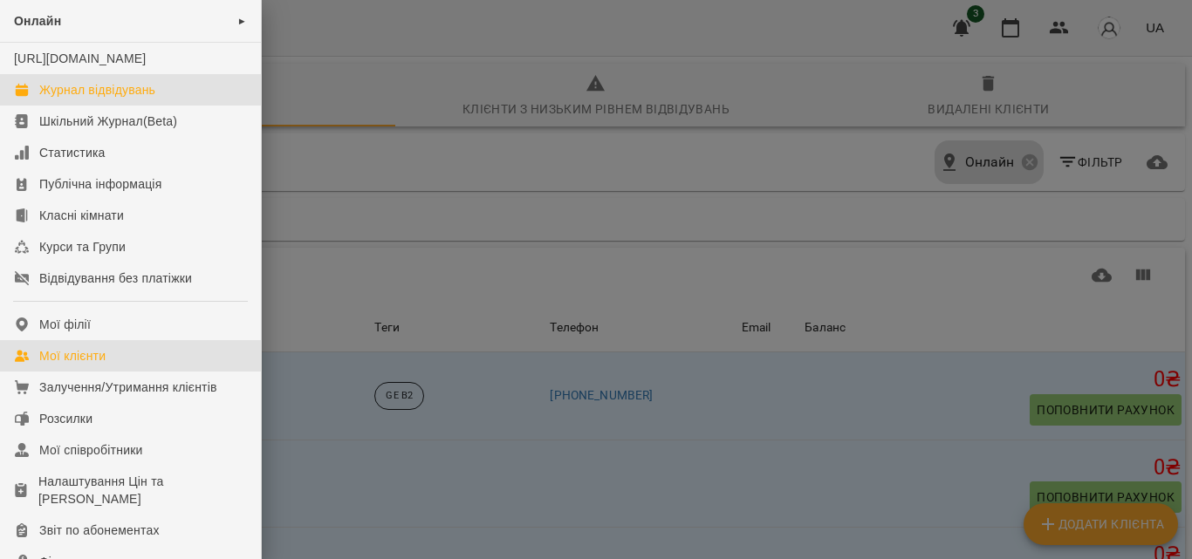
click at [79, 99] on div "Журнал відвідувань" at bounding box center [97, 89] width 116 height 17
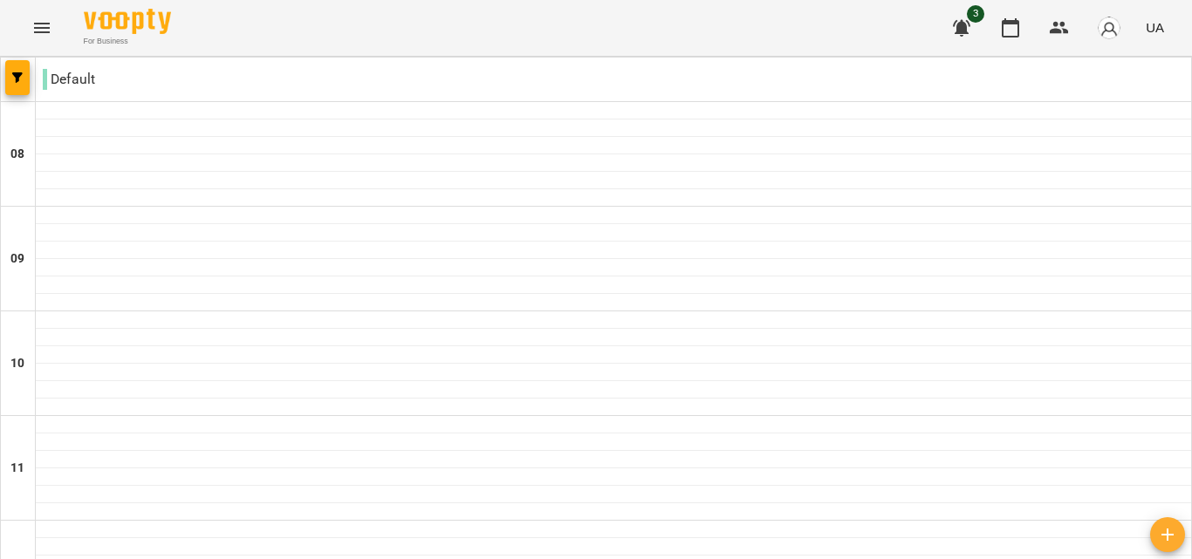
scroll to position [915, 0]
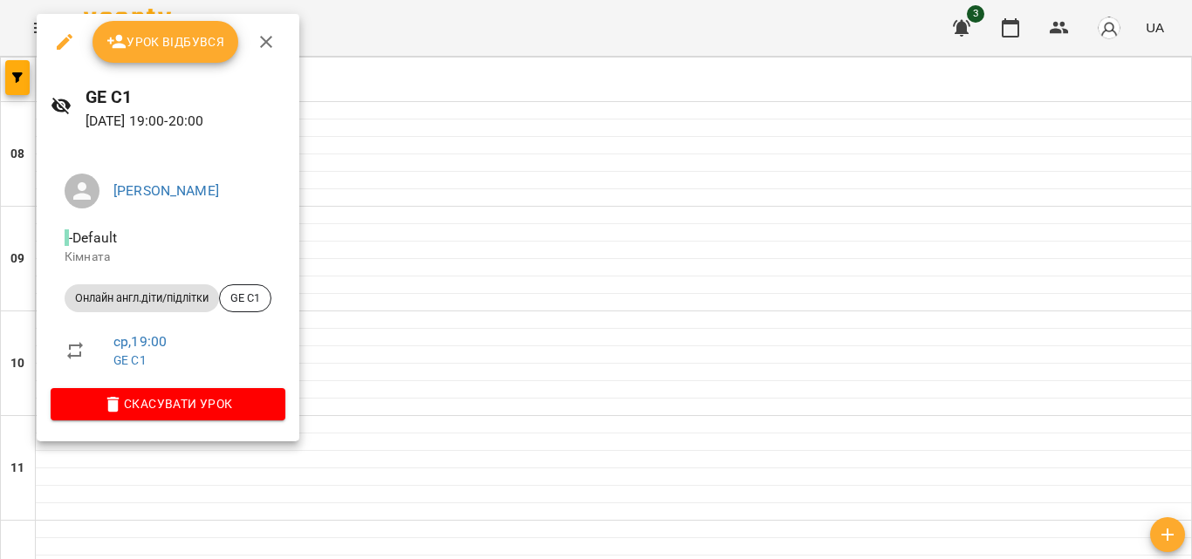
drag, startPoint x: 701, startPoint y: 366, endPoint x: 394, endPoint y: 377, distance: 306.5
click at [65, 42] on icon "button" at bounding box center [65, 42] width 16 height 16
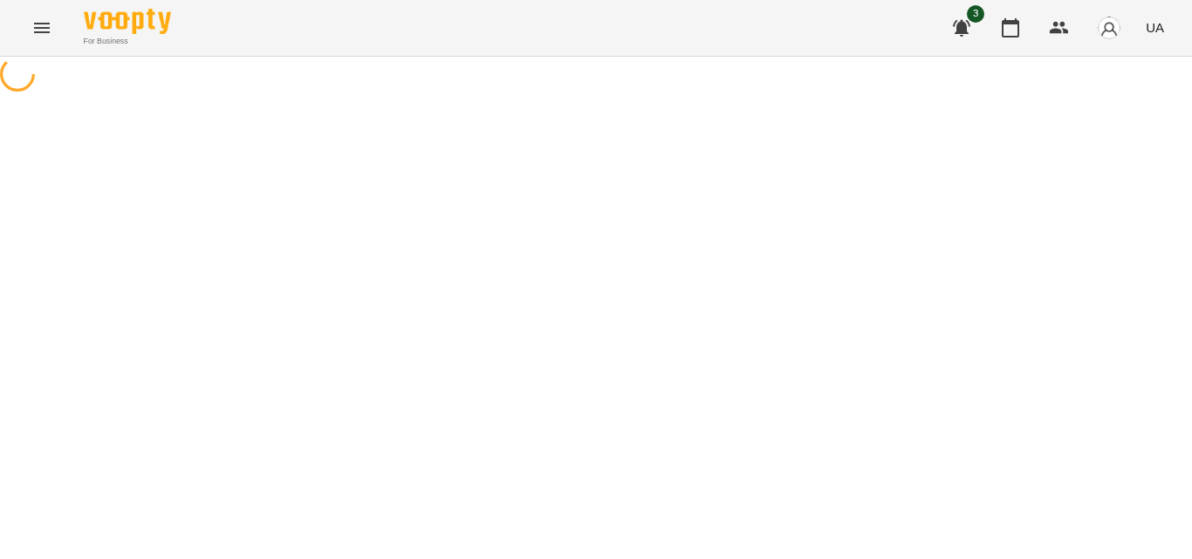
select select "**********"
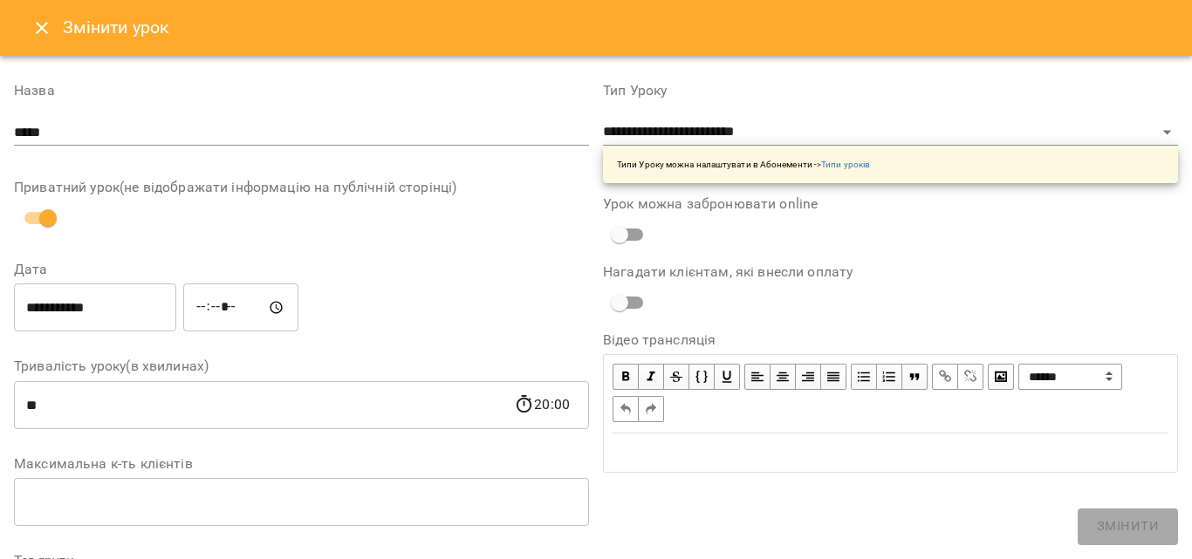
click at [46, 28] on icon "Close" at bounding box center [41, 27] width 21 height 21
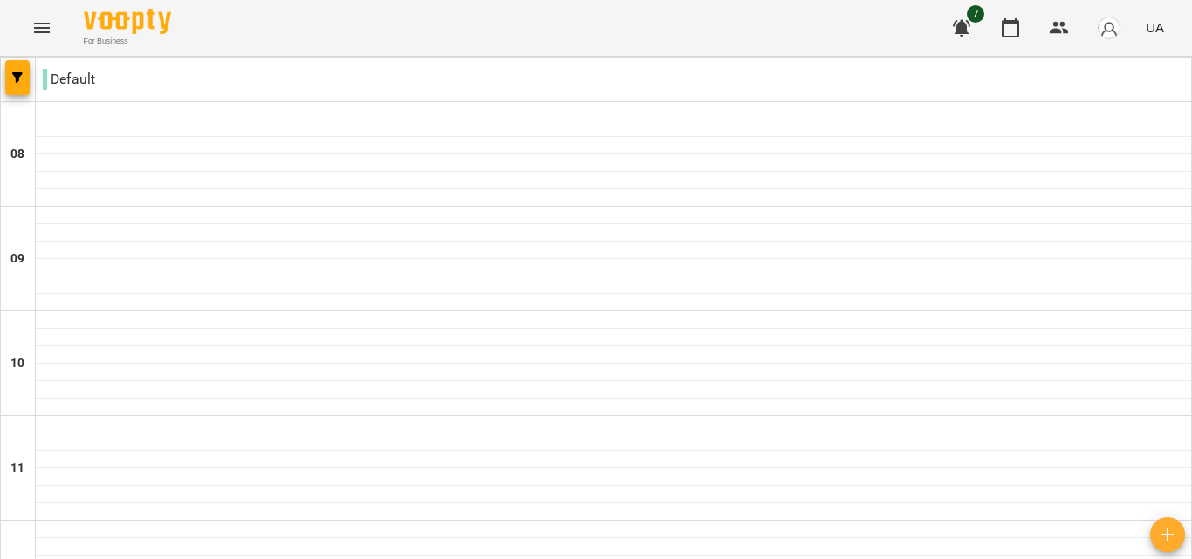
scroll to position [915, 0]
drag, startPoint x: 368, startPoint y: 373, endPoint x: 147, endPoint y: 351, distance: 221.8
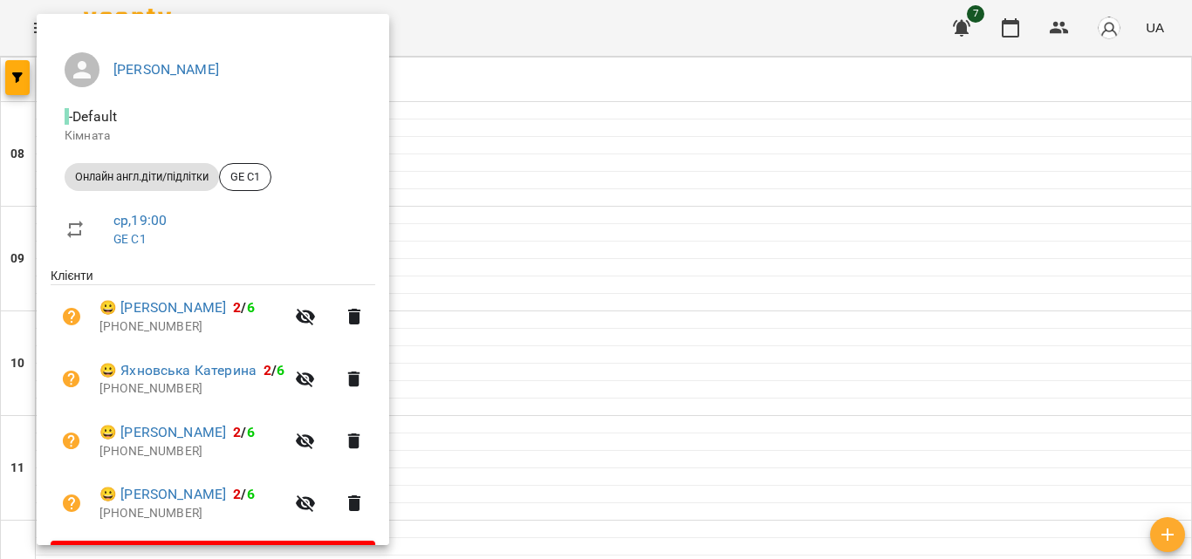
scroll to position [172, 0]
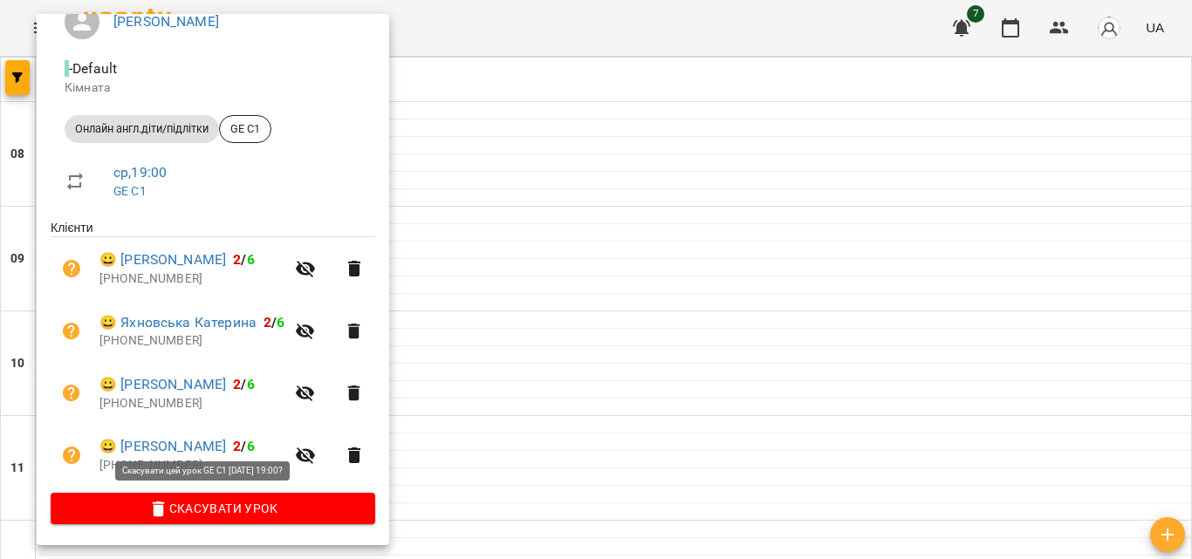
click at [209, 500] on span "Скасувати Урок" at bounding box center [213, 508] width 297 height 21
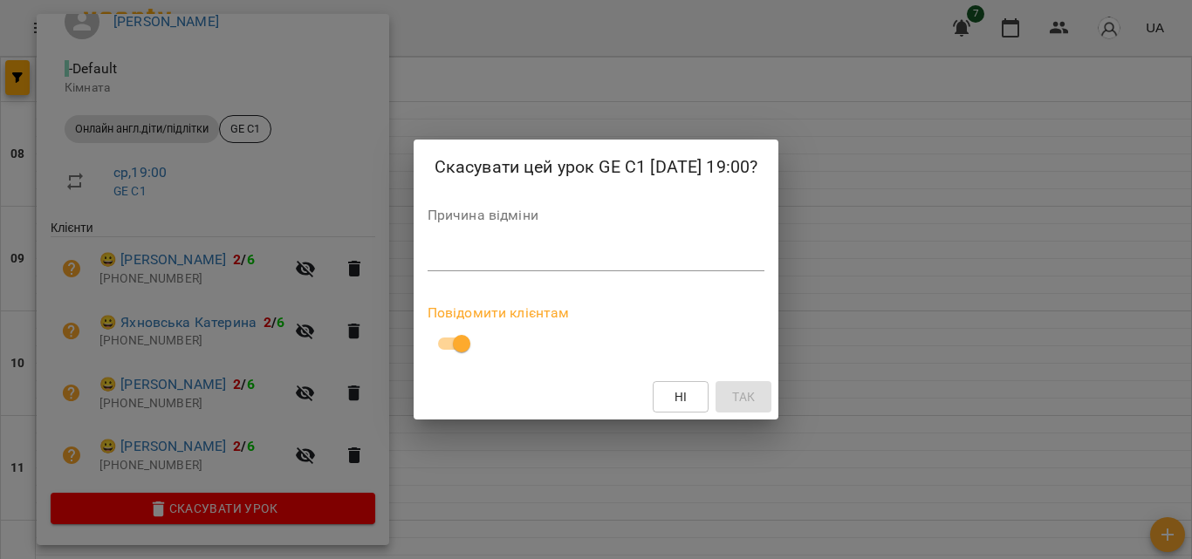
click at [768, 396] on div "Ні Так" at bounding box center [597, 396] width 366 height 45
click at [771, 395] on div "Ні Так" at bounding box center [597, 396] width 366 height 45
click at [688, 402] on span "Ні" at bounding box center [681, 397] width 13 height 21
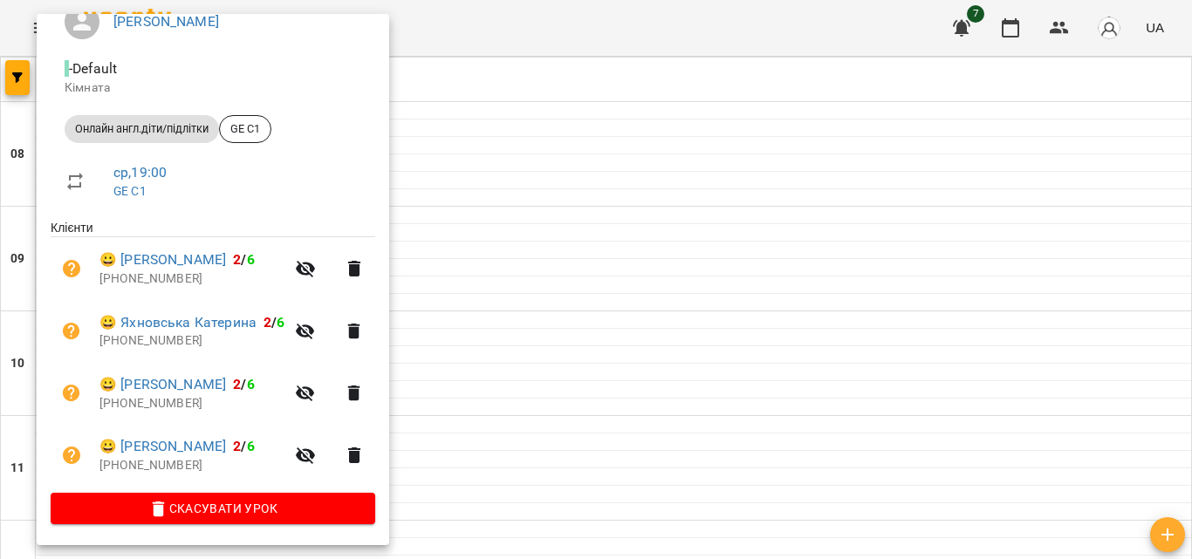
click at [247, 513] on span "Скасувати Урок" at bounding box center [213, 508] width 297 height 21
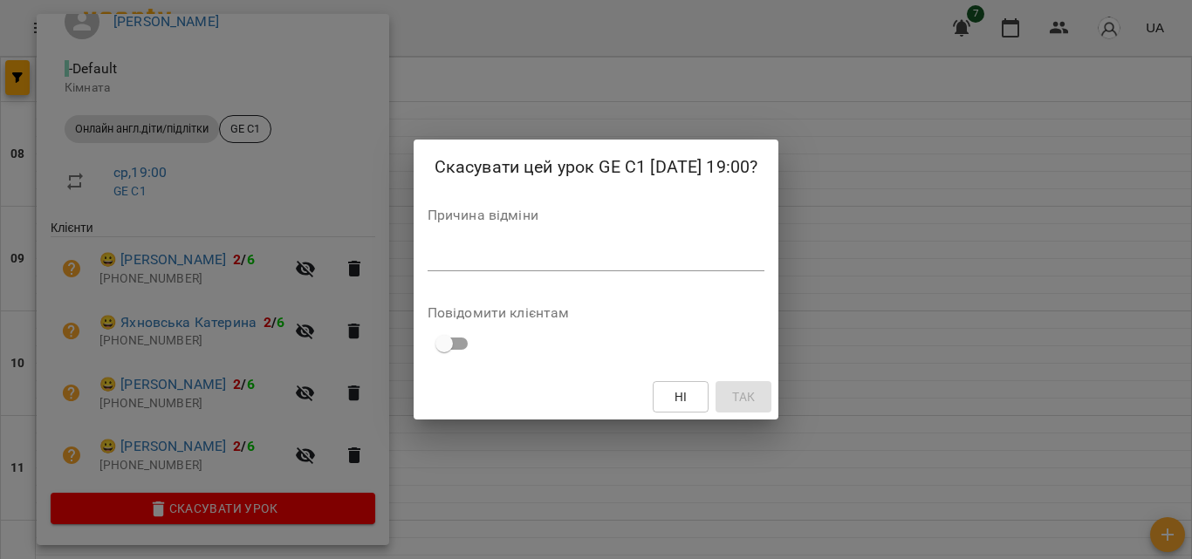
click at [516, 270] on div "*" at bounding box center [597, 257] width 338 height 28
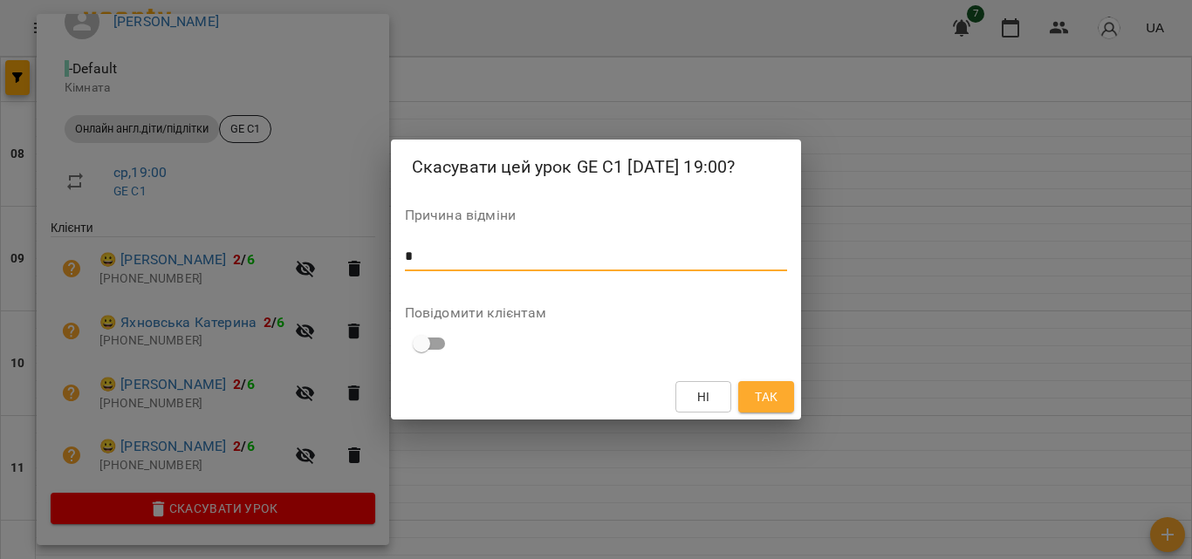
type textarea "*"
click at [768, 394] on span "Так" at bounding box center [766, 397] width 23 height 21
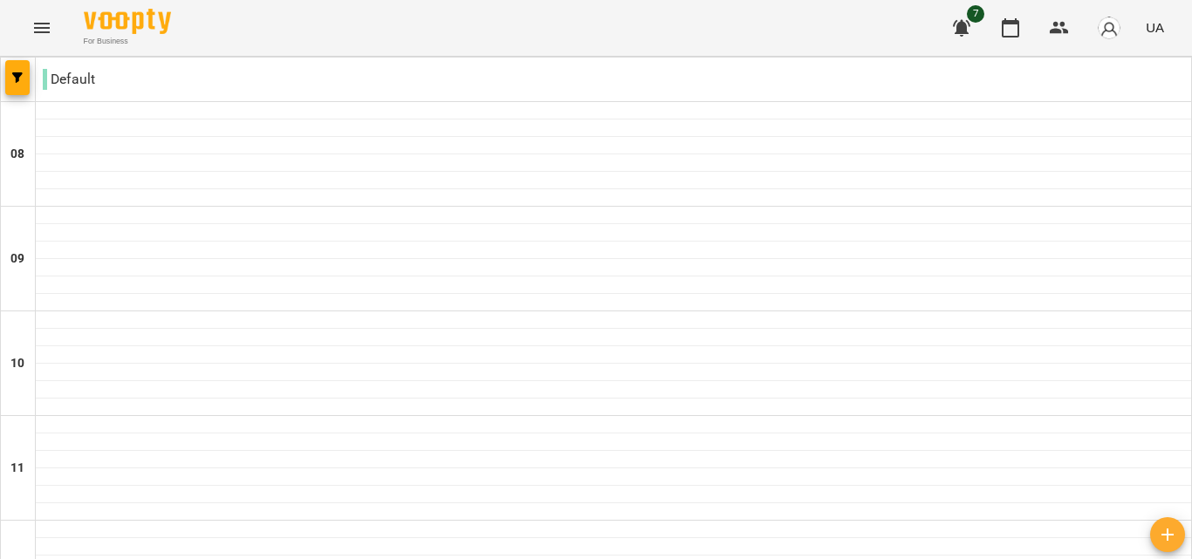
scroll to position [282, 0]
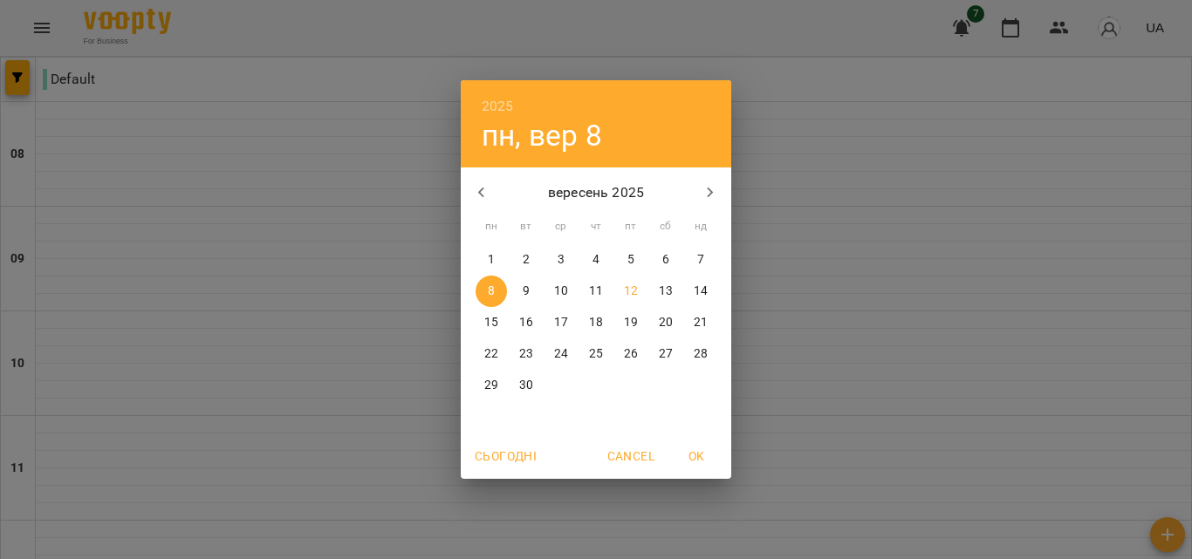
click at [566, 290] on p "10" at bounding box center [561, 291] width 14 height 17
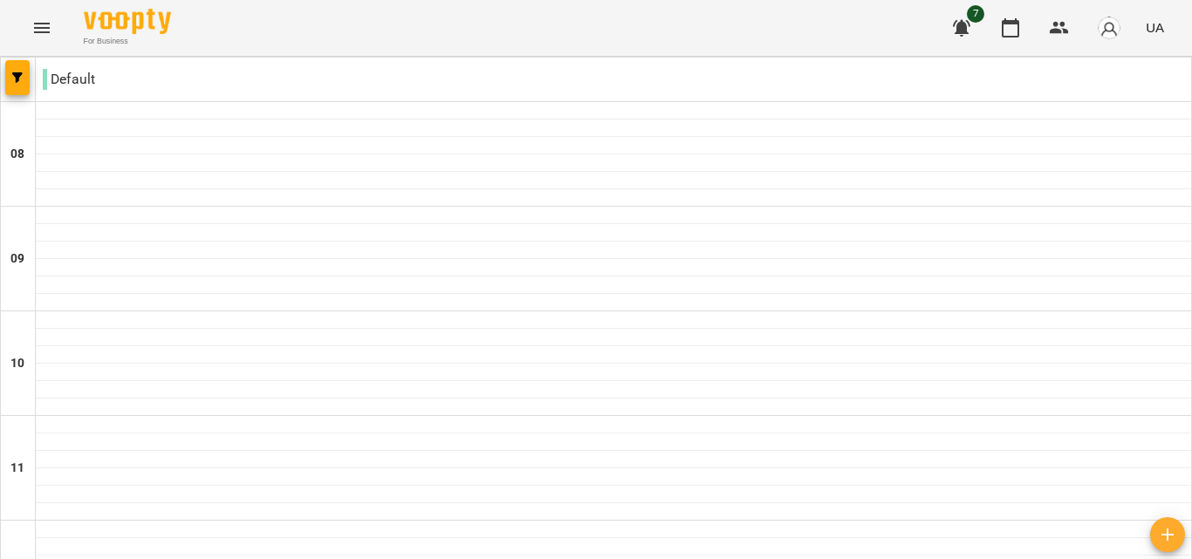
scroll to position [915, 0]
type input "**********"
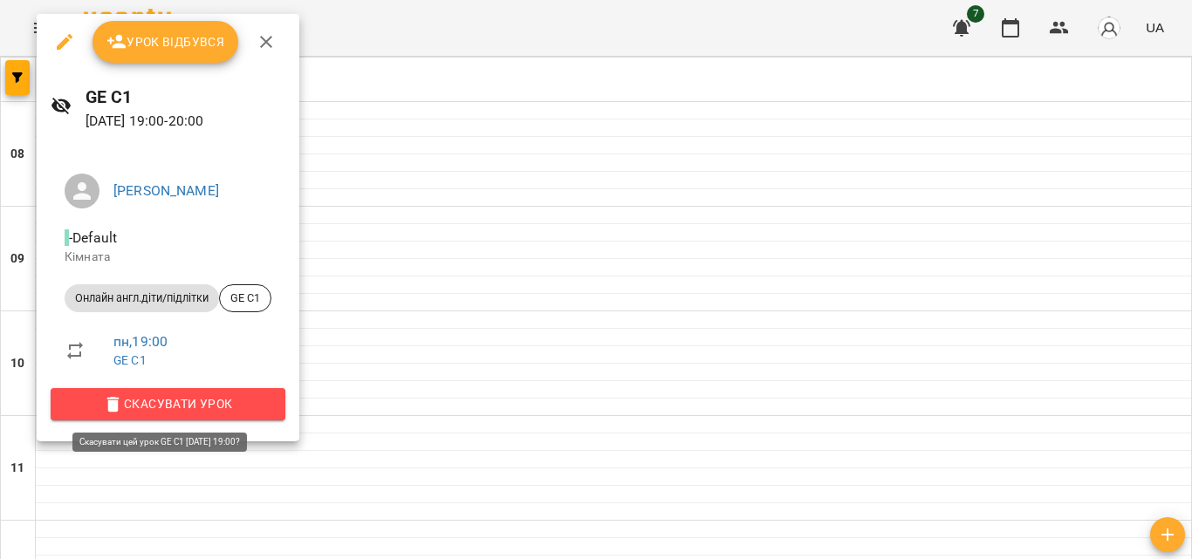
click at [192, 398] on span "Скасувати Урок" at bounding box center [168, 404] width 207 height 21
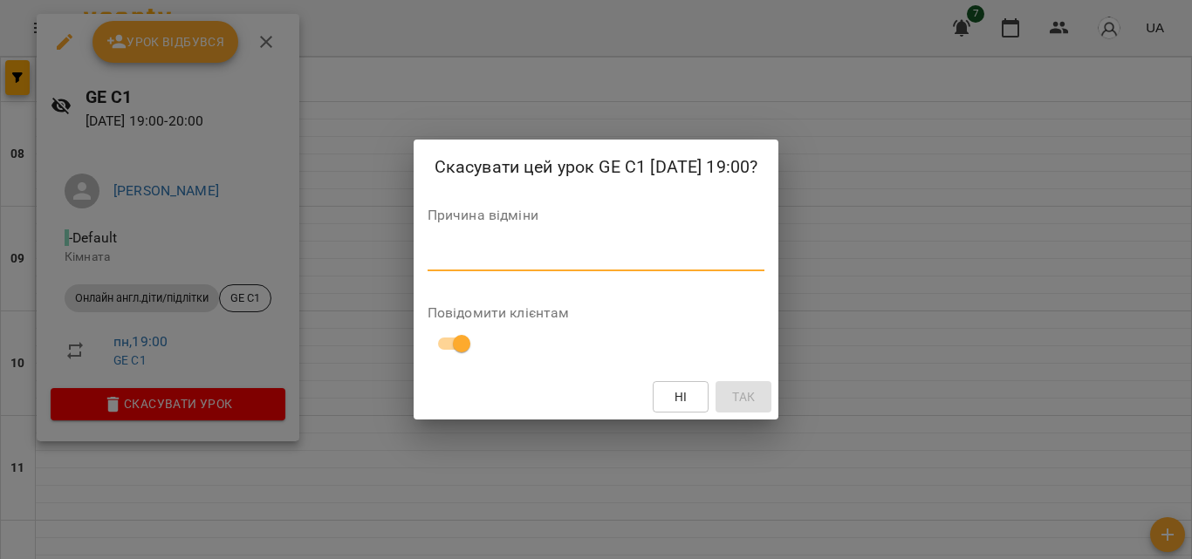
click at [538, 263] on textarea at bounding box center [597, 257] width 338 height 17
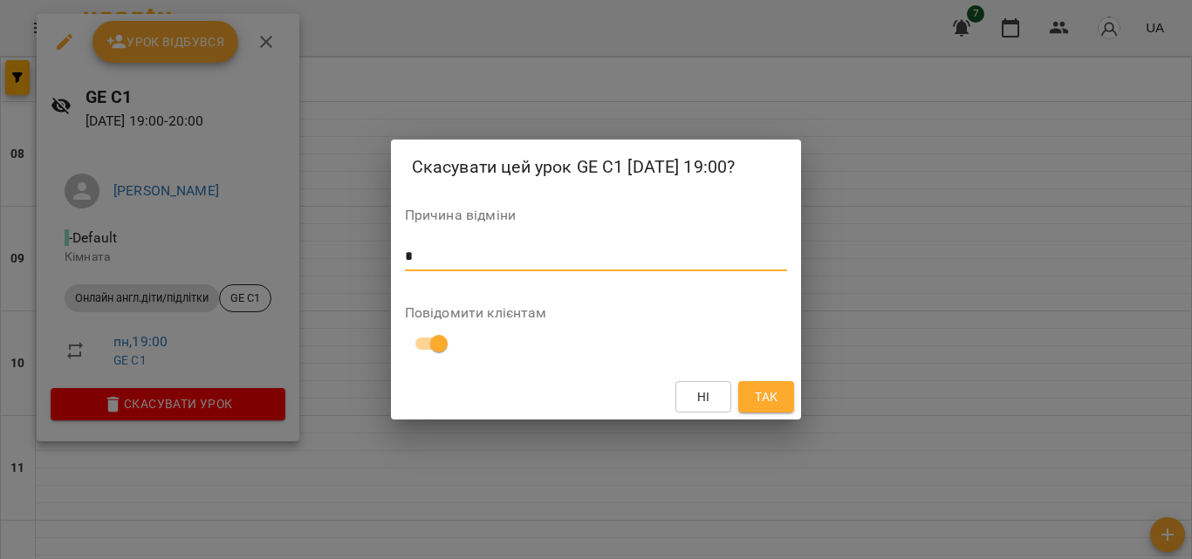
type textarea "*"
drag, startPoint x: 757, startPoint y: 394, endPoint x: 872, endPoint y: 380, distance: 115.2
click at [758, 394] on span "Так" at bounding box center [766, 397] width 23 height 21
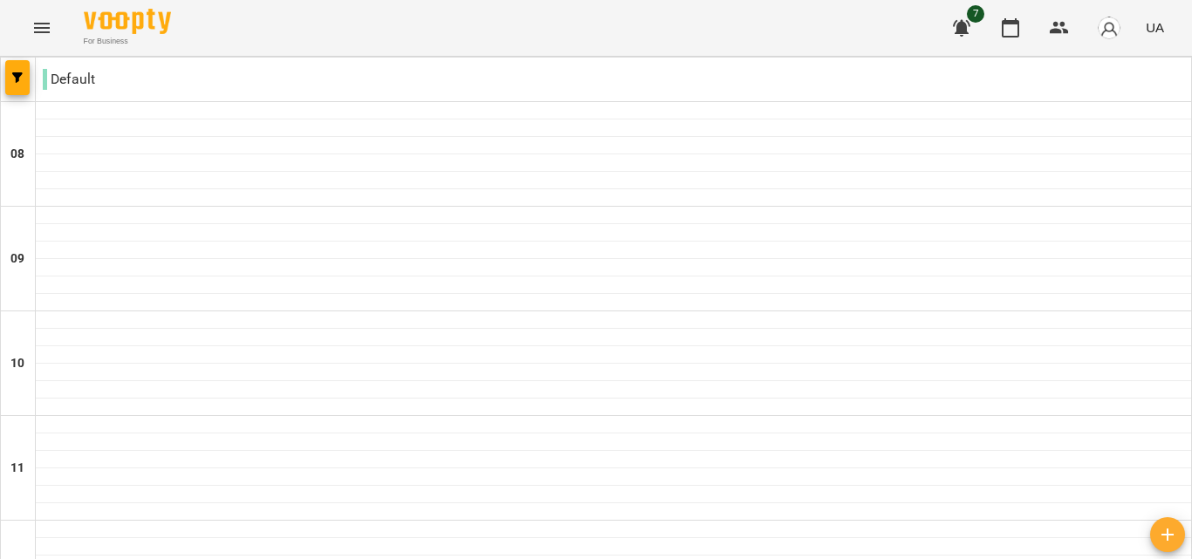
type input "**********"
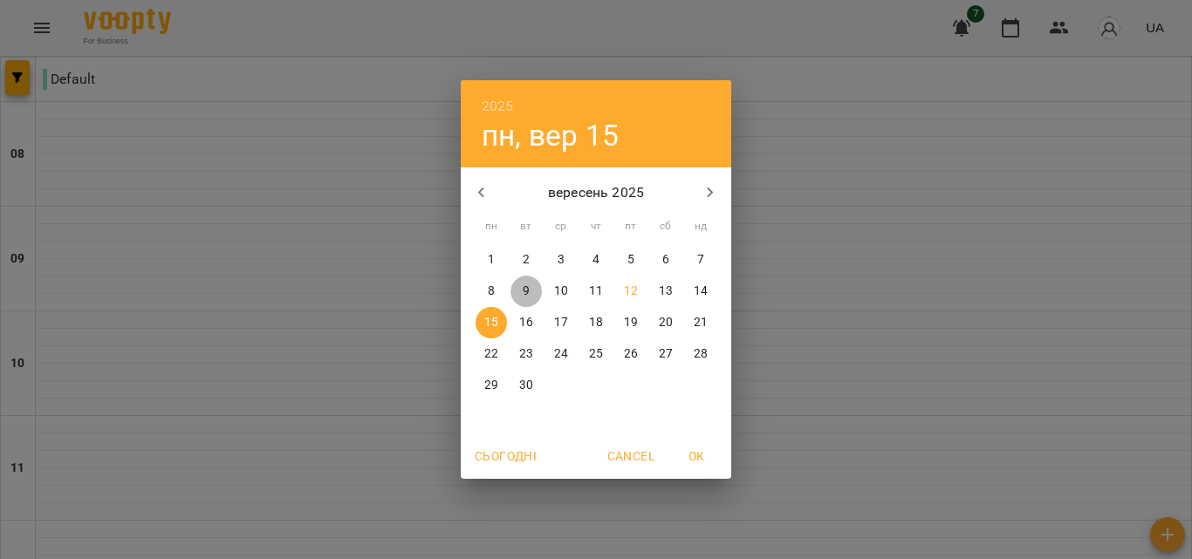
click at [529, 286] on p "9" at bounding box center [526, 291] width 7 height 17
type input "**********"
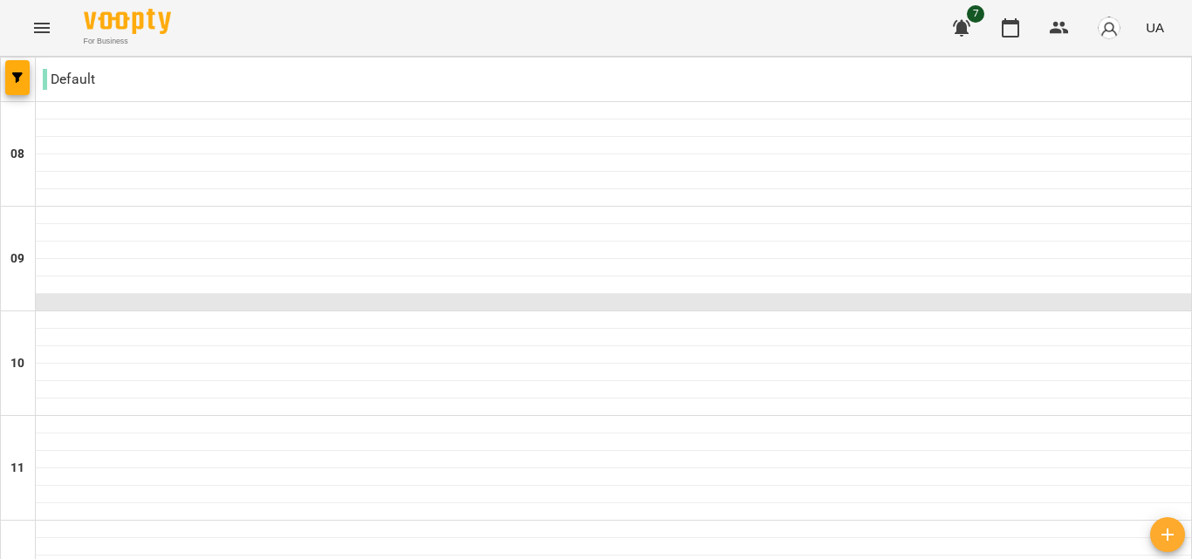
scroll to position [0, 0]
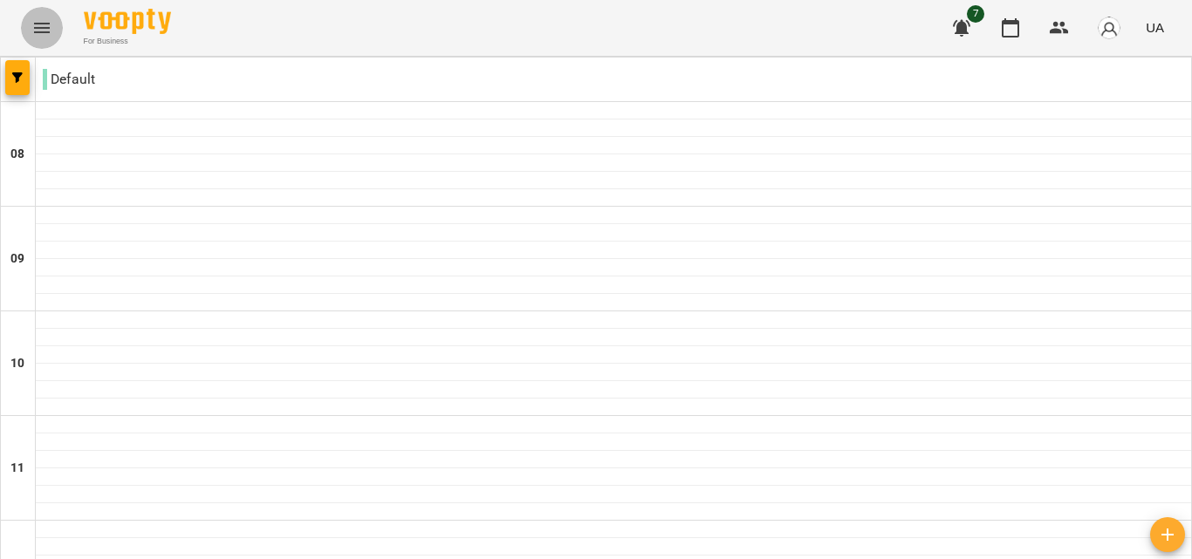
click at [58, 30] on button "Menu" at bounding box center [42, 28] width 42 height 42
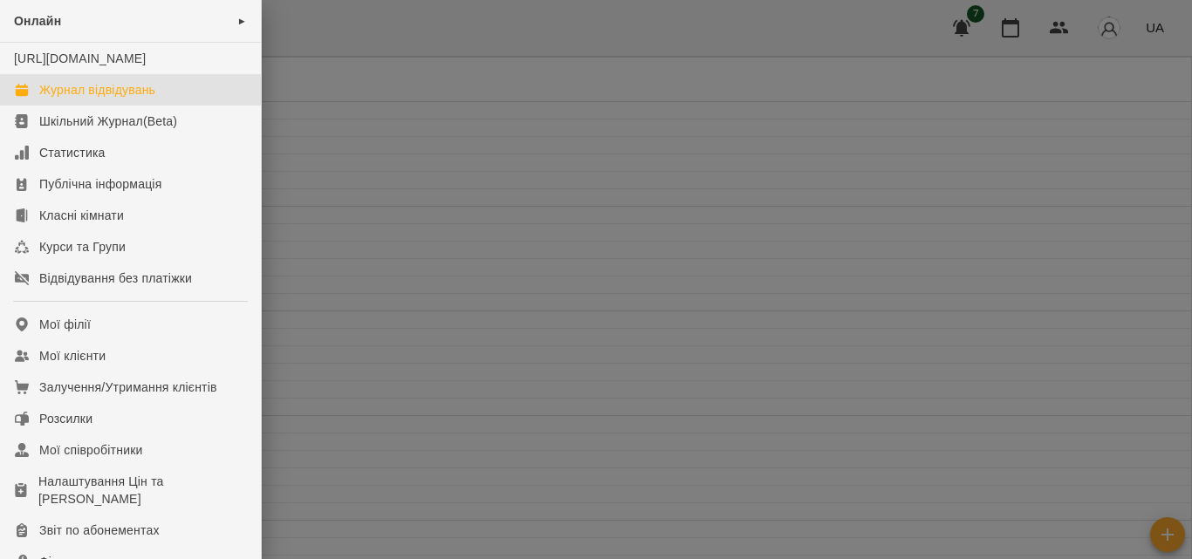
click at [58, 30] on div "Онлайн ►" at bounding box center [130, 21] width 261 height 43
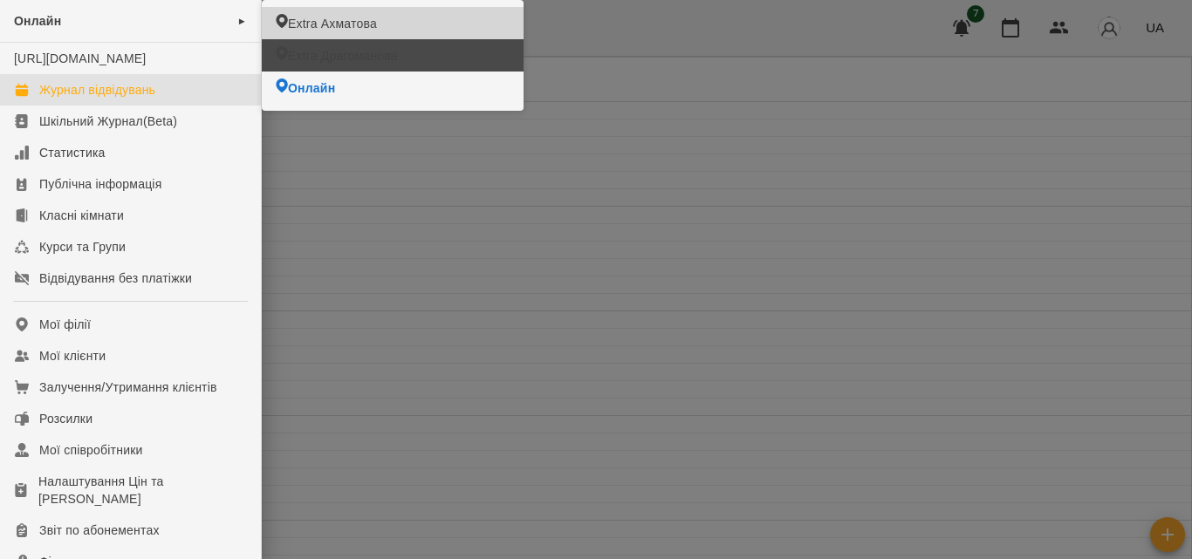
click at [341, 22] on span "Extra Ахматова" at bounding box center [332, 23] width 89 height 17
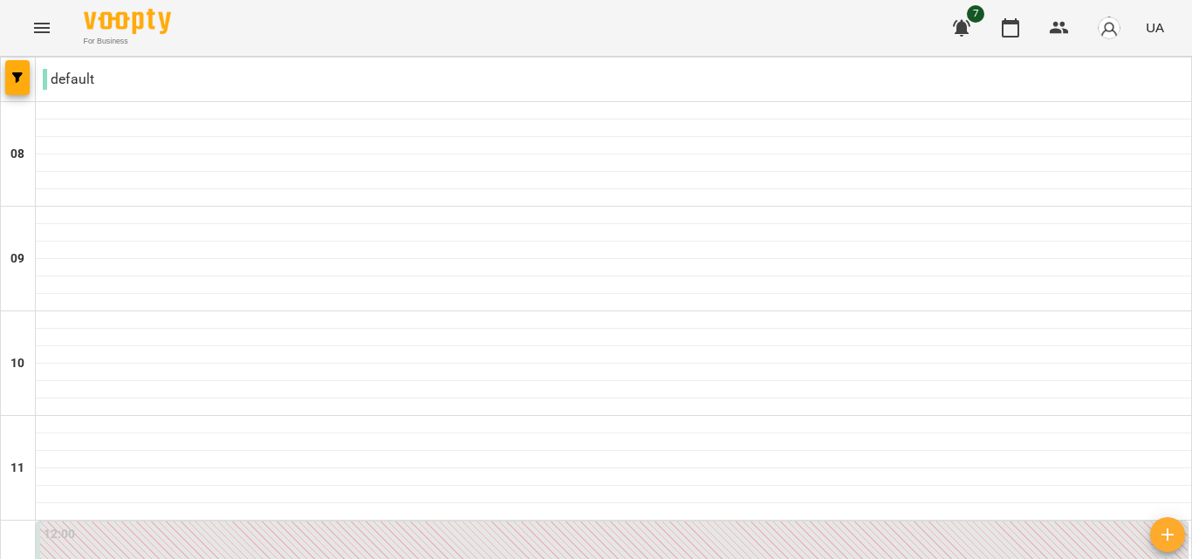
scroll to position [688, 0]
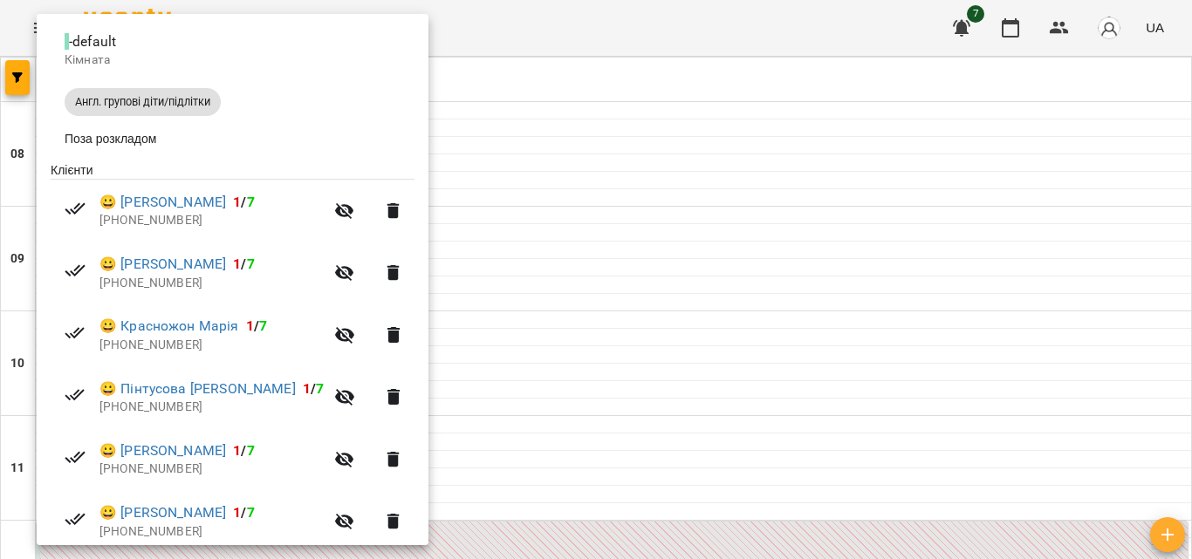
scroll to position [219, 0]
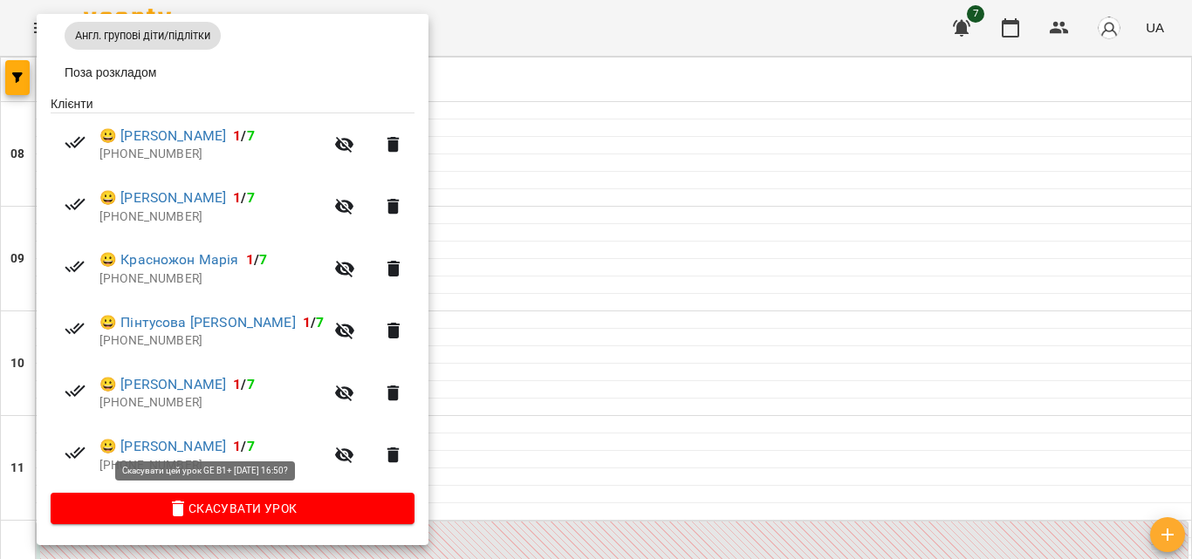
click at [226, 514] on span "Скасувати Урок" at bounding box center [233, 508] width 336 height 21
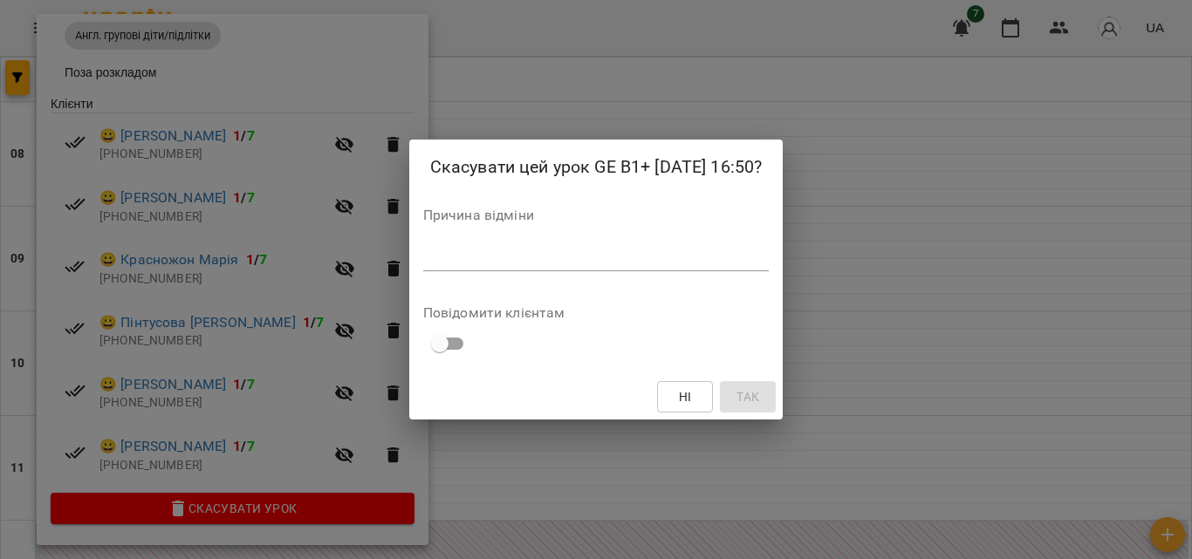
click at [453, 259] on textarea at bounding box center [596, 257] width 346 height 17
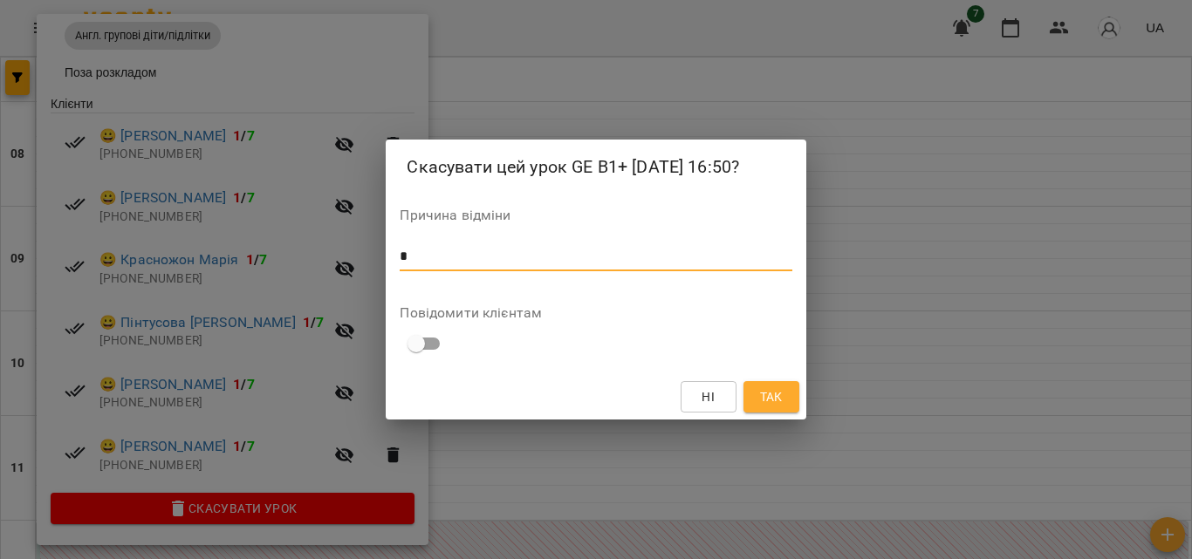
type textarea "*"
click at [785, 394] on button "Так" at bounding box center [771, 396] width 56 height 31
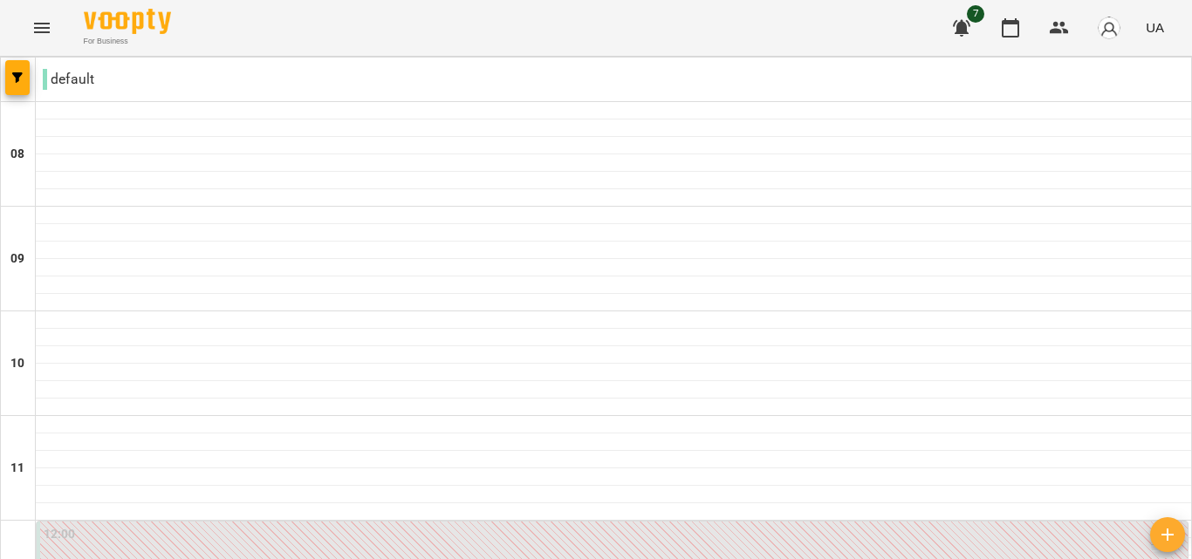
scroll to position [1125, 0]
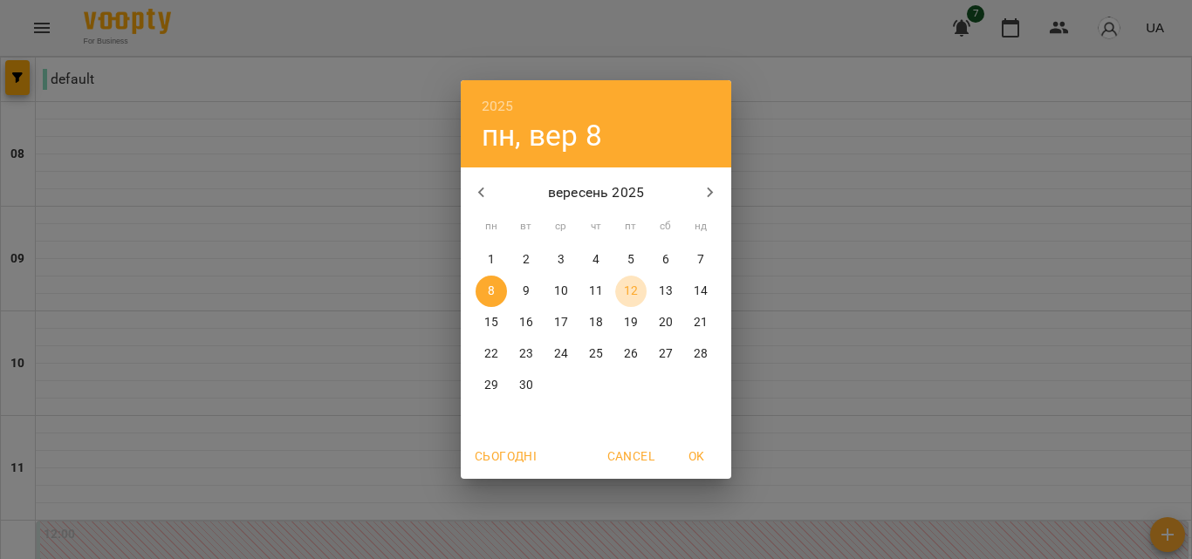
drag, startPoint x: 618, startPoint y: 289, endPoint x: 594, endPoint y: 286, distance: 23.7
click at [615, 289] on span "12" at bounding box center [630, 291] width 31 height 17
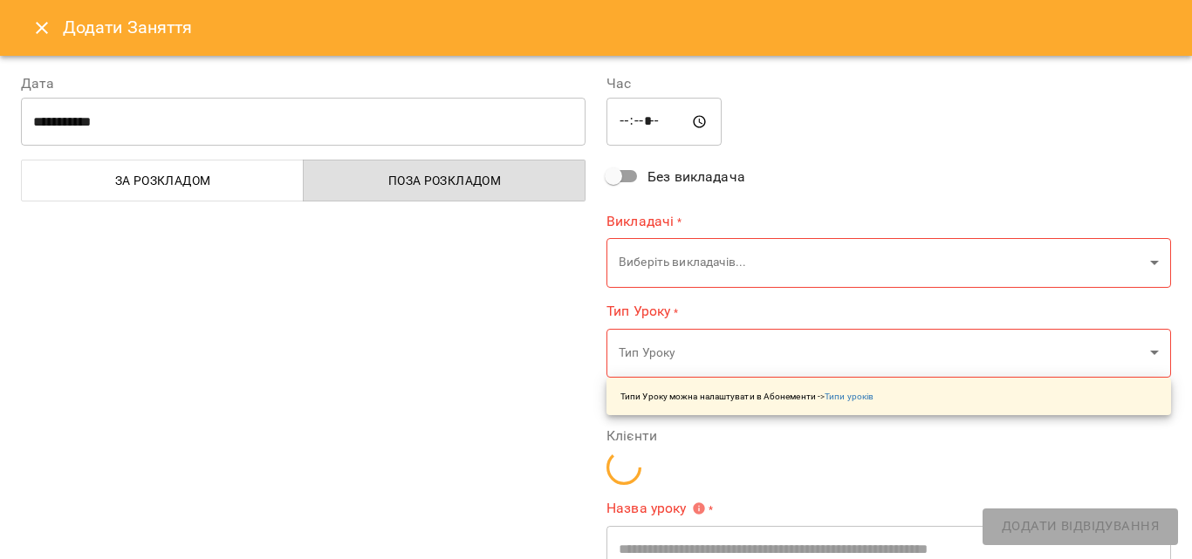
type input "**********"
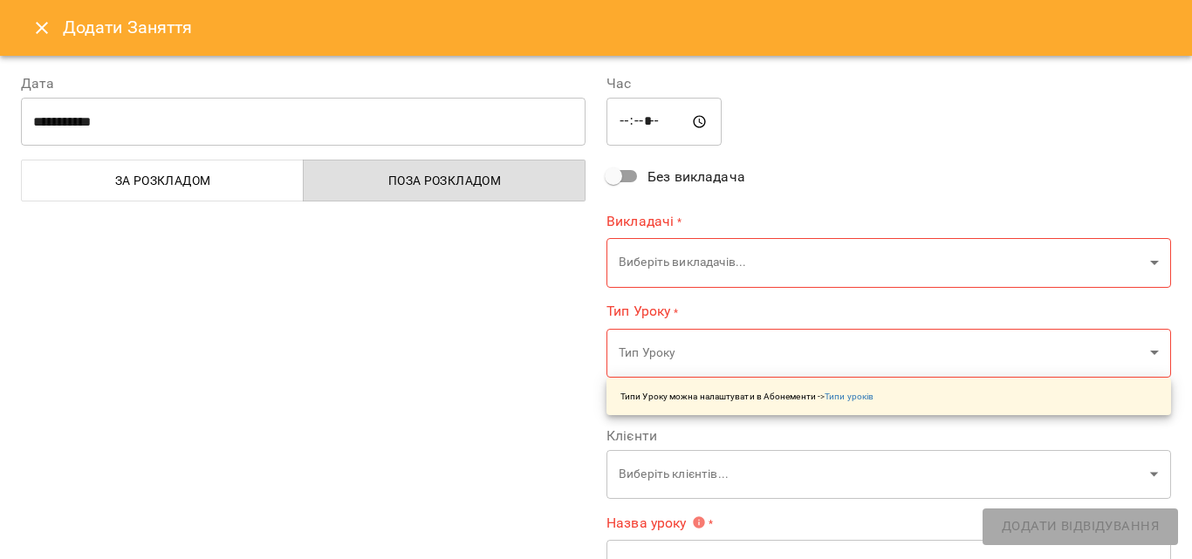
click at [33, 21] on icon "Close" at bounding box center [41, 27] width 21 height 21
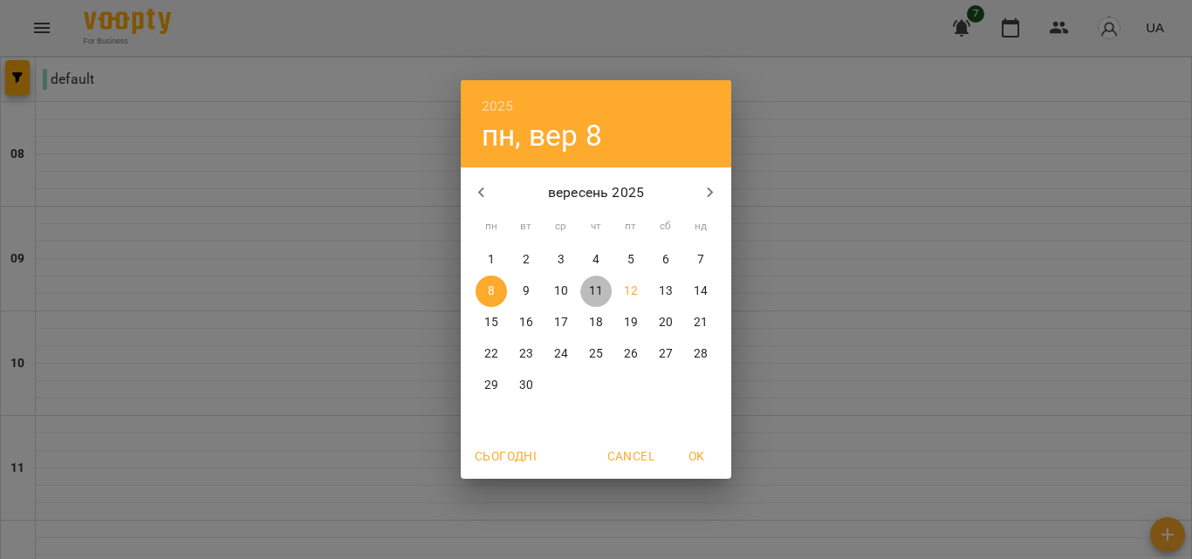
click at [593, 294] on p "11" at bounding box center [596, 291] width 14 height 17
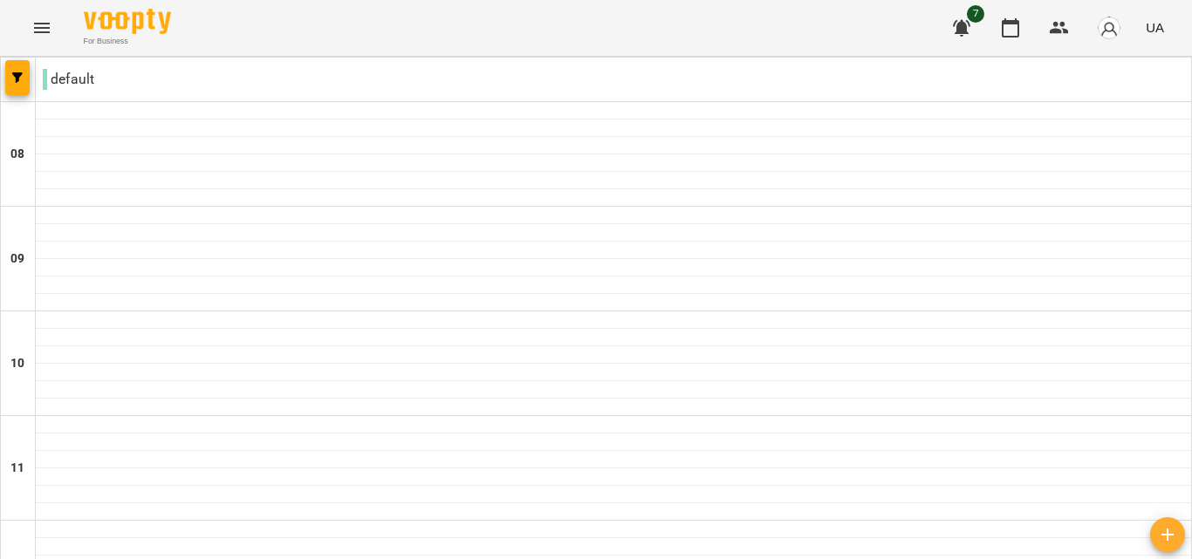
scroll to position [0, 0]
click at [34, 24] on icon "Menu" at bounding box center [41, 27] width 21 height 21
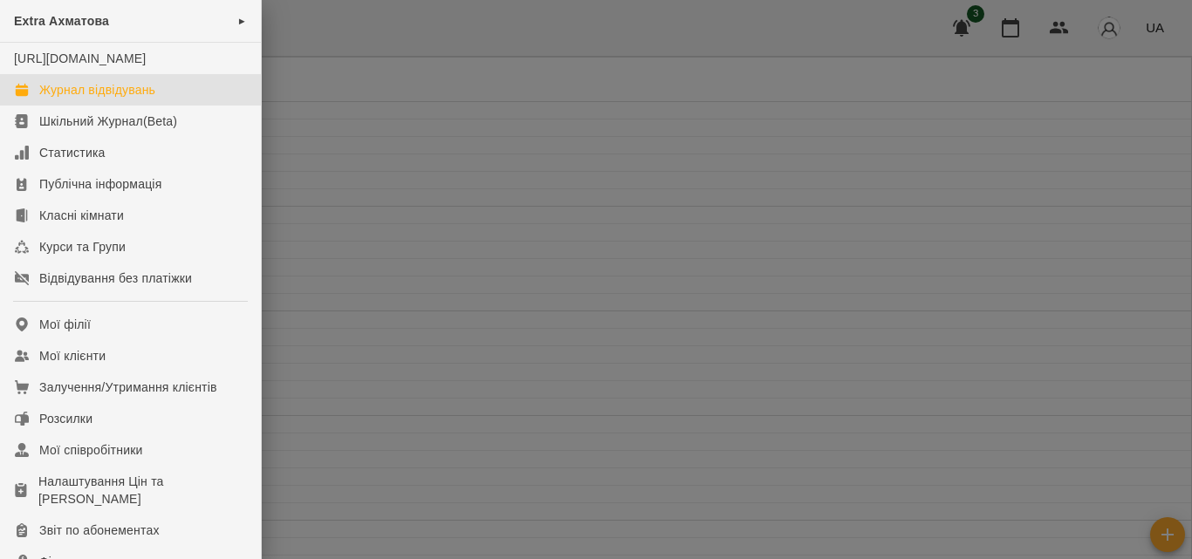
drag, startPoint x: 91, startPoint y: 108, endPoint x: 100, endPoint y: 109, distance: 9.6
click at [91, 99] on div "Журнал відвідувань" at bounding box center [97, 89] width 116 height 17
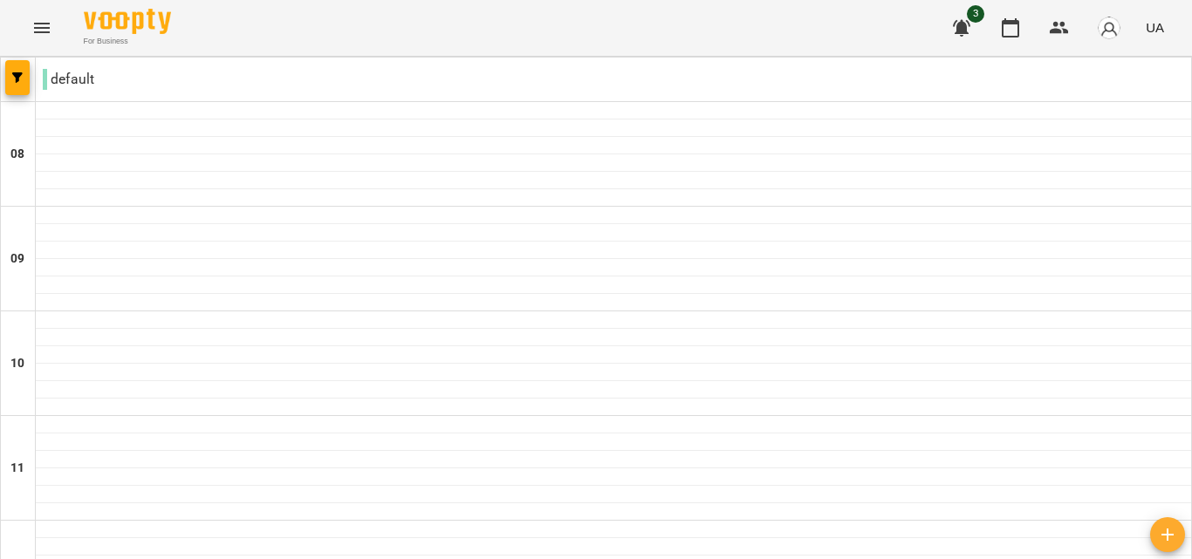
click at [45, 25] on icon "Menu" at bounding box center [41, 27] width 21 height 21
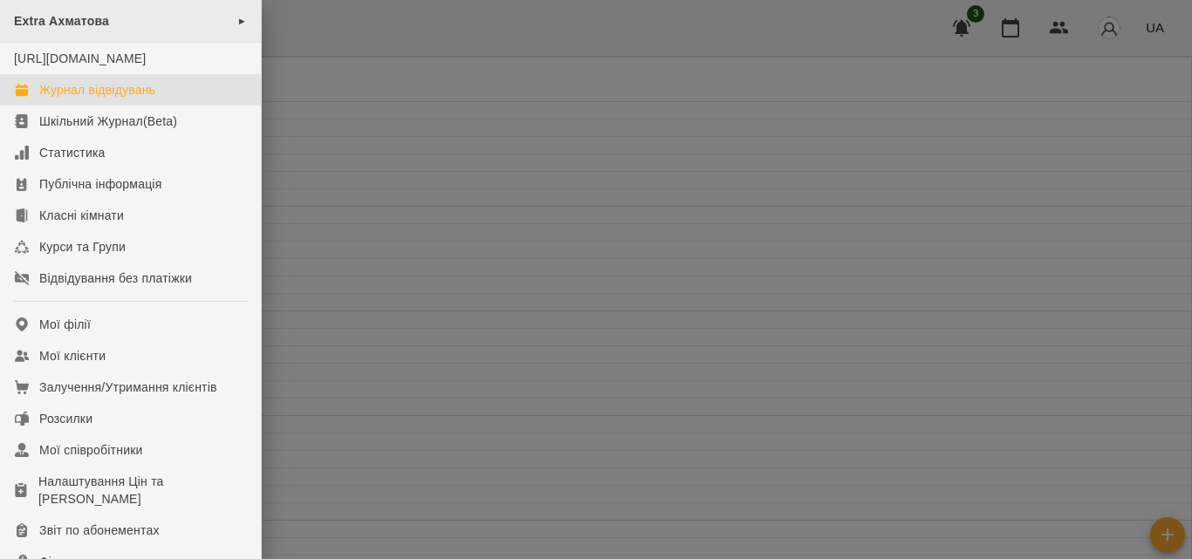
click at [48, 24] on span "Extra Ахматова" at bounding box center [61, 21] width 95 height 14
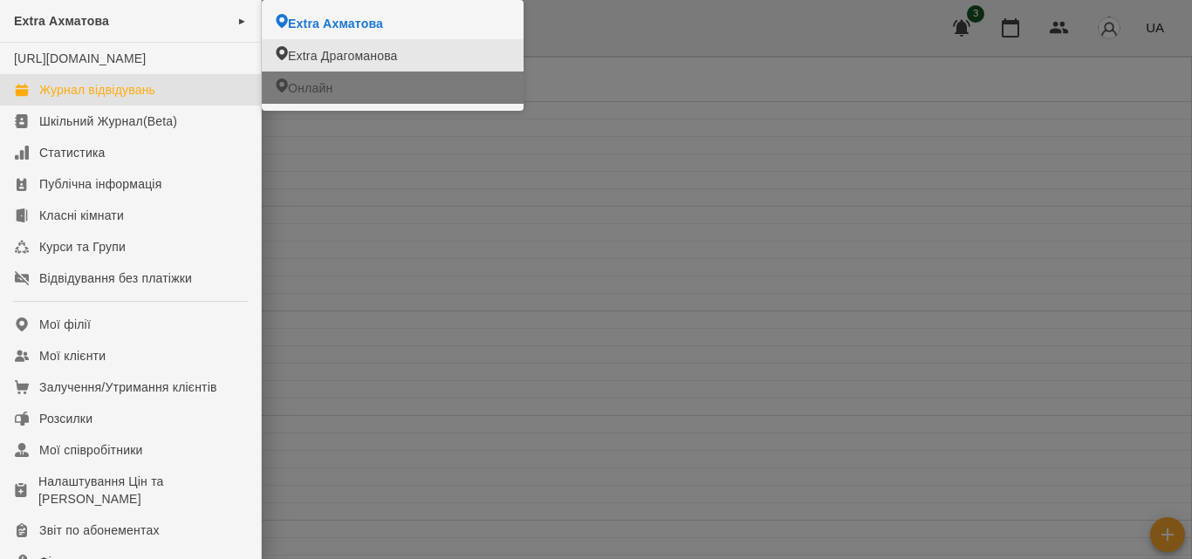
click at [297, 94] on span "Онлайн" at bounding box center [310, 87] width 45 height 17
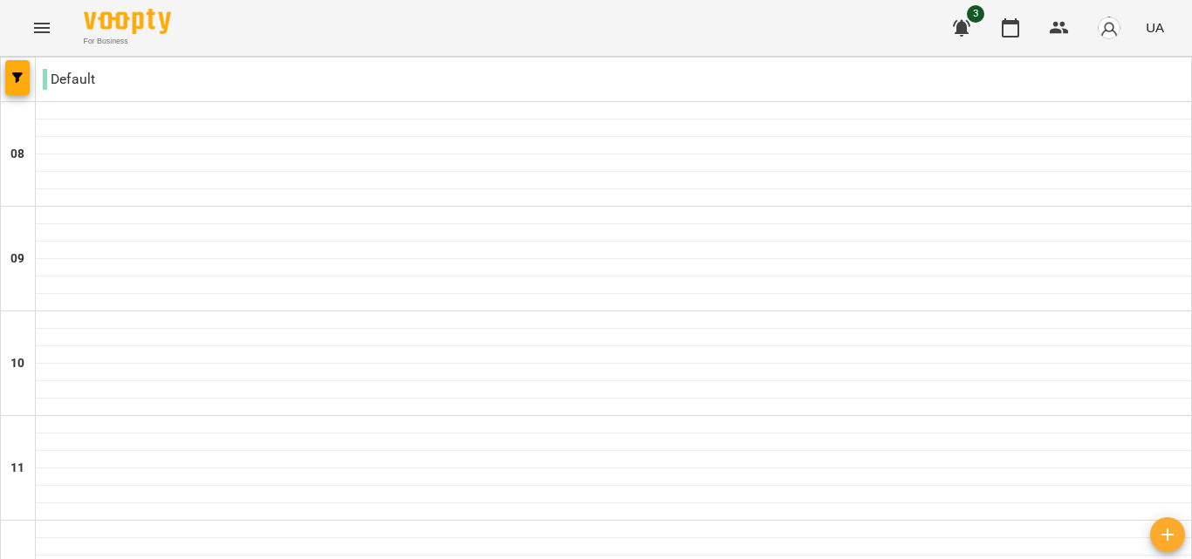
click at [38, 23] on icon "Menu" at bounding box center [41, 27] width 21 height 21
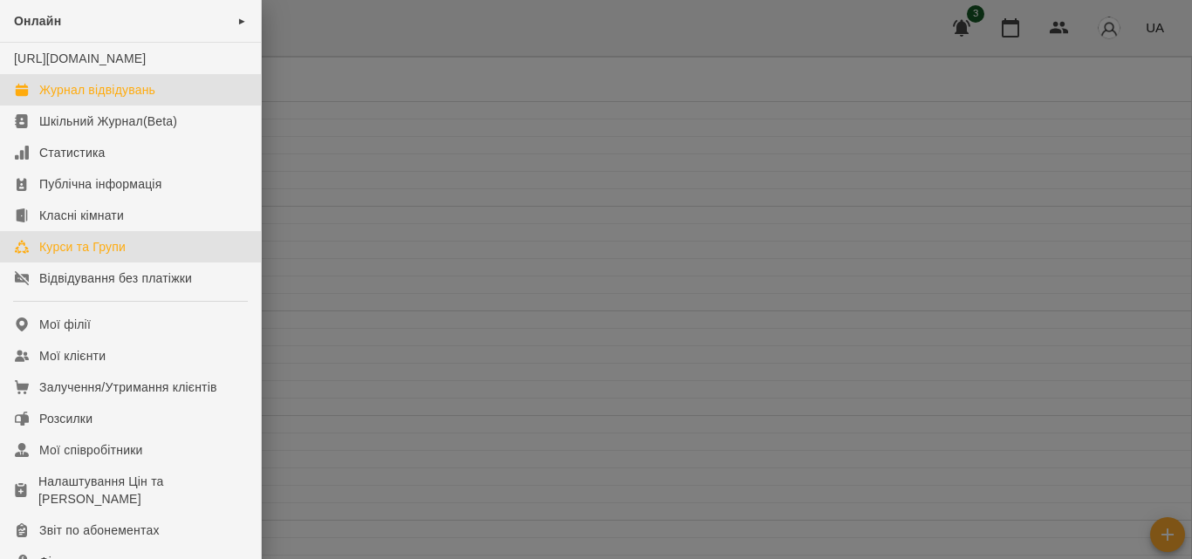
click at [87, 256] on div "Курси та Групи" at bounding box center [82, 246] width 86 height 17
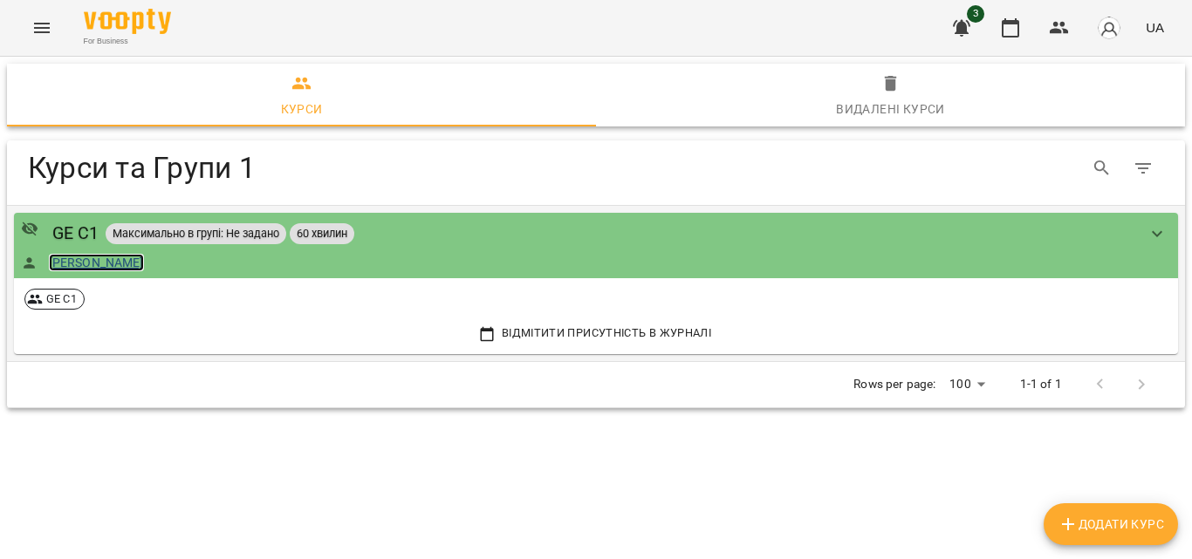
click at [80, 259] on link "[PERSON_NAME]" at bounding box center [96, 262] width 95 height 17
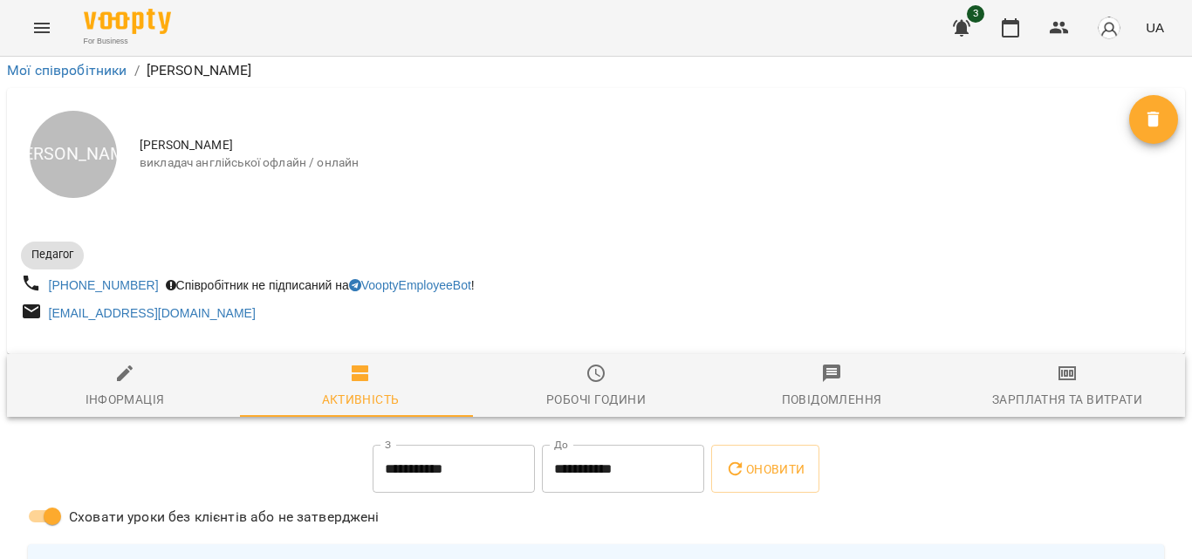
scroll to position [1054, 0]
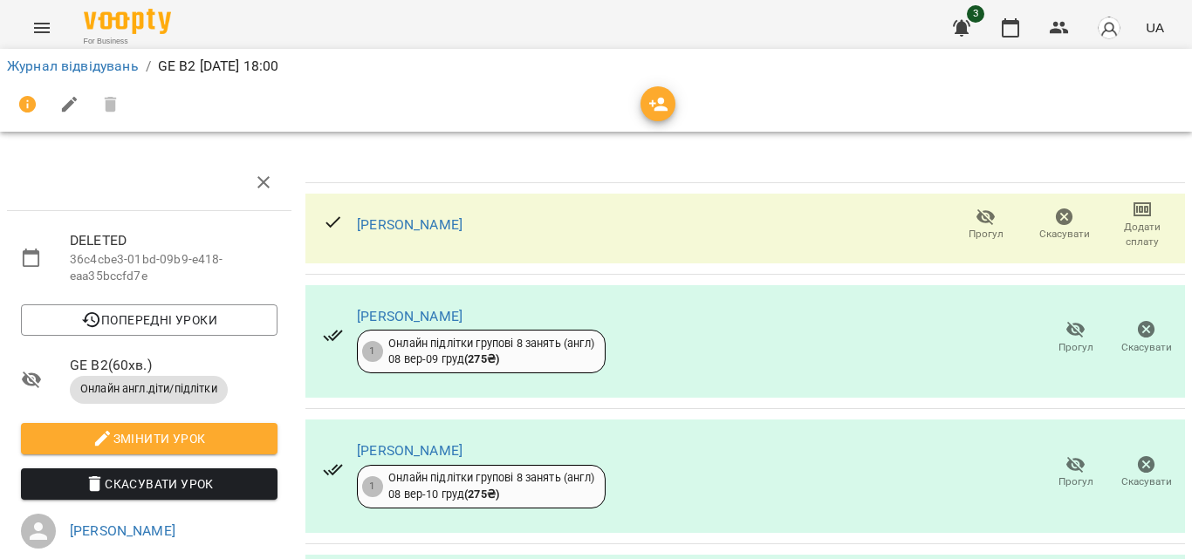
scroll to position [175, 0]
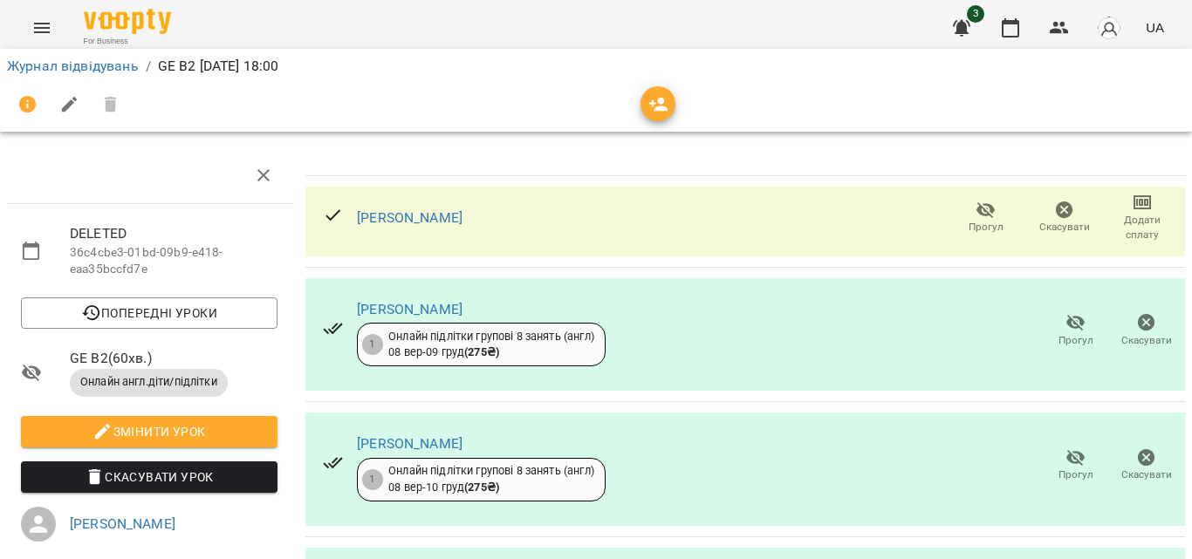
click at [175, 467] on span "Скасувати Урок" at bounding box center [149, 477] width 229 height 21
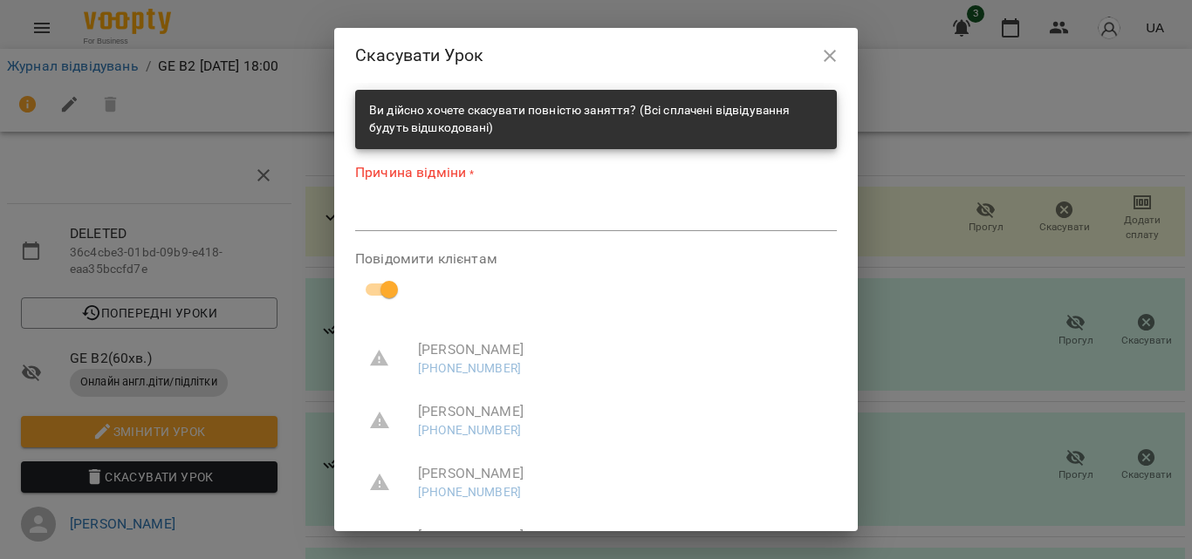
click at [428, 223] on textarea at bounding box center [596, 217] width 482 height 17
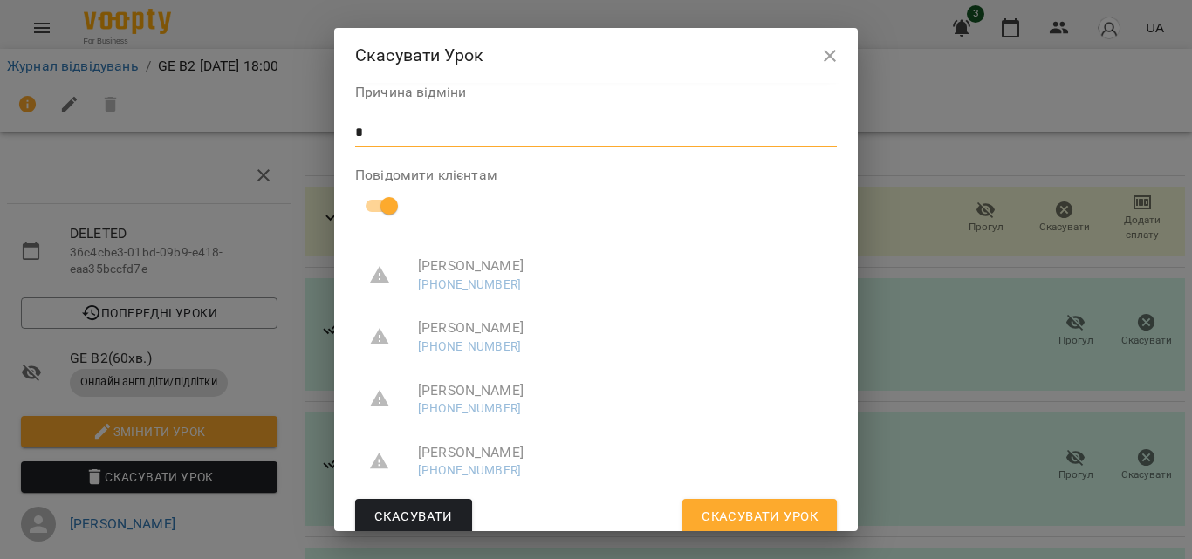
scroll to position [88, 0]
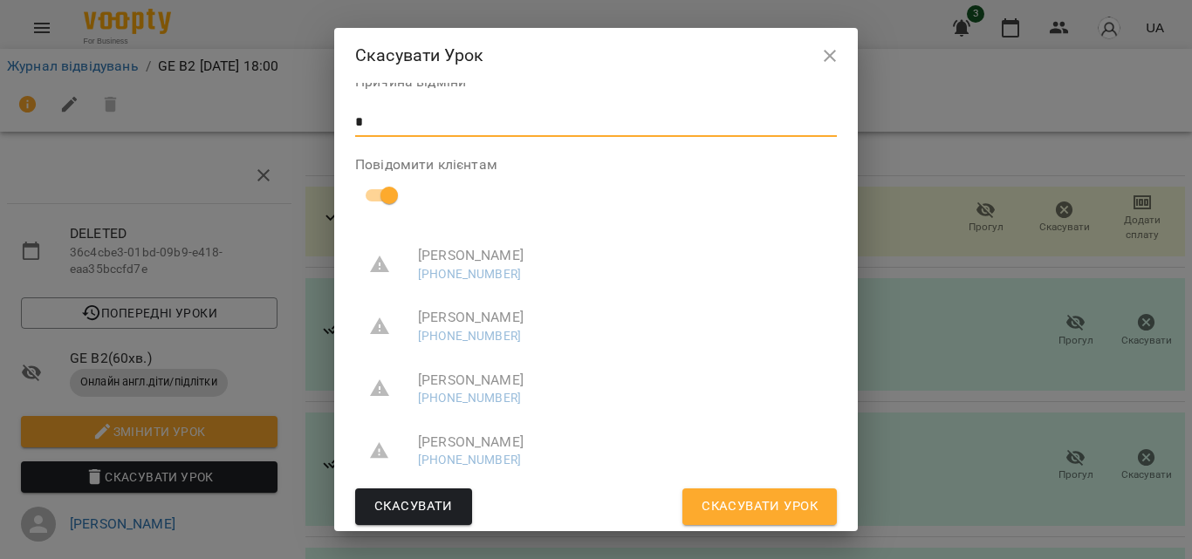
type textarea "*"
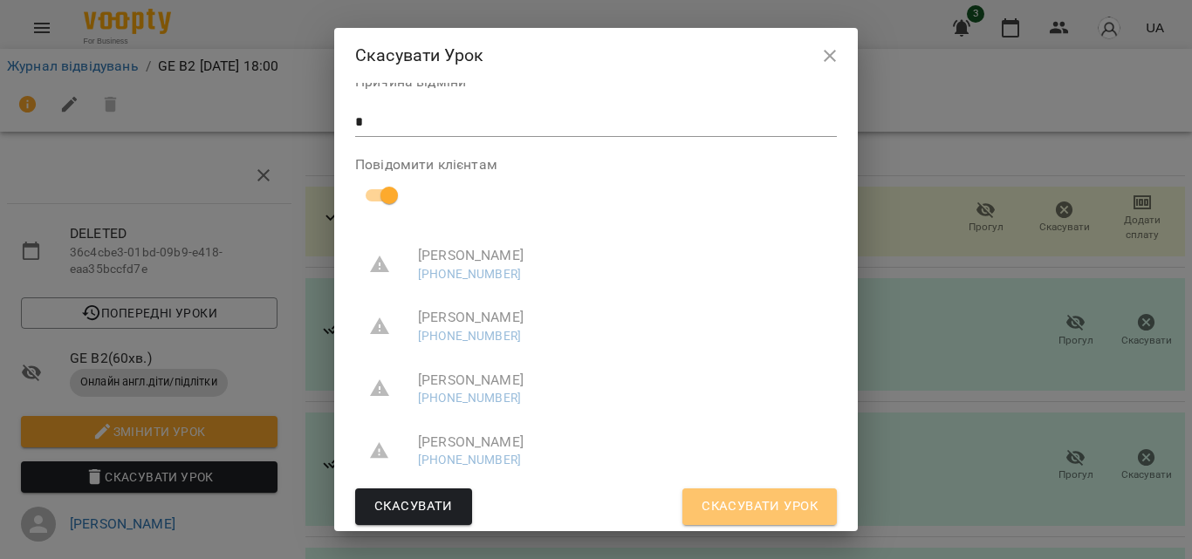
drag, startPoint x: 757, startPoint y: 500, endPoint x: 825, endPoint y: 477, distance: 72.6
click at [757, 502] on span "Скасувати Урок" at bounding box center [760, 507] width 116 height 23
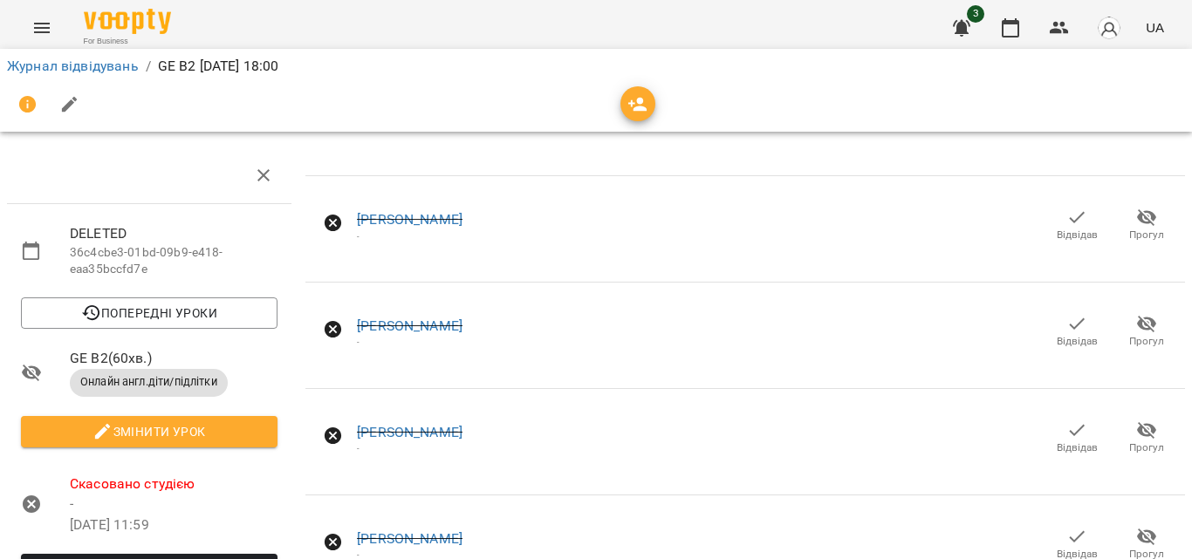
scroll to position [0, 0]
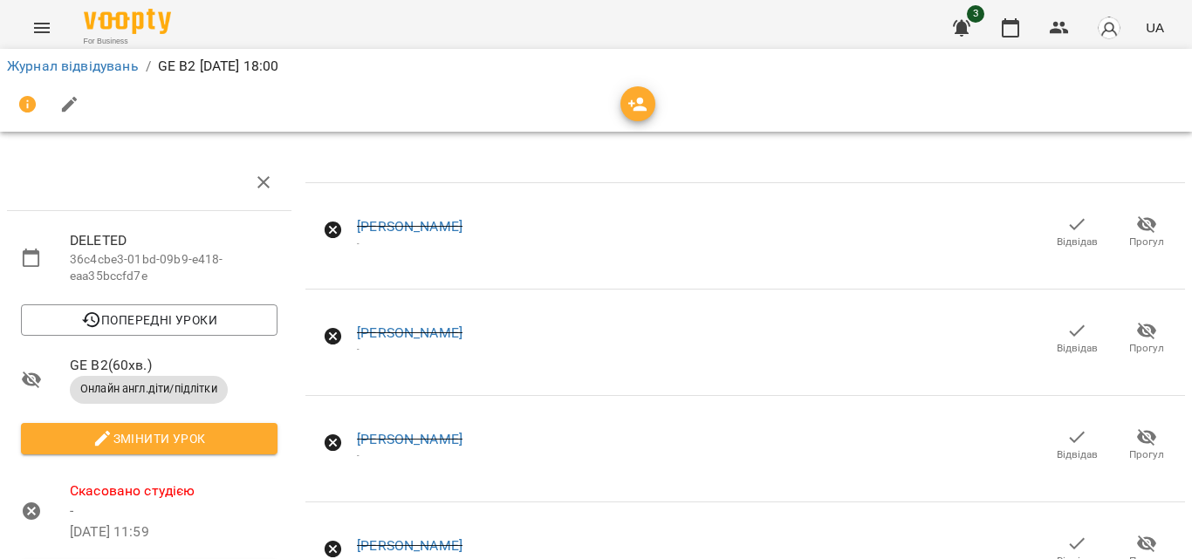
click at [113, 243] on span "DELETED" at bounding box center [174, 240] width 208 height 21
click at [264, 179] on icon "button" at bounding box center [263, 182] width 12 height 12
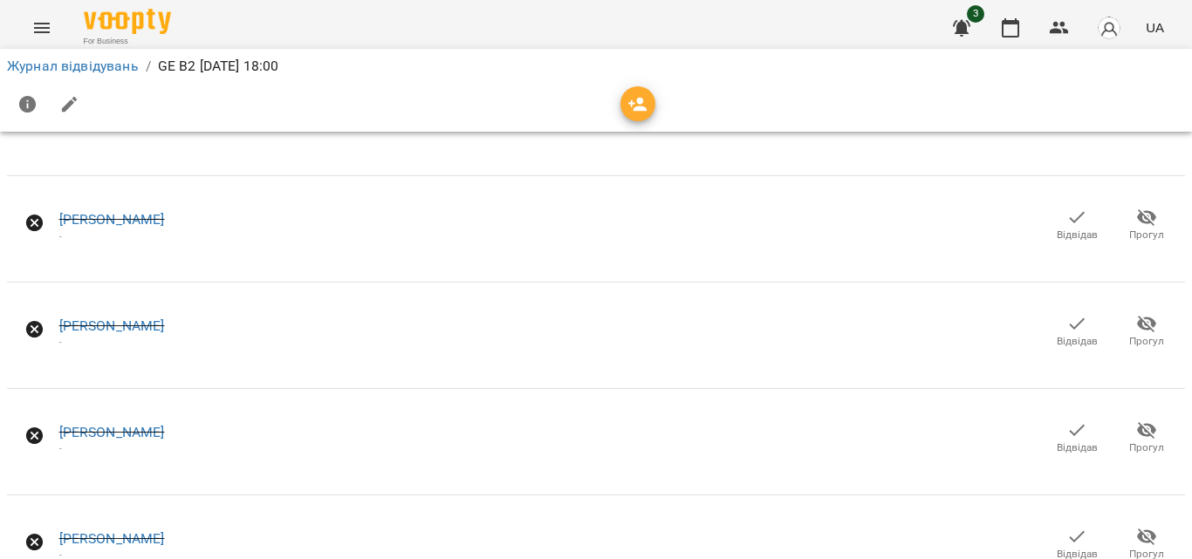
scroll to position [77, 0]
click at [45, 35] on icon "Menu" at bounding box center [41, 27] width 21 height 21
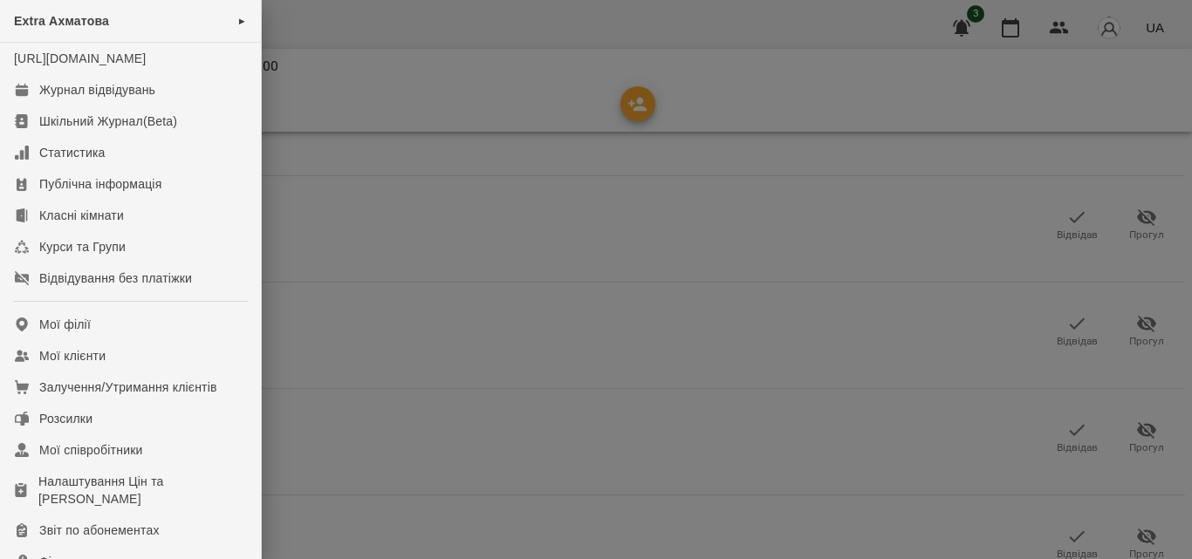
click at [383, 243] on div at bounding box center [596, 279] width 1192 height 559
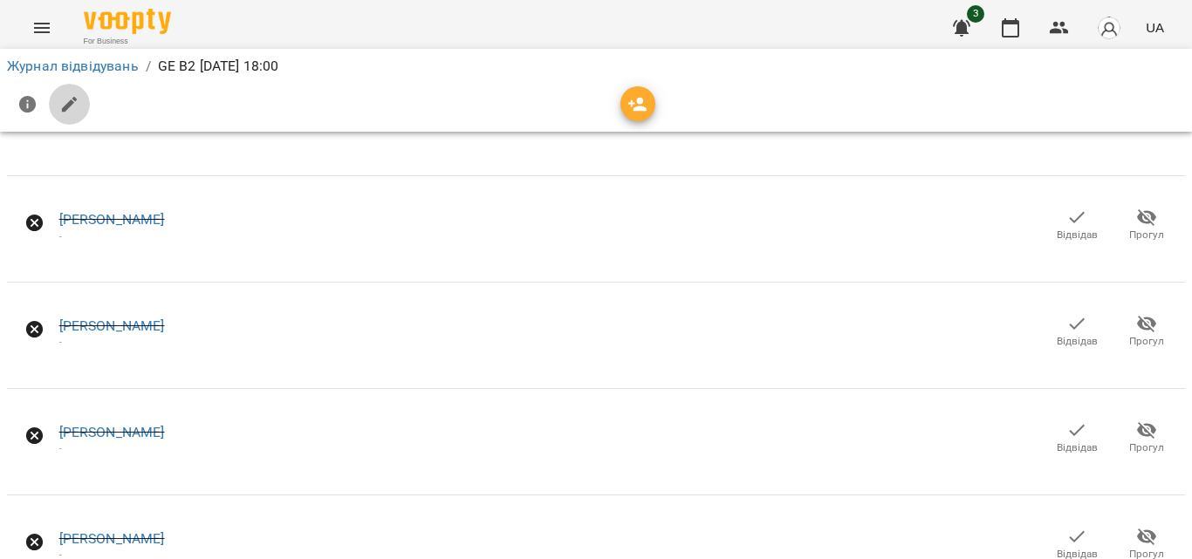
click at [61, 94] on icon "button" at bounding box center [69, 104] width 21 height 21
select select "**********"
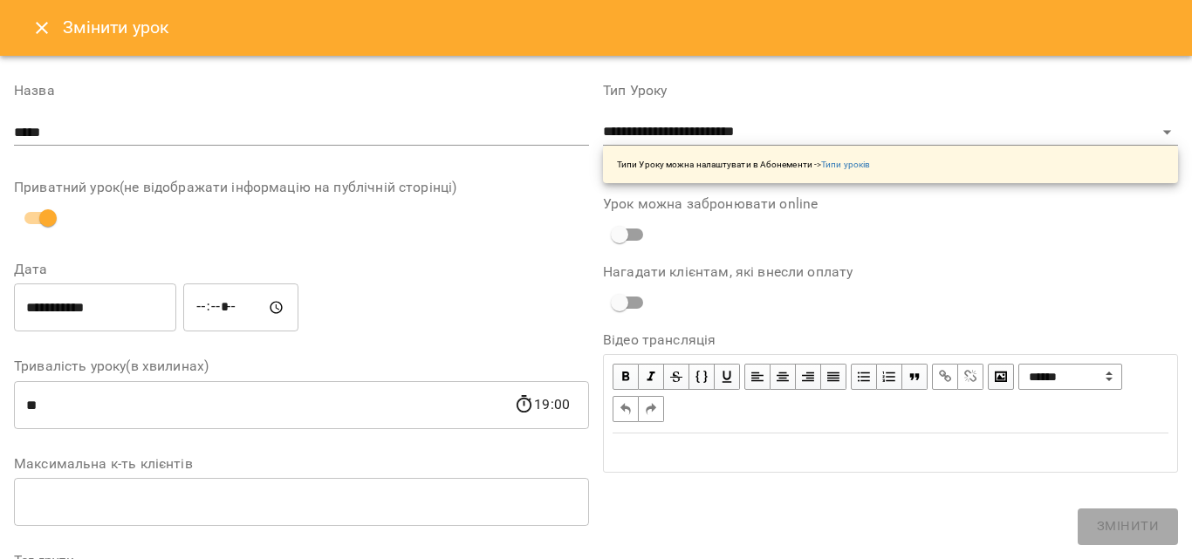
click at [35, 40] on button "Close" at bounding box center [42, 28] width 42 height 42
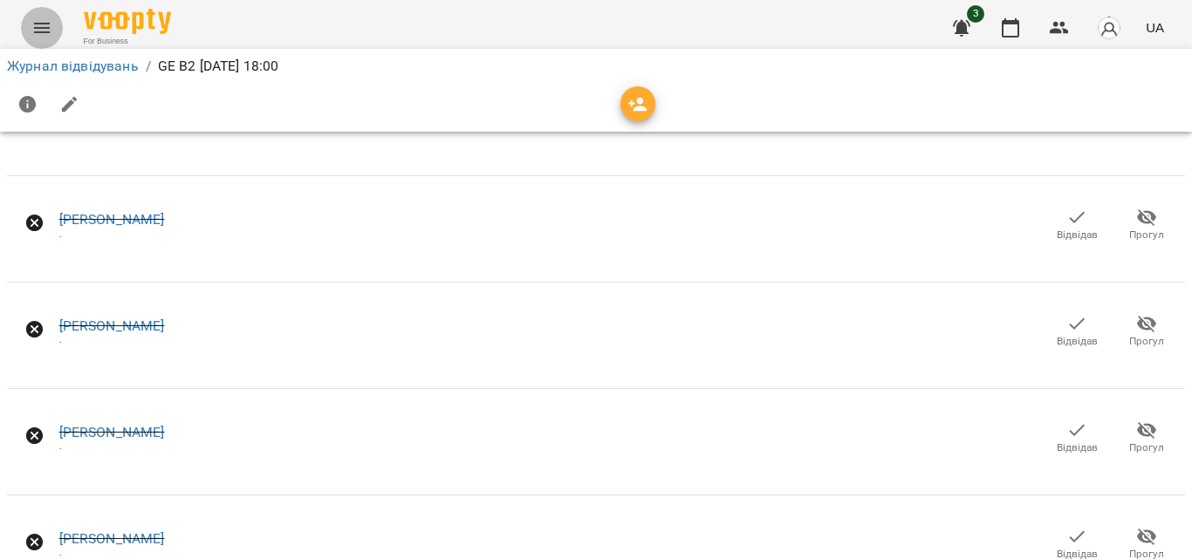
click at [35, 40] on button "Menu" at bounding box center [42, 28] width 42 height 42
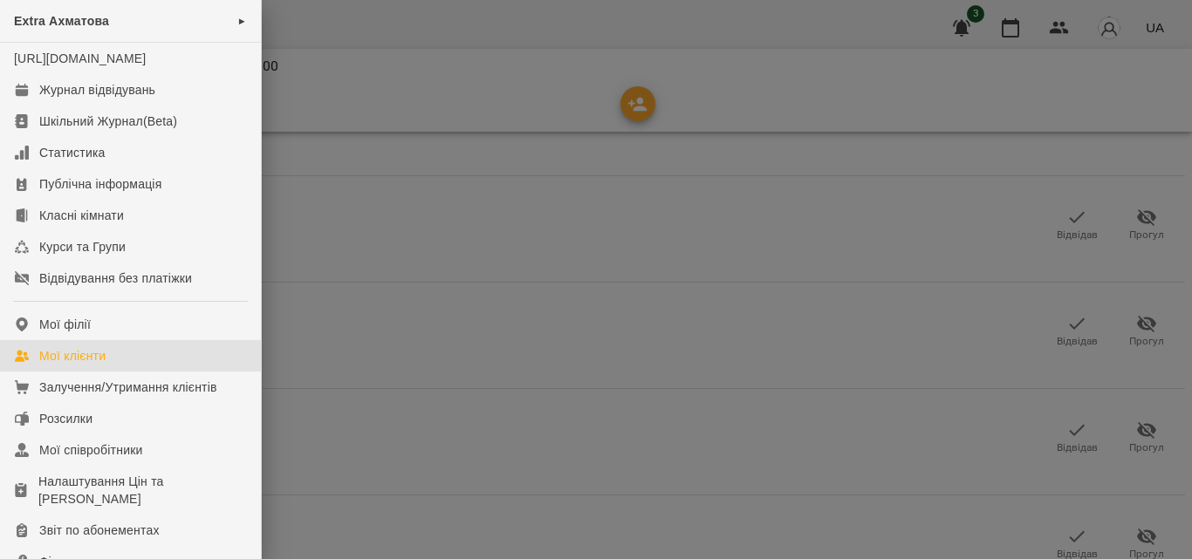
click at [77, 365] on div "Мої клієнти" at bounding box center [72, 355] width 66 height 17
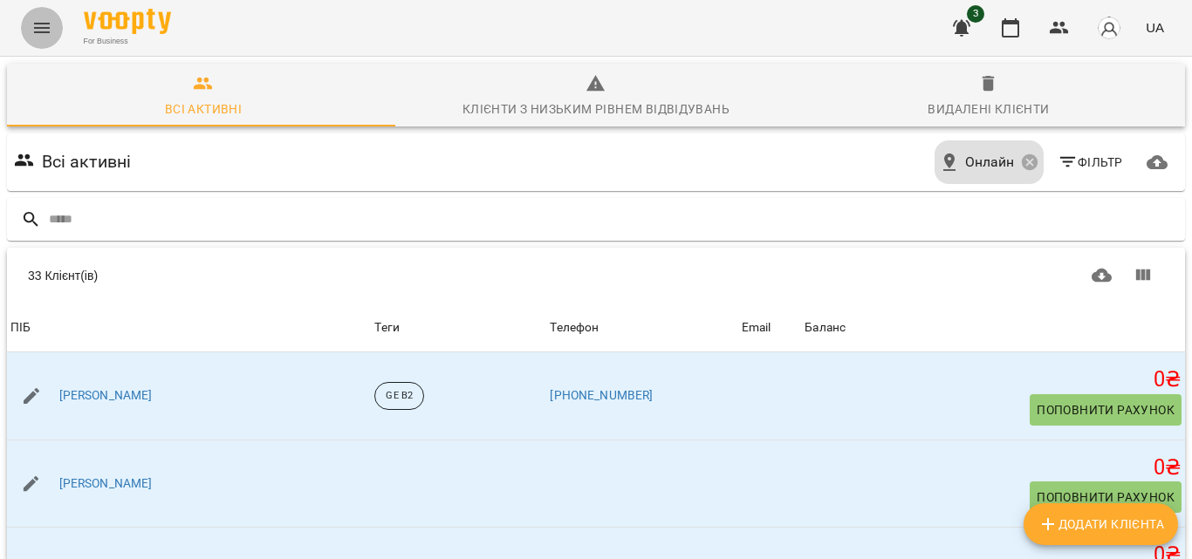
click at [46, 30] on icon "Menu" at bounding box center [41, 27] width 21 height 21
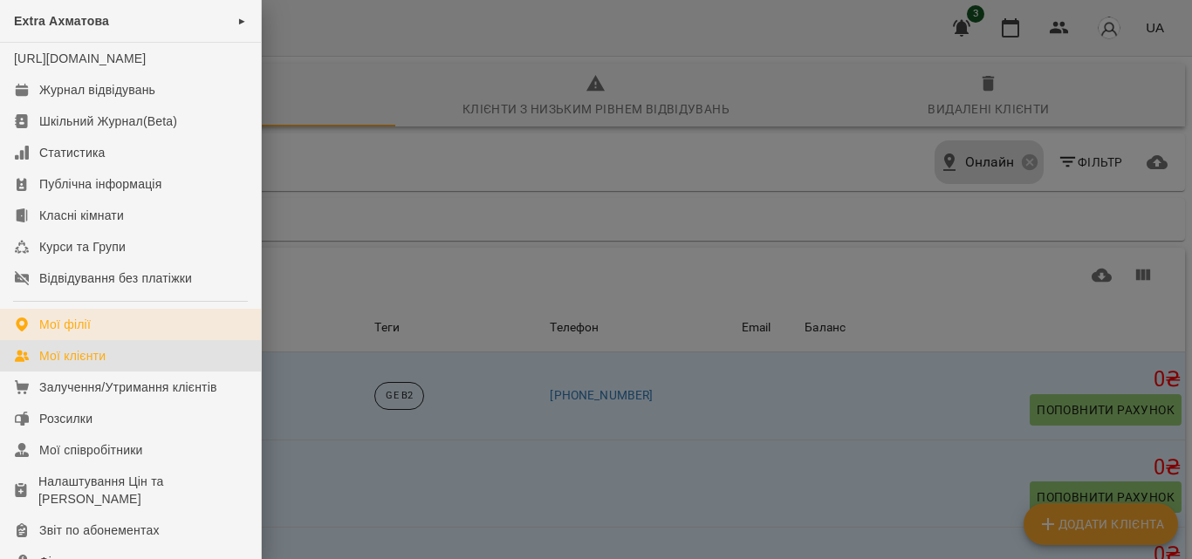
click at [42, 327] on link "Мої філії" at bounding box center [130, 324] width 261 height 31
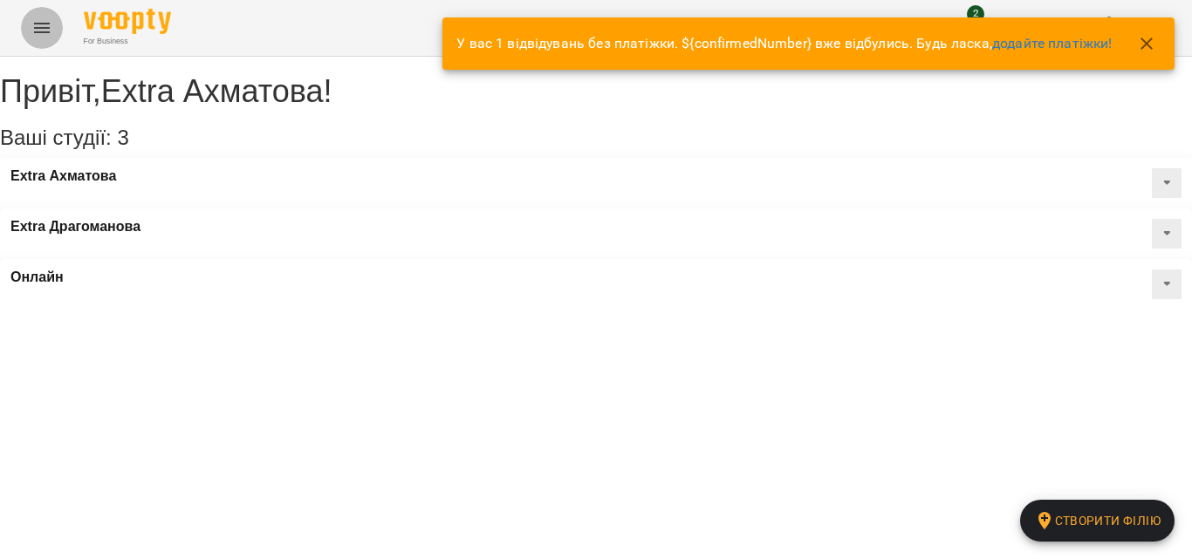
click at [45, 32] on icon "Menu" at bounding box center [42, 28] width 16 height 10
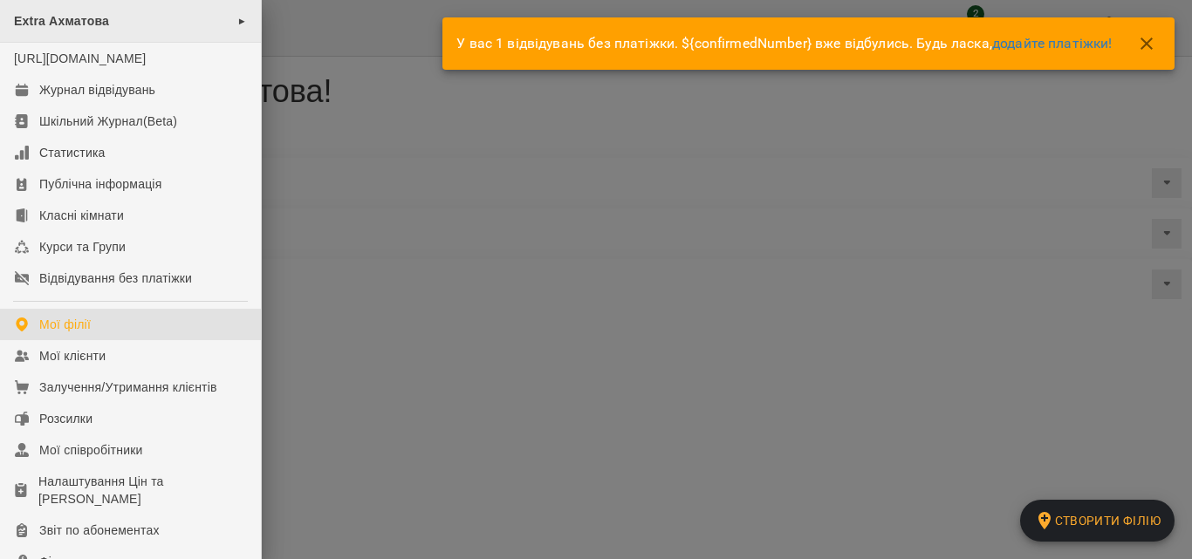
click at [61, 30] on div "Extra Ахматова ►" at bounding box center [130, 21] width 261 height 43
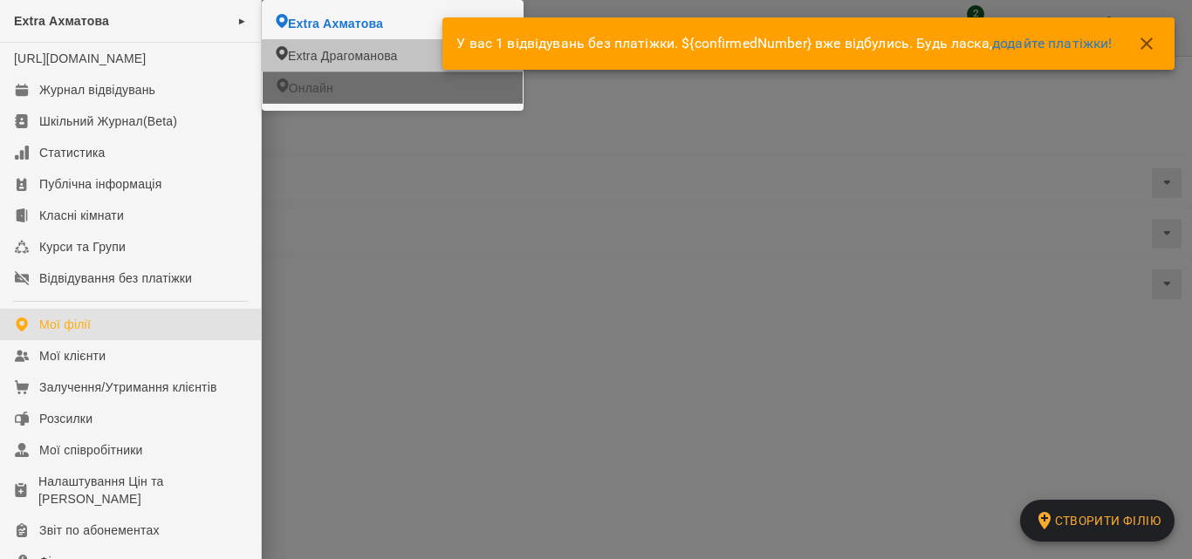
click at [297, 78] on li "Онлайн" at bounding box center [393, 88] width 260 height 32
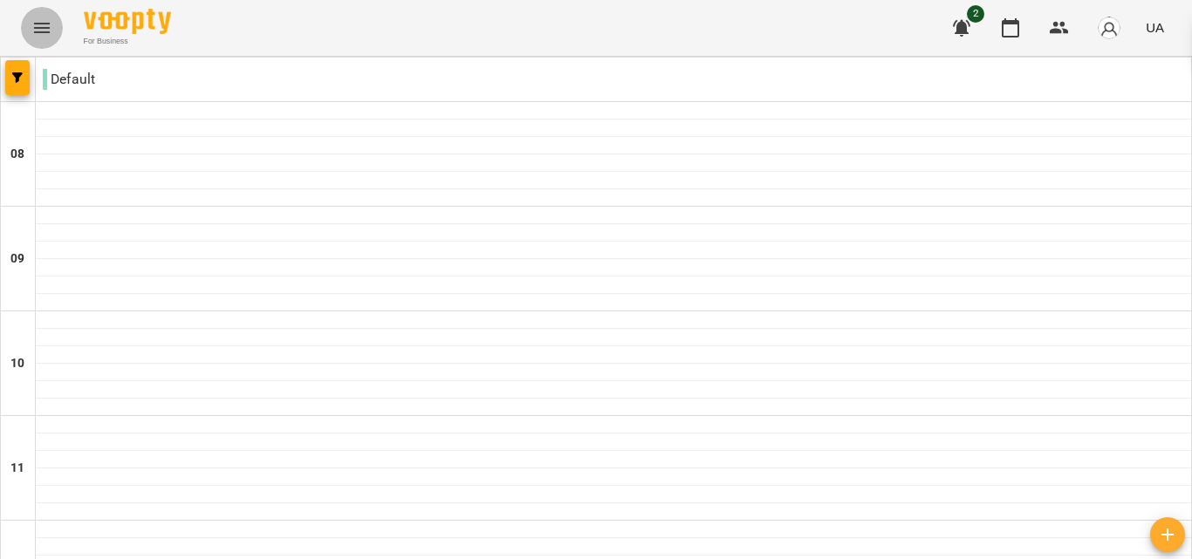
click at [36, 25] on icon "Menu" at bounding box center [41, 27] width 21 height 21
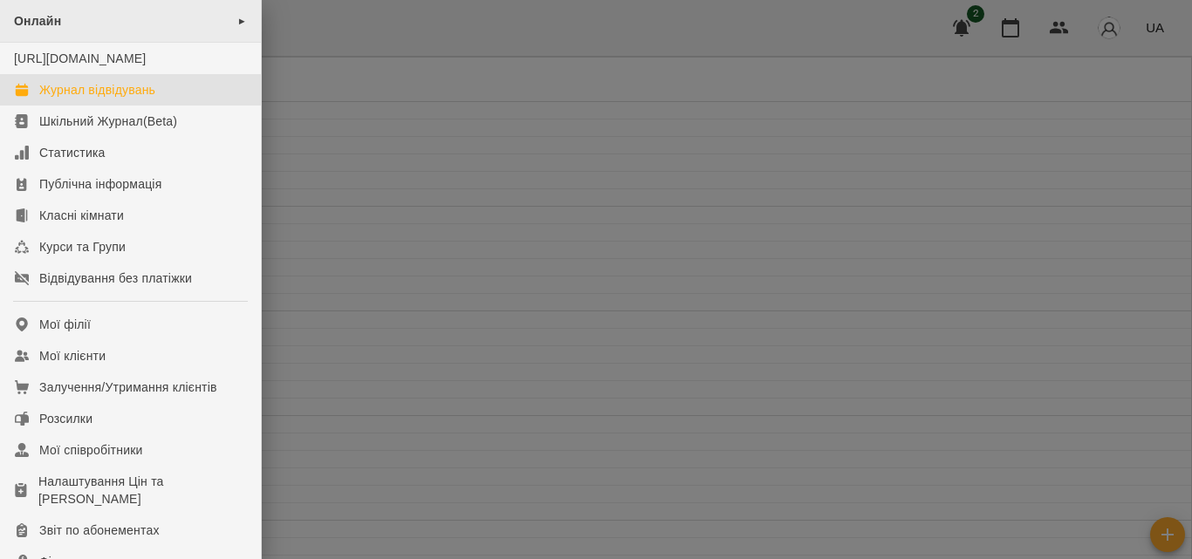
click at [100, 22] on div "Онлайн ►" at bounding box center [130, 21] width 261 height 43
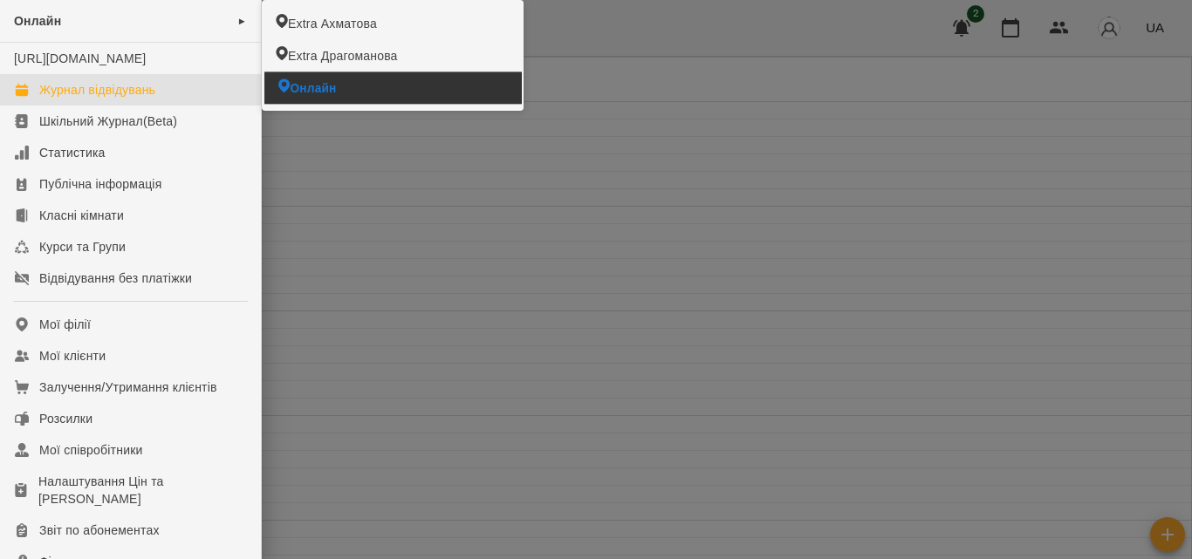
click at [292, 79] on li "Онлайн" at bounding box center [392, 87] width 257 height 31
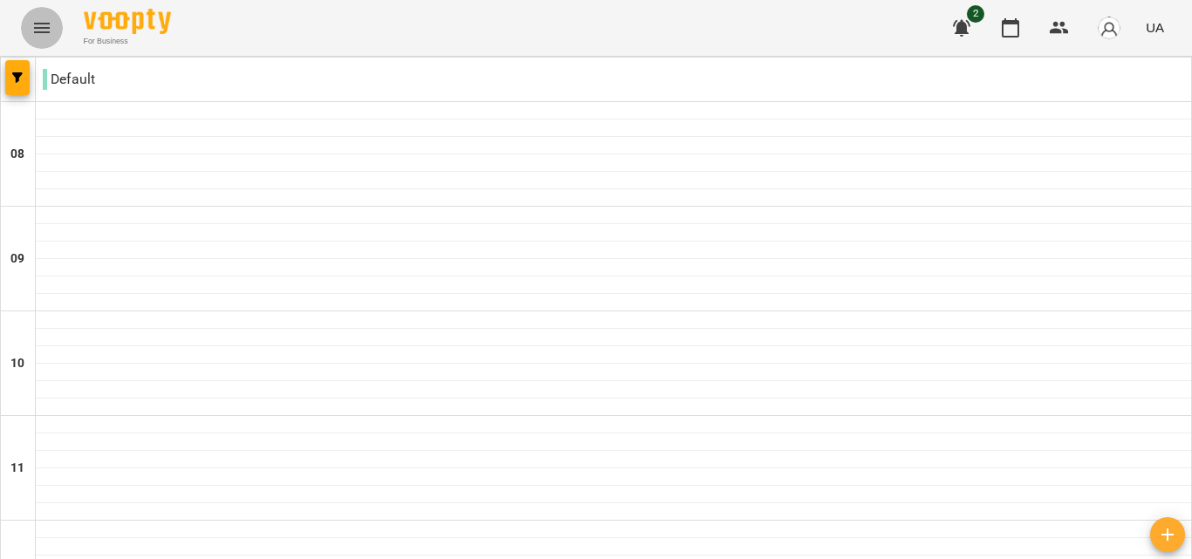
click at [56, 30] on button "Menu" at bounding box center [42, 28] width 42 height 42
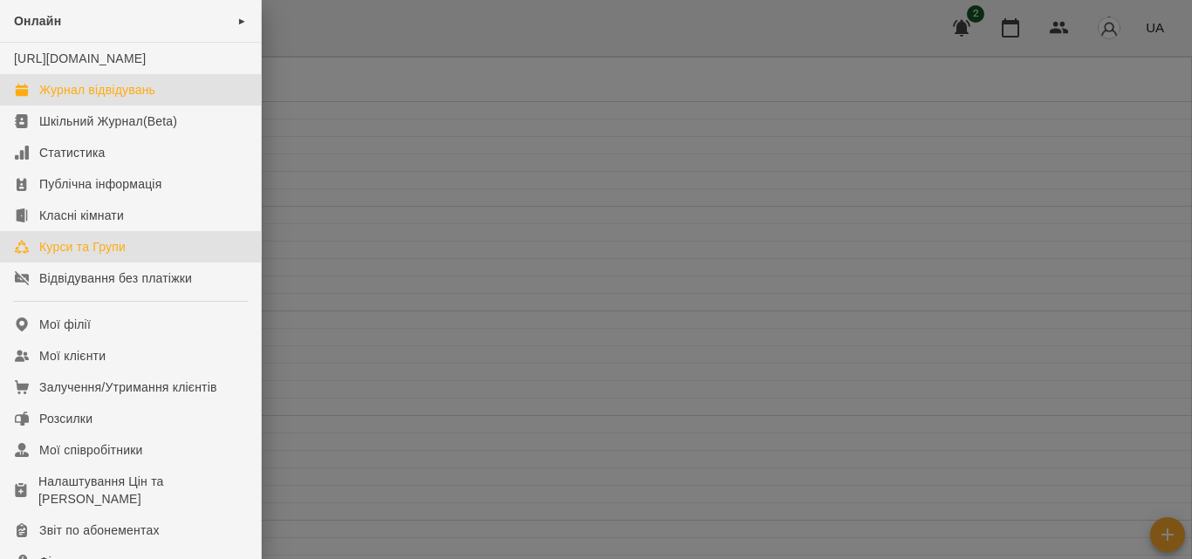
click at [106, 256] on div "Курси та Групи" at bounding box center [82, 246] width 86 height 17
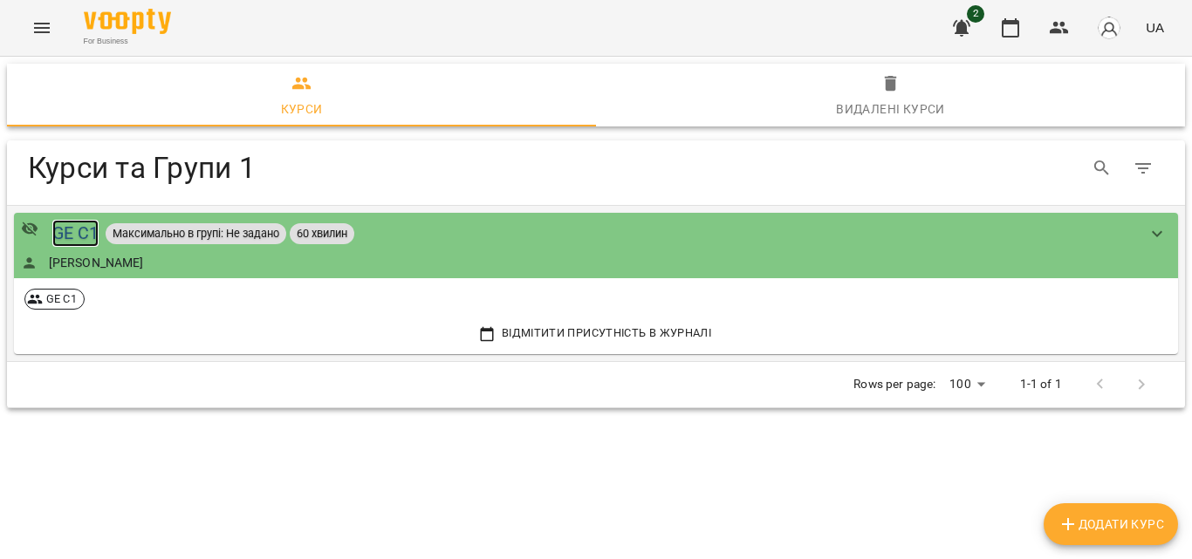
click at [81, 227] on div "GE C1" at bounding box center [75, 233] width 47 height 27
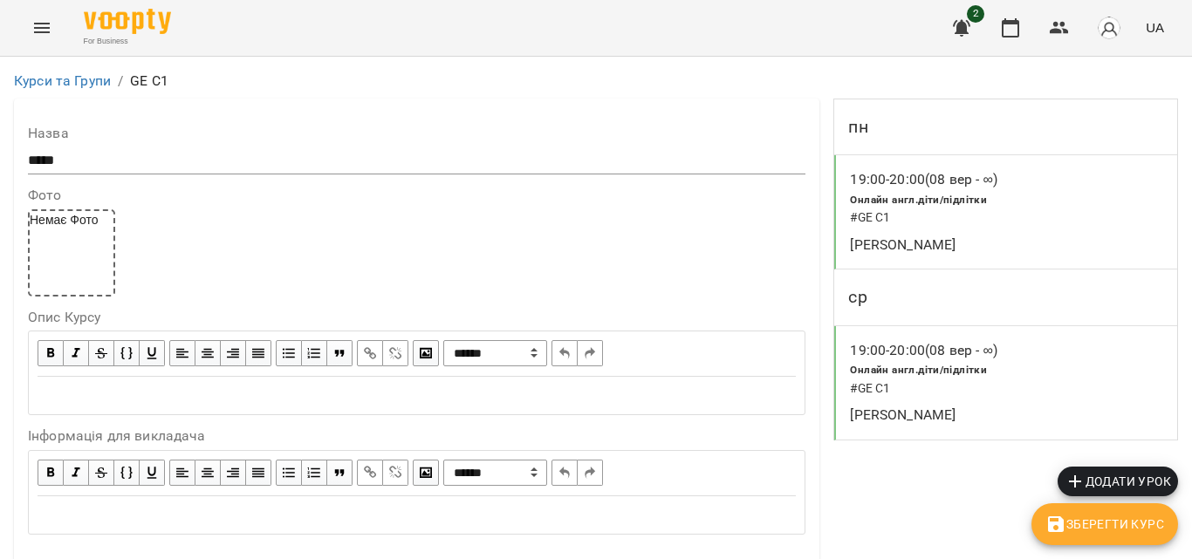
scroll to position [1527, 0]
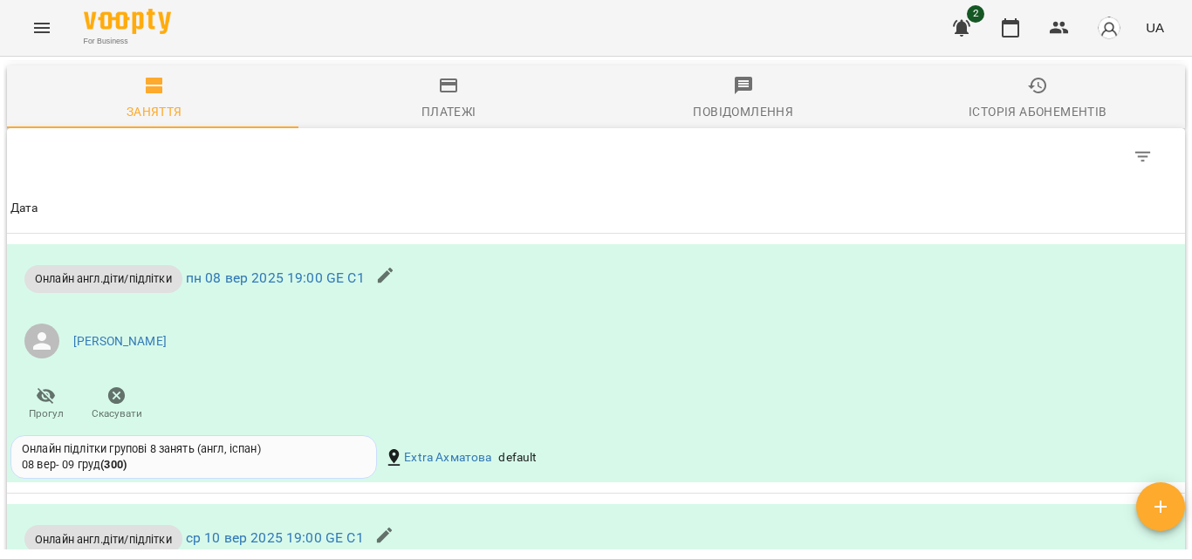
scroll to position [1309, 0]
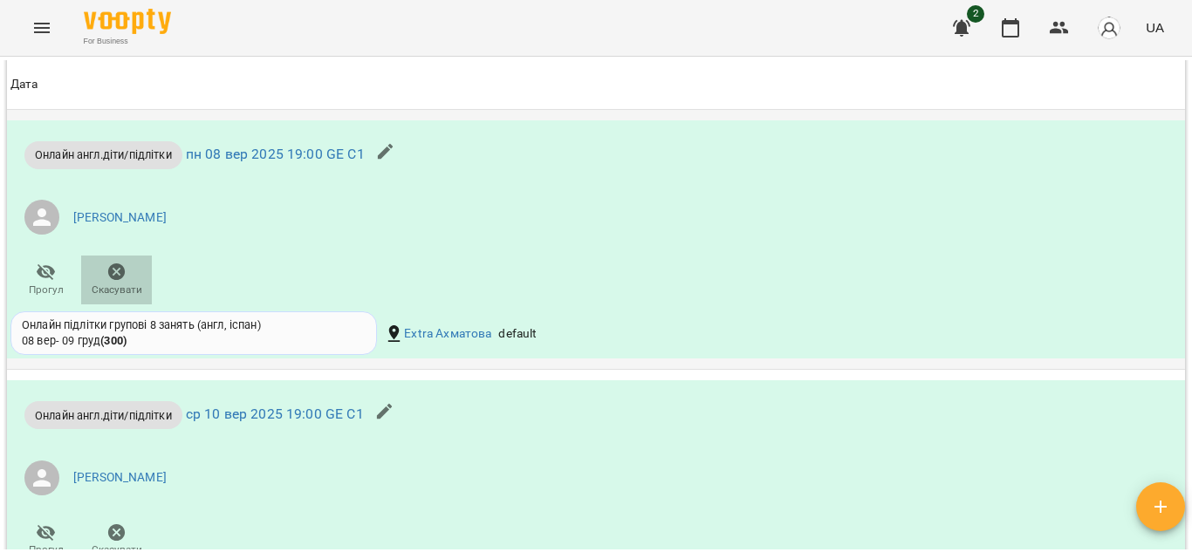
click at [110, 281] on icon "button" at bounding box center [116, 272] width 17 height 17
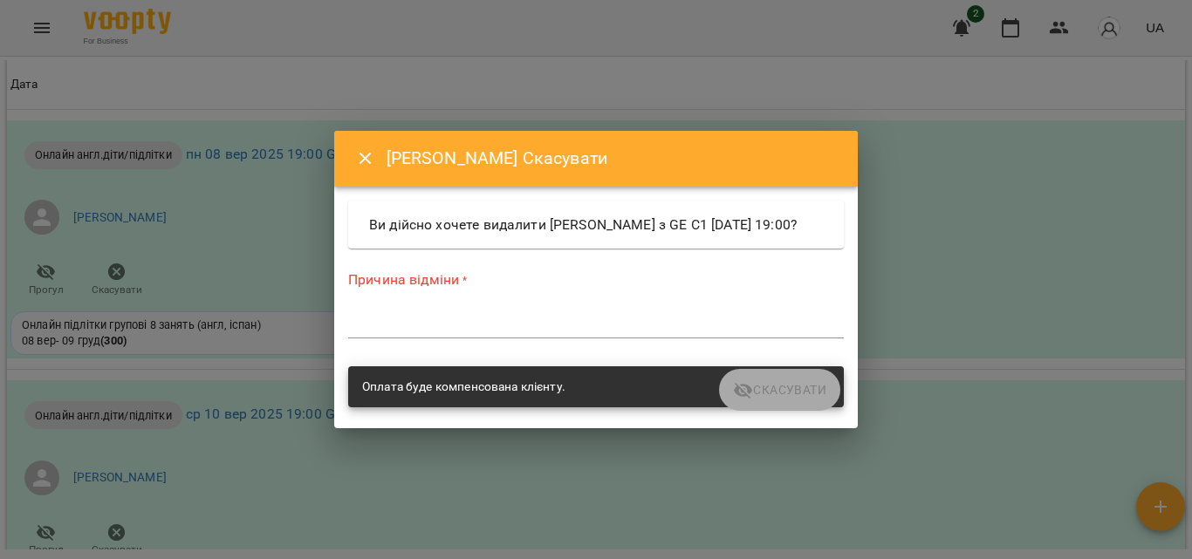
click at [459, 290] on p "*" at bounding box center [463, 280] width 8 height 17
click at [422, 282] on label "Причина відміни *" at bounding box center [596, 280] width 496 height 20
click at [791, 394] on div "Оплата буде компенсована клієнту." at bounding box center [596, 387] width 496 height 42
click at [423, 286] on label "Причина відміни *" at bounding box center [596, 280] width 496 height 20
click at [483, 332] on textarea at bounding box center [596, 324] width 496 height 17
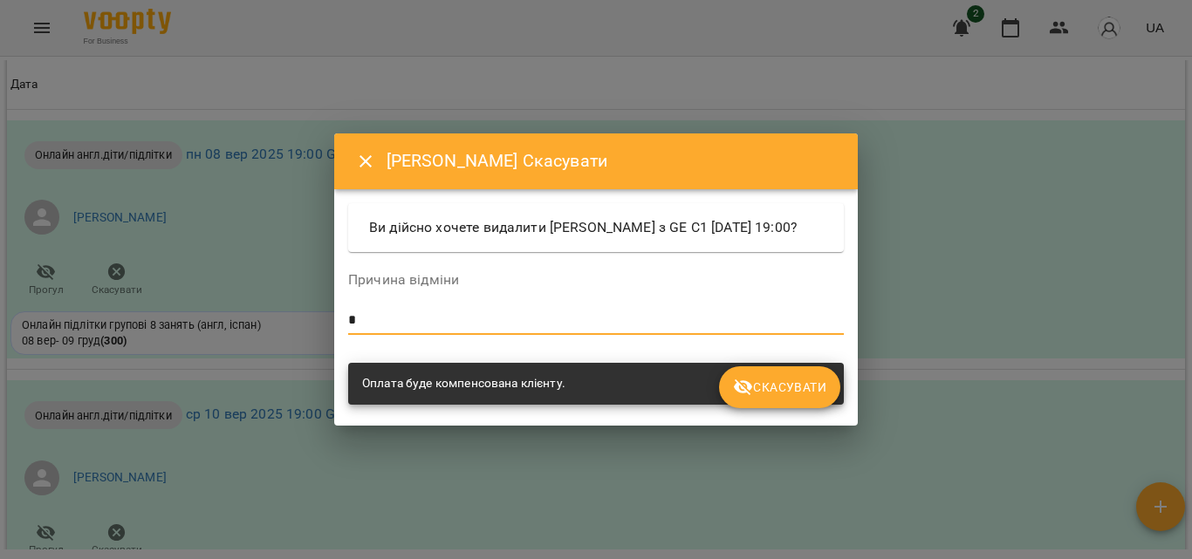
type textarea "*"
click at [777, 381] on button "Скасувати" at bounding box center [779, 387] width 121 height 42
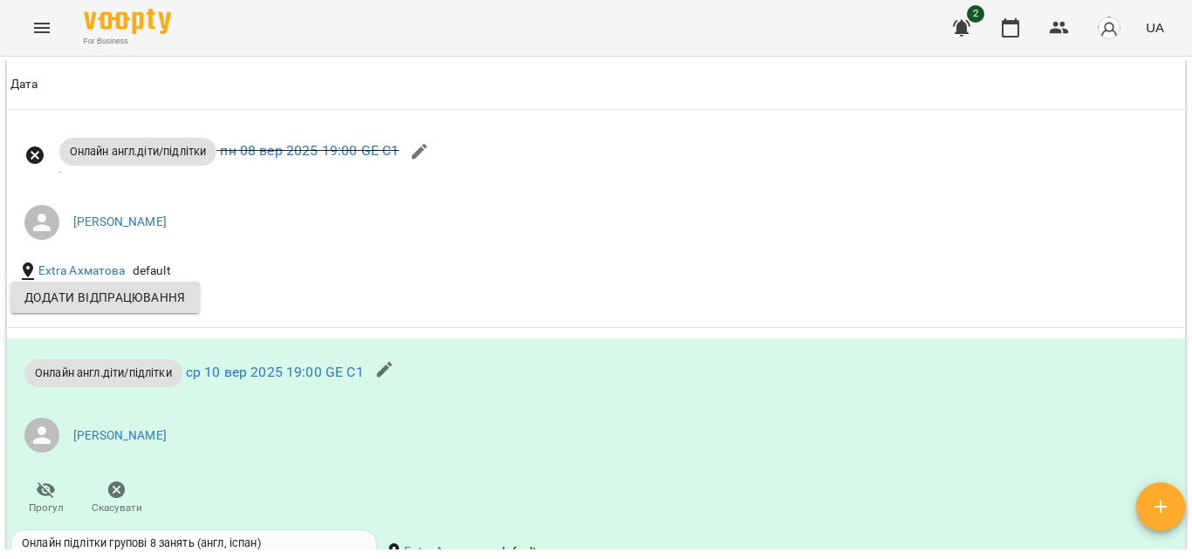
click at [391, 378] on icon "button" at bounding box center [385, 370] width 16 height 16
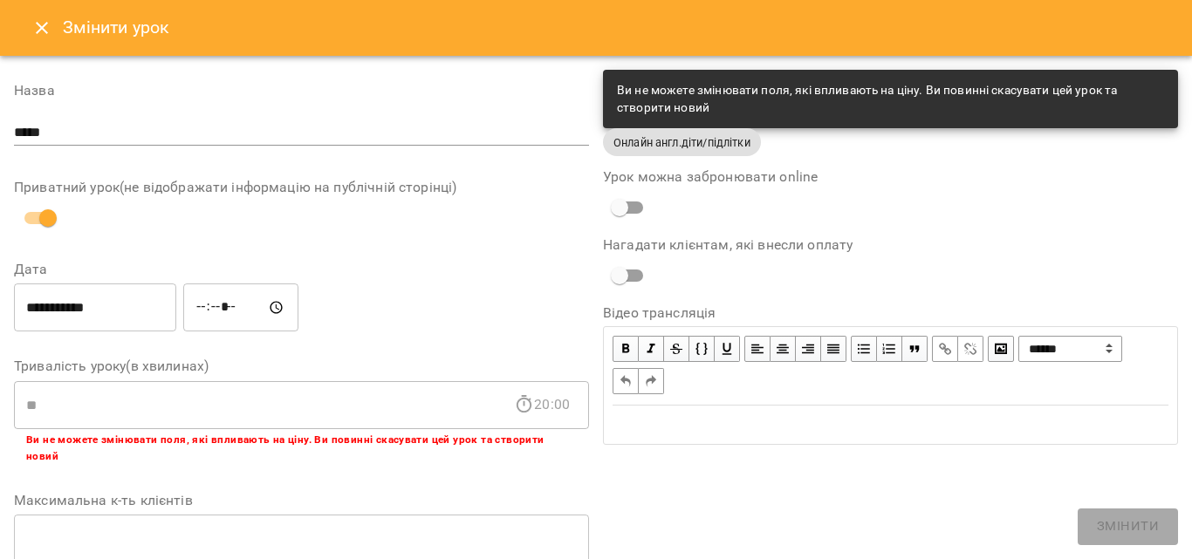
click at [38, 23] on icon "Close" at bounding box center [42, 28] width 12 height 12
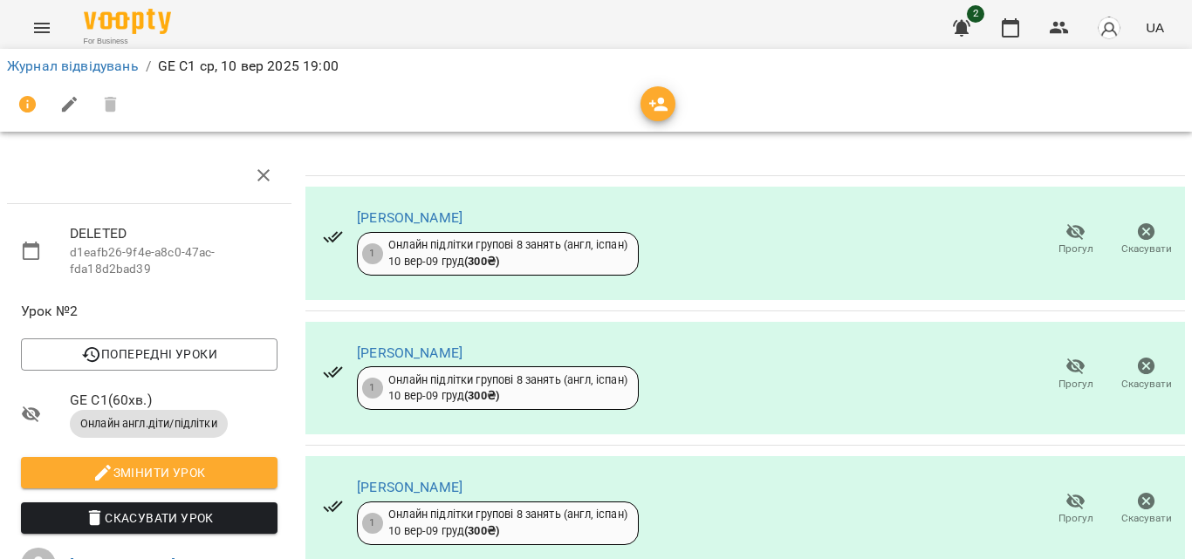
scroll to position [87, 0]
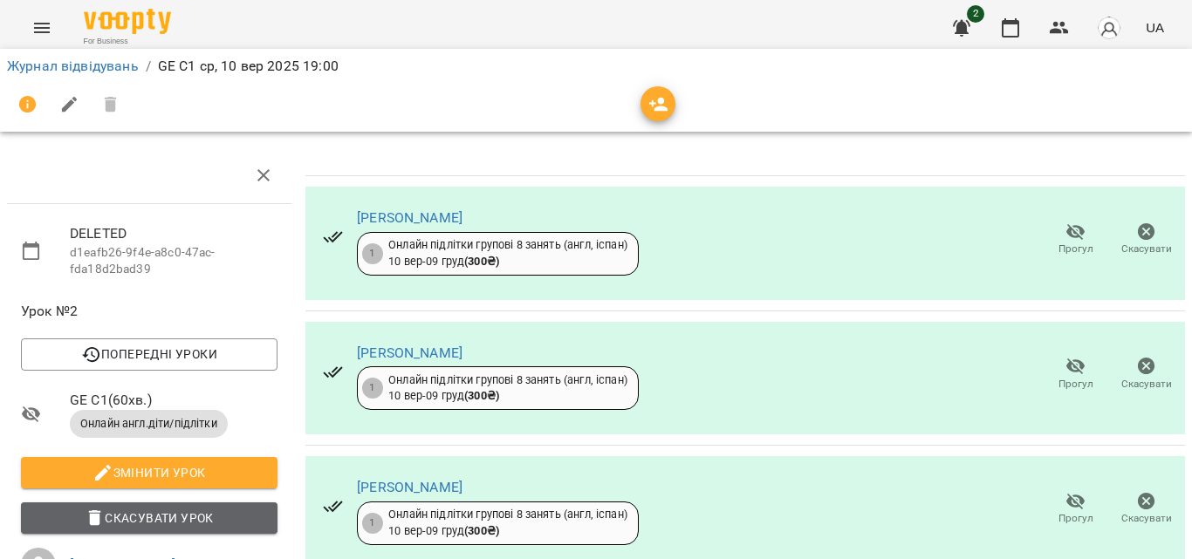
click at [178, 508] on span "Скасувати Урок" at bounding box center [149, 518] width 229 height 21
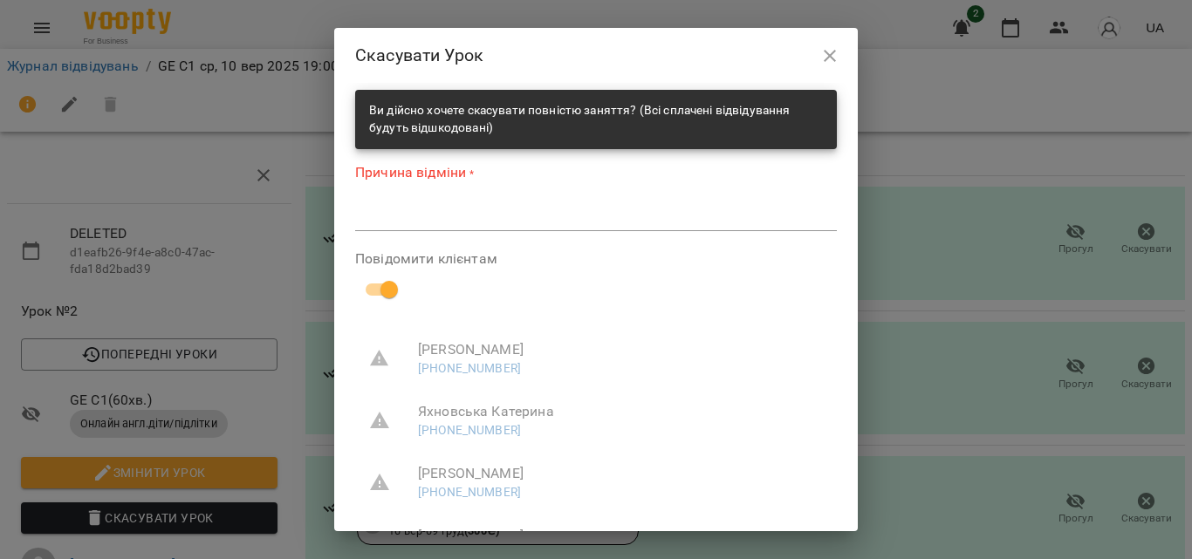
click at [405, 222] on textarea at bounding box center [596, 217] width 482 height 17
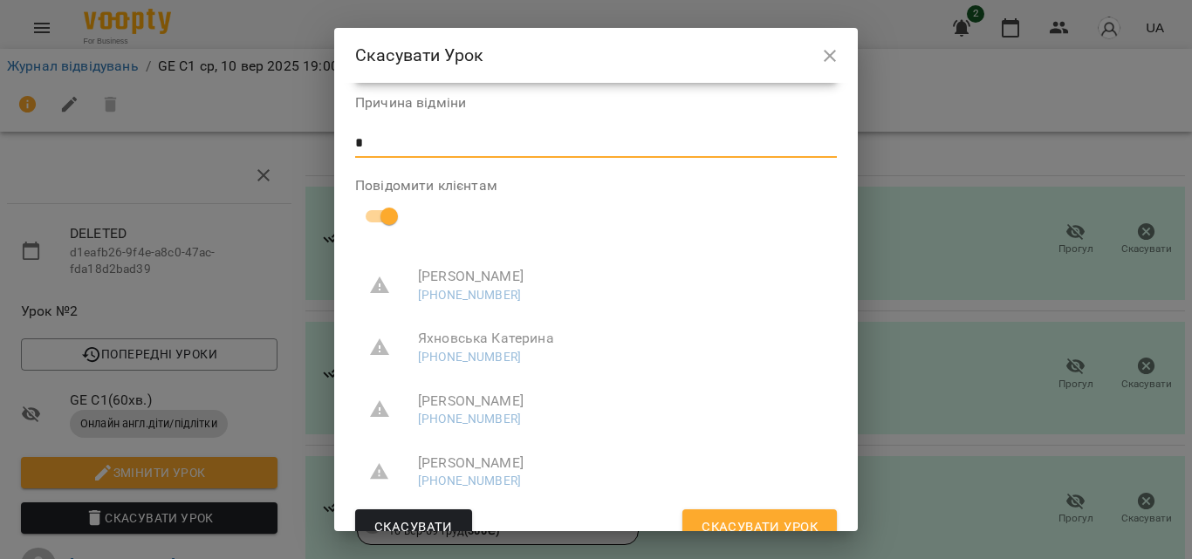
scroll to position [88, 0]
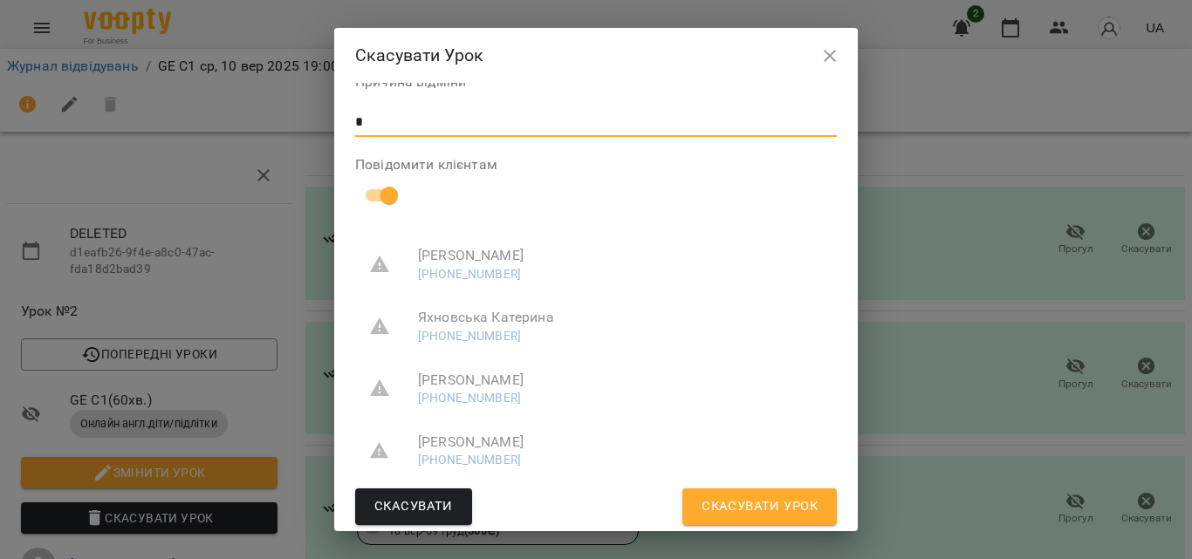
type textarea "*"
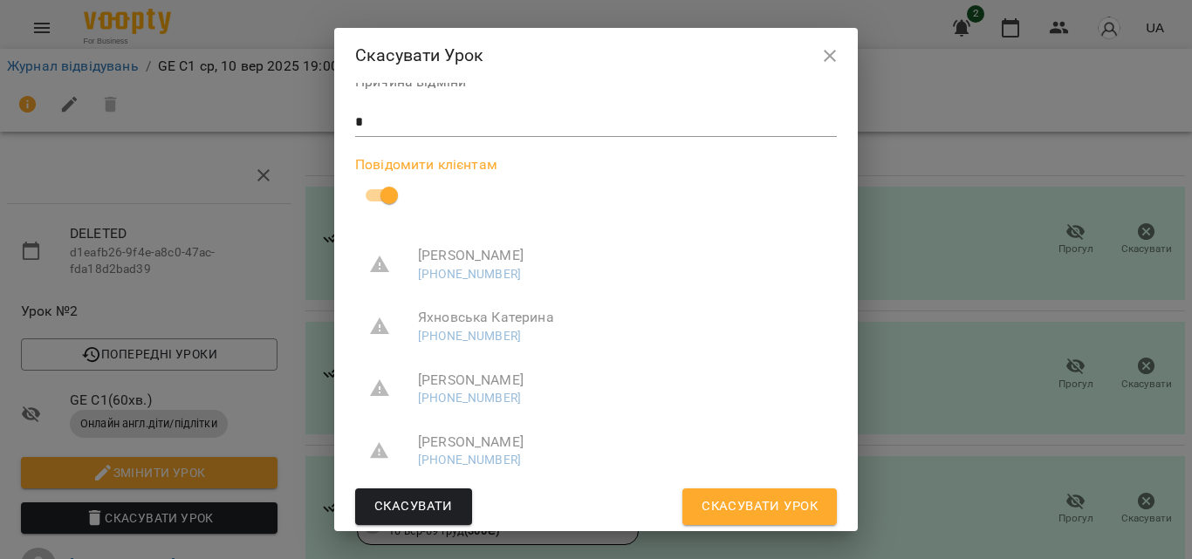
click at [760, 504] on span "Скасувати Урок" at bounding box center [760, 507] width 116 height 23
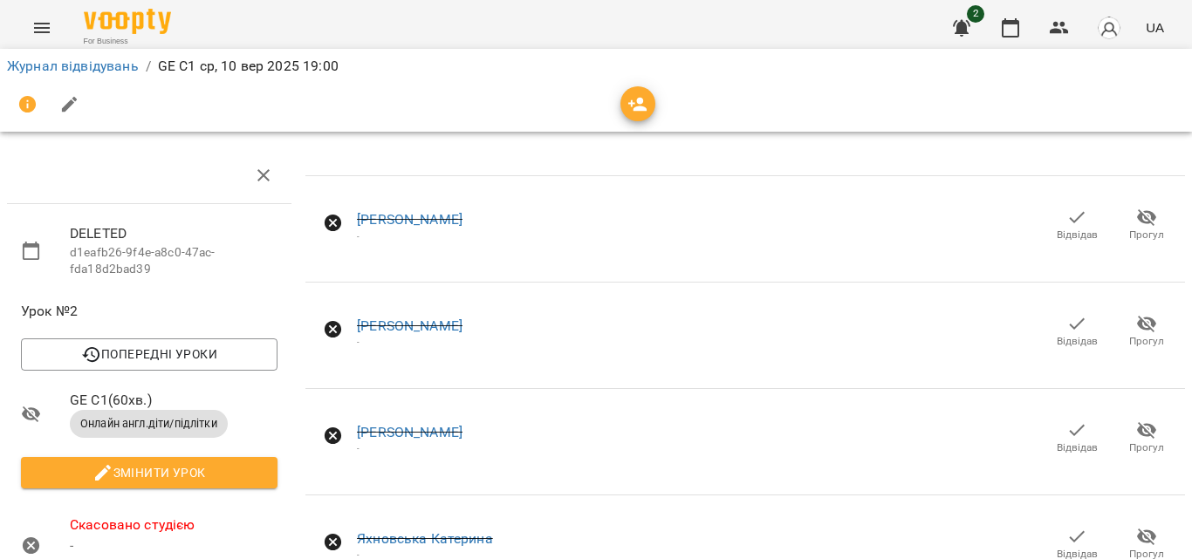
scroll to position [0, 0]
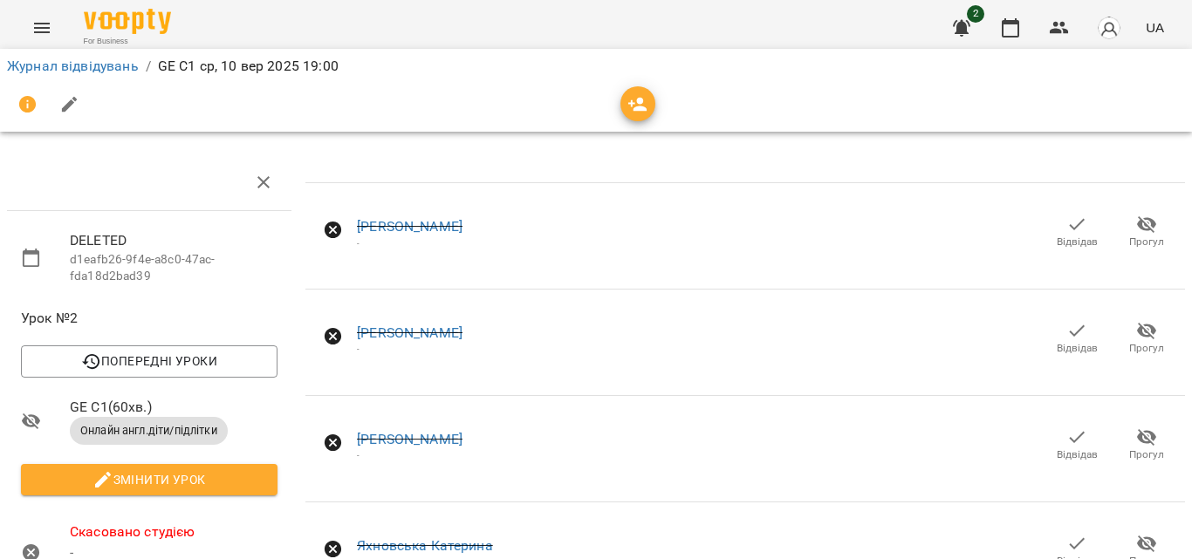
click at [35, 43] on button "Menu" at bounding box center [42, 28] width 42 height 42
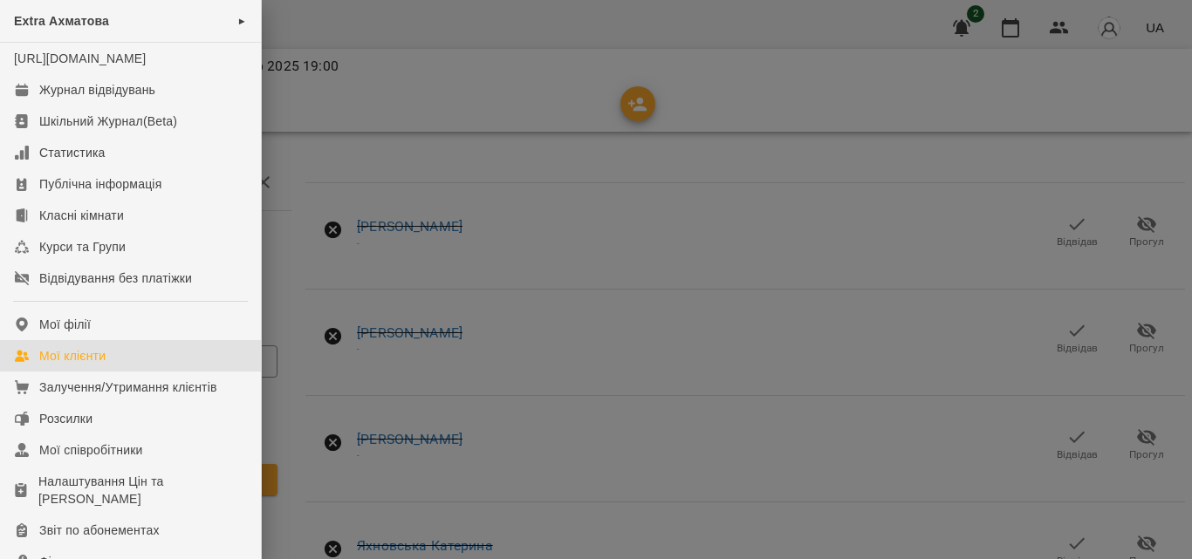
click at [92, 364] on link "Мої клієнти" at bounding box center [130, 355] width 261 height 31
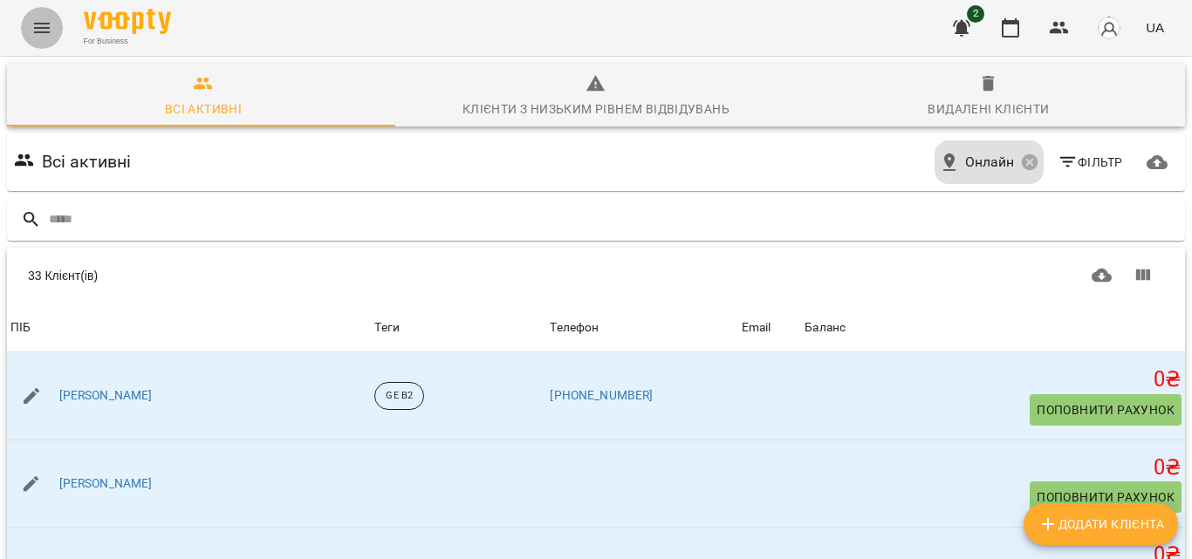
click at [38, 26] on icon "Menu" at bounding box center [41, 27] width 21 height 21
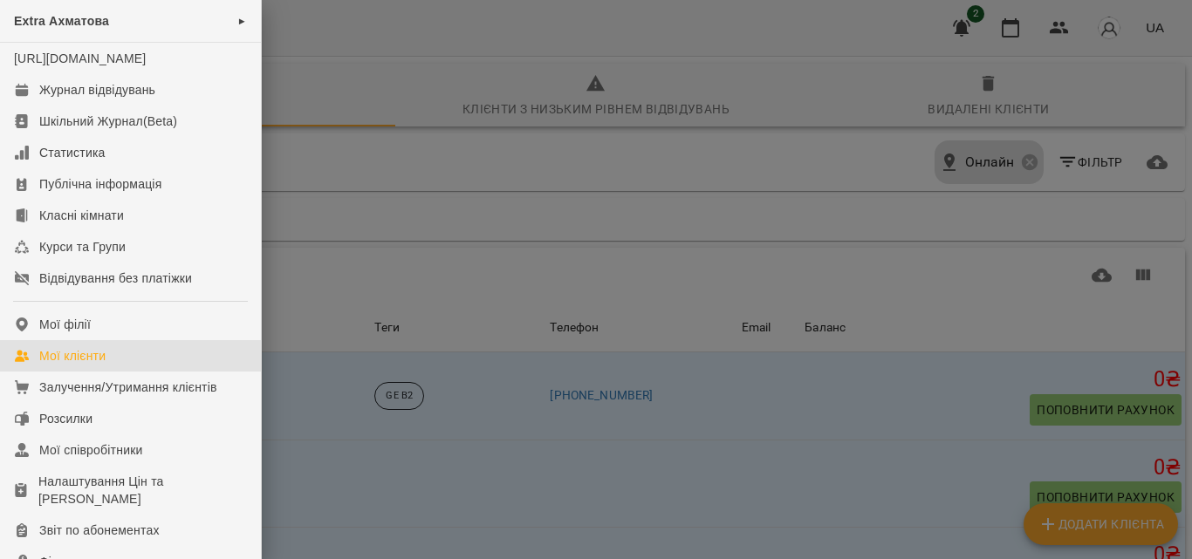
click at [92, 365] on div "Мої клієнти" at bounding box center [72, 355] width 66 height 17
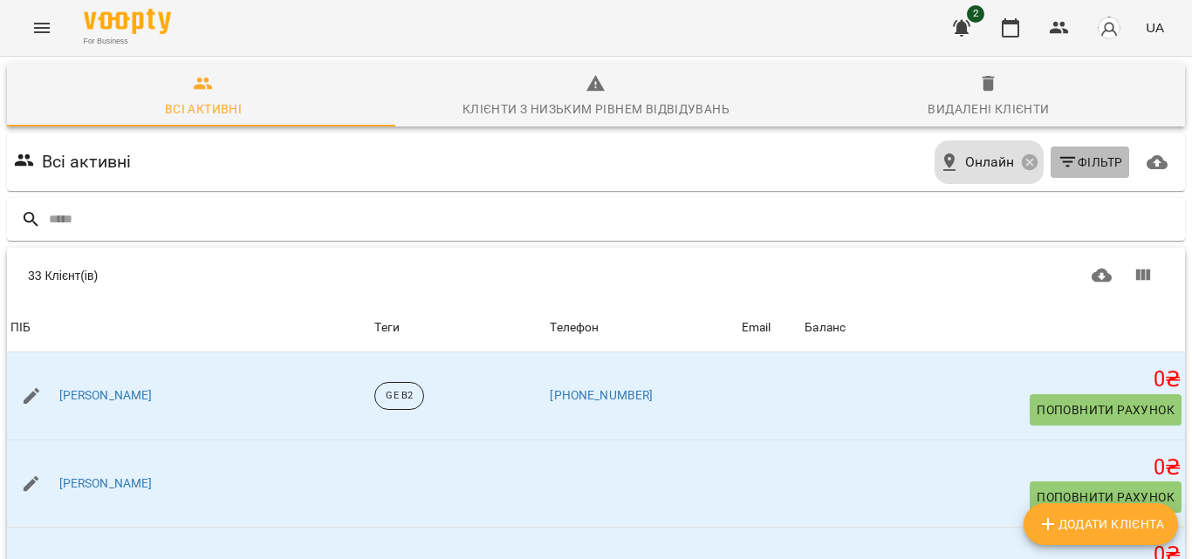
click at [1058, 163] on icon "button" at bounding box center [1068, 162] width 21 height 21
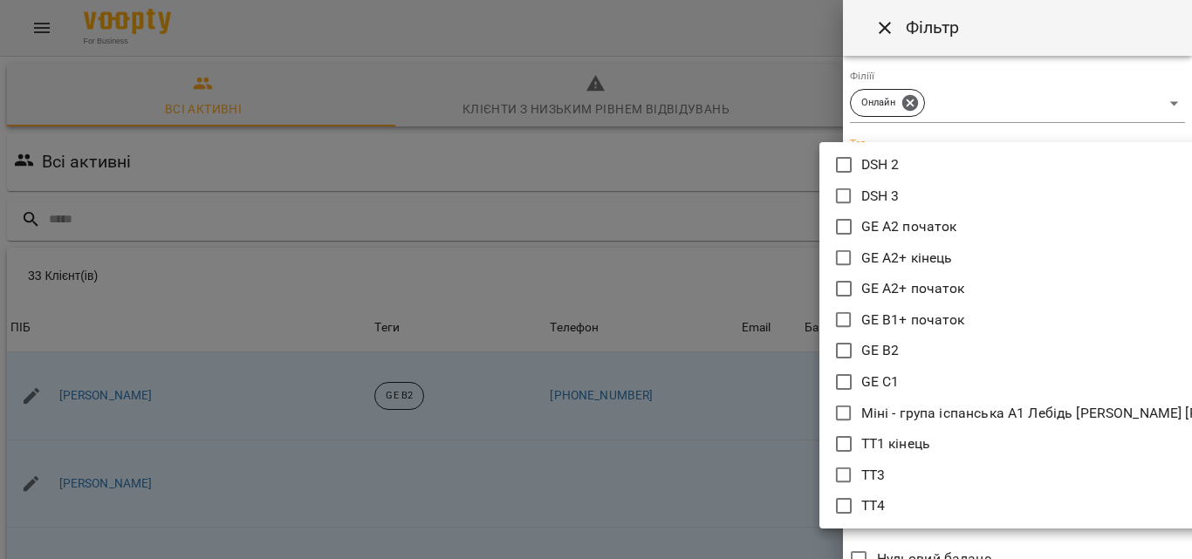
click at [964, 162] on body "For Business 2 UA Всі активні Клієнти з низьким рівнем відвідувань Видалені клі…" at bounding box center [596, 455] width 1192 height 910
click at [906, 380] on li "GE C1" at bounding box center [1061, 381] width 485 height 31
type input "*****"
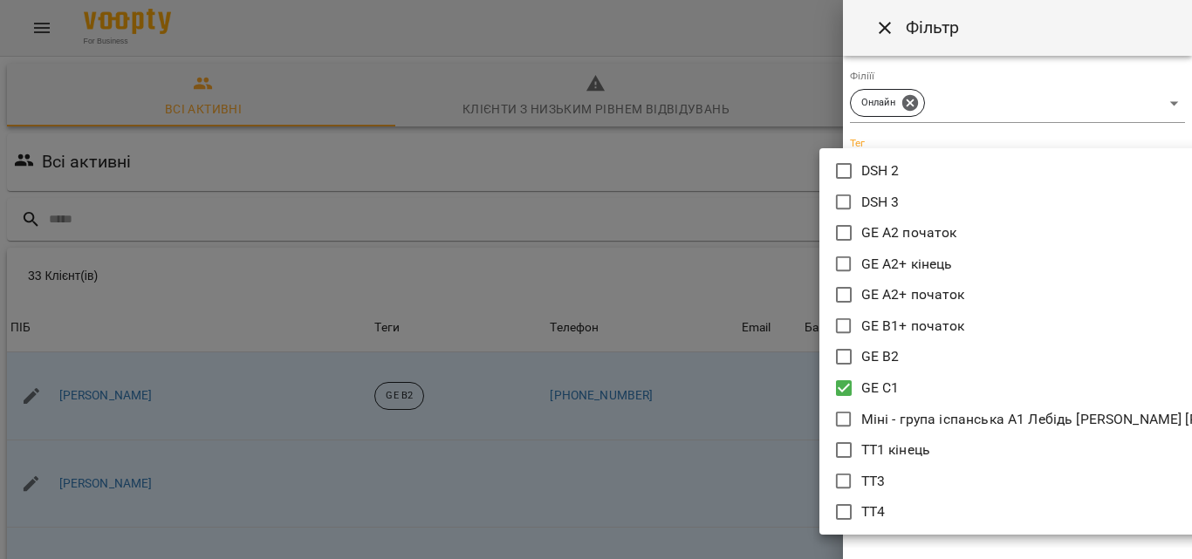
drag, startPoint x: 1188, startPoint y: 227, endPoint x: 1188, endPoint y: 360, distance: 133.5
click at [1191, 379] on div at bounding box center [596, 279] width 1192 height 559
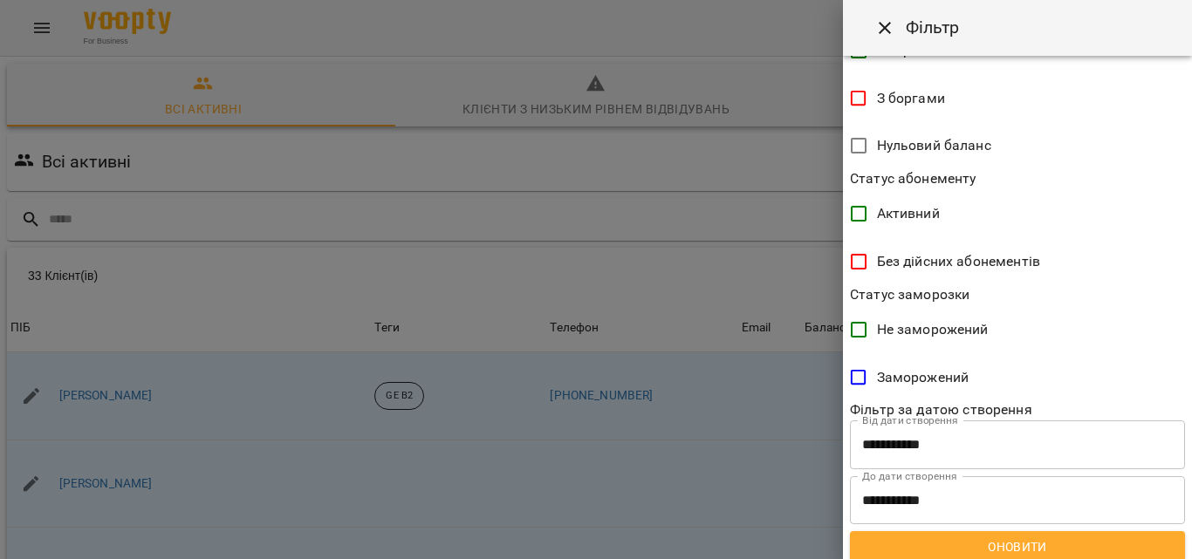
scroll to position [435, 0]
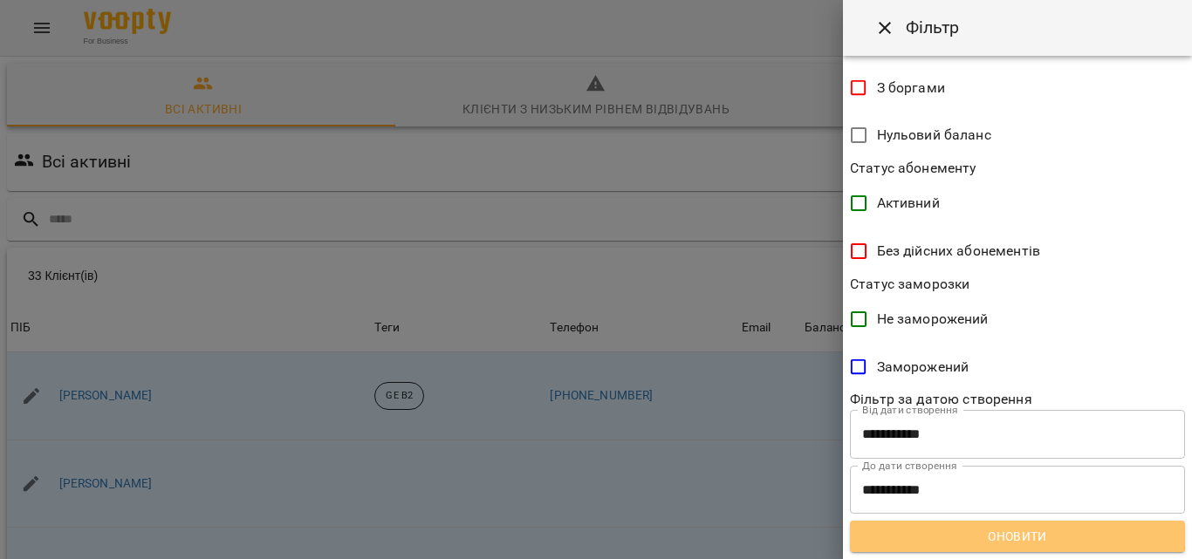
click at [1017, 527] on span "Оновити" at bounding box center [1017, 536] width 307 height 21
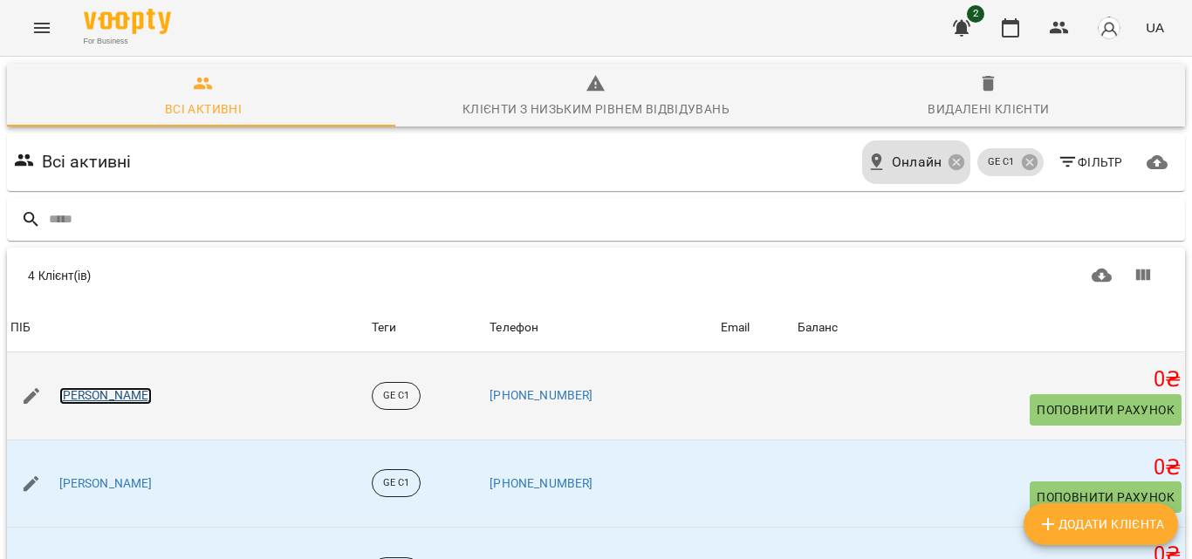
click at [81, 394] on link "[PERSON_NAME]" at bounding box center [105, 395] width 93 height 17
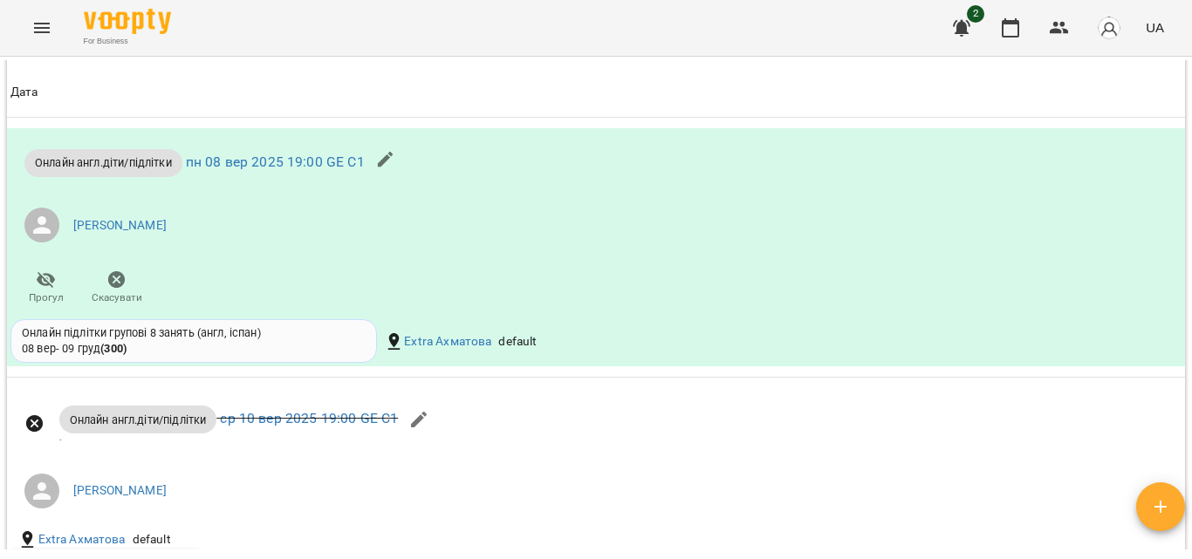
scroll to position [1309, 0]
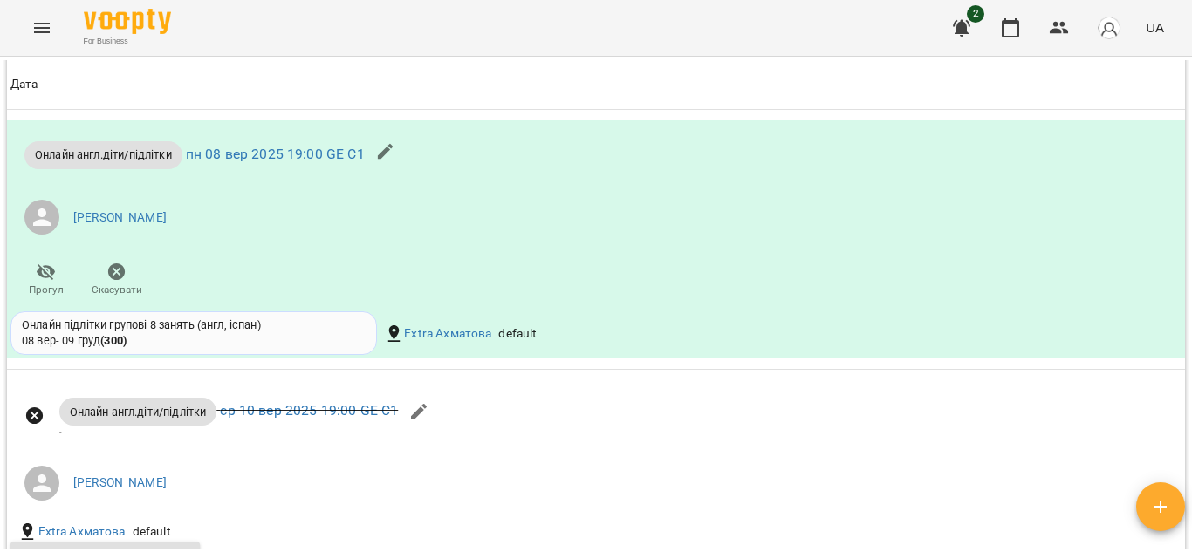
click at [395, 162] on icon "button" at bounding box center [385, 151] width 21 height 21
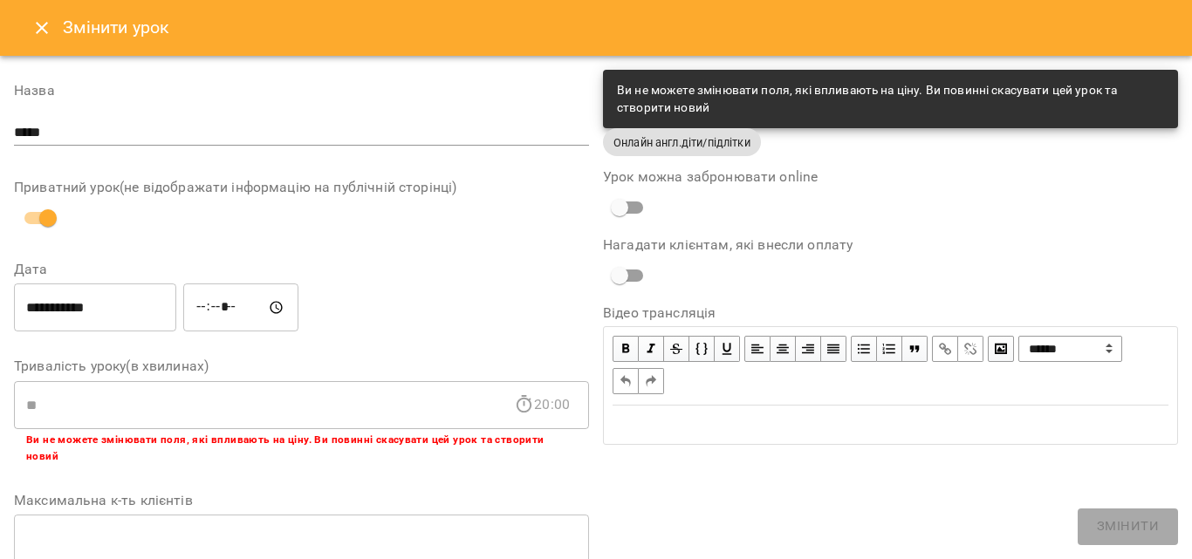
click at [36, 22] on icon "Close" at bounding box center [41, 27] width 21 height 21
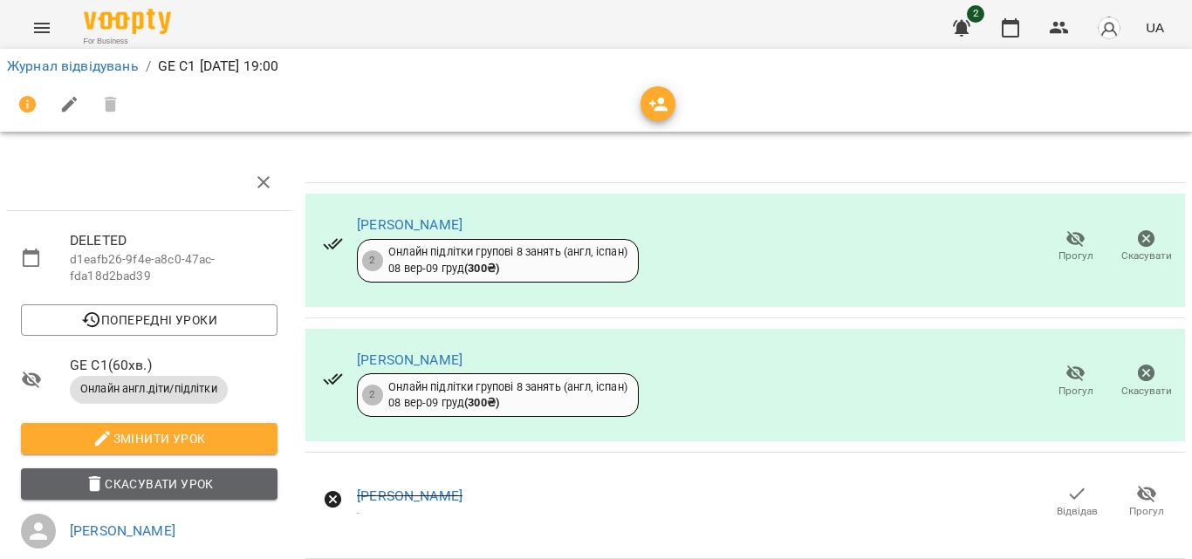
click at [170, 479] on span "Скасувати Урок" at bounding box center [149, 484] width 229 height 21
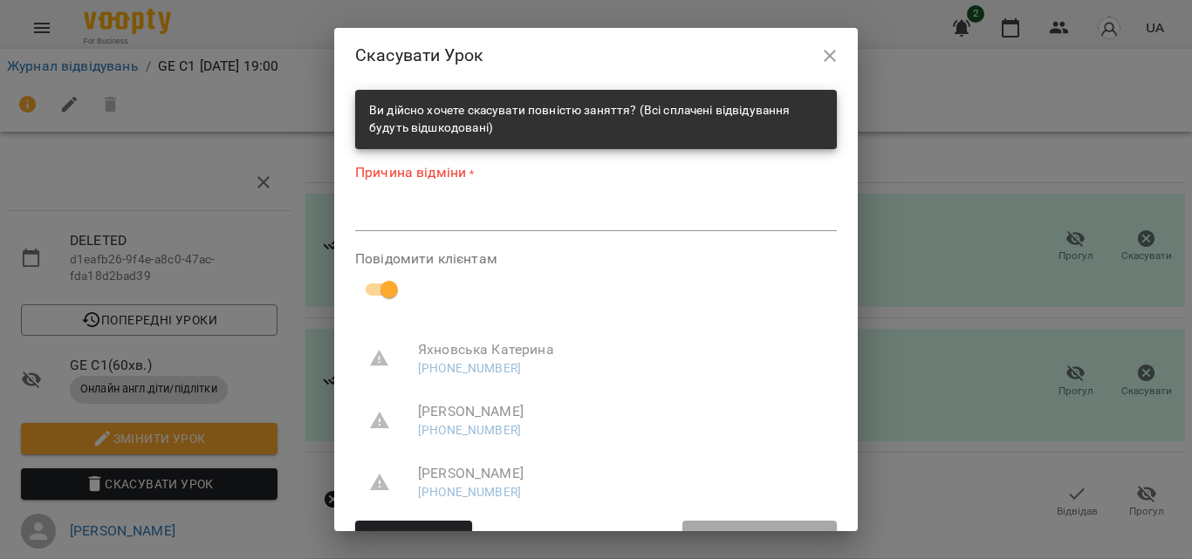
click at [471, 231] on div "*" at bounding box center [596, 217] width 482 height 28
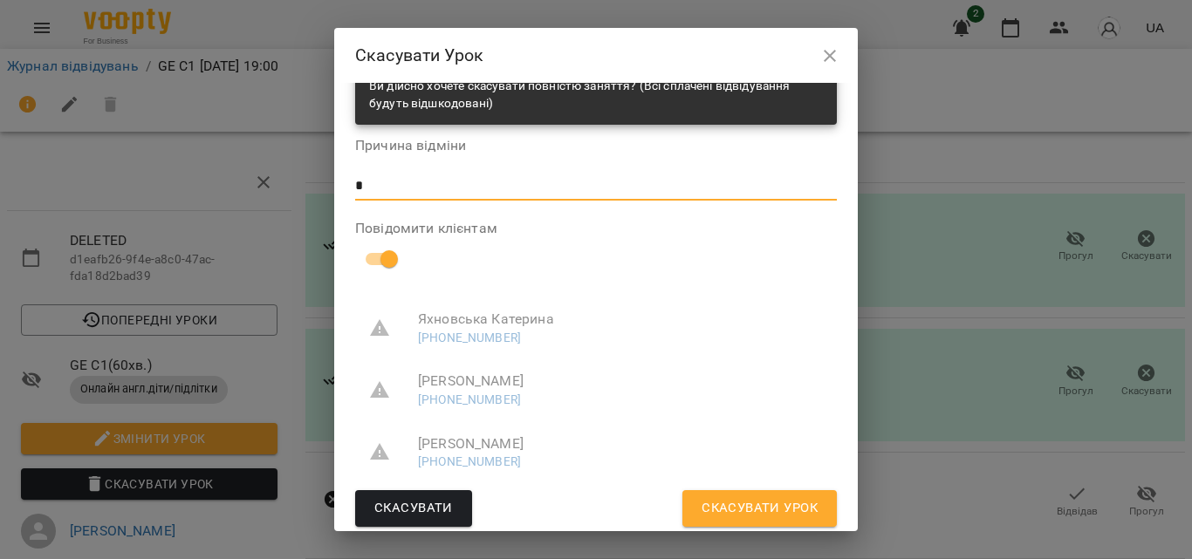
scroll to position [26, 0]
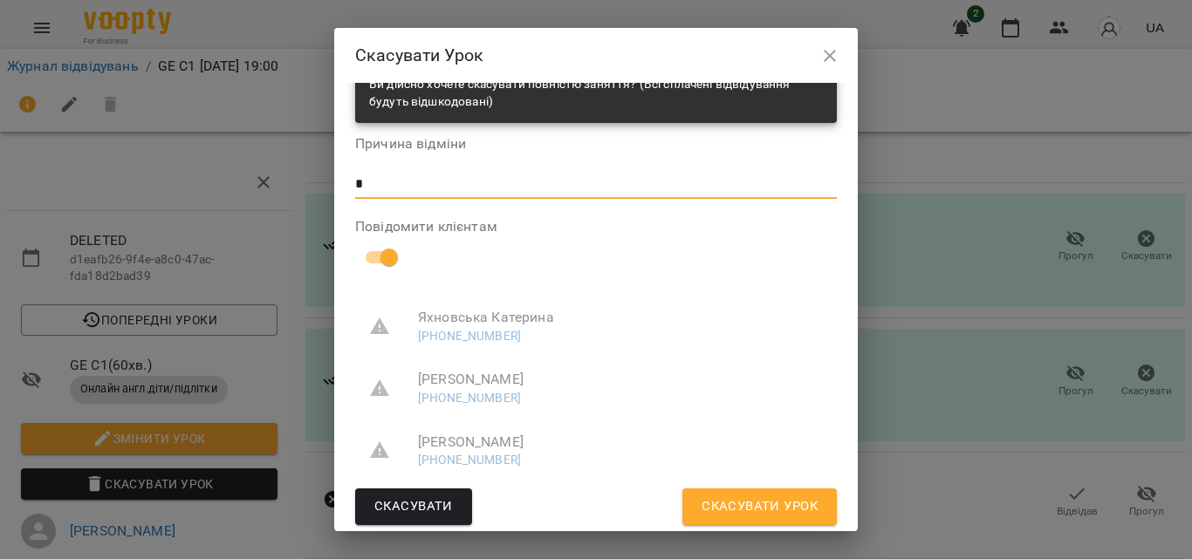
type textarea "*"
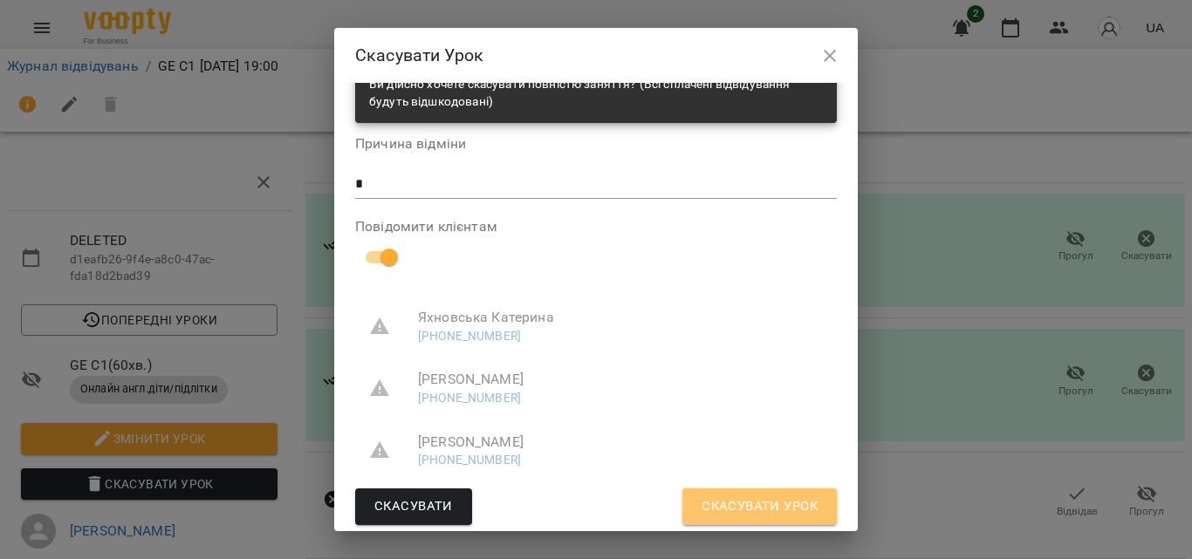
click at [762, 503] on span "Скасувати Урок" at bounding box center [760, 507] width 116 height 23
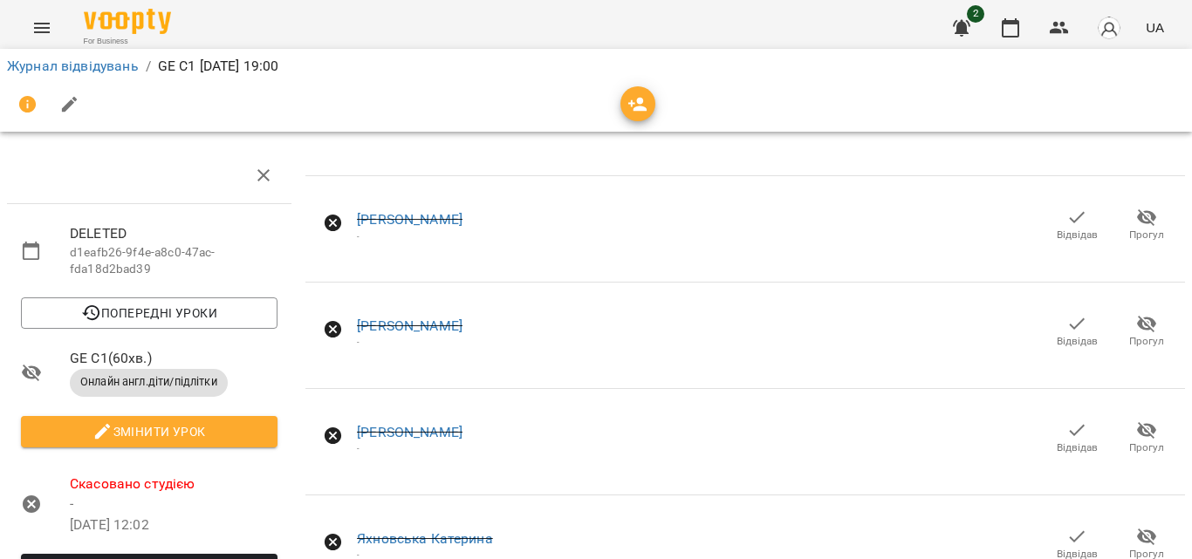
scroll to position [0, 0]
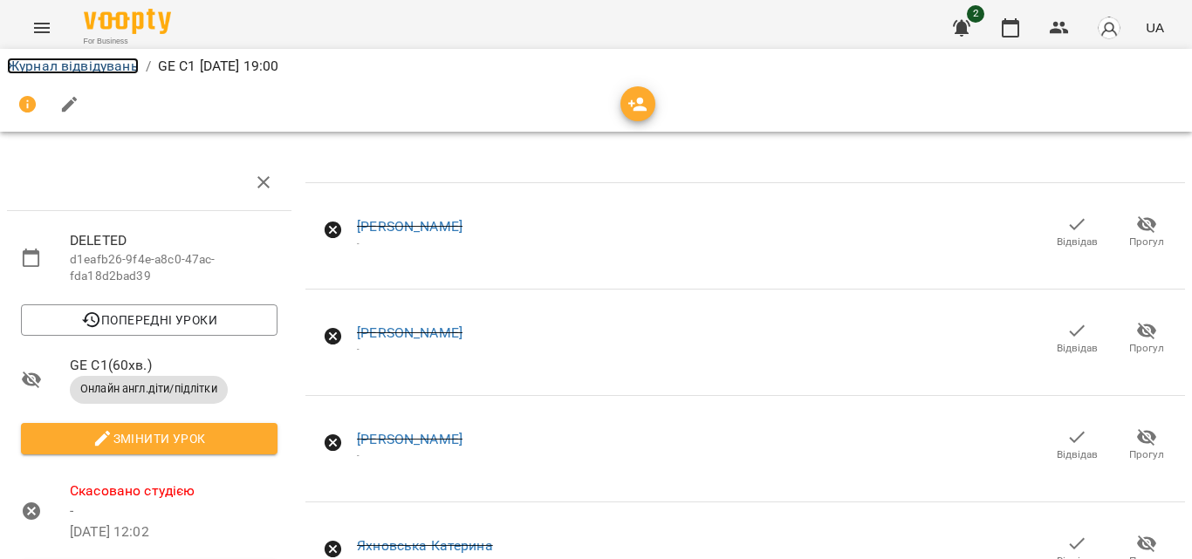
click at [78, 63] on link "Журнал відвідувань" at bounding box center [73, 66] width 132 height 17
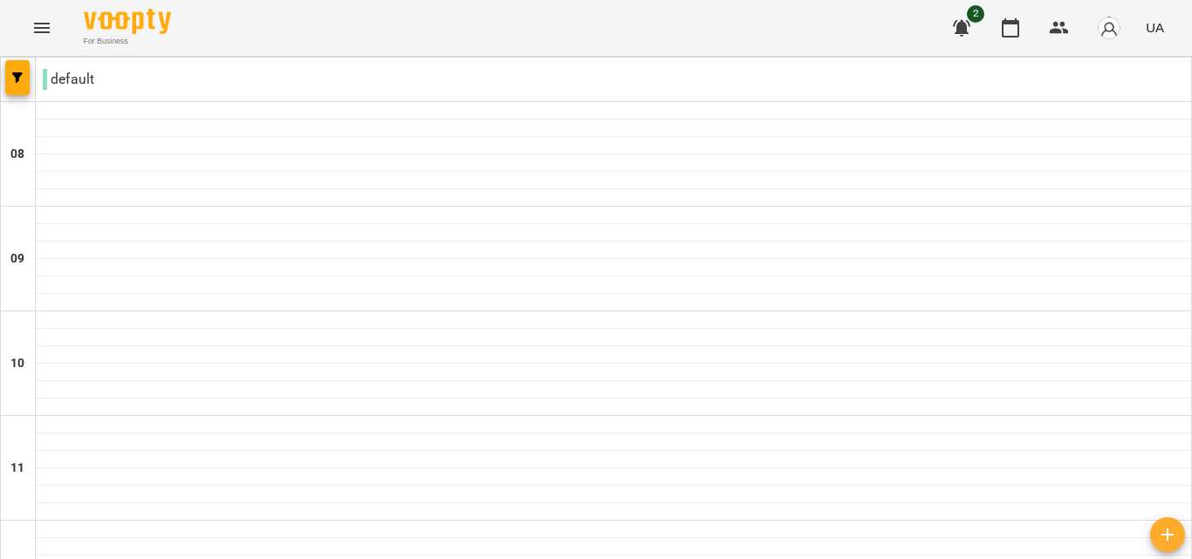
click at [45, 25] on icon "Menu" at bounding box center [41, 27] width 21 height 21
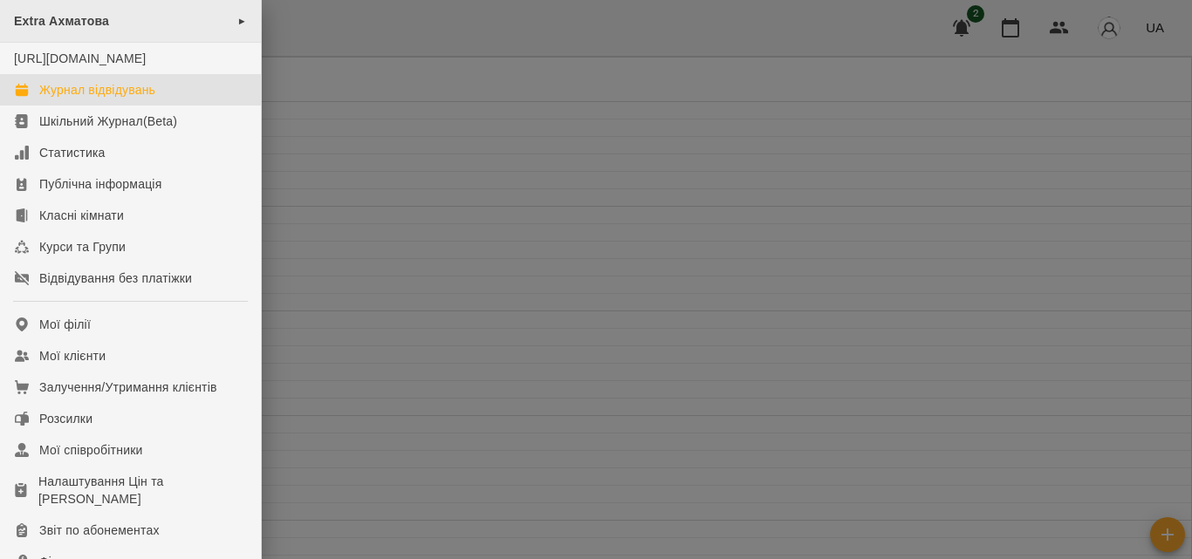
click at [102, 17] on span "Extra Ахматова" at bounding box center [61, 21] width 95 height 14
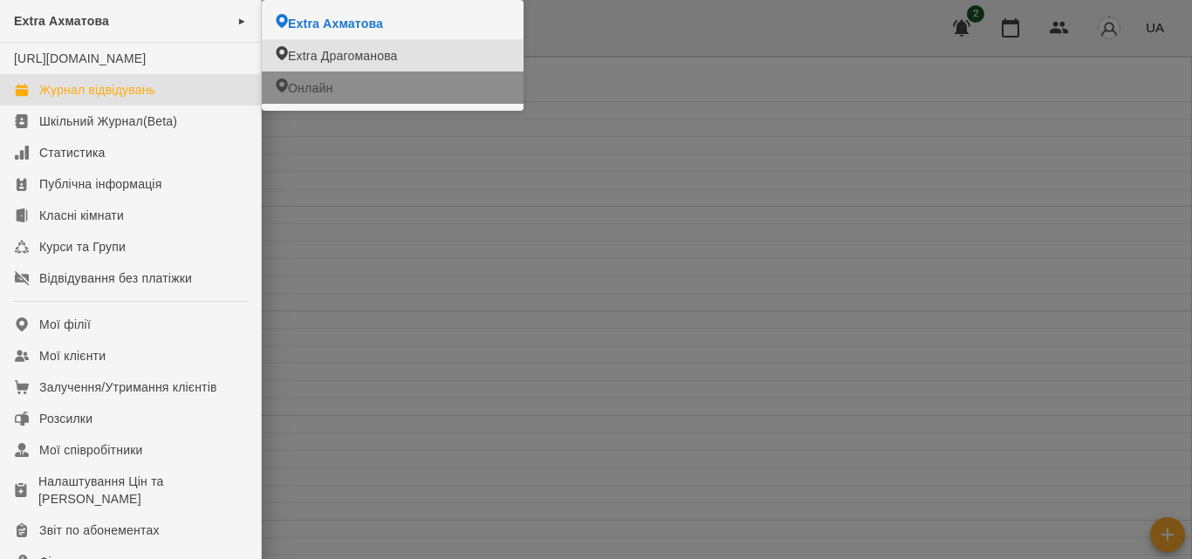
click at [297, 80] on li "Онлайн" at bounding box center [393, 88] width 262 height 32
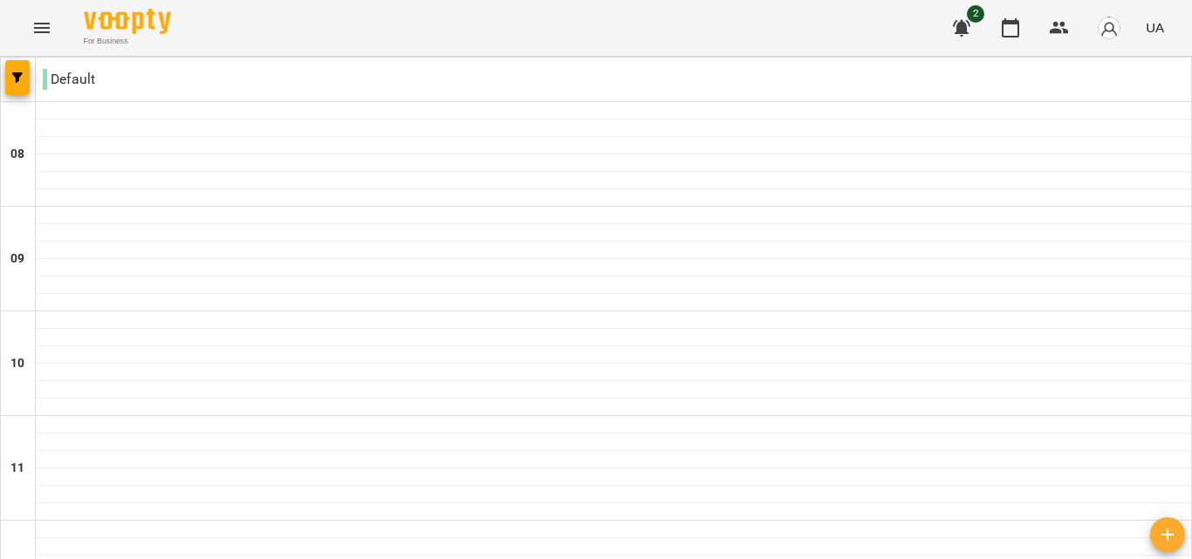
scroll to position [349, 0]
click at [42, 30] on icon "Menu" at bounding box center [41, 27] width 21 height 21
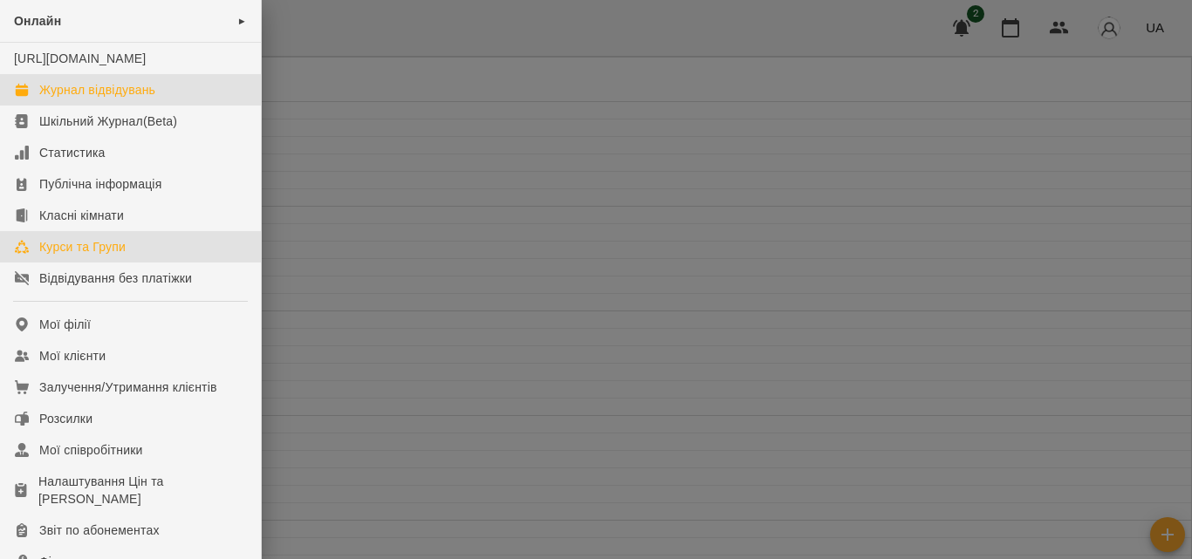
click at [90, 256] on div "Курси та Групи" at bounding box center [82, 246] width 86 height 17
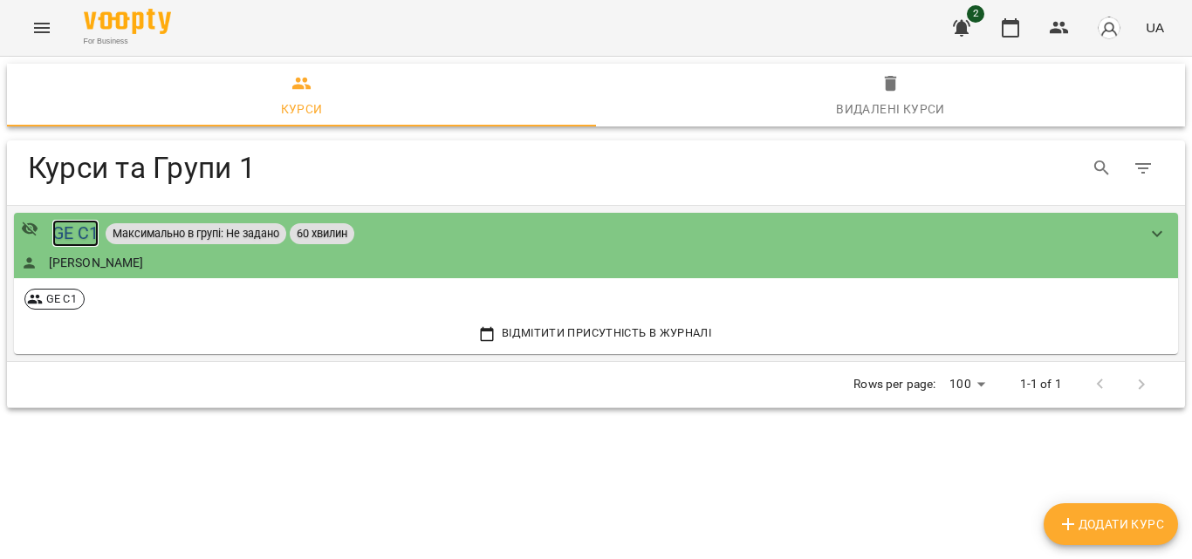
click at [82, 230] on div "GE C1" at bounding box center [75, 233] width 47 height 27
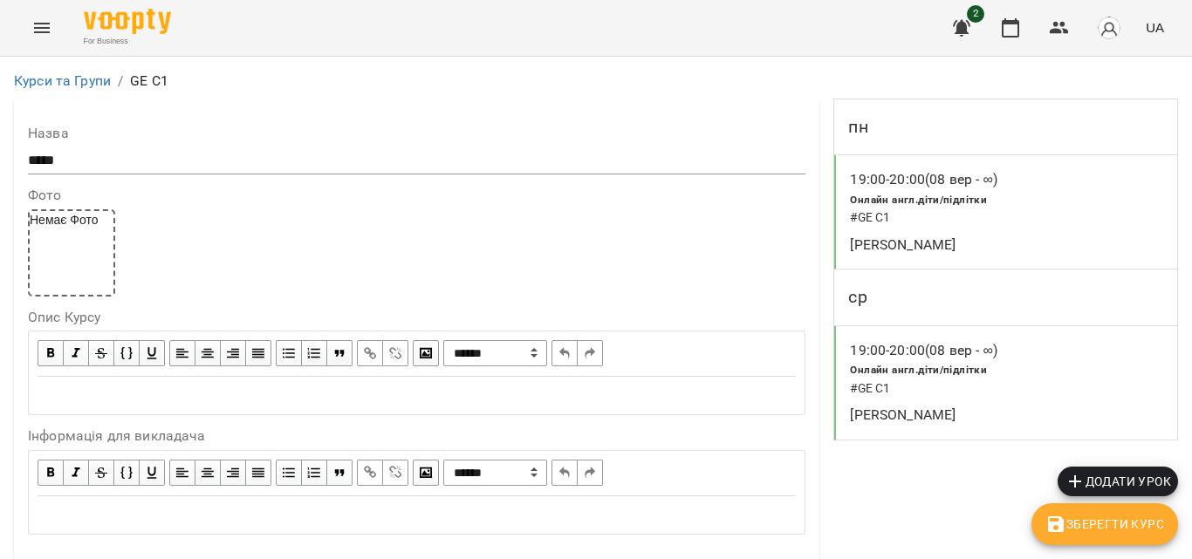
scroll to position [1483, 0]
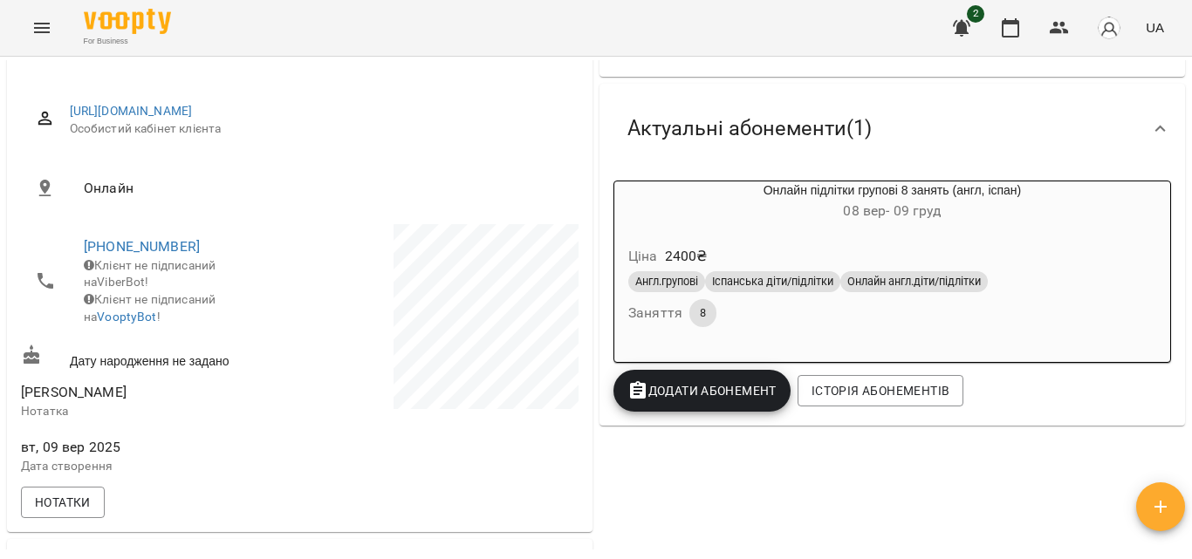
scroll to position [87, 0]
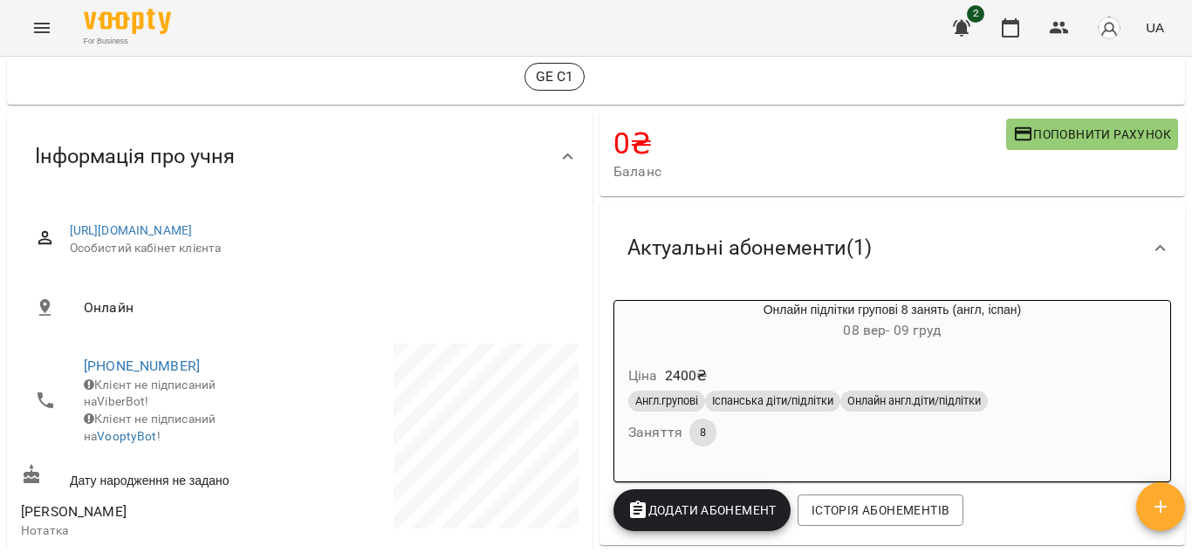
click at [43, 35] on icon "Menu" at bounding box center [41, 27] width 21 height 21
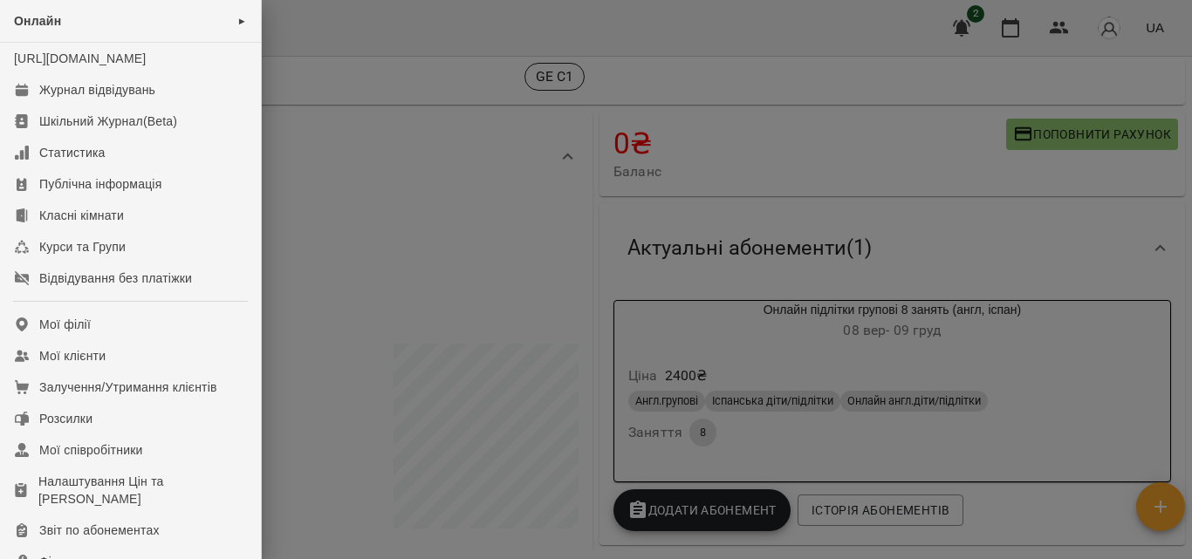
click at [368, 274] on div at bounding box center [596, 279] width 1192 height 559
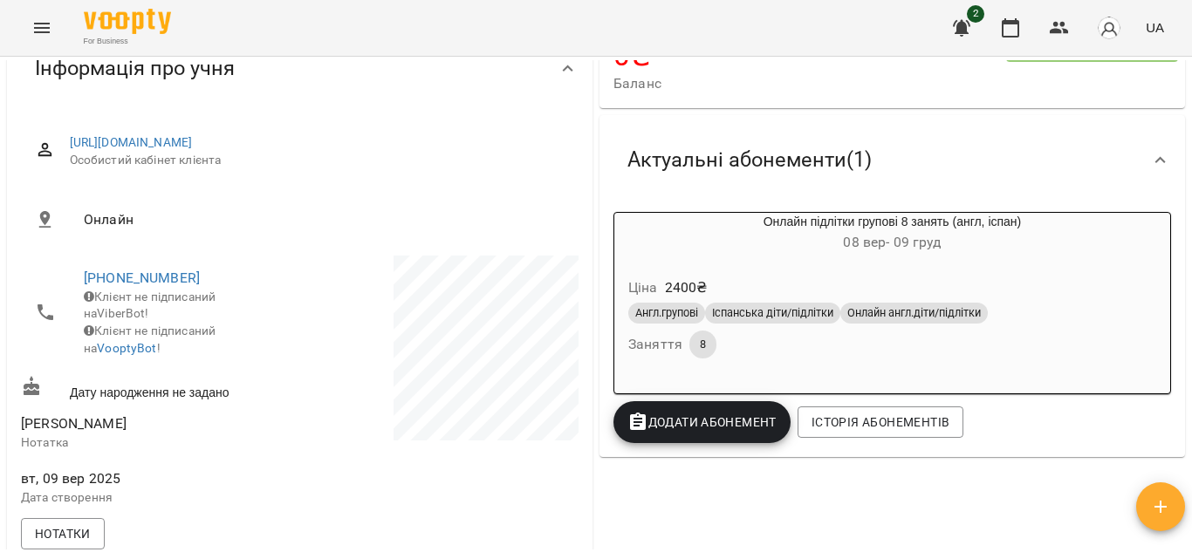
scroll to position [175, 0]
click at [49, 23] on icon "Menu" at bounding box center [41, 27] width 21 height 21
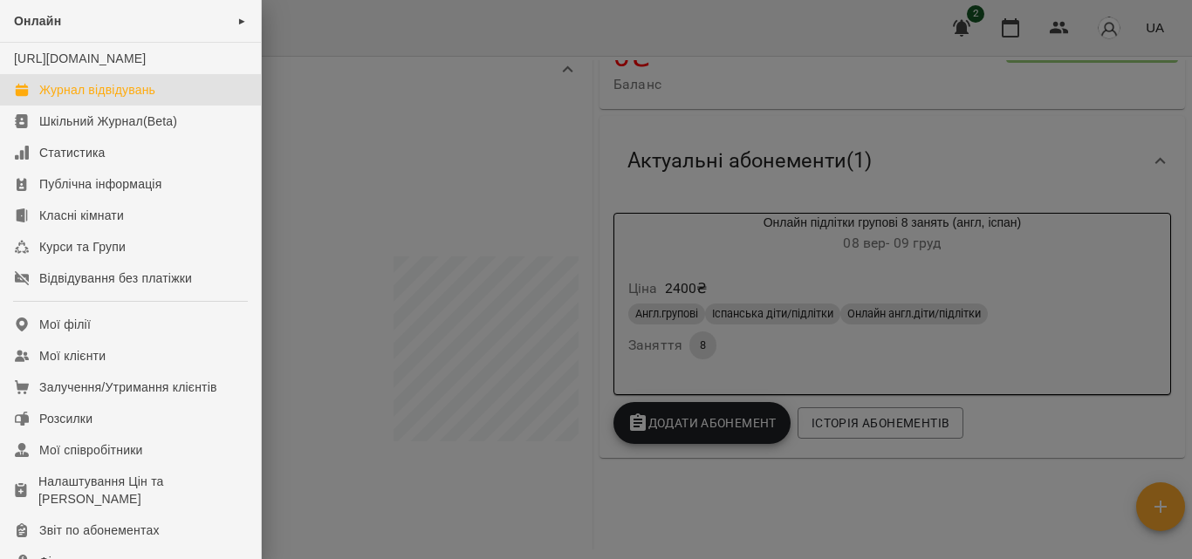
click at [82, 99] on div "Журнал відвідувань" at bounding box center [97, 89] width 116 height 17
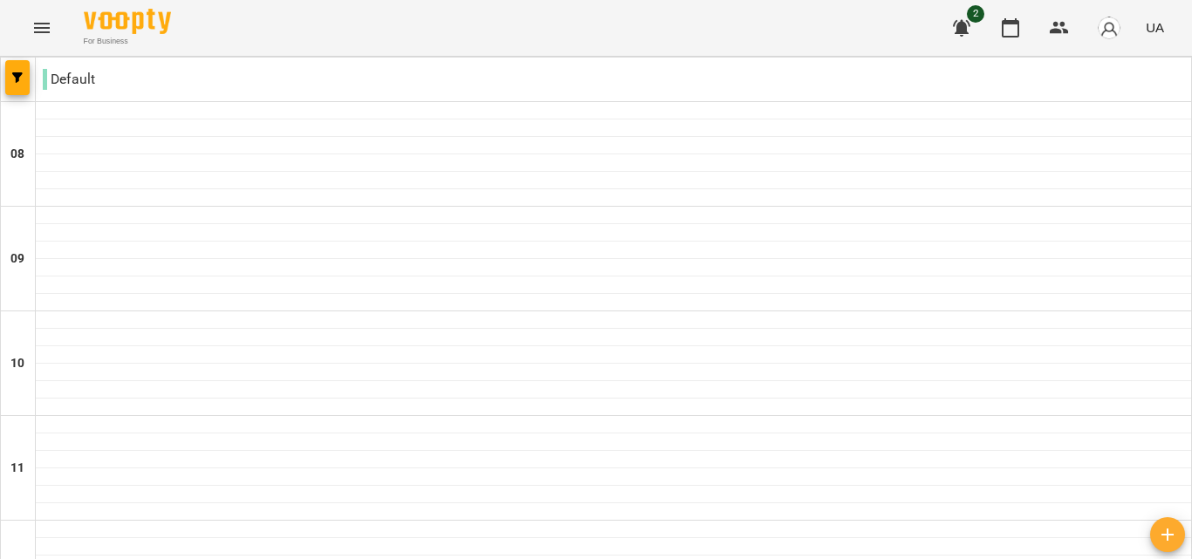
click at [47, 24] on icon "Menu" at bounding box center [42, 28] width 16 height 10
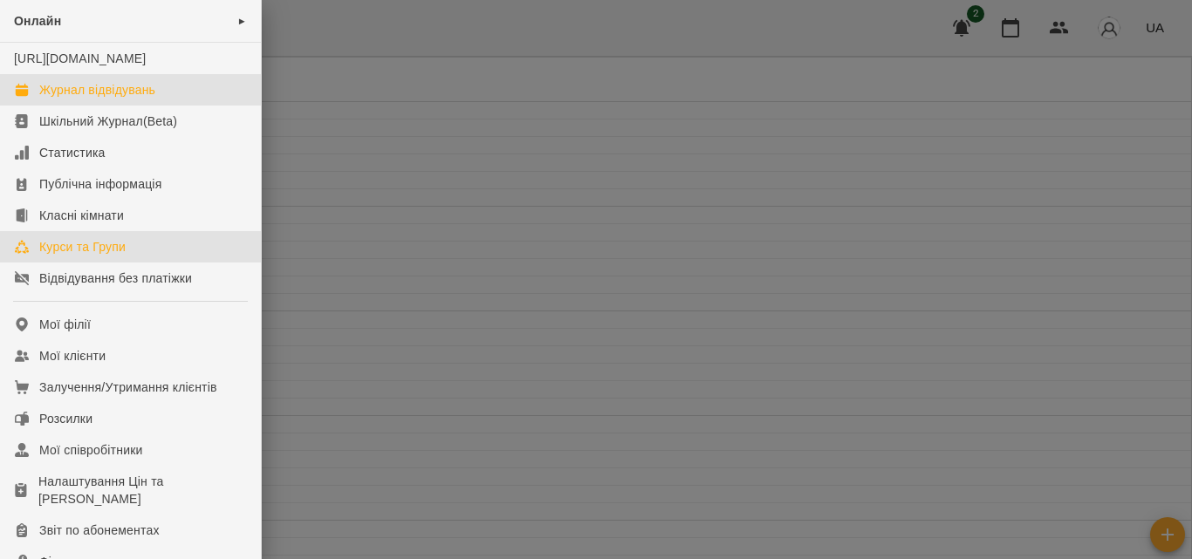
click at [77, 256] on div "Курси та Групи" at bounding box center [82, 246] width 86 height 17
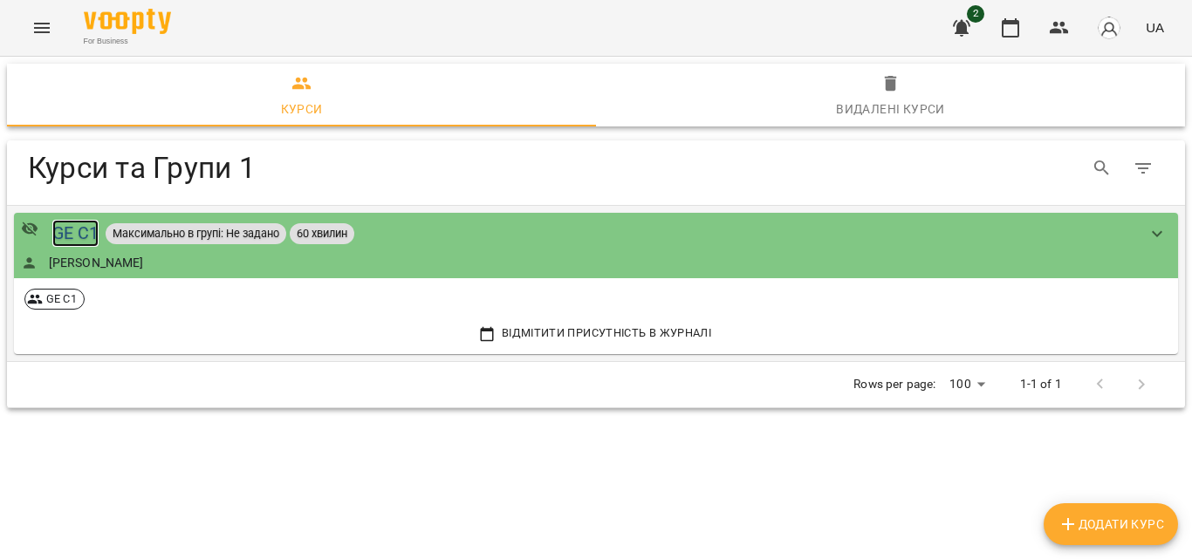
click at [71, 229] on div "GE C1" at bounding box center [75, 233] width 47 height 27
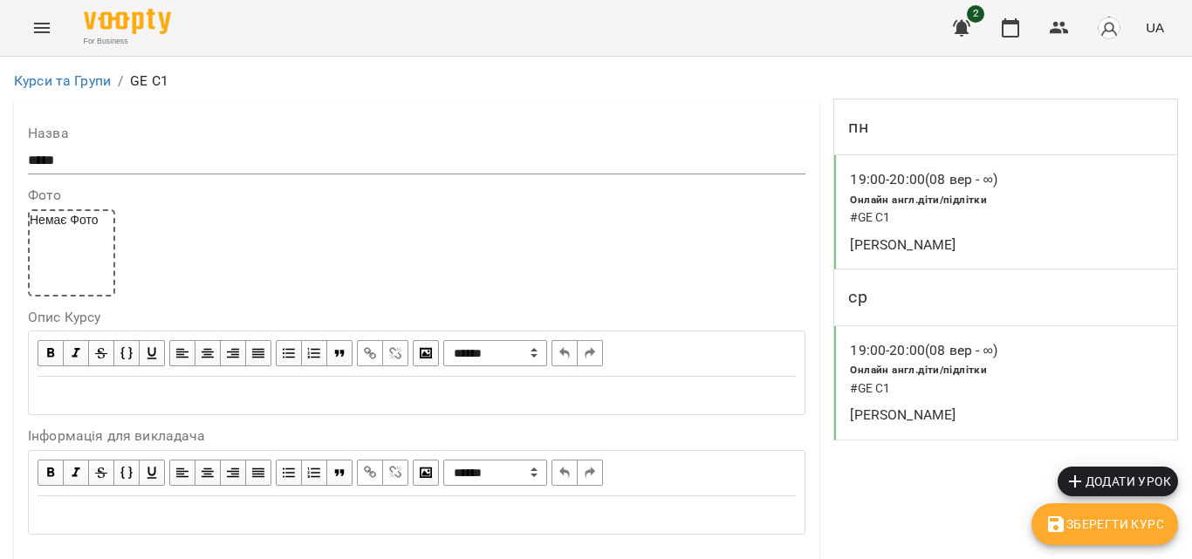
click at [43, 24] on icon "Menu" at bounding box center [42, 28] width 16 height 10
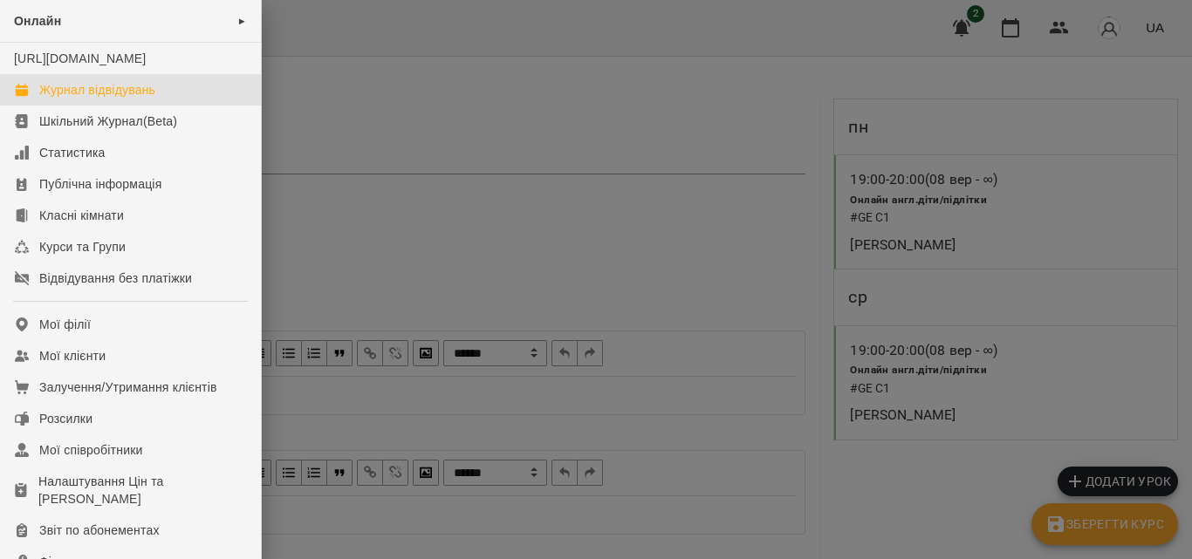
click at [82, 99] on div "Журнал відвідувань" at bounding box center [97, 89] width 116 height 17
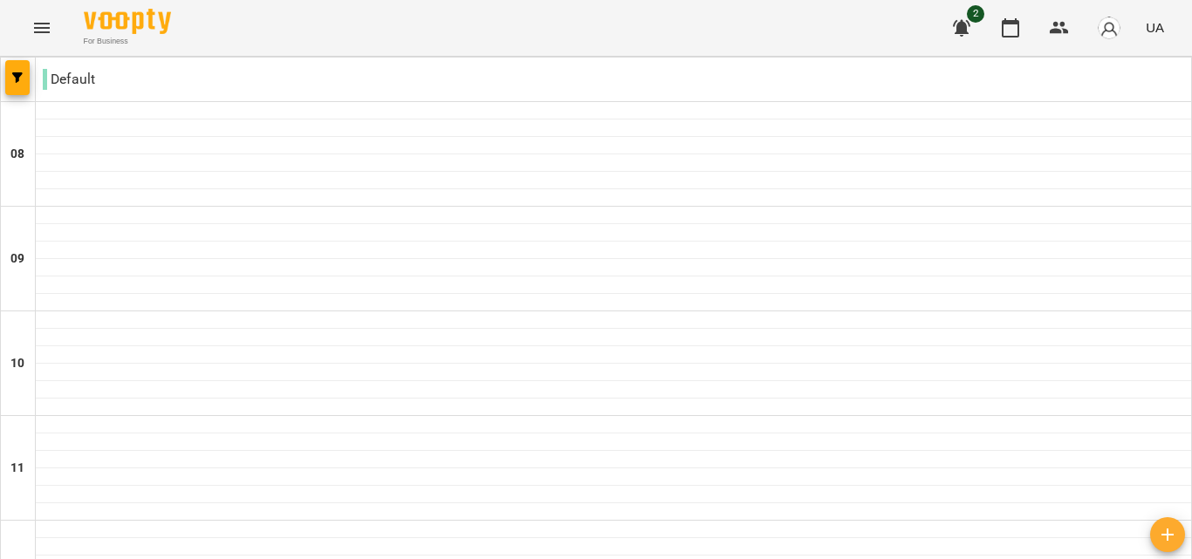
scroll to position [566, 0]
click at [37, 16] on button "Menu" at bounding box center [42, 28] width 42 height 42
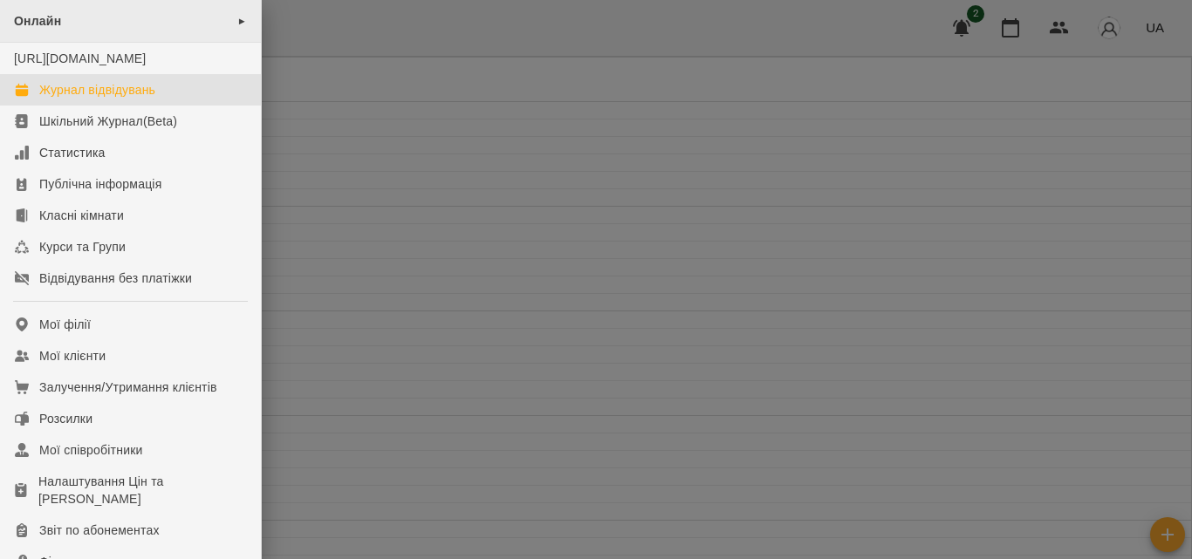
click at [80, 18] on div "Онлайн ►" at bounding box center [130, 21] width 261 height 43
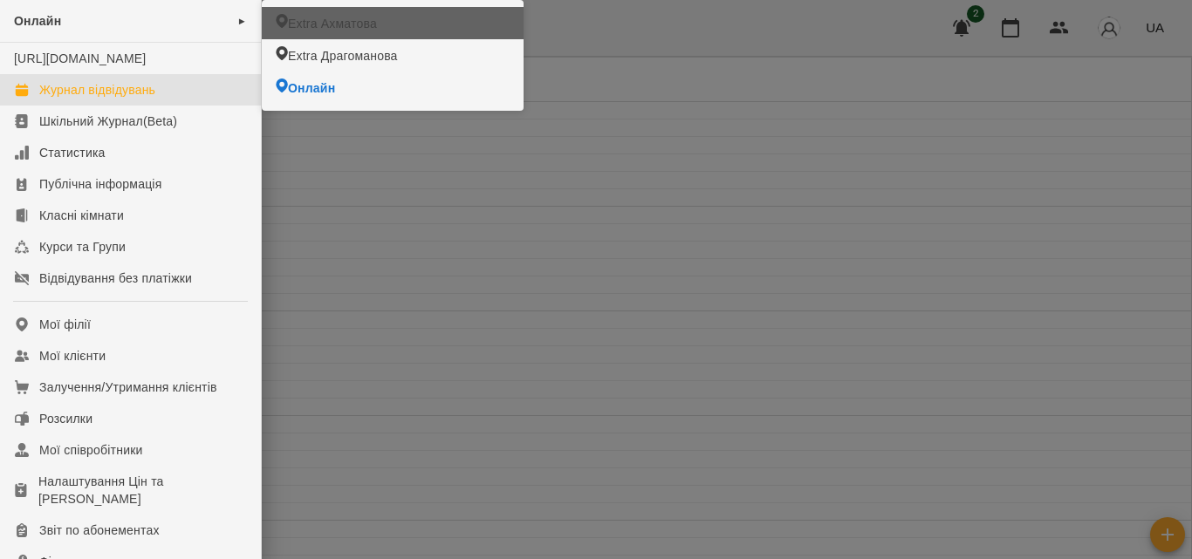
click at [339, 22] on span "Extra Ахматова" at bounding box center [332, 23] width 89 height 17
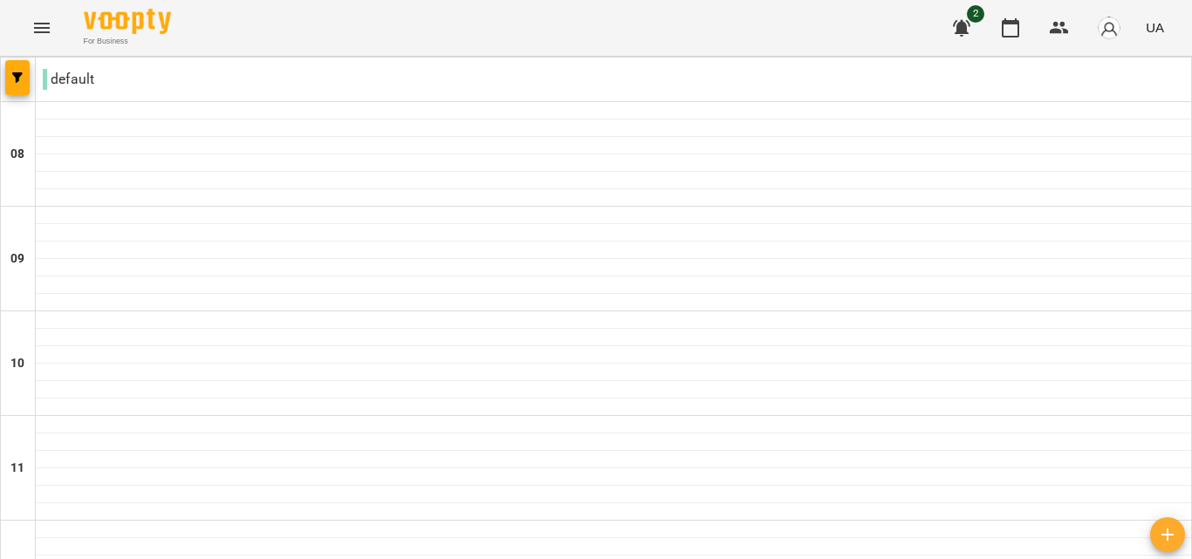
click at [48, 34] on icon "Menu" at bounding box center [41, 27] width 21 height 21
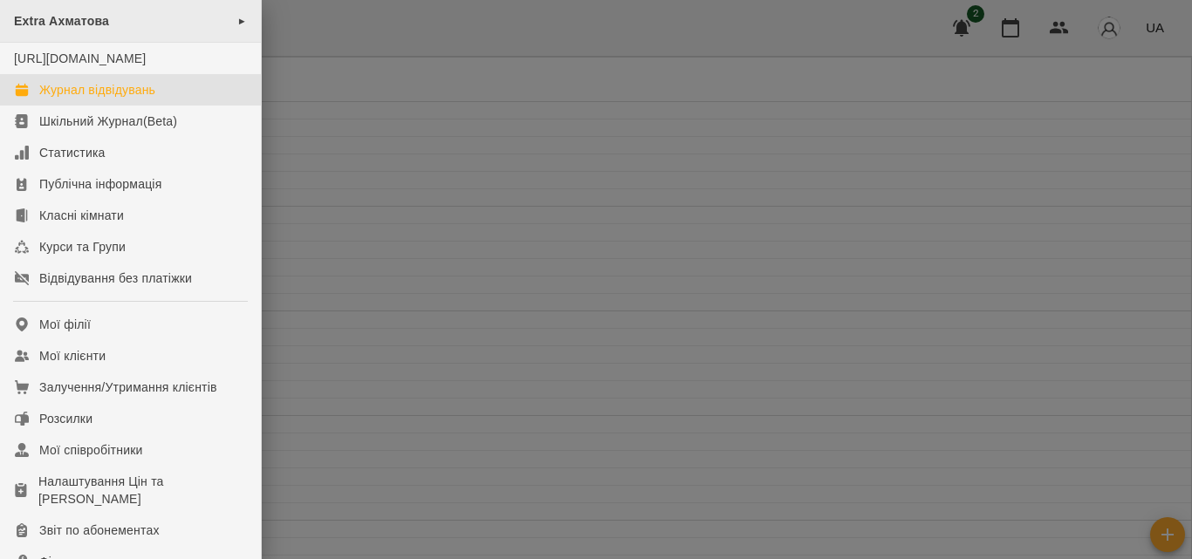
click at [52, 25] on span "Extra Ахматова" at bounding box center [61, 21] width 95 height 14
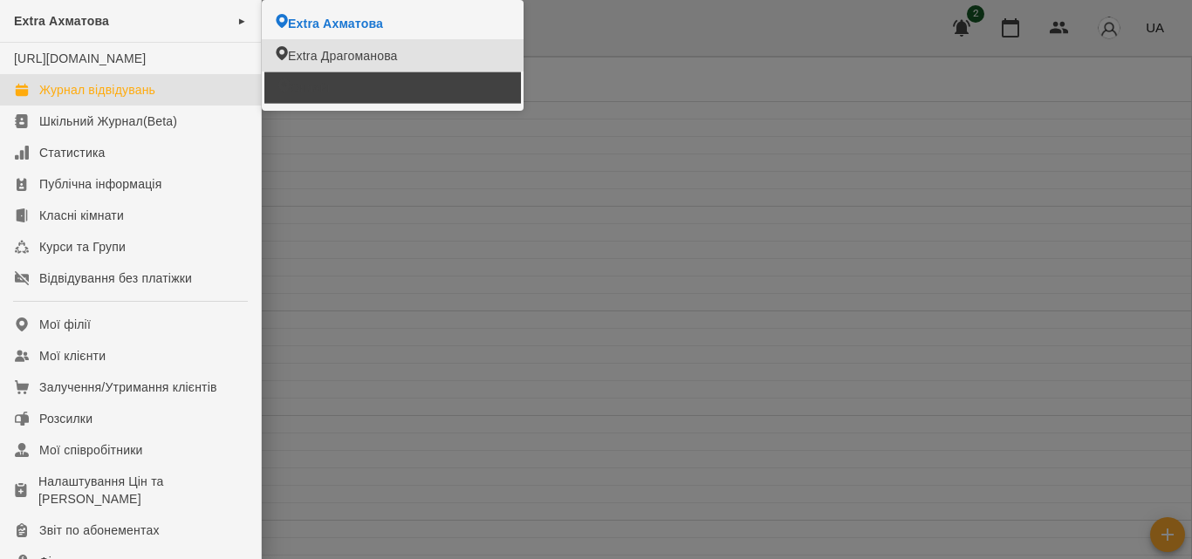
click at [323, 78] on li "Онлайн" at bounding box center [392, 87] width 257 height 31
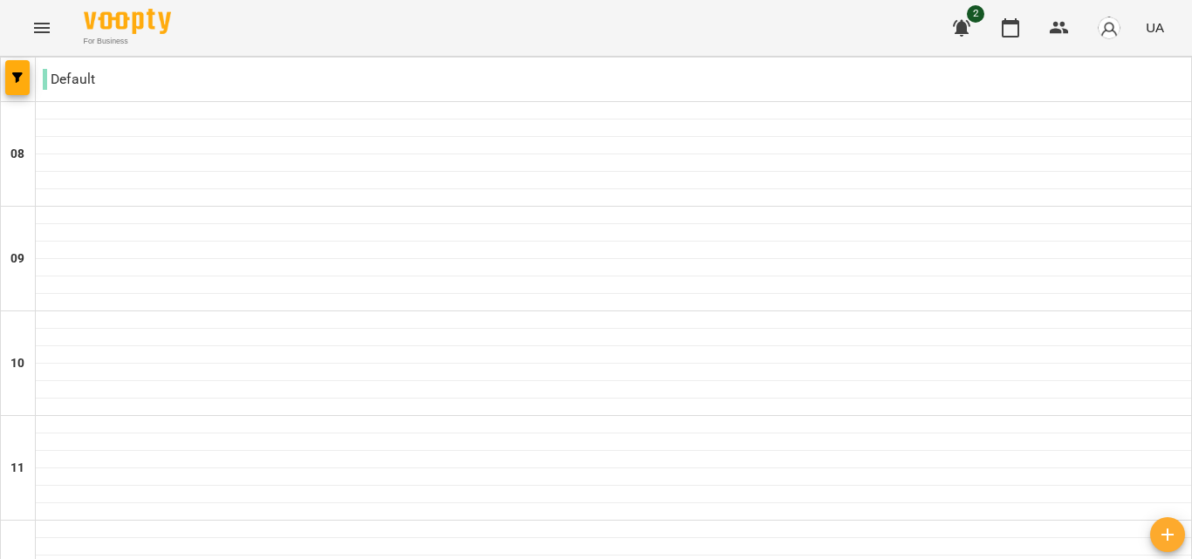
click at [14, 27] on div "For Business 2 UA" at bounding box center [596, 28] width 1192 height 56
click at [36, 22] on icon "Menu" at bounding box center [41, 27] width 21 height 21
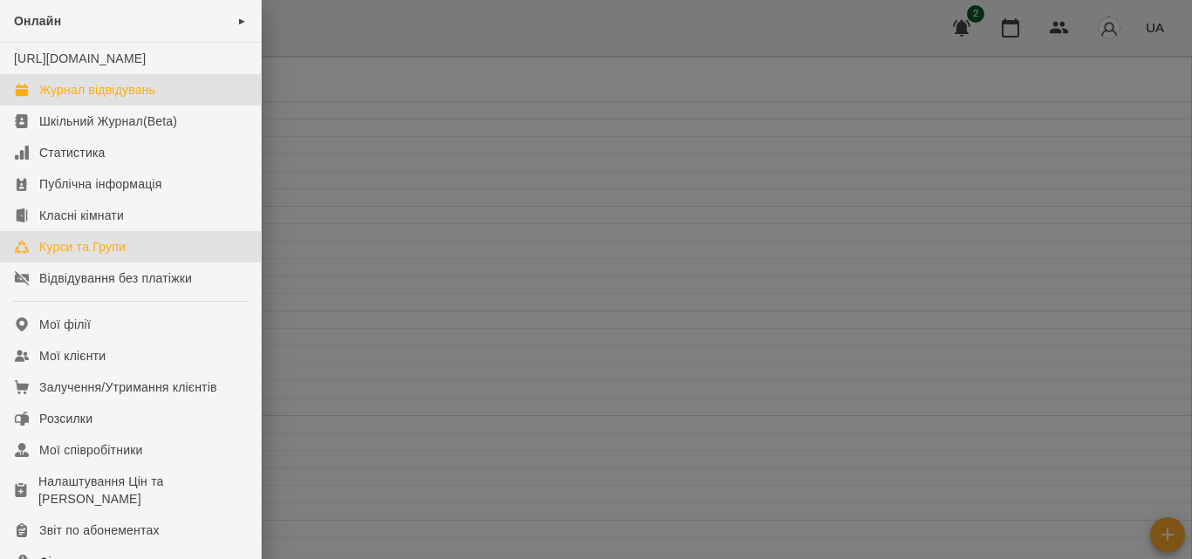
click at [91, 256] on div "Курси та Групи" at bounding box center [82, 246] width 86 height 17
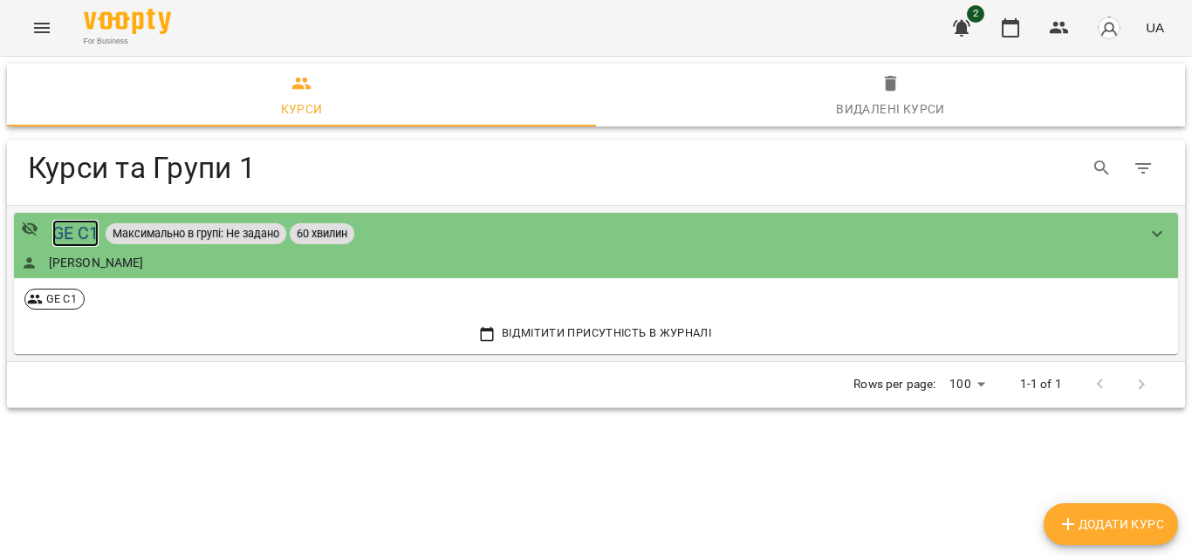
click at [78, 230] on div "GE C1" at bounding box center [75, 233] width 47 height 27
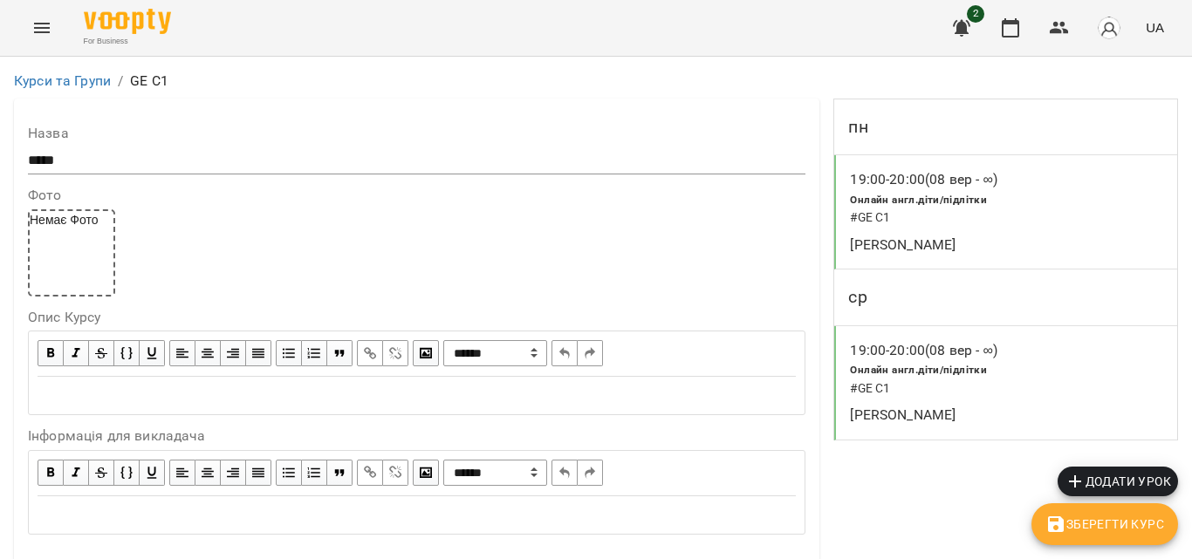
click at [49, 31] on icon "Menu" at bounding box center [41, 27] width 21 height 21
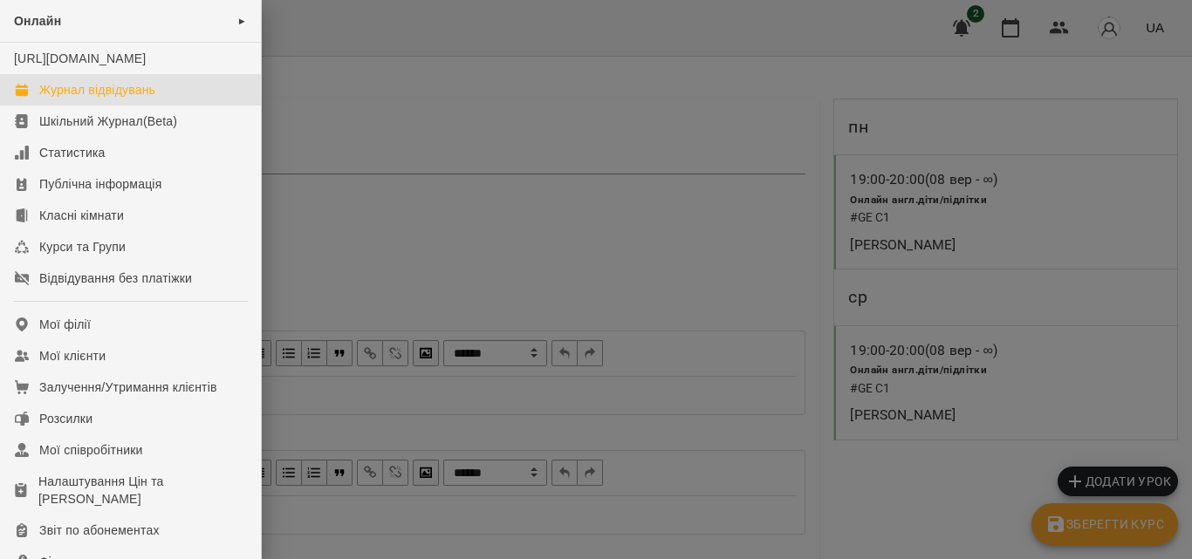
click at [79, 99] on div "Журнал відвідувань" at bounding box center [97, 89] width 116 height 17
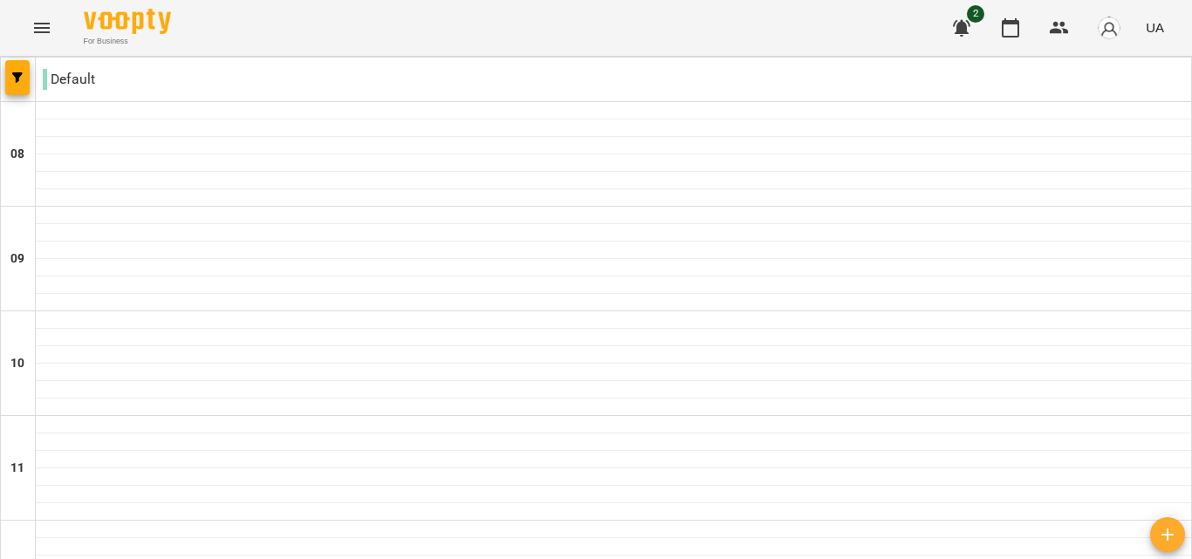
type input "**********"
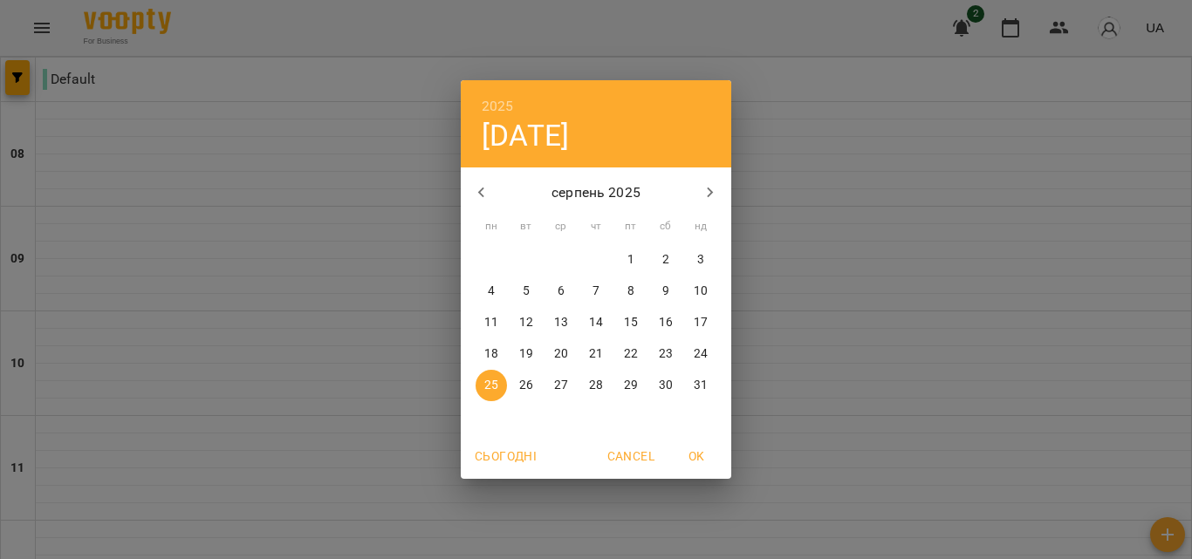
click at [710, 195] on icon "button" at bounding box center [711, 193] width 6 height 10
click at [497, 291] on span "8" at bounding box center [491, 291] width 31 height 17
type input "**********"
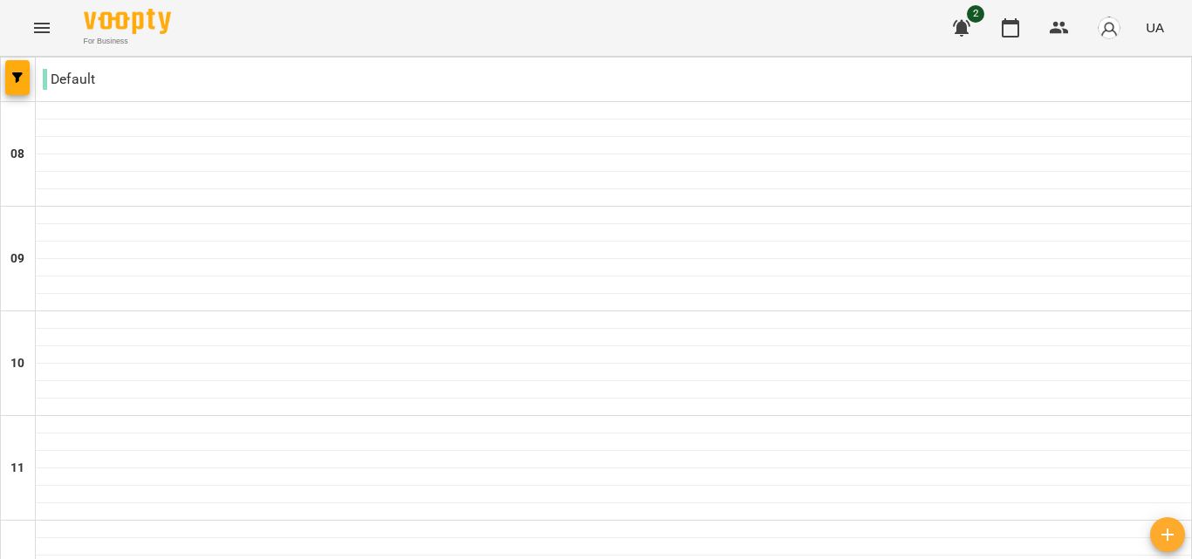
scroll to position [915, 0]
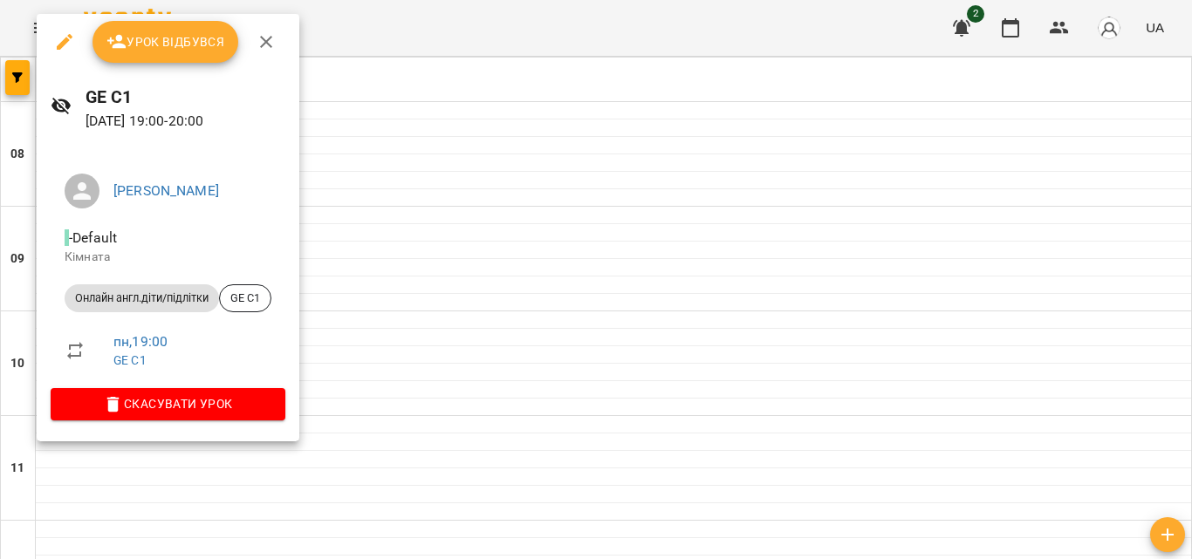
click at [159, 41] on span "Урок відбувся" at bounding box center [165, 41] width 119 height 21
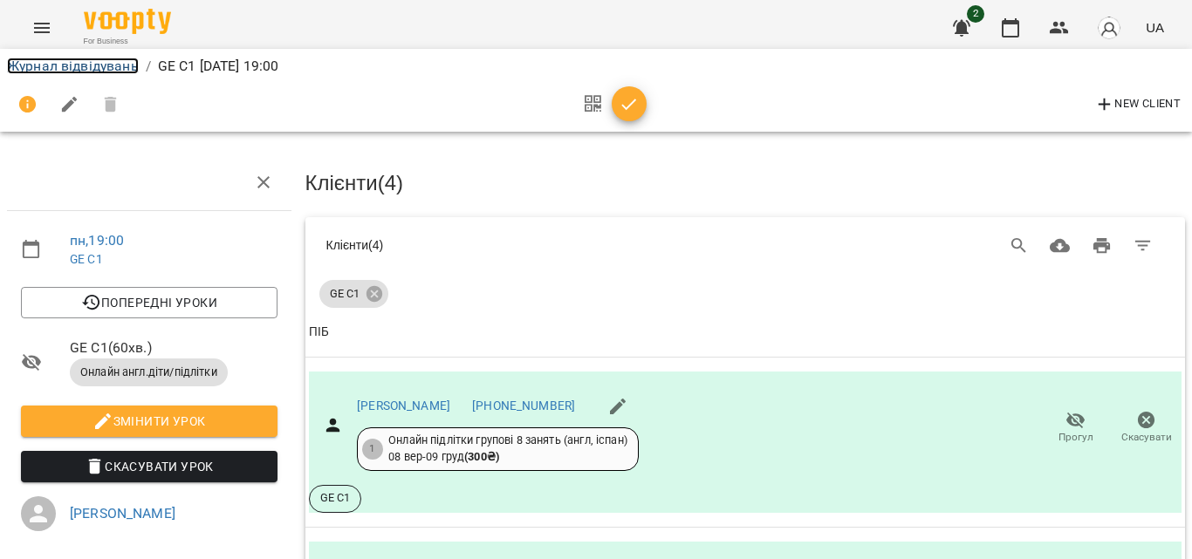
click at [54, 62] on link "Журнал відвідувань" at bounding box center [73, 66] width 132 height 17
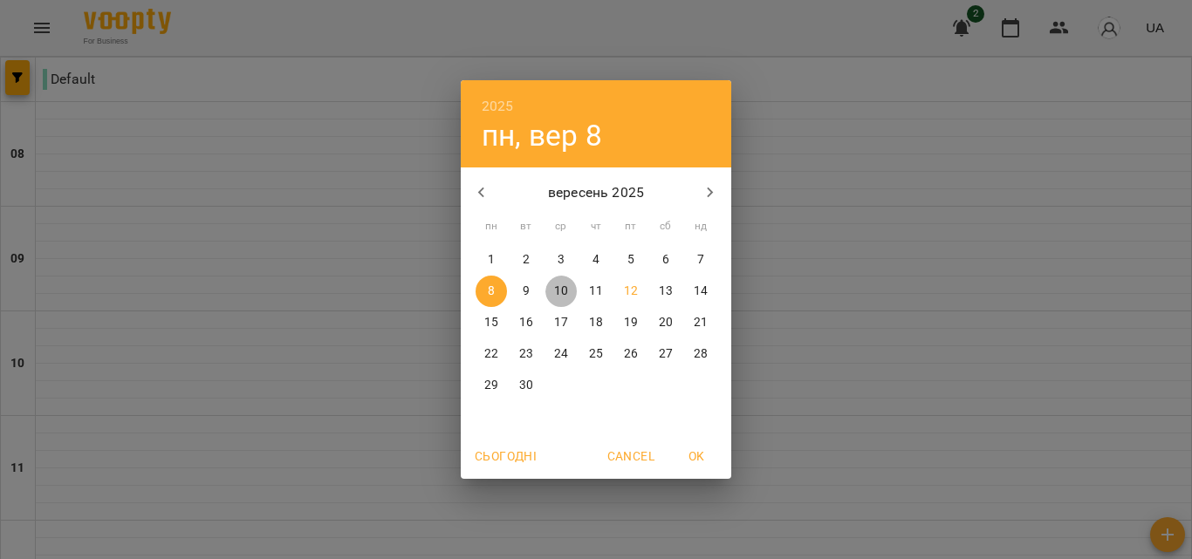
click at [561, 296] on p "10" at bounding box center [561, 291] width 14 height 17
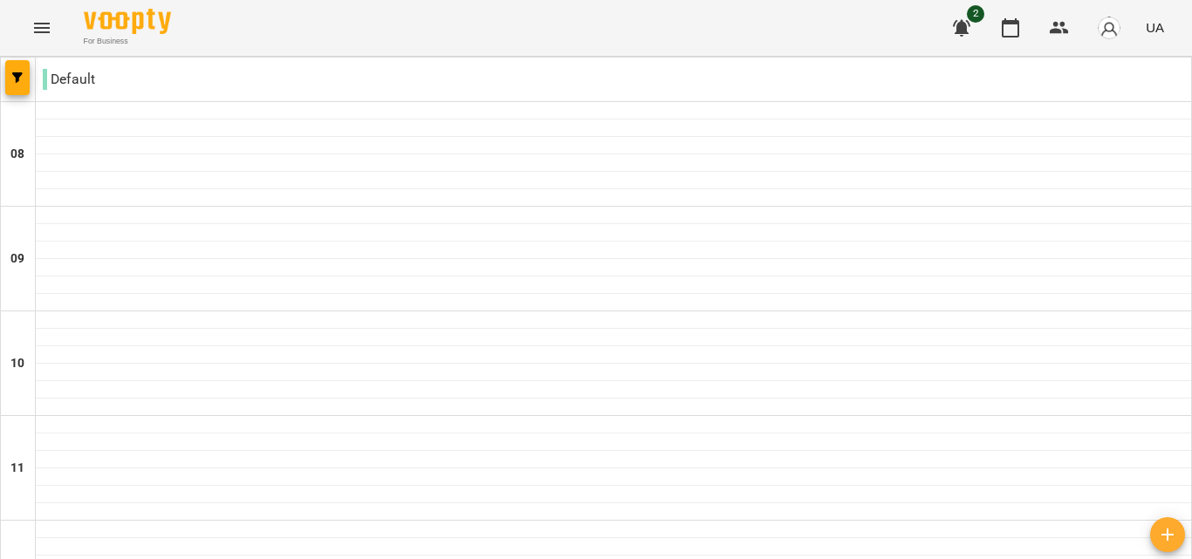
scroll to position [915, 0]
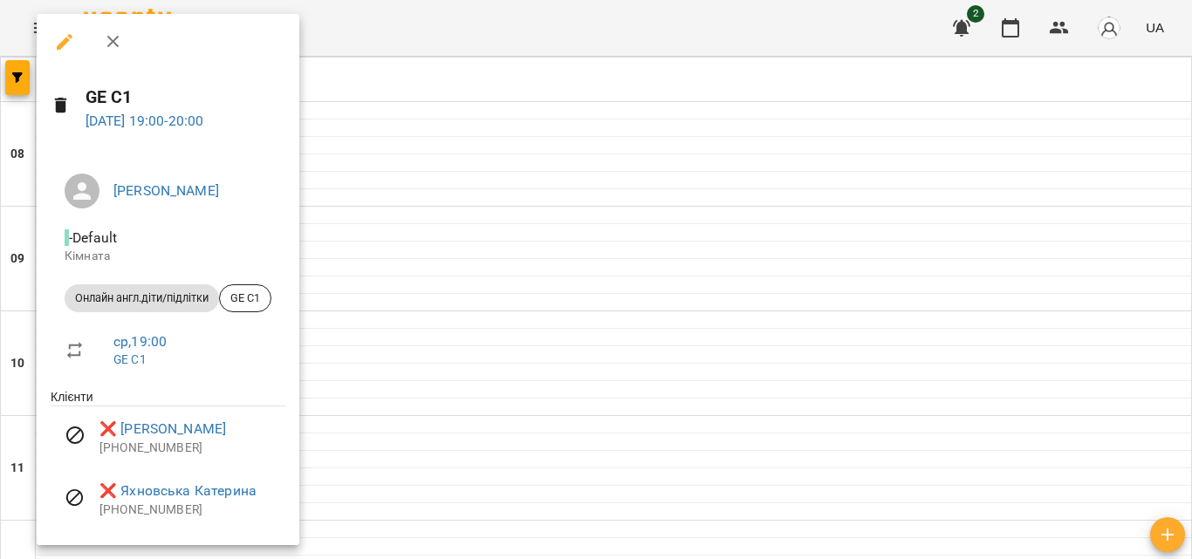
click at [548, 241] on div at bounding box center [596, 279] width 1192 height 559
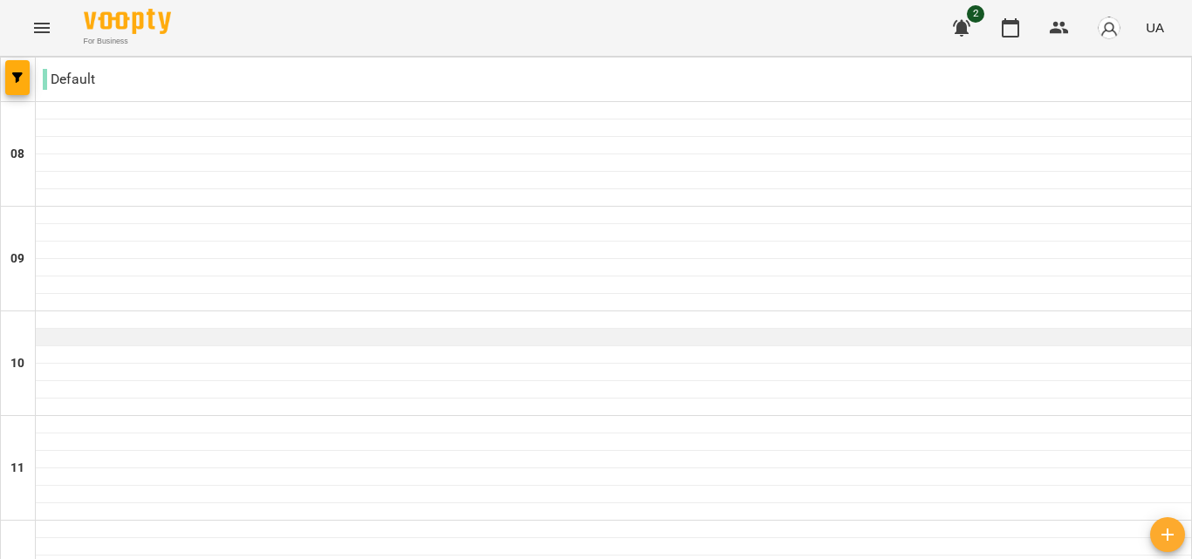
scroll to position [217, 0]
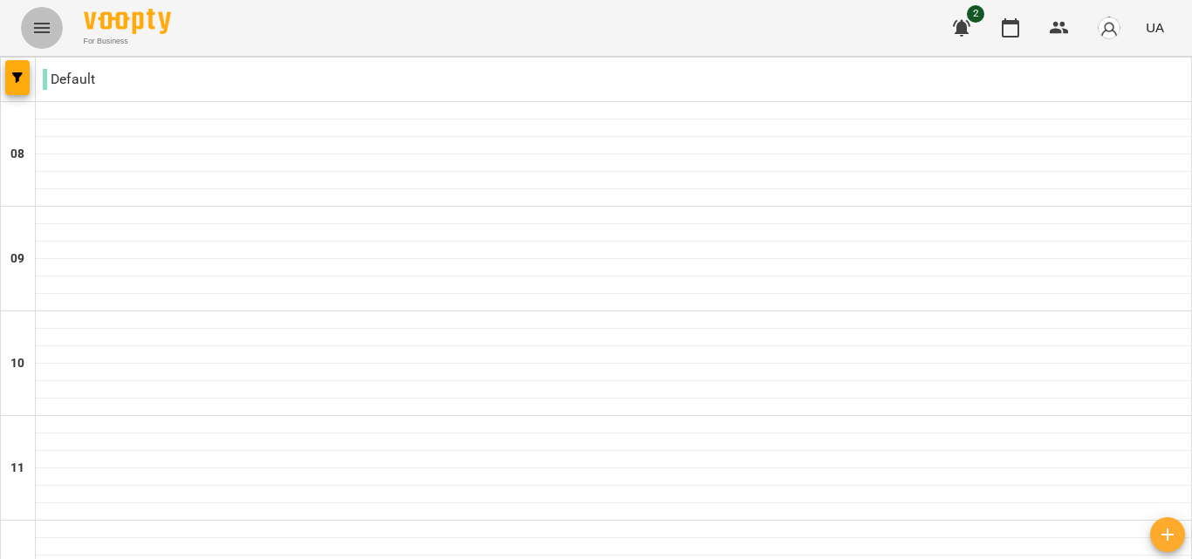
click at [36, 24] on icon "Menu" at bounding box center [42, 28] width 16 height 10
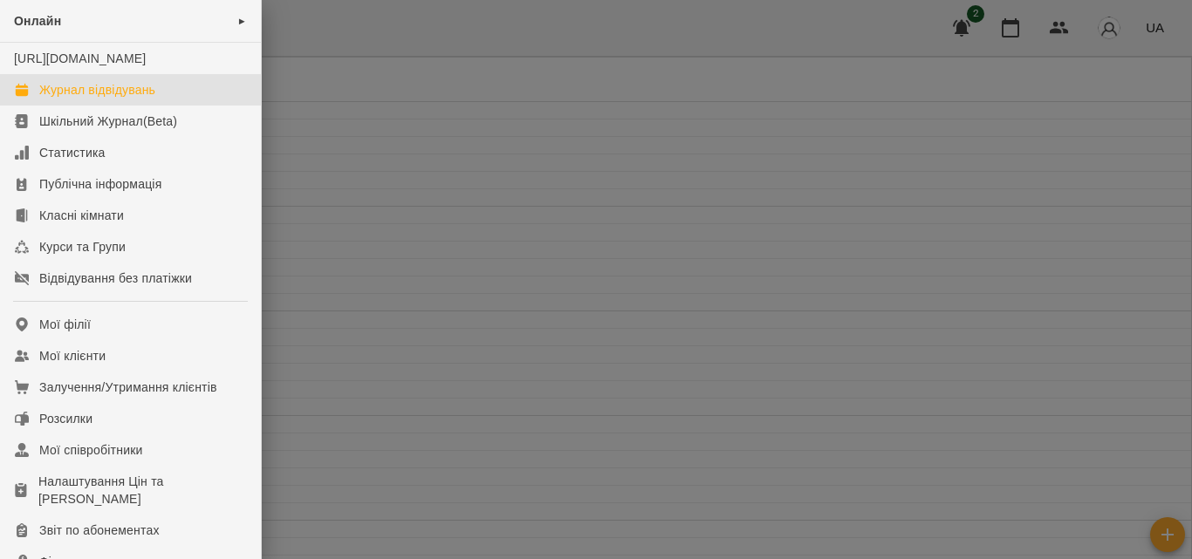
click at [104, 99] on div "Журнал відвідувань" at bounding box center [97, 89] width 116 height 17
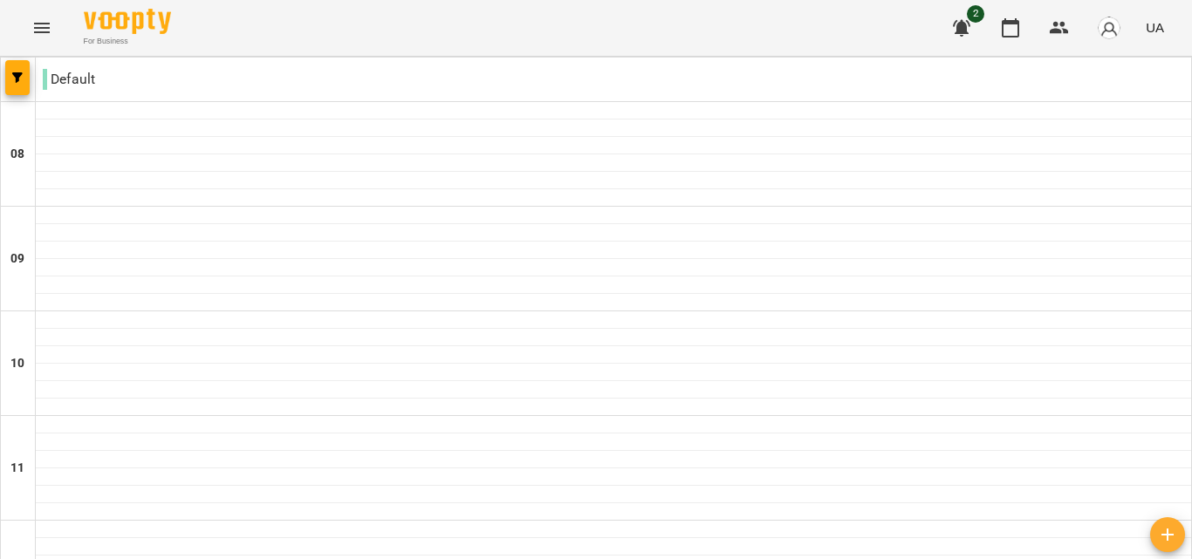
scroll to position [915, 0]
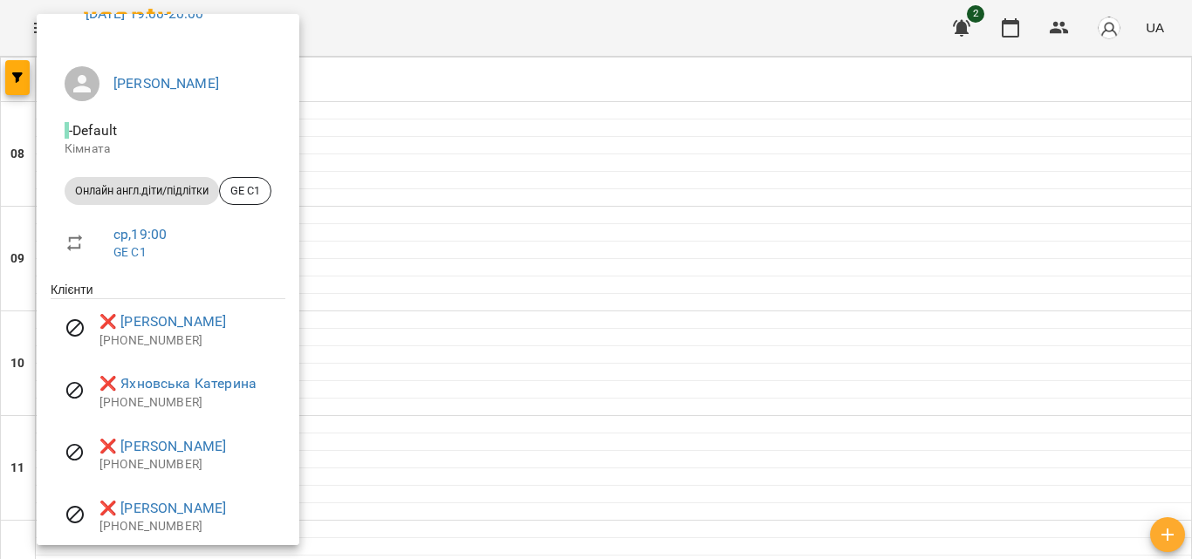
scroll to position [172, 0]
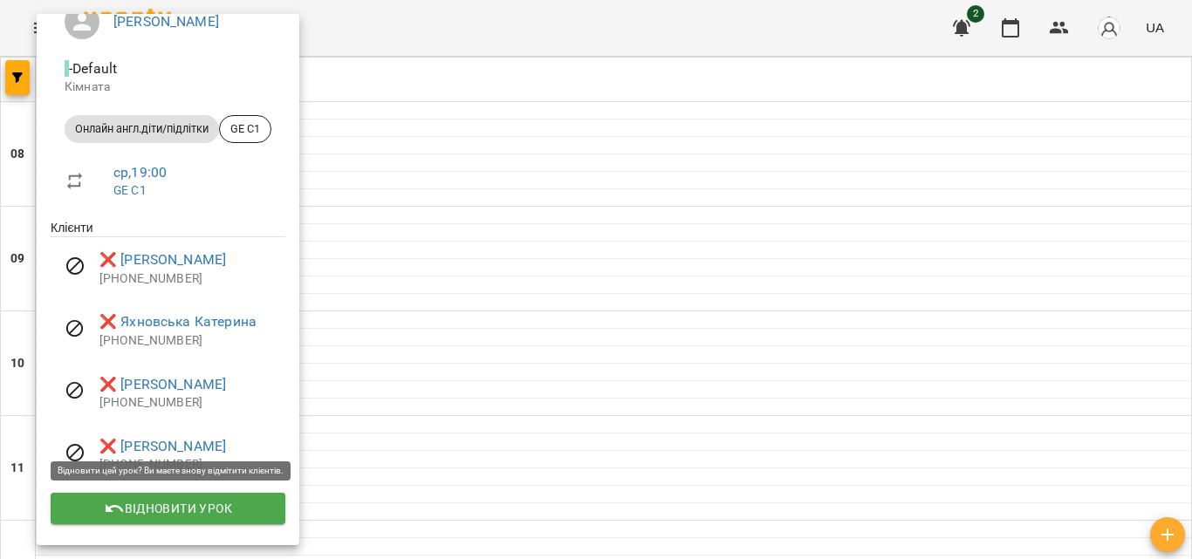
click at [175, 505] on span "Відновити урок" at bounding box center [168, 508] width 207 height 21
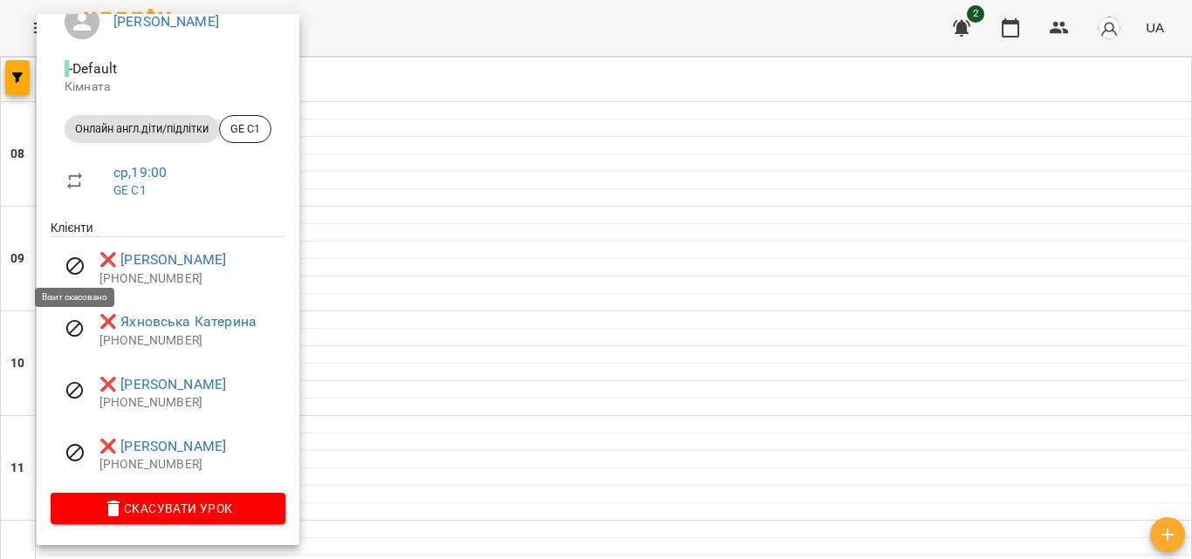
click at [74, 264] on icon at bounding box center [75, 266] width 21 height 21
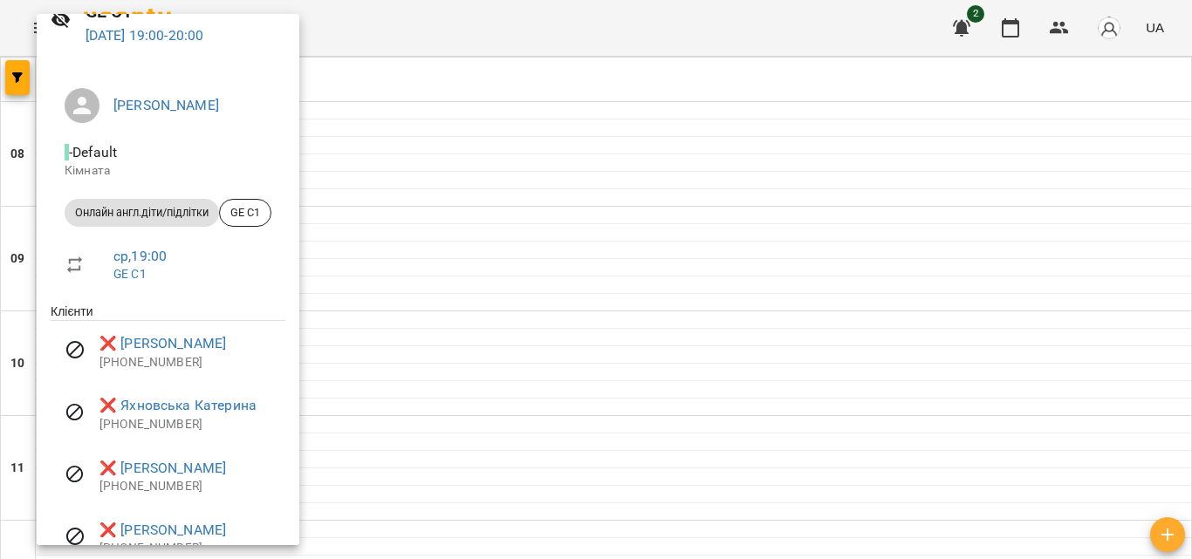
scroll to position [0, 0]
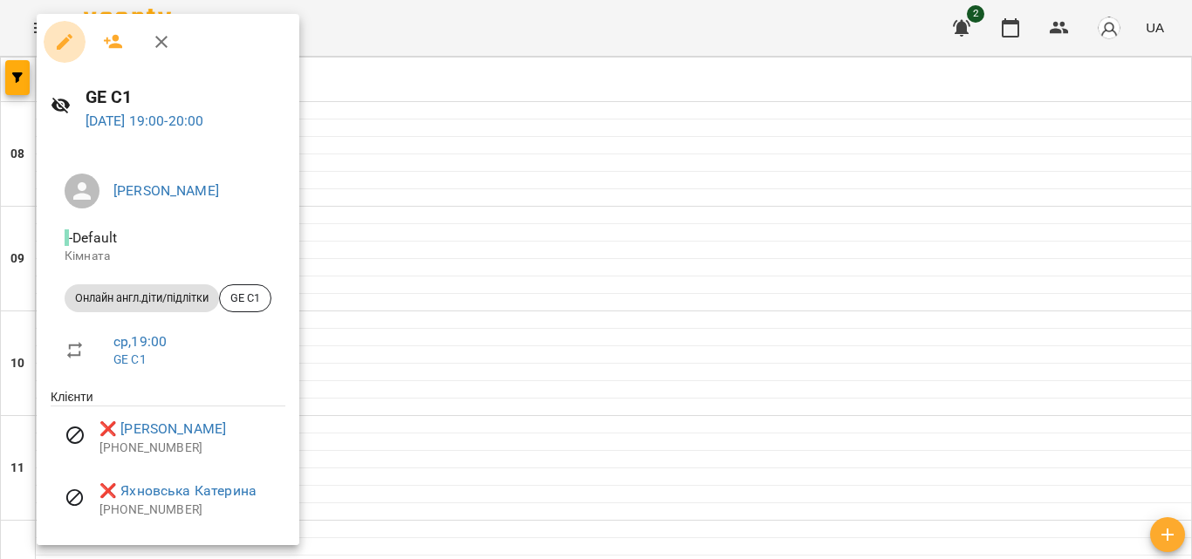
click at [55, 42] on icon "button" at bounding box center [64, 41] width 21 height 21
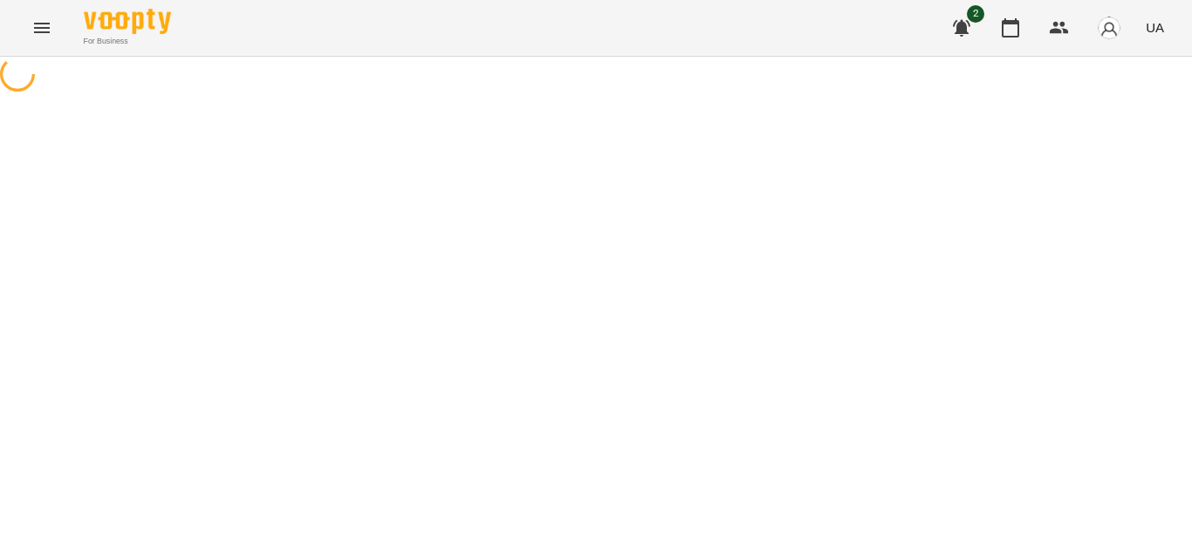
select select "**********"
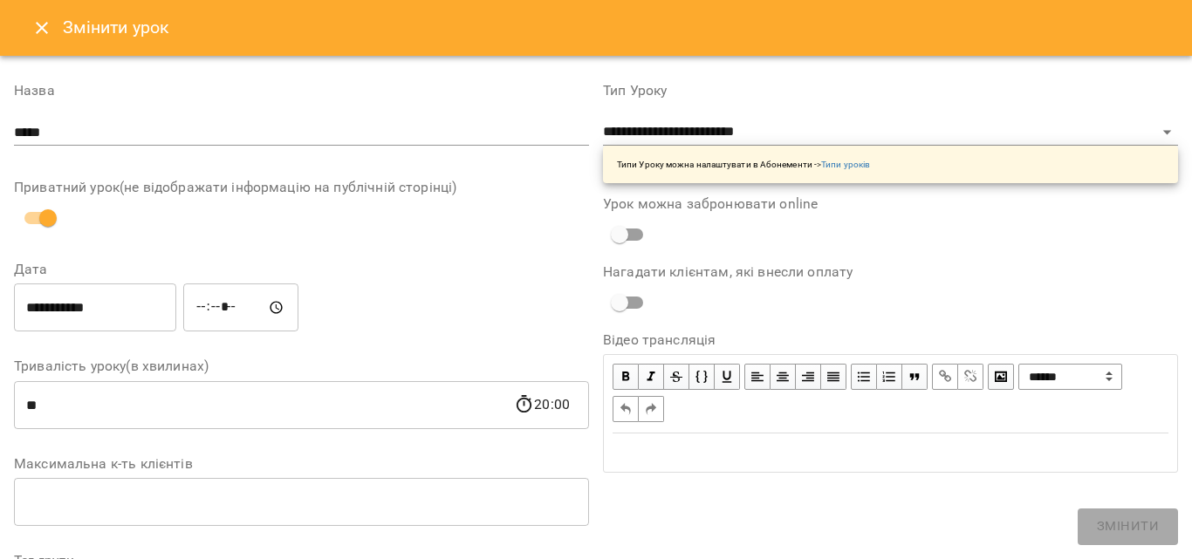
click at [38, 21] on icon "Close" at bounding box center [41, 27] width 21 height 21
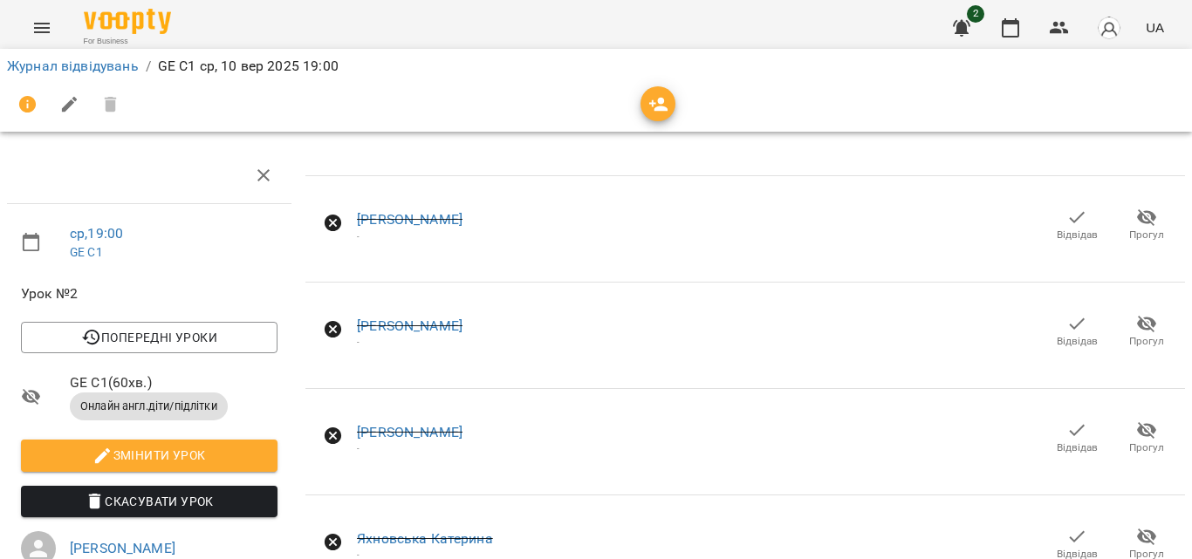
scroll to position [82, 0]
click at [179, 445] on span "Змінити урок" at bounding box center [149, 455] width 229 height 21
select select "**********"
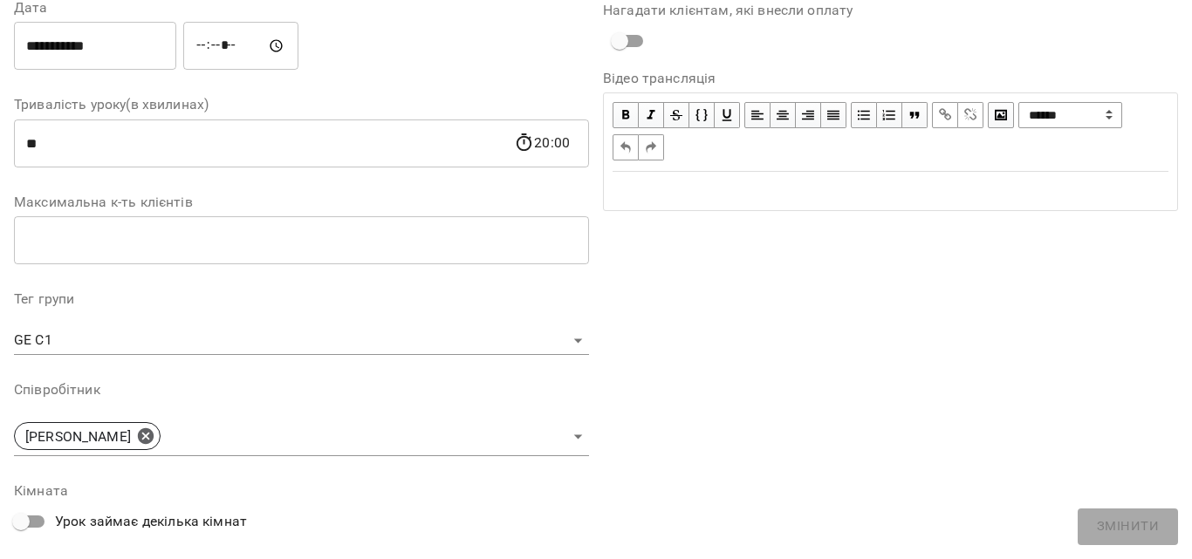
scroll to position [0, 0]
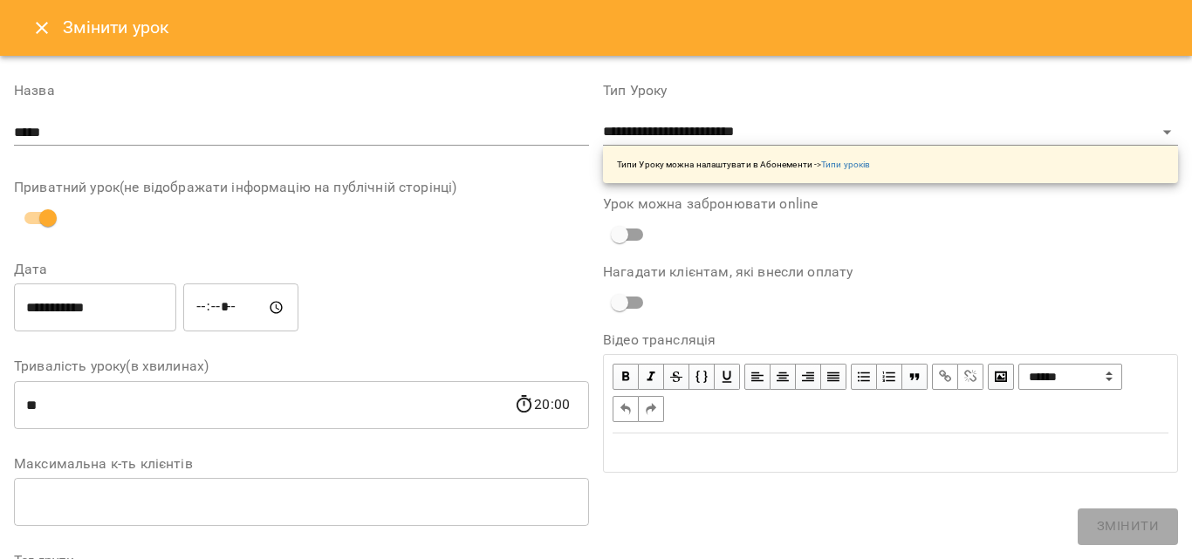
click at [45, 29] on icon "Close" at bounding box center [41, 27] width 21 height 21
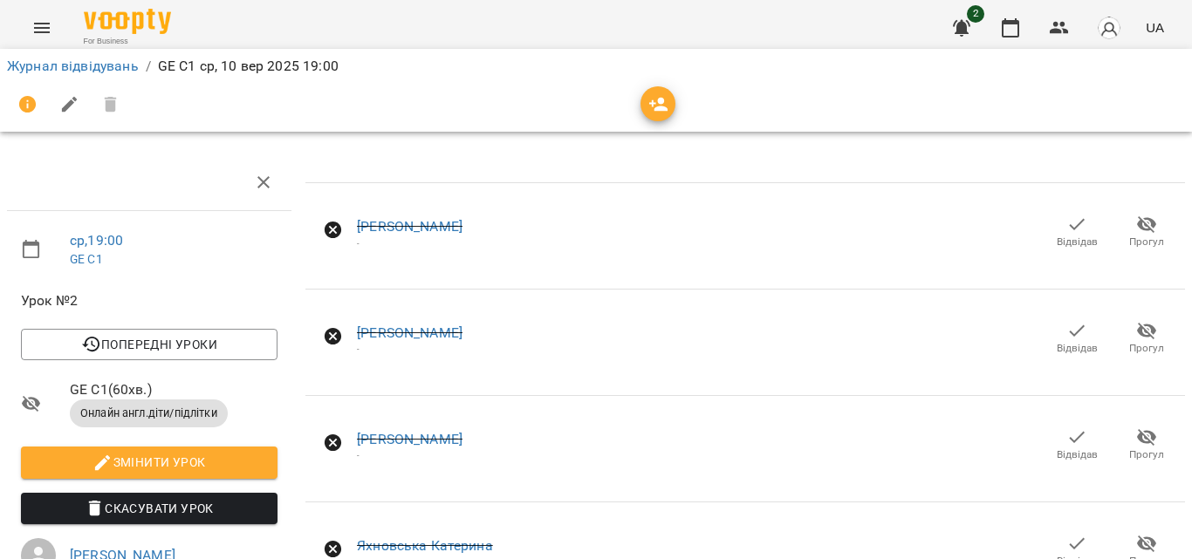
click at [258, 182] on icon "button" at bounding box center [263, 182] width 21 height 21
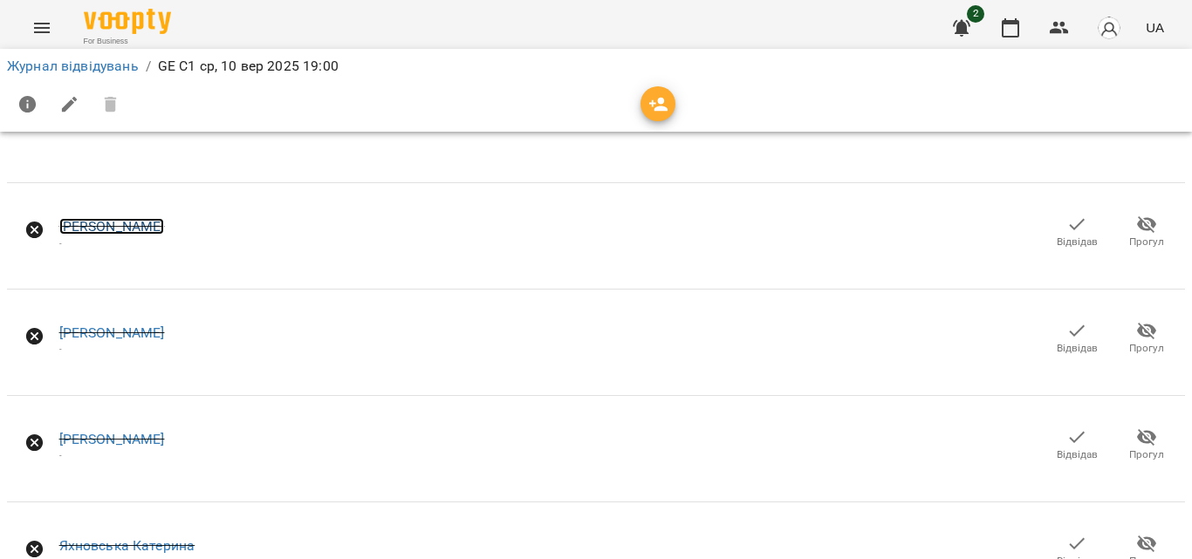
click at [130, 219] on link "[PERSON_NAME]" at bounding box center [112, 226] width 106 height 17
click at [35, 37] on icon "Menu" at bounding box center [41, 27] width 21 height 21
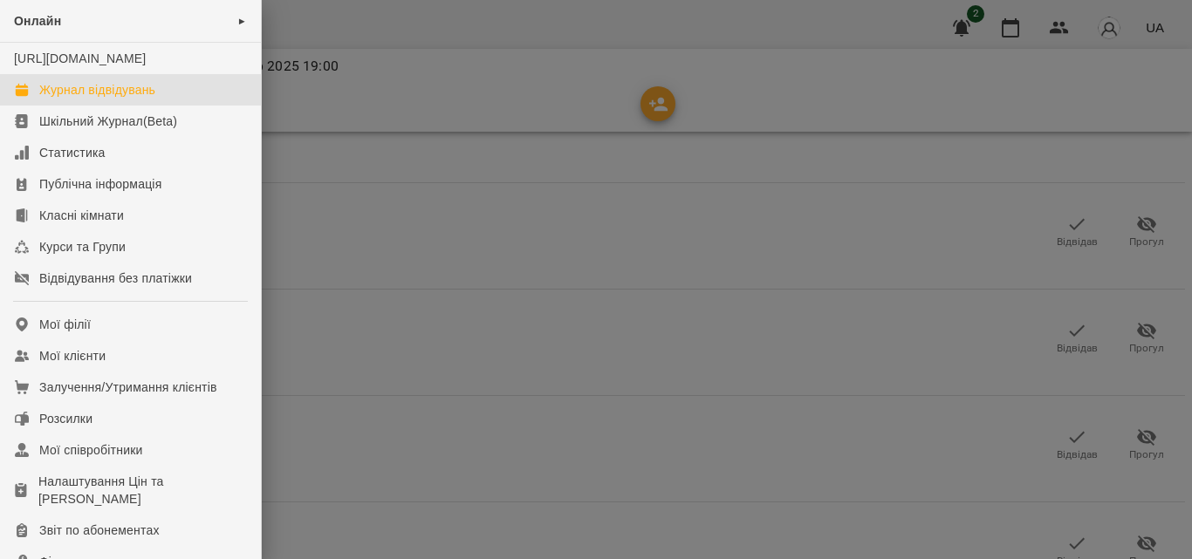
click at [86, 99] on div "Журнал відвідувань" at bounding box center [97, 89] width 116 height 17
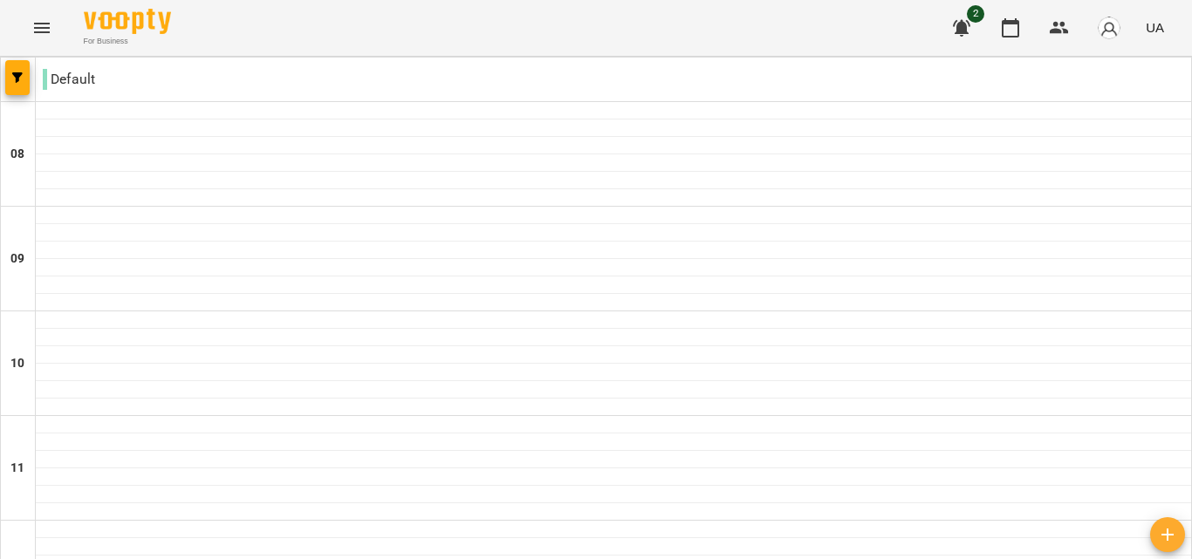
scroll to position [915, 0]
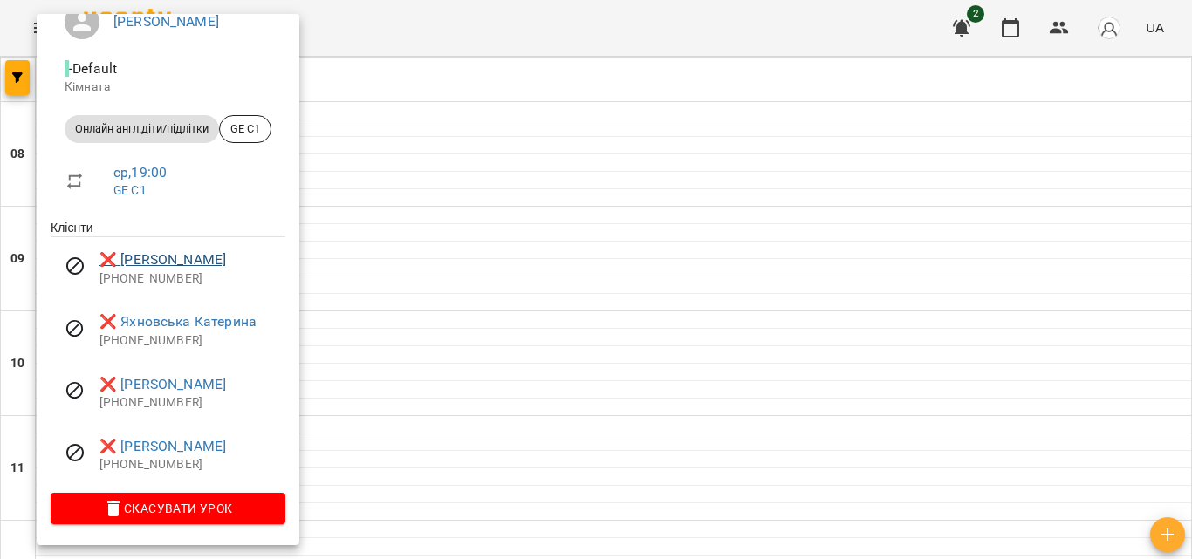
scroll to position [0, 0]
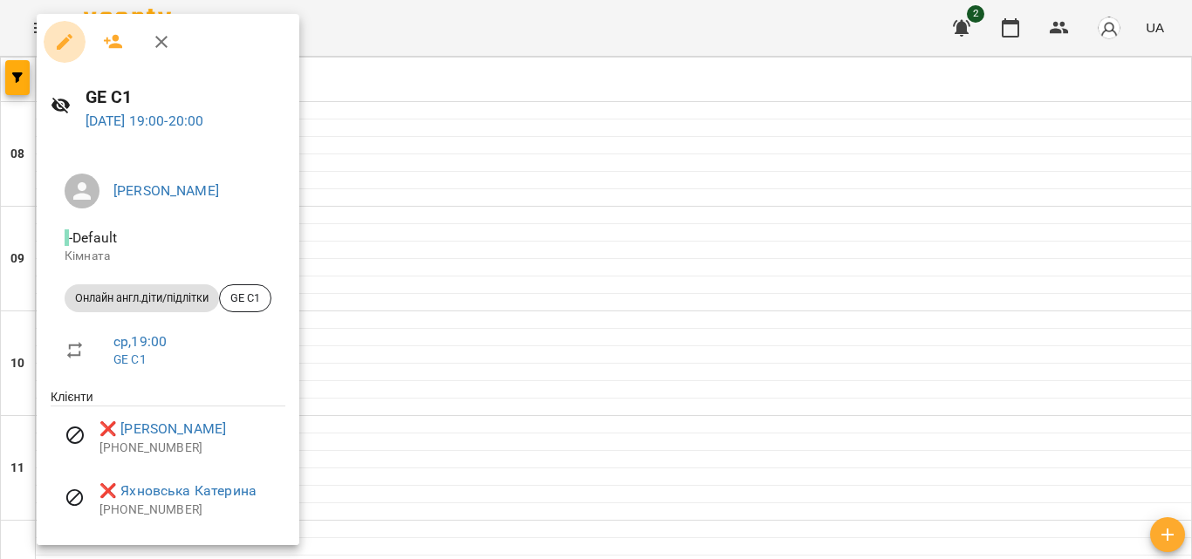
click at [75, 33] on button "button" at bounding box center [65, 42] width 42 height 42
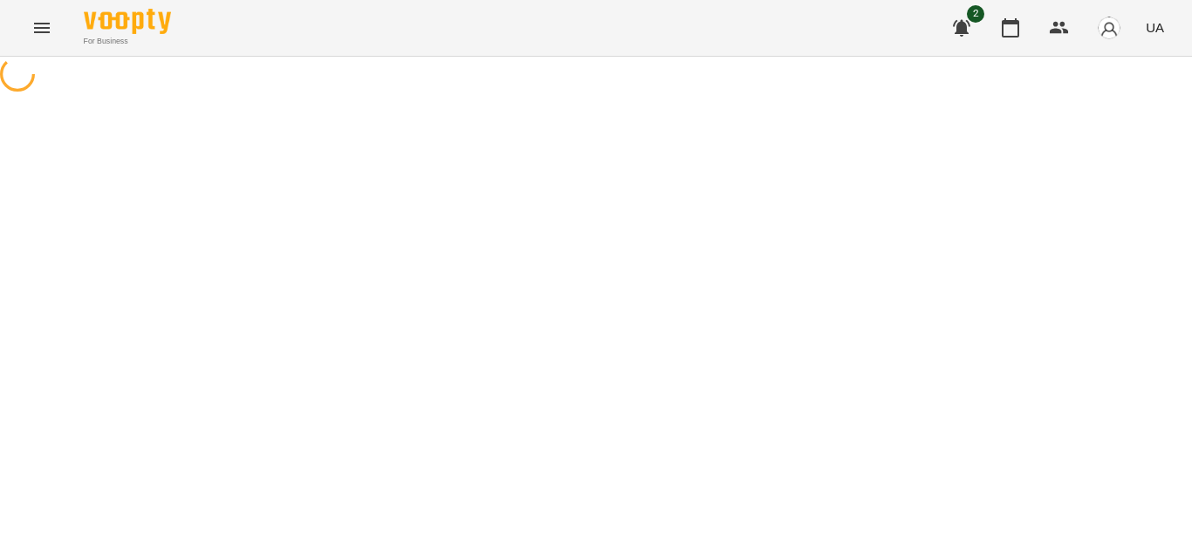
select select "**********"
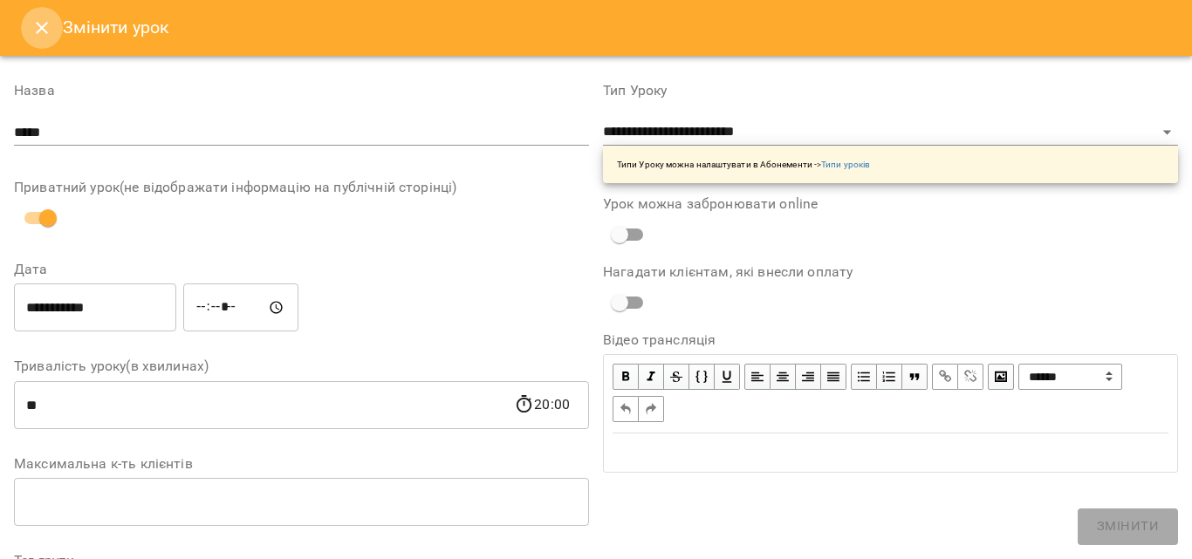
click at [44, 26] on icon "Close" at bounding box center [42, 28] width 12 height 12
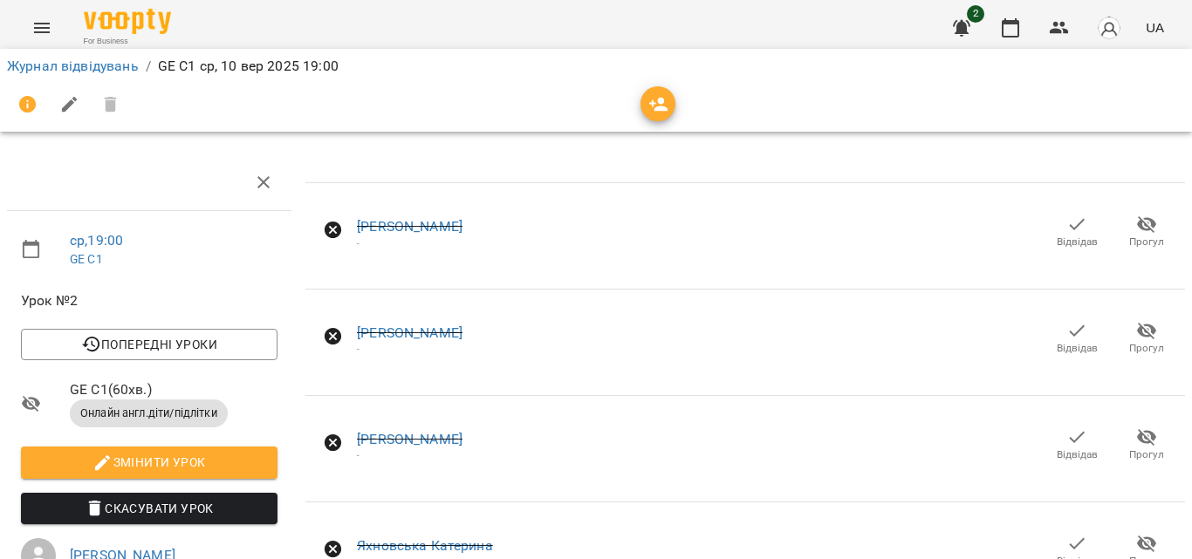
click at [40, 21] on icon "Menu" at bounding box center [41, 27] width 21 height 21
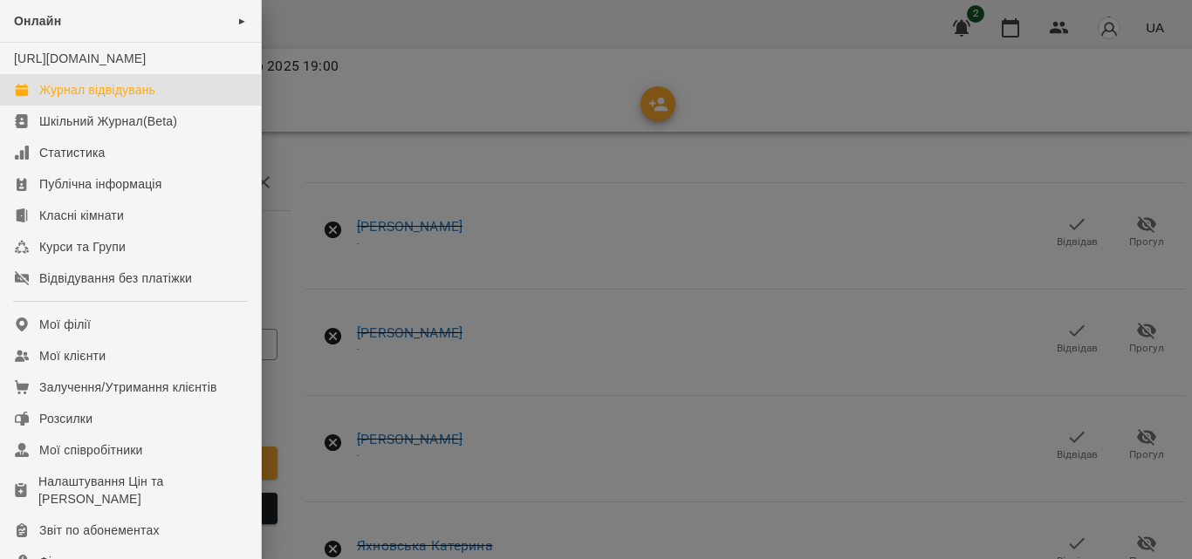
click at [81, 99] on div "Журнал відвідувань" at bounding box center [97, 89] width 116 height 17
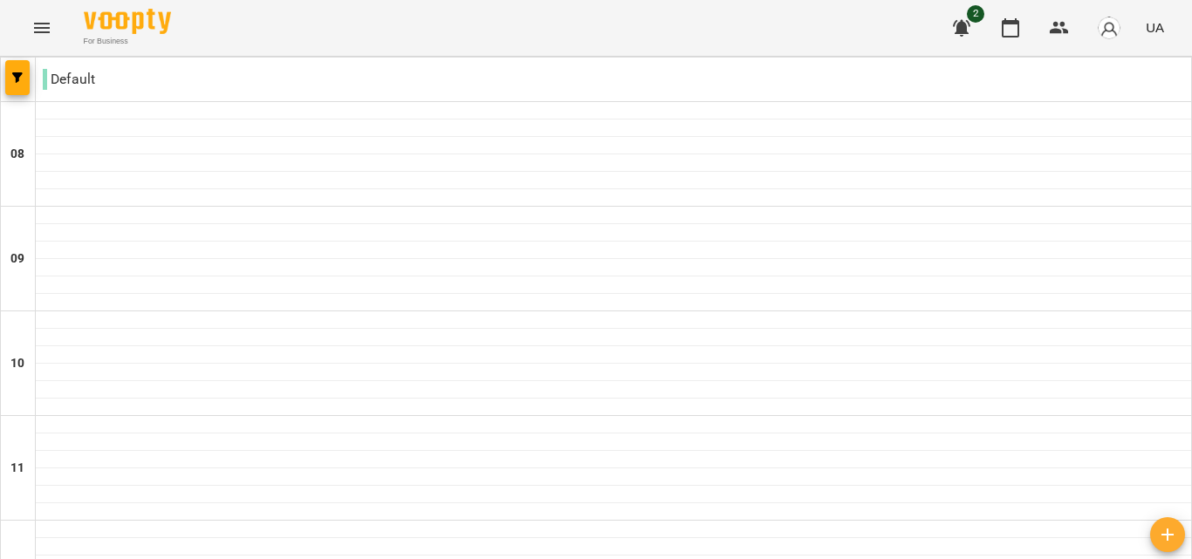
scroll to position [785, 0]
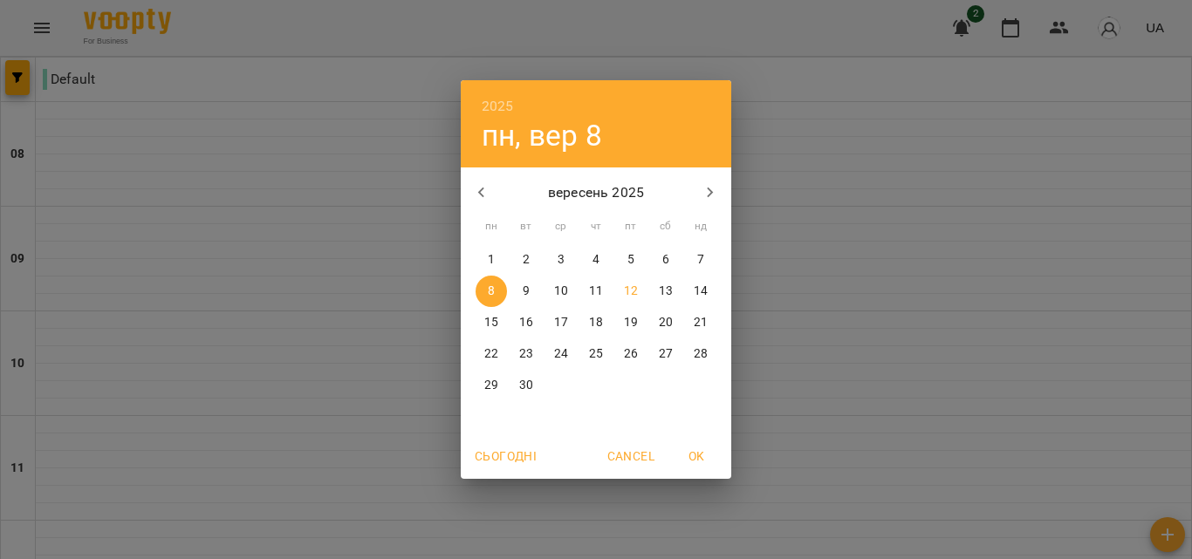
click at [562, 289] on p "10" at bounding box center [561, 291] width 14 height 17
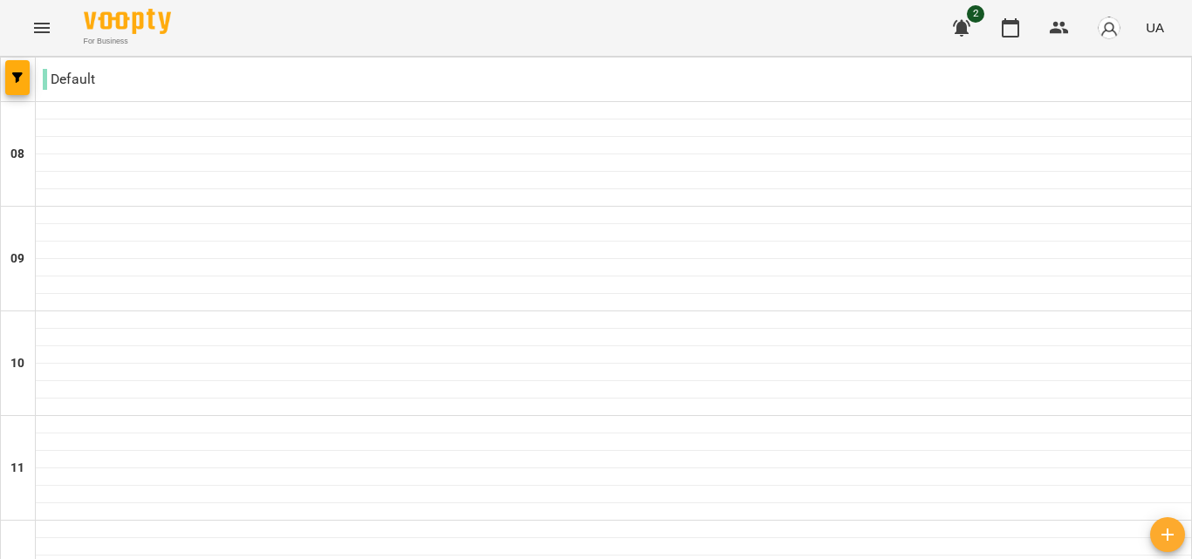
scroll to position [915, 0]
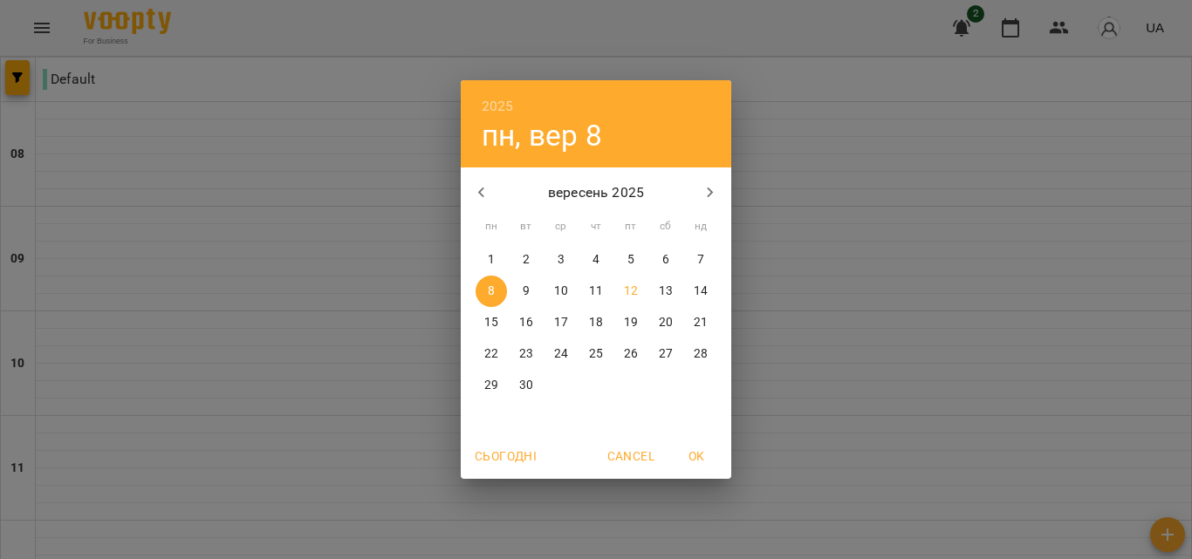
click at [496, 319] on p "15" at bounding box center [491, 322] width 14 height 17
type input "**********"
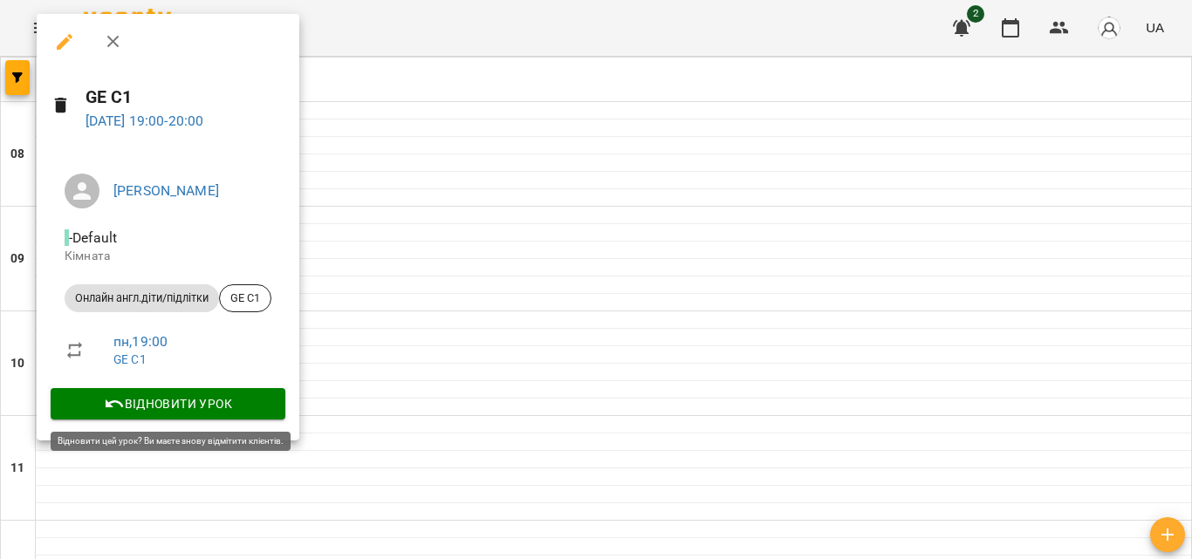
click at [231, 398] on span "Відновити урок" at bounding box center [168, 404] width 207 height 21
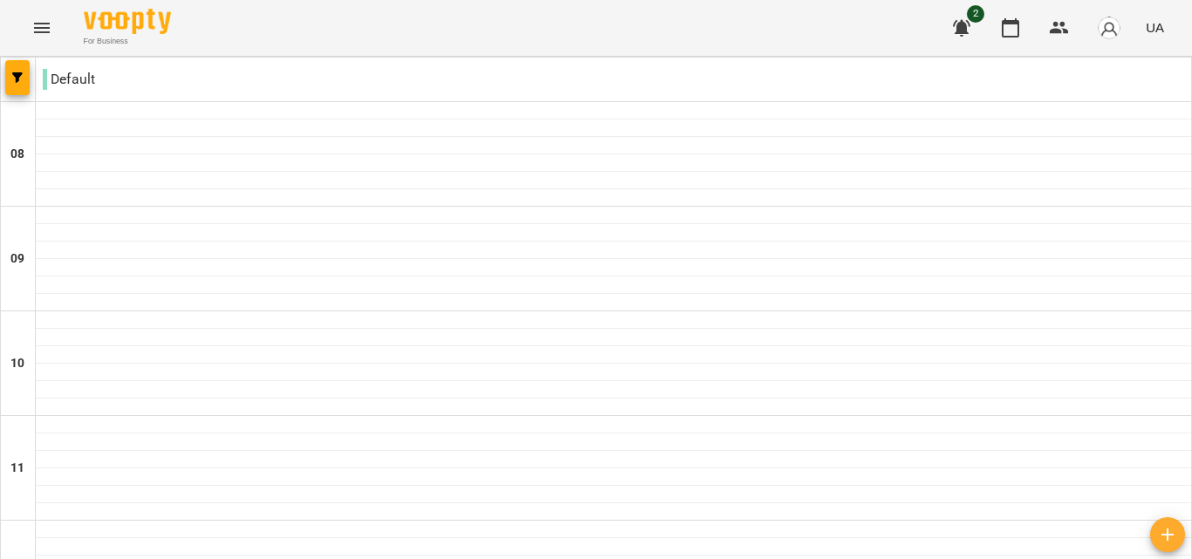
type input "**********"
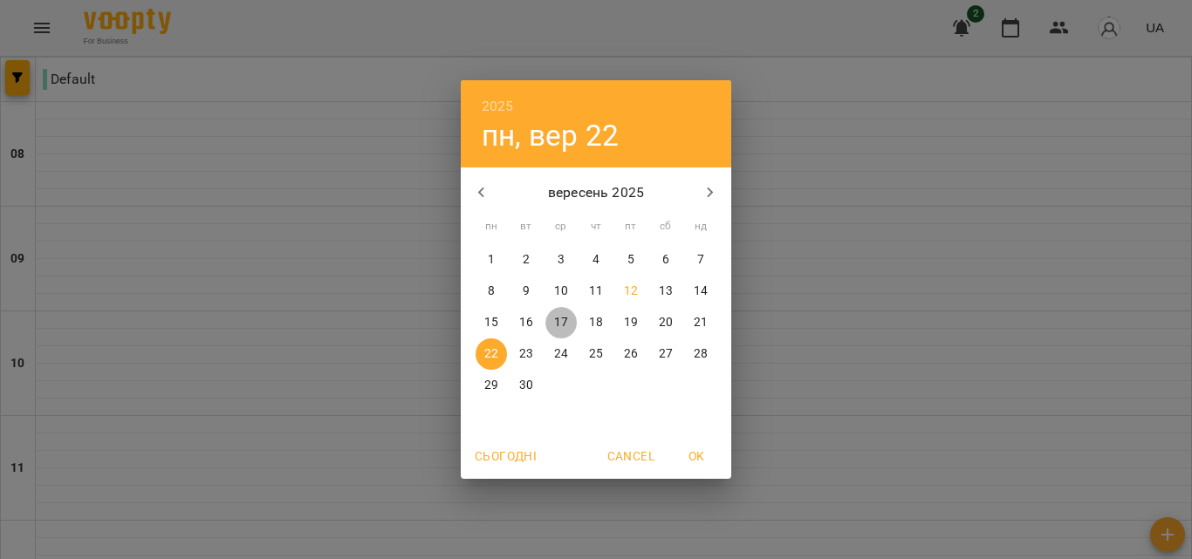
click at [559, 320] on p "17" at bounding box center [561, 322] width 14 height 17
type input "**********"
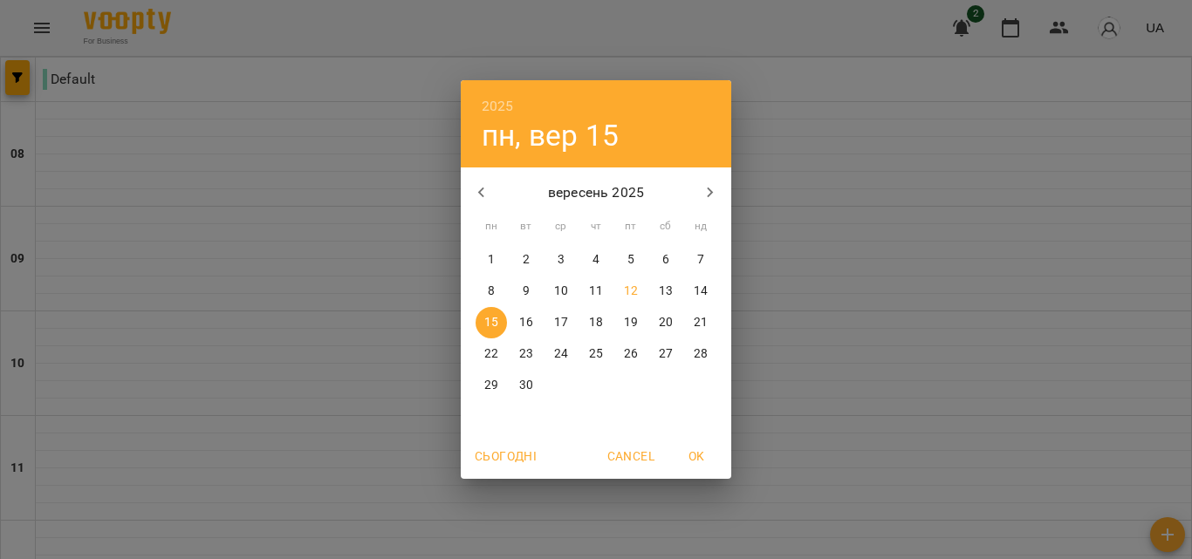
click at [571, 287] on span "10" at bounding box center [560, 291] width 31 height 17
type input "**********"
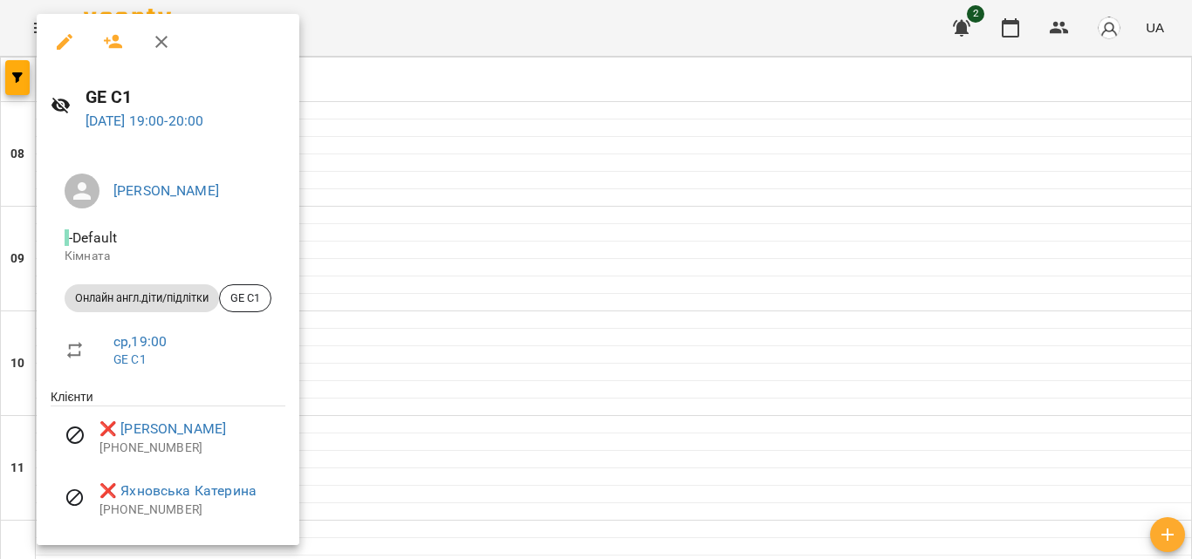
click at [510, 230] on div at bounding box center [596, 279] width 1192 height 559
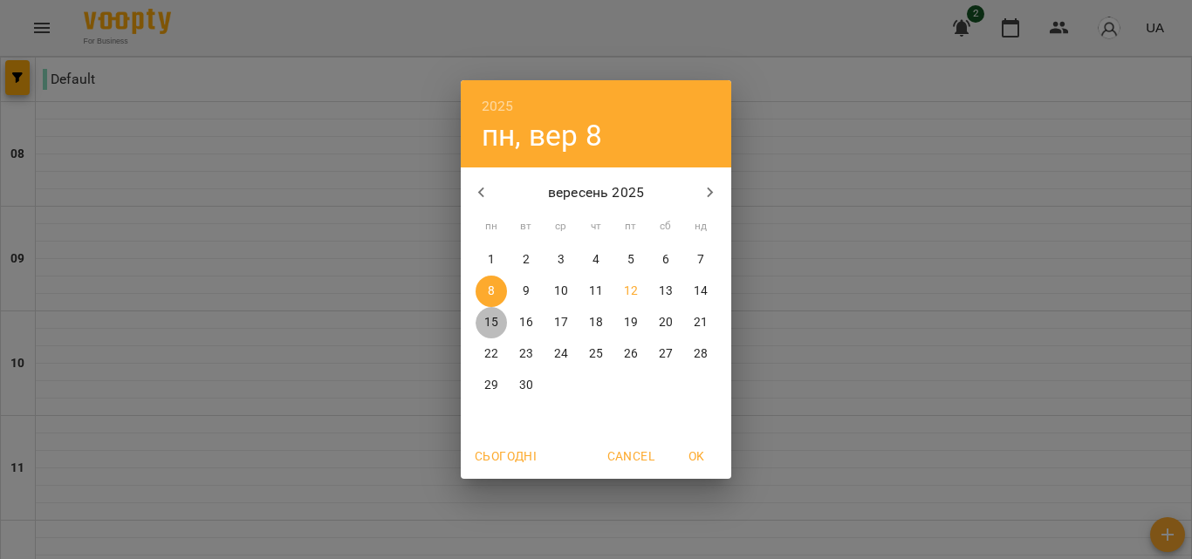
click at [497, 318] on p "15" at bounding box center [491, 322] width 14 height 17
type input "**********"
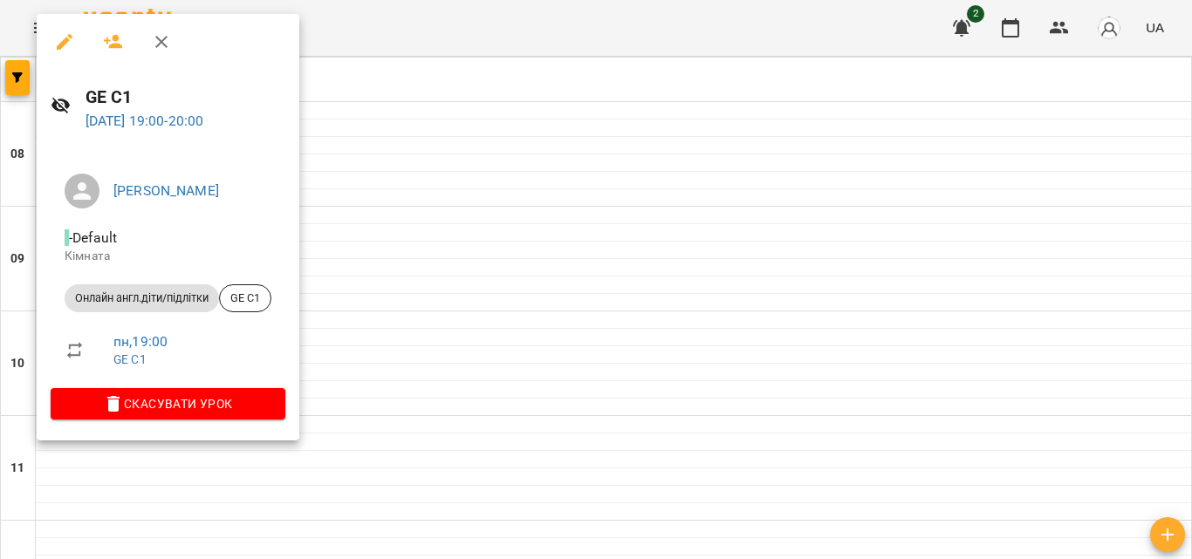
click at [563, 227] on div at bounding box center [596, 279] width 1192 height 559
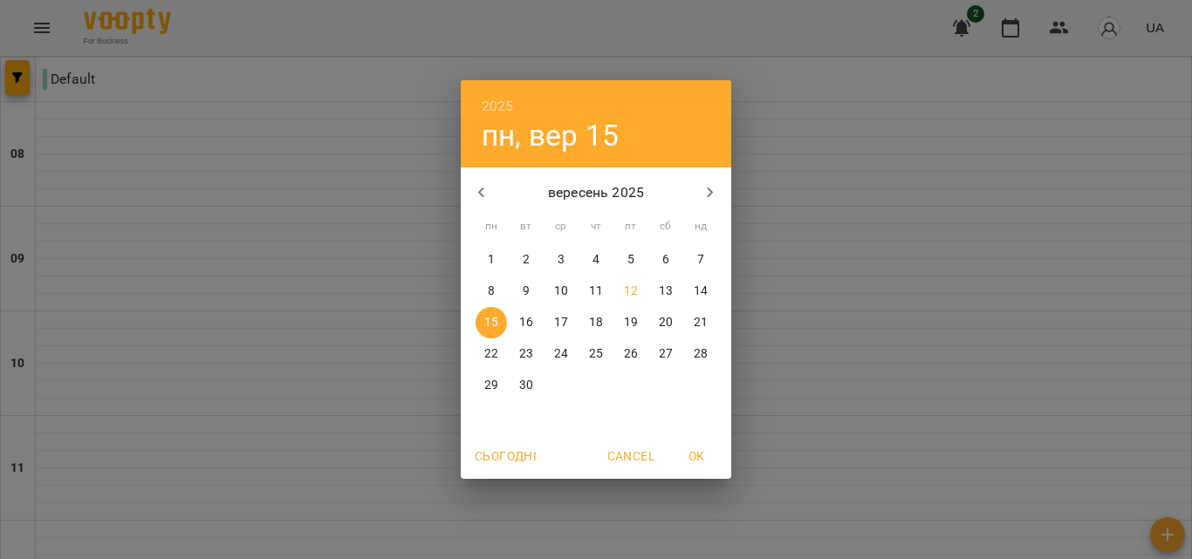
click at [494, 286] on p "8" at bounding box center [491, 291] width 7 height 17
type input "**********"
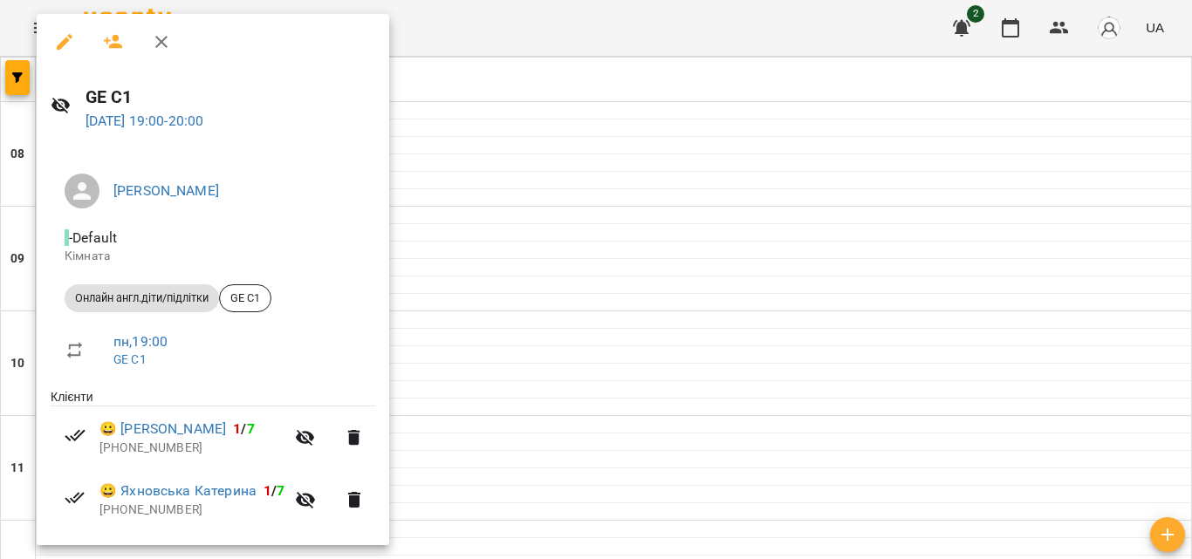
click at [618, 224] on div at bounding box center [596, 279] width 1192 height 559
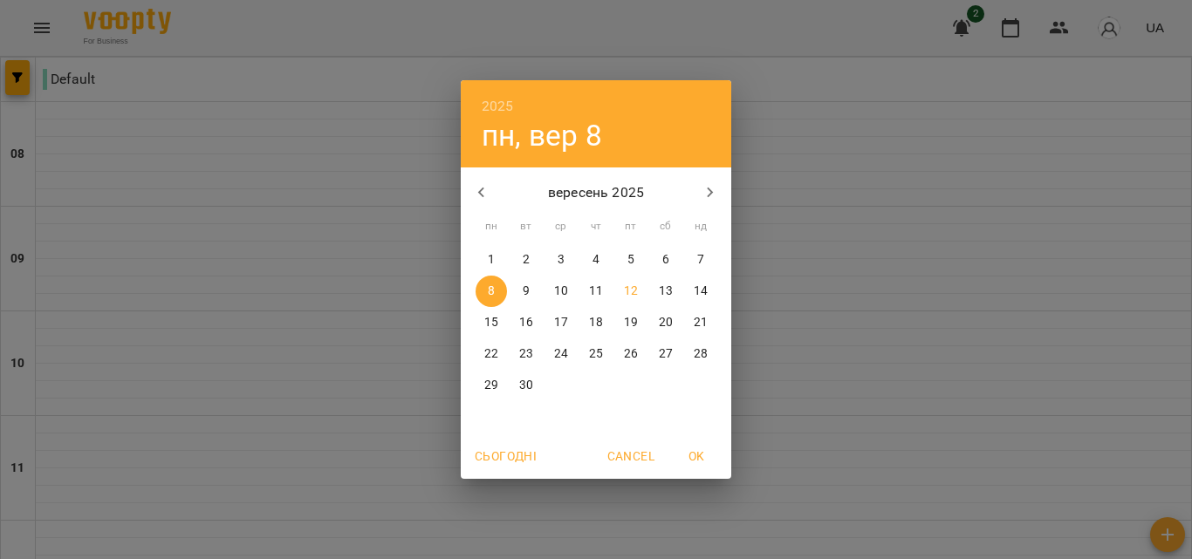
click at [560, 316] on p "17" at bounding box center [561, 322] width 14 height 17
type input "**********"
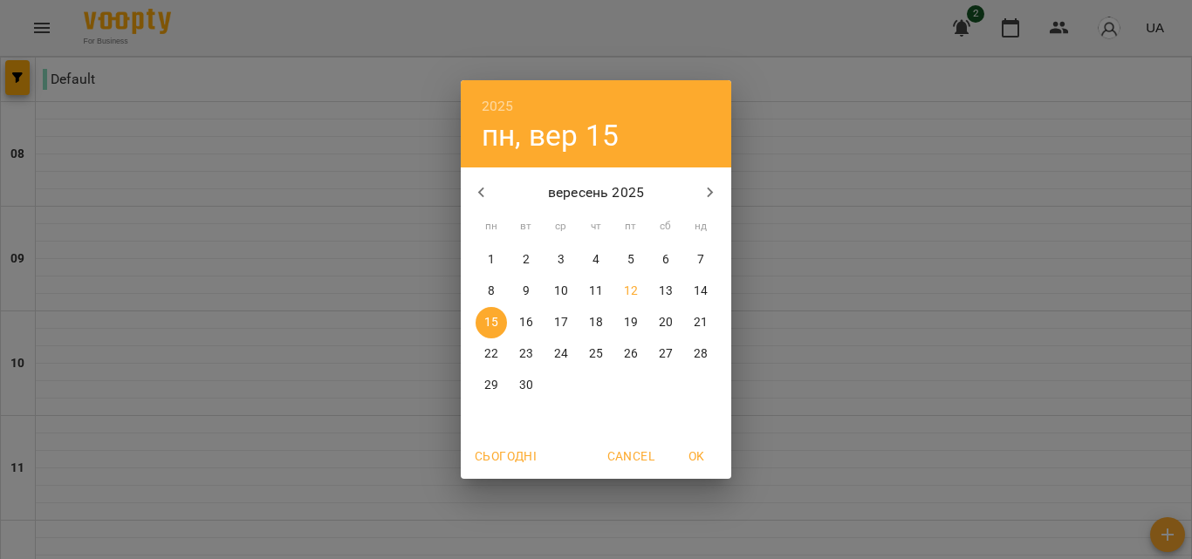
click at [565, 292] on p "10" at bounding box center [561, 291] width 14 height 17
type input "**********"
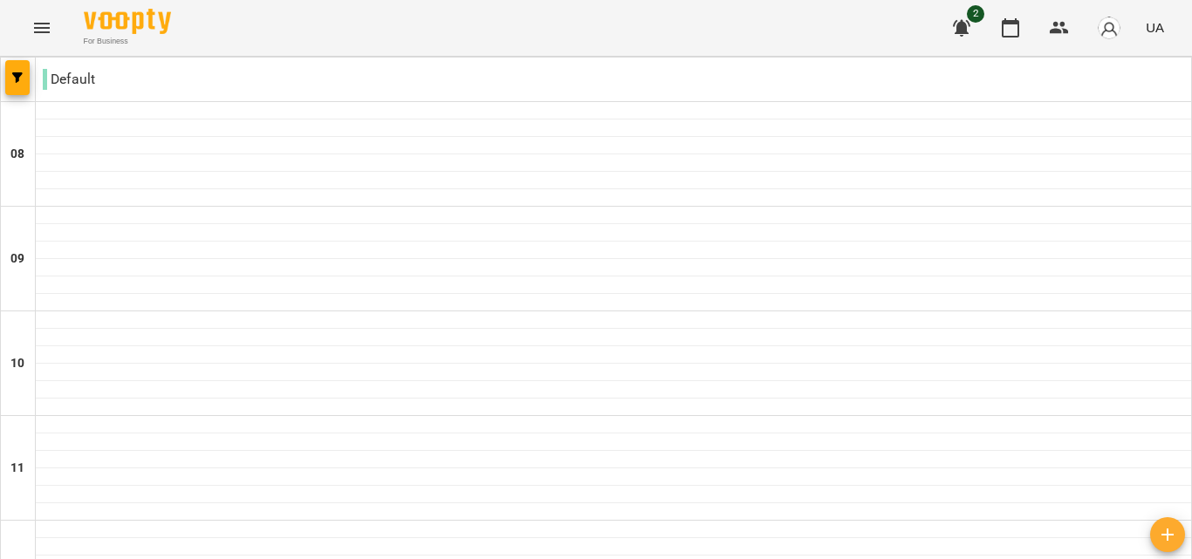
click at [42, 27] on icon "Menu" at bounding box center [41, 27] width 21 height 21
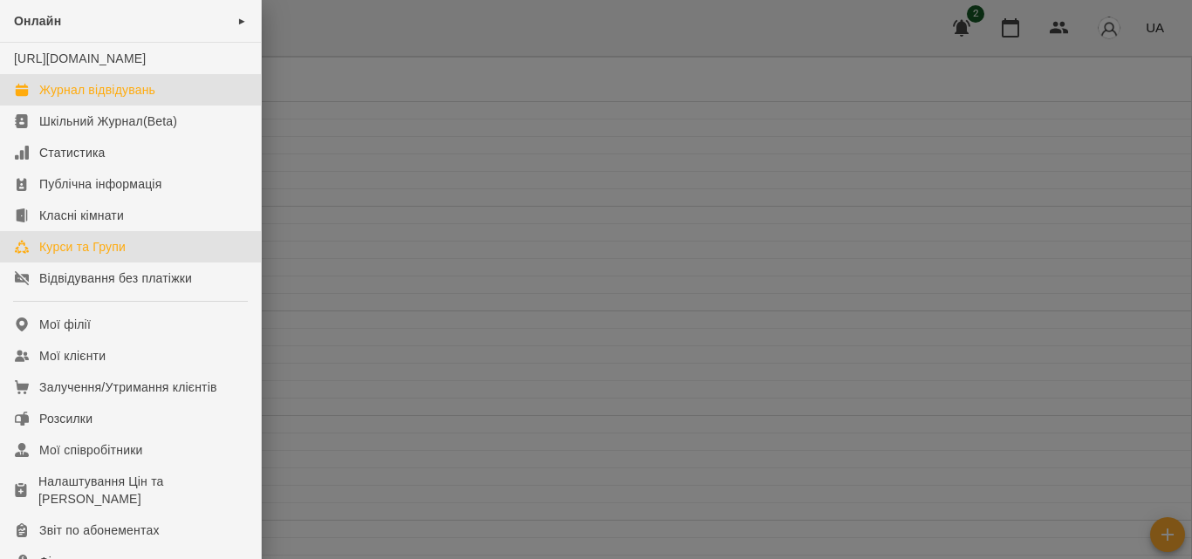
click at [73, 256] on div "Курси та Групи" at bounding box center [82, 246] width 86 height 17
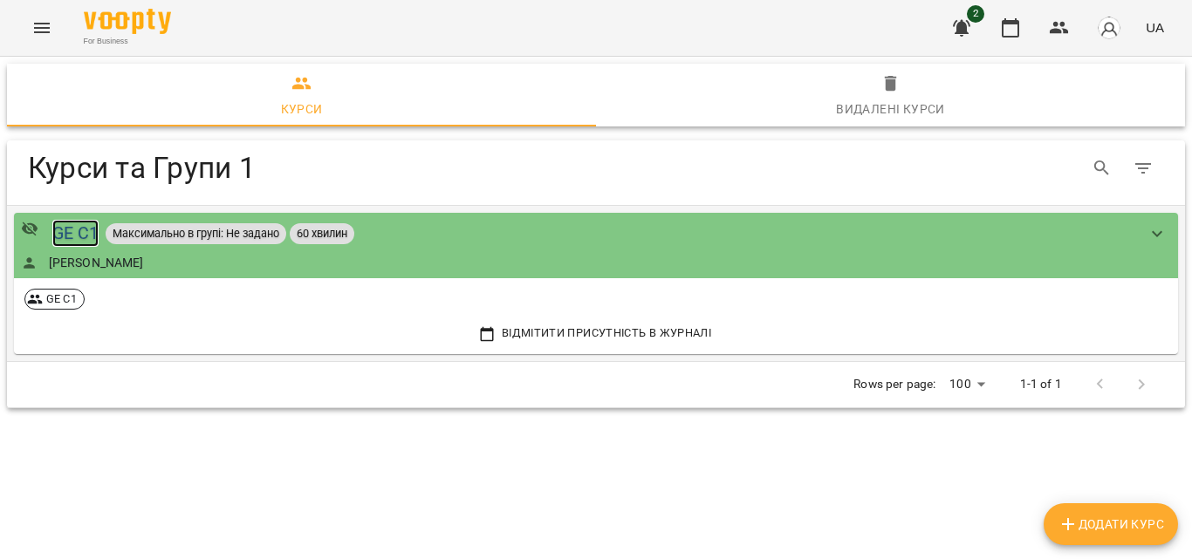
click at [70, 230] on div "GE C1" at bounding box center [75, 233] width 47 height 27
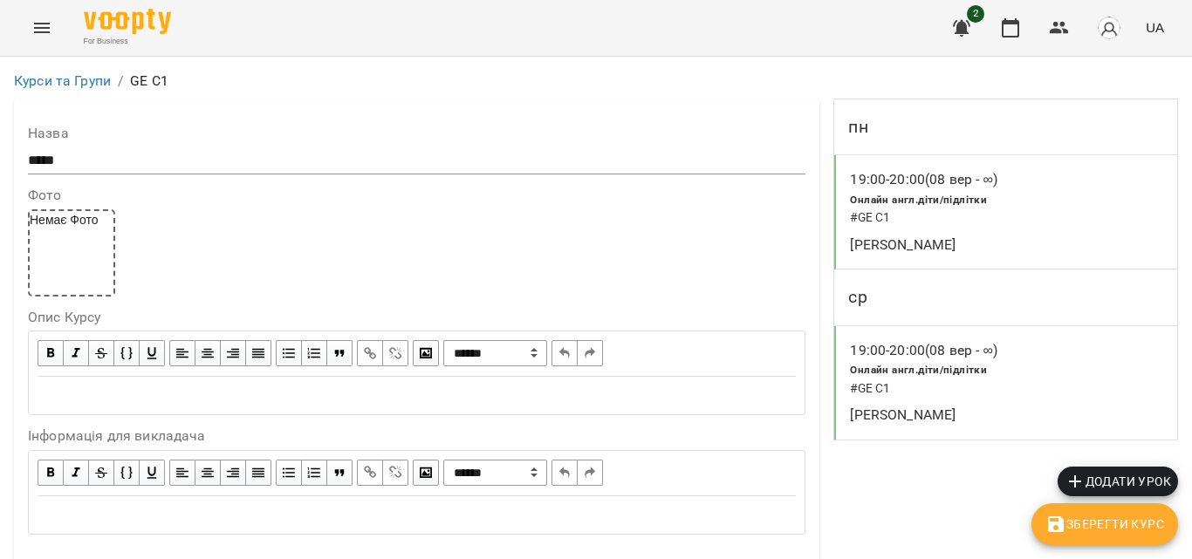
scroll to position [567, 0]
click at [49, 34] on icon "Menu" at bounding box center [41, 27] width 21 height 21
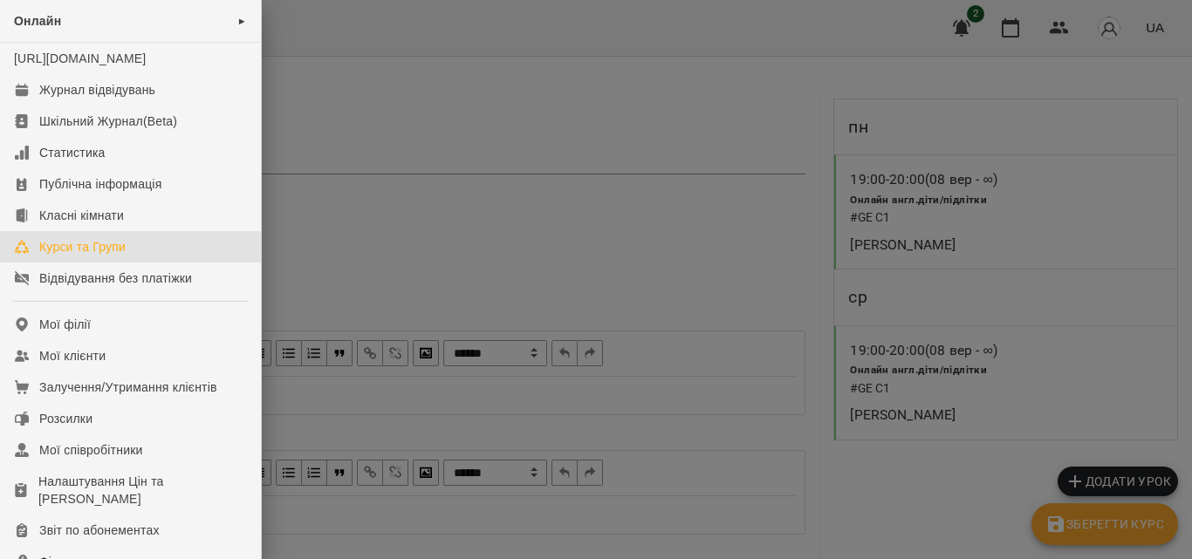
click at [93, 256] on div "Курси та Групи" at bounding box center [82, 246] width 86 height 17
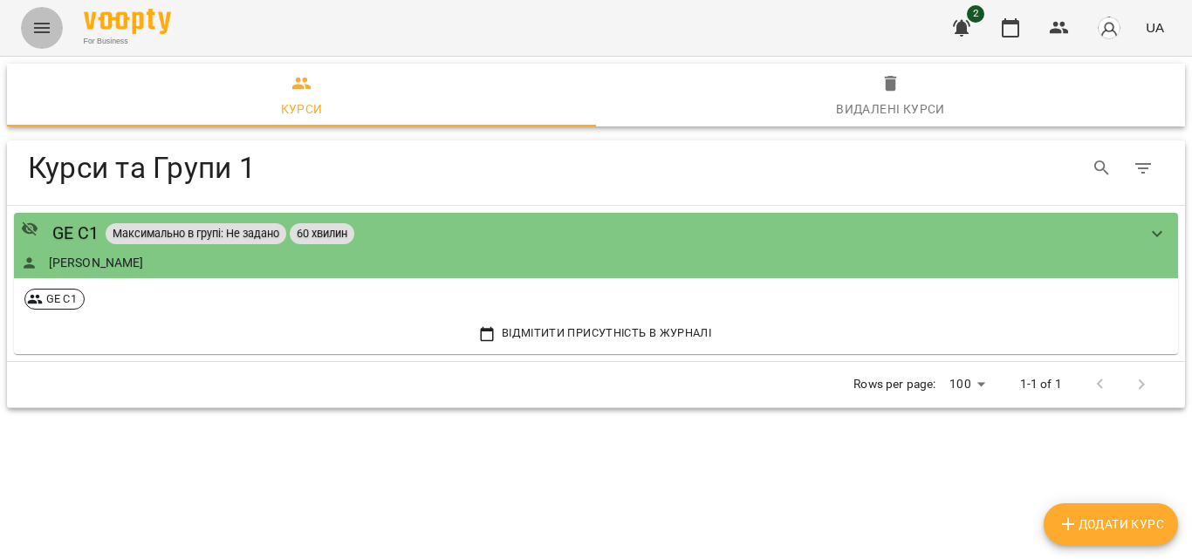
click at [50, 30] on icon "Menu" at bounding box center [41, 27] width 21 height 21
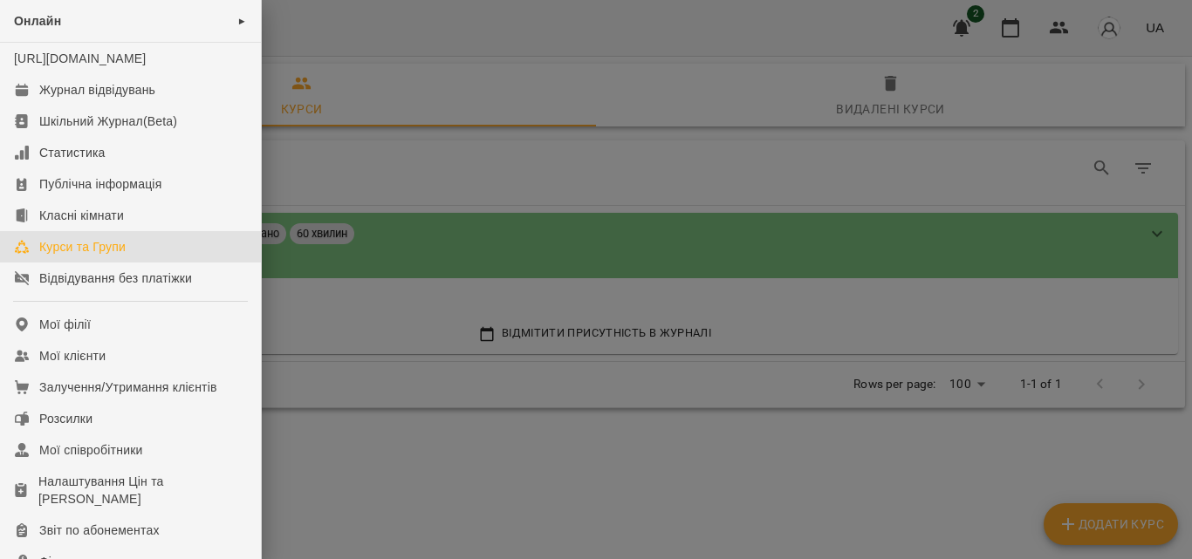
click at [485, 343] on div at bounding box center [596, 279] width 1192 height 559
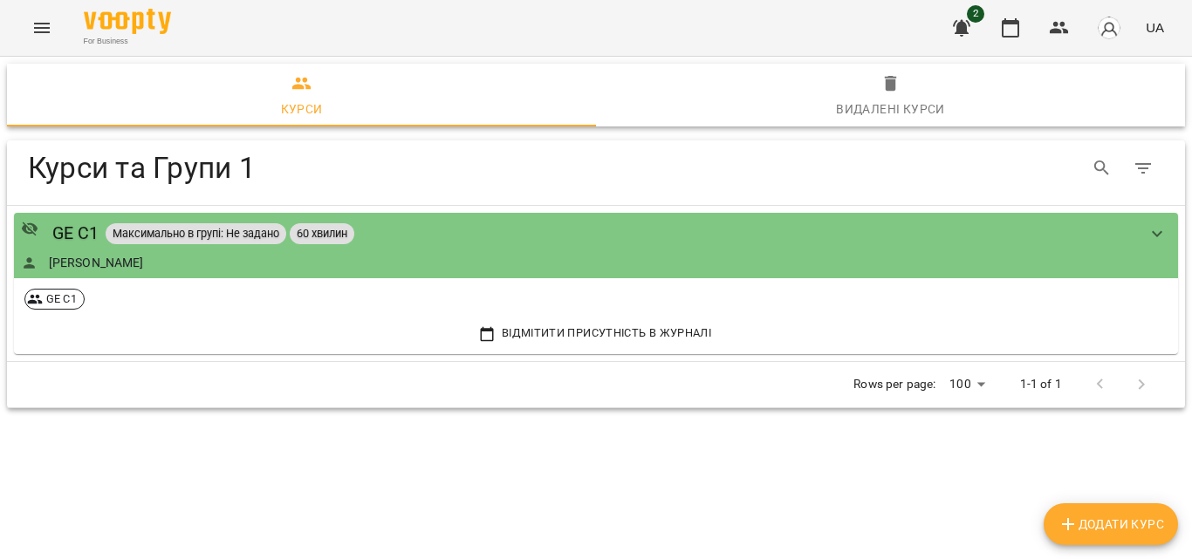
click at [1075, 522] on icon "button" at bounding box center [1068, 524] width 21 height 21
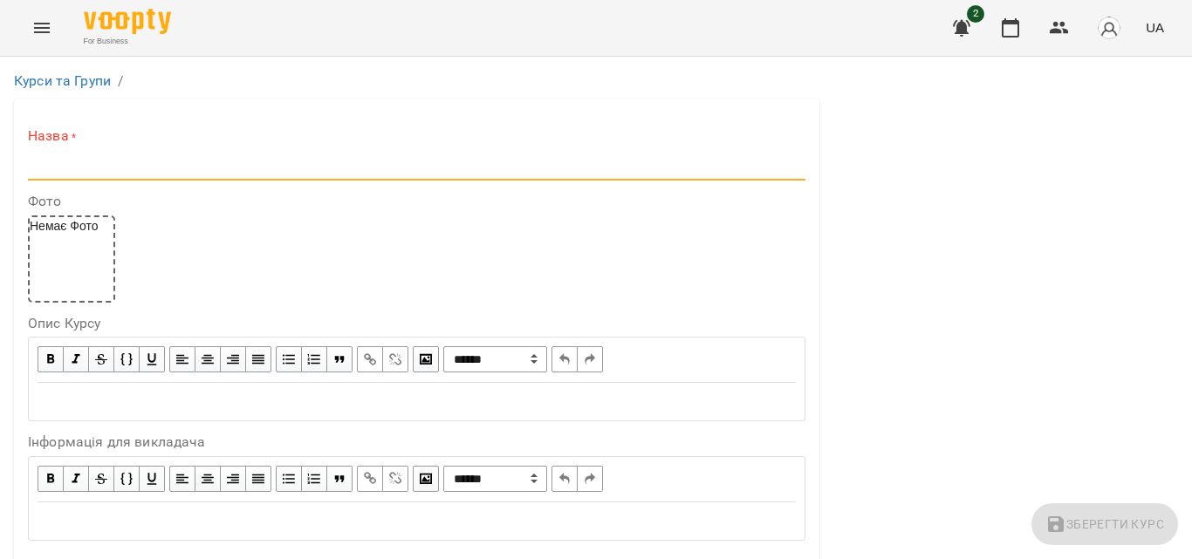
click at [268, 167] on input "text" at bounding box center [416, 167] width 777 height 28
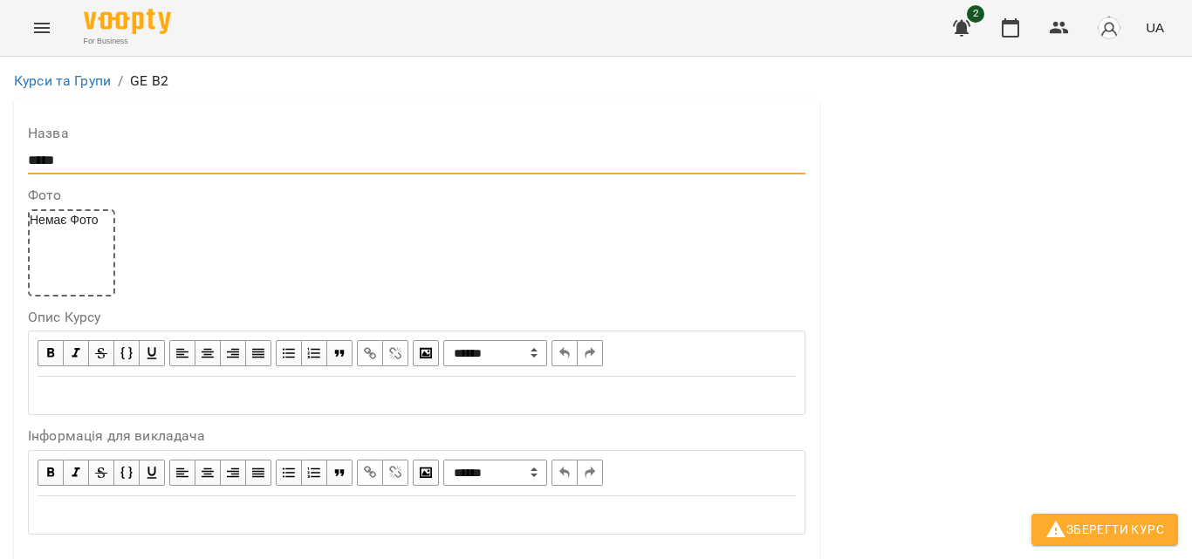
scroll to position [436, 0]
type input "*****"
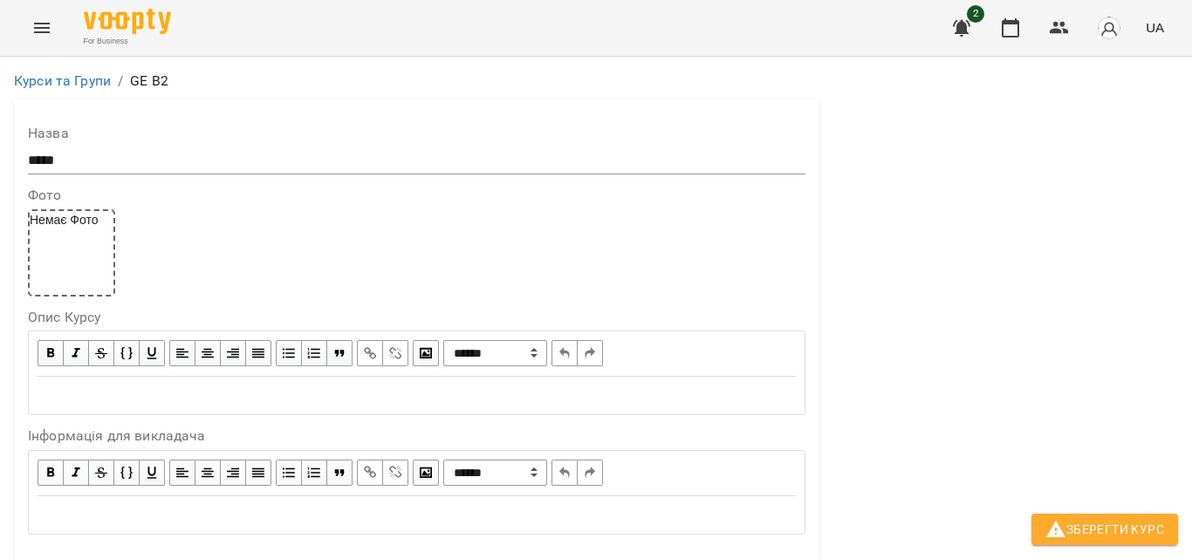
scroll to position [87, 0]
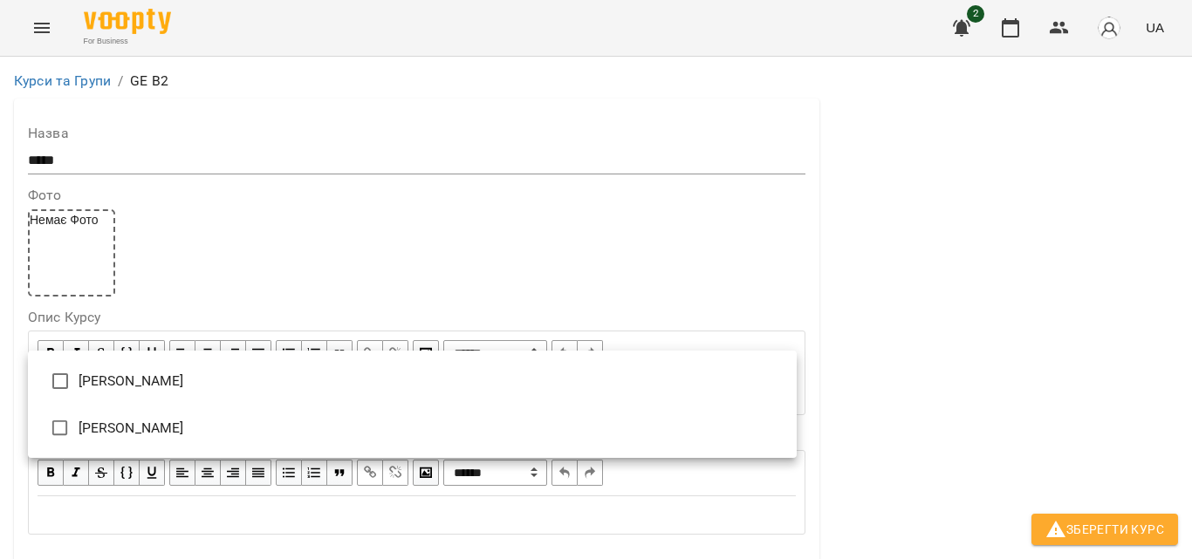
click at [185, 377] on li "[PERSON_NAME]" at bounding box center [412, 381] width 769 height 47
type input "**********"
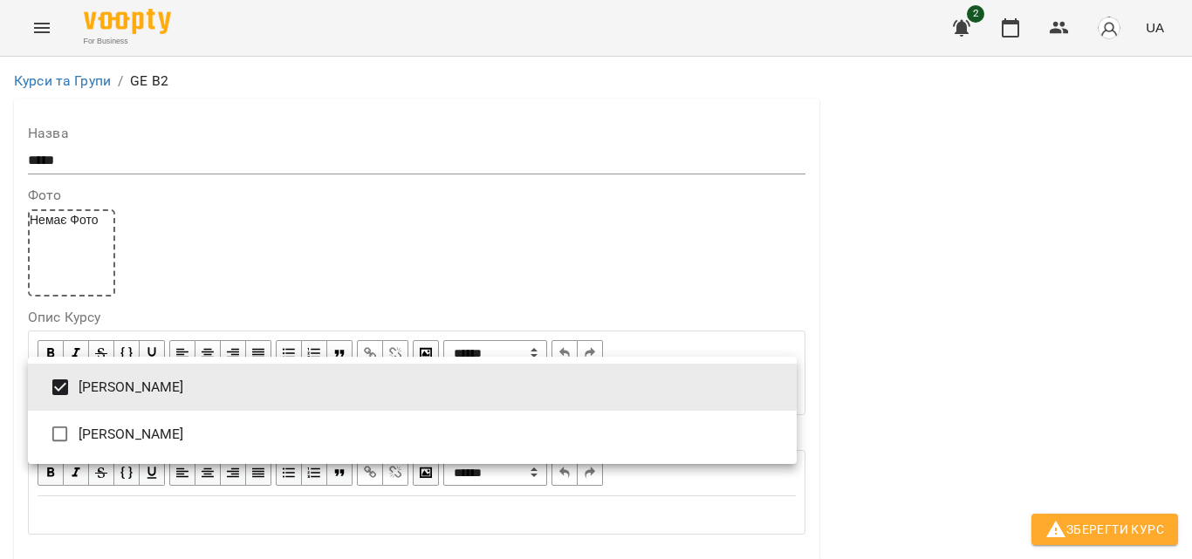
click at [917, 355] on div at bounding box center [596, 279] width 1192 height 559
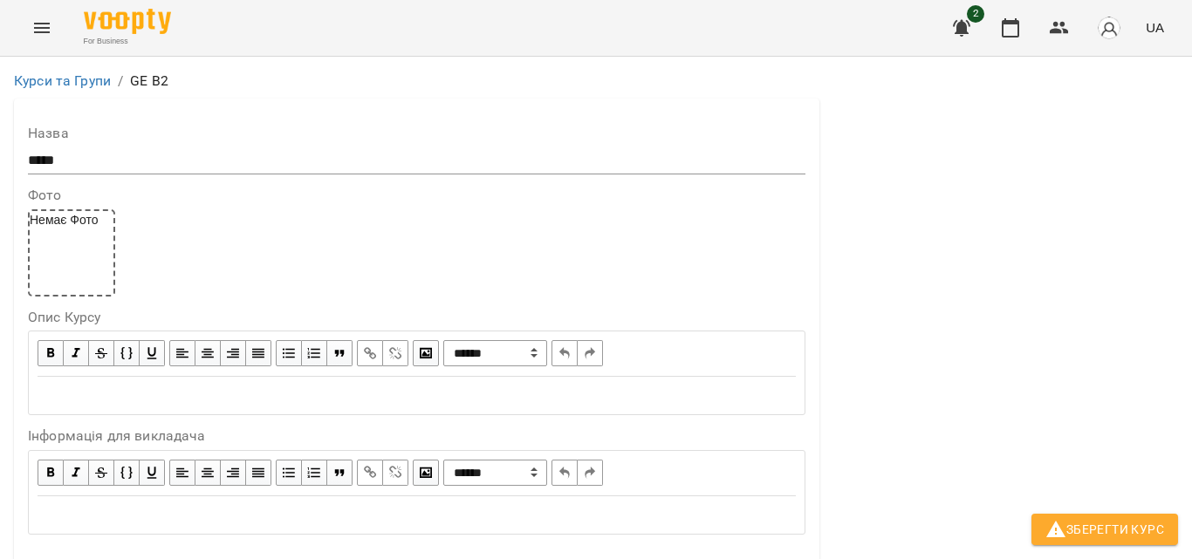
scroll to position [698, 0]
type input "*"
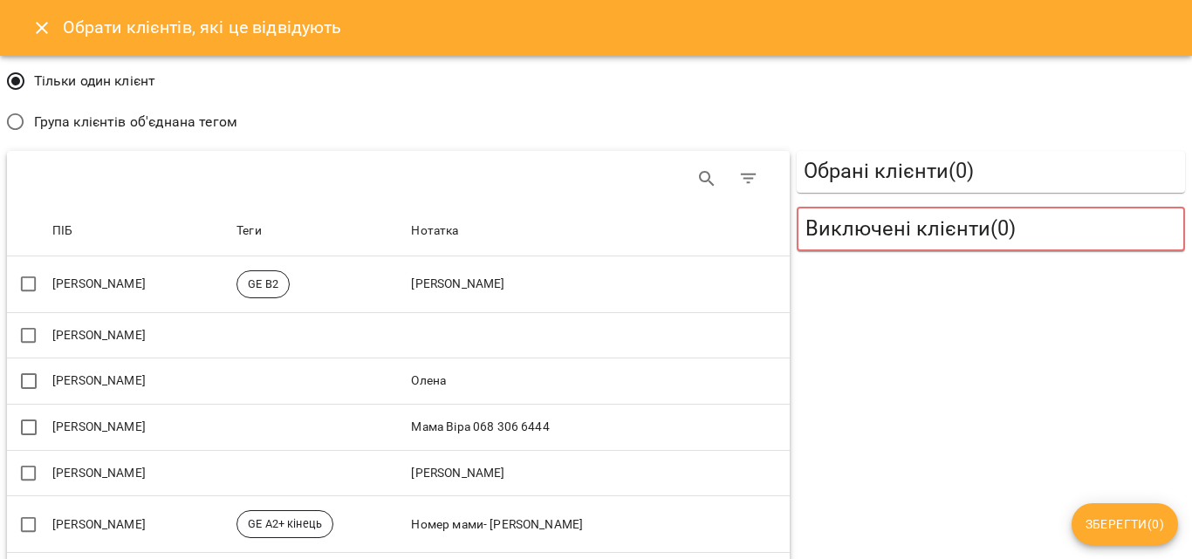
click at [106, 120] on span "Група клієнтів об'єднана тегом" at bounding box center [135, 122] width 203 height 21
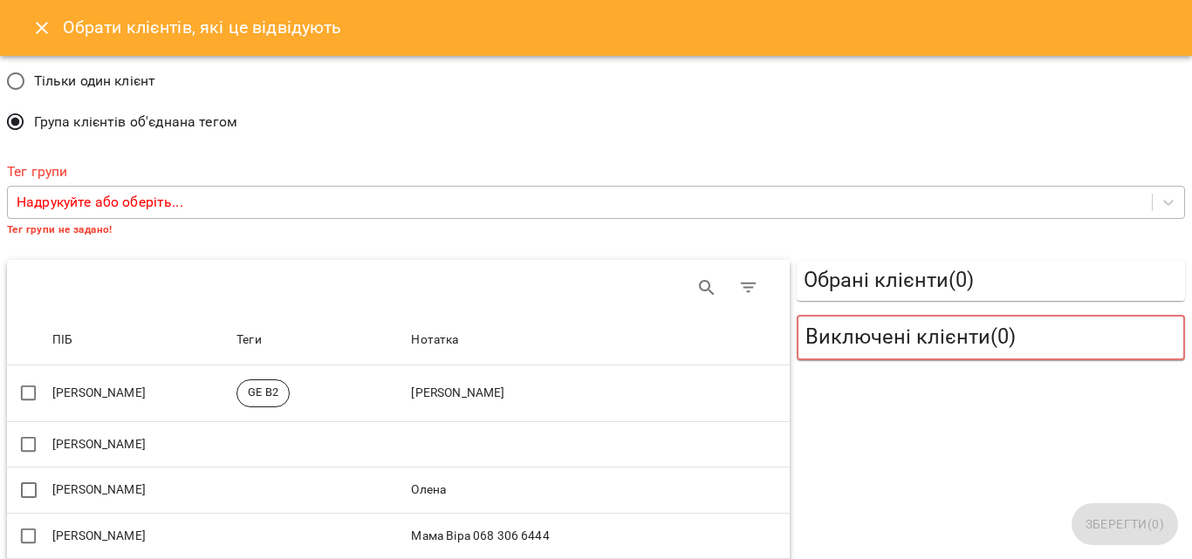
click at [135, 203] on p "Надрукуйте або оберіть..." at bounding box center [100, 202] width 167 height 21
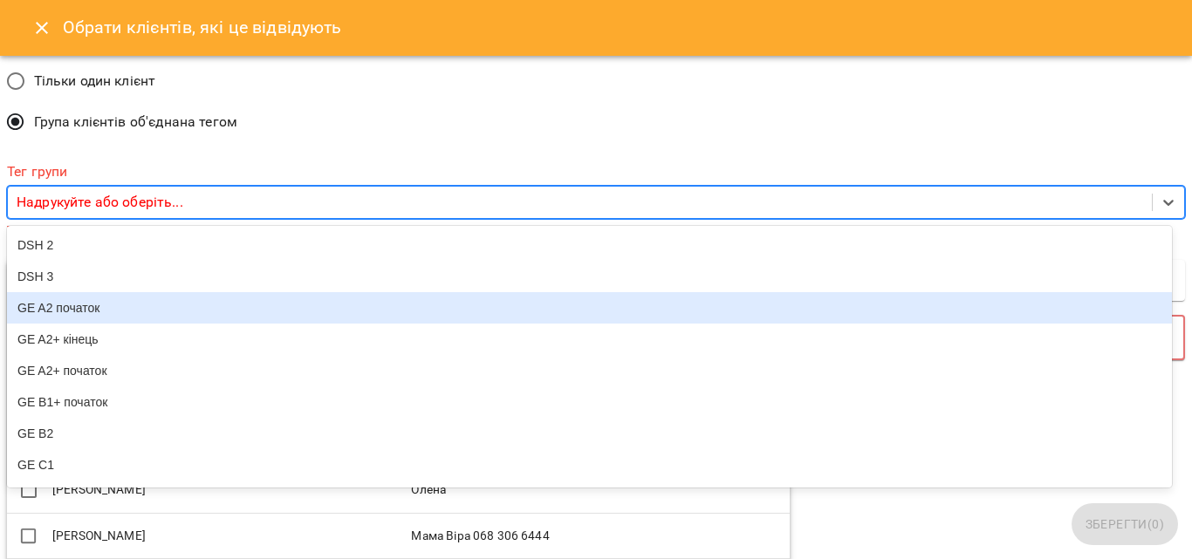
scroll to position [152, 0]
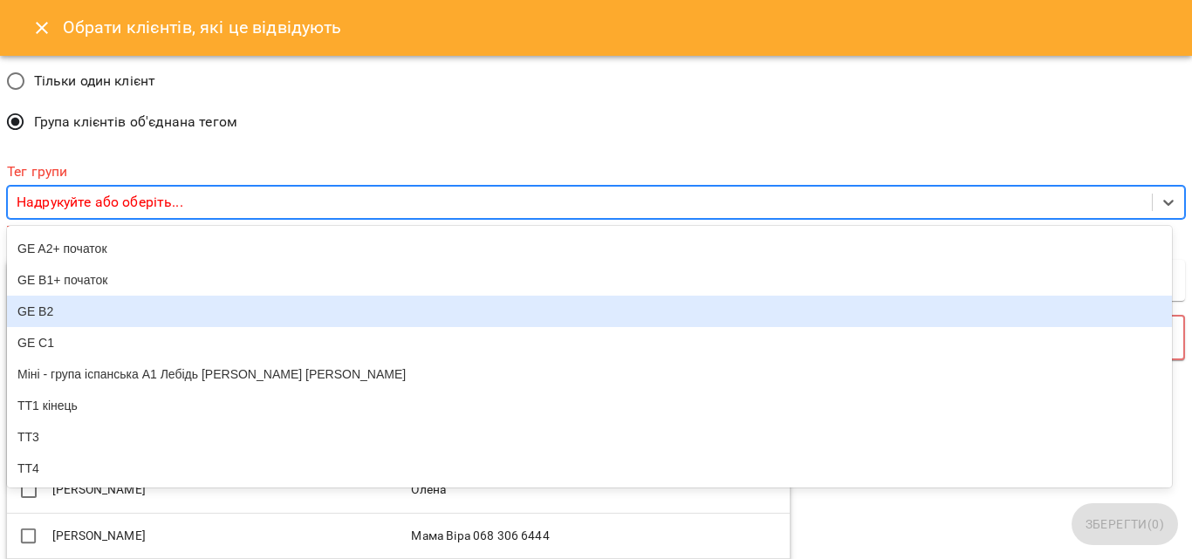
click at [51, 298] on div "GE B2" at bounding box center [589, 311] width 1165 height 31
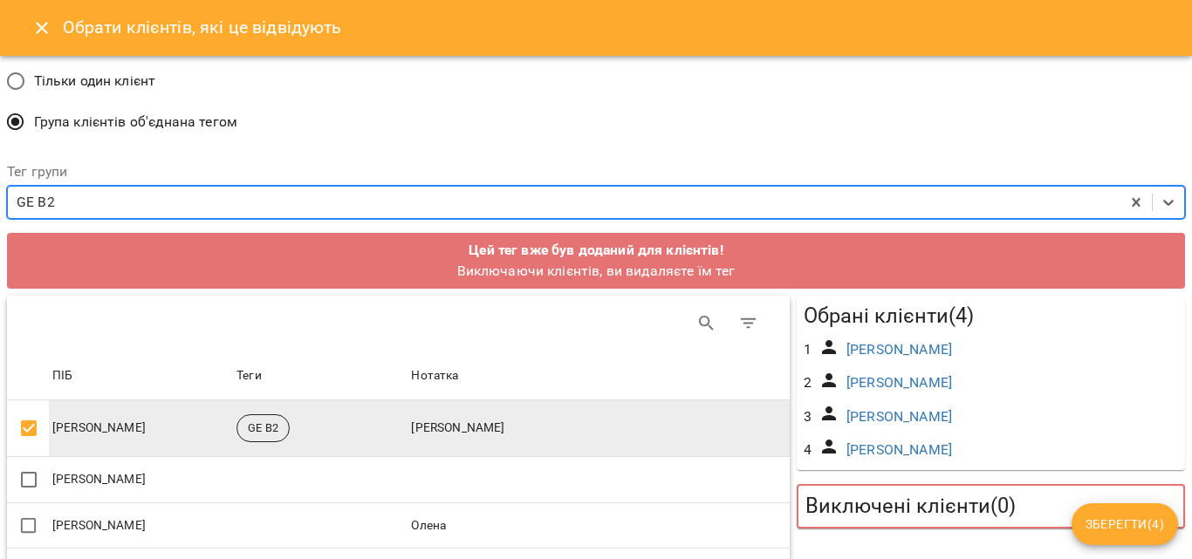
scroll to position [175, 0]
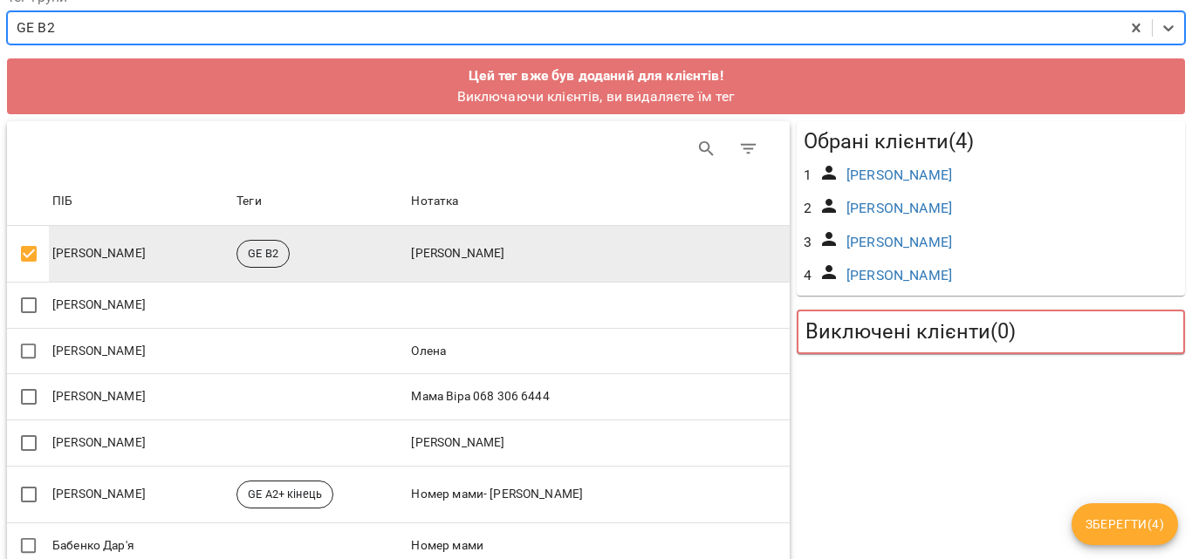
click at [1132, 516] on span "Зберегти ( 4 )" at bounding box center [1125, 524] width 79 height 21
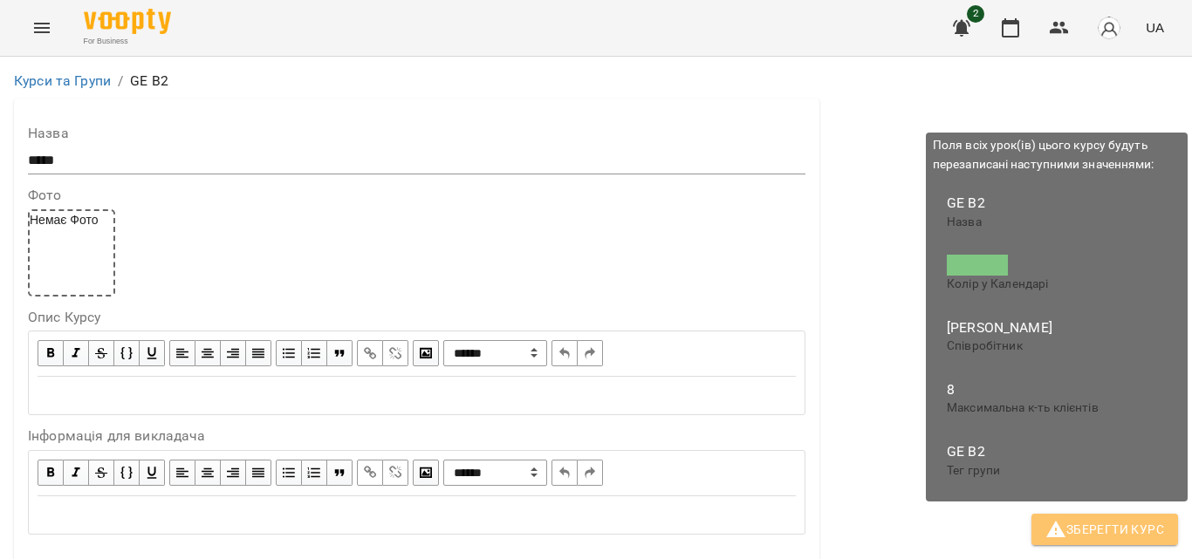
click at [1113, 530] on span "Зберегти Курс" at bounding box center [1104, 529] width 119 height 21
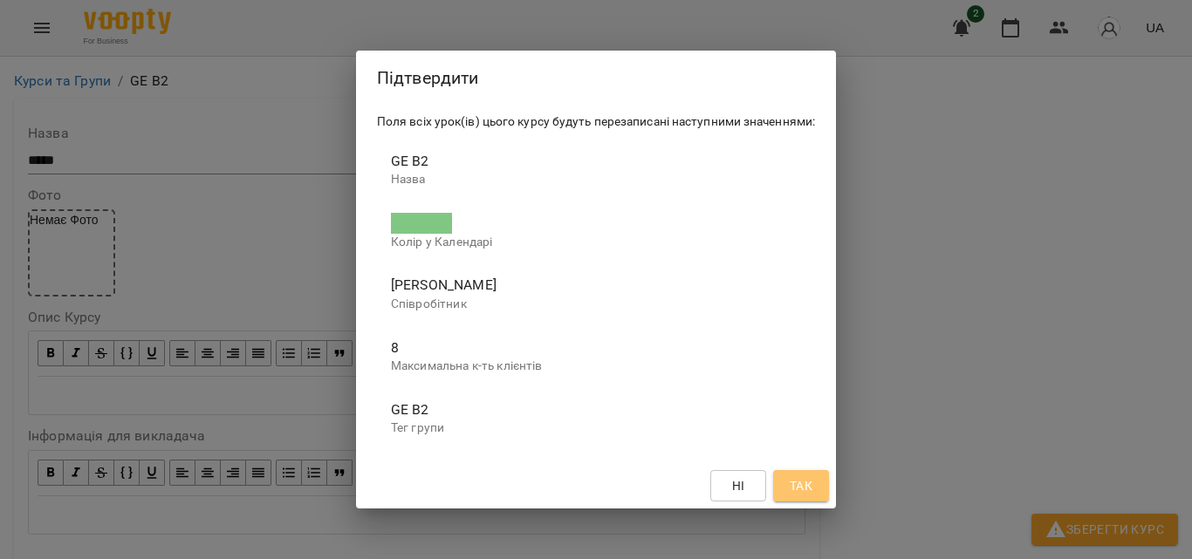
click at [815, 491] on span "Так" at bounding box center [801, 486] width 28 height 21
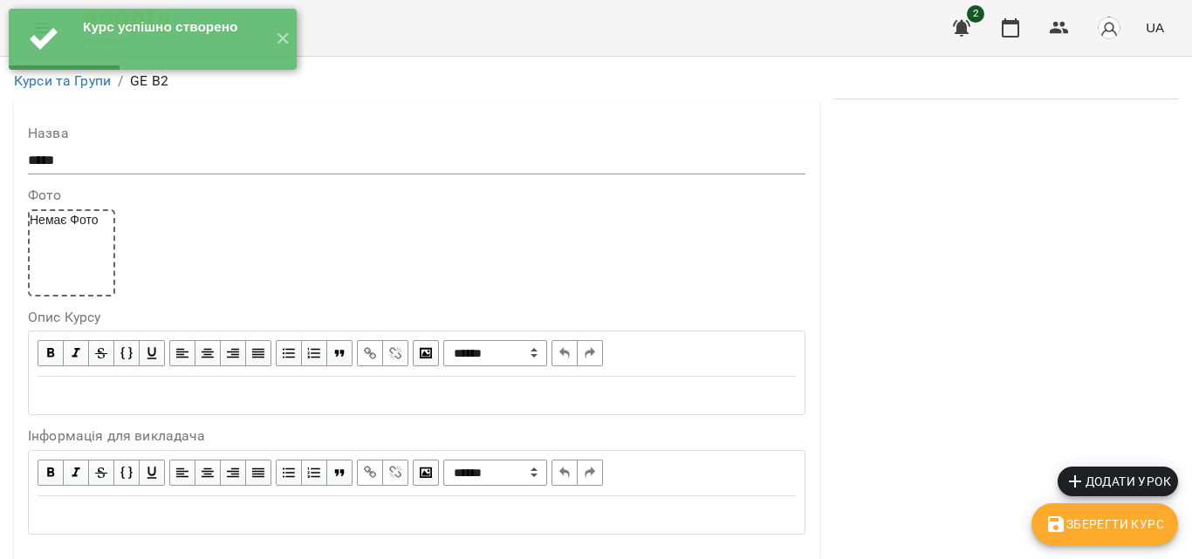
click at [1111, 480] on span "Додати урок" at bounding box center [1118, 481] width 106 height 21
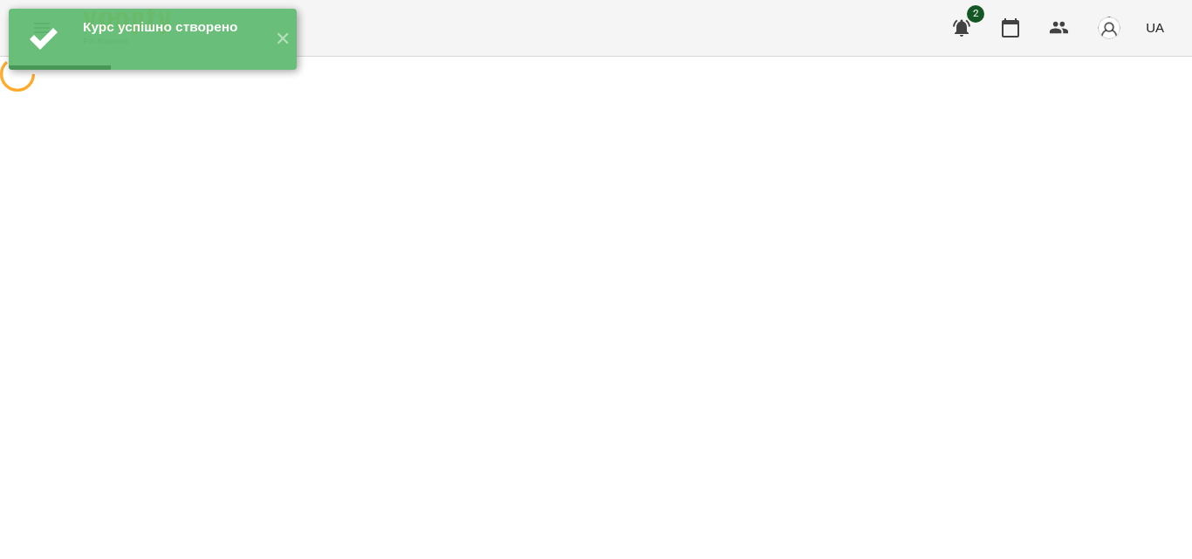
select select "********"
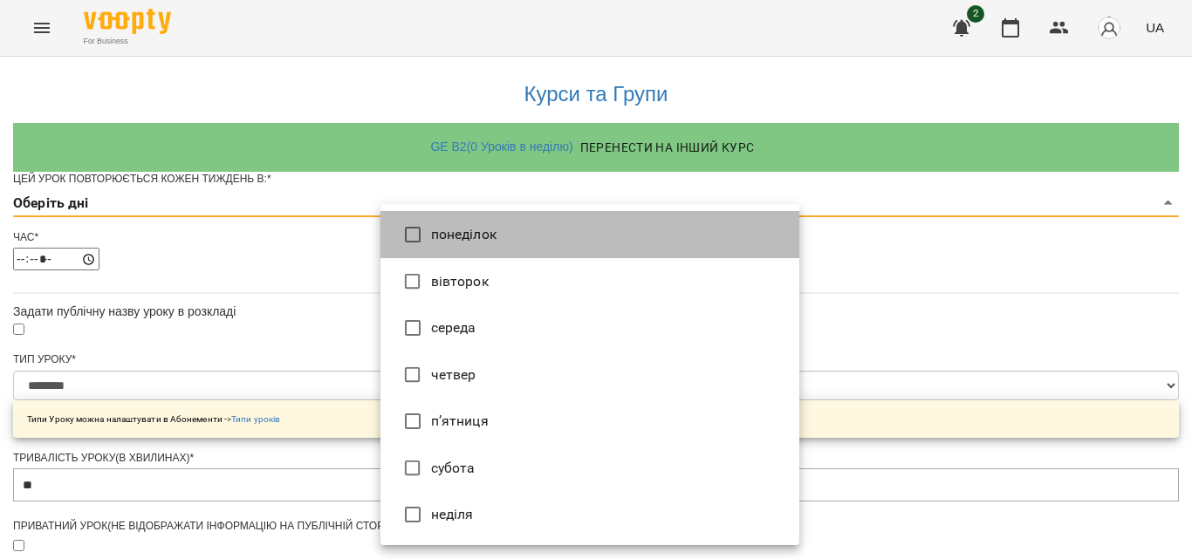
click at [467, 237] on li "понеділок" at bounding box center [589, 234] width 419 height 47
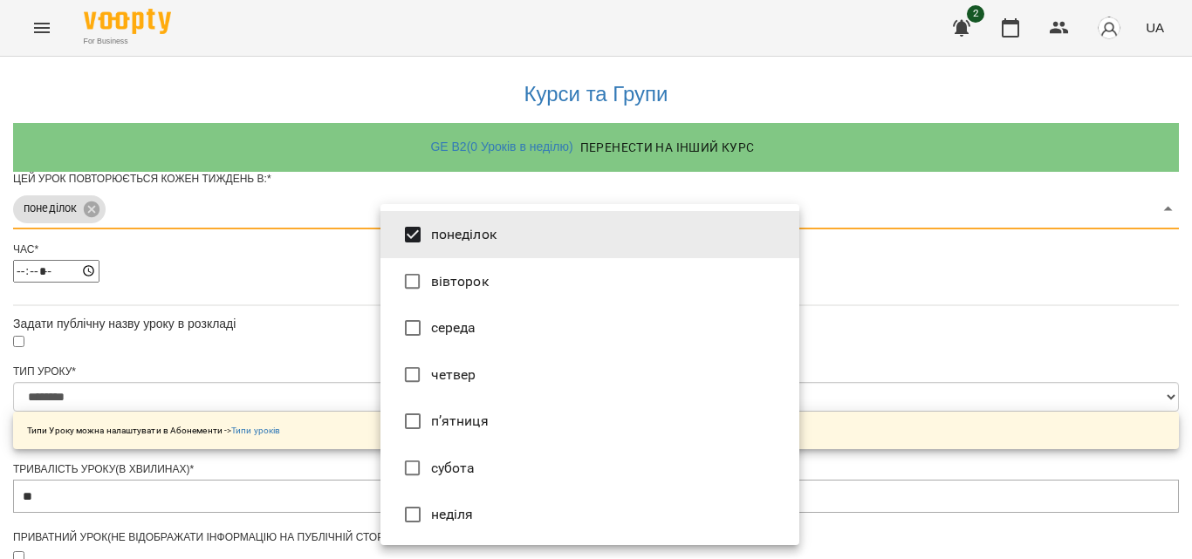
click at [456, 330] on li "середа" at bounding box center [589, 328] width 419 height 47
type input "***"
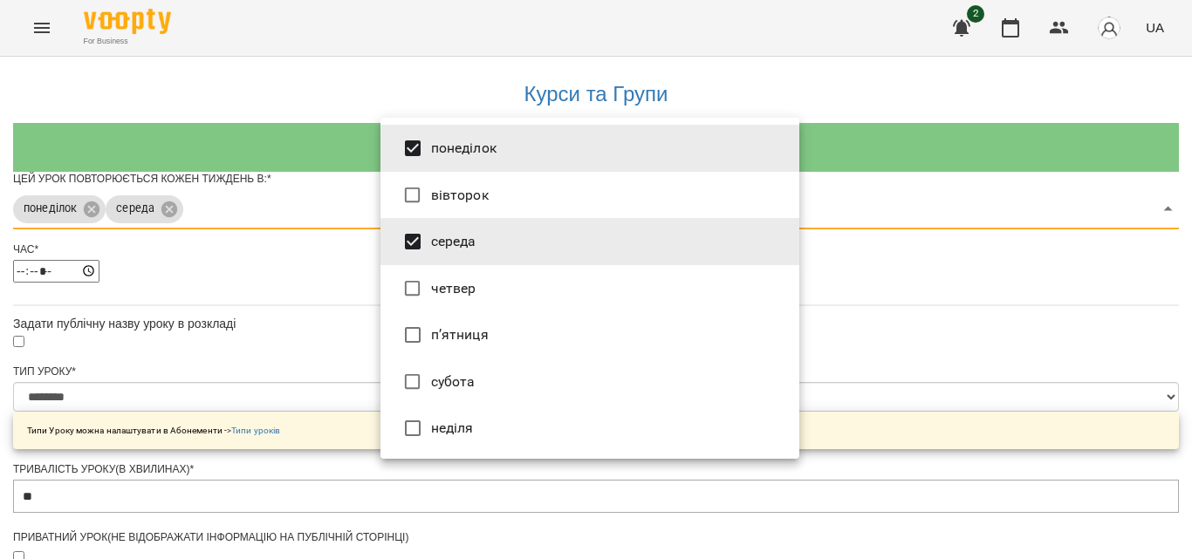
click at [932, 285] on div at bounding box center [596, 279] width 1192 height 559
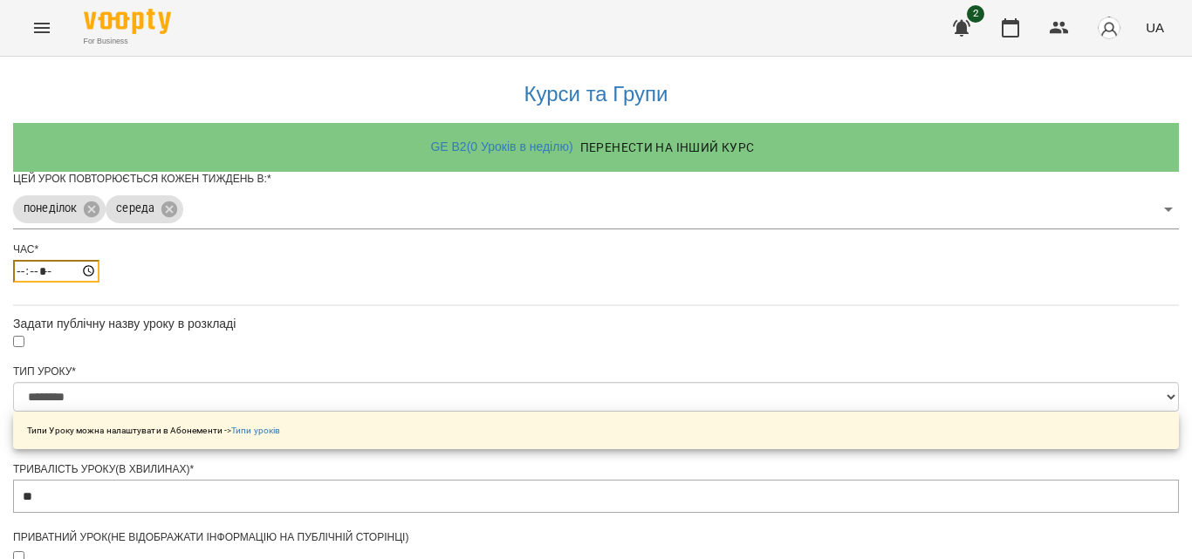
click at [99, 283] on input "*****" at bounding box center [56, 271] width 86 height 23
type input "*****"
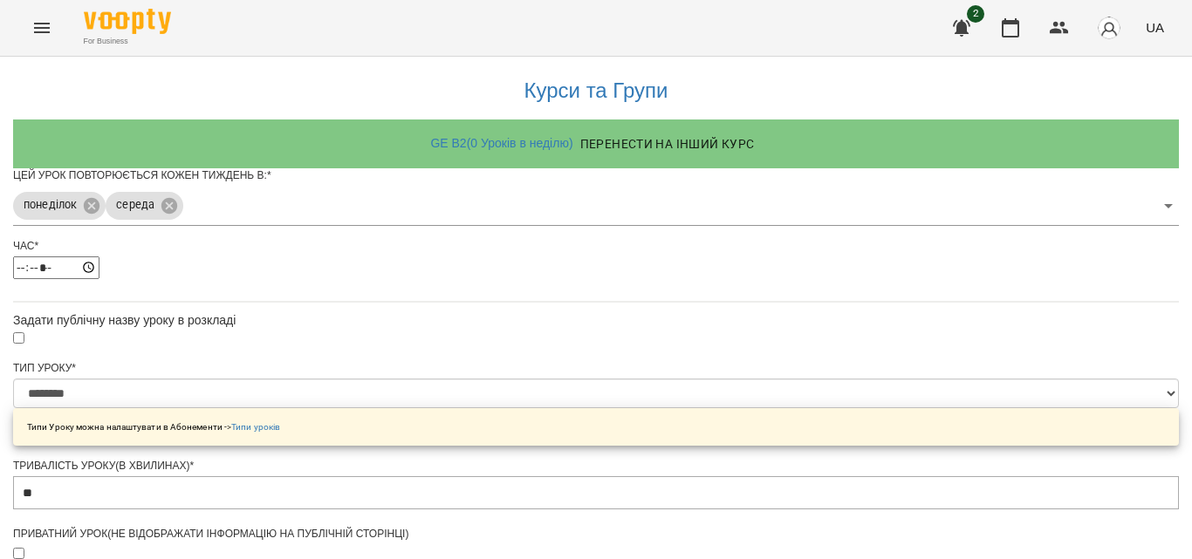
scroll to position [262, 0]
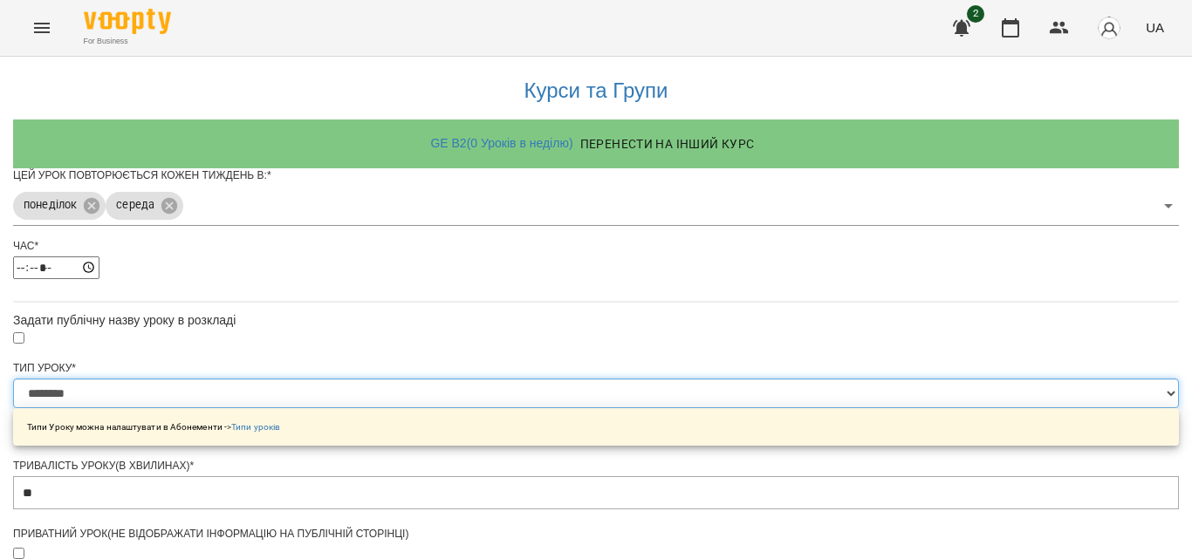
click at [782, 379] on select "**********" at bounding box center [596, 394] width 1166 height 30
select select "**********"
click at [380, 379] on select "**********" at bounding box center [596, 394] width 1166 height 30
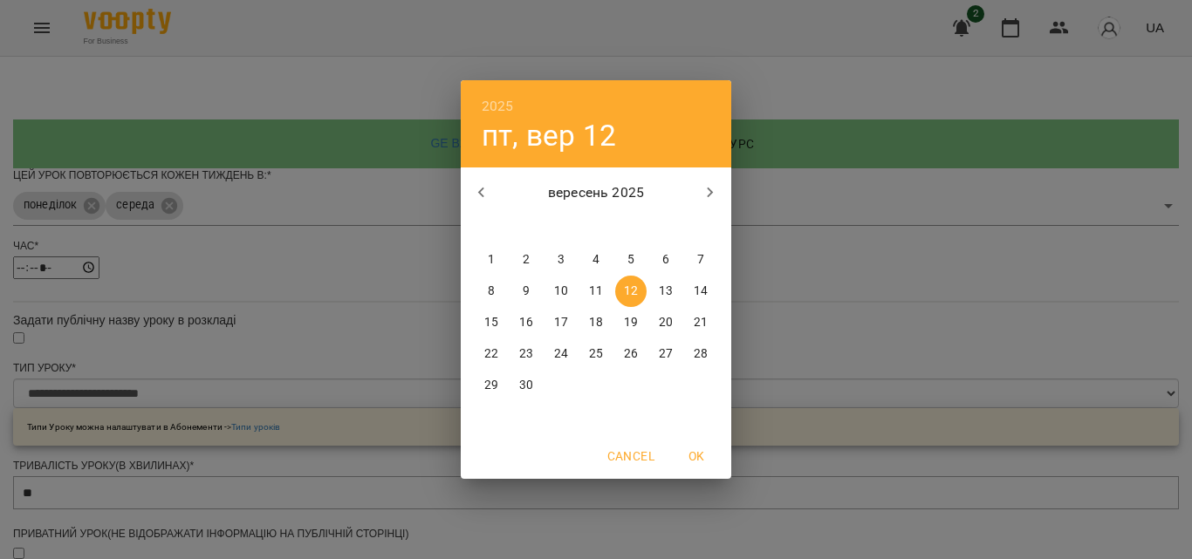
click at [493, 293] on p "8" at bounding box center [491, 291] width 7 height 17
type input "**********"
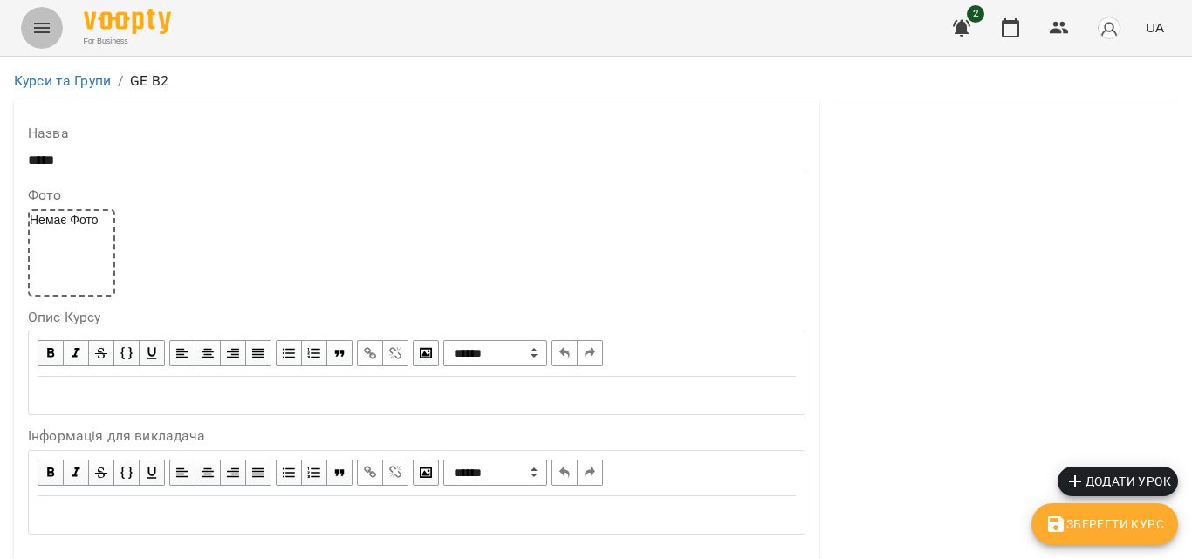
click at [58, 22] on button "Menu" at bounding box center [42, 28] width 42 height 42
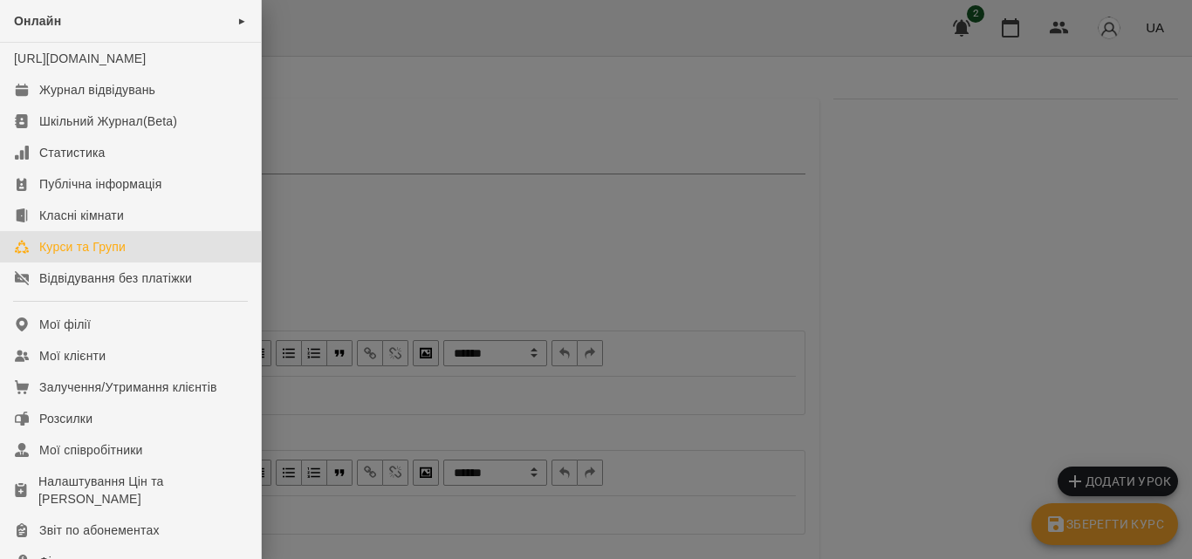
click at [69, 253] on link "Курси та Групи" at bounding box center [130, 246] width 261 height 31
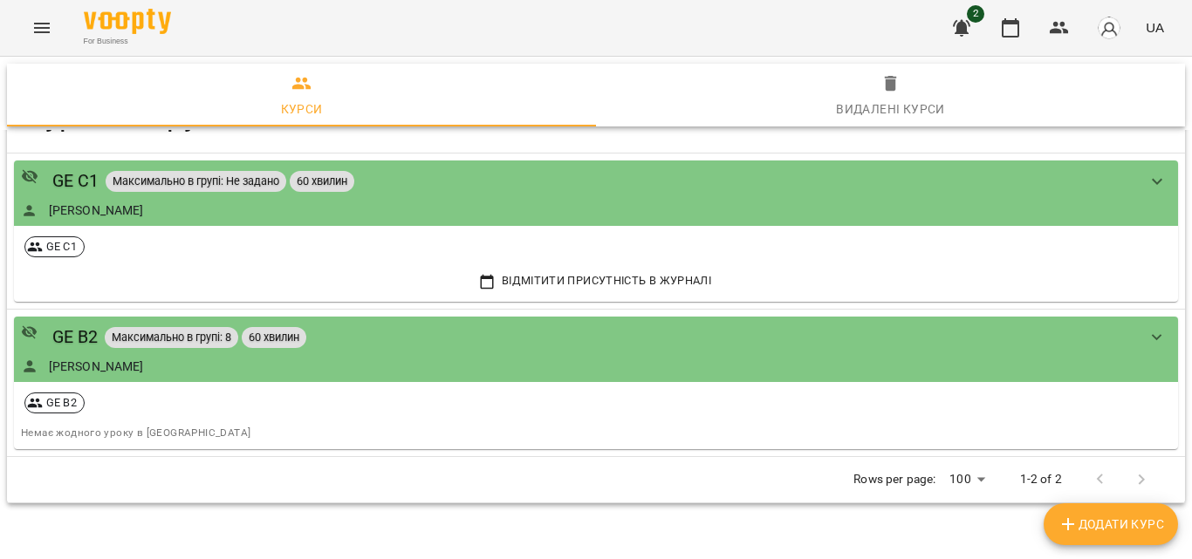
scroll to position [58, 0]
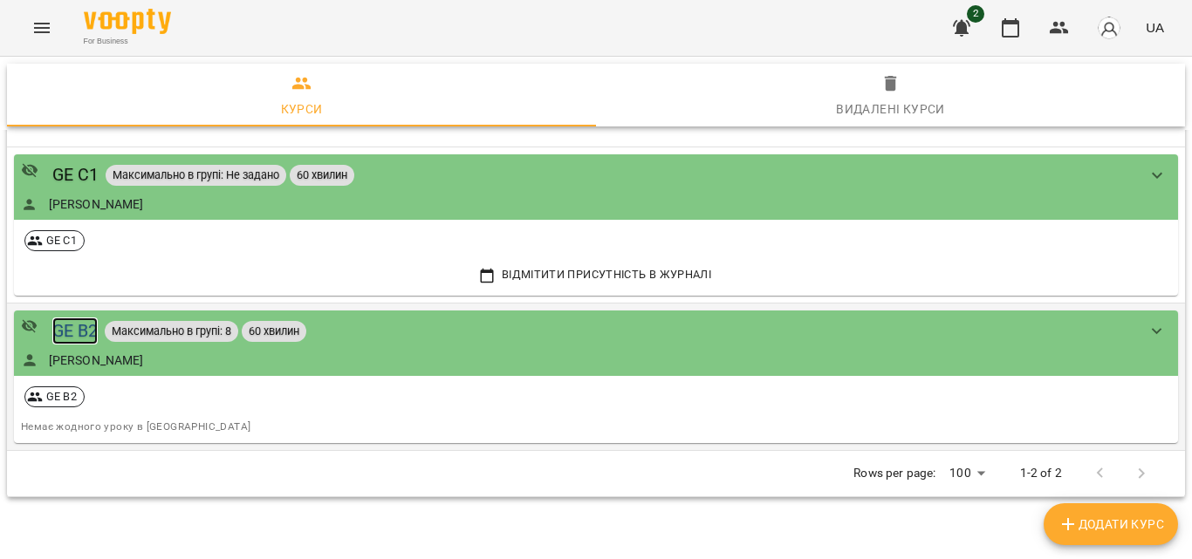
click at [62, 330] on div "GE B2" at bounding box center [75, 331] width 46 height 27
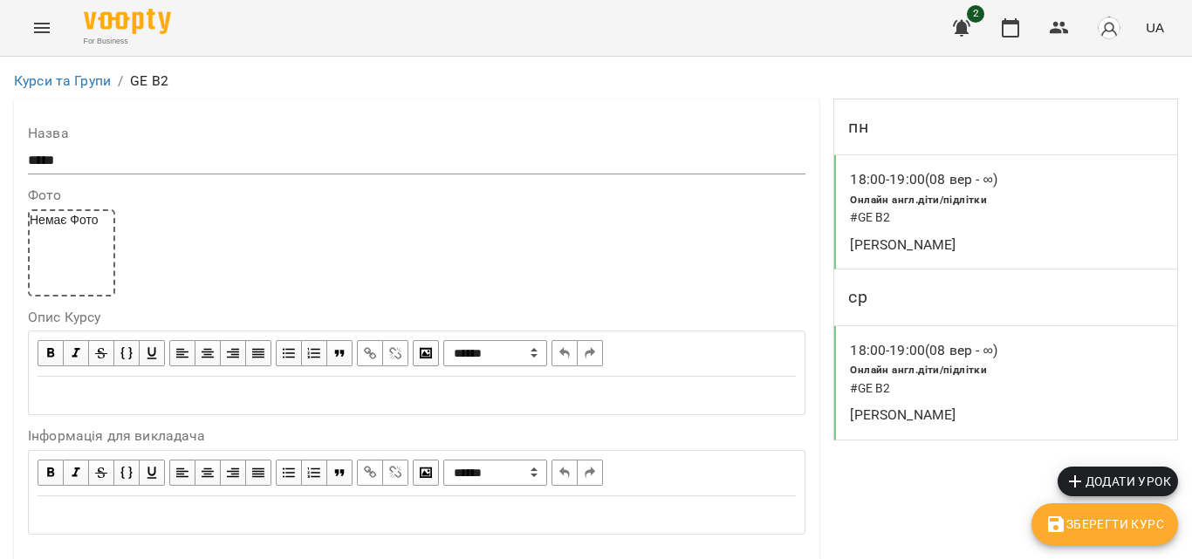
scroll to position [1614, 0]
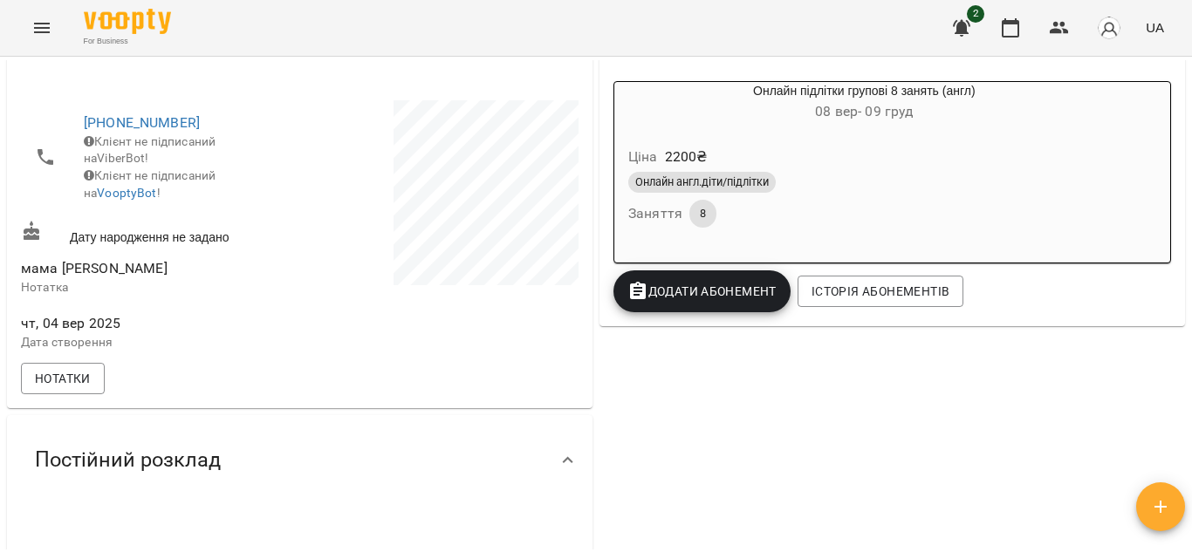
scroll to position [349, 0]
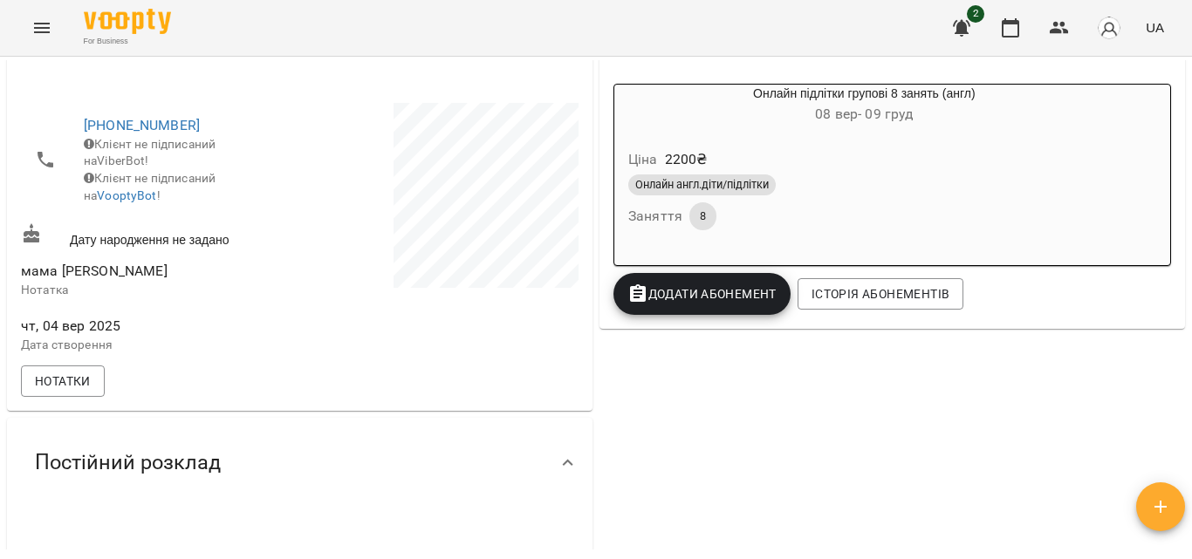
click at [699, 305] on span "Додати Абонемент" at bounding box center [701, 294] width 149 height 21
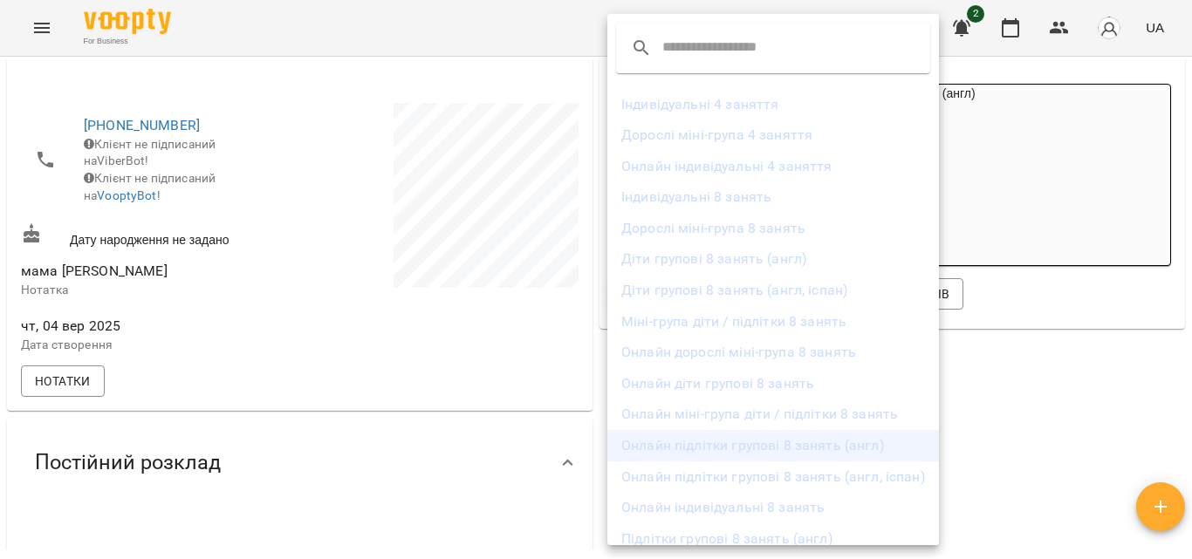
click at [823, 445] on li "Онлайн підлітки групові 8 занять (англ)" at bounding box center [773, 445] width 332 height 31
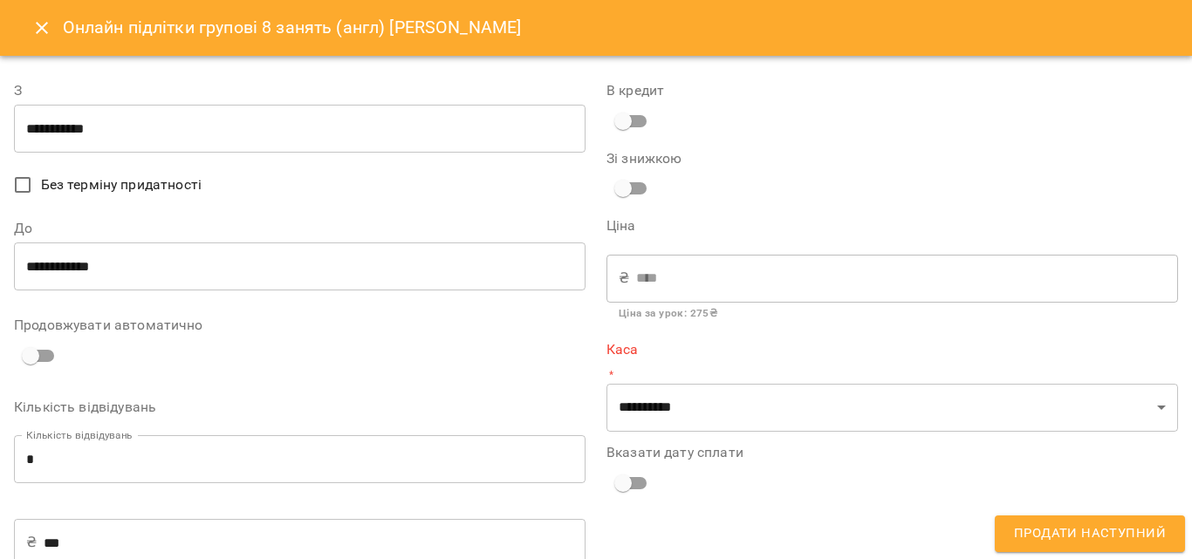
click at [1089, 531] on span "Продати наступний" at bounding box center [1090, 534] width 152 height 23
click at [1081, 534] on span "Продати наступний" at bounding box center [1090, 534] width 152 height 23
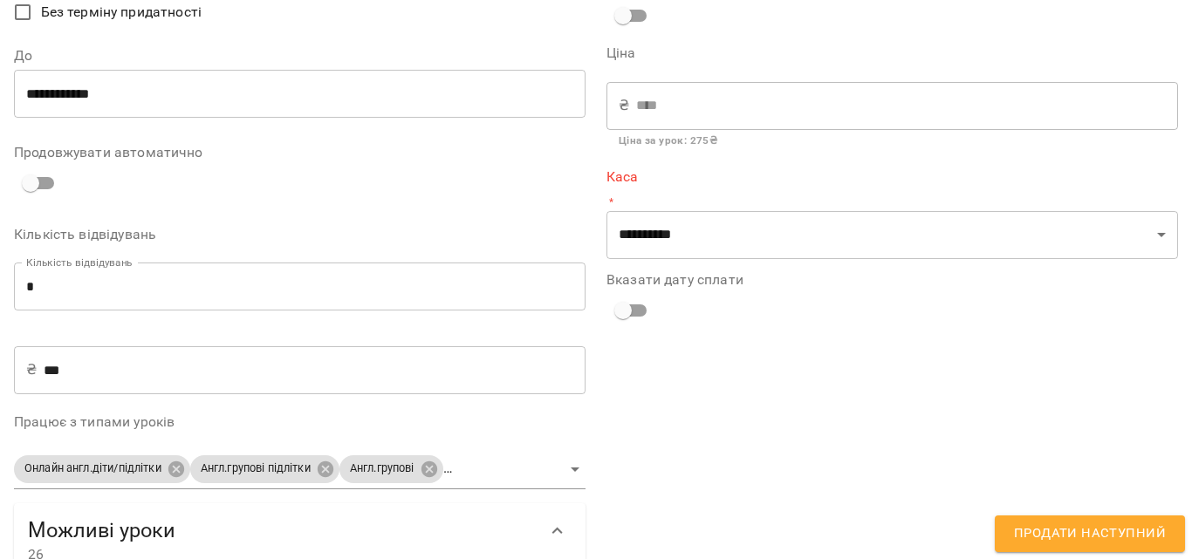
scroll to position [175, 0]
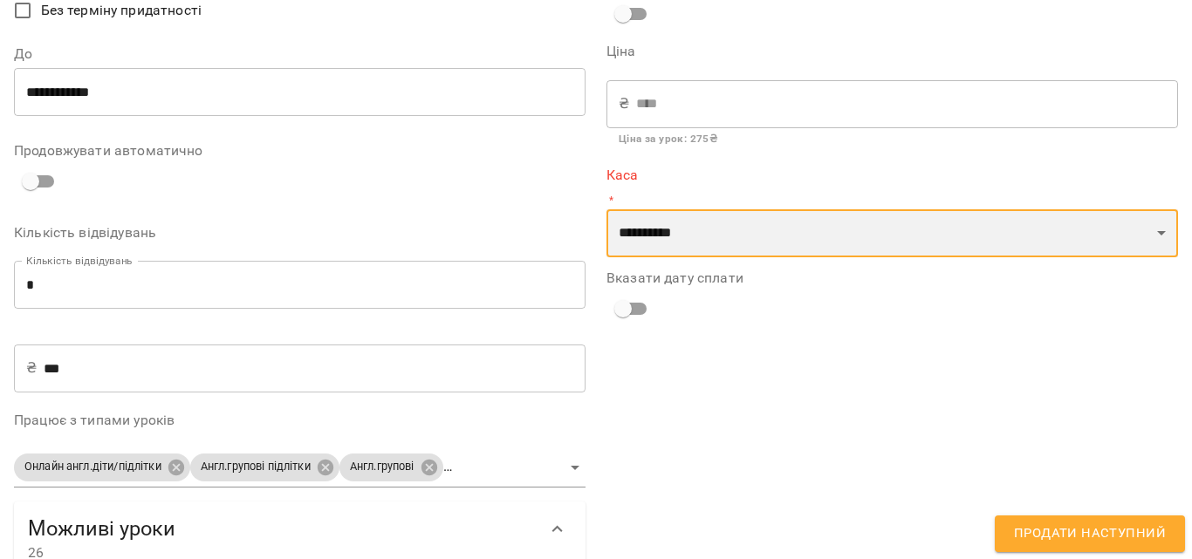
click at [1009, 239] on select "**********" at bounding box center [892, 233] width 572 height 49
select select "****"
click at [606, 209] on select "**********" at bounding box center [892, 233] width 572 height 49
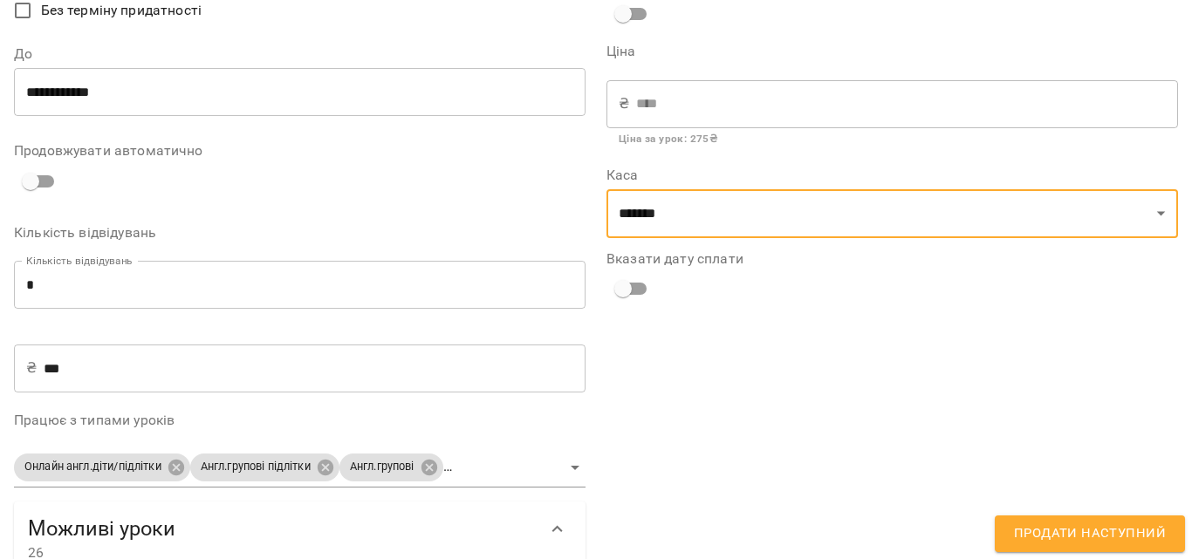
click at [1079, 524] on span "Продати наступний" at bounding box center [1090, 534] width 152 height 23
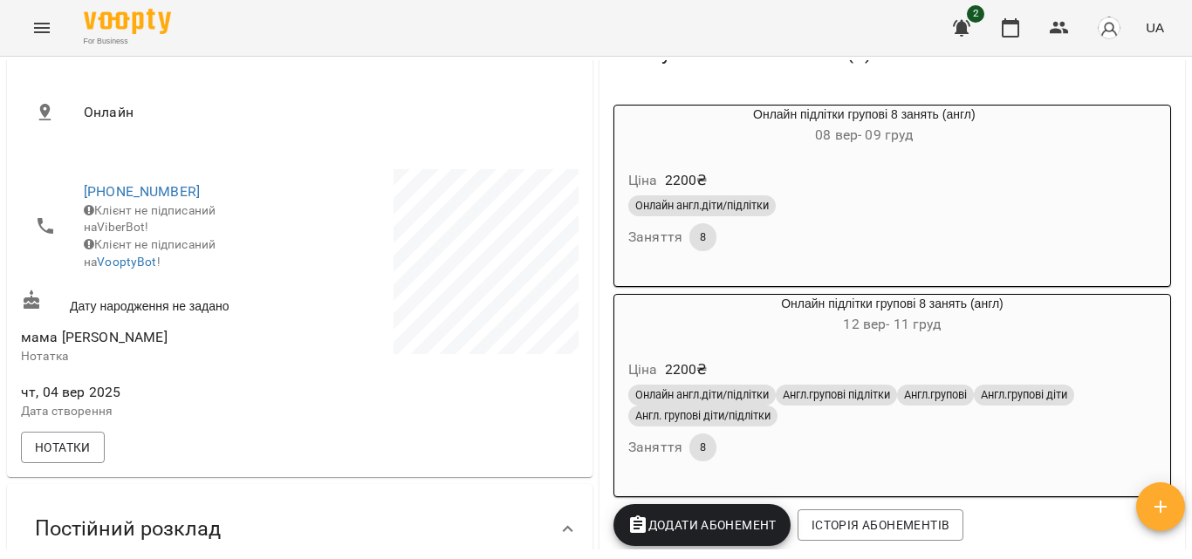
scroll to position [349, 0]
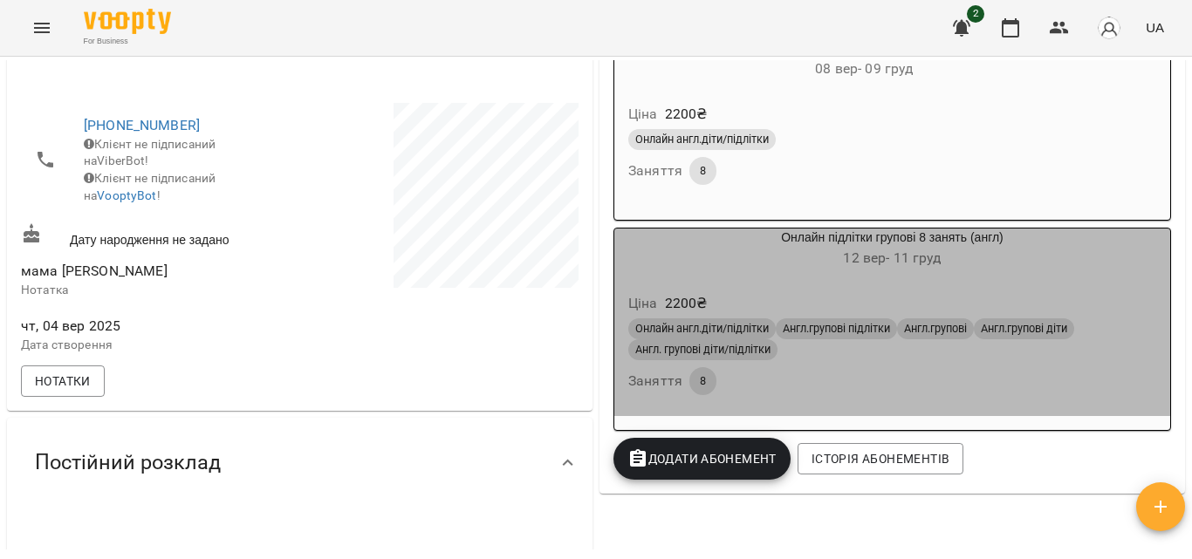
click at [956, 354] on div "Онлайн англ.діти/підлітки Англ.групові підлітки Англ.групові Англ.групові діти …" at bounding box center [892, 340] width 528 height 42
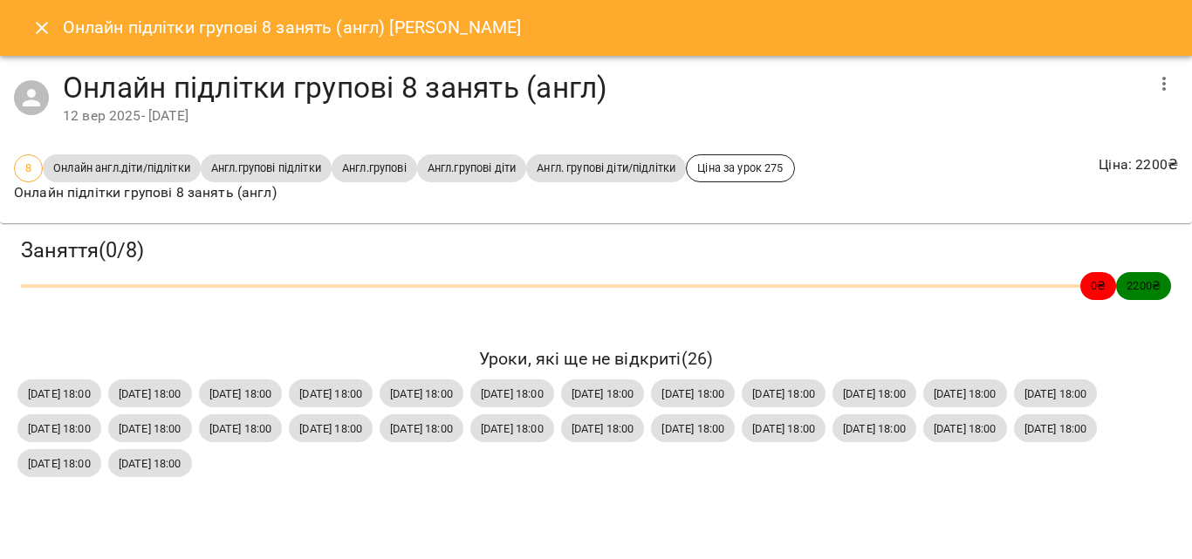
click at [1154, 86] on icon "button" at bounding box center [1164, 83] width 21 height 21
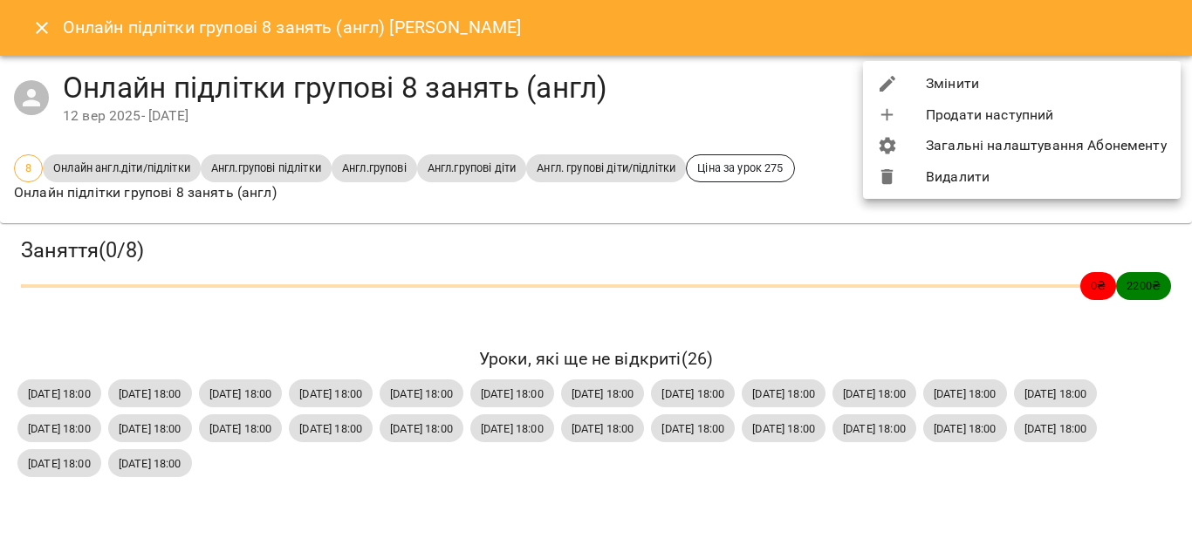
click at [961, 181] on li "Видалити" at bounding box center [1022, 176] width 318 height 31
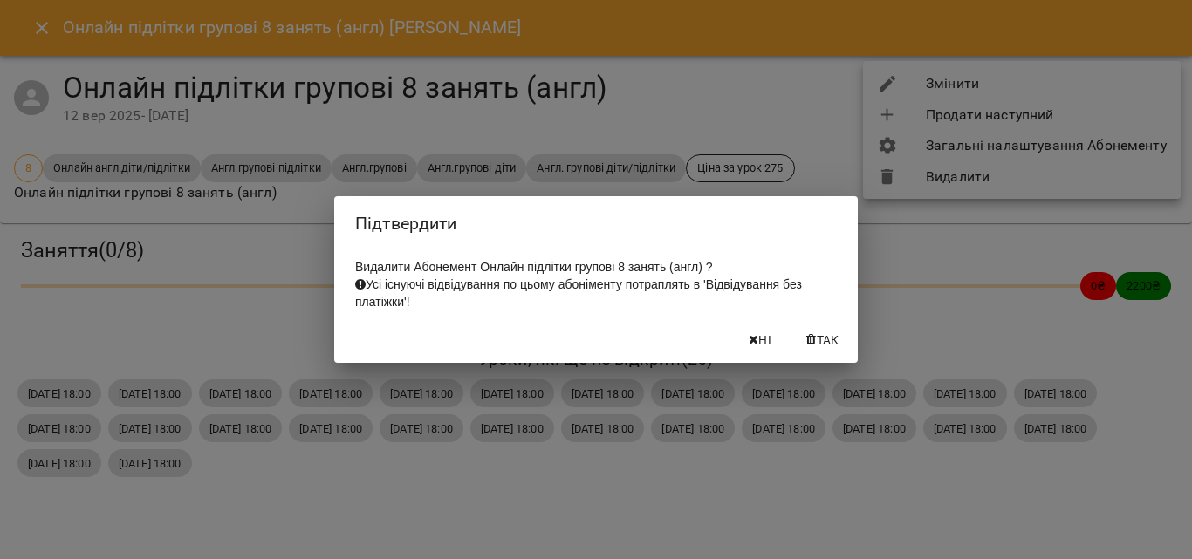
click at [823, 347] on span "Так" at bounding box center [828, 340] width 23 height 21
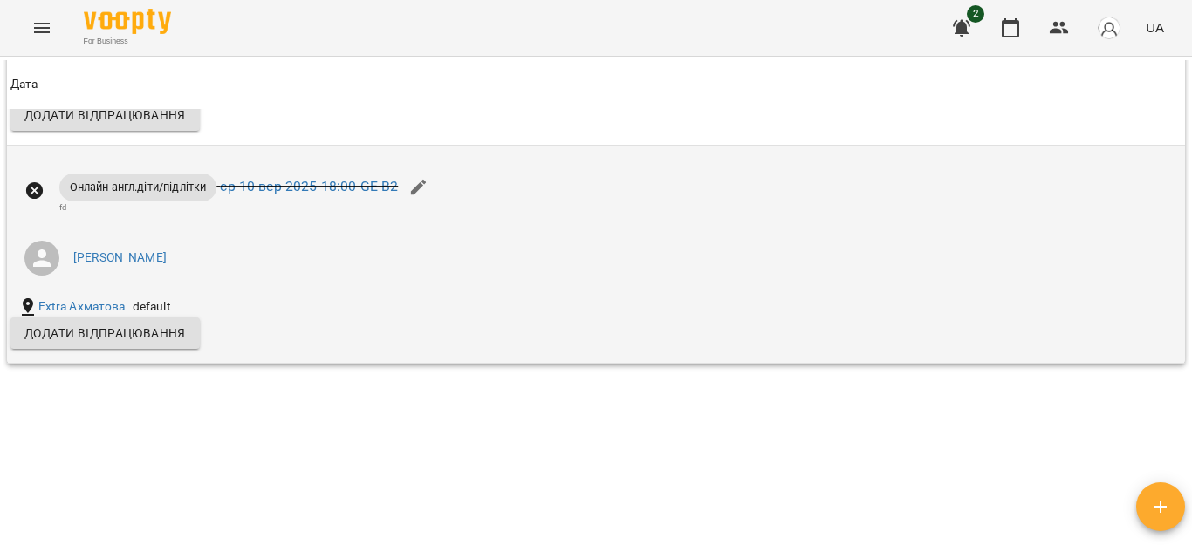
scroll to position [1570, 0]
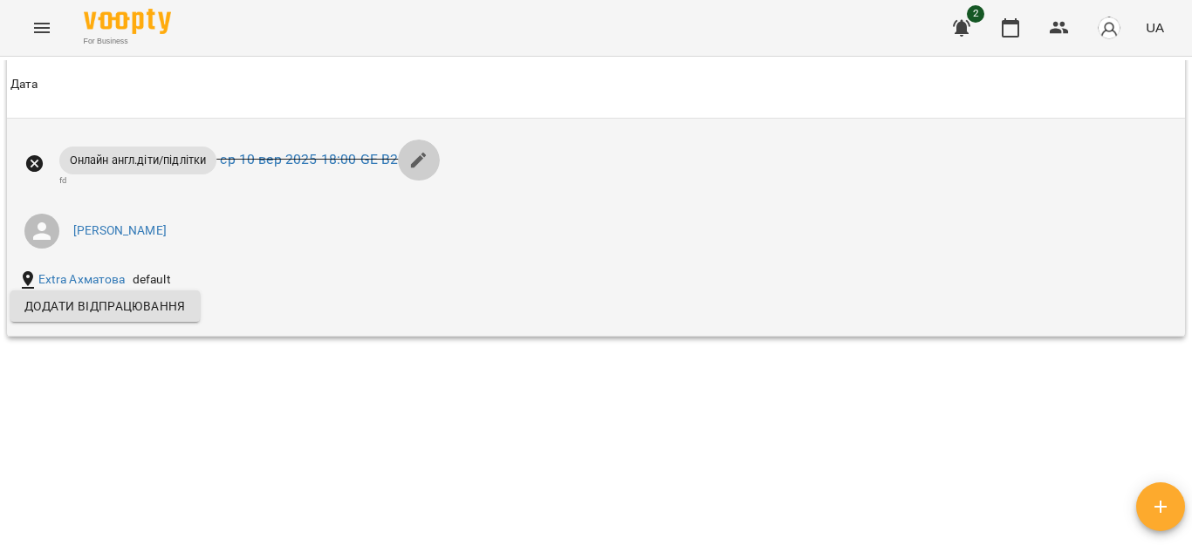
click at [416, 161] on icon "button" at bounding box center [419, 161] width 16 height 16
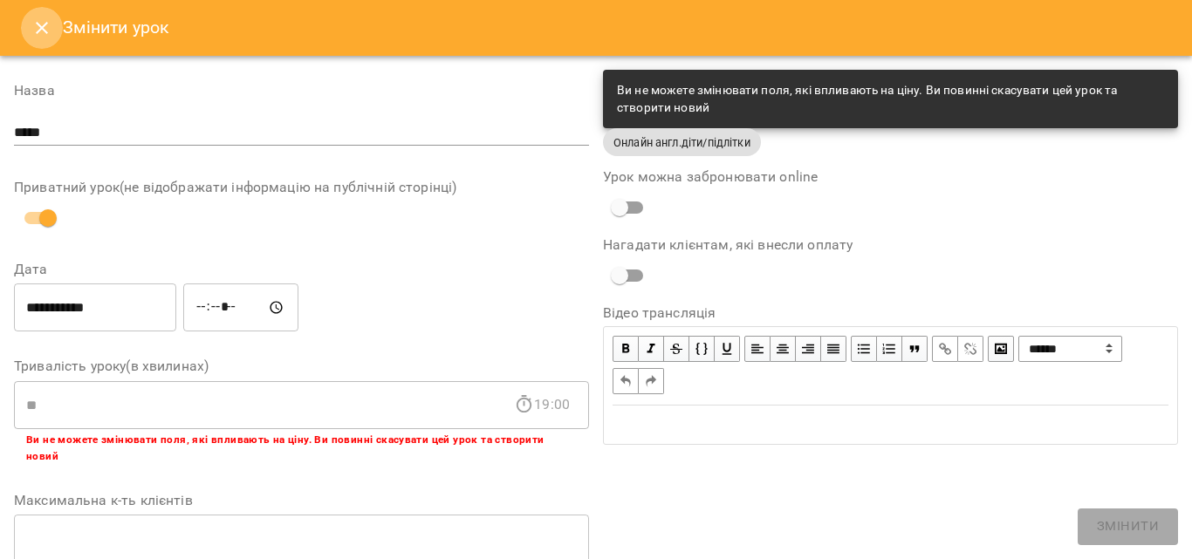
click at [27, 24] on button "Close" at bounding box center [42, 28] width 42 height 42
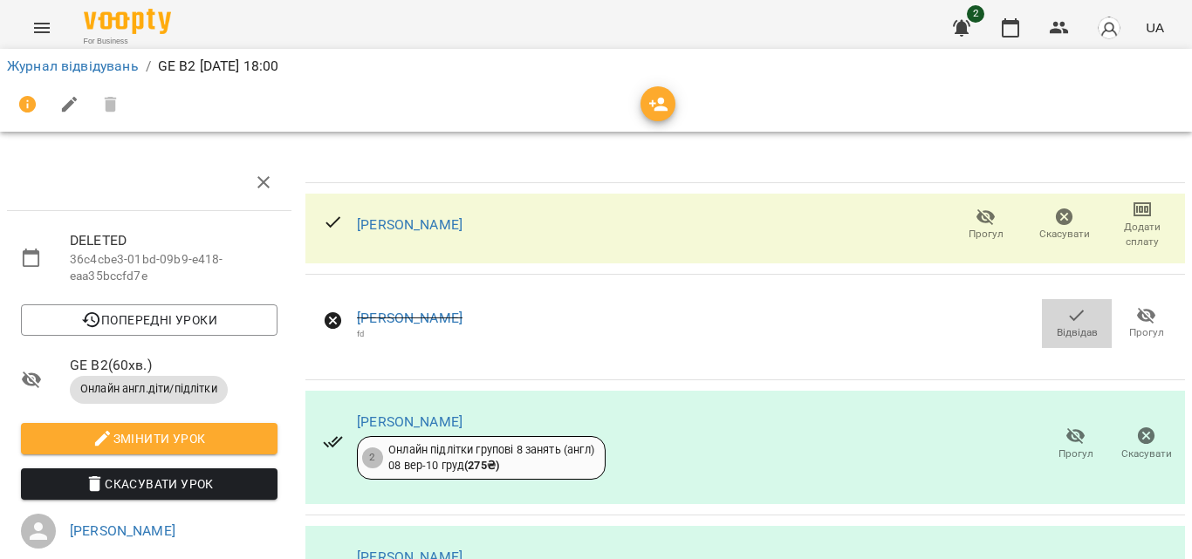
click at [1066, 321] on icon "button" at bounding box center [1076, 315] width 21 height 21
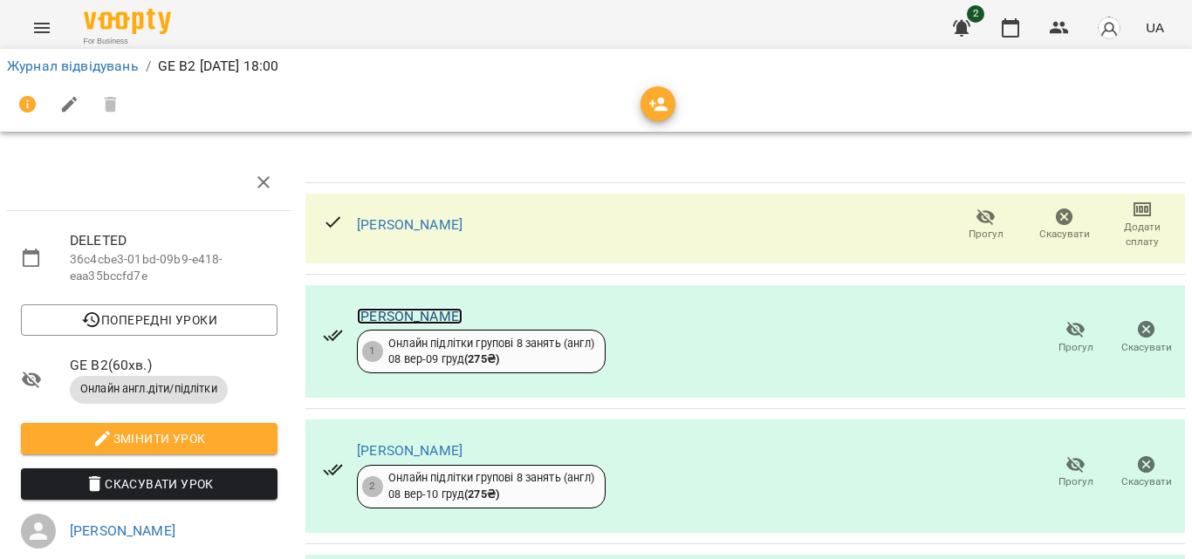
click at [394, 314] on link "Клименко Максим" at bounding box center [410, 316] width 106 height 17
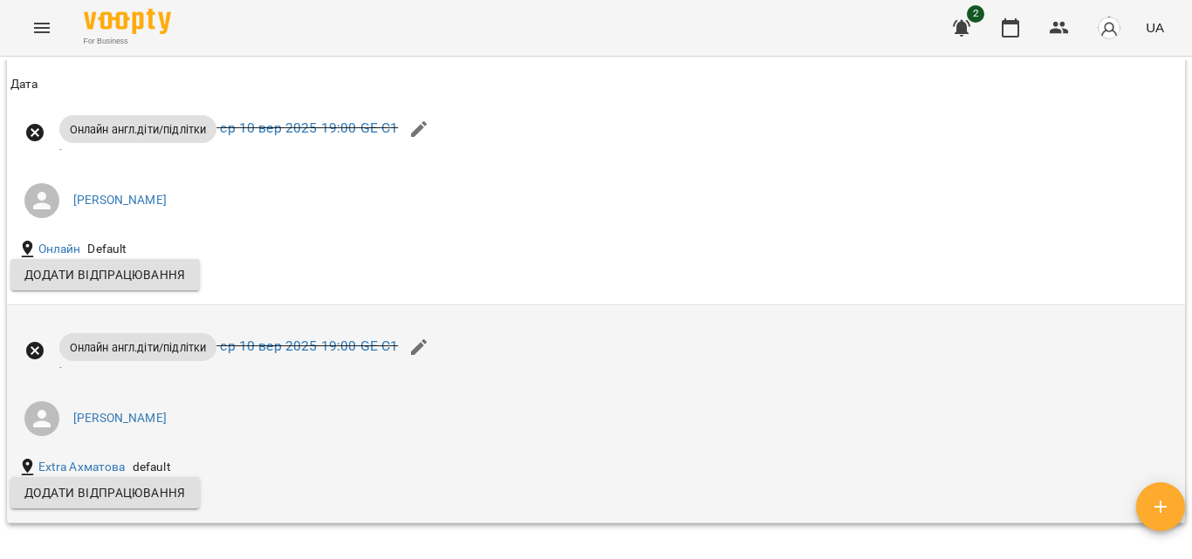
scroll to position [1745, 0]
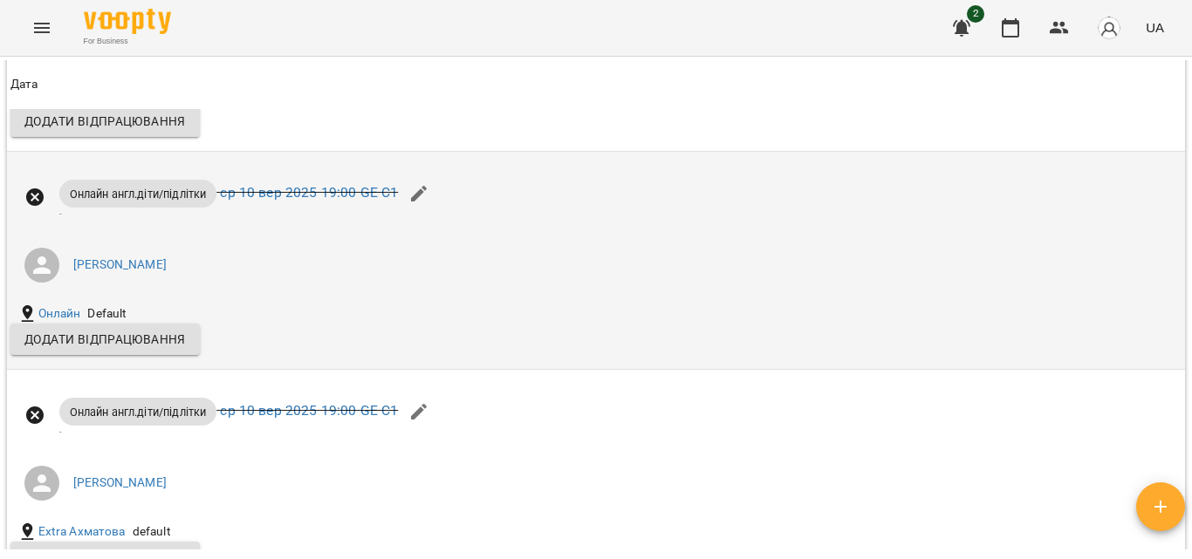
click at [422, 202] on icon "button" at bounding box center [419, 194] width 16 height 16
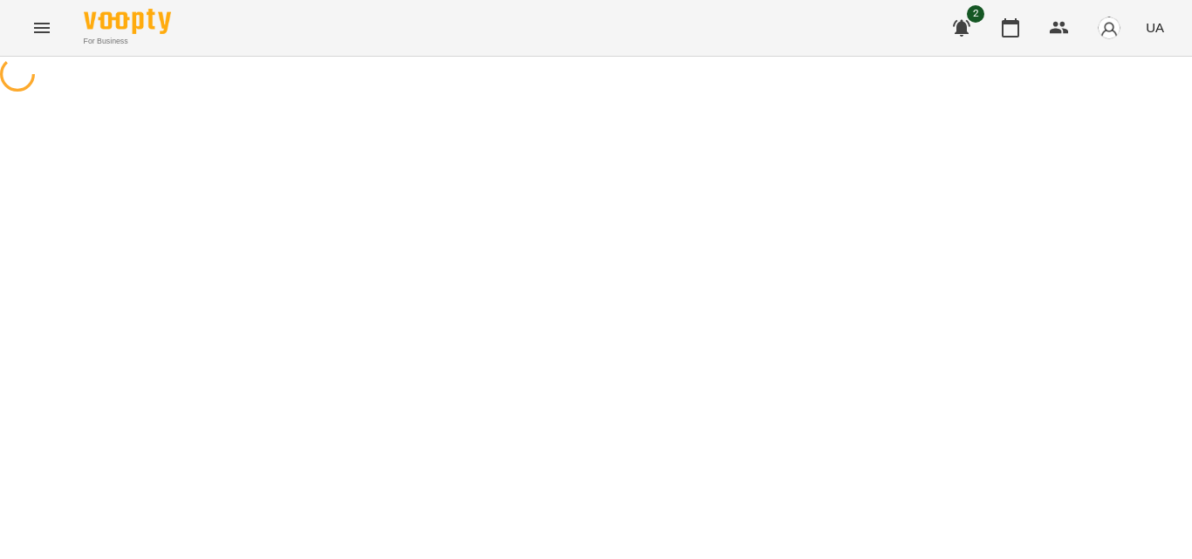
select select "**********"
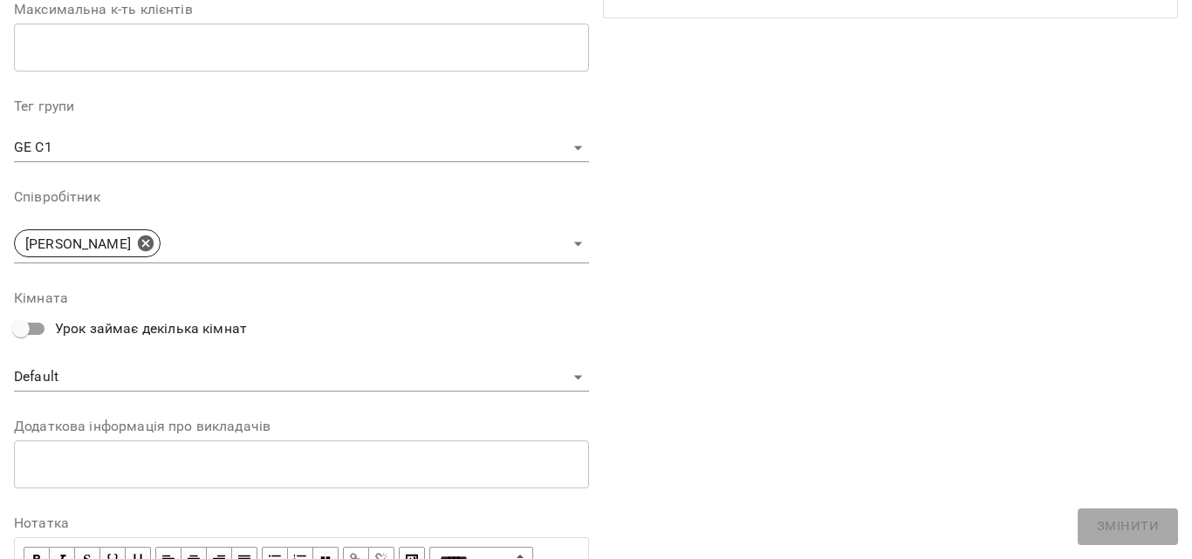
scroll to position [178, 0]
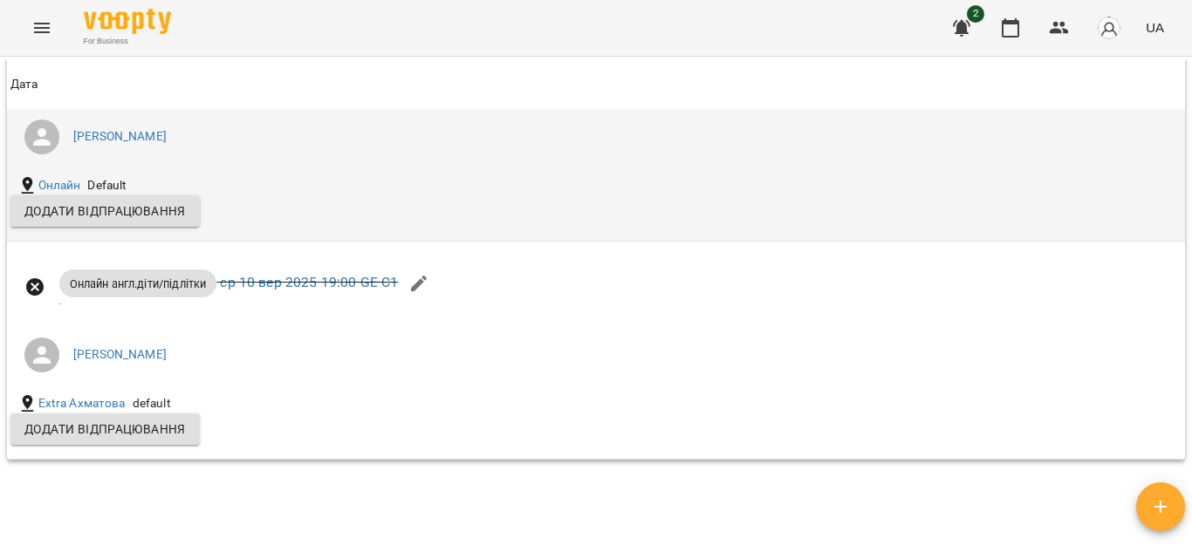
scroll to position [1832, 0]
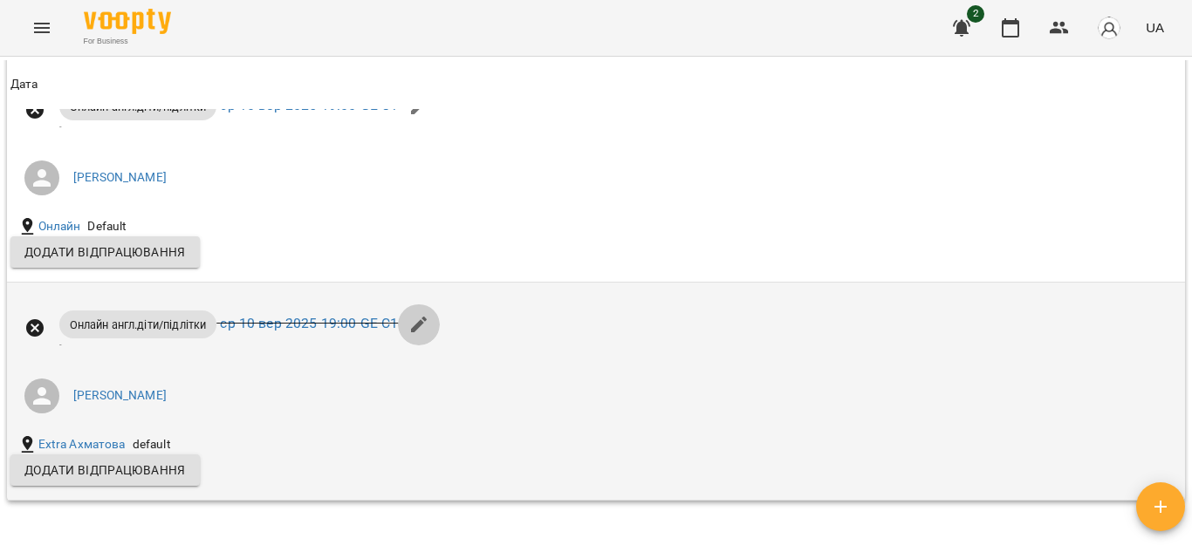
click at [413, 335] on icon "button" at bounding box center [418, 324] width 21 height 21
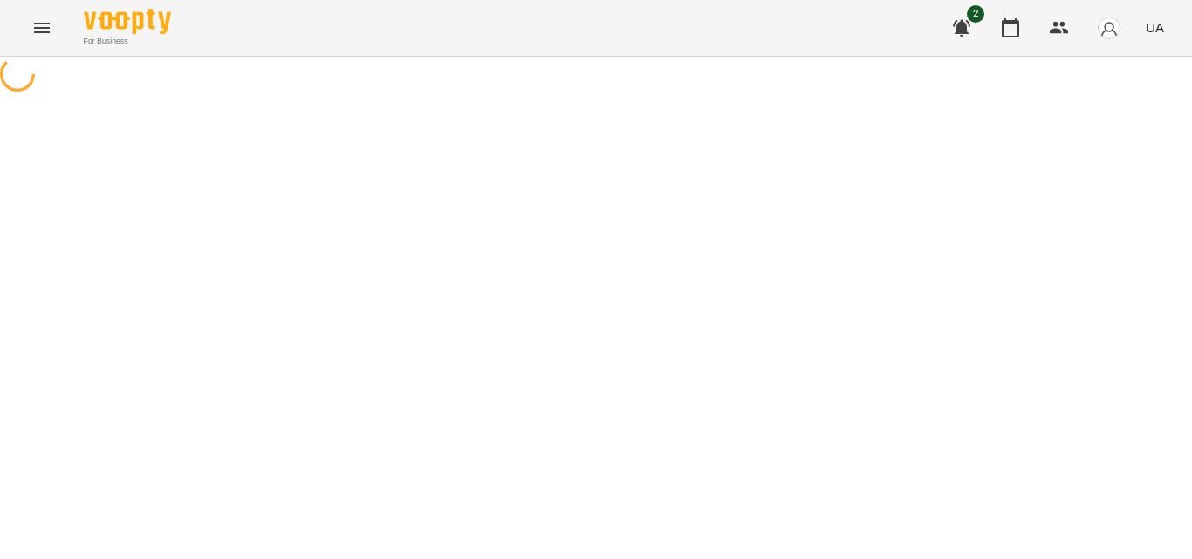
select select "**********"
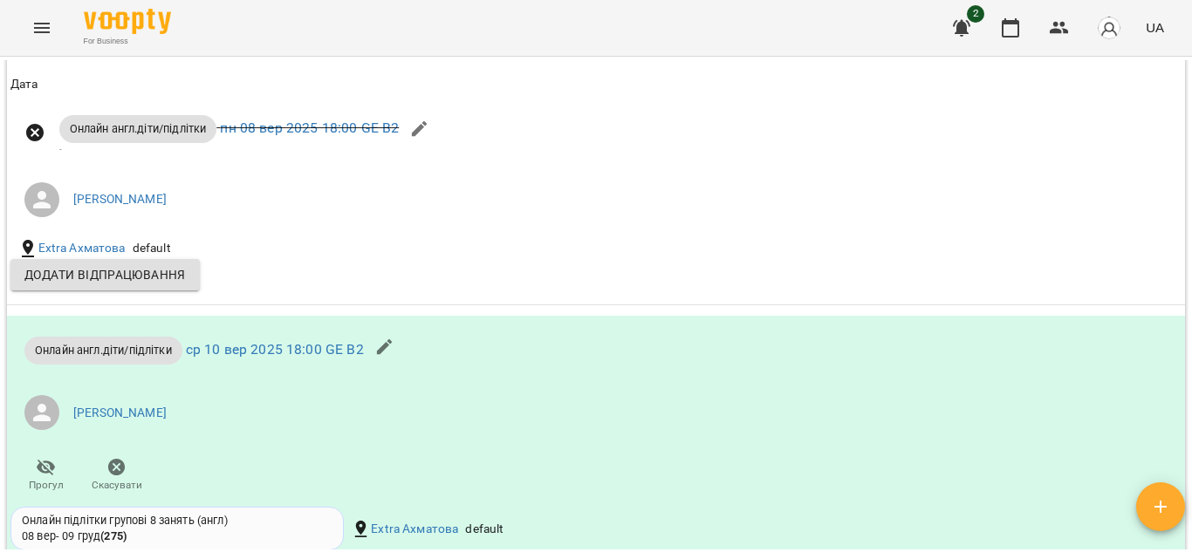
scroll to position [1222, 0]
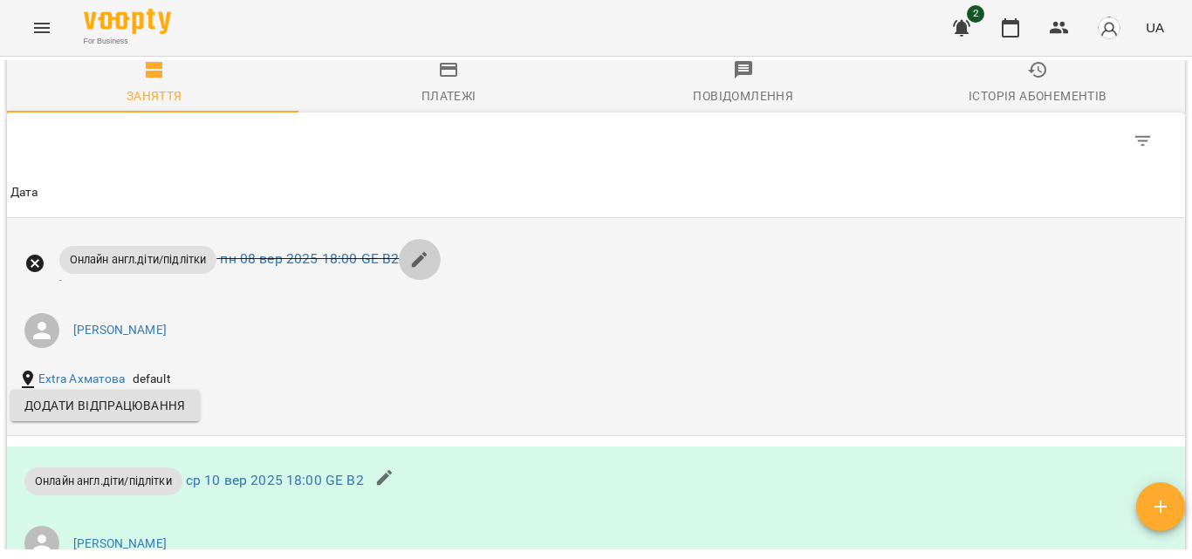
click at [428, 271] on icon "button" at bounding box center [419, 260] width 21 height 21
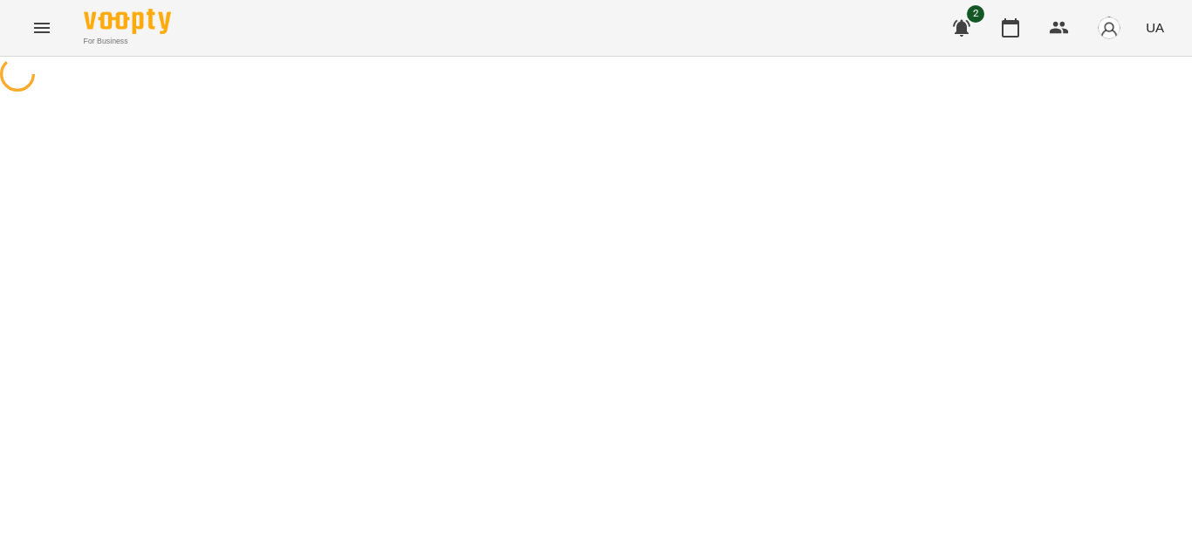
select select "**********"
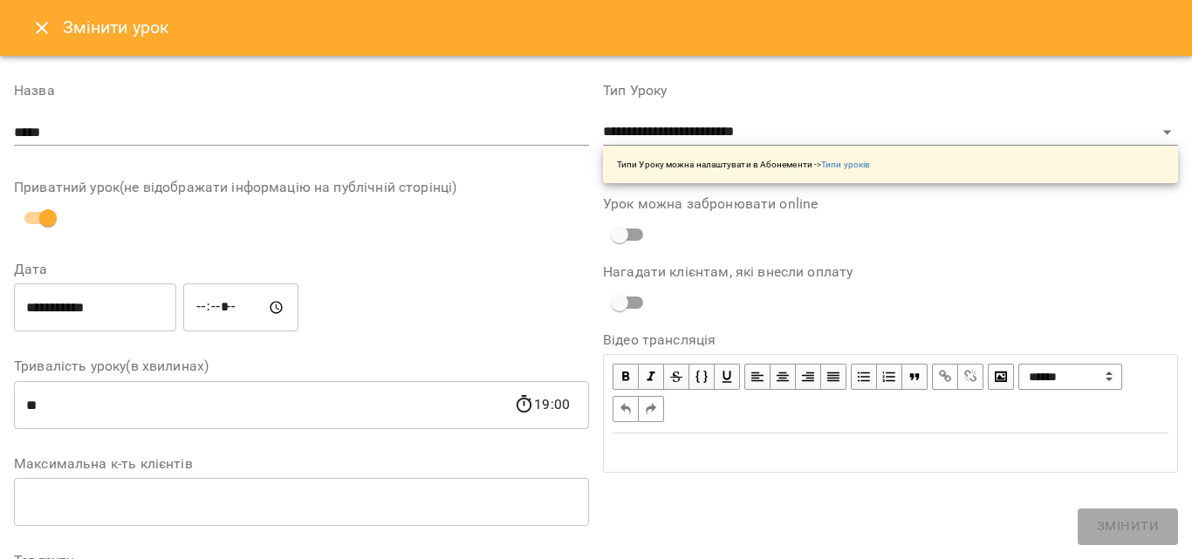
click at [44, 9] on button "Close" at bounding box center [42, 28] width 42 height 42
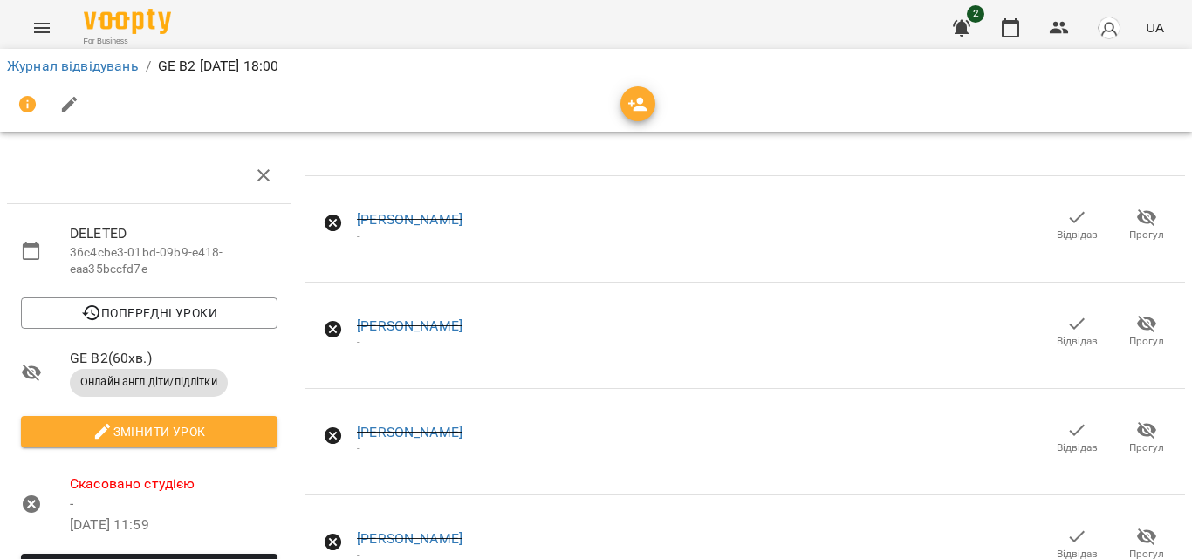
scroll to position [175, 0]
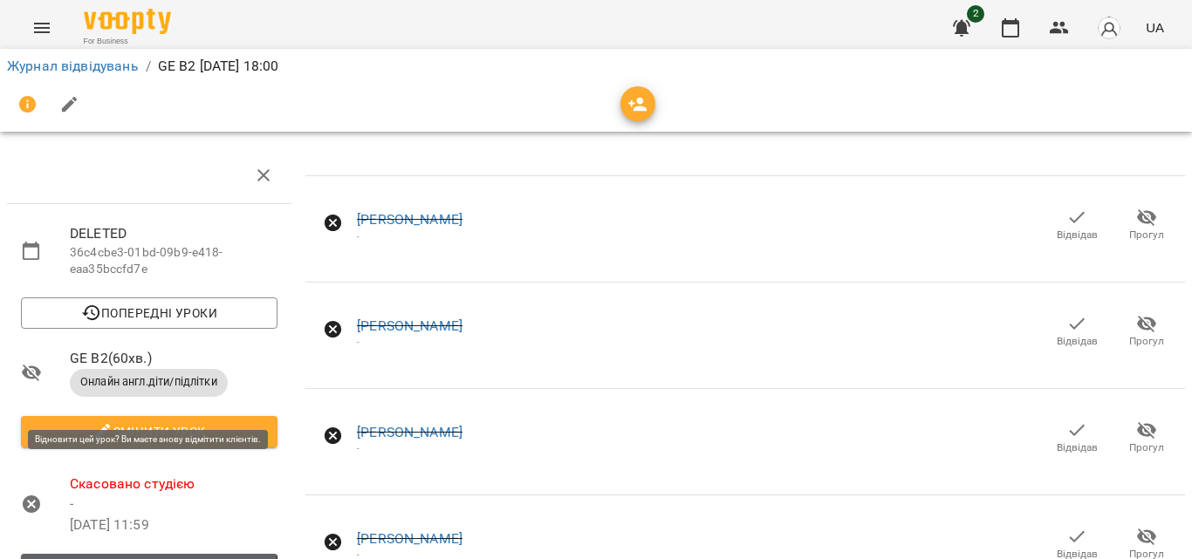
click at [90, 558] on span "Відновити урок" at bounding box center [149, 569] width 229 height 21
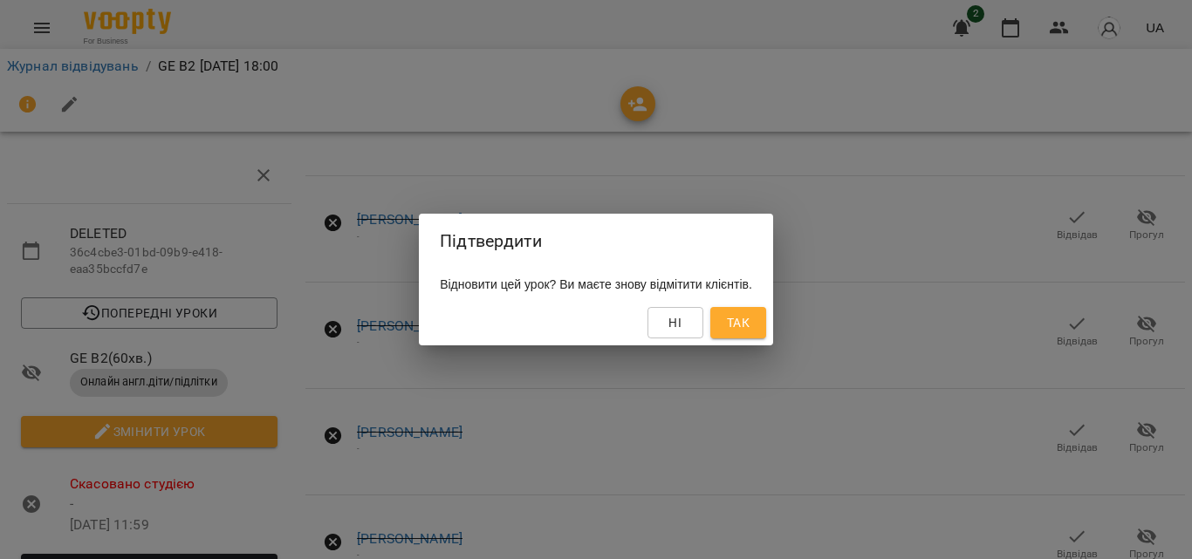
click at [750, 317] on span "Так" at bounding box center [738, 322] width 23 height 21
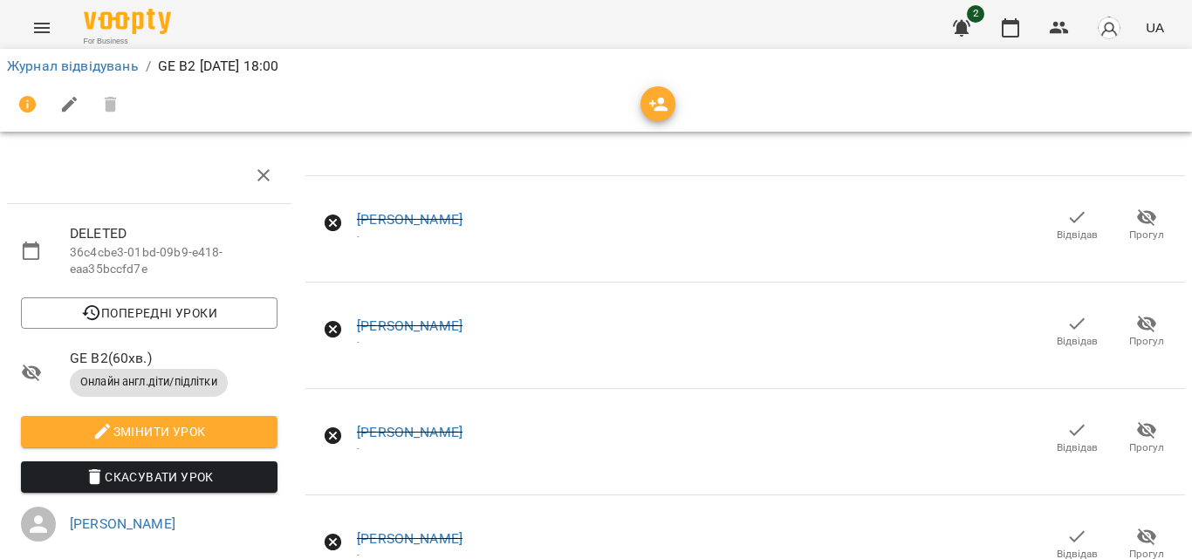
scroll to position [0, 0]
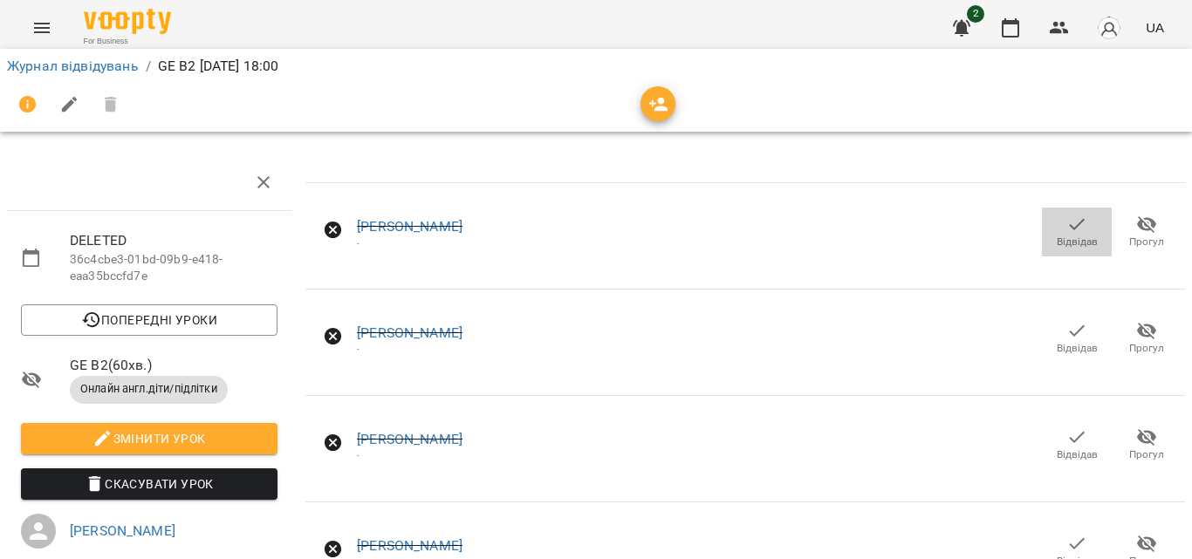
click at [1066, 229] on icon "button" at bounding box center [1076, 224] width 21 height 21
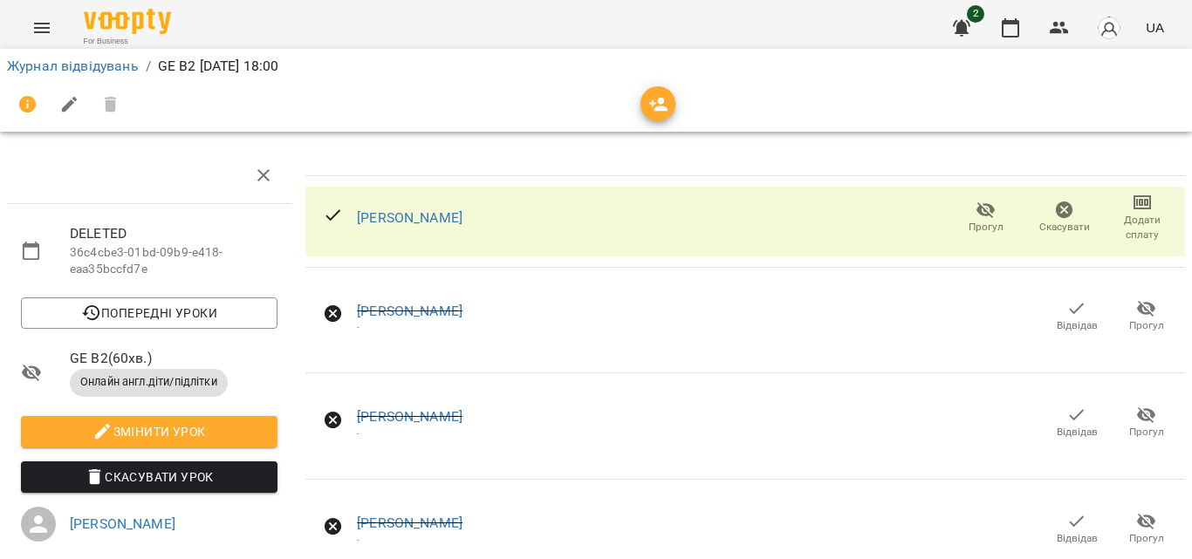
scroll to position [87, 0]
click at [1066, 298] on icon "button" at bounding box center [1076, 308] width 21 height 21
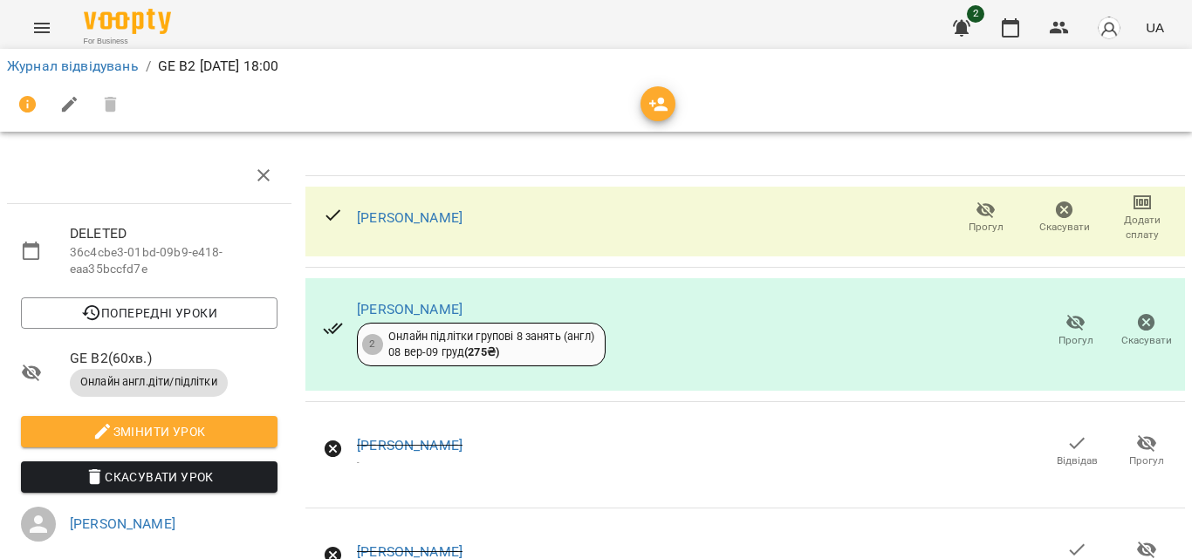
click at [1067, 454] on span "Відвідав" at bounding box center [1077, 461] width 41 height 15
click at [1070, 545] on icon "button" at bounding box center [1077, 550] width 15 height 11
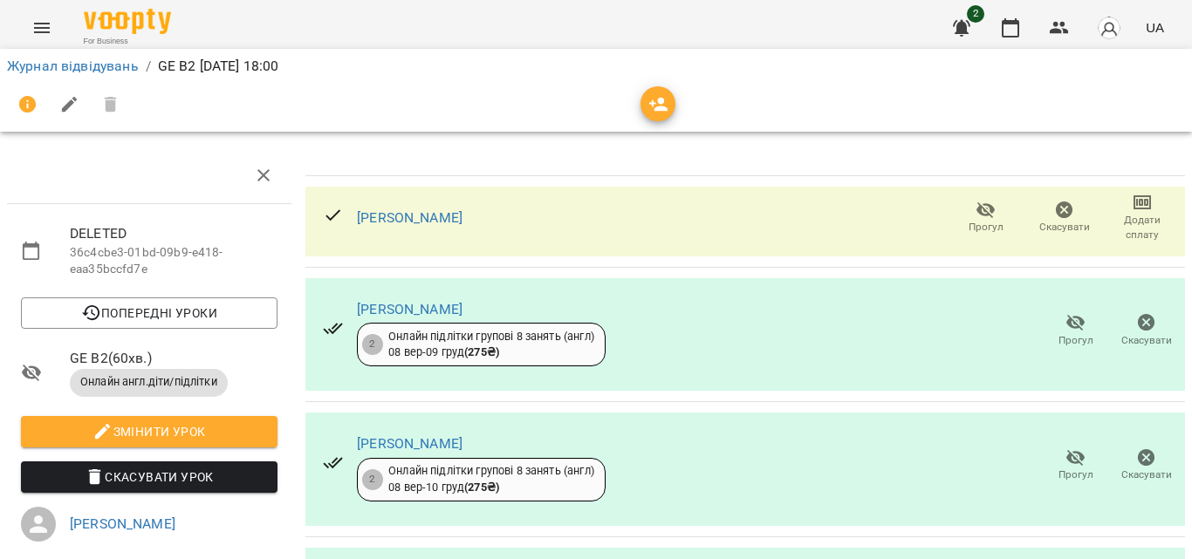
scroll to position [0, 0]
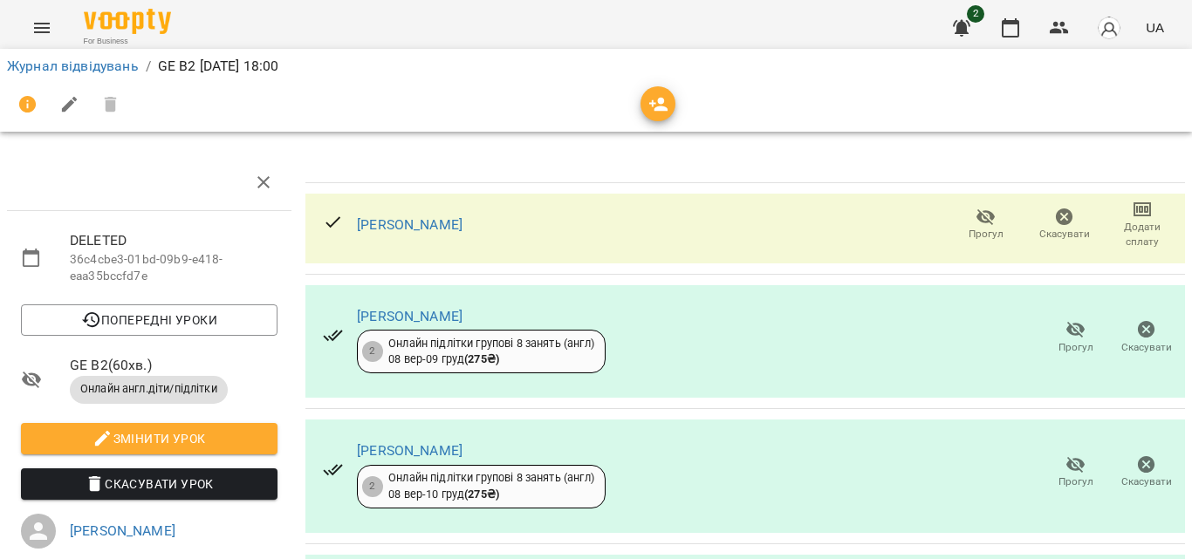
click at [527, 164] on th at bounding box center [745, 168] width 880 height 29
click at [258, 182] on icon "button" at bounding box center [263, 182] width 21 height 21
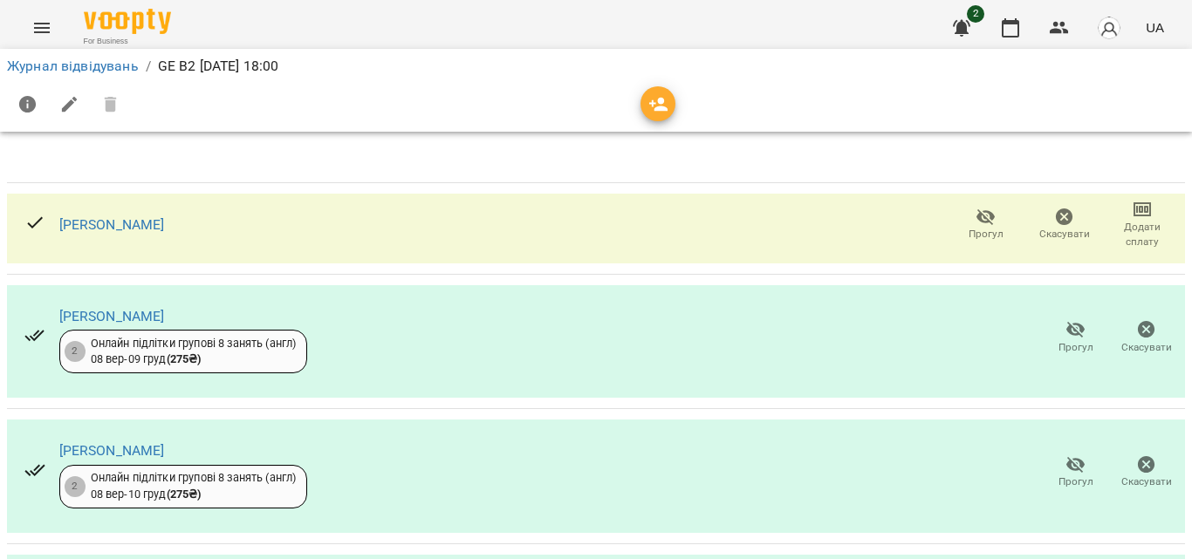
click at [323, 148] on div "Cимков Вова Прогул Скасувати Додати сплату Клименко Максим 2 Онлайн підлітки гр…" at bounding box center [596, 416] width 1192 height 538
click at [36, 24] on icon "Menu" at bounding box center [42, 28] width 16 height 10
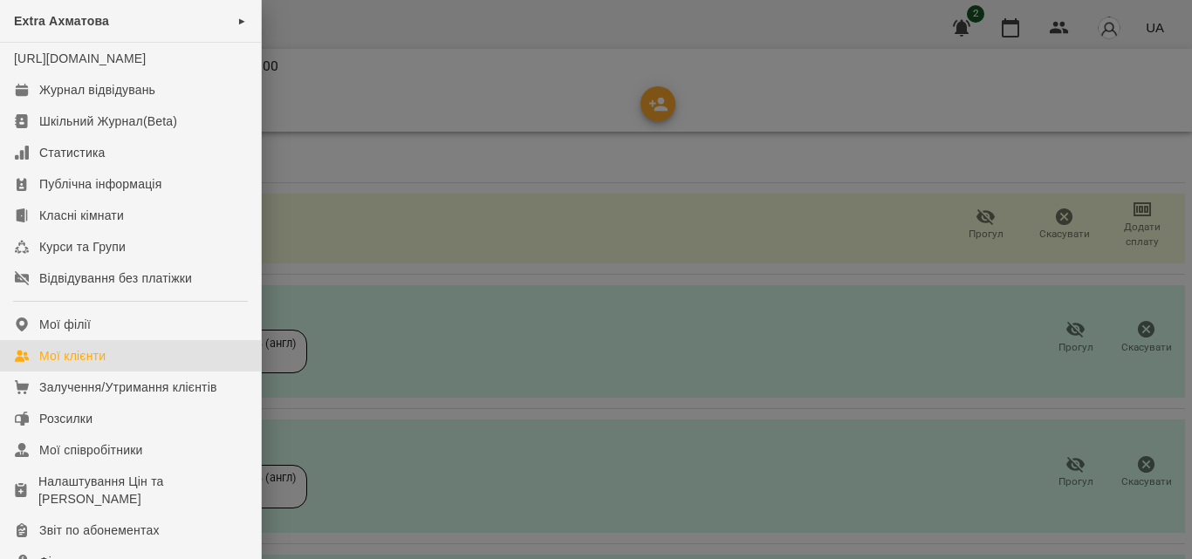
click at [82, 365] on div "Мої клієнти" at bounding box center [72, 355] width 66 height 17
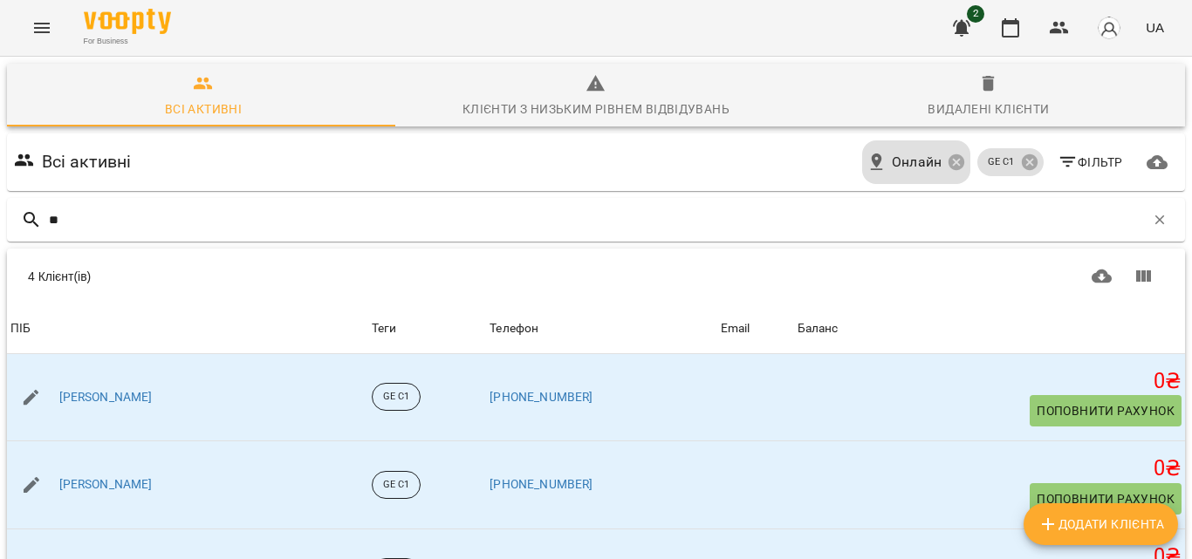
type input "*"
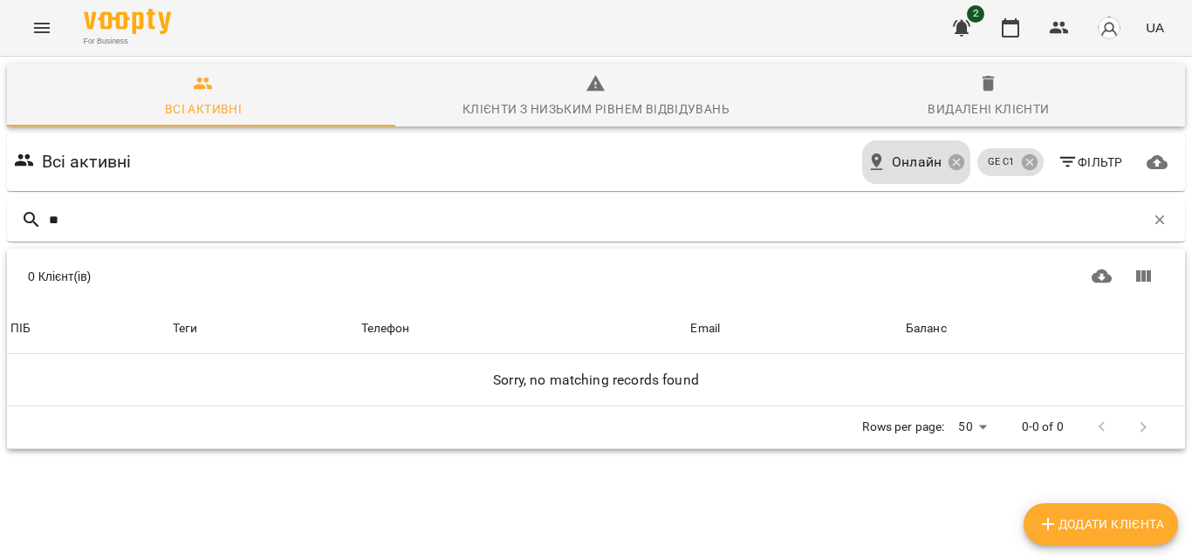
type input "*"
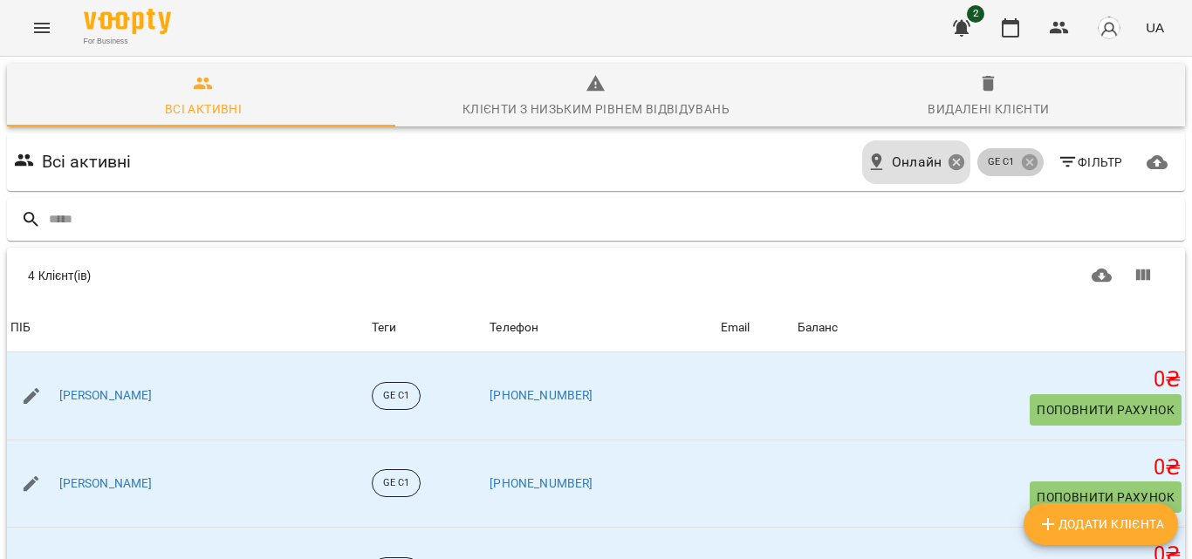
click at [1021, 165] on icon at bounding box center [1029, 162] width 16 height 16
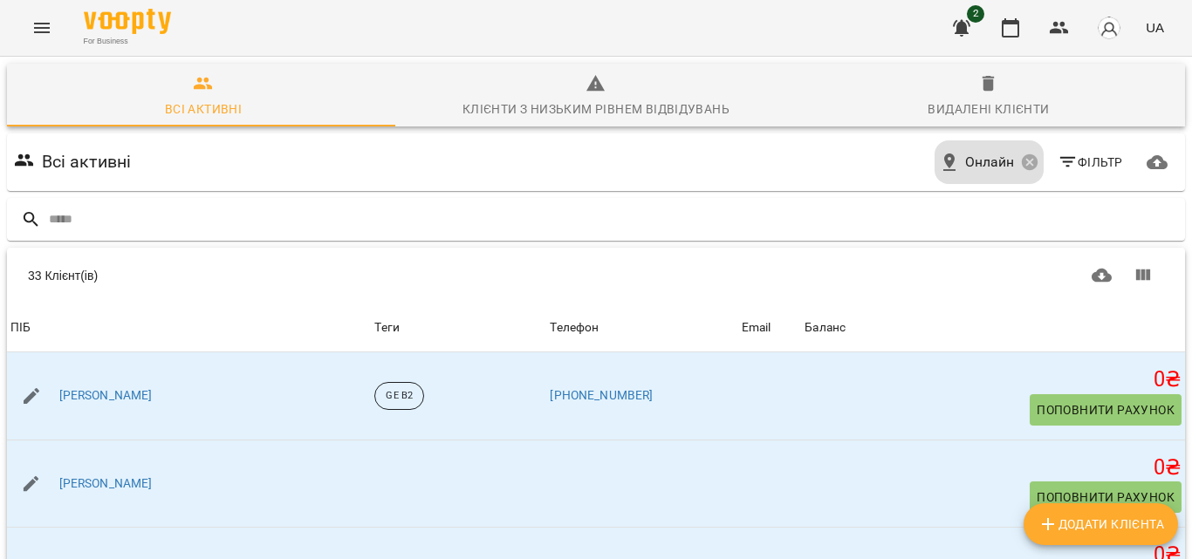
click at [1074, 161] on span "Фільтр" at bounding box center [1090, 162] width 65 height 21
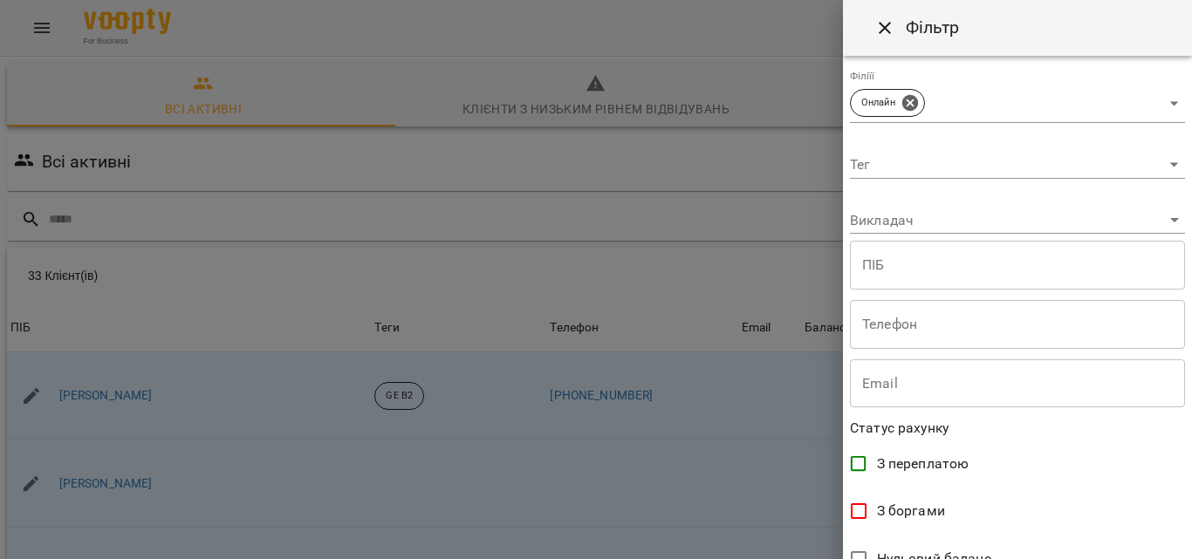
click at [1162, 163] on body "For Business 2 UA Всі активні Клієнти з низьким рівнем відвідувань Видалені клі…" at bounding box center [596, 455] width 1192 height 910
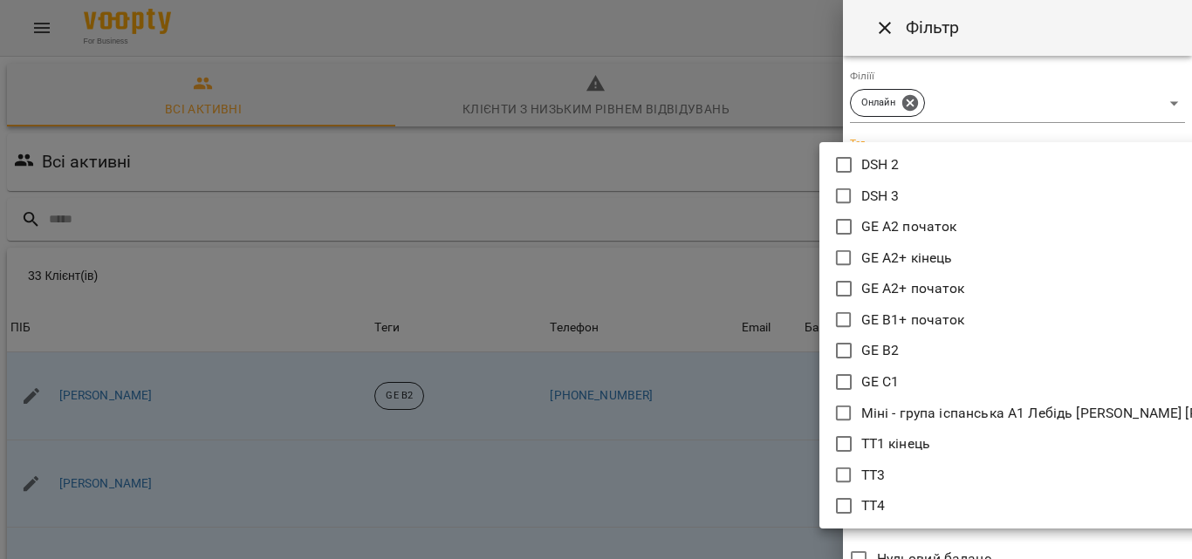
click at [884, 340] on p "GE B2" at bounding box center [880, 350] width 38 height 21
type input "*****"
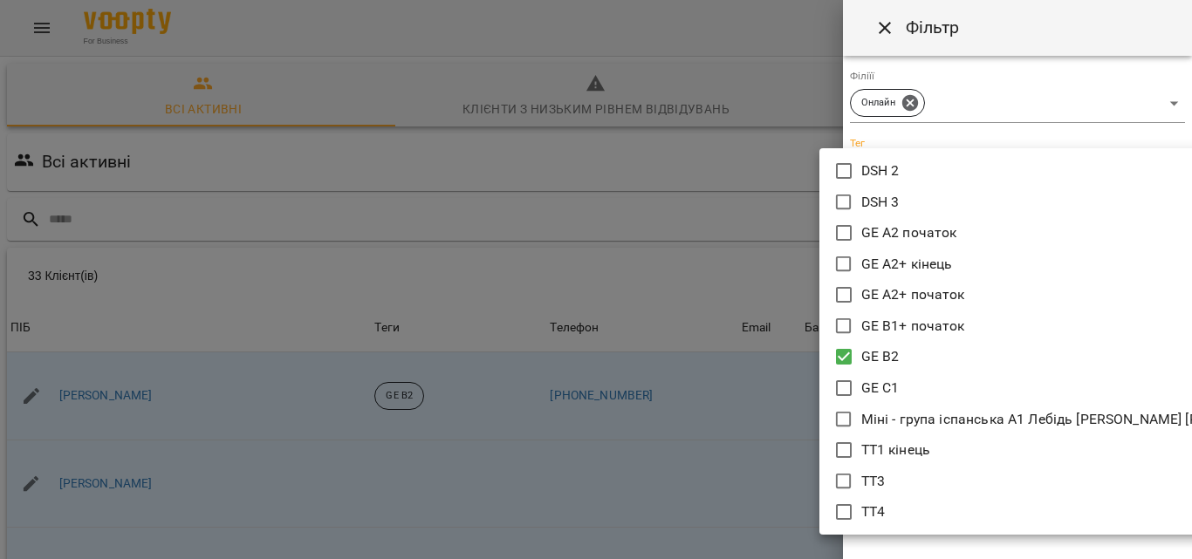
click at [581, 263] on div at bounding box center [596, 279] width 1192 height 559
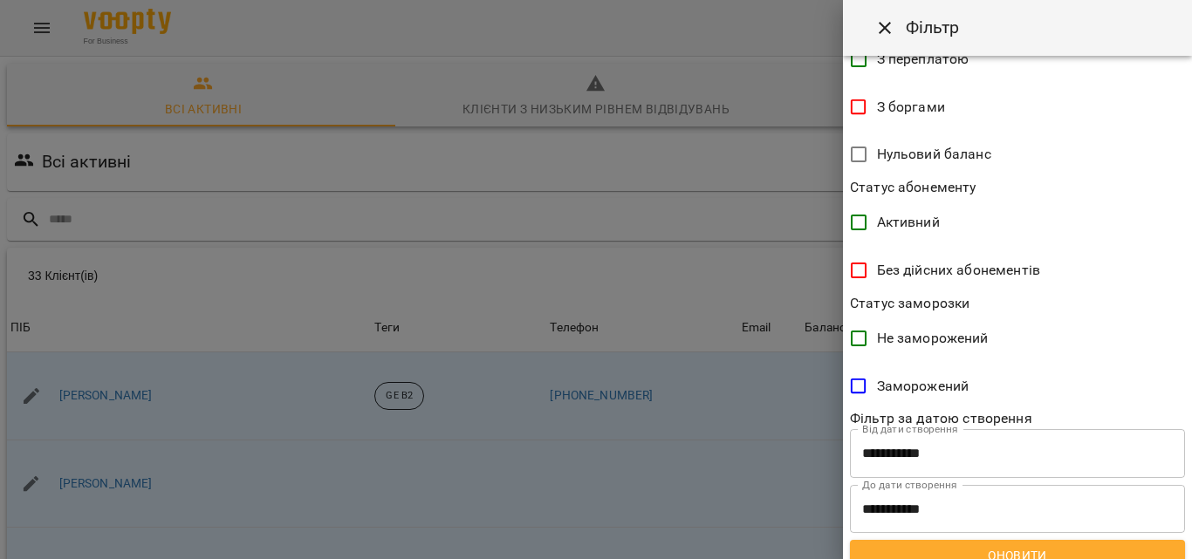
scroll to position [435, 0]
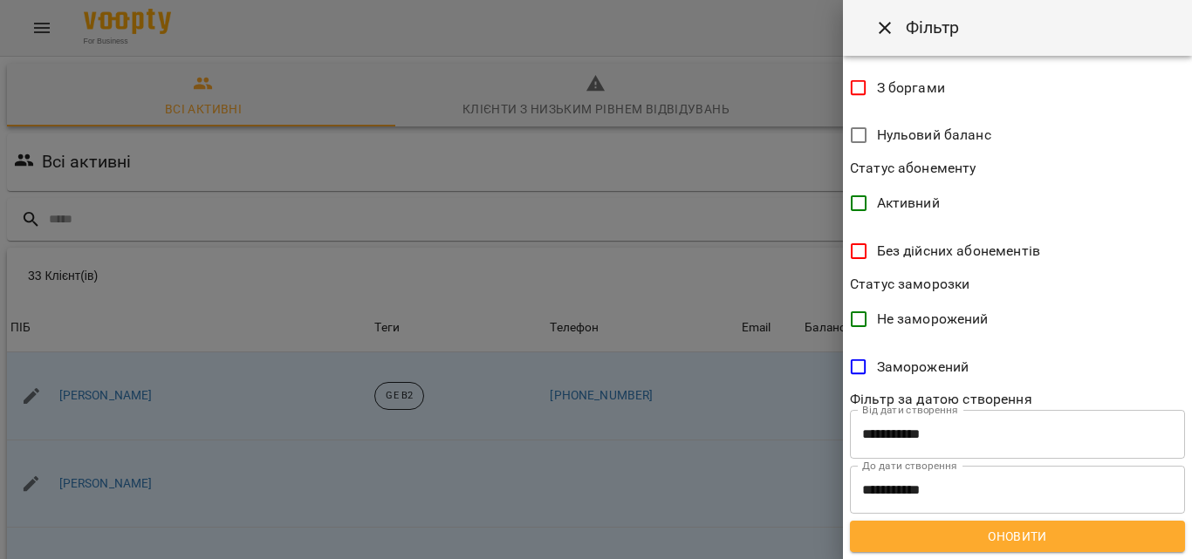
click at [1015, 538] on span "Оновити" at bounding box center [1017, 536] width 307 height 21
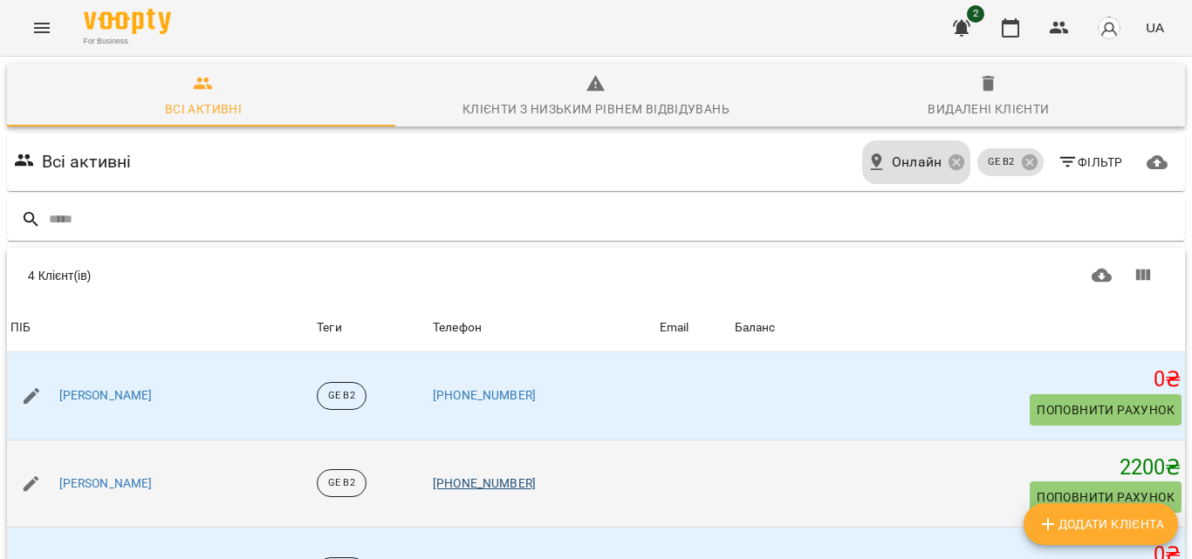
scroll to position [183, 0]
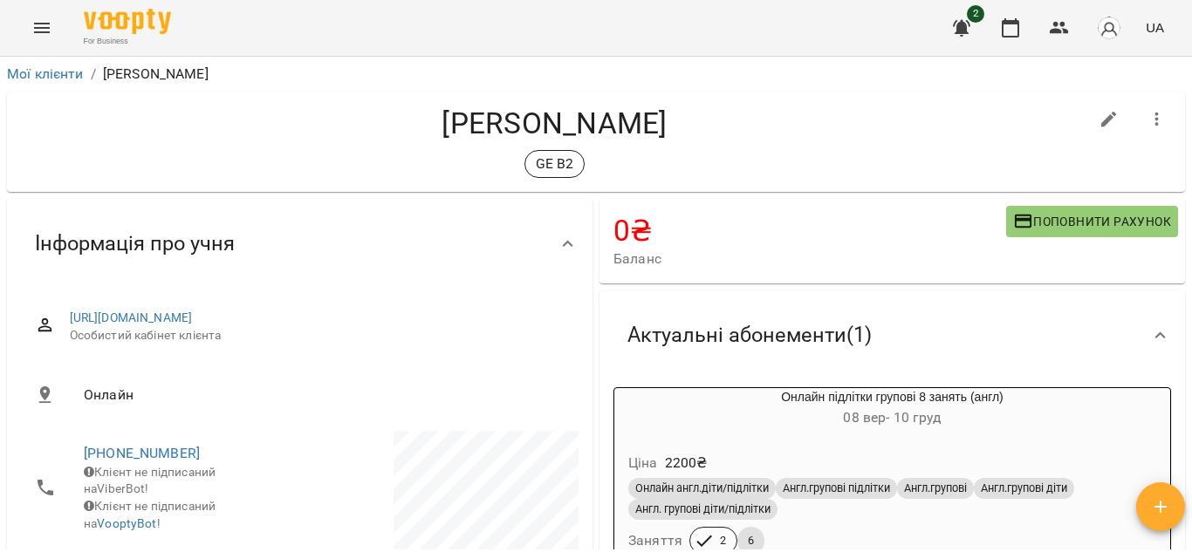
click at [32, 31] on icon "Menu" at bounding box center [41, 27] width 21 height 21
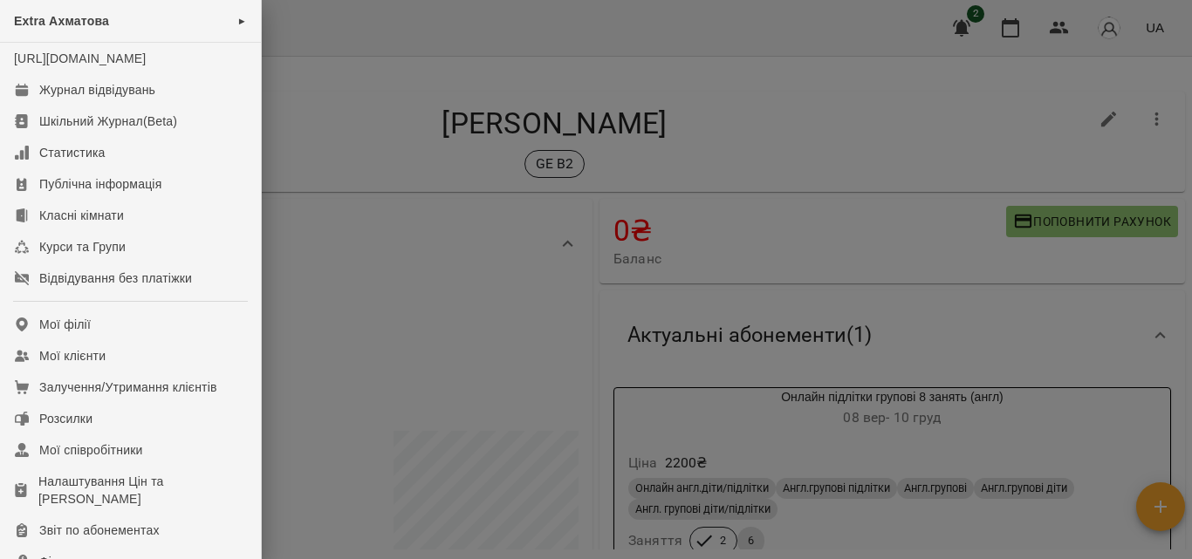
click at [522, 291] on div at bounding box center [596, 279] width 1192 height 559
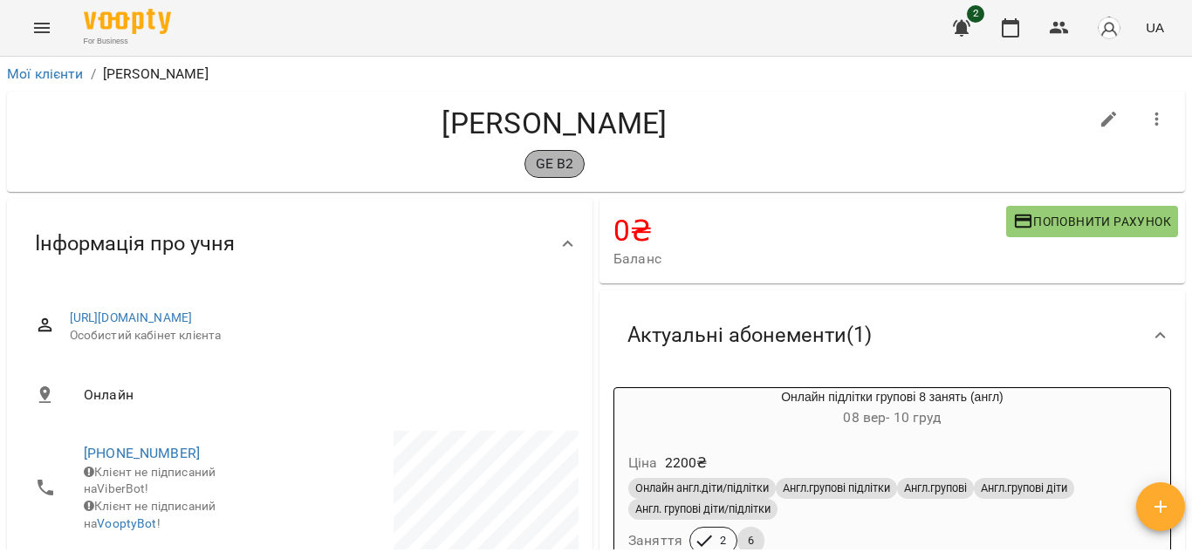
click at [536, 168] on p "GE B2" at bounding box center [555, 164] width 38 height 21
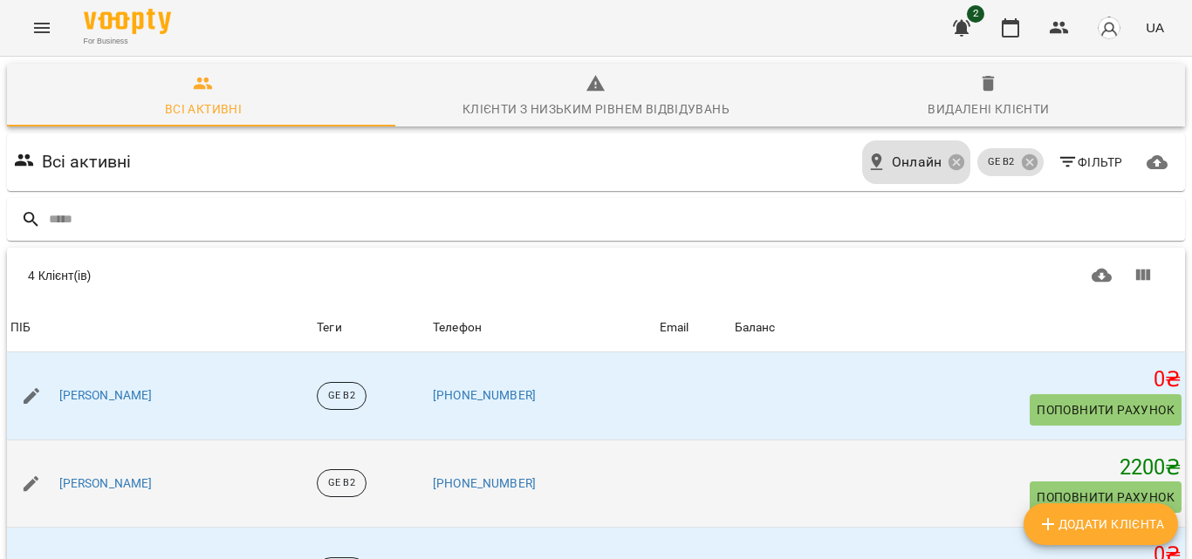
scroll to position [183, 0]
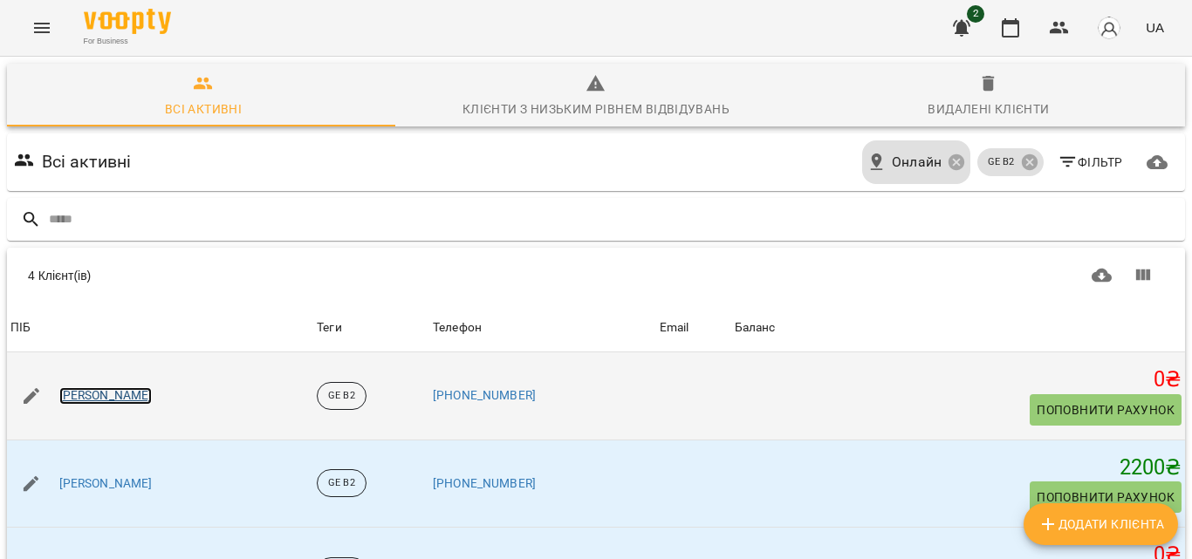
click at [84, 387] on link "Cимков Вова" at bounding box center [105, 395] width 93 height 17
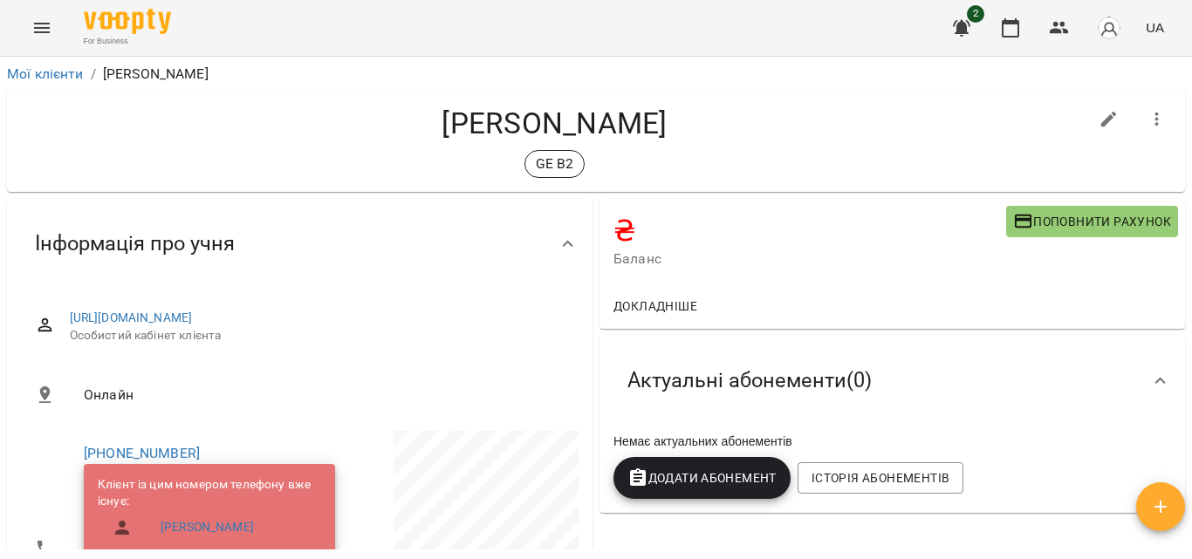
click at [32, 26] on icon "Menu" at bounding box center [41, 27] width 21 height 21
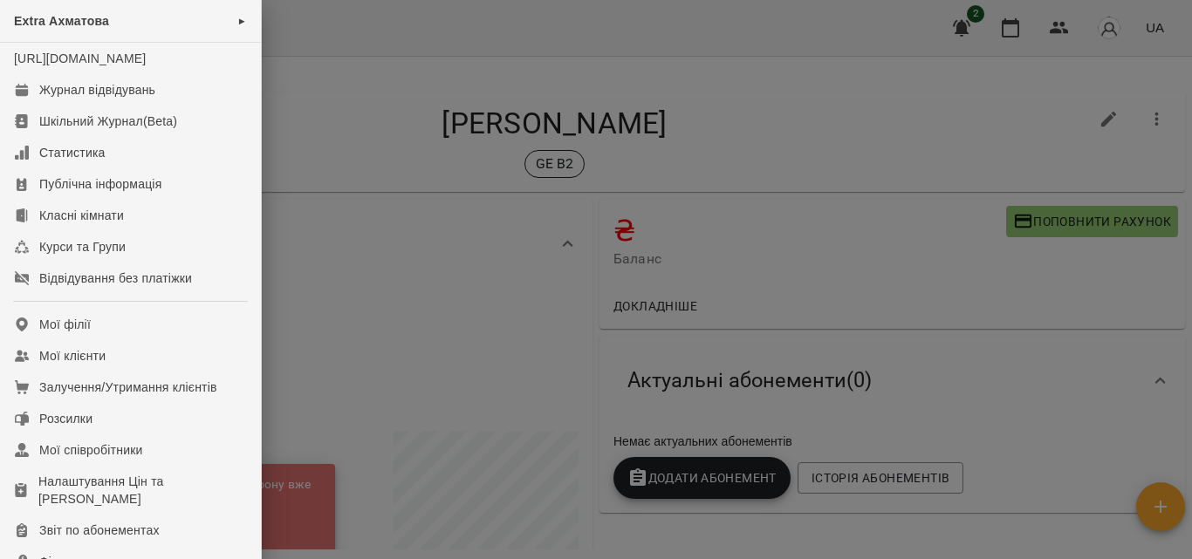
click at [352, 110] on div at bounding box center [596, 279] width 1192 height 559
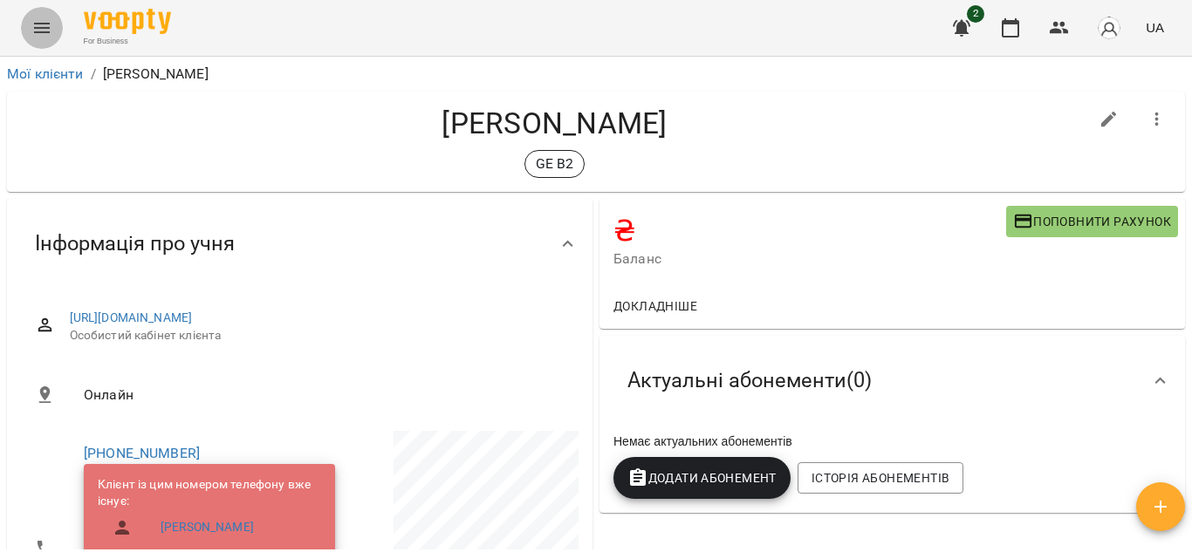
click at [51, 39] on button "Menu" at bounding box center [42, 28] width 42 height 42
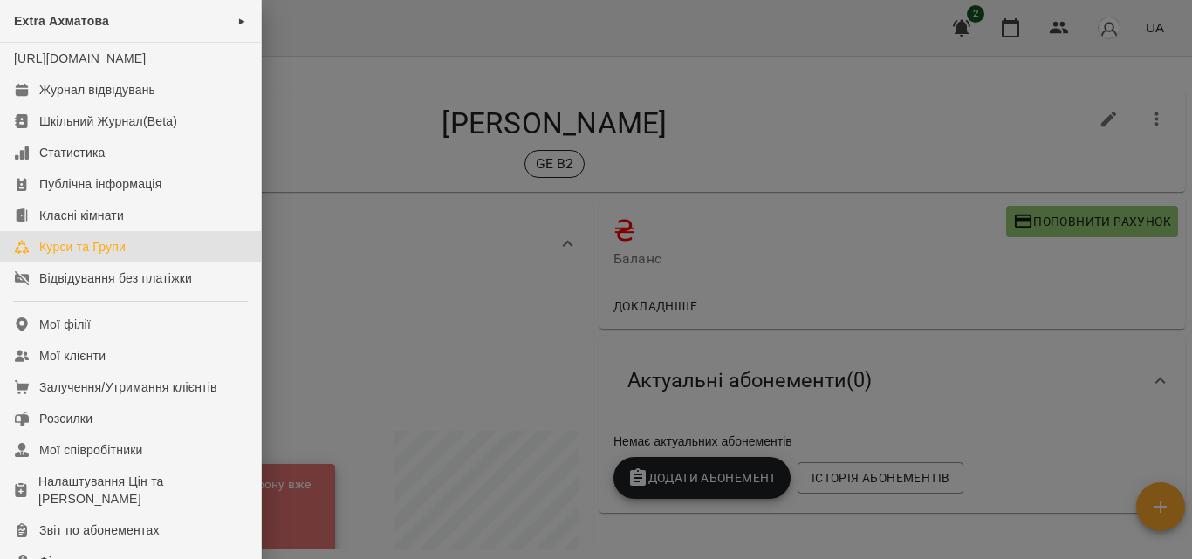
click at [92, 256] on div "Курси та Групи" at bounding box center [82, 246] width 86 height 17
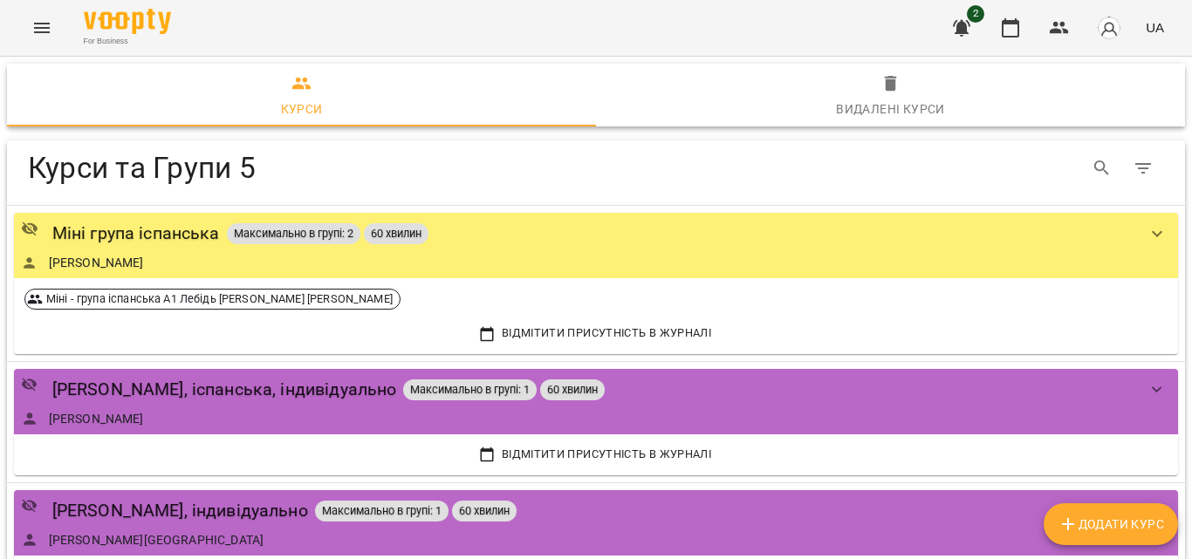
click at [38, 28] on icon "Menu" at bounding box center [42, 28] width 16 height 10
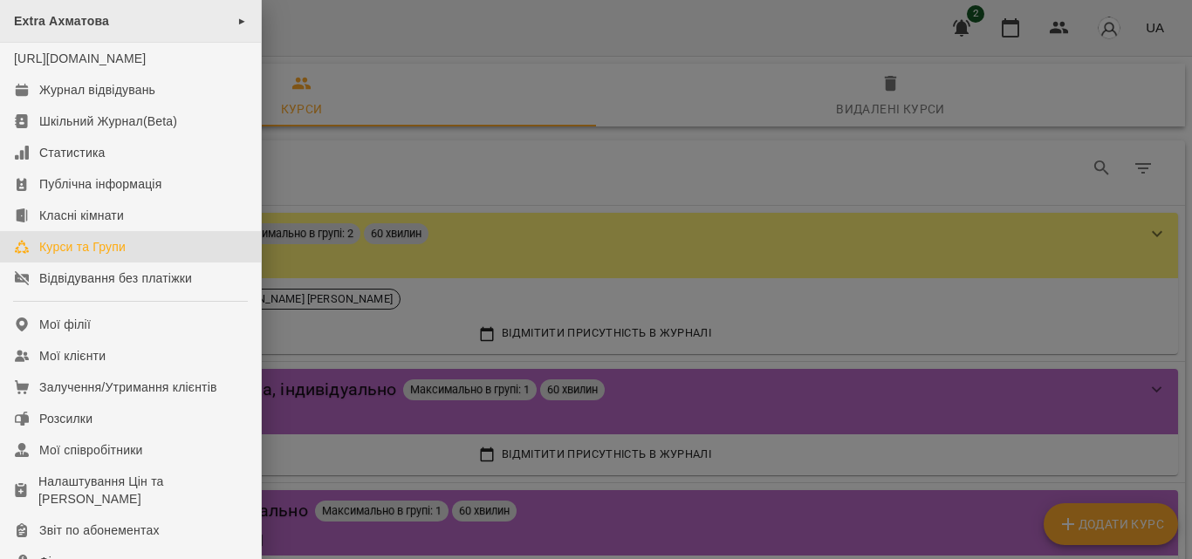
click at [123, 27] on div "Extra Ахматова ►" at bounding box center [130, 21] width 261 height 43
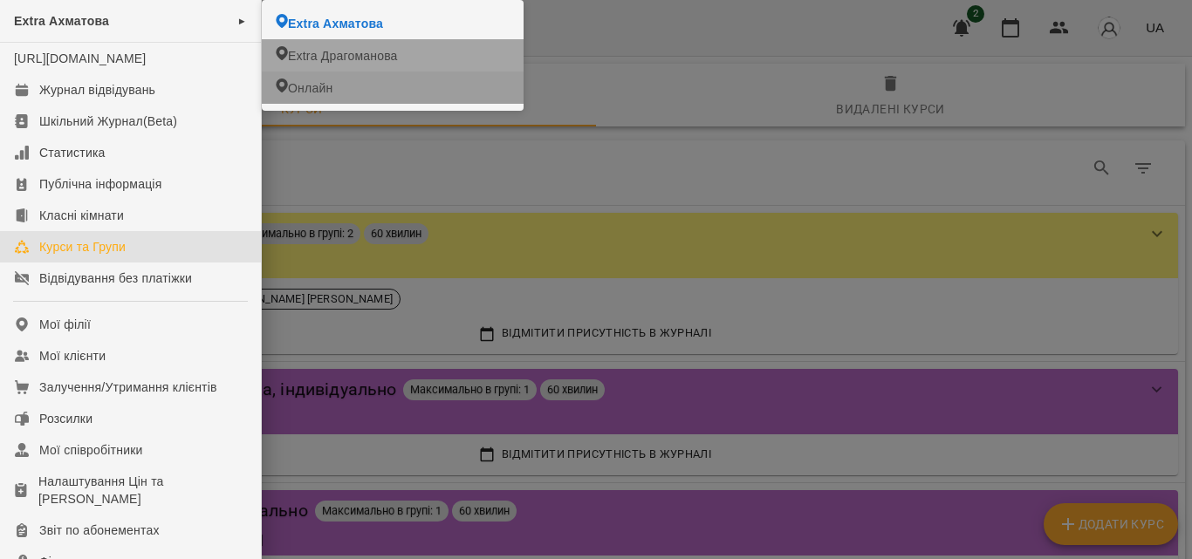
click at [301, 83] on span "Онлайн" at bounding box center [310, 87] width 45 height 17
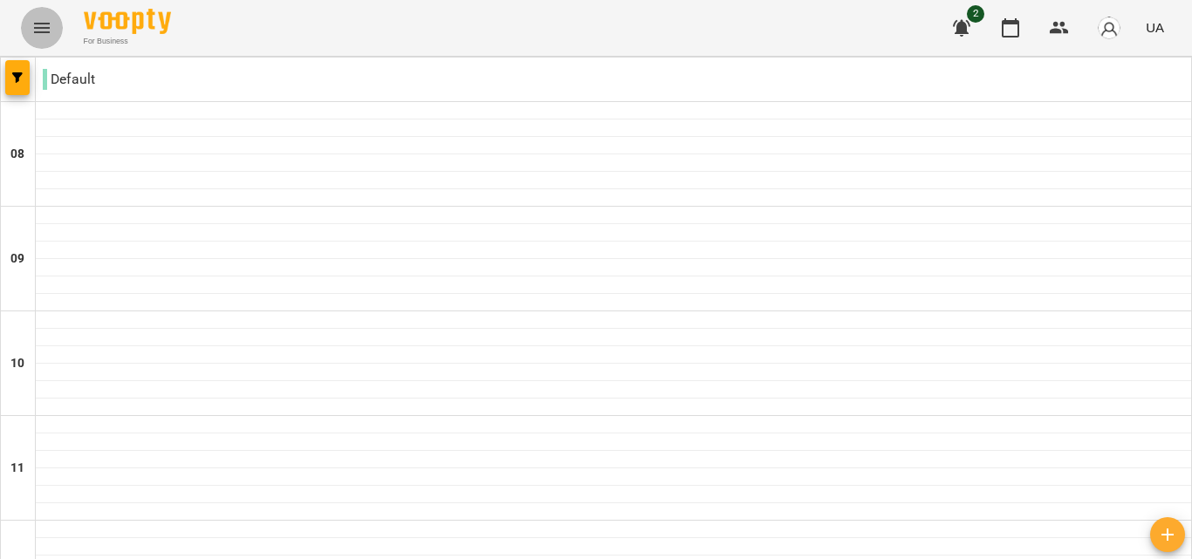
click at [38, 31] on icon "Menu" at bounding box center [41, 27] width 21 height 21
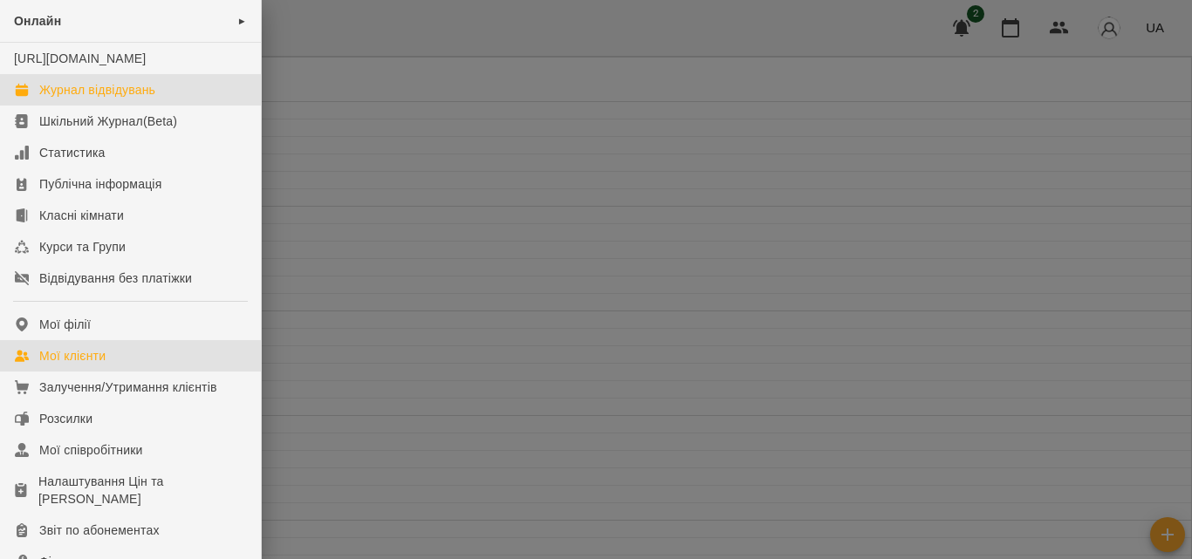
click at [99, 365] on div "Мої клієнти" at bounding box center [72, 355] width 66 height 17
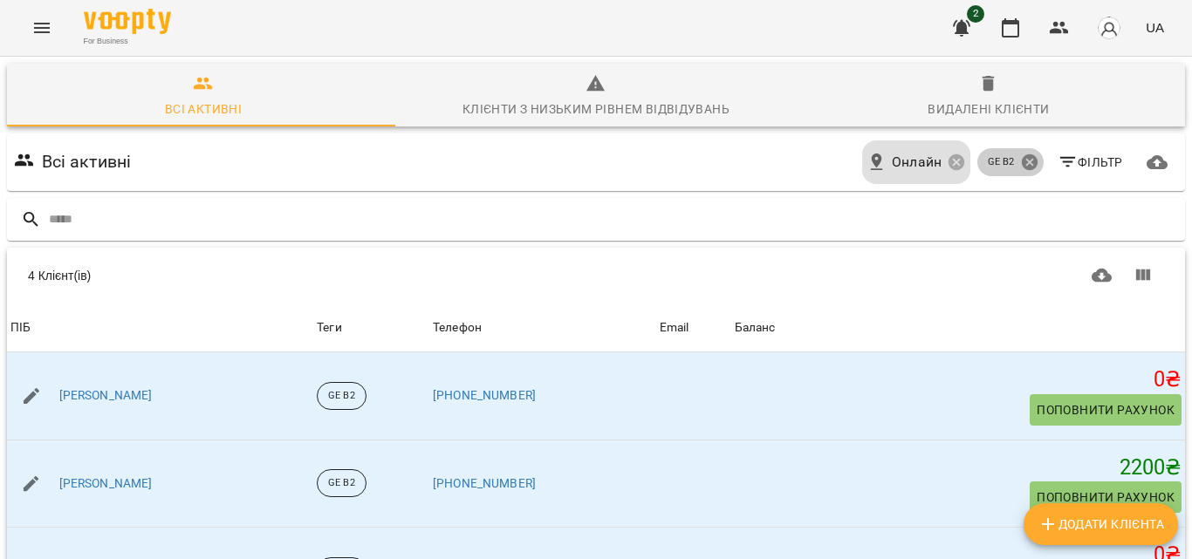
click at [1021, 157] on icon at bounding box center [1029, 162] width 16 height 16
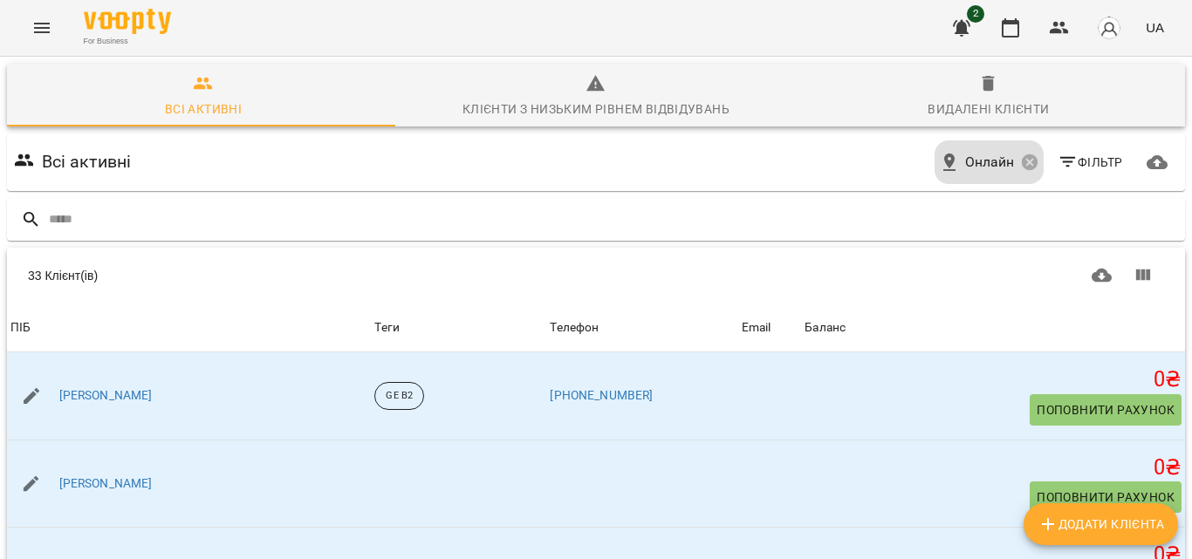
click at [1083, 164] on span "Фільтр" at bounding box center [1090, 162] width 65 height 21
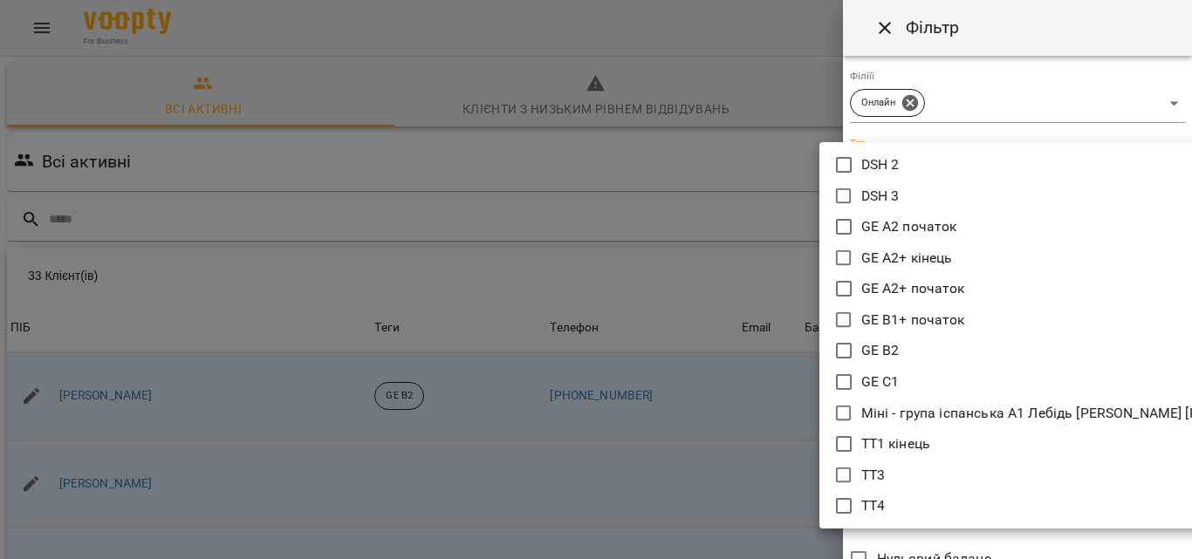
click at [1147, 155] on body "For Business 3 UA Всі активні Клієнти з низьким рівнем відвідувань Видалені клі…" at bounding box center [596, 455] width 1192 height 910
click at [879, 384] on p "GE C1" at bounding box center [880, 382] width 38 height 21
type input "*****"
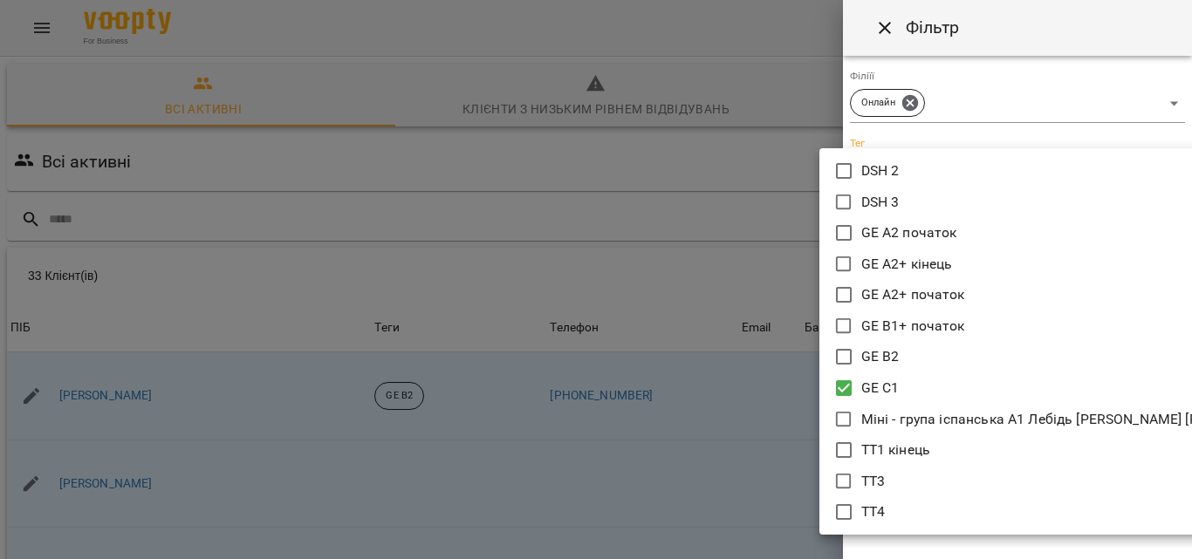
click at [691, 285] on div at bounding box center [596, 279] width 1192 height 559
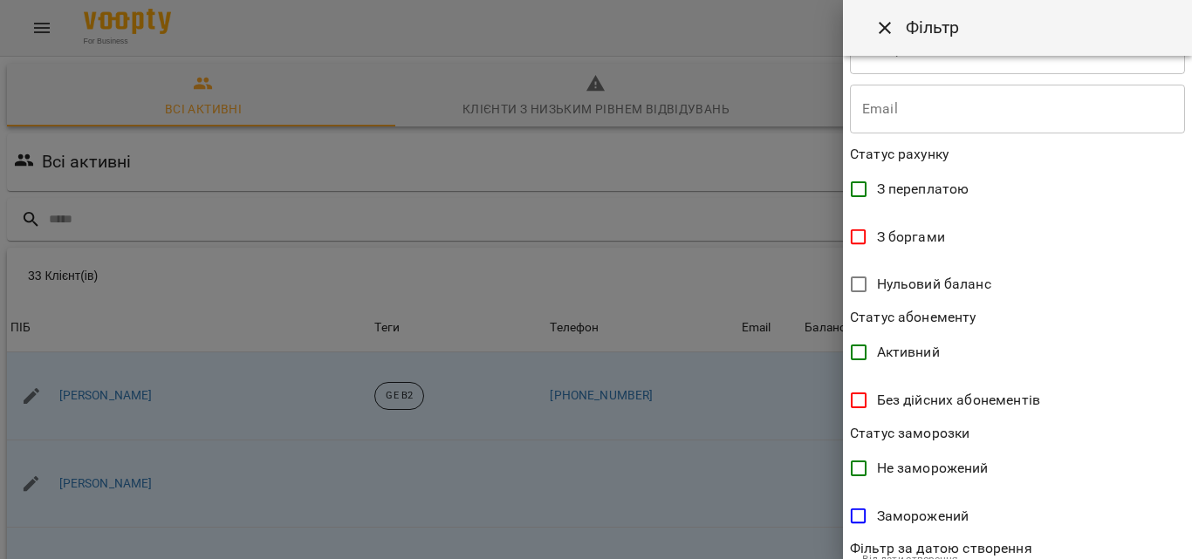
scroll to position [435, 0]
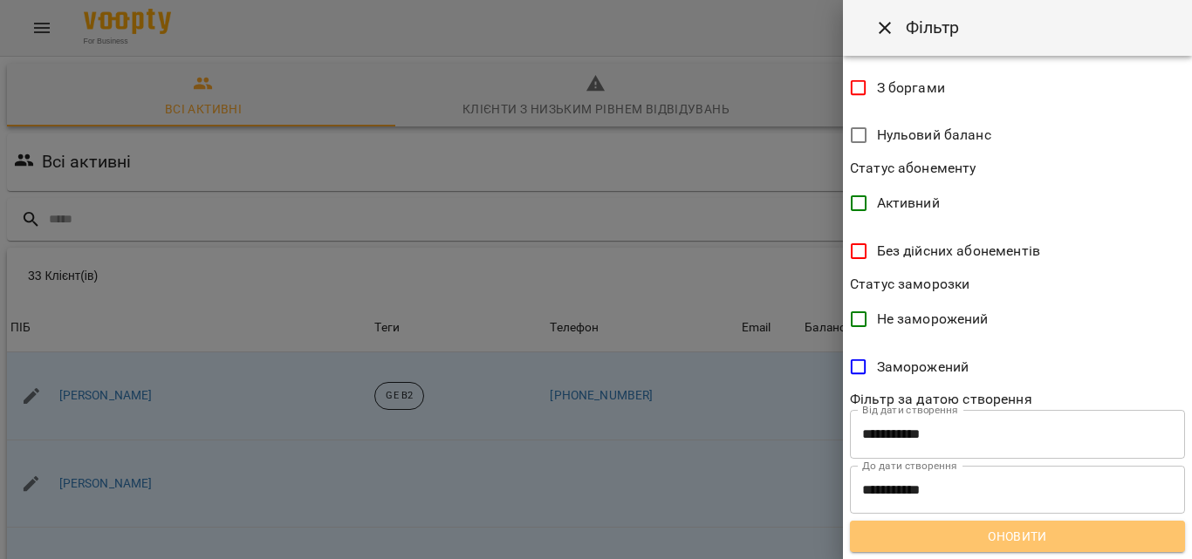
click at [1029, 550] on button "Оновити" at bounding box center [1017, 536] width 335 height 31
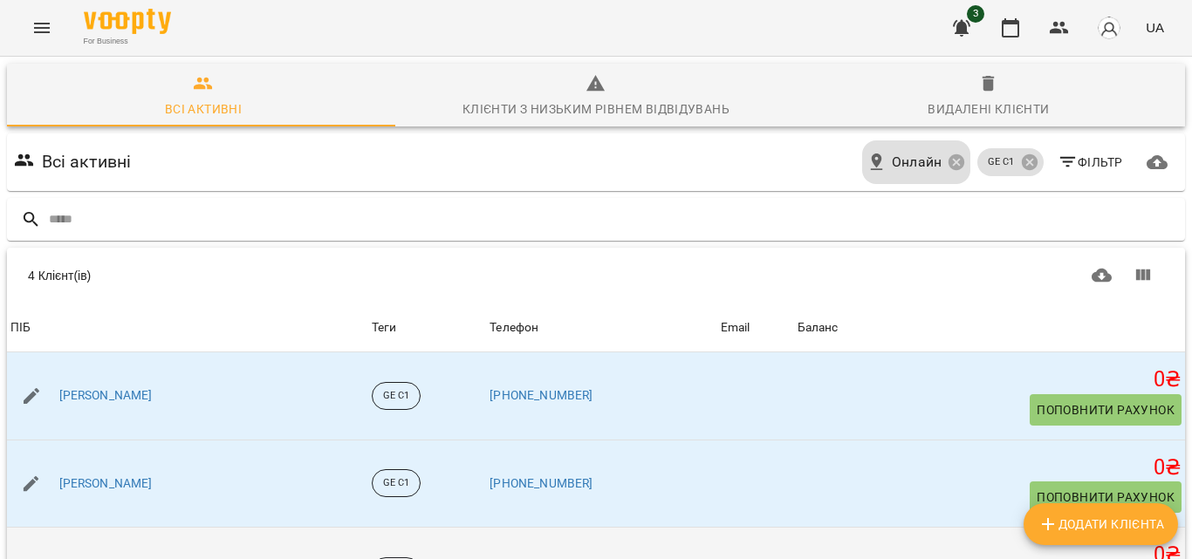
scroll to position [183, 0]
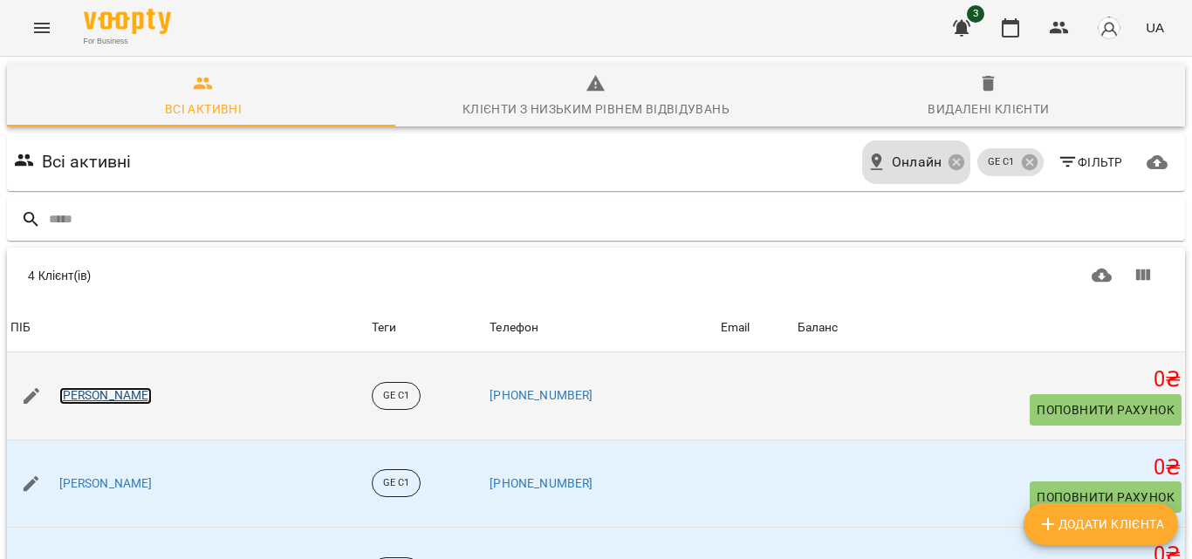
click at [97, 387] on link "[PERSON_NAME]" at bounding box center [105, 395] width 93 height 17
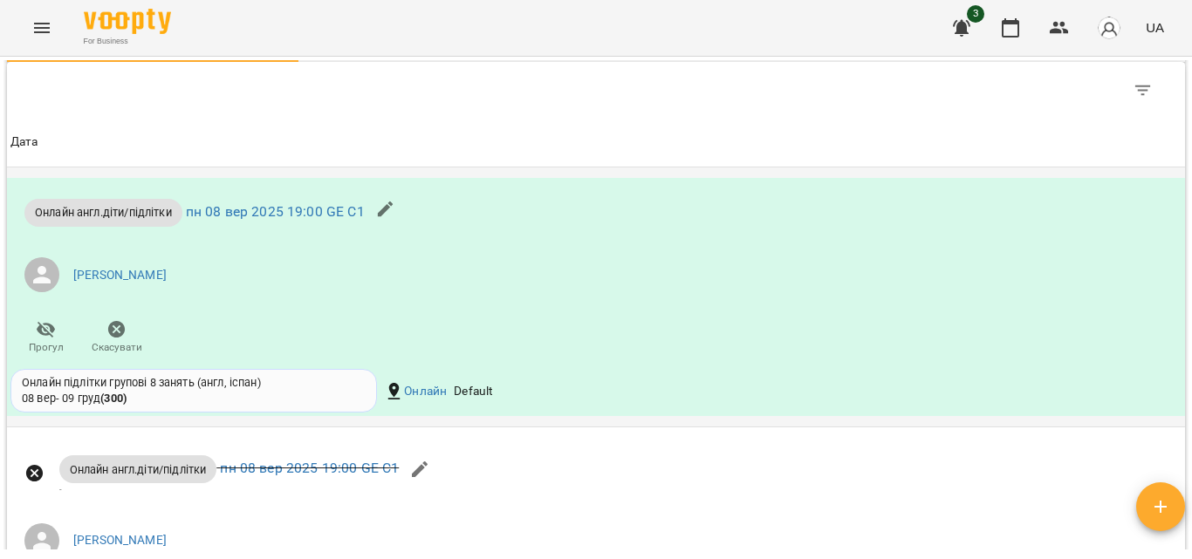
scroll to position [1396, 0]
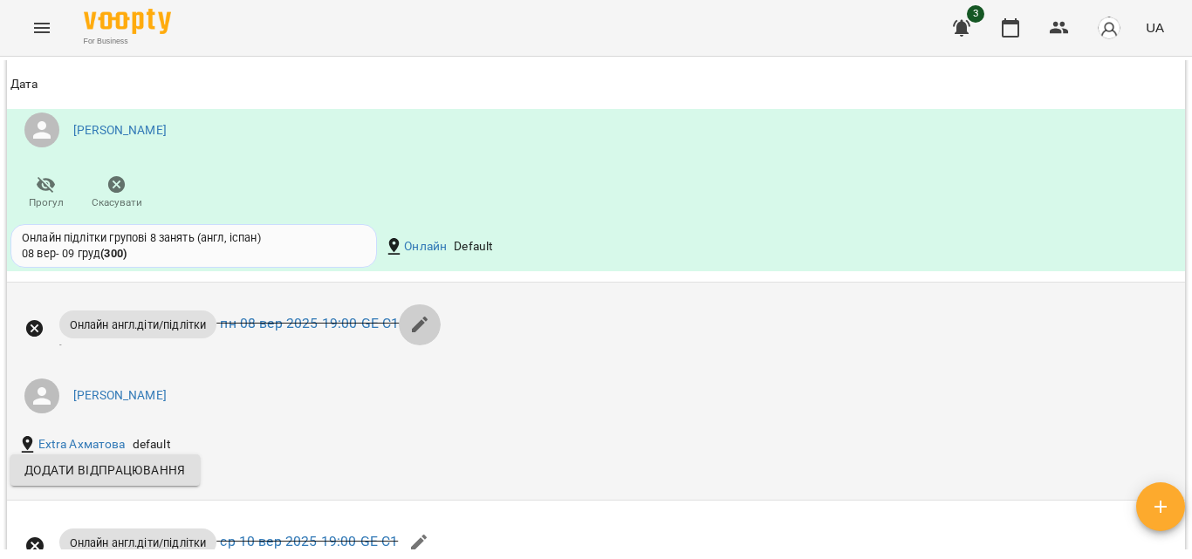
click at [423, 332] on icon "button" at bounding box center [420, 325] width 16 height 16
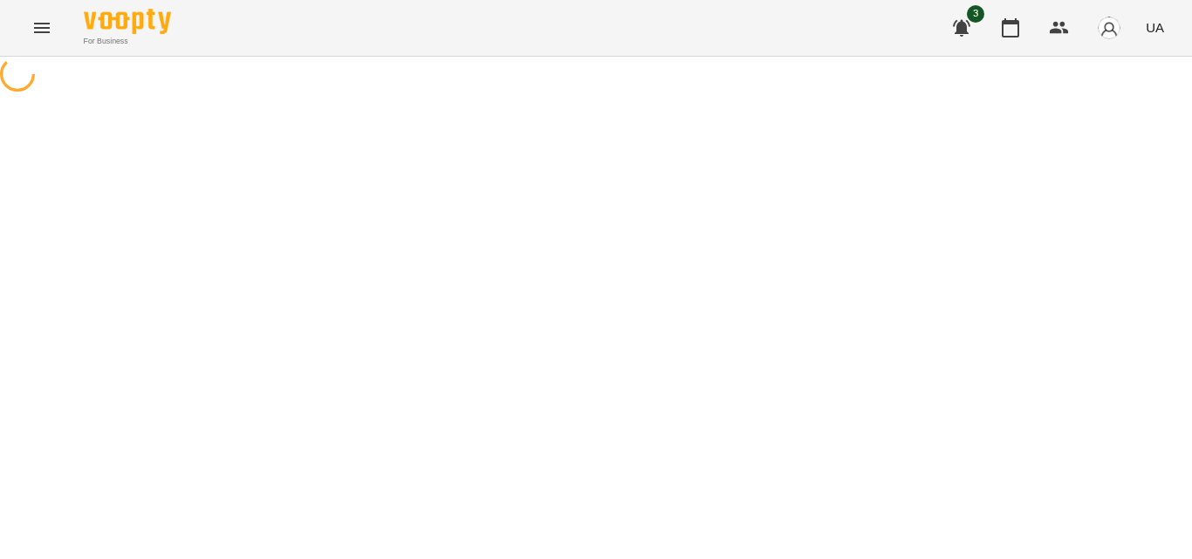
select select "**********"
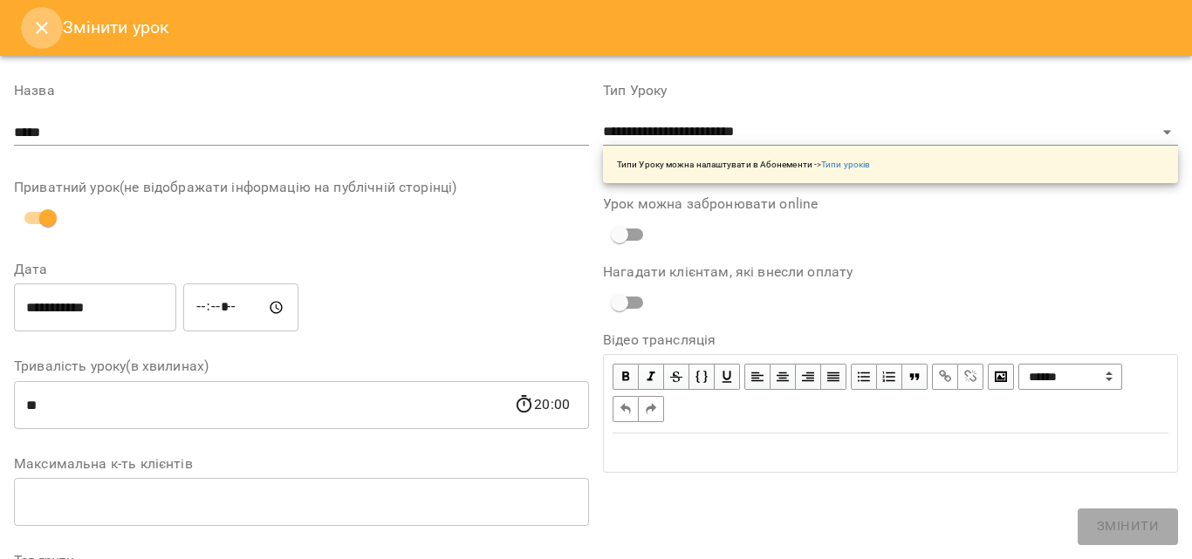
click at [38, 29] on icon "Close" at bounding box center [41, 27] width 21 height 21
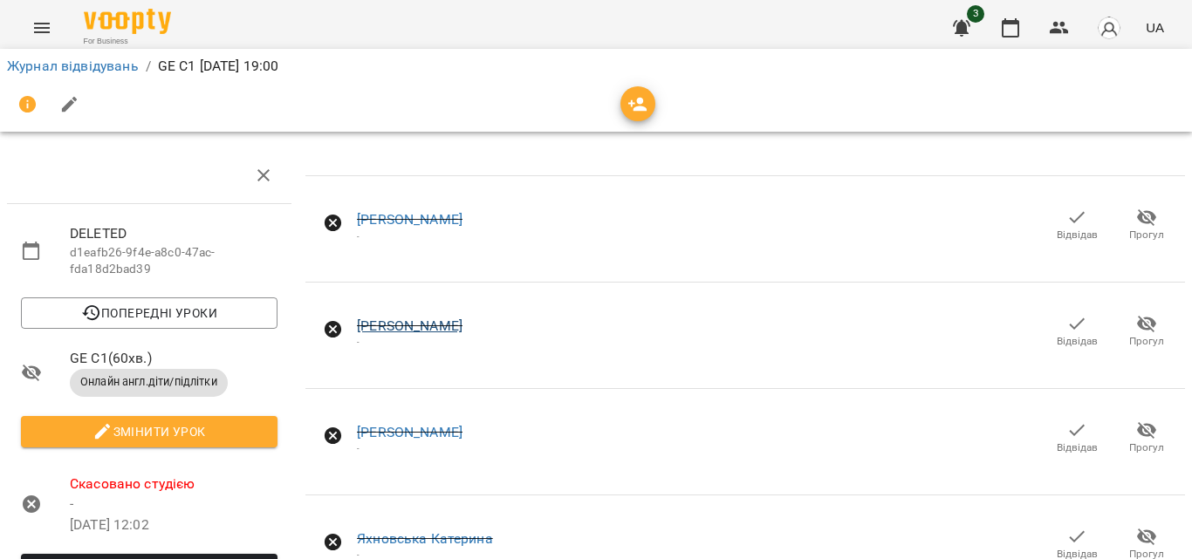
scroll to position [175, 0]
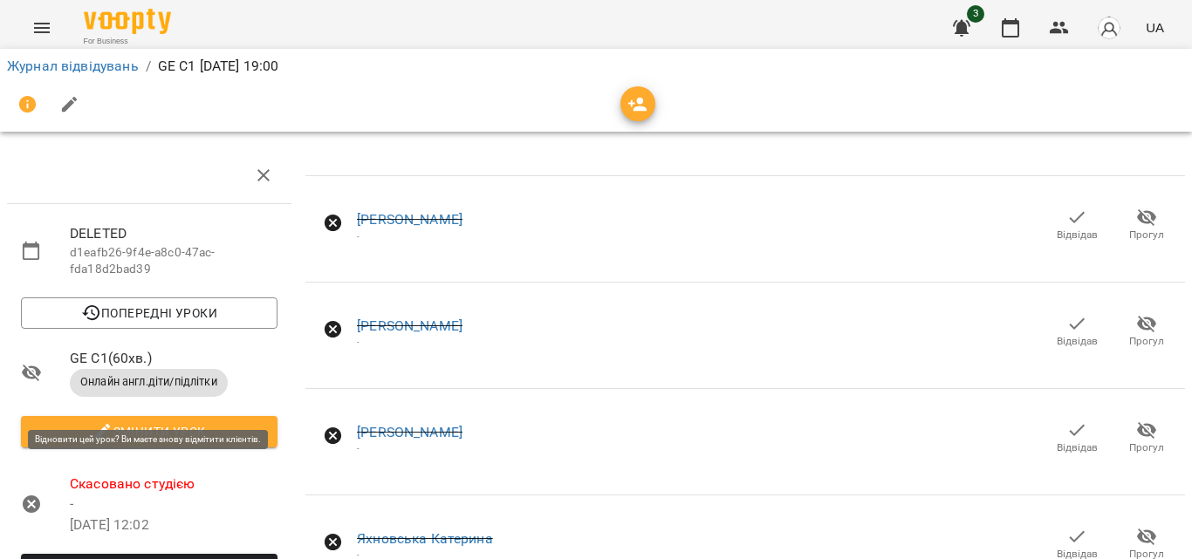
click at [203, 558] on span "Відновити урок" at bounding box center [149, 569] width 229 height 21
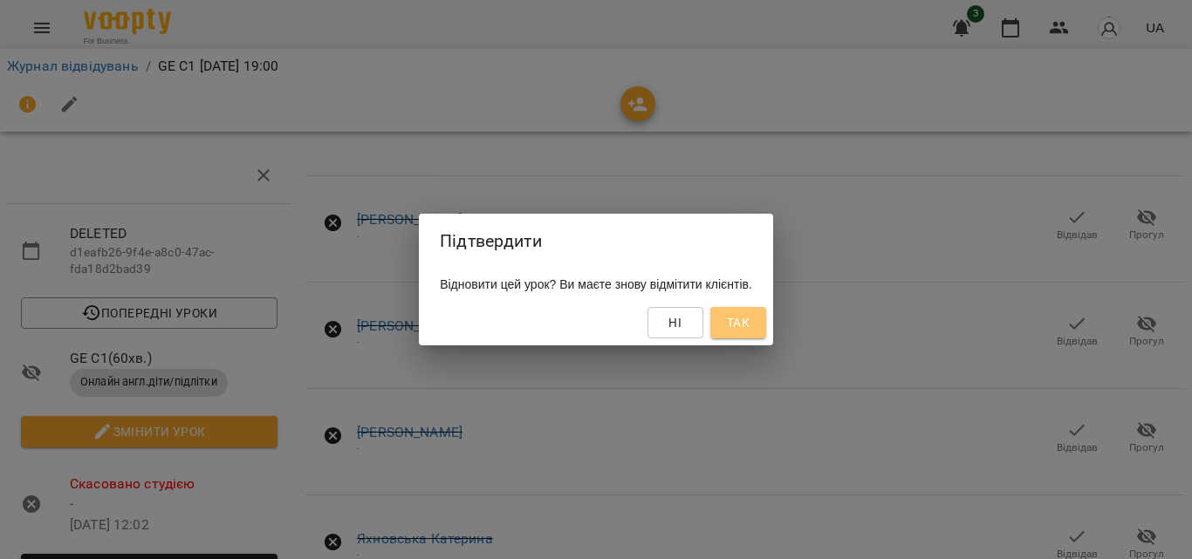
click at [752, 314] on span "Так" at bounding box center [738, 322] width 28 height 21
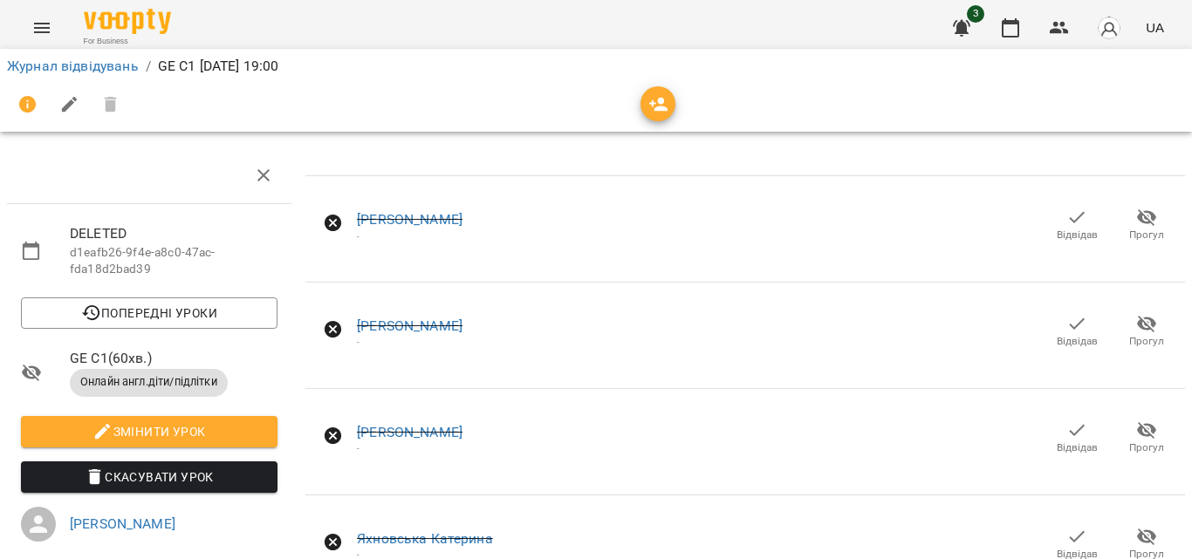
scroll to position [0, 0]
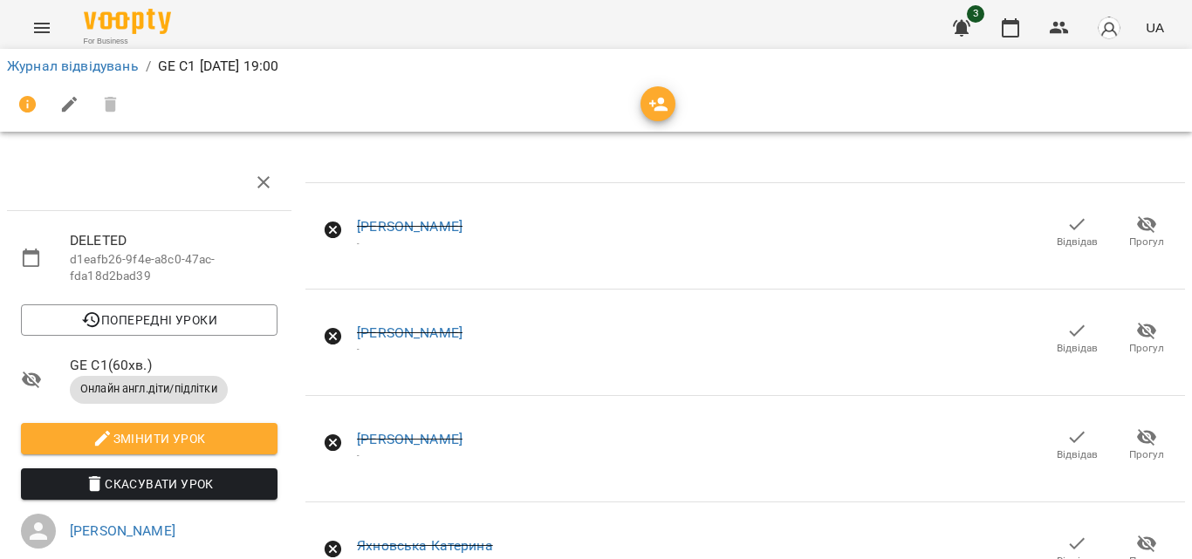
click at [1069, 229] on icon "button" at bounding box center [1076, 224] width 21 height 21
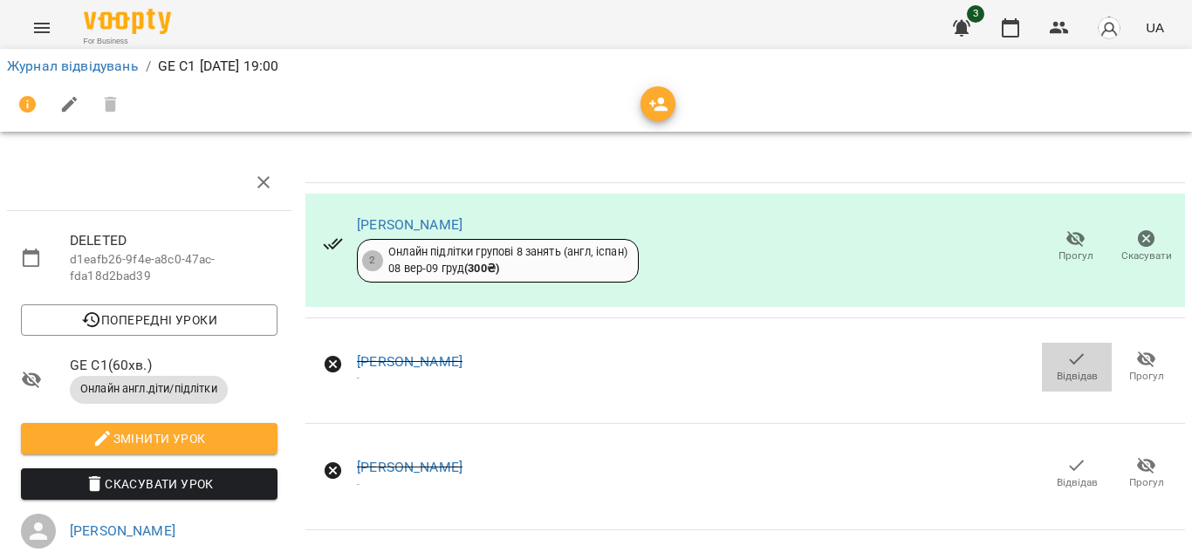
click at [1070, 358] on icon "button" at bounding box center [1076, 359] width 21 height 21
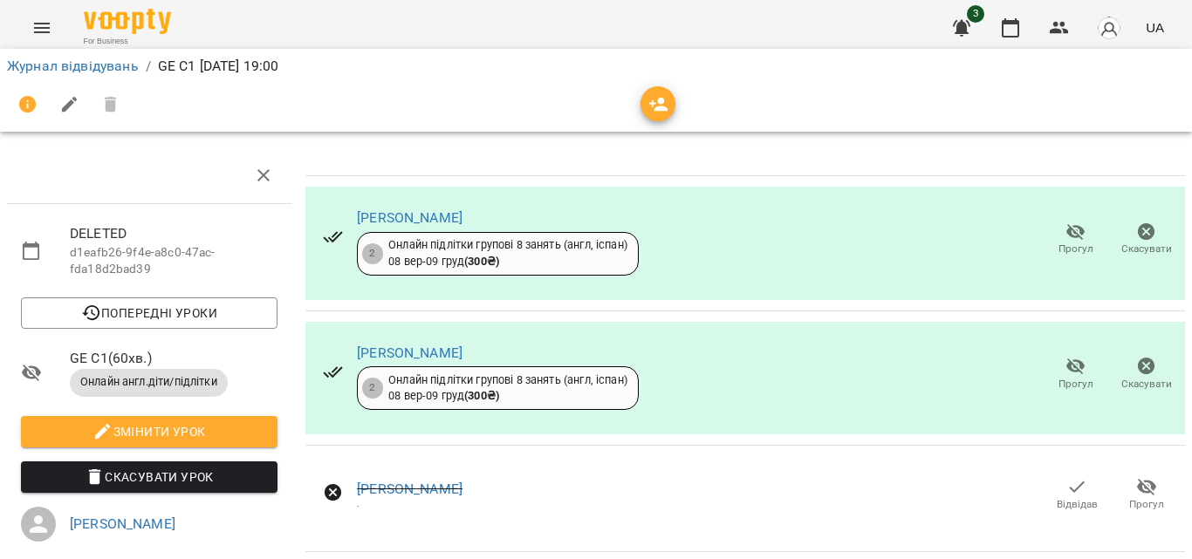
scroll to position [175, 0]
click at [1066, 476] on icon "button" at bounding box center [1076, 486] width 21 height 21
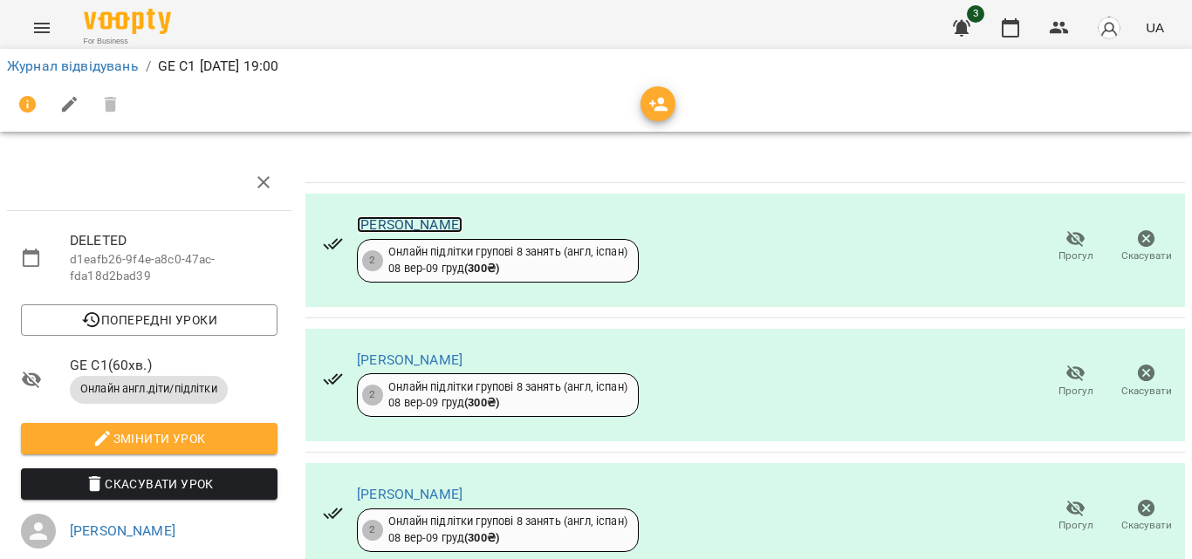
click at [402, 218] on link "[PERSON_NAME]" at bounding box center [410, 224] width 106 height 17
click at [50, 22] on icon "Menu" at bounding box center [41, 27] width 21 height 21
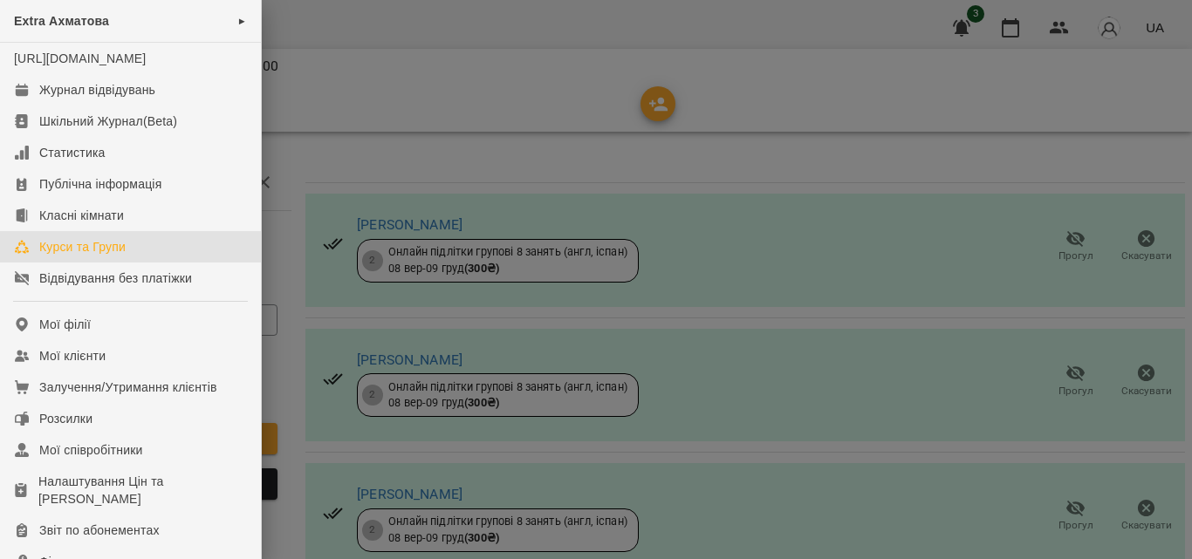
click at [73, 250] on link "Курси та Групи" at bounding box center [130, 246] width 261 height 31
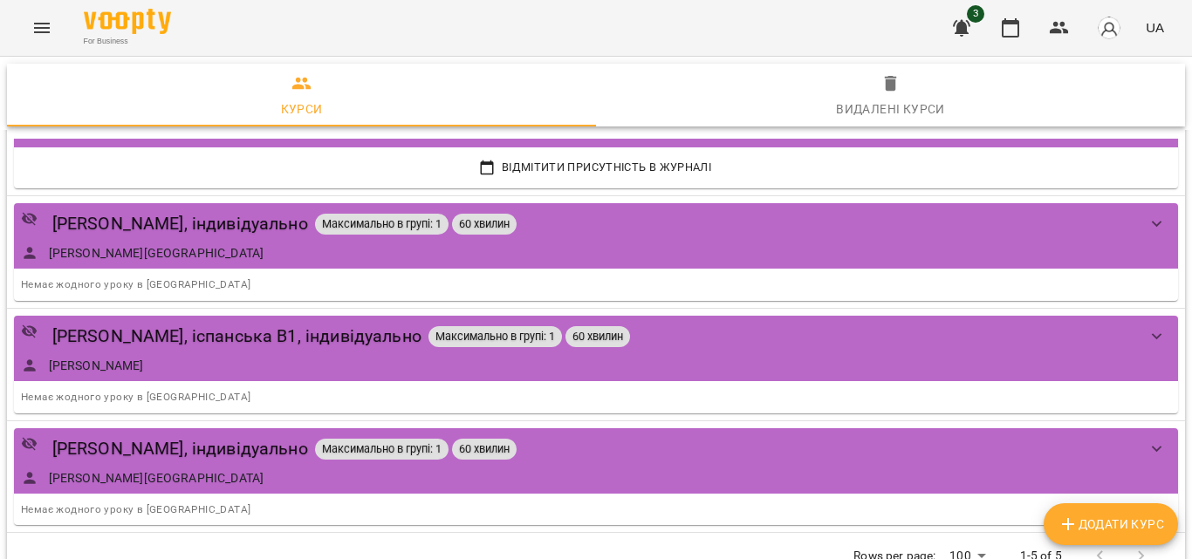
scroll to position [87, 0]
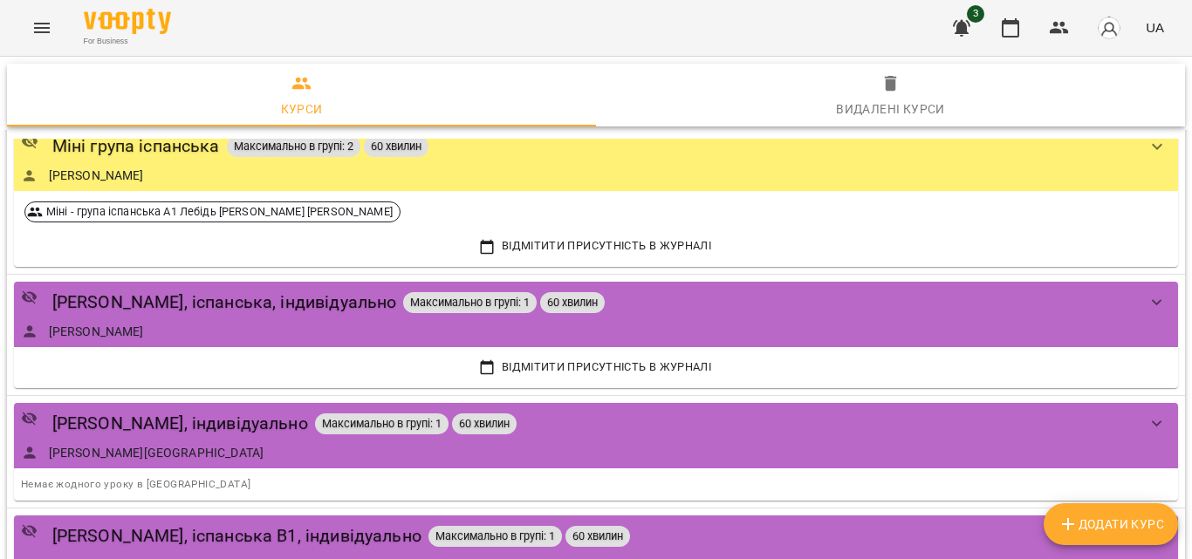
click at [43, 30] on icon "Menu" at bounding box center [41, 27] width 21 height 21
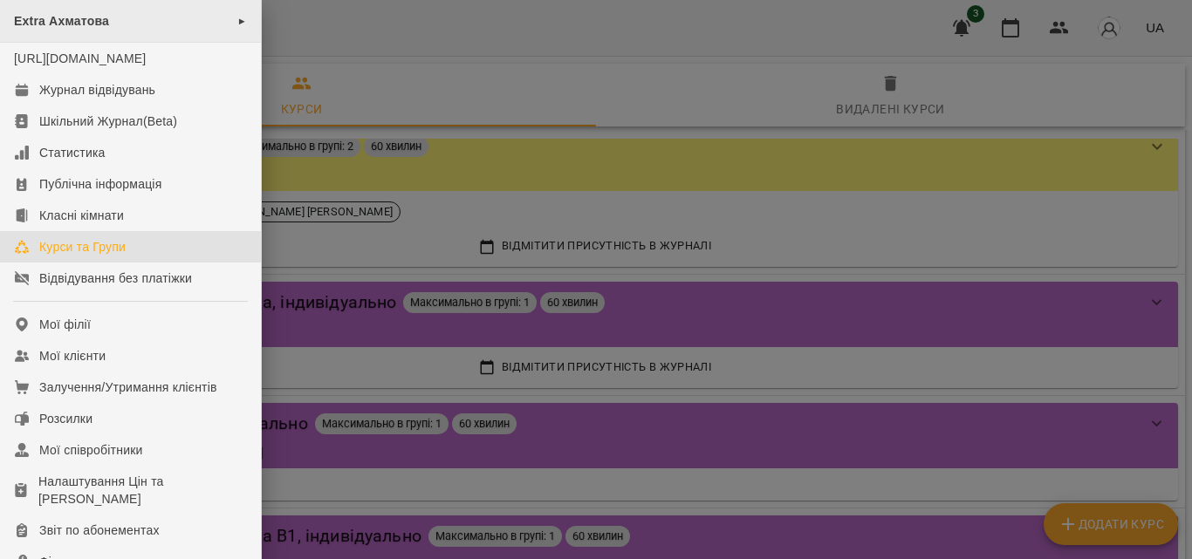
click at [156, 23] on div "Extra Ахматова ►" at bounding box center [130, 21] width 261 height 43
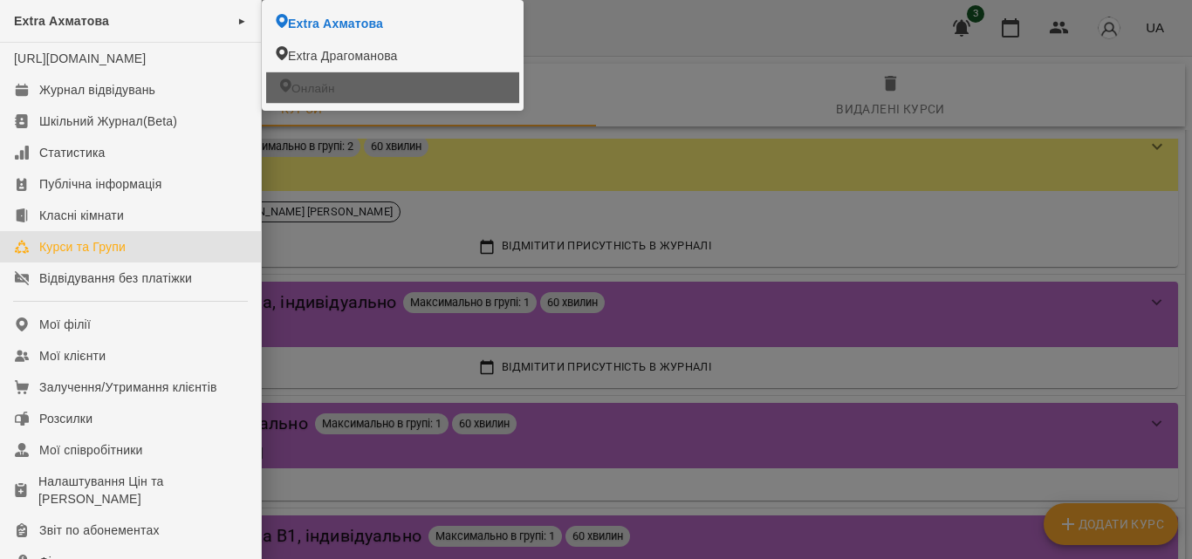
click at [305, 91] on span "Онлайн" at bounding box center [313, 87] width 44 height 17
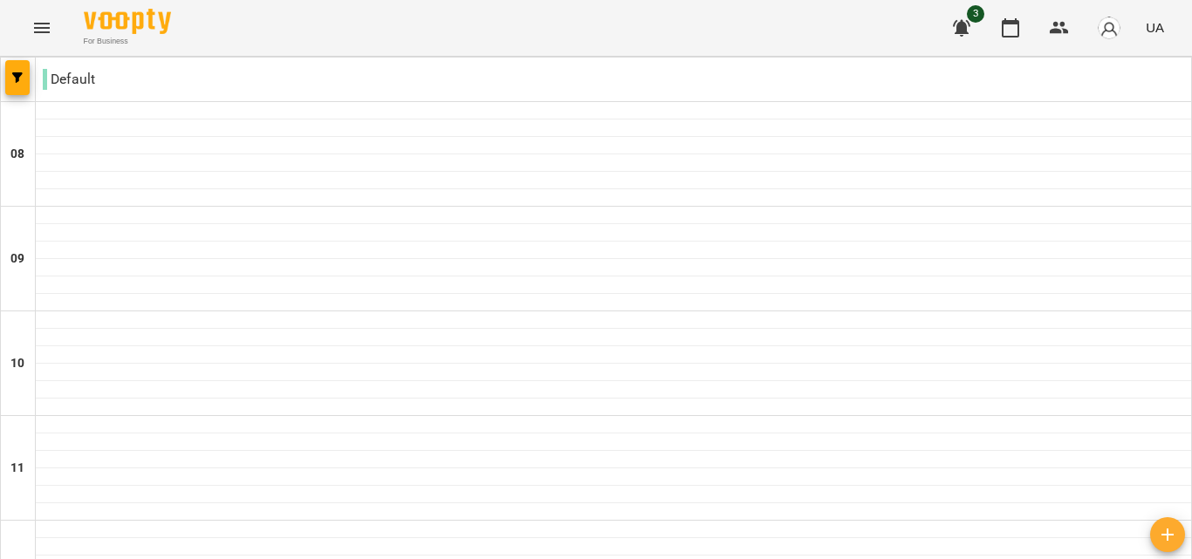
scroll to position [349, 0]
click at [45, 25] on icon "Menu" at bounding box center [41, 27] width 21 height 21
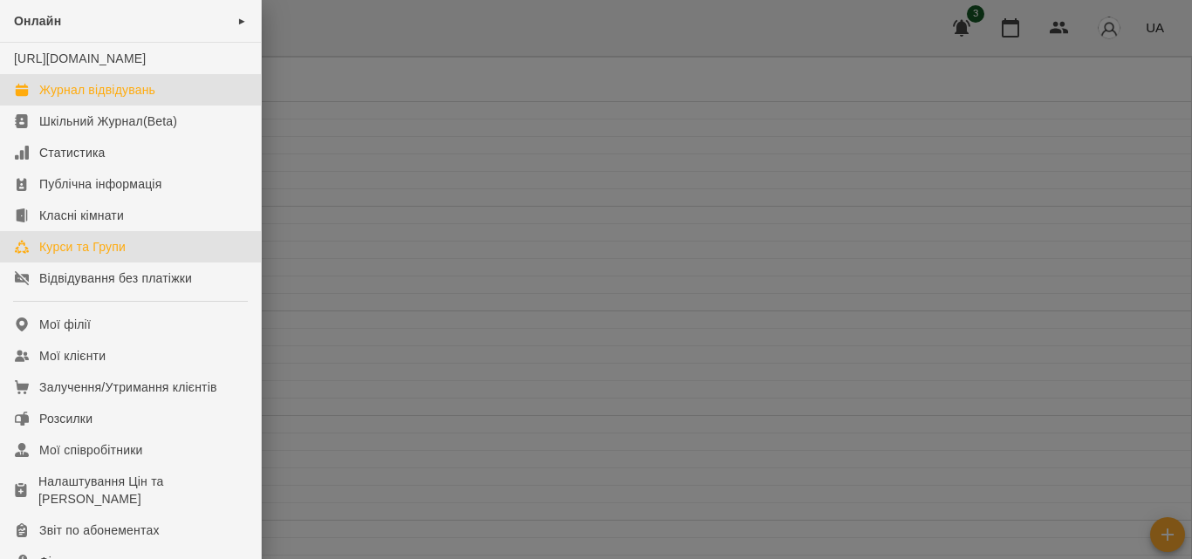
click at [85, 256] on div "Курси та Групи" at bounding box center [82, 246] width 86 height 17
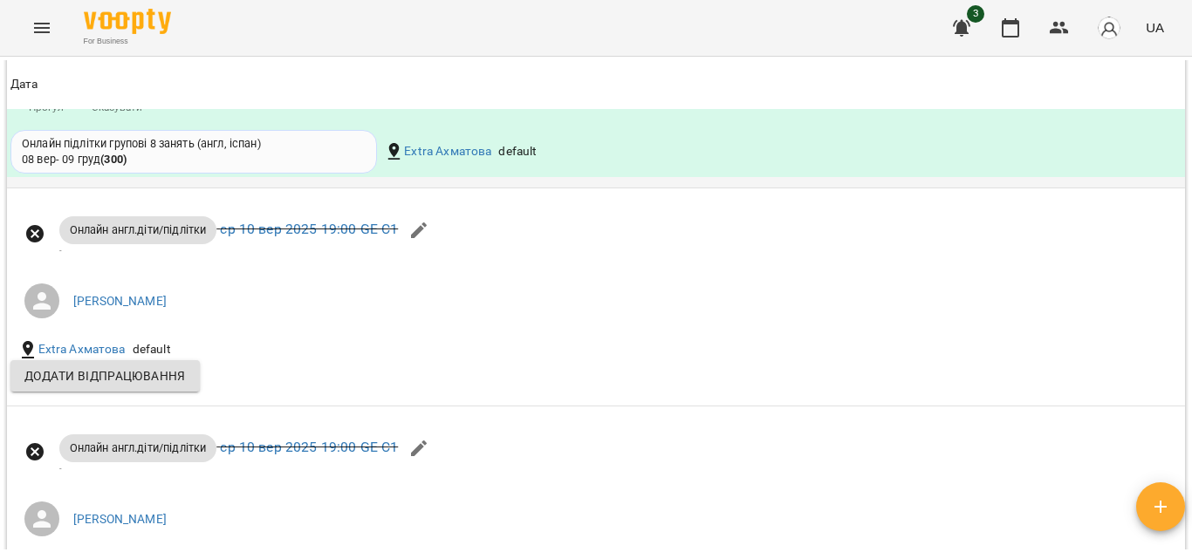
scroll to position [1832, 0]
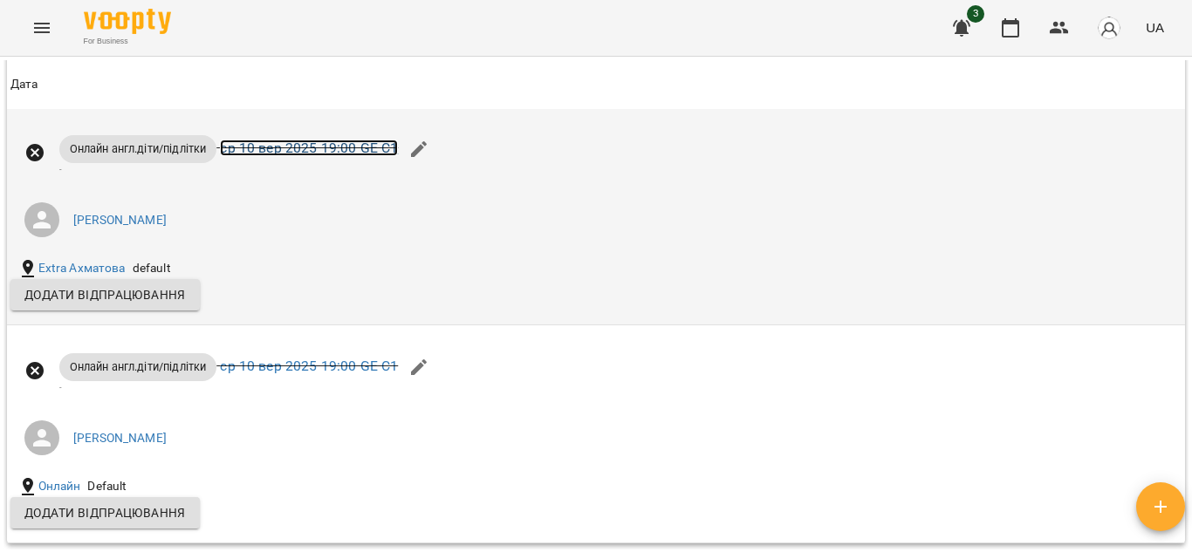
click at [305, 156] on link "ср 10 вер 2025 19:00 GE C1" at bounding box center [309, 148] width 178 height 17
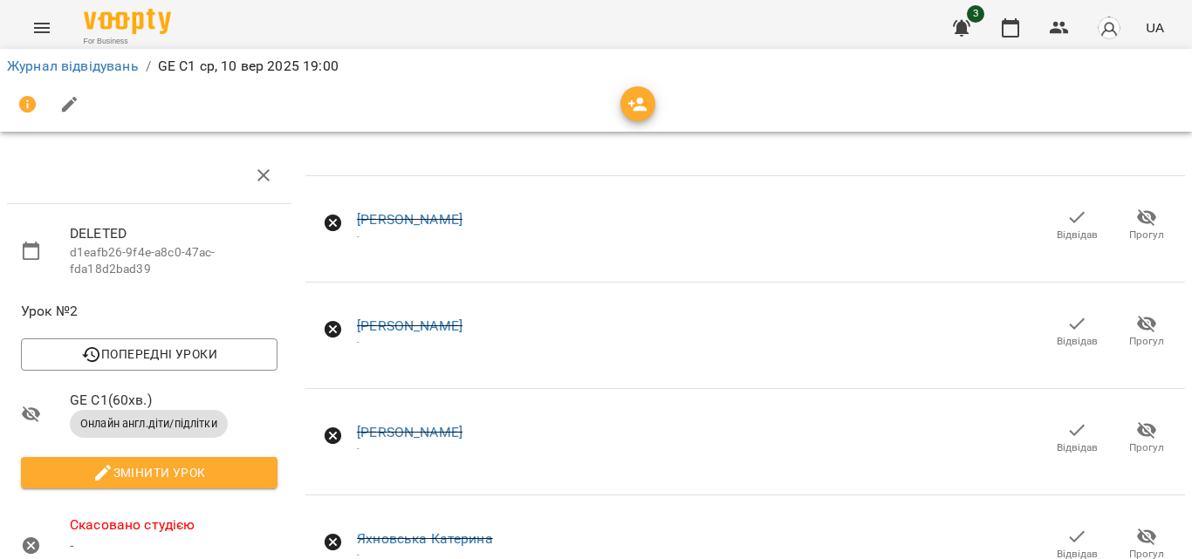
scroll to position [175, 0]
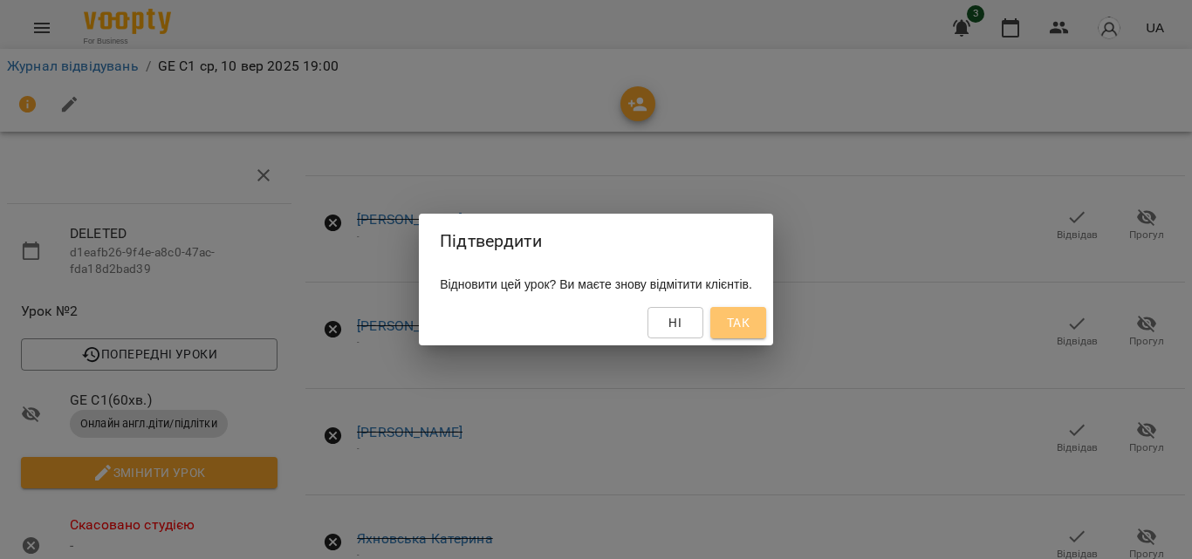
click at [750, 317] on span "Так" at bounding box center [738, 322] width 23 height 21
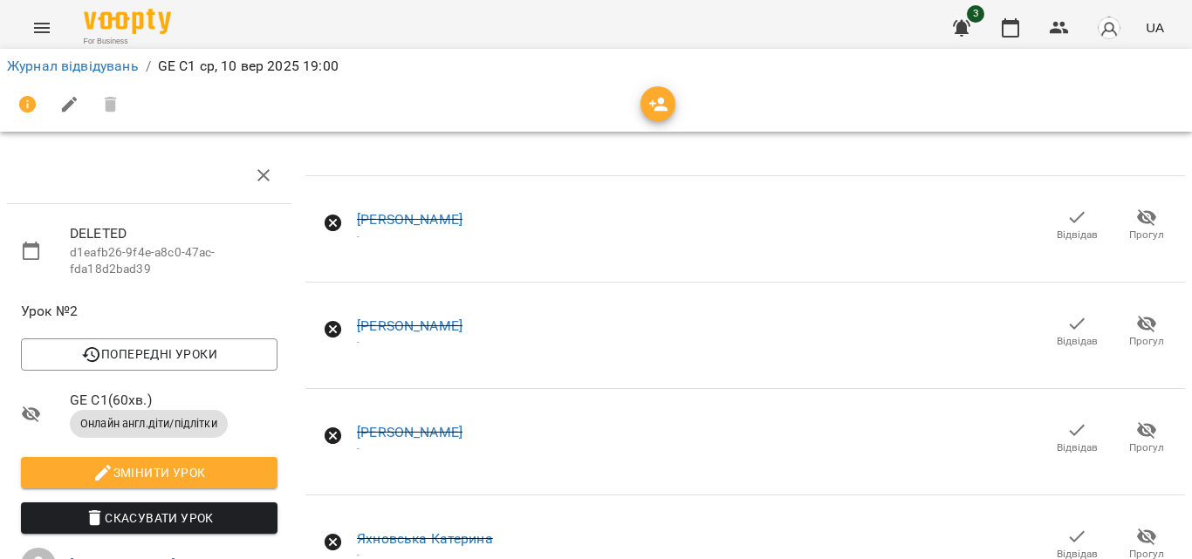
scroll to position [0, 0]
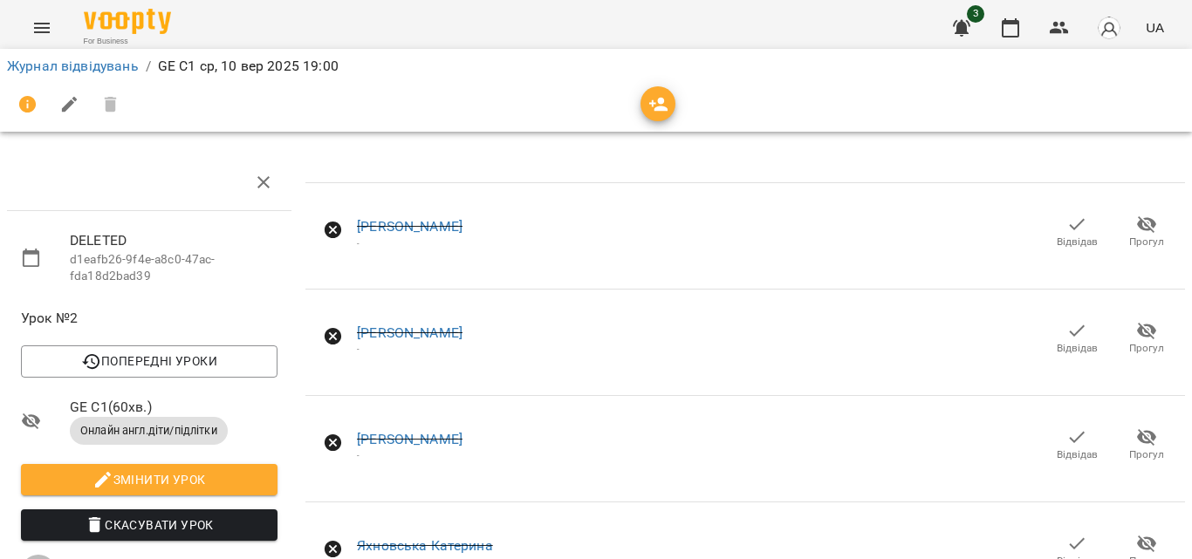
click at [1069, 235] on span "Відвідав" at bounding box center [1077, 242] width 41 height 15
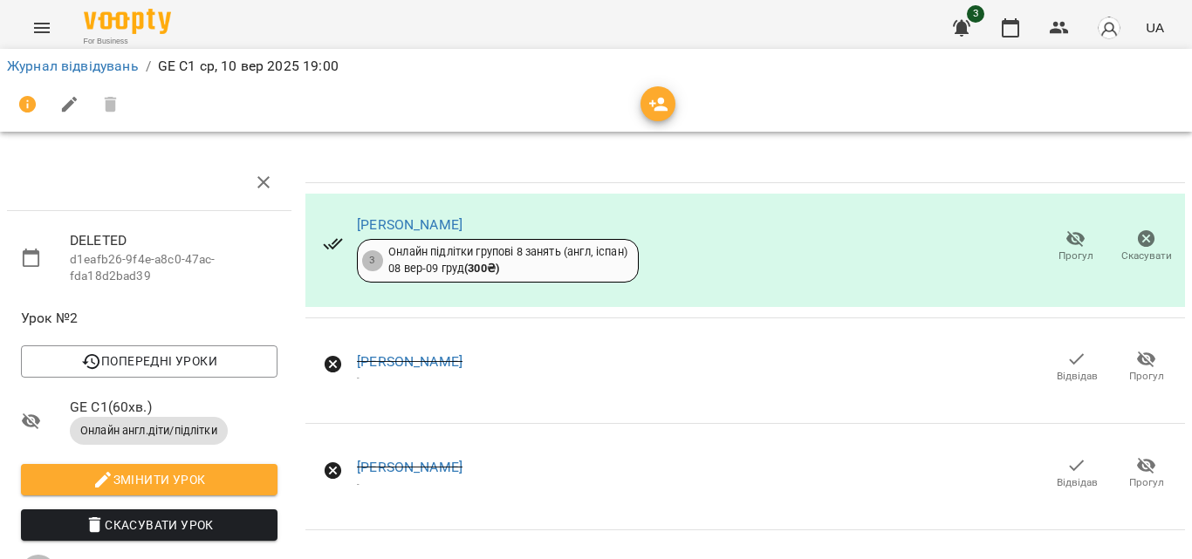
click at [1070, 360] on icon "button" at bounding box center [1077, 358] width 15 height 11
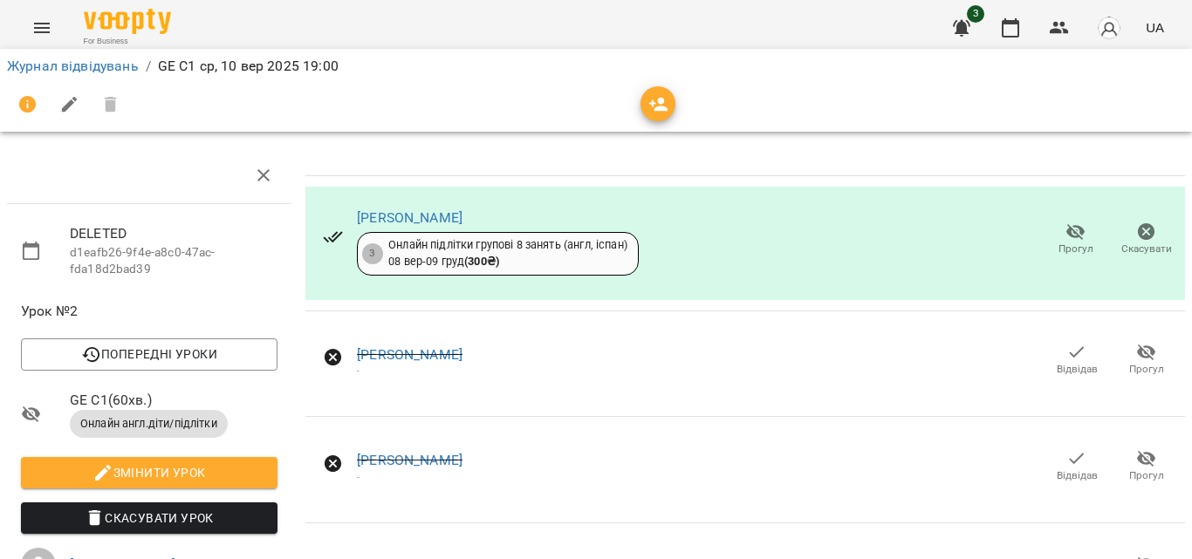
scroll to position [175, 0]
click at [1066, 555] on icon "button" at bounding box center [1076, 565] width 21 height 21
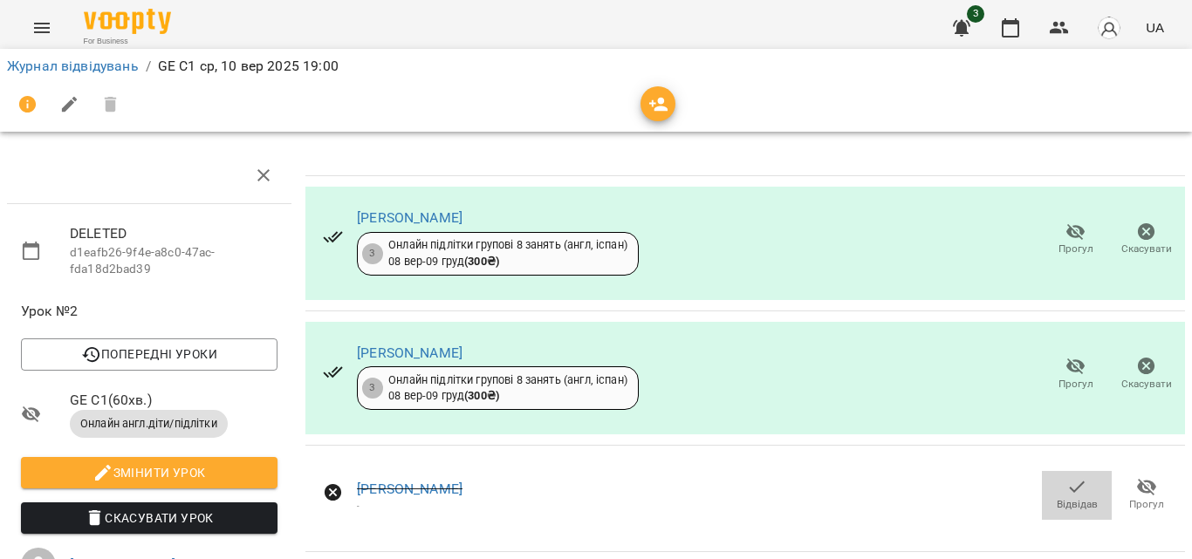
click at [1067, 476] on icon "button" at bounding box center [1076, 486] width 21 height 21
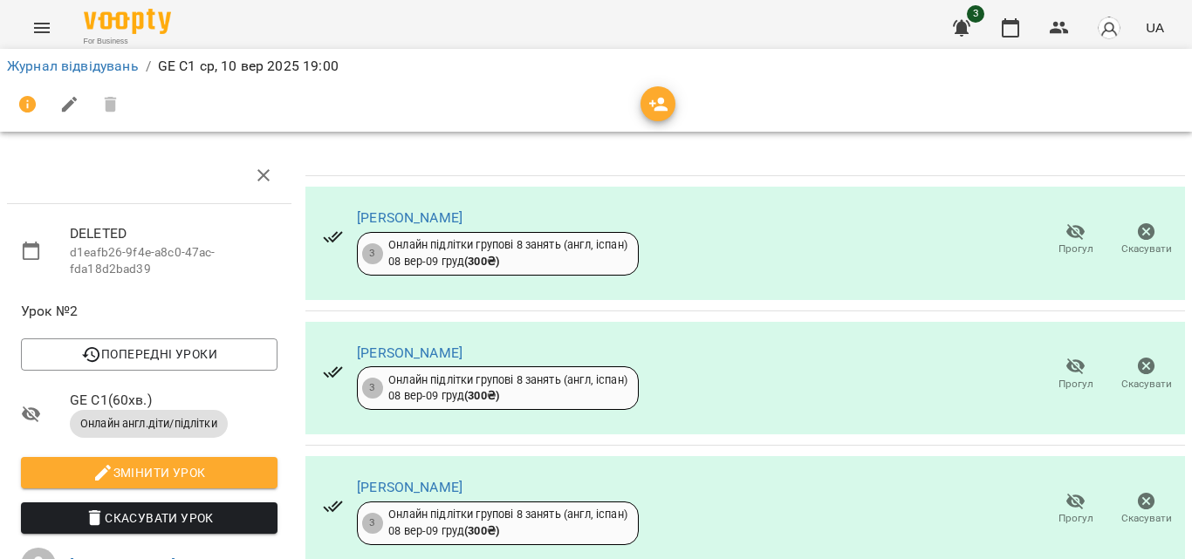
scroll to position [0, 0]
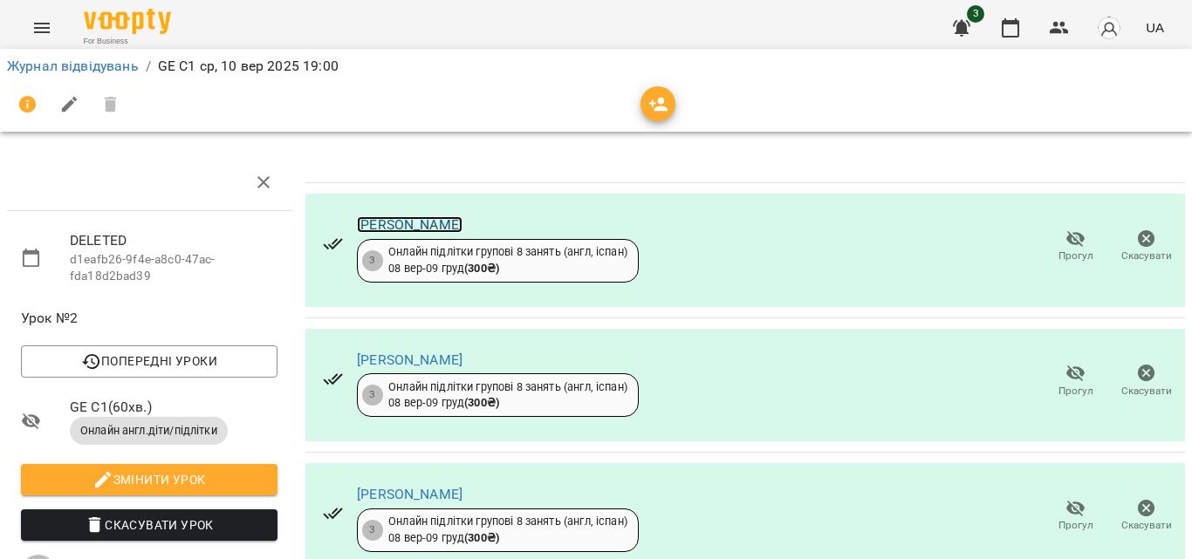
click at [382, 216] on link "[PERSON_NAME]" at bounding box center [410, 224] width 106 height 17
click at [262, 175] on icon "button" at bounding box center [263, 182] width 21 height 21
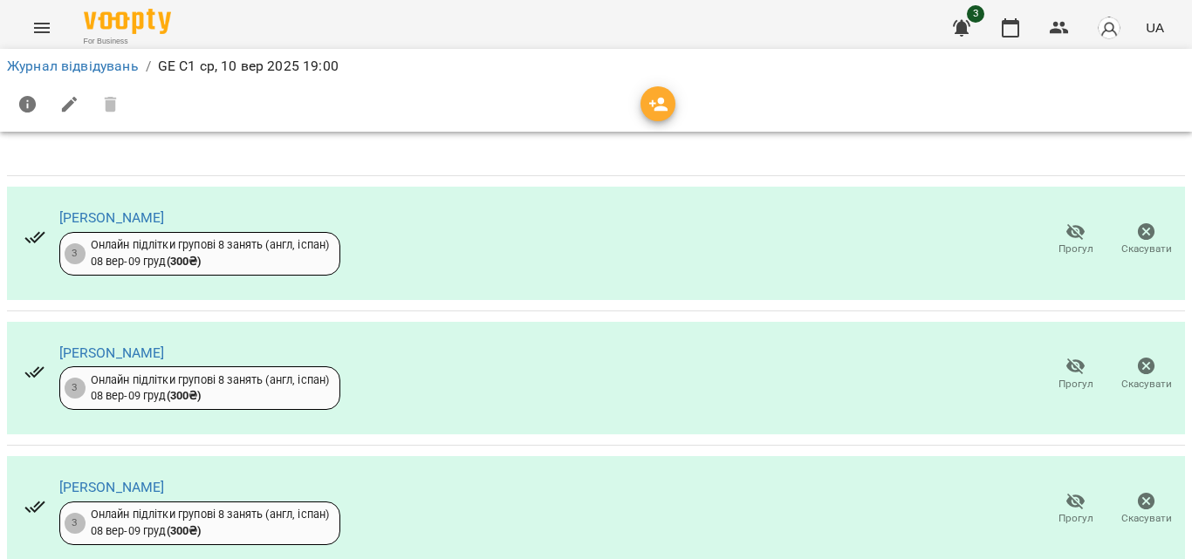
scroll to position [16, 0]
click at [79, 479] on link "[PERSON_NAME]" at bounding box center [112, 487] width 106 height 17
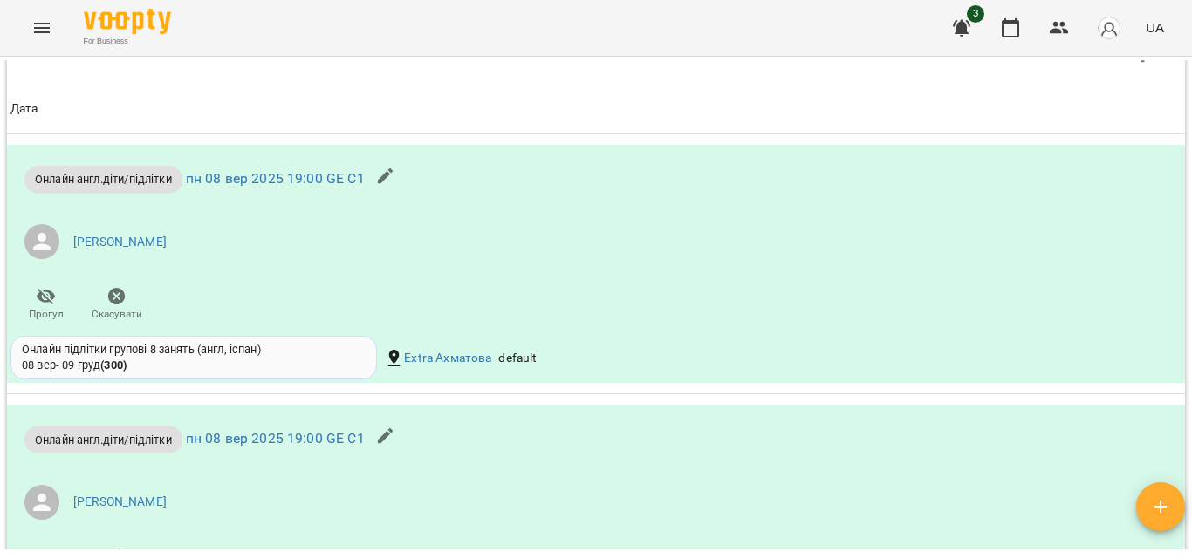
scroll to position [1222, 0]
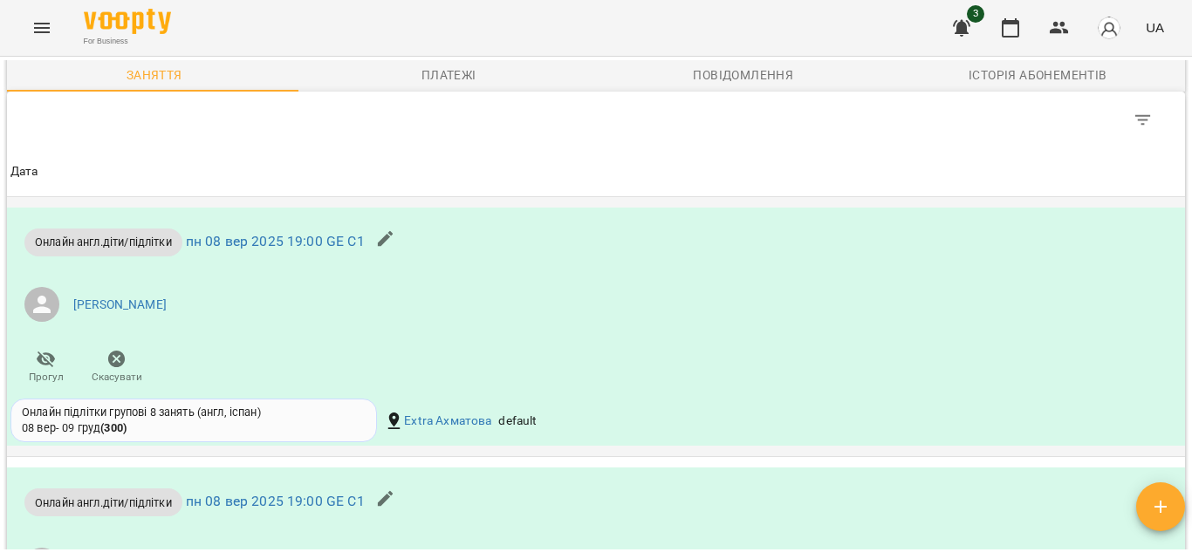
click at [390, 247] on icon "button" at bounding box center [386, 239] width 16 height 16
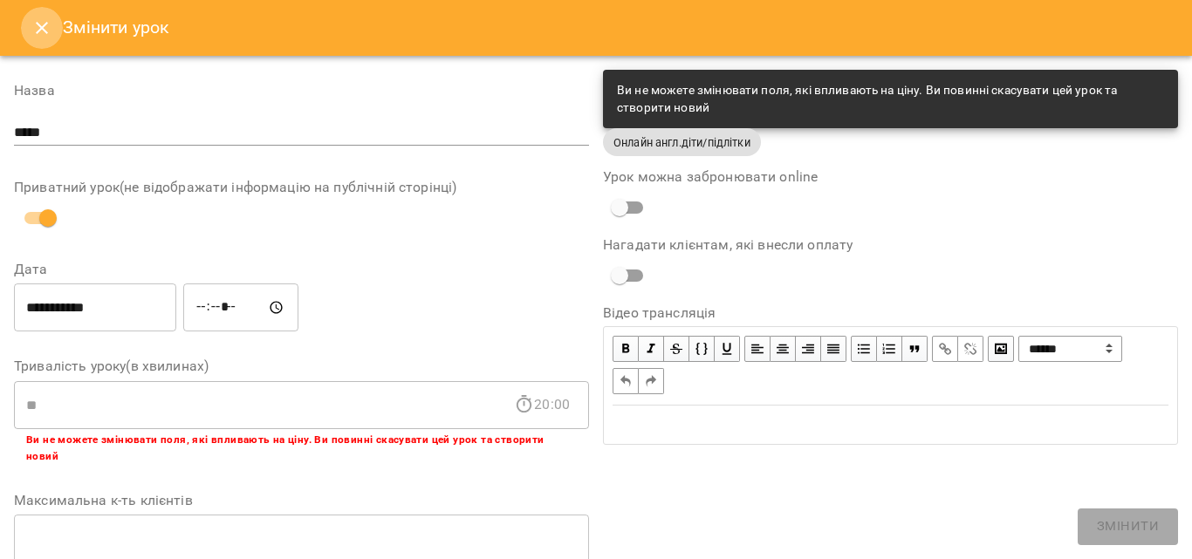
click at [29, 27] on button "Close" at bounding box center [42, 28] width 42 height 42
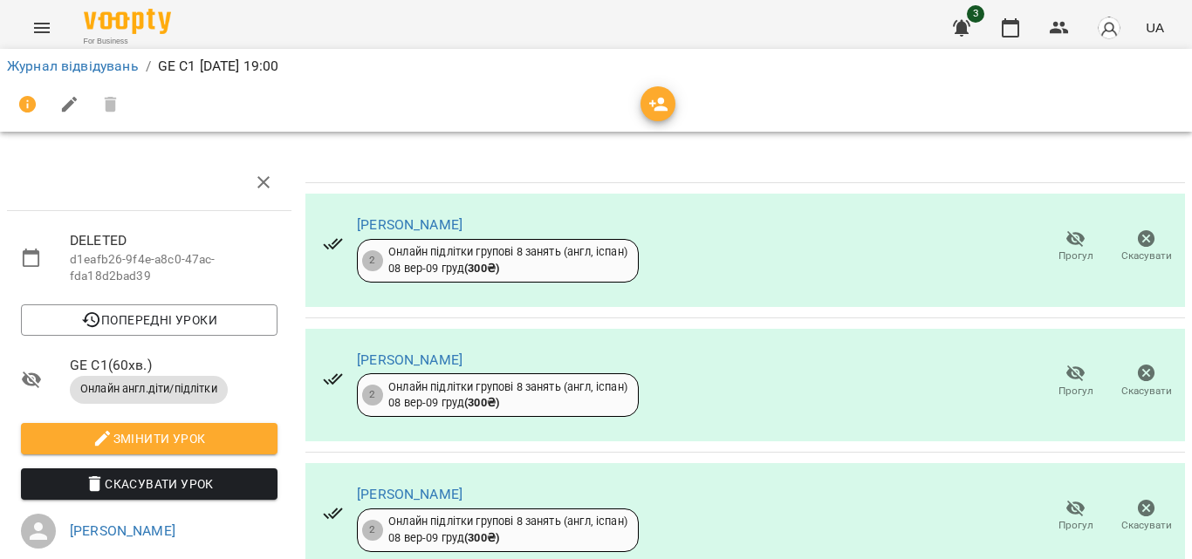
click at [192, 490] on span "Скасувати Урок" at bounding box center [149, 484] width 229 height 21
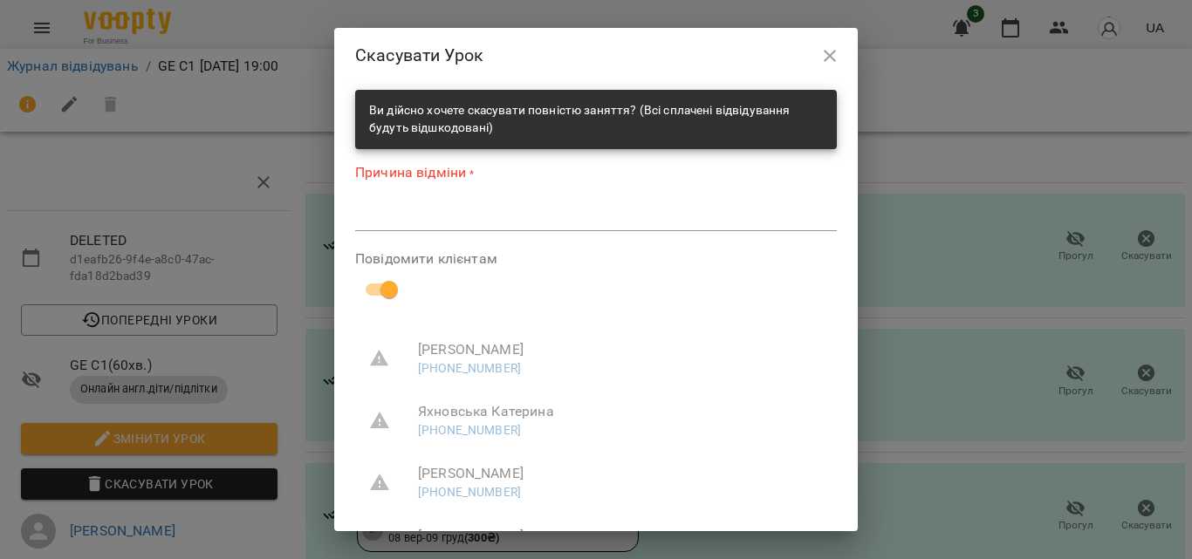
click at [430, 215] on textarea at bounding box center [596, 217] width 482 height 17
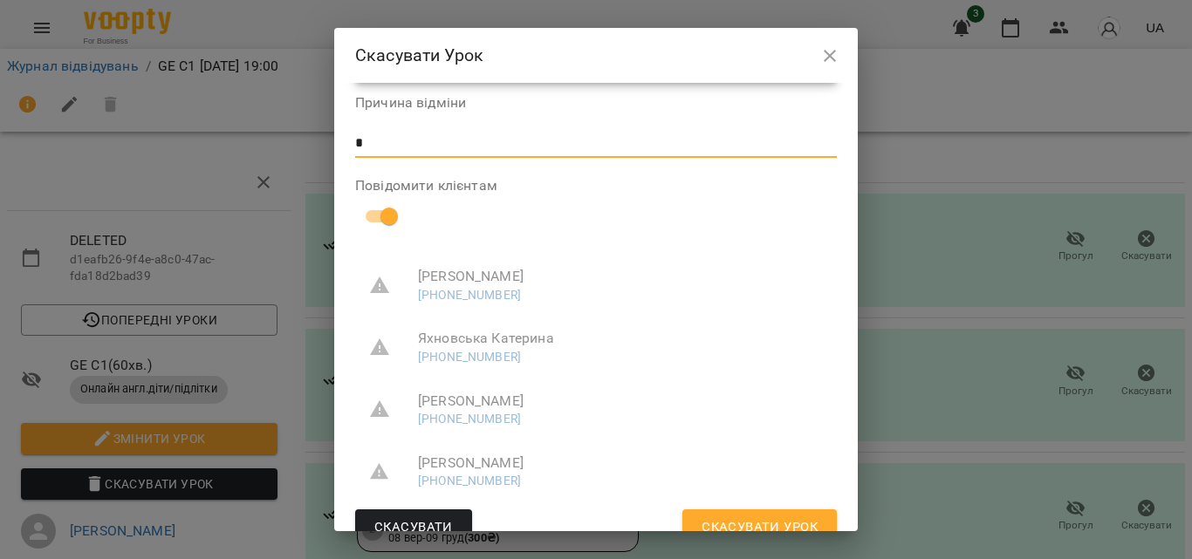
scroll to position [88, 0]
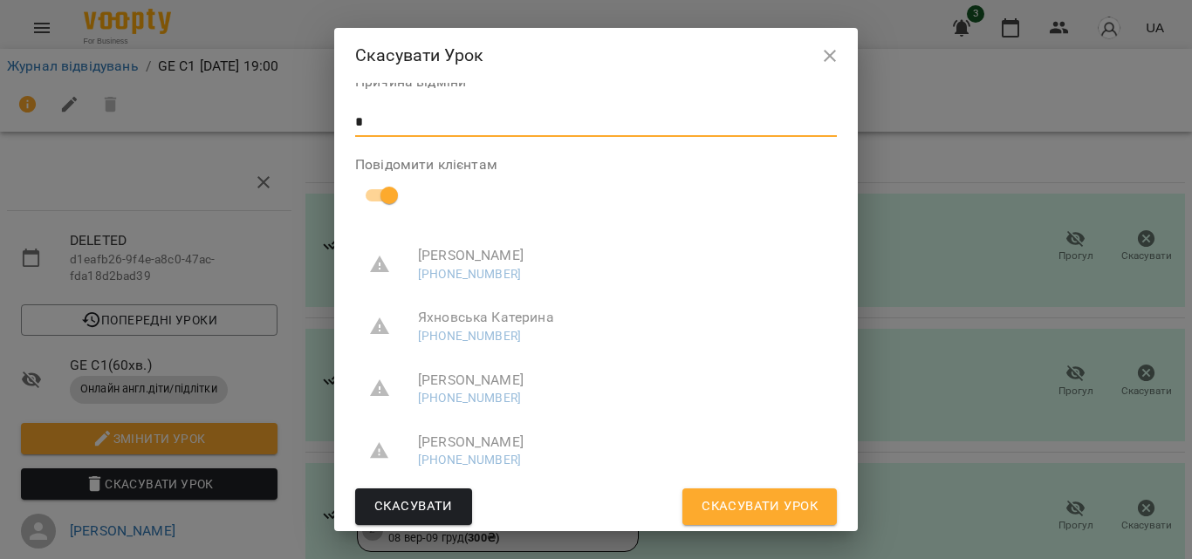
type textarea "*"
click at [735, 513] on span "Скасувати Урок" at bounding box center [760, 507] width 116 height 23
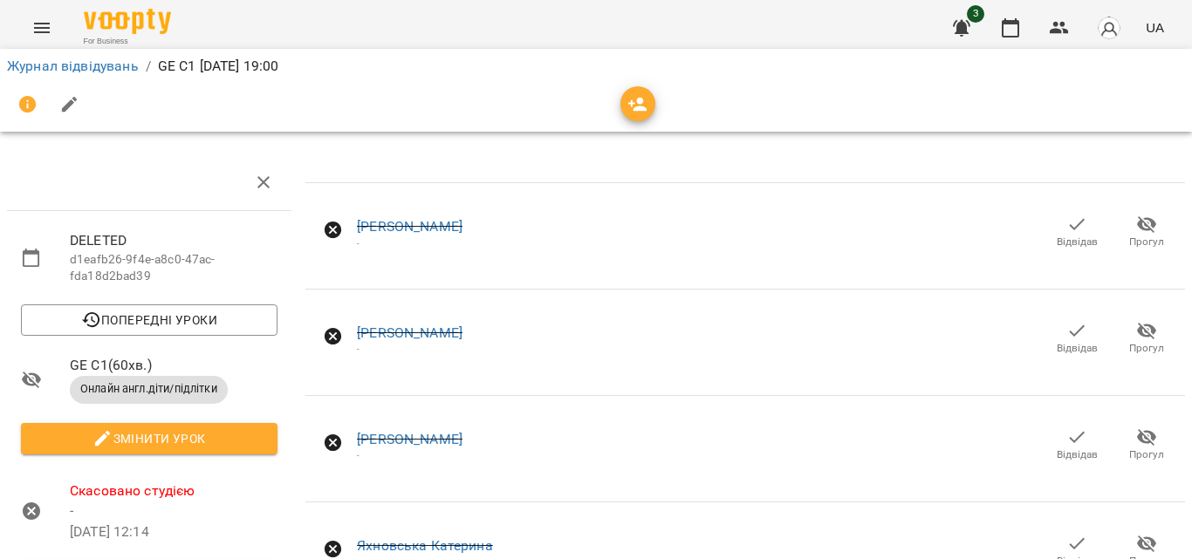
click at [444, 341] on div "[PERSON_NAME]" at bounding box center [410, 333] width 106 height 21
click at [446, 331] on link "[PERSON_NAME]" at bounding box center [410, 333] width 106 height 17
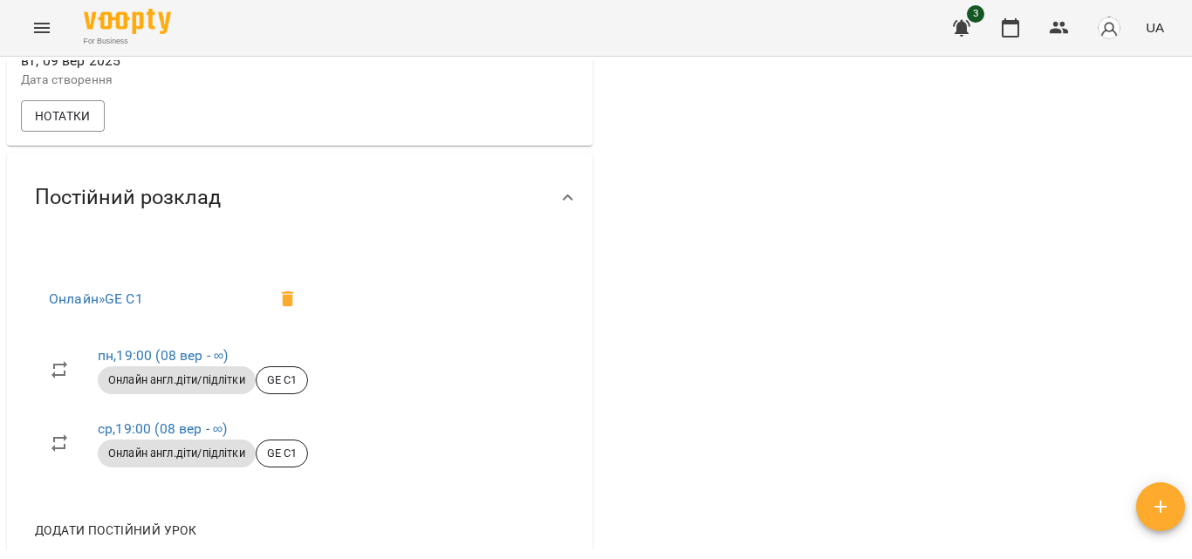
scroll to position [586, 0]
